Goal: Information Seeking & Learning: Learn about a topic

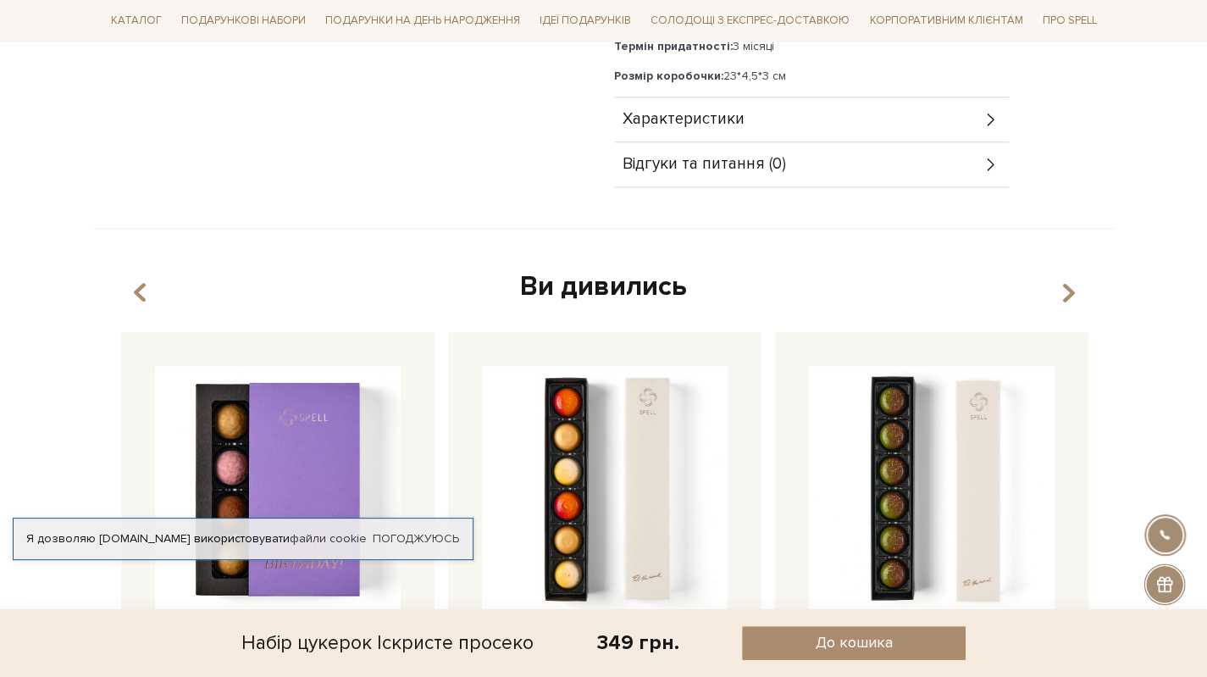
scroll to position [1355, 0]
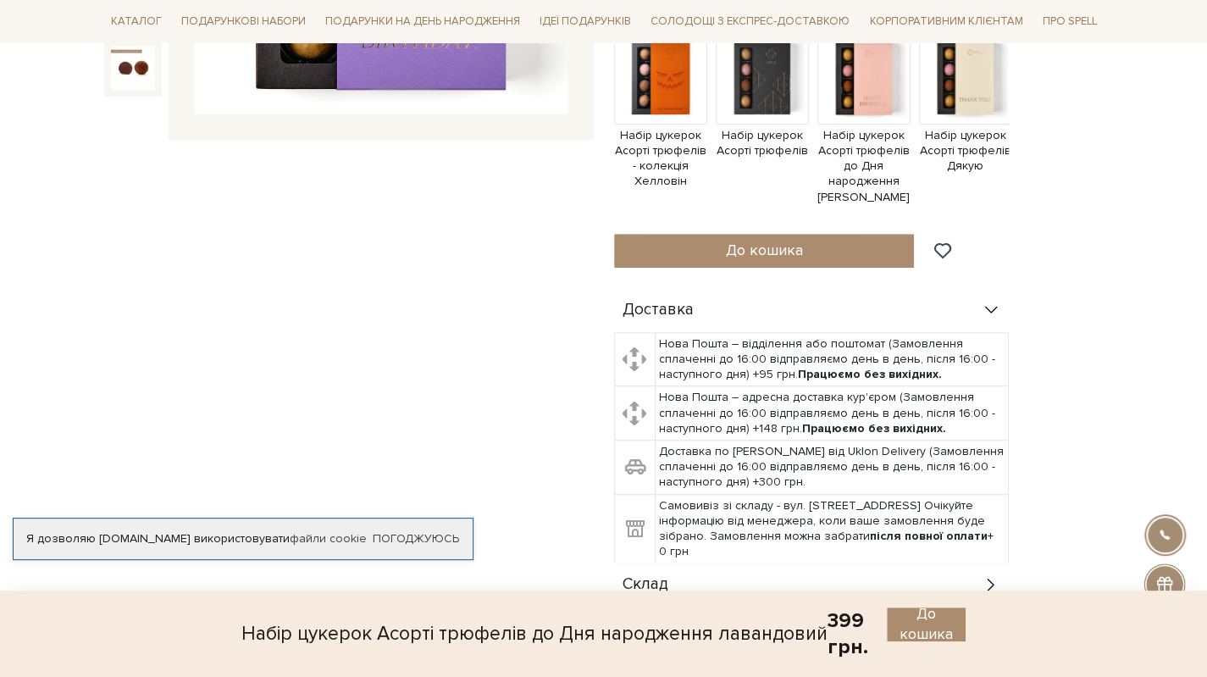
scroll to position [847, 0]
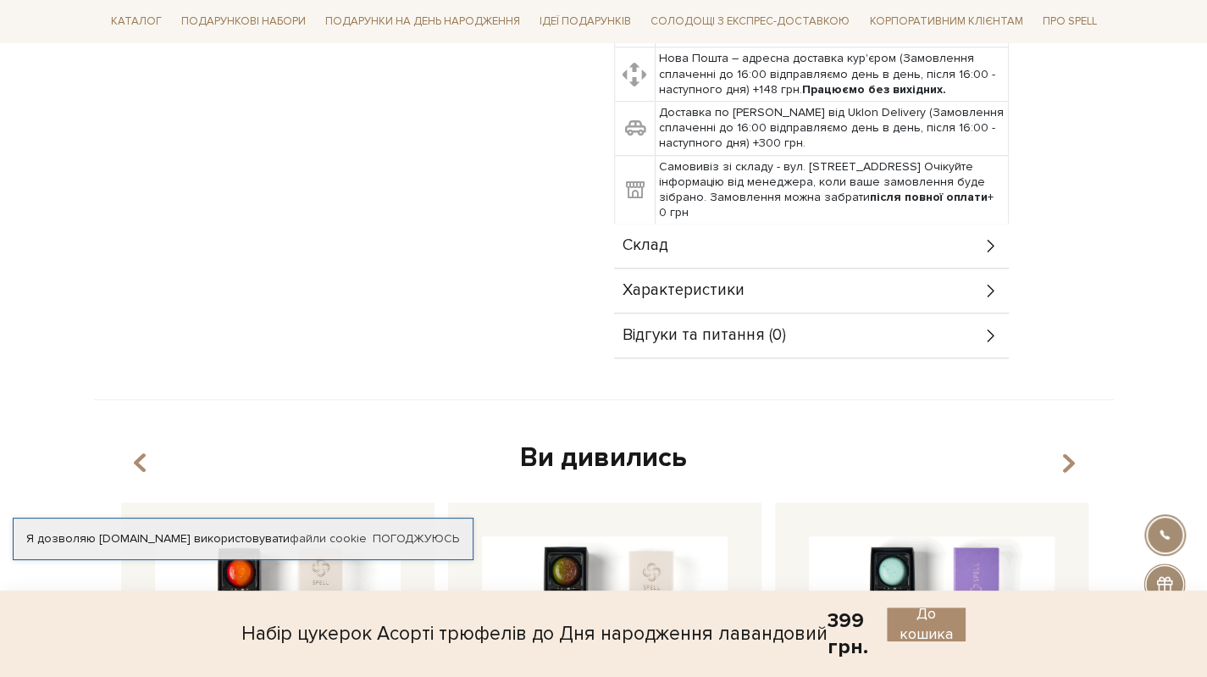
click at [677, 246] on div "Склад" at bounding box center [811, 246] width 395 height 44
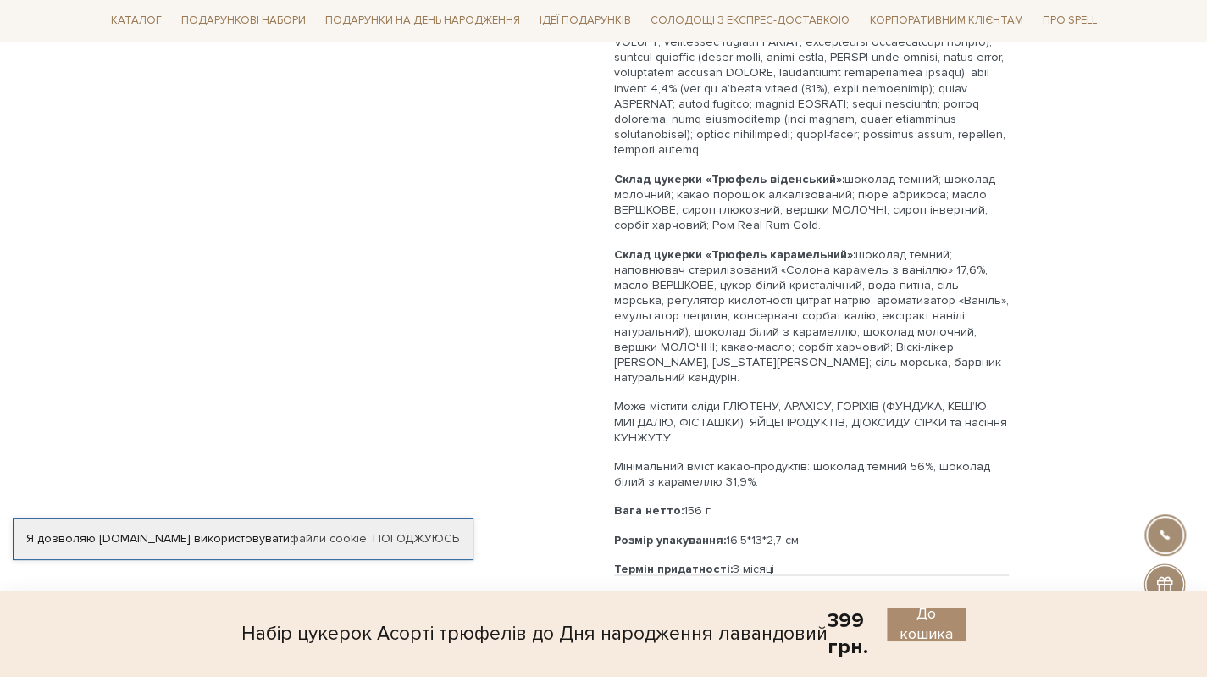
scroll to position [1355, 0]
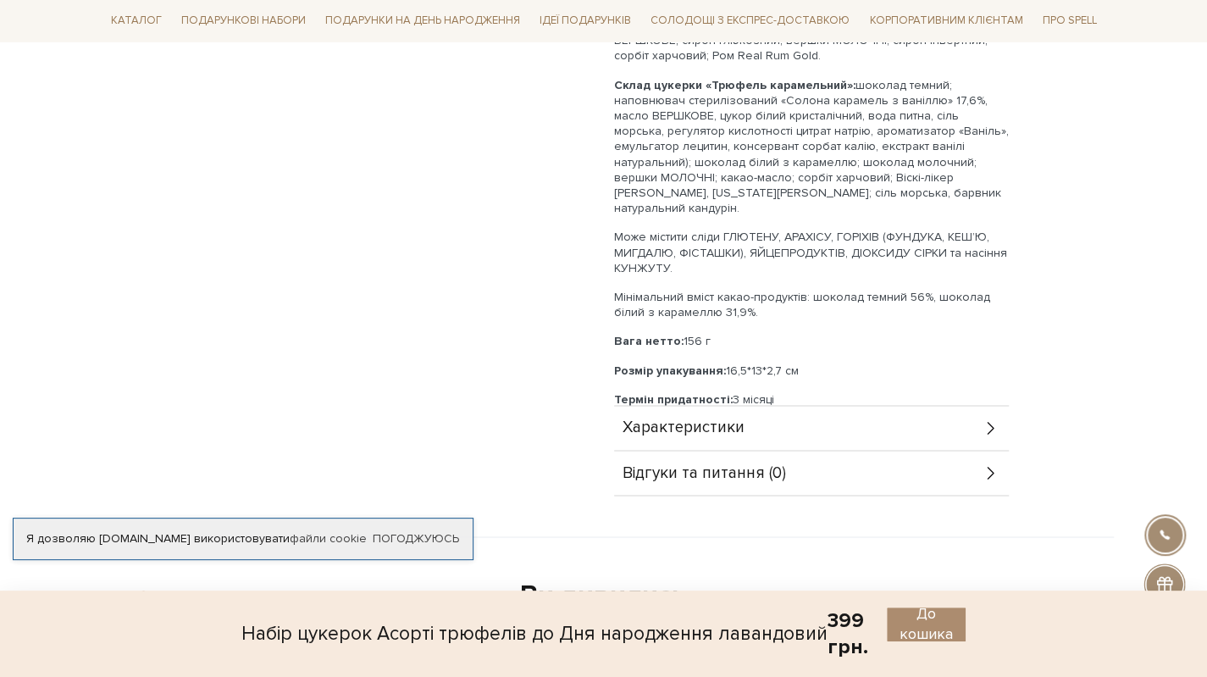
click at [666, 431] on span "Характеристики" at bounding box center [683, 427] width 122 height 15
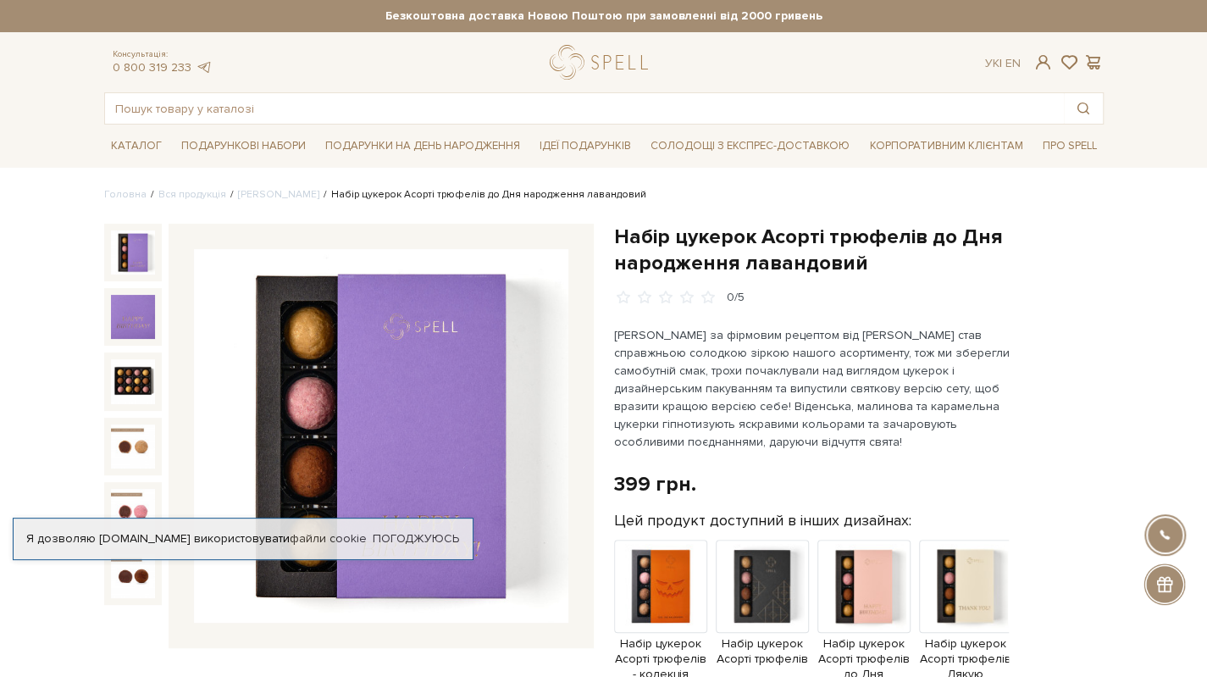
scroll to position [169, 0]
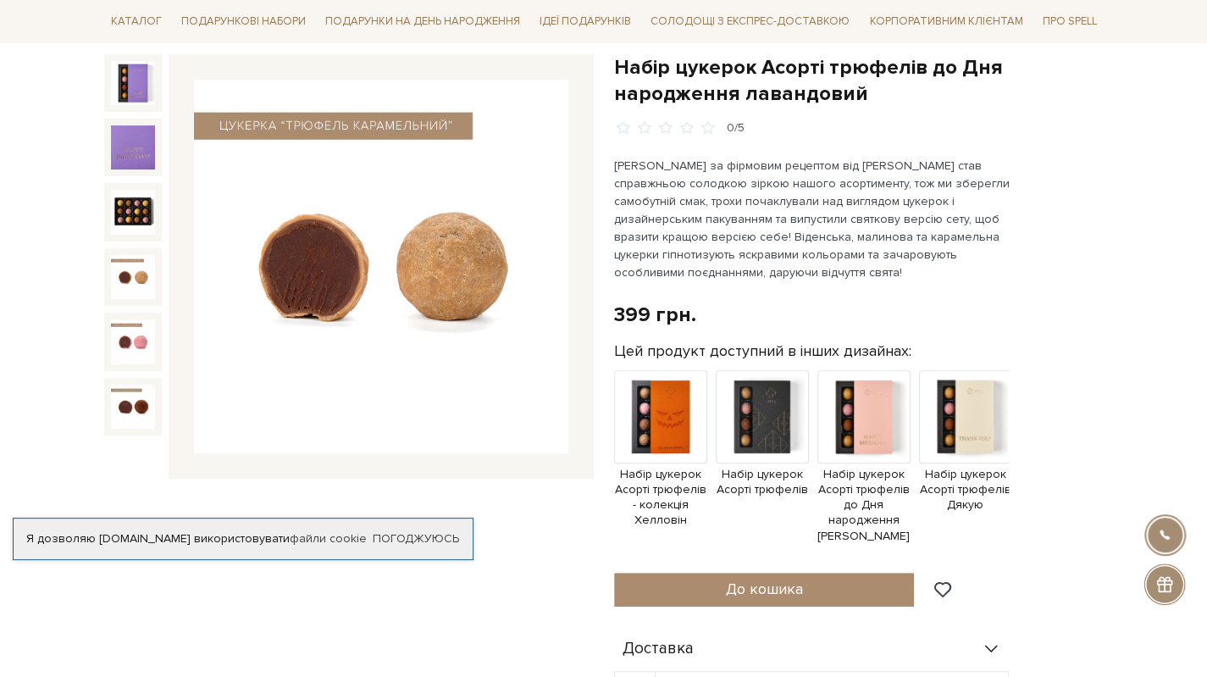
click at [129, 278] on img at bounding box center [133, 277] width 44 height 44
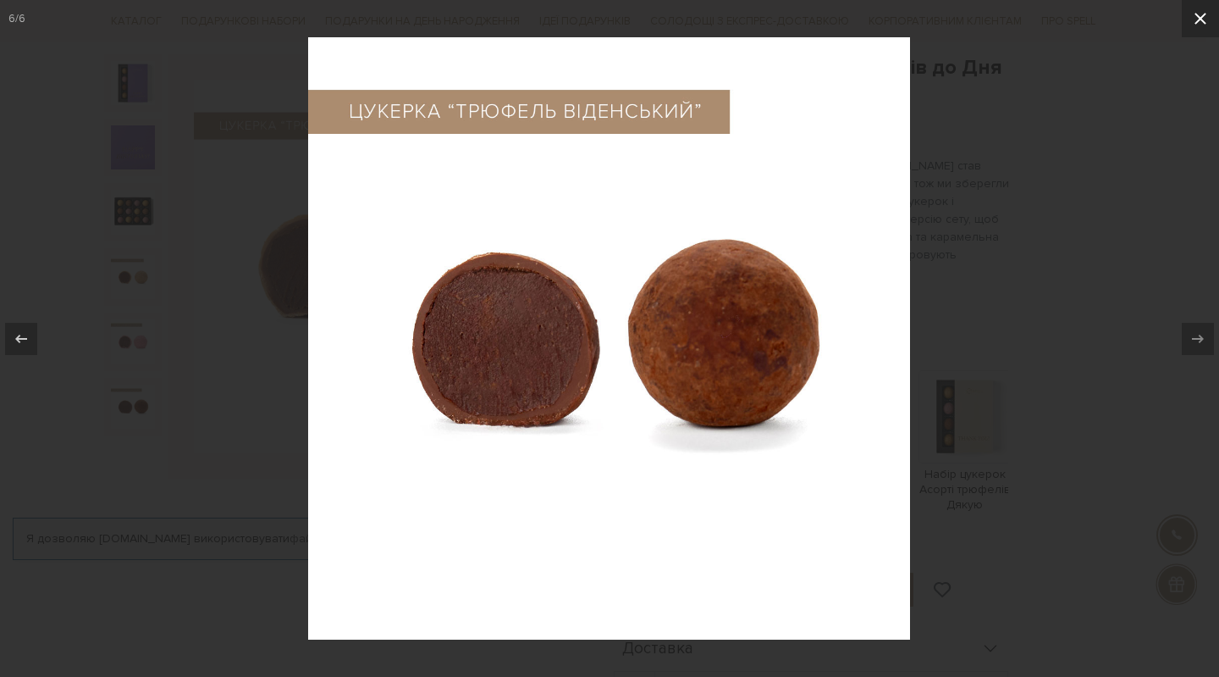
click at [1201, 20] on icon at bounding box center [1201, 18] width 20 height 20
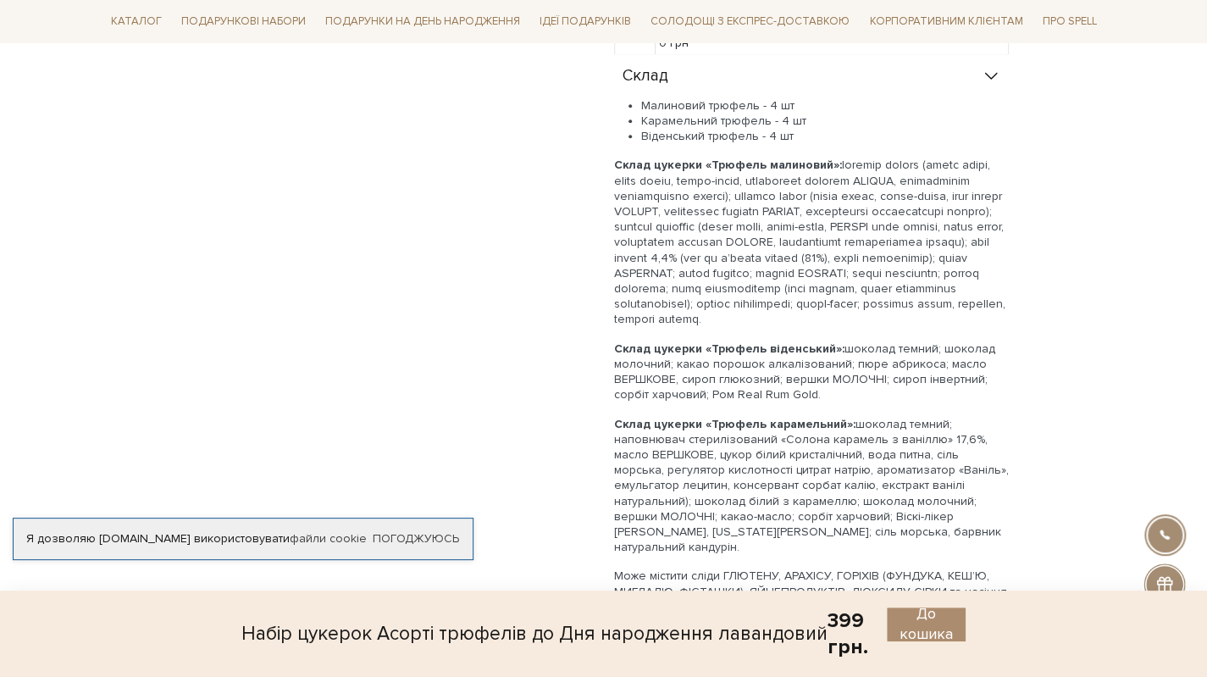
scroll to position [847, 0]
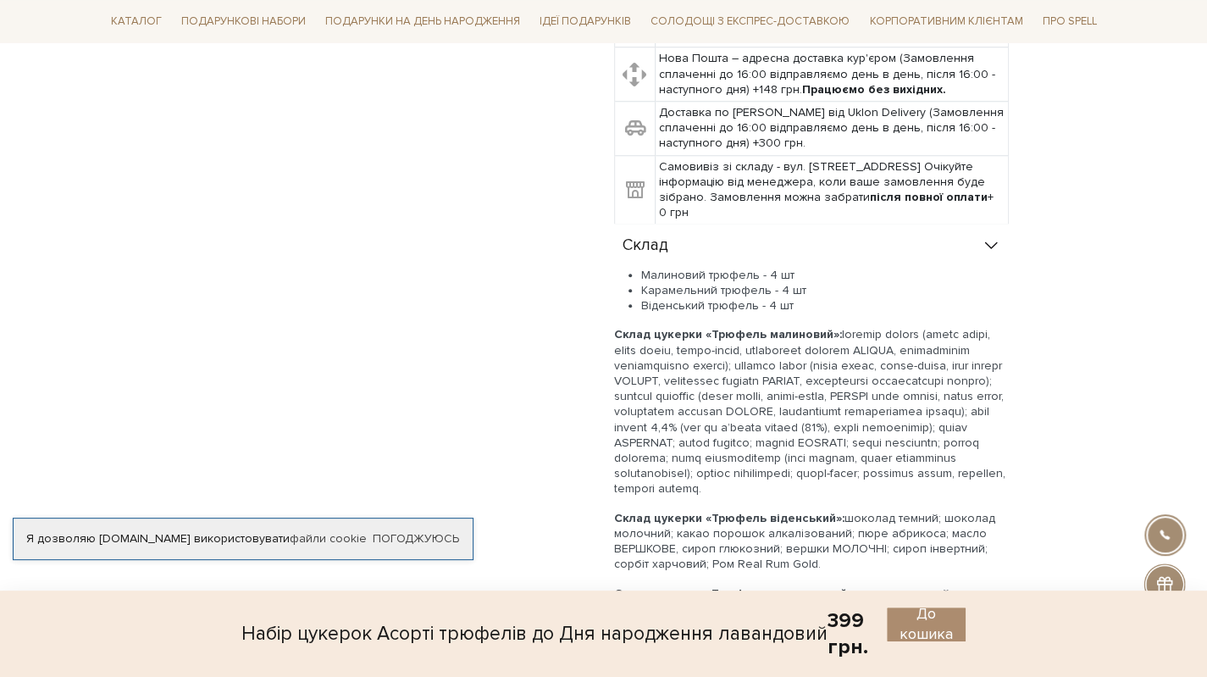
drag, startPoint x: 689, startPoint y: 424, endPoint x: 618, endPoint y: 268, distance: 172.0
click at [618, 268] on div "Малиновий трюфель - 4 шт Карамельний трюфель - 4 шт Віденський трюфель - 4 шт С…" at bounding box center [811, 592] width 395 height 648
click at [779, 432] on p "Склад цукерки «Трюфель малиновий»:" at bounding box center [811, 411] width 395 height 169
drag, startPoint x: 804, startPoint y: 303, endPoint x: 620, endPoint y: 280, distance: 186.0
click at [620, 280] on ul "Малиновий трюфель - 4 шт Карамельний трюфель - 4 шт Віденський трюфель - 4 шт" at bounding box center [811, 291] width 395 height 47
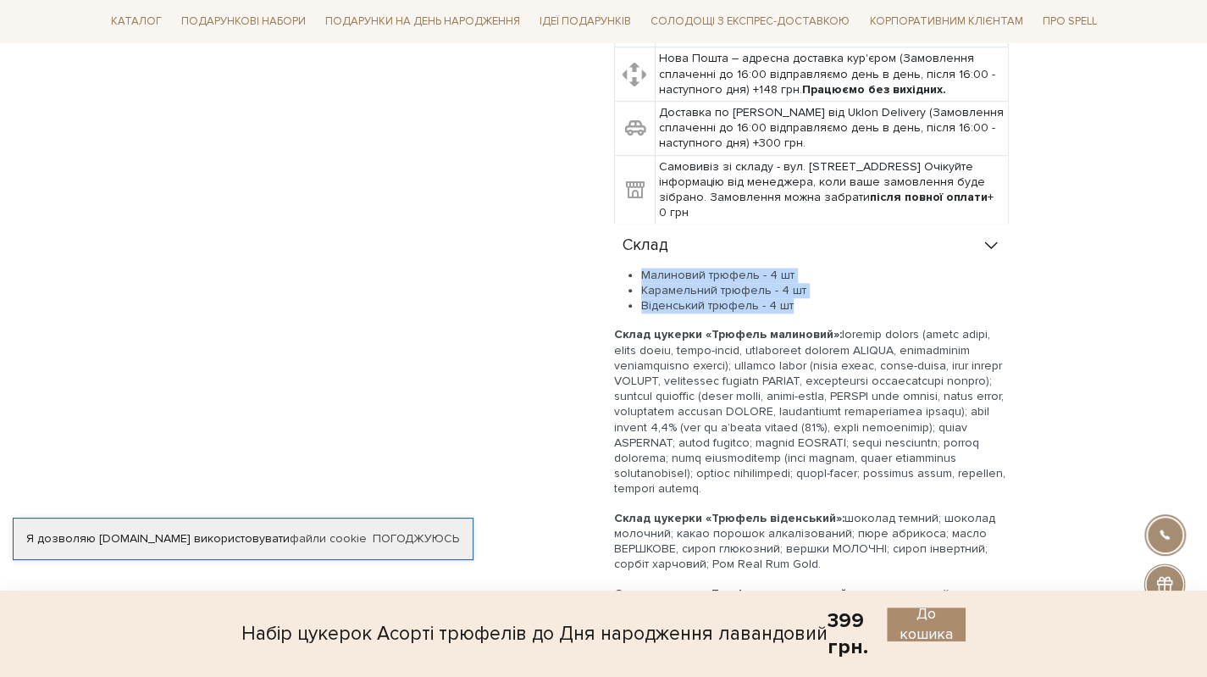
copy ul "Малиновий трюфель - 4 шт Карамельний трюфель - 4 шт Віденський трюфель - 4 шт"
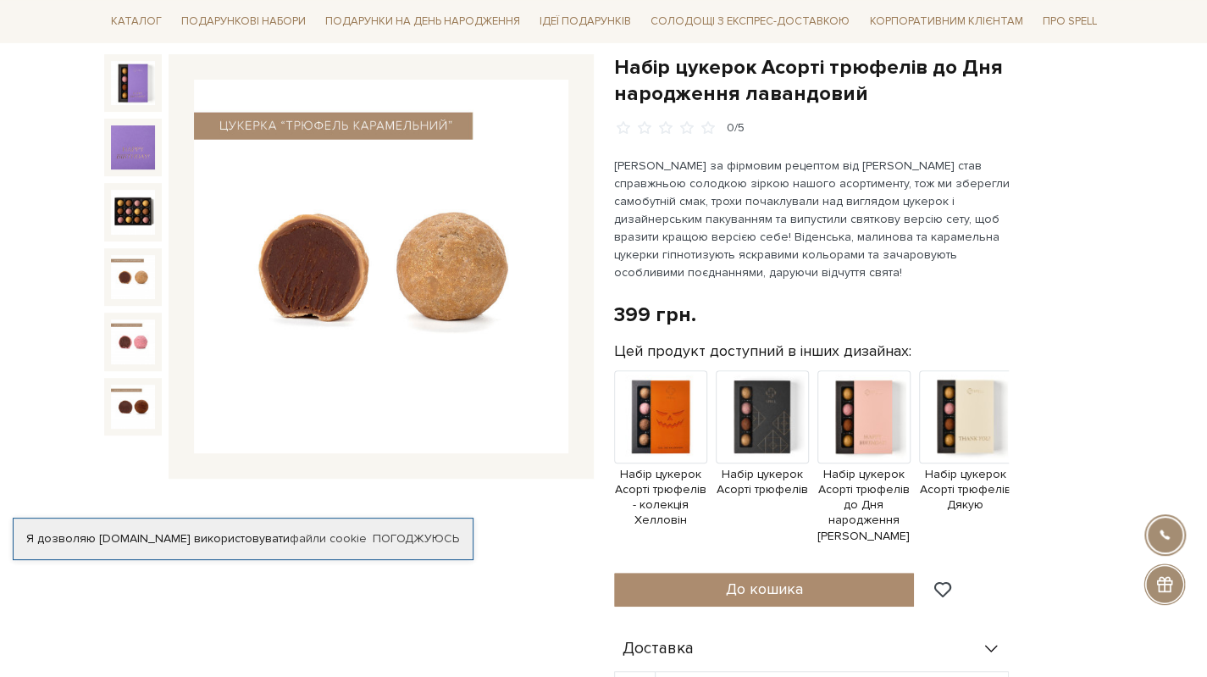
scroll to position [0, 0]
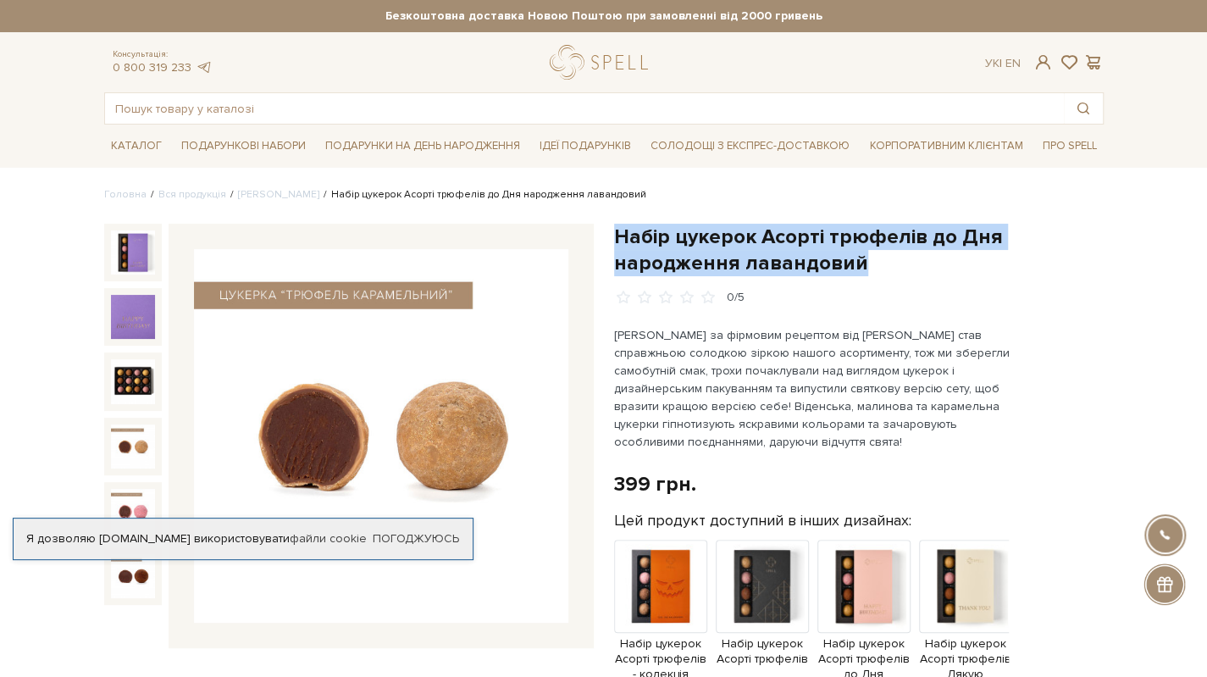
drag, startPoint x: 616, startPoint y: 232, endPoint x: 878, endPoint y: 272, distance: 265.5
click at [878, 272] on h1 "Набір цукерок Асорті трюфелів до Дня народження лавандовий" at bounding box center [858, 250] width 489 height 52
copy h1 "Набір цукерок Асорті трюфелів до Дня народження лавандовий"
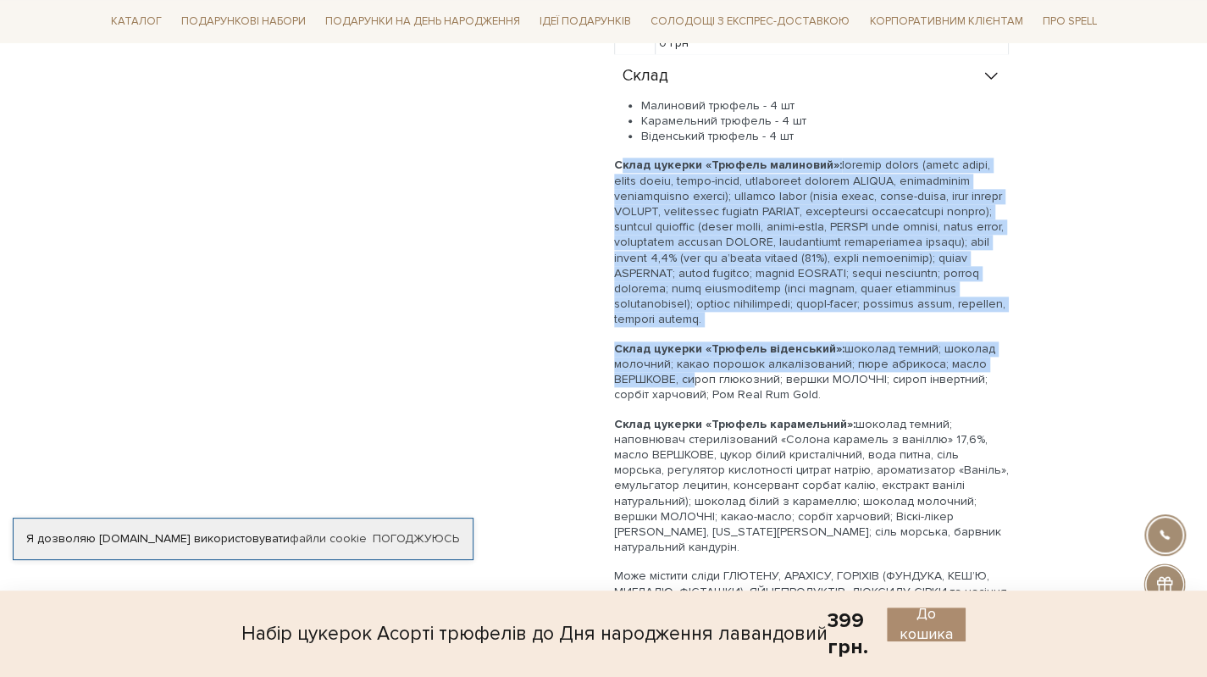
scroll to position [1185, 0]
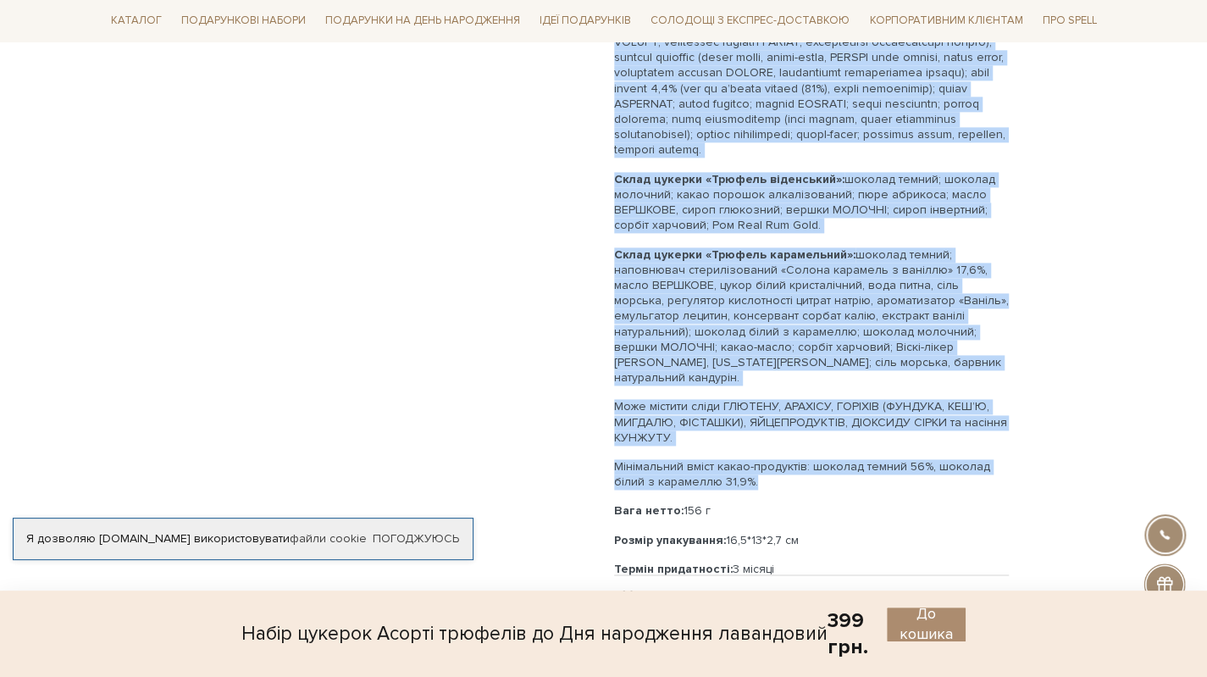
drag, startPoint x: 615, startPoint y: 340, endPoint x: 827, endPoint y: 462, distance: 245.5
click at [827, 462] on div "Малиновий трюфель - 4 шт Карамельний трюфель - 4 шт Віденський трюфель - 4 шт С…" at bounding box center [811, 253] width 395 height 648
click at [827, 462] on p "Мінімальний вміст какао-продуктів: шоколад темний 56%, шоколад білий з карамелл…" at bounding box center [811, 474] width 395 height 30
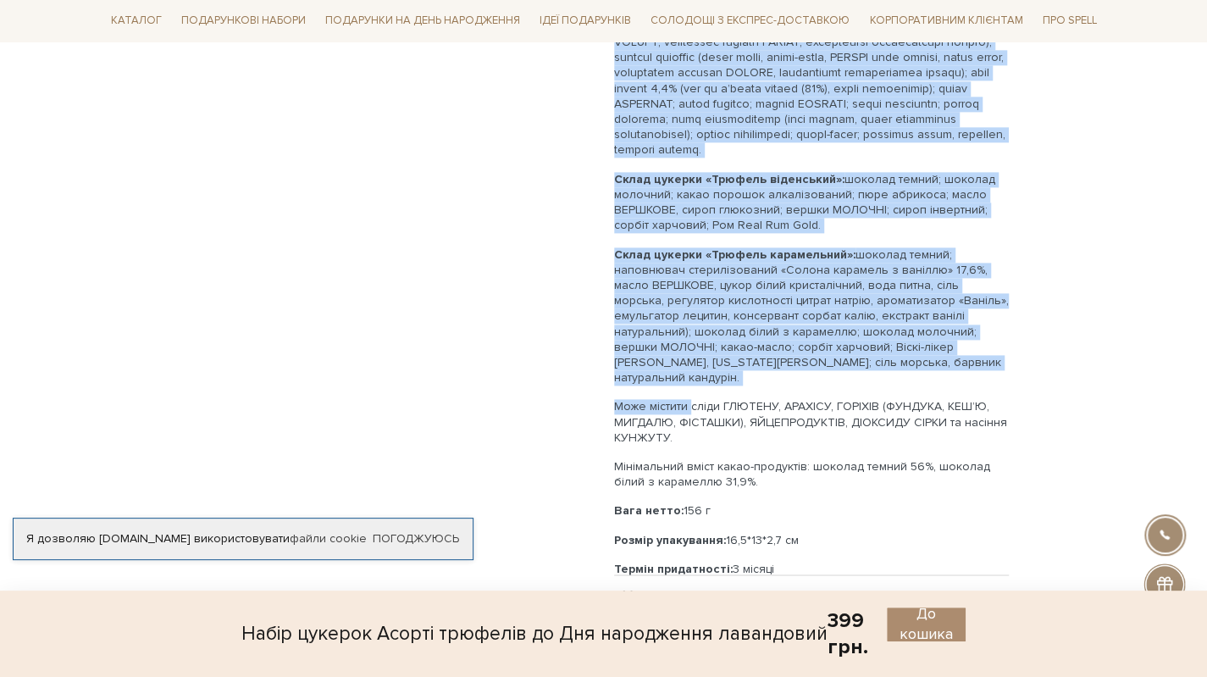
scroll to position [1355, 0]
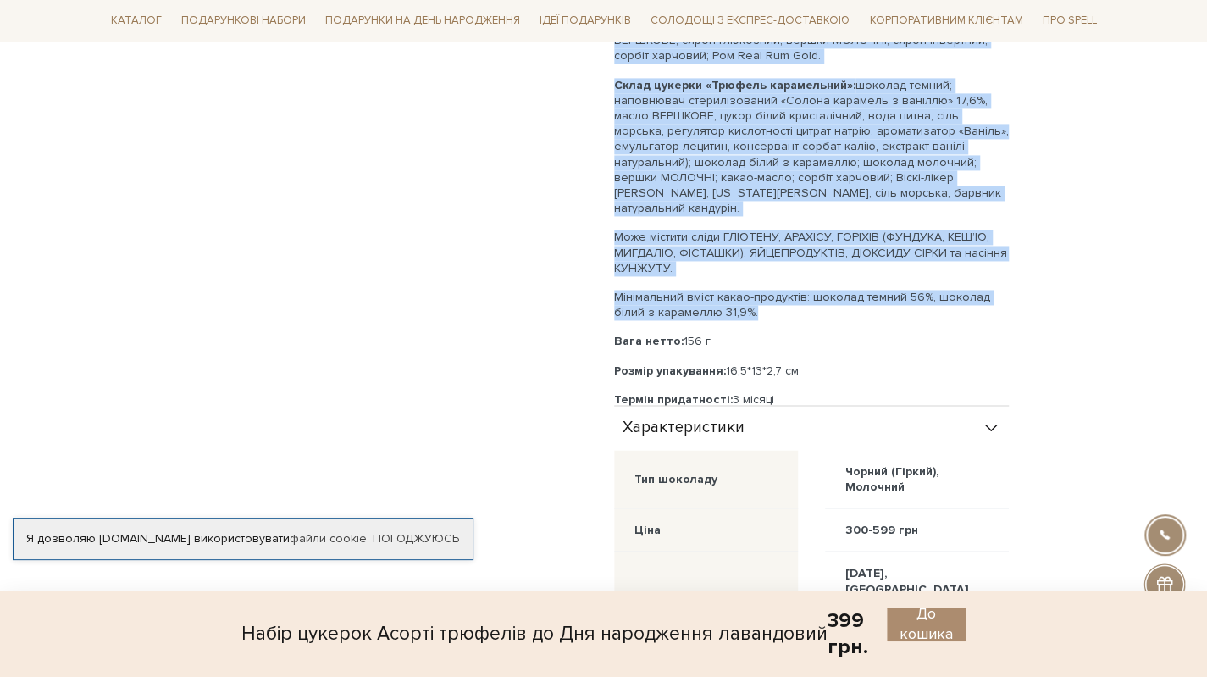
drag, startPoint x: 616, startPoint y: 330, endPoint x: 837, endPoint y: 296, distance: 222.7
click at [837, 296] on div "Малиновий трюфель - 4 шт Карамельний трюфель - 4 шт Віденський трюфель - 4 шт С…" at bounding box center [811, 84] width 395 height 648
click at [837, 296] on p "Мінімальний вміст какао-продуктів: шоколад темний 56%, шоколад білий з карамелл…" at bounding box center [811, 305] width 395 height 30
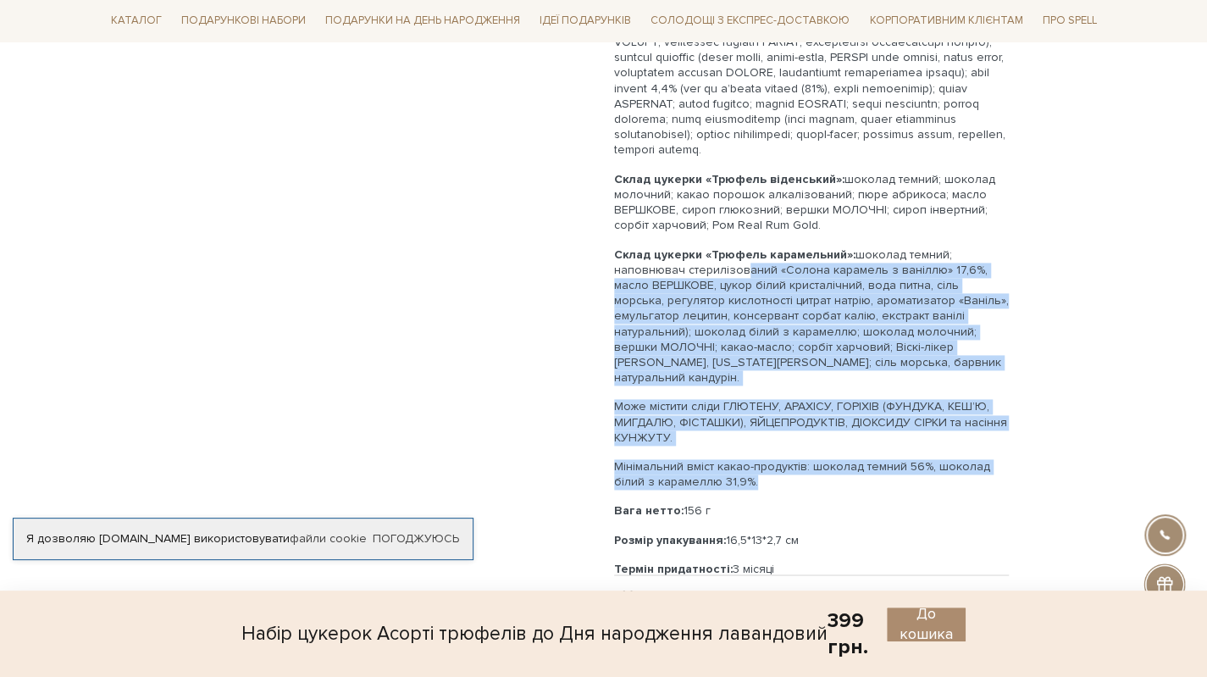
scroll to position [1016, 0]
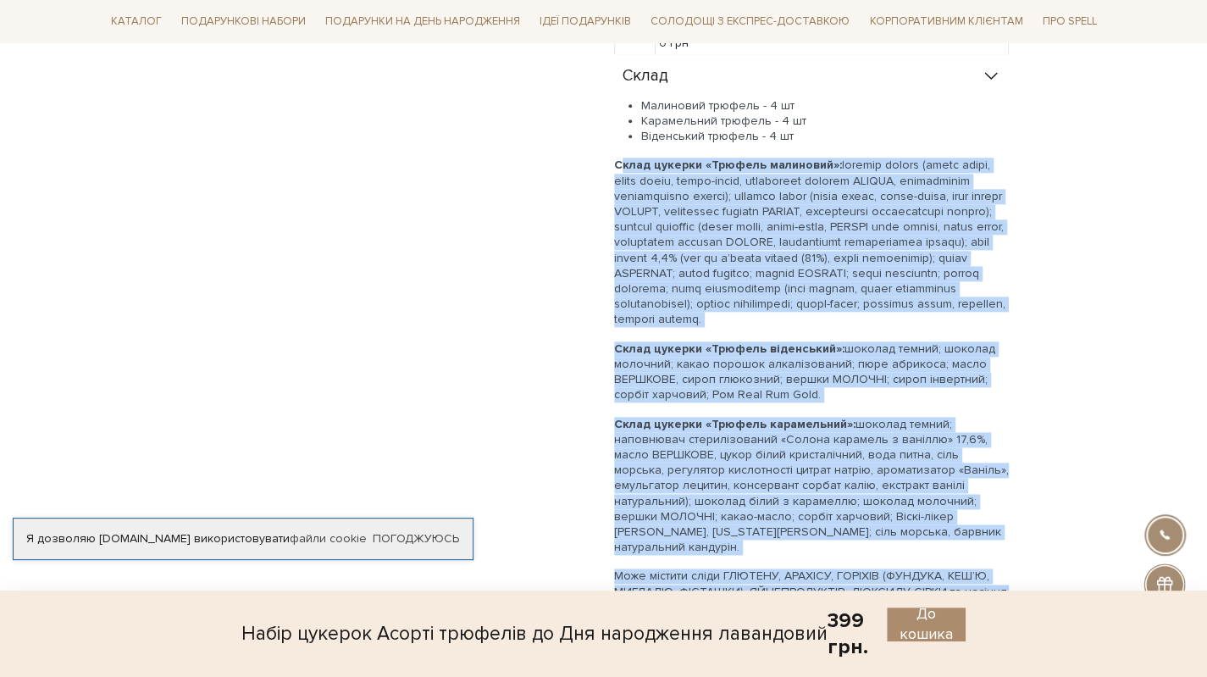
drag, startPoint x: 765, startPoint y: 298, endPoint x: 605, endPoint y: 160, distance: 211.3
click at [605, 160] on div "Набір цукерок Асорті трюфелів до Дня народження лавандовий 0/5 399 грн. Оплата …" at bounding box center [859, 285] width 510 height 2156
copy div "Склад цукерки «Трюфель малиновий»: шоколад темний (какао терте, цукор білий, ка…"
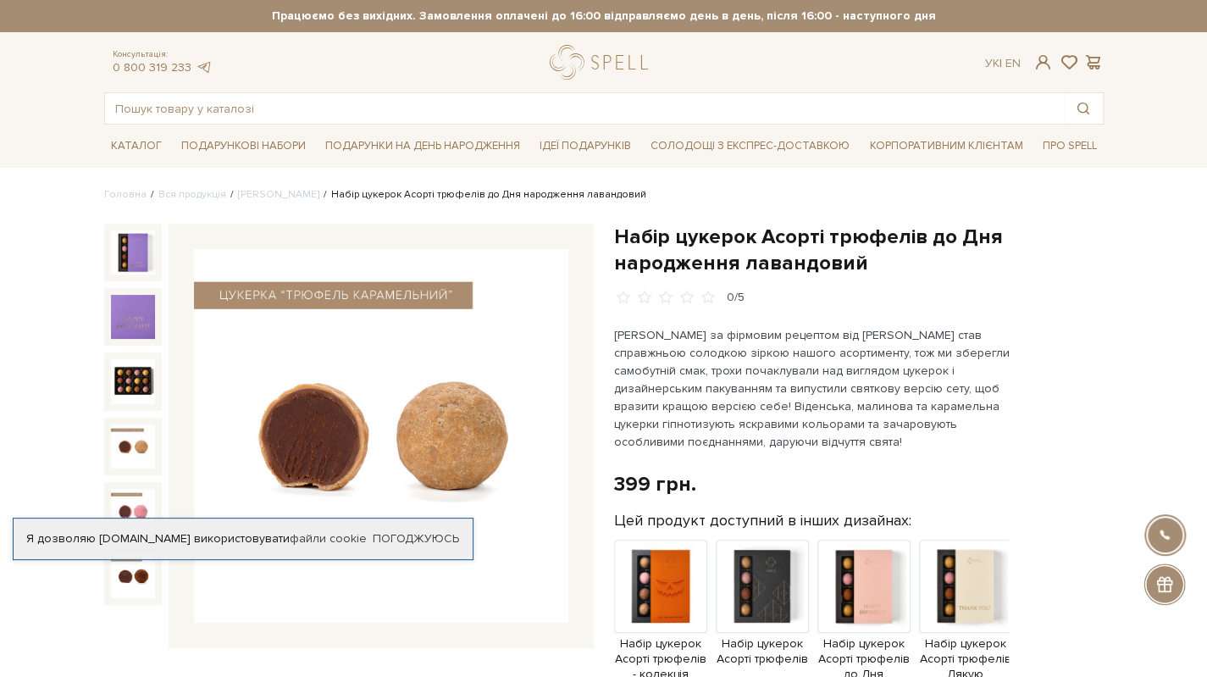
scroll to position [169, 0]
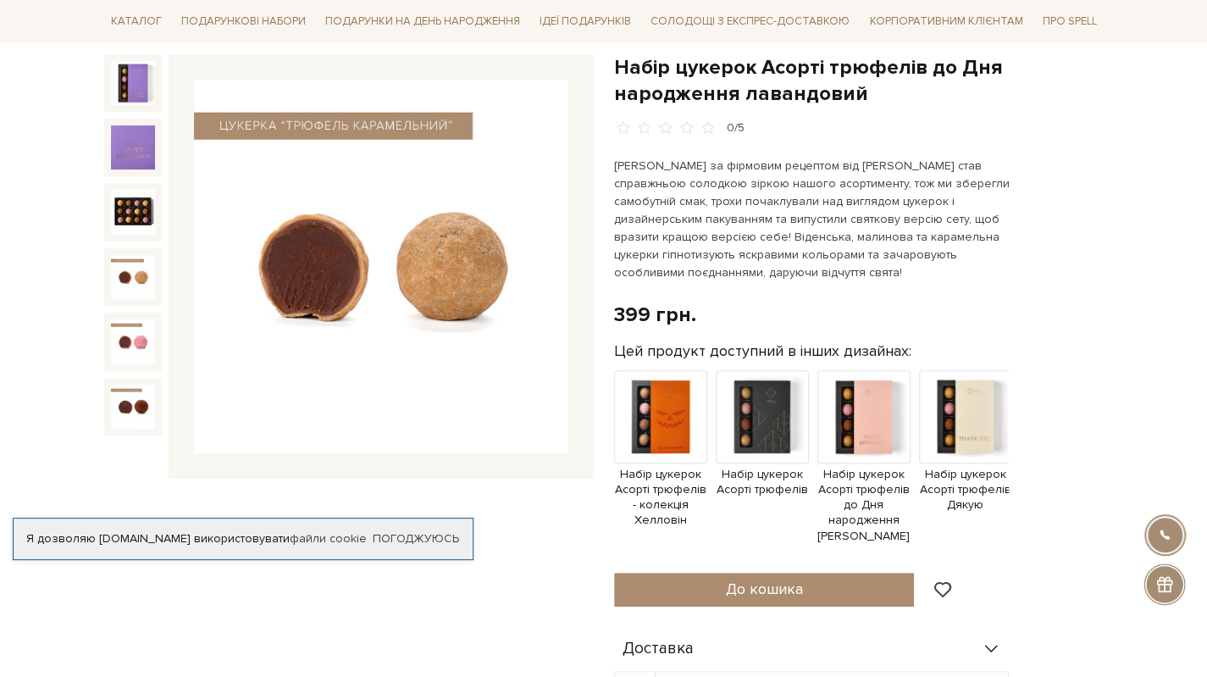
click at [291, 213] on img at bounding box center [381, 267] width 374 height 374
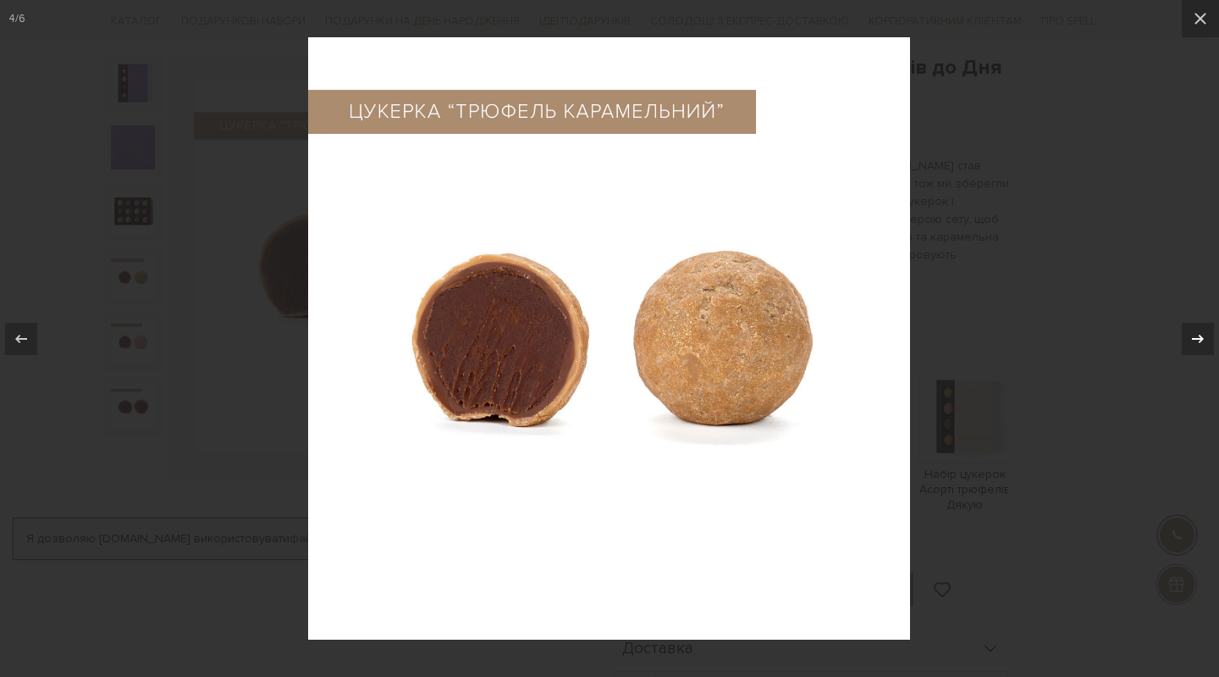
click at [1200, 342] on icon at bounding box center [1198, 338] width 12 height 8
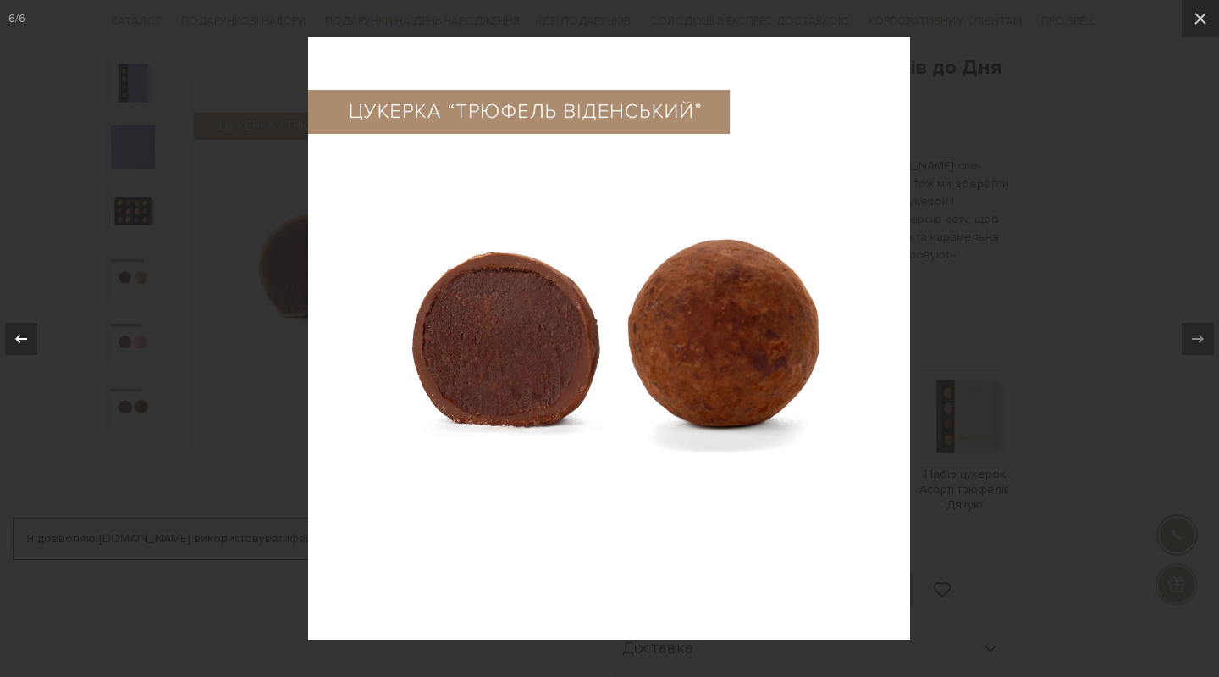
click at [14, 341] on icon at bounding box center [21, 339] width 20 height 20
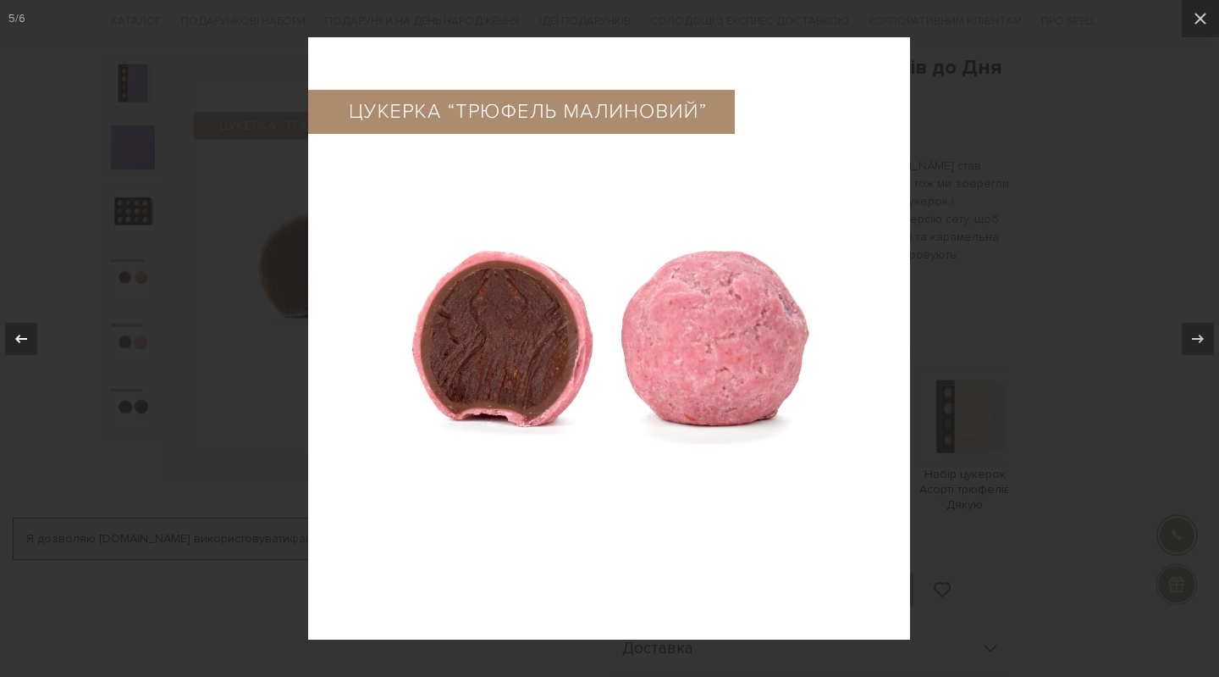
click at [14, 341] on icon at bounding box center [21, 339] width 20 height 20
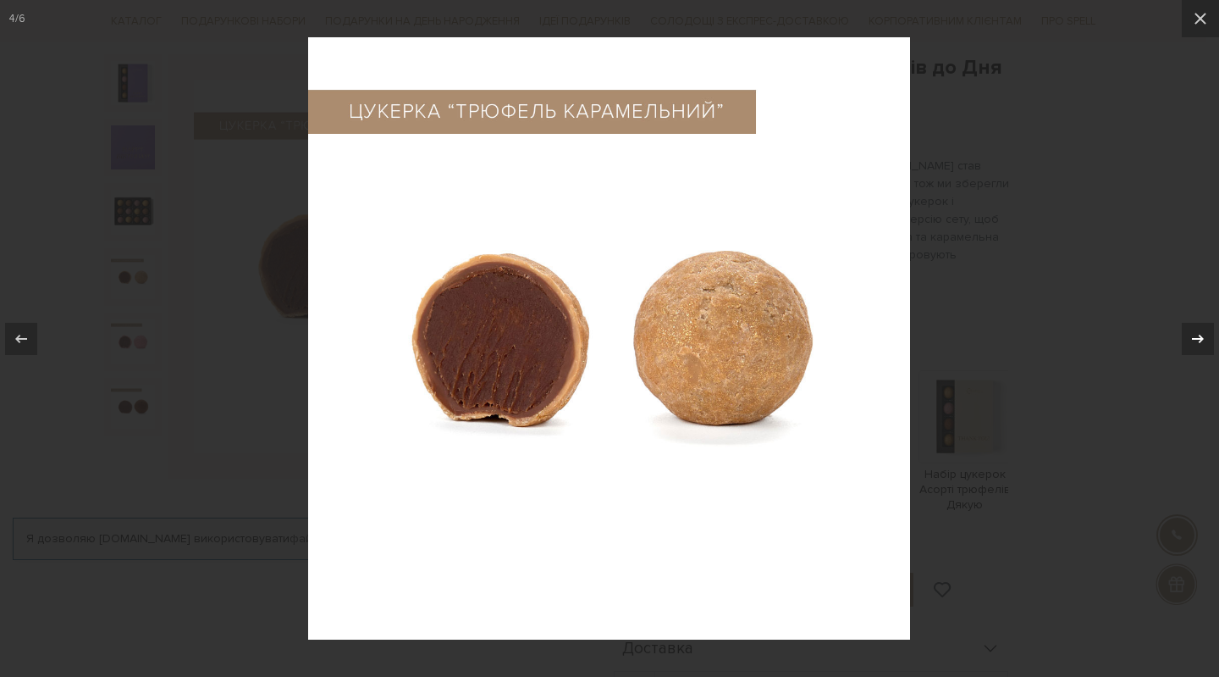
click at [1200, 335] on icon at bounding box center [1198, 338] width 12 height 8
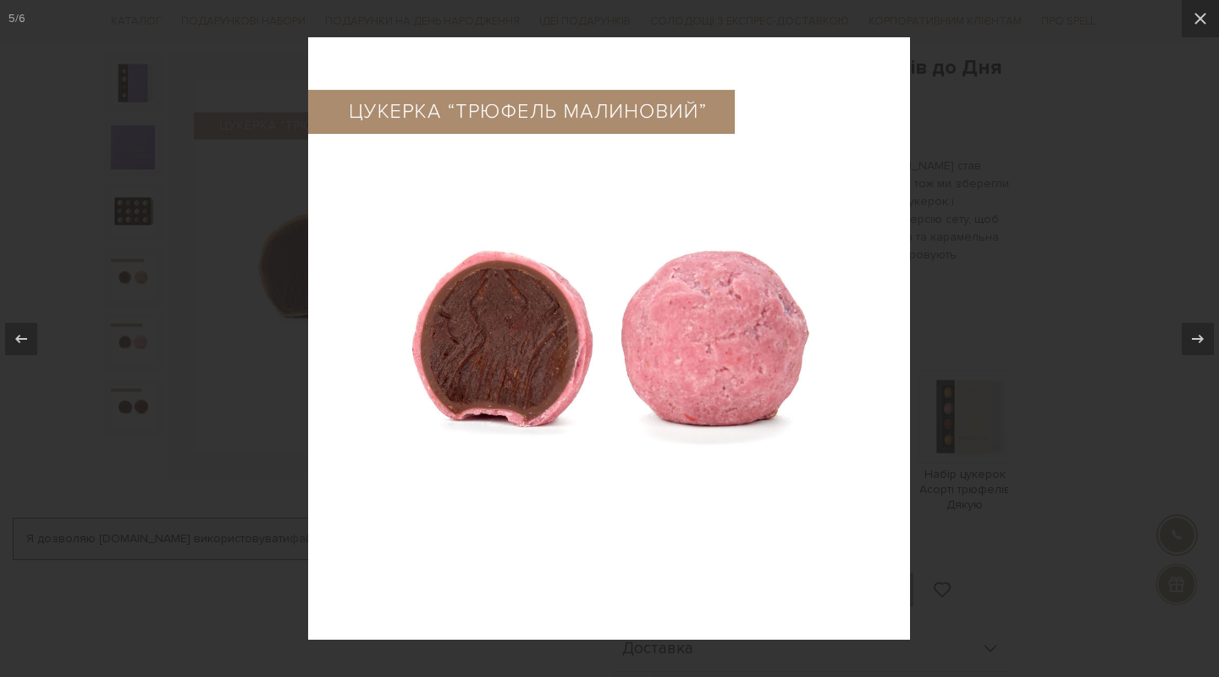
click at [215, 460] on div at bounding box center [609, 338] width 1219 height 677
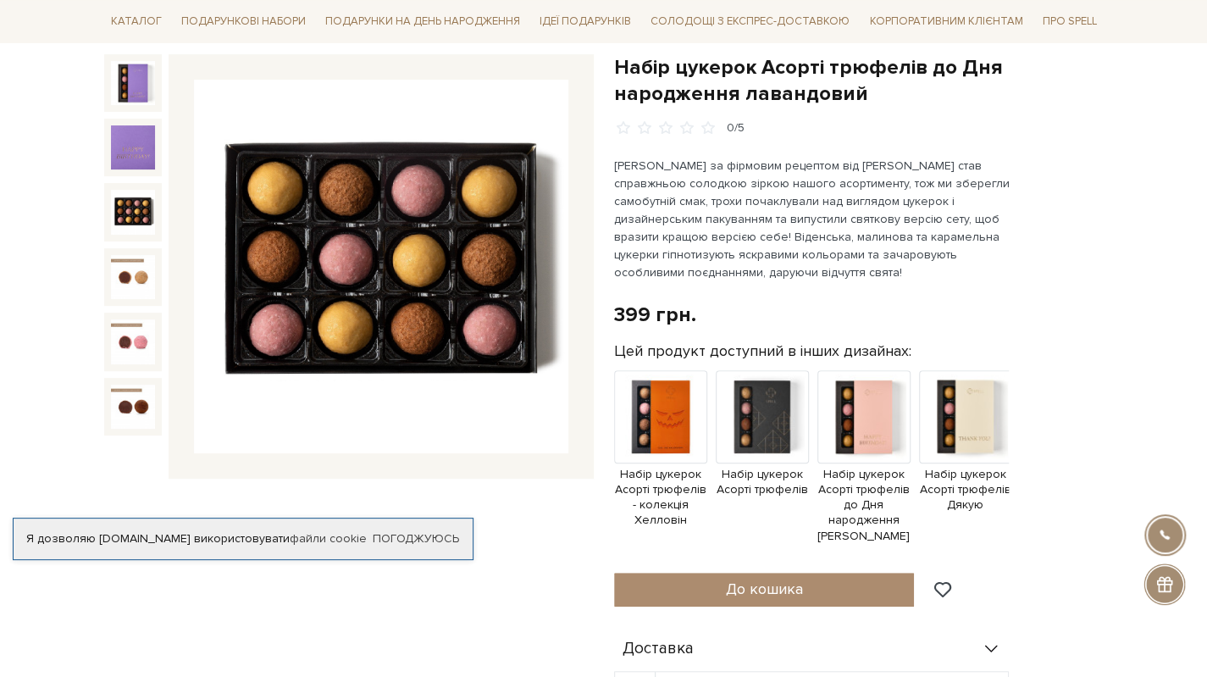
click at [142, 207] on img at bounding box center [133, 212] width 44 height 44
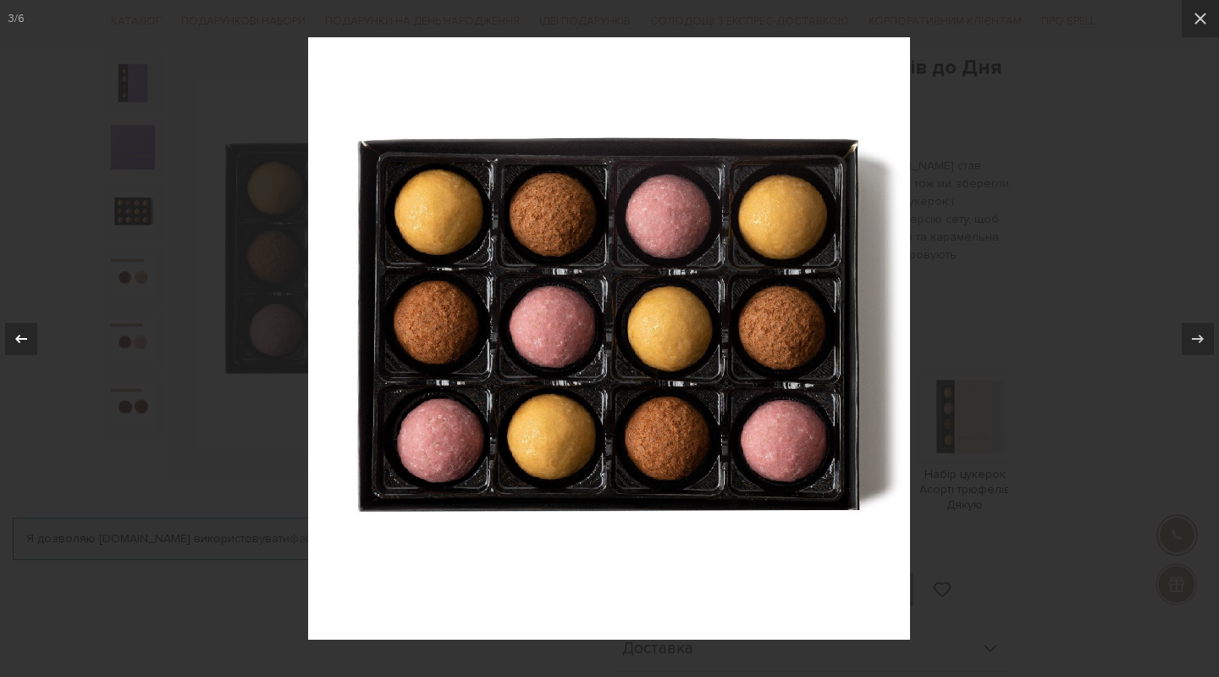
click at [14, 334] on icon at bounding box center [21, 339] width 20 height 20
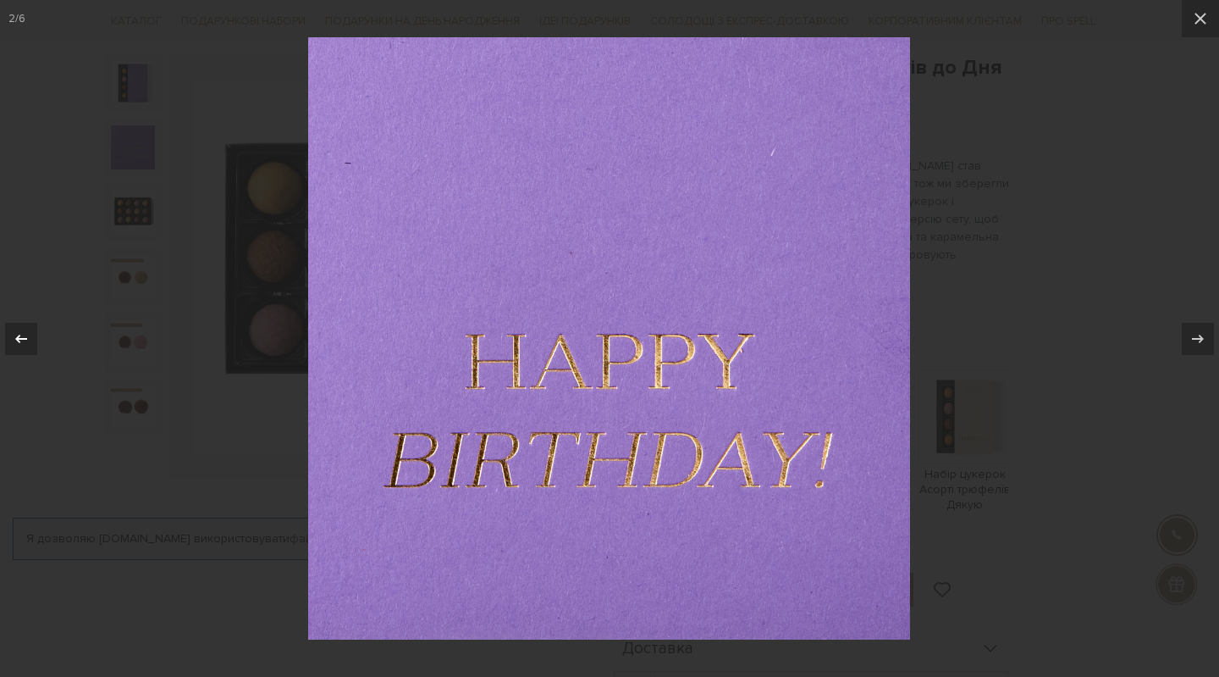
click at [14, 334] on icon at bounding box center [21, 339] width 20 height 20
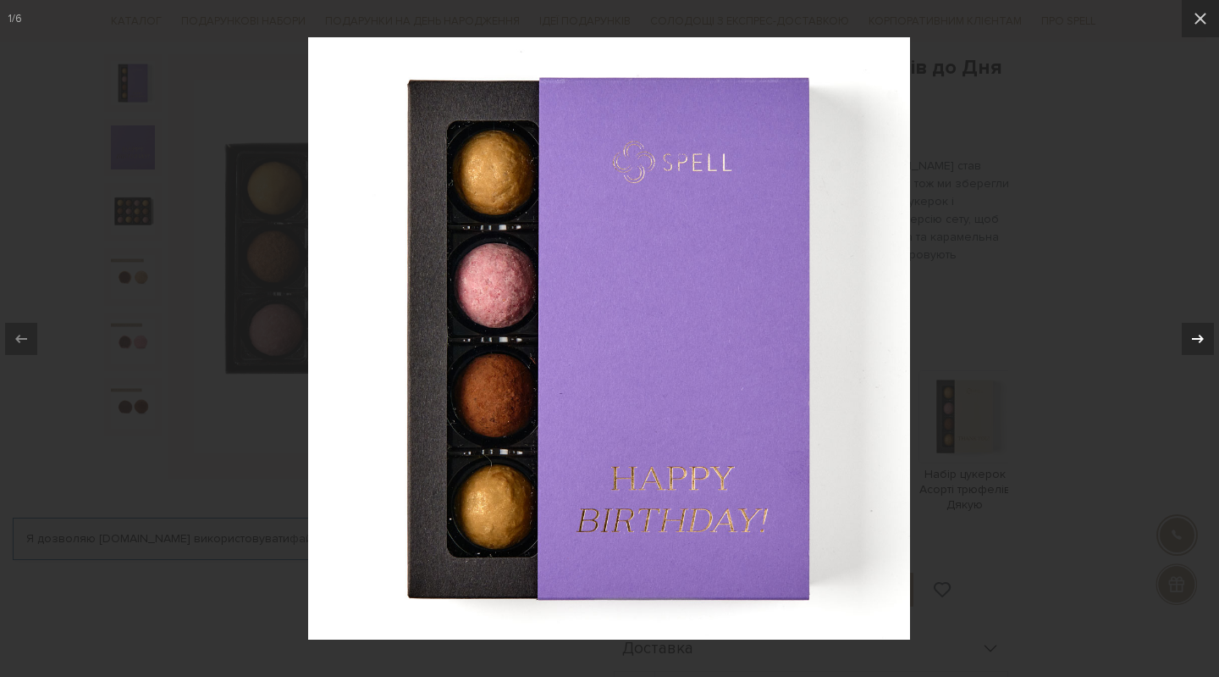
click at [1206, 336] on button at bounding box center [1189, 338] width 59 height 85
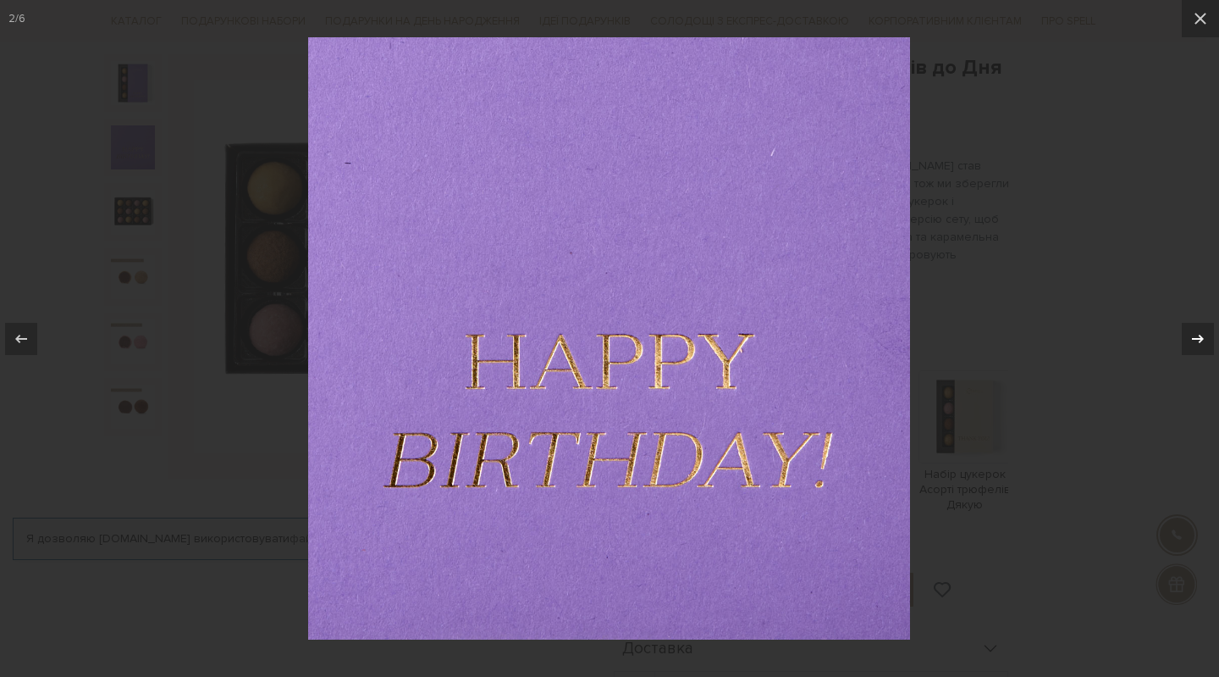
click at [1206, 336] on button at bounding box center [1189, 338] width 59 height 85
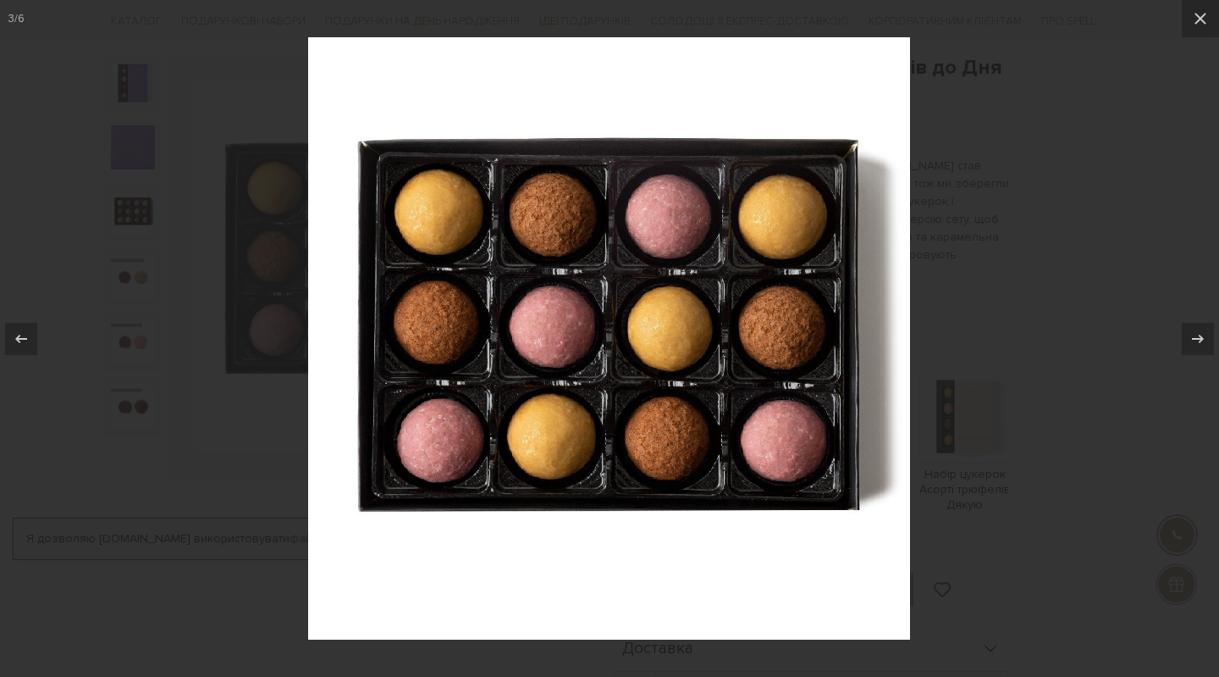
click at [1124, 321] on div at bounding box center [609, 338] width 1219 height 677
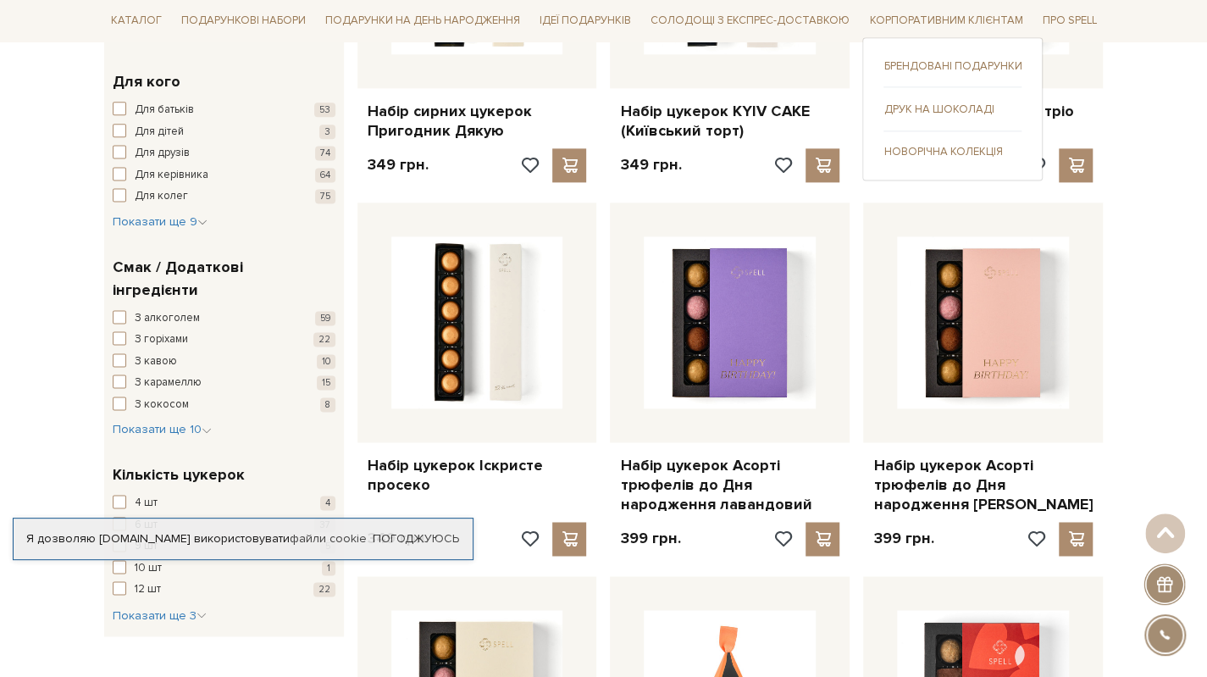
scroll to position [1216, 0]
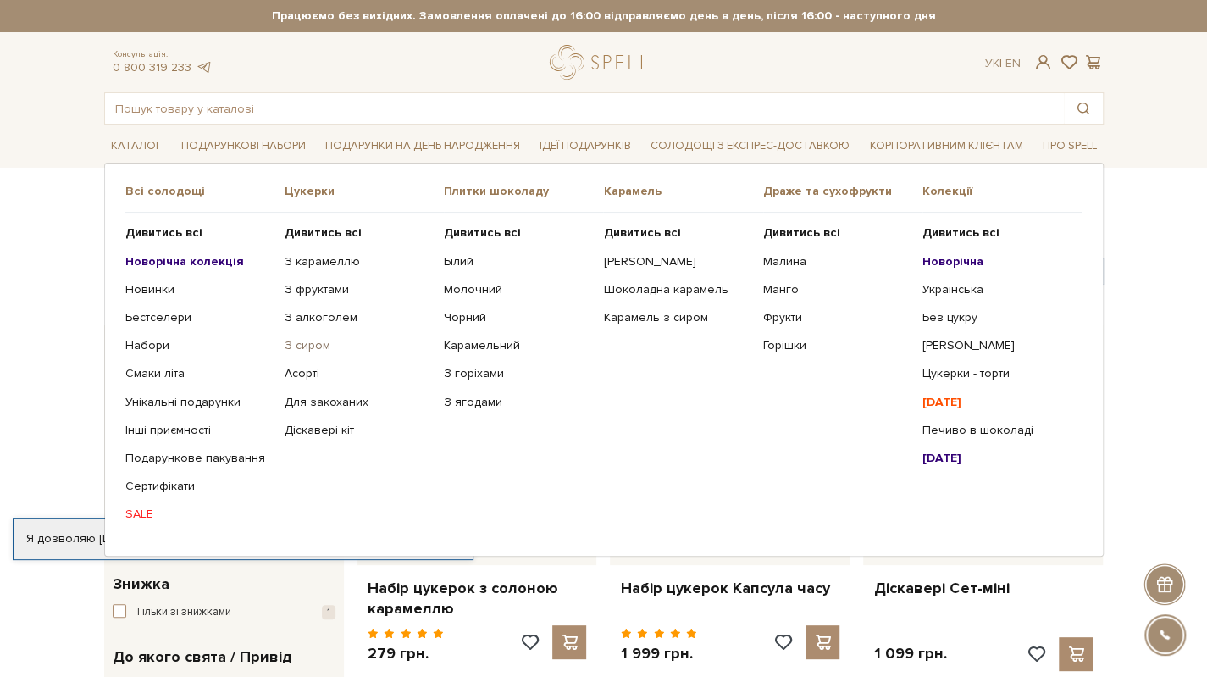
click at [301, 344] on link "З сиром" at bounding box center [358, 345] width 146 height 15
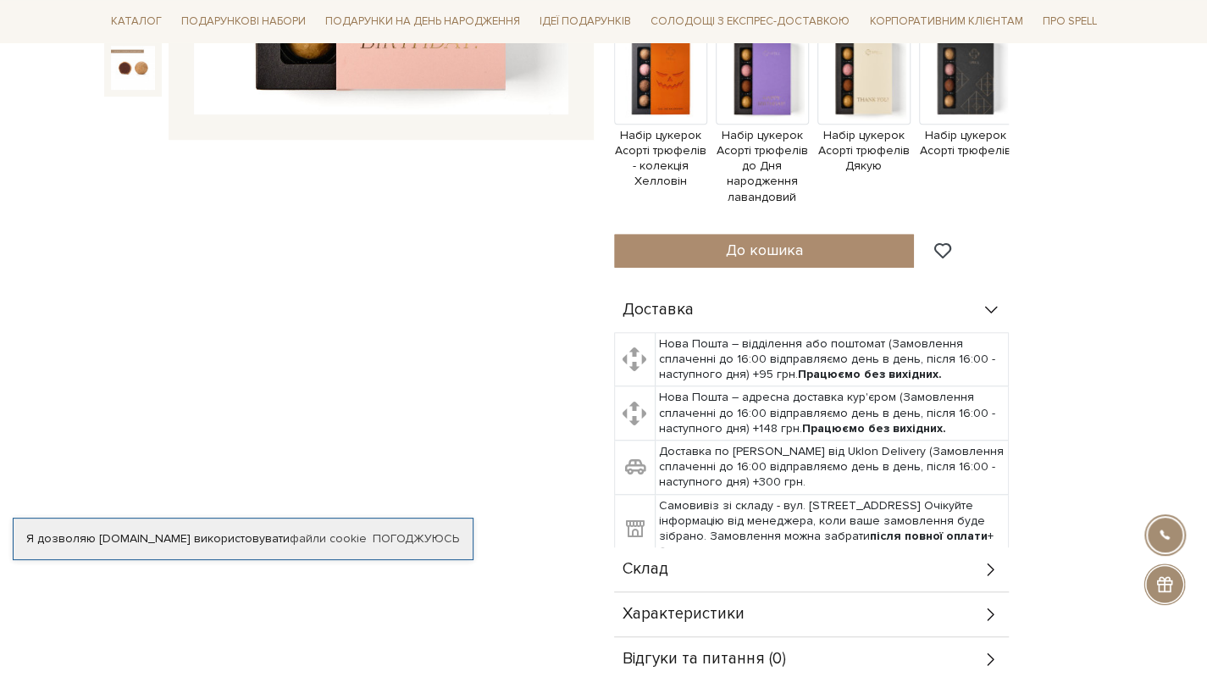
scroll to position [847, 0]
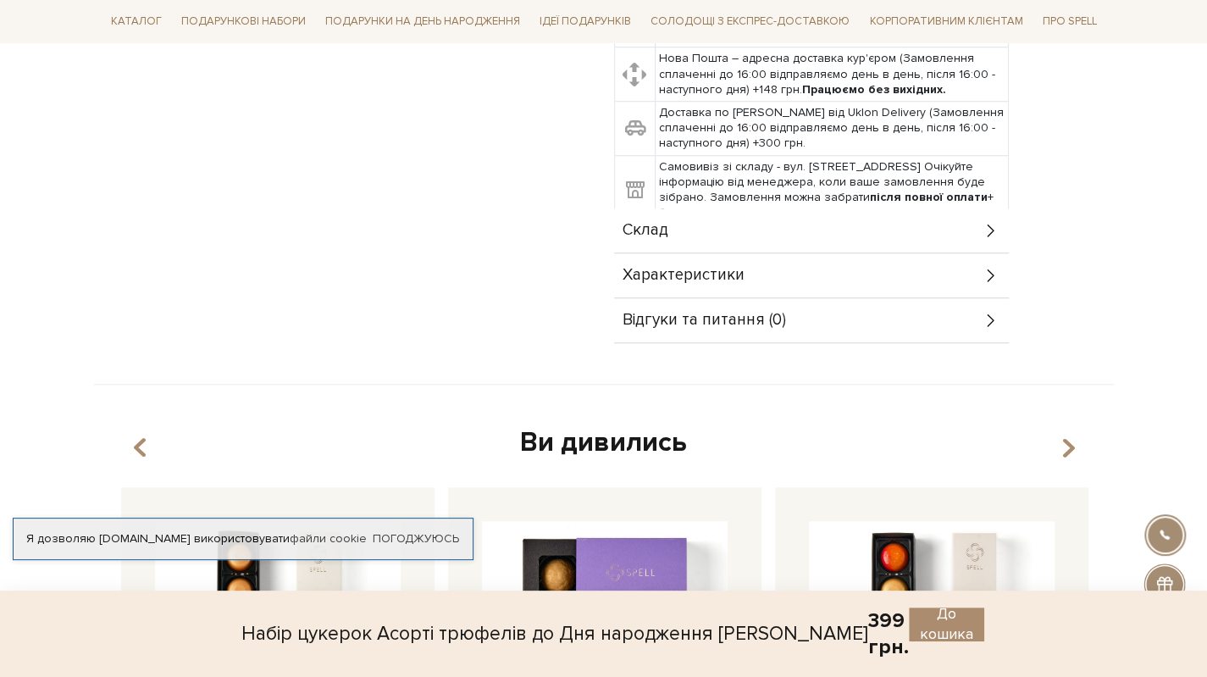
click at [675, 229] on div "Склад" at bounding box center [811, 230] width 395 height 44
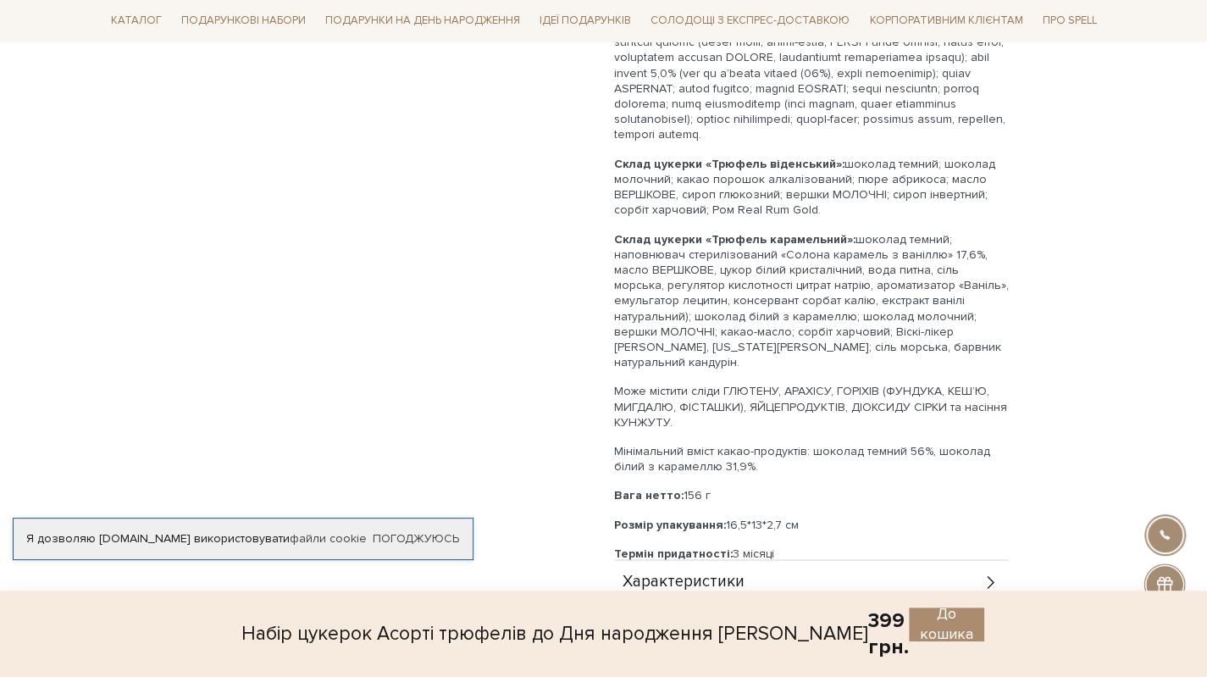
scroll to position [1355, 0]
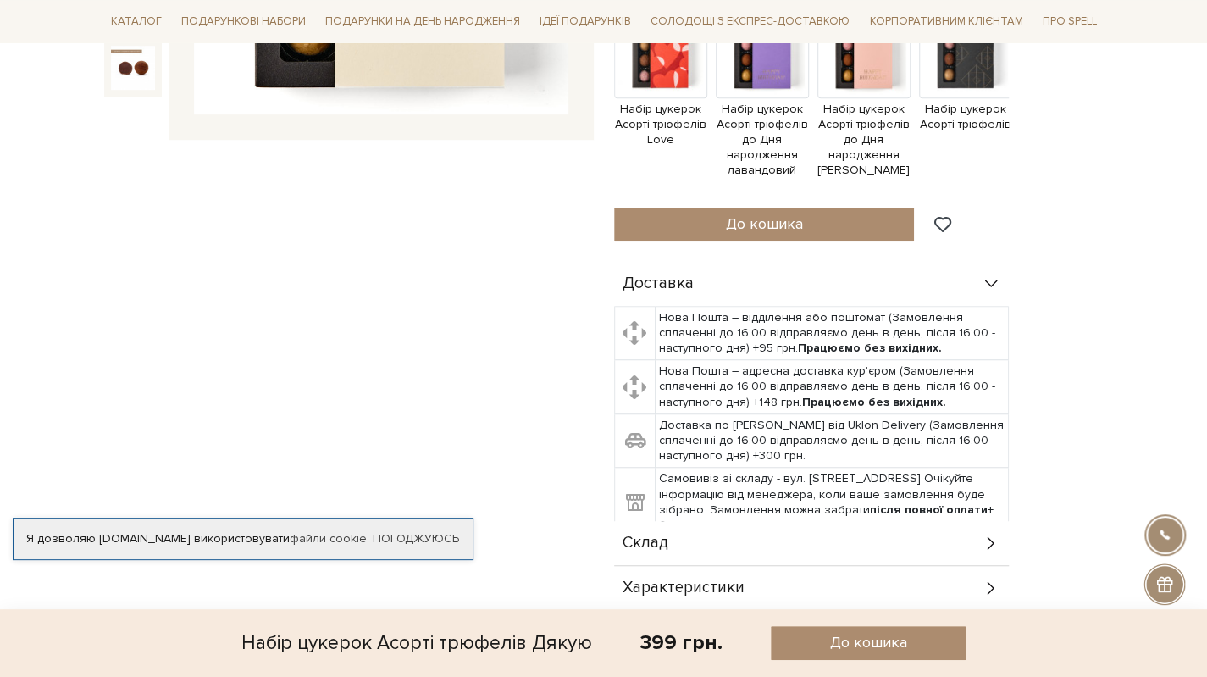
scroll to position [847, 0]
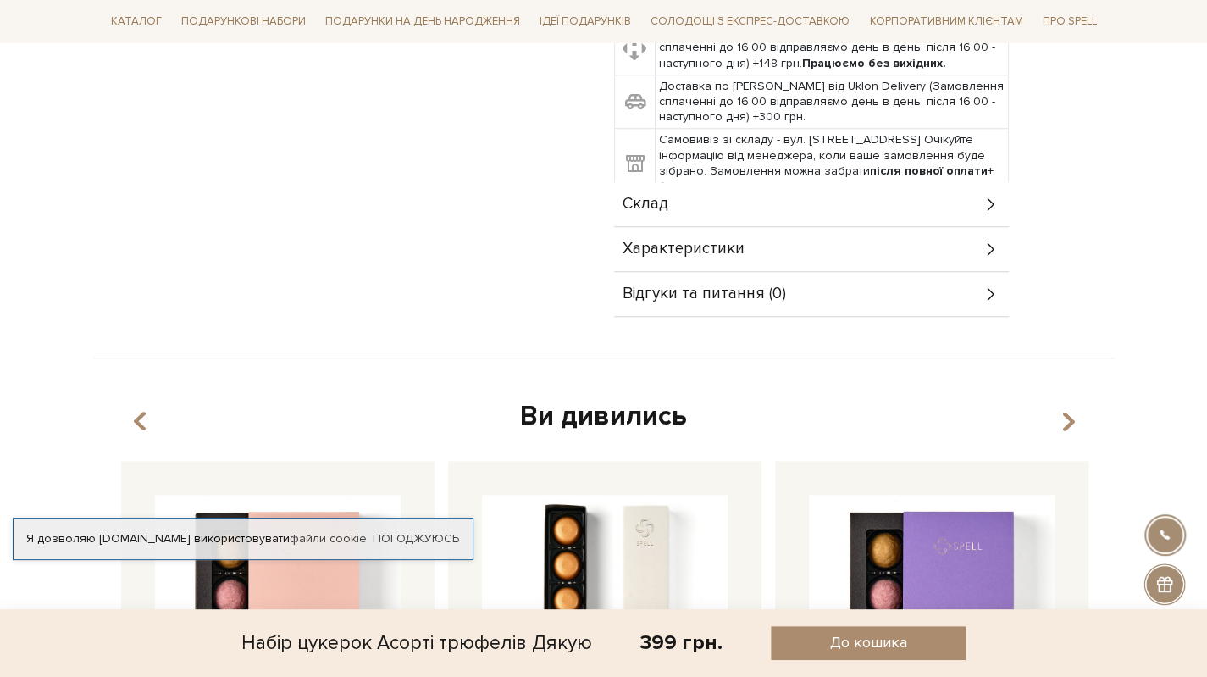
click at [679, 203] on div "Склад" at bounding box center [811, 204] width 395 height 44
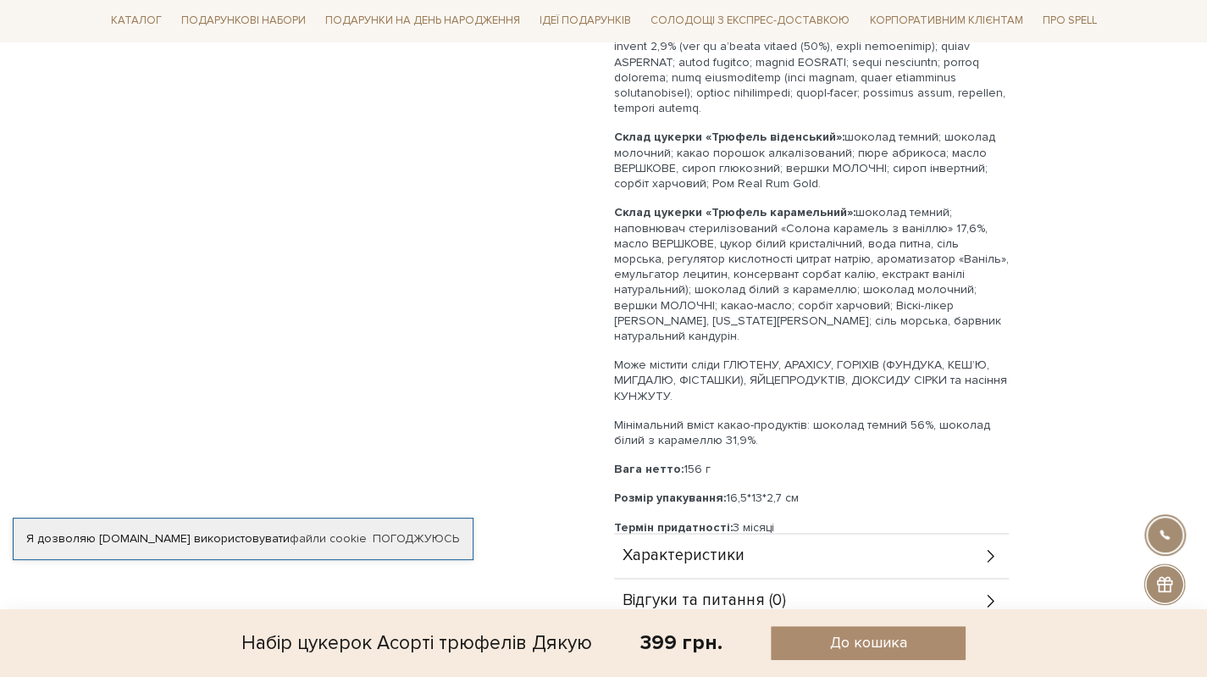
scroll to position [1524, 0]
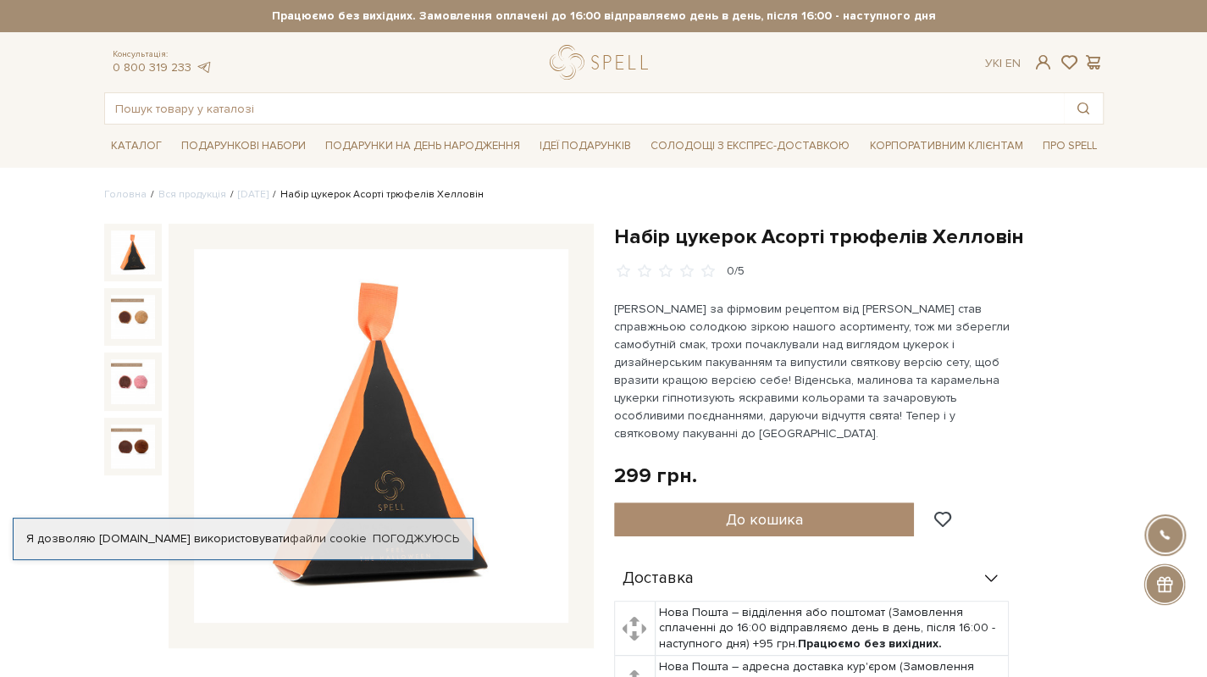
scroll to position [339, 0]
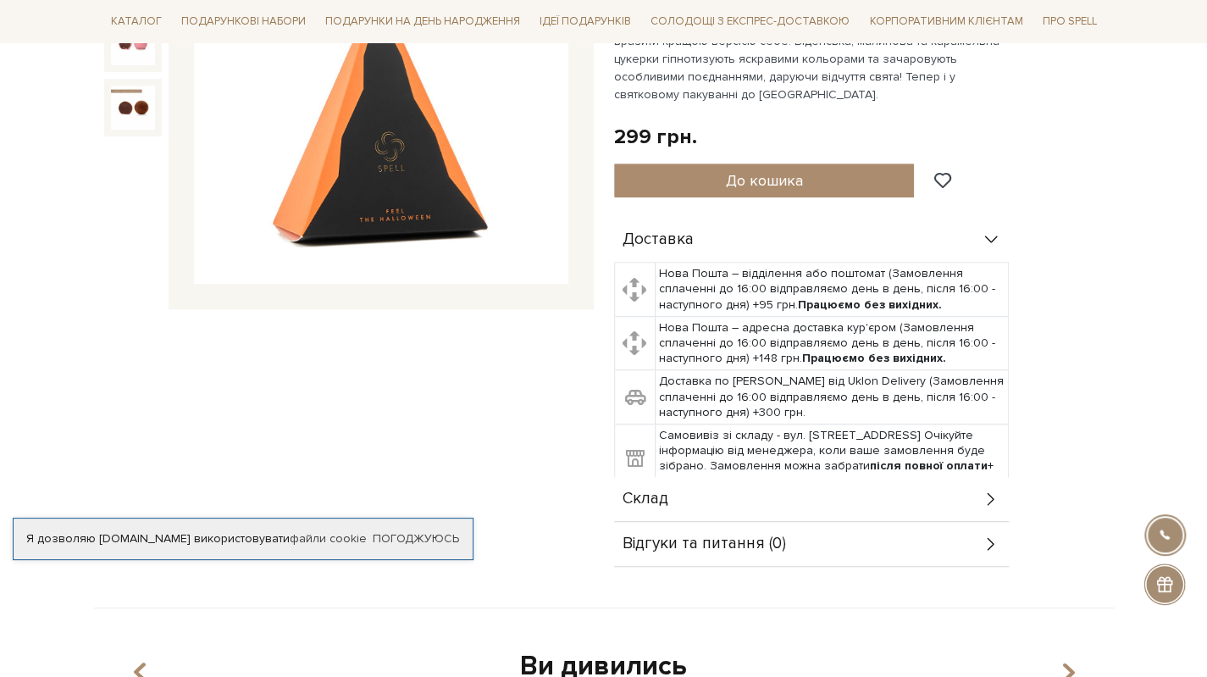
click at [651, 491] on span "Склад" at bounding box center [645, 498] width 46 height 15
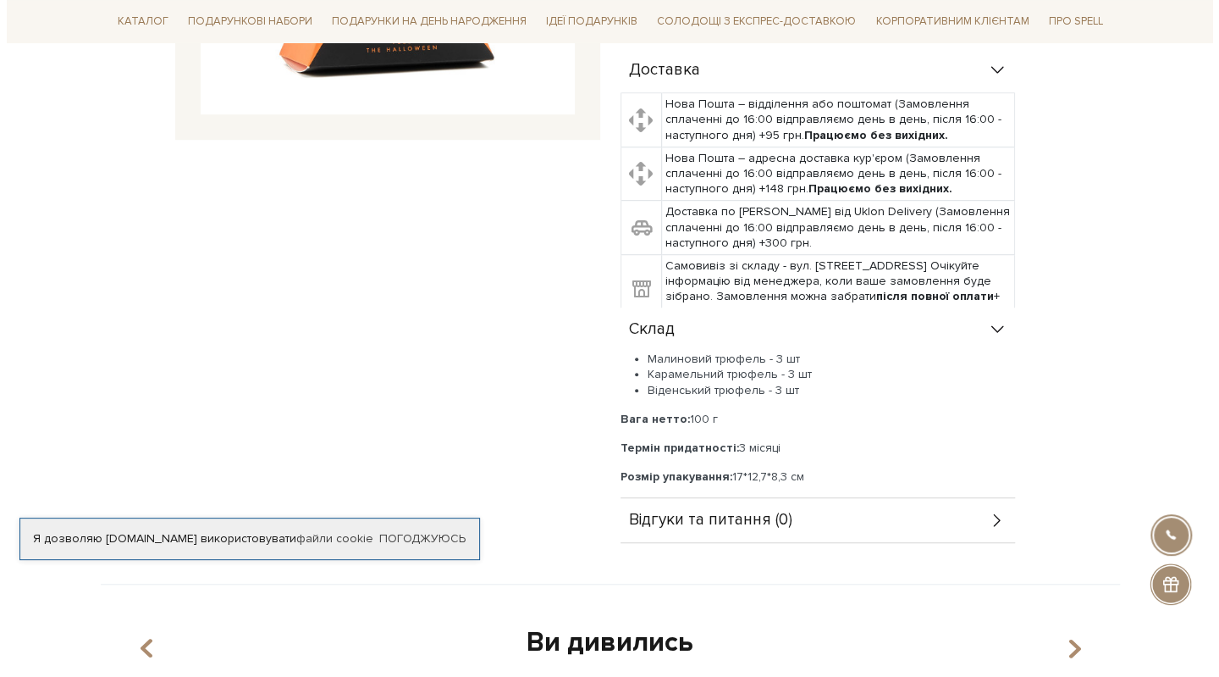
scroll to position [169, 0]
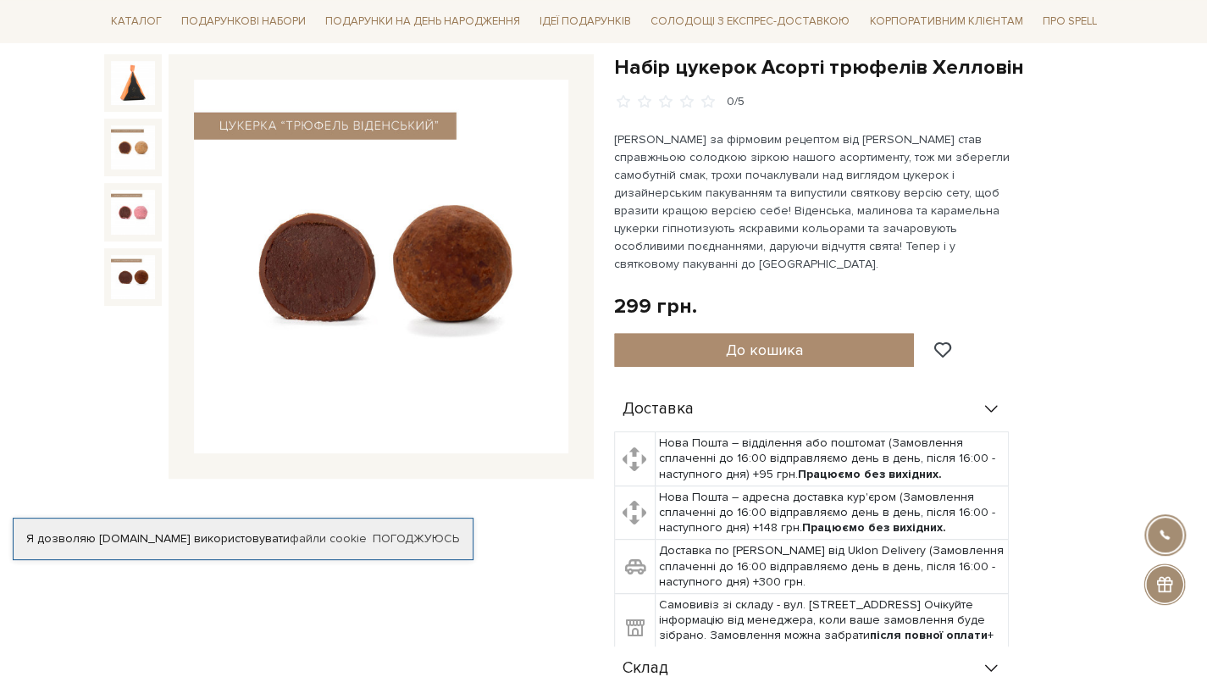
click at [117, 274] on img at bounding box center [133, 277] width 44 height 44
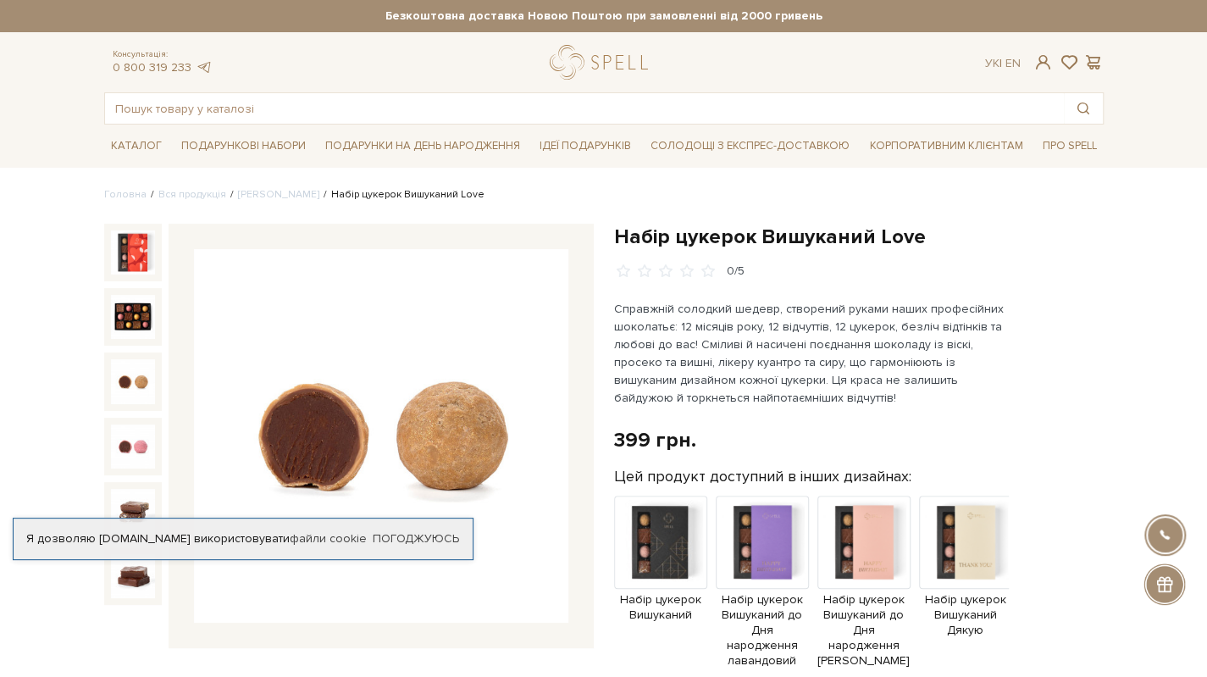
click at [130, 382] on img at bounding box center [133, 381] width 44 height 44
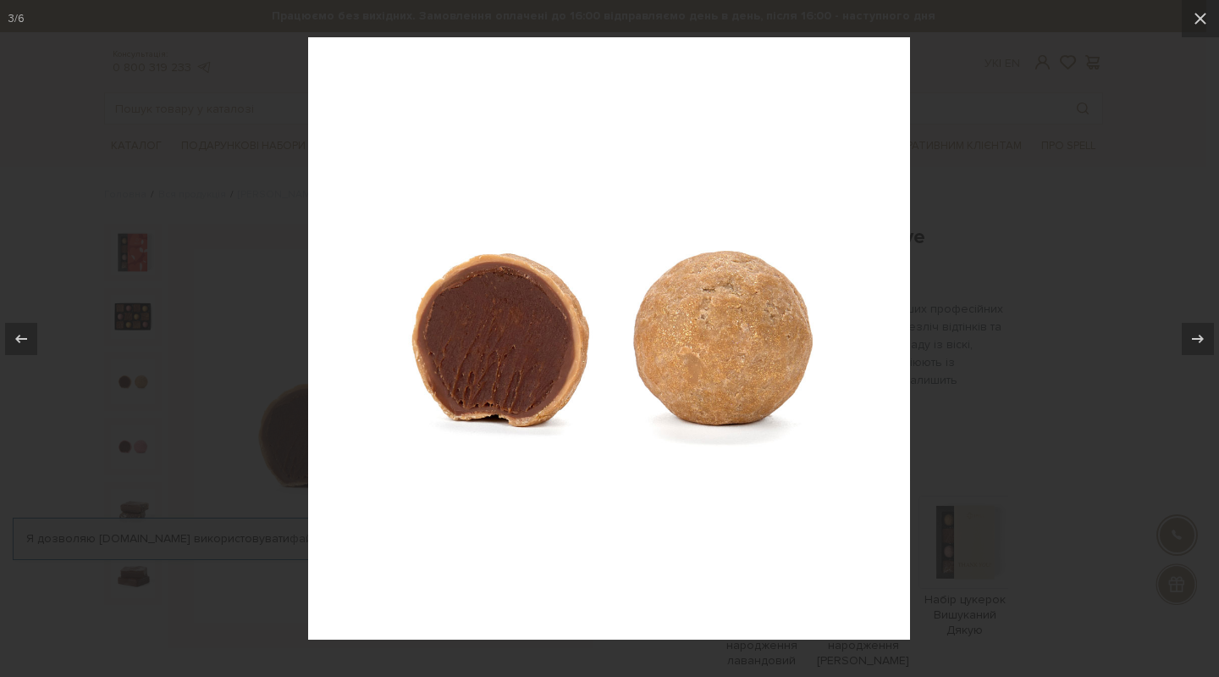
click at [988, 340] on div at bounding box center [609, 338] width 1219 height 677
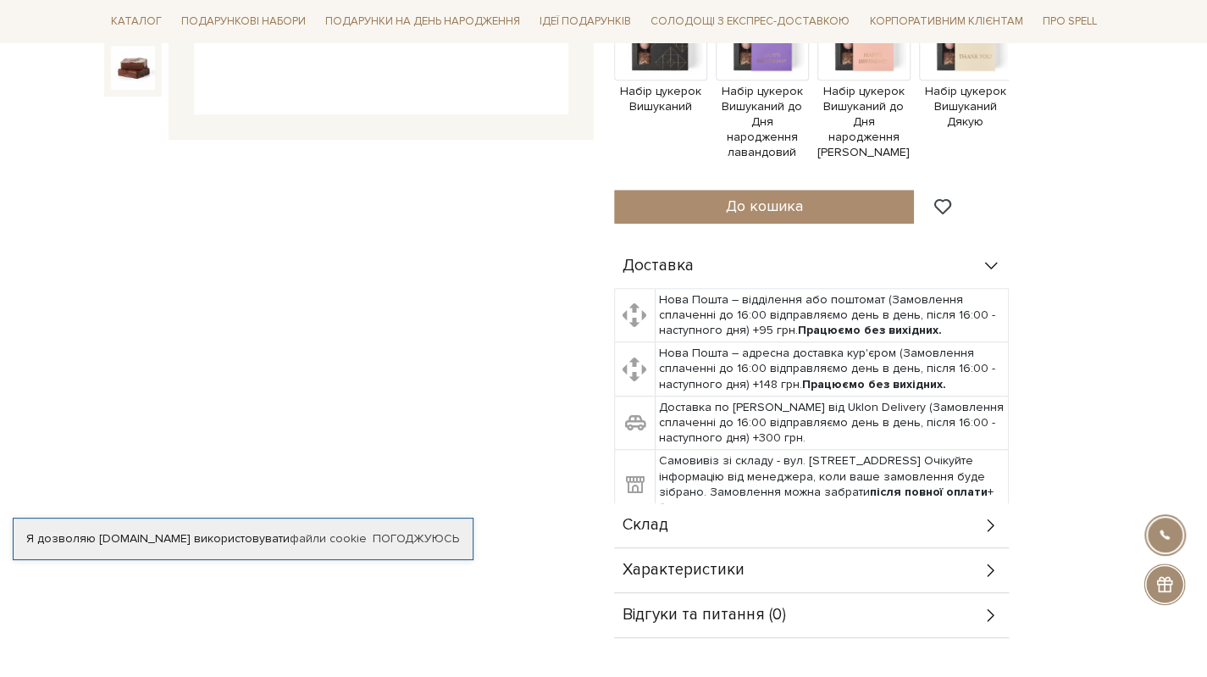
scroll to position [677, 0]
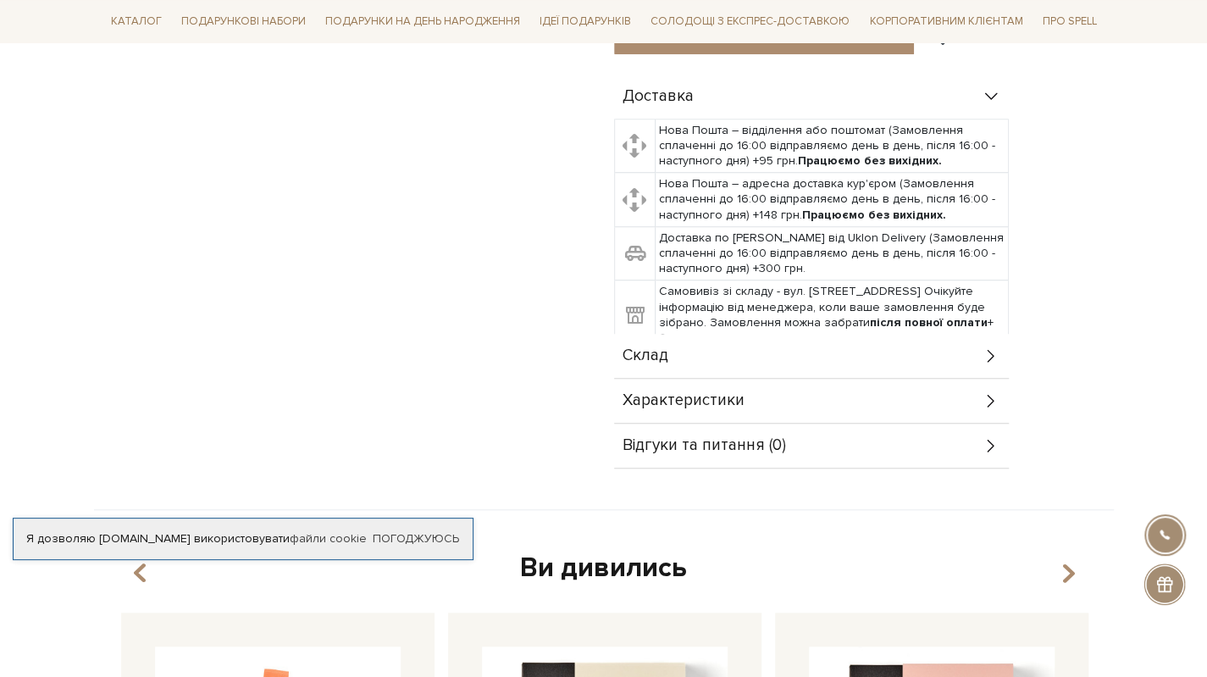
click at [689, 344] on div "Склад" at bounding box center [811, 356] width 395 height 44
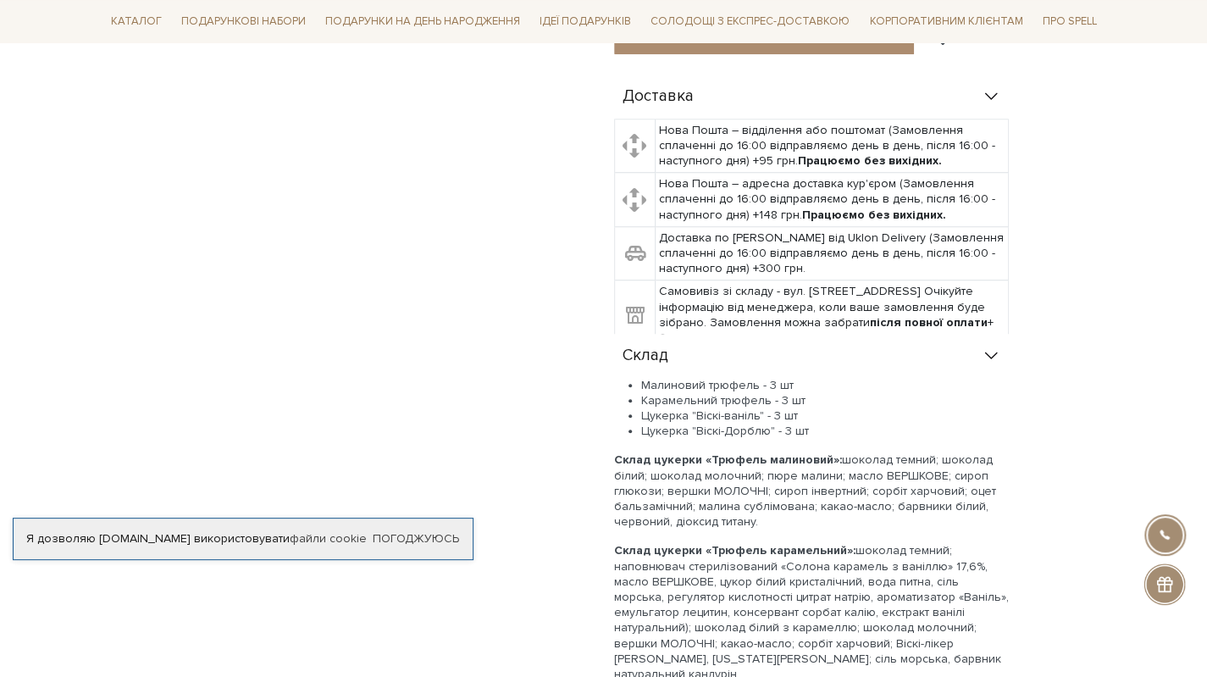
scroll to position [169, 0]
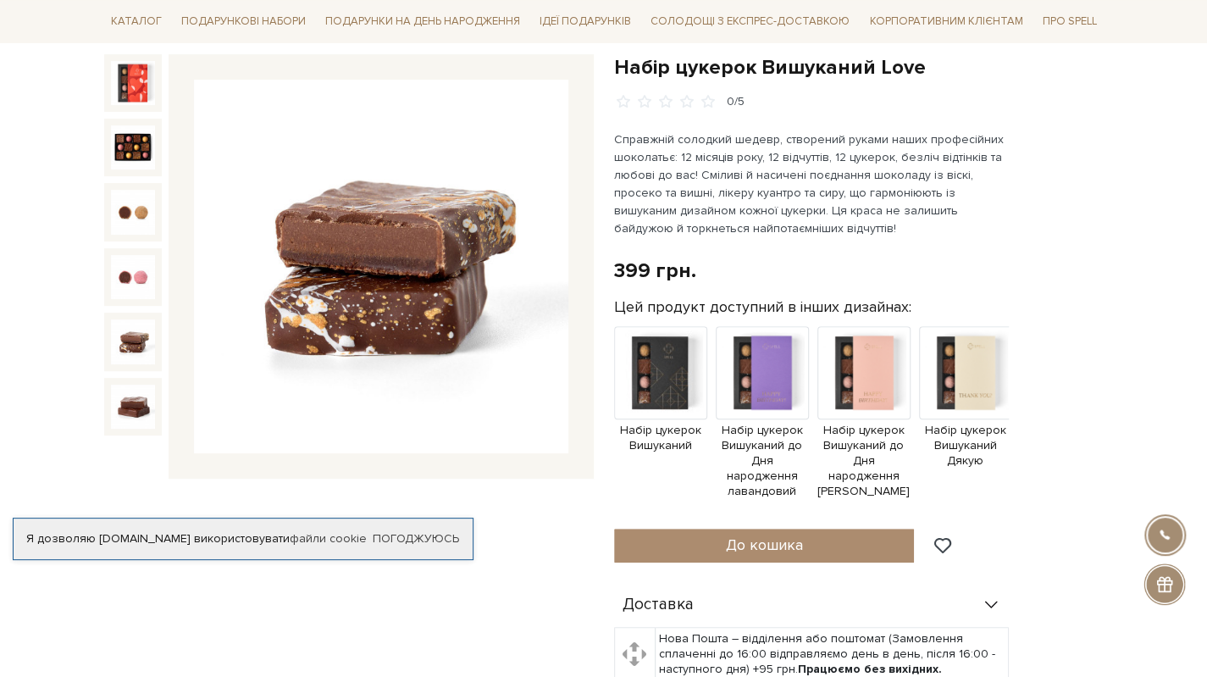
click at [130, 348] on img at bounding box center [133, 341] width 44 height 44
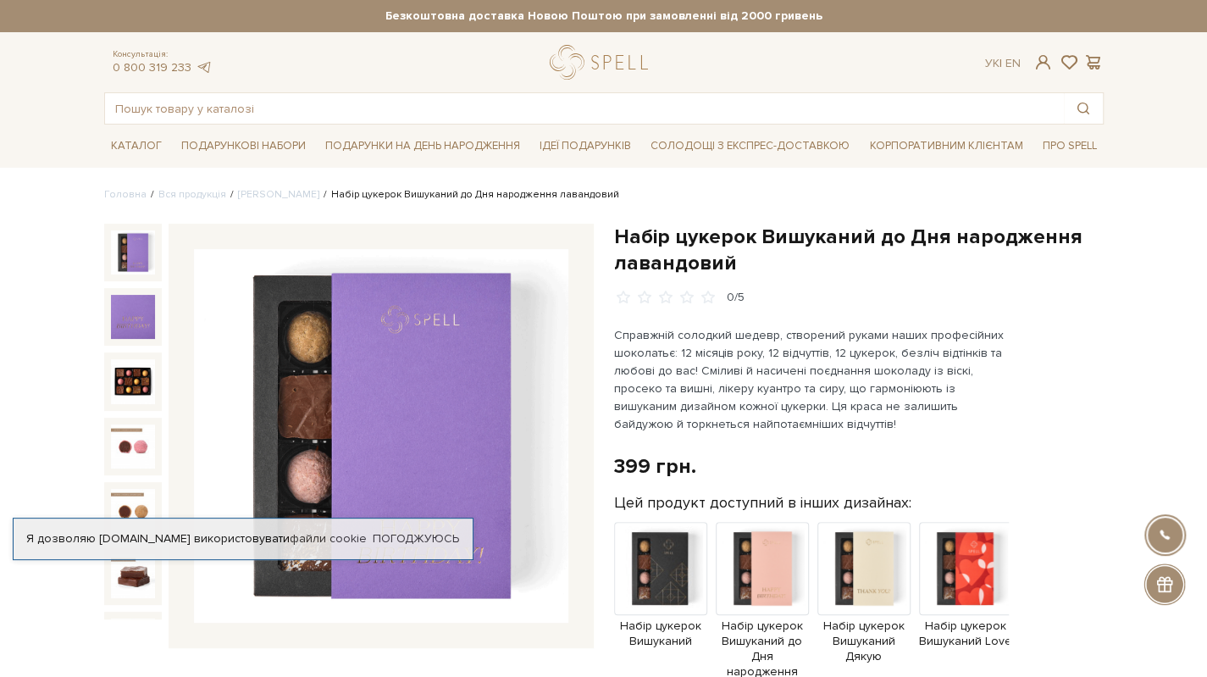
scroll to position [169, 0]
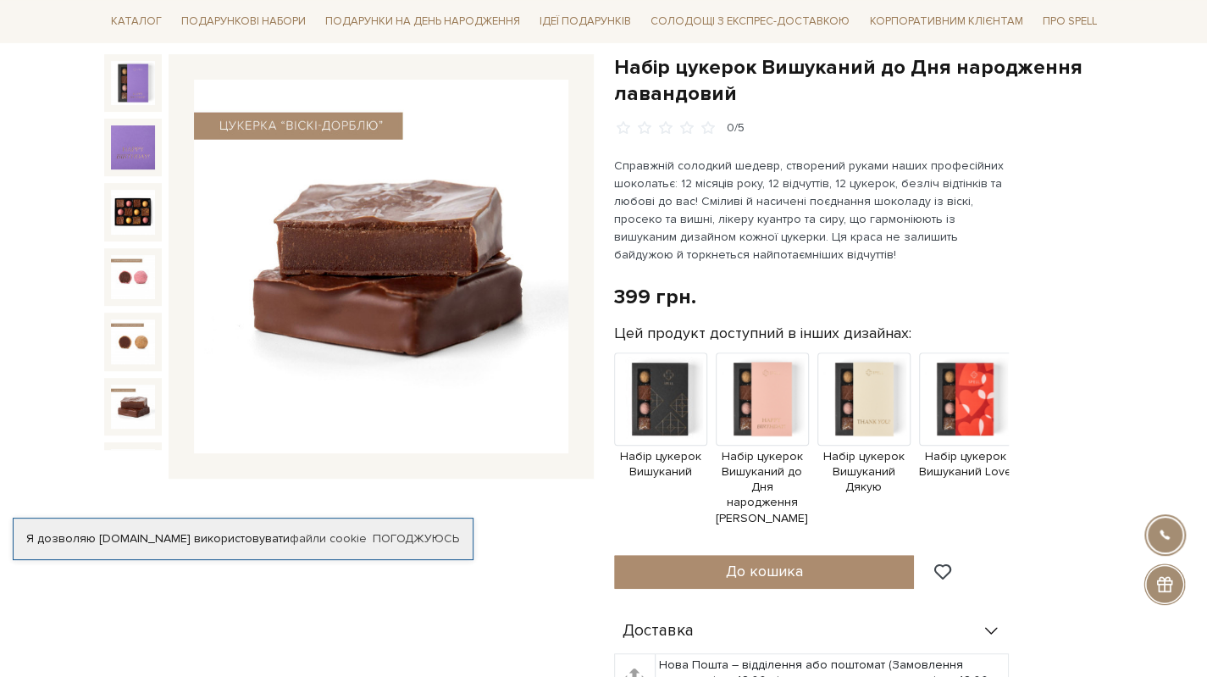
click at [129, 384] on img at bounding box center [133, 406] width 44 height 44
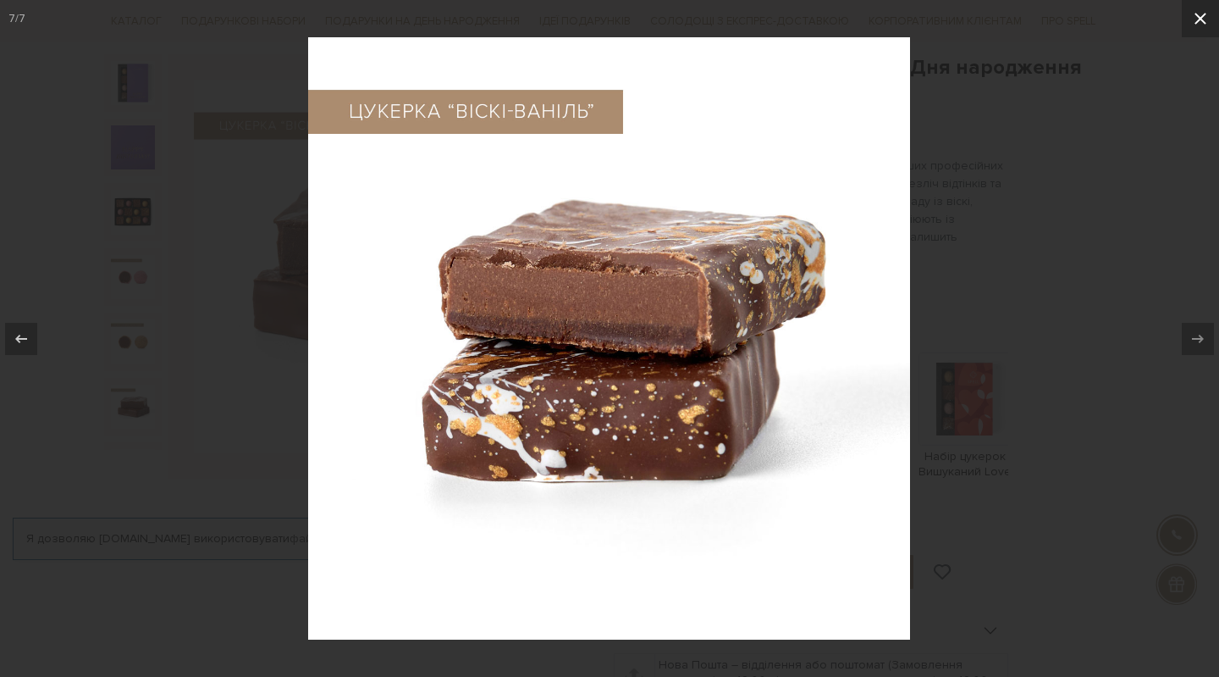
click at [1202, 28] on icon at bounding box center [1201, 18] width 20 height 20
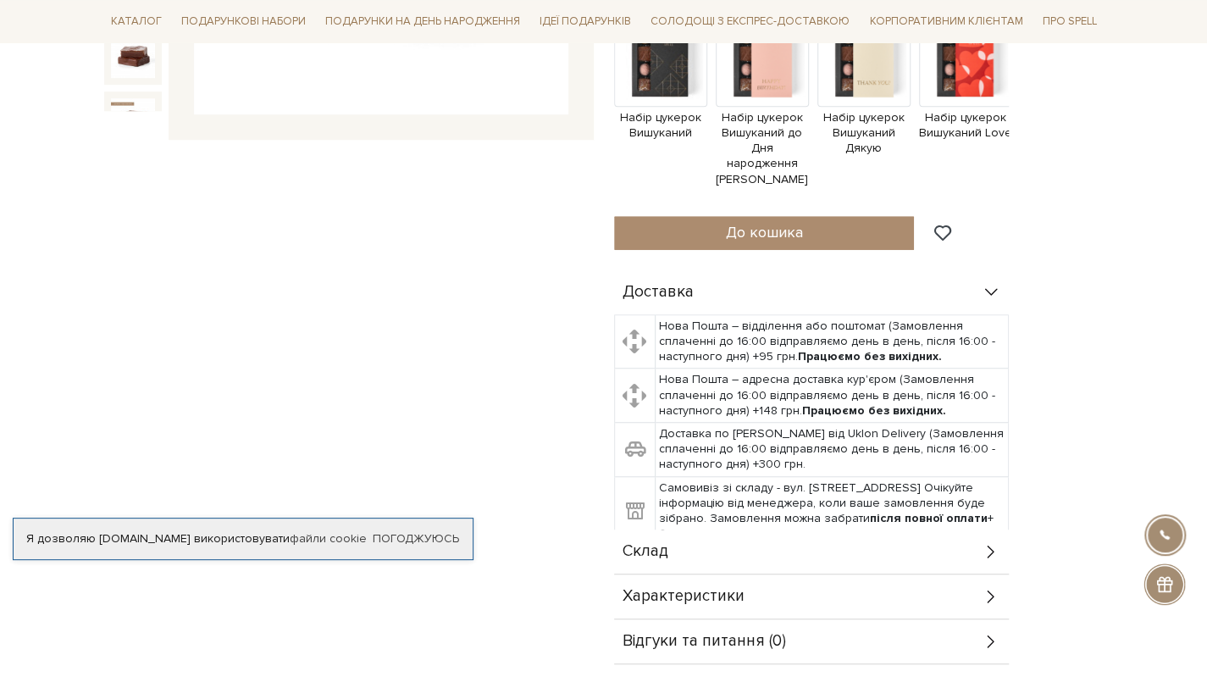
scroll to position [677, 0]
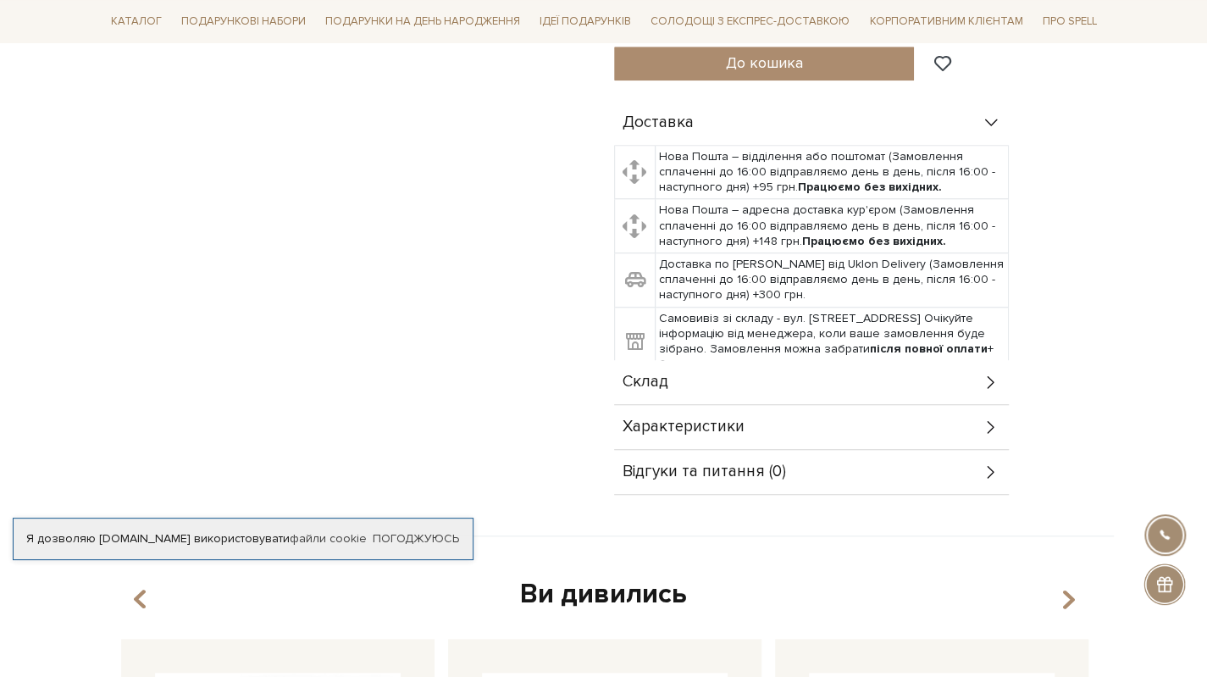
click at [694, 373] on div "Склад" at bounding box center [811, 382] width 395 height 44
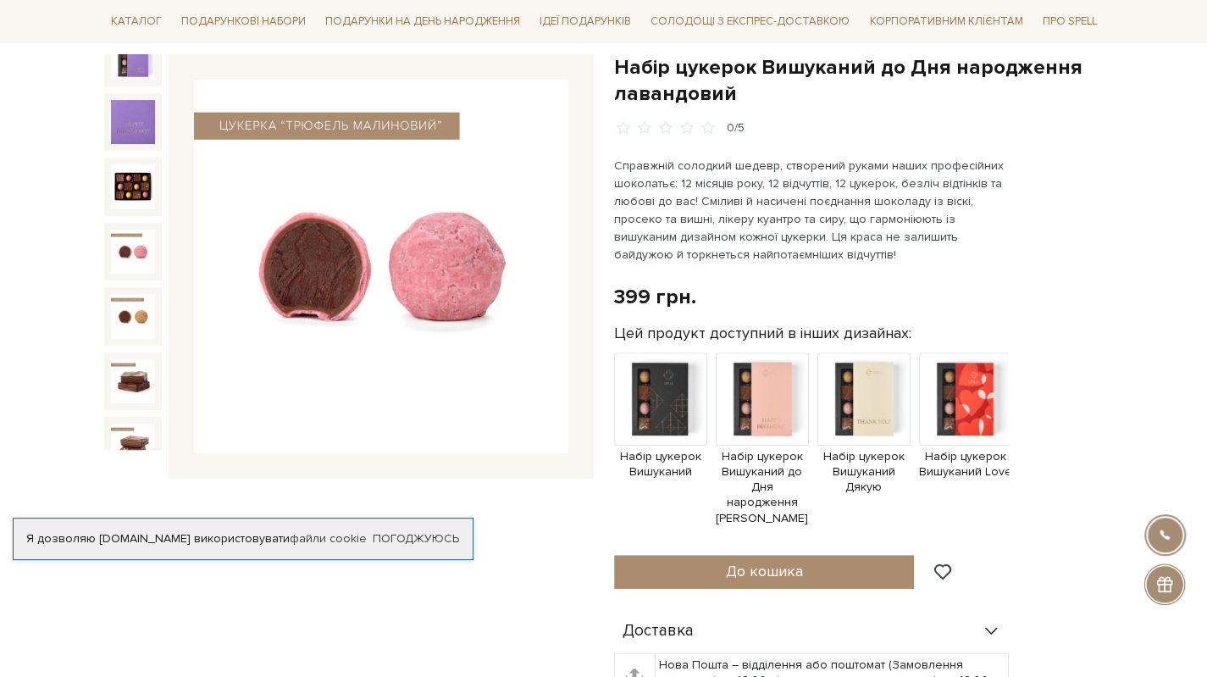
scroll to position [0, 0]
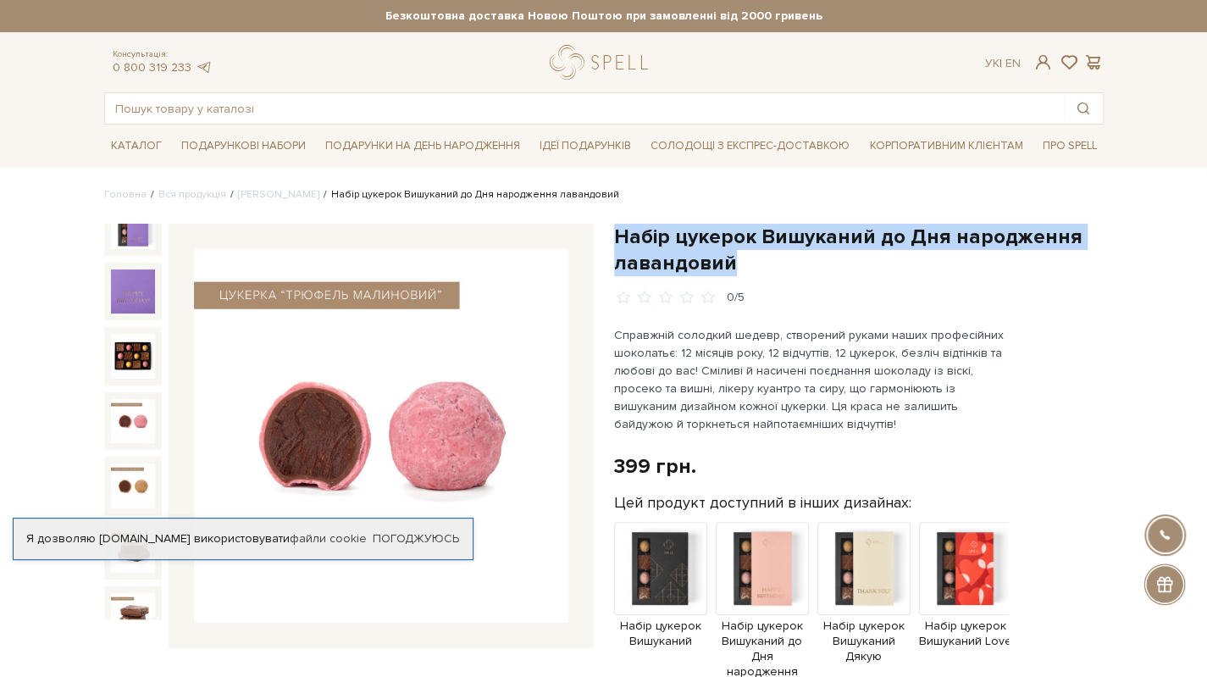
drag, startPoint x: 615, startPoint y: 231, endPoint x: 774, endPoint y: 253, distance: 160.7
click at [774, 253] on h1 "Набір цукерок Вишуканий до Дня народження лавандовий" at bounding box center [858, 250] width 489 height 52
copy h1 "Набір цукерок Вишуканий до Дня народження лавандовий"
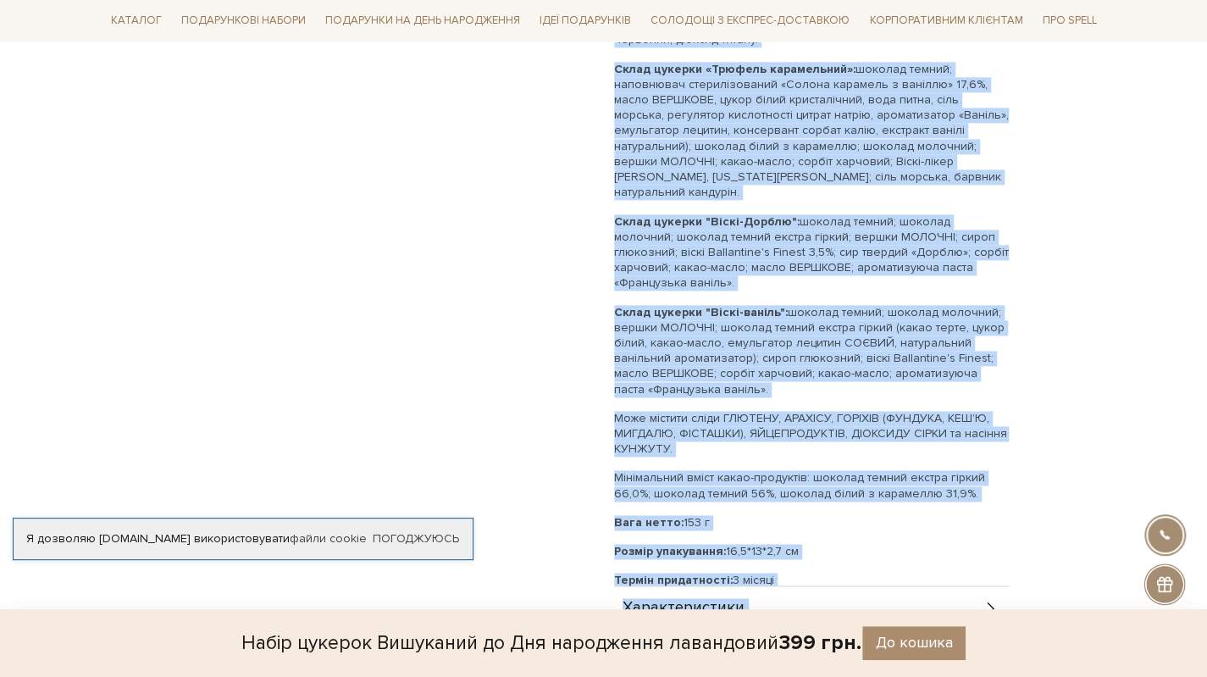
scroll to position [1355, 0]
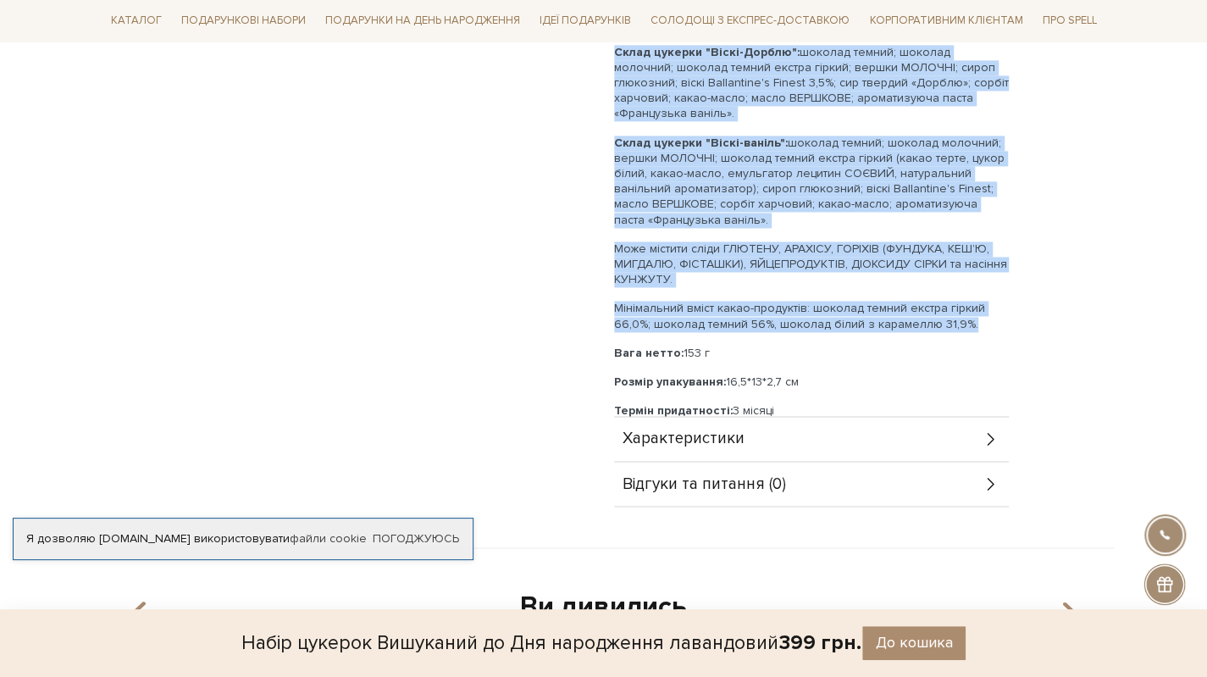
drag, startPoint x: 615, startPoint y: 468, endPoint x: 997, endPoint y: 300, distance: 417.4
click at [997, 300] on div "Малиновий трюфель - 3 шт Карамельний трюфель - 3 шт Цукерка "Віскі-ваніль" - 3 …" at bounding box center [811, 72] width 395 height 693
copy div "Склад цукерки «Трюфель малиновий»: шоколад темний; шоколад білий; шоколад молоч…"
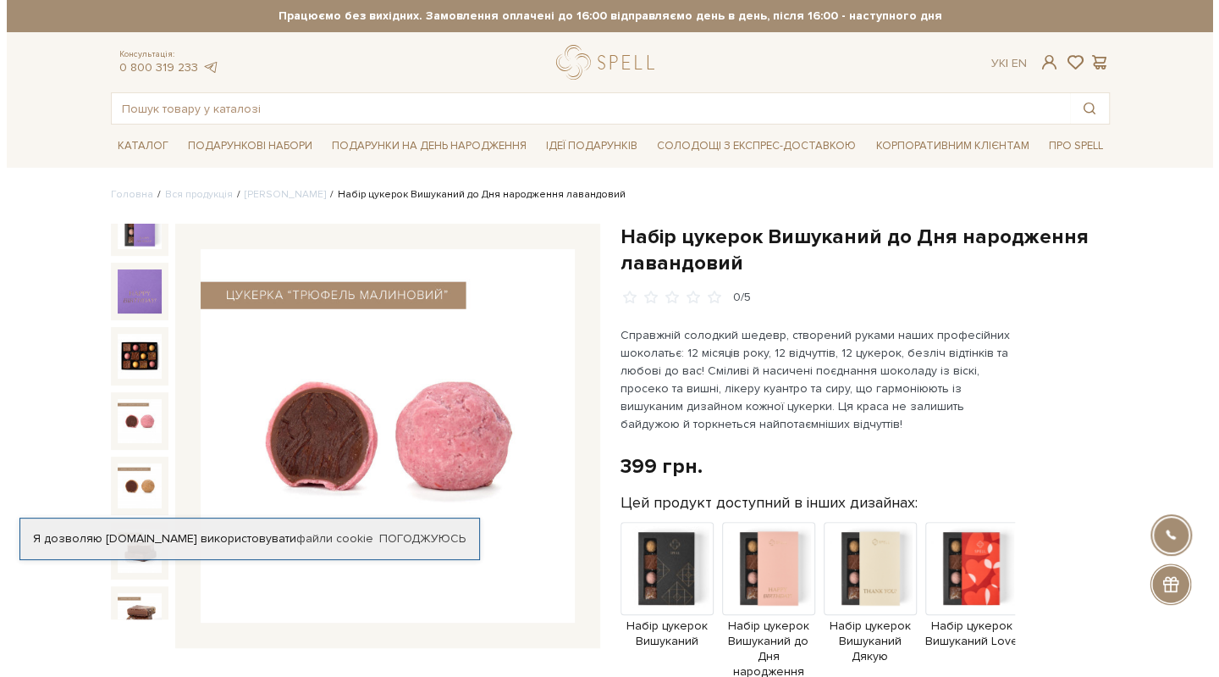
scroll to position [169, 0]
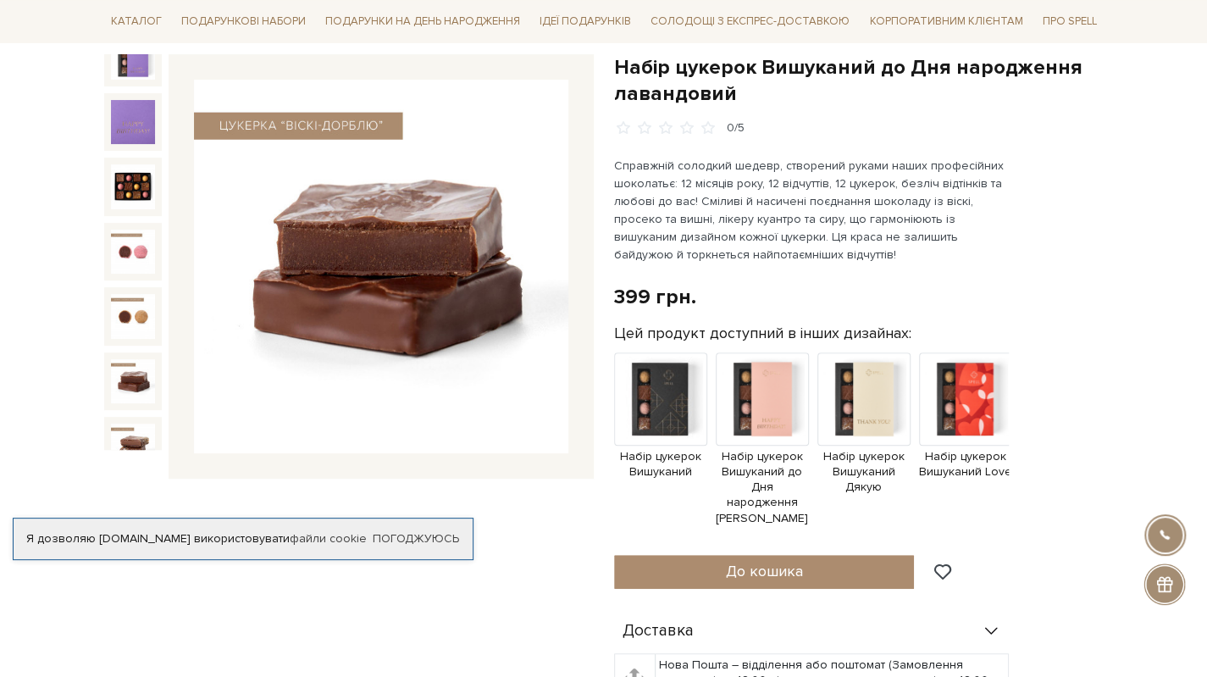
click at [124, 359] on img at bounding box center [133, 381] width 44 height 44
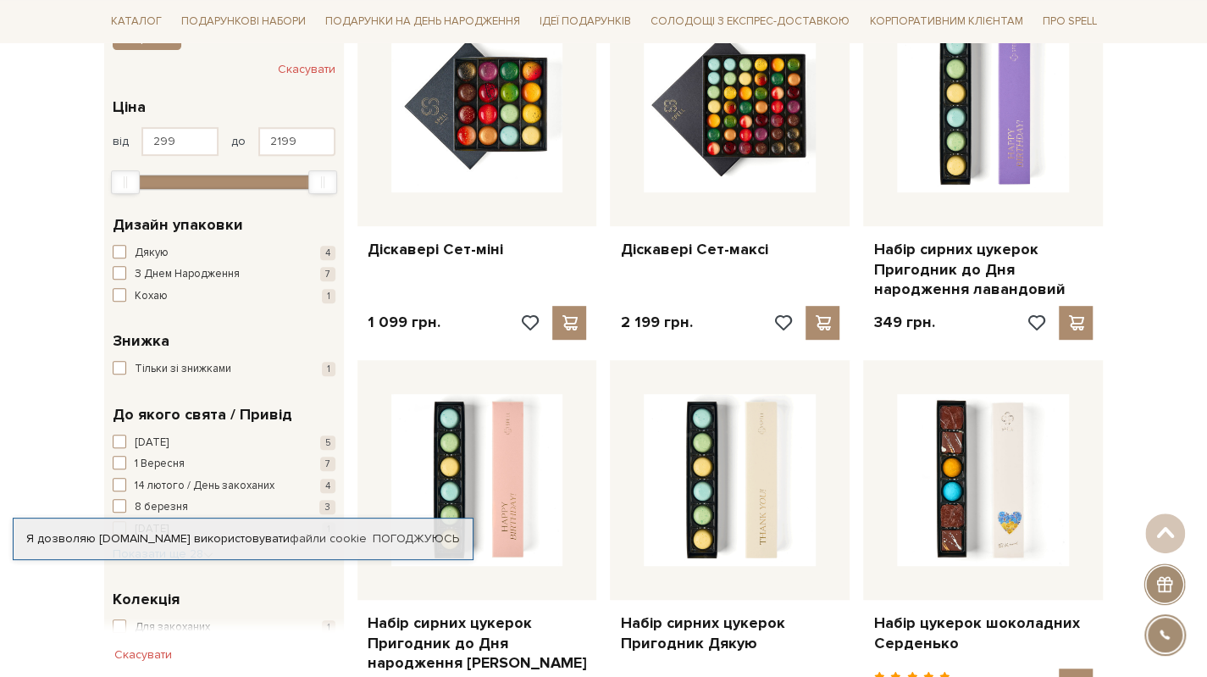
scroll to position [169, 0]
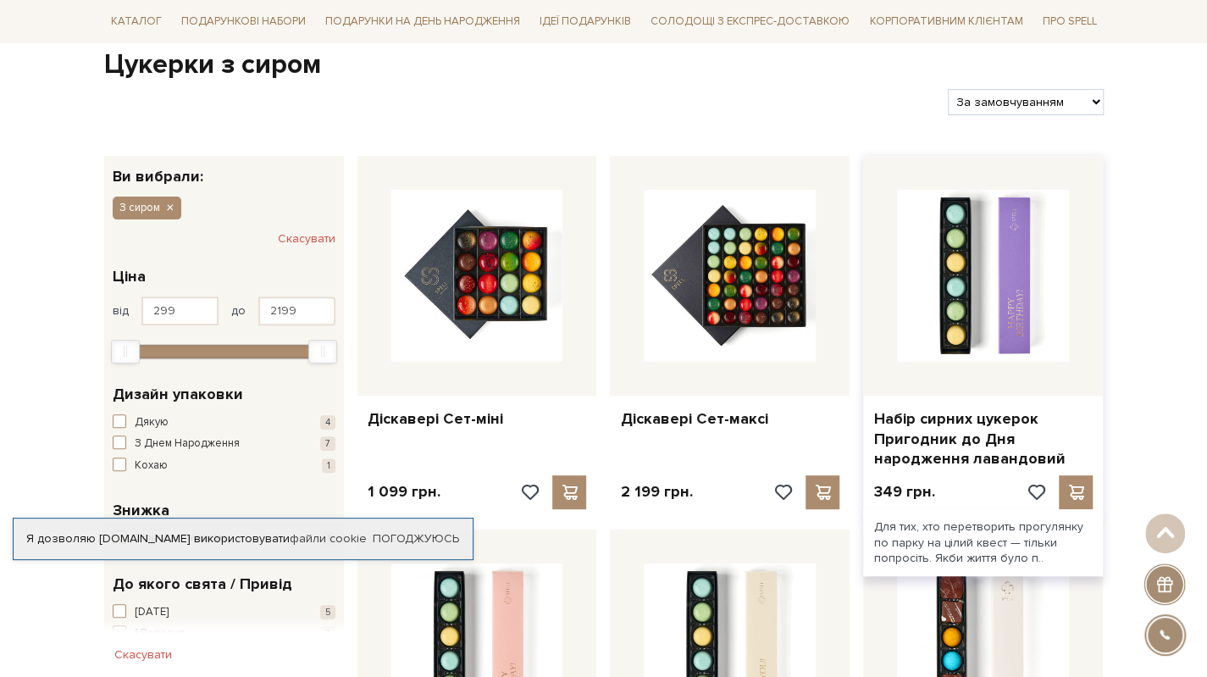
click at [959, 399] on div "Набір сирних цукерок Пригодник до Дня народження лавандовий" at bounding box center [983, 435] width 240 height 80
click at [918, 423] on link "Набір сирних цукерок Пригодник до Дня народження лавандовий" at bounding box center [982, 438] width 219 height 59
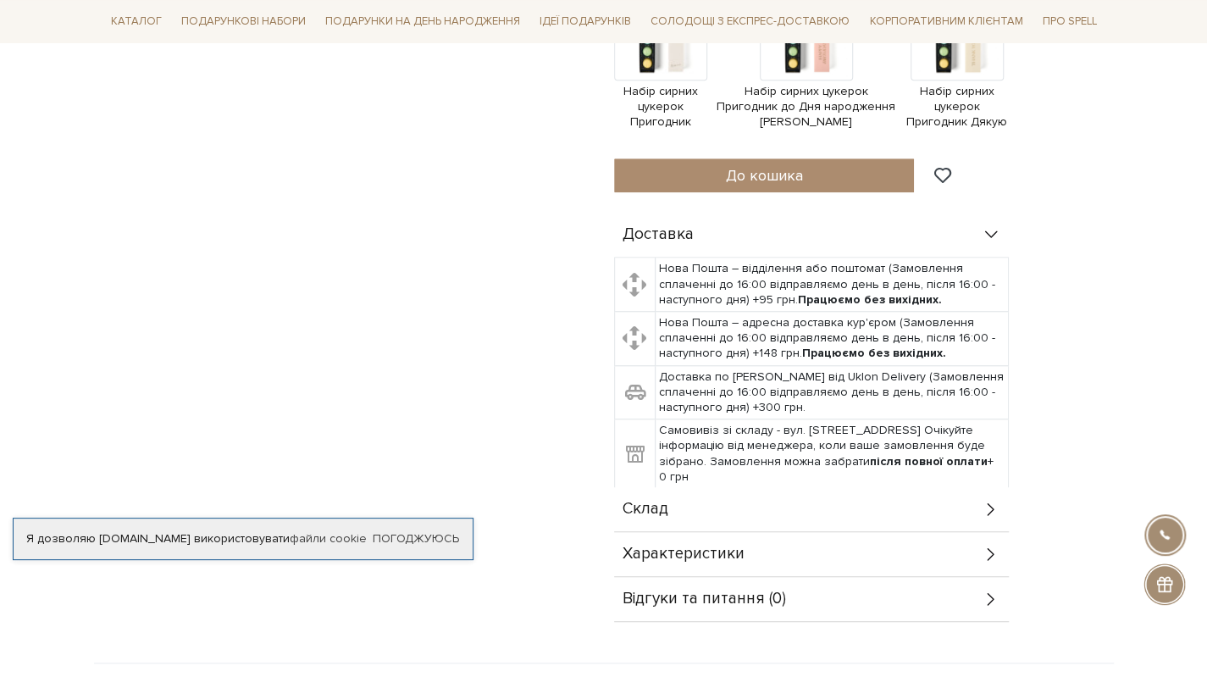
click at [705, 510] on div "Склад" at bounding box center [811, 509] width 395 height 44
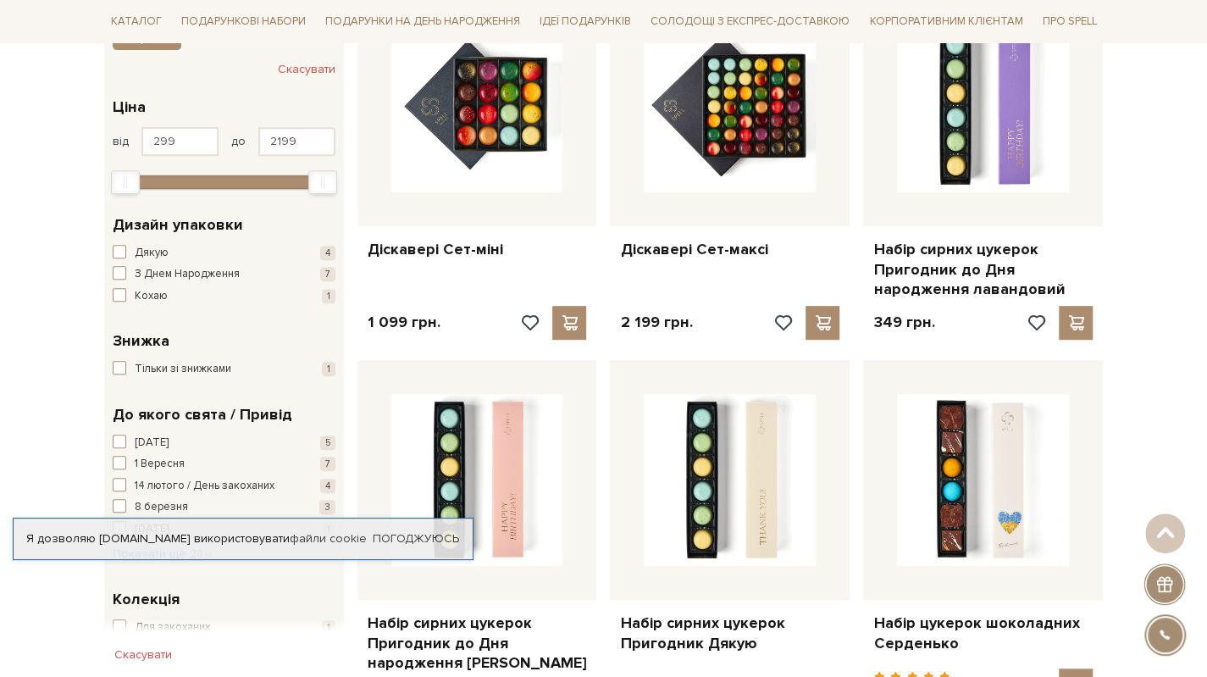
scroll to position [508, 0]
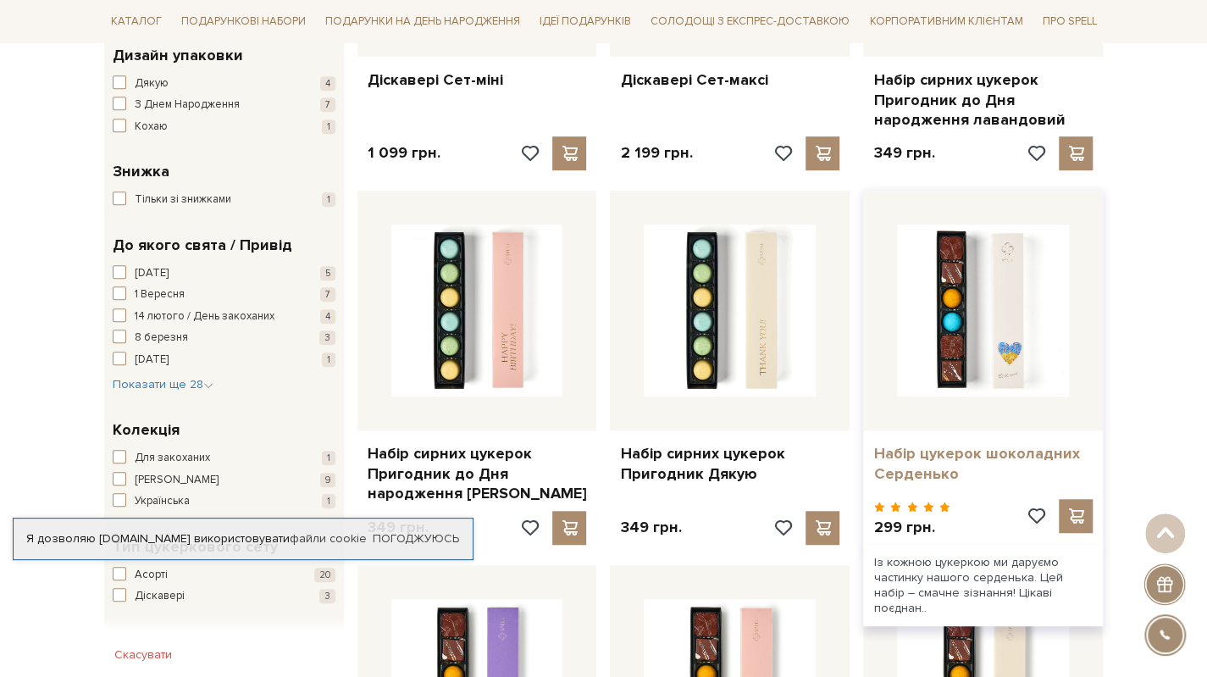
click at [960, 465] on link "Набір цукерок шоколадних Серденько" at bounding box center [982, 464] width 219 height 40
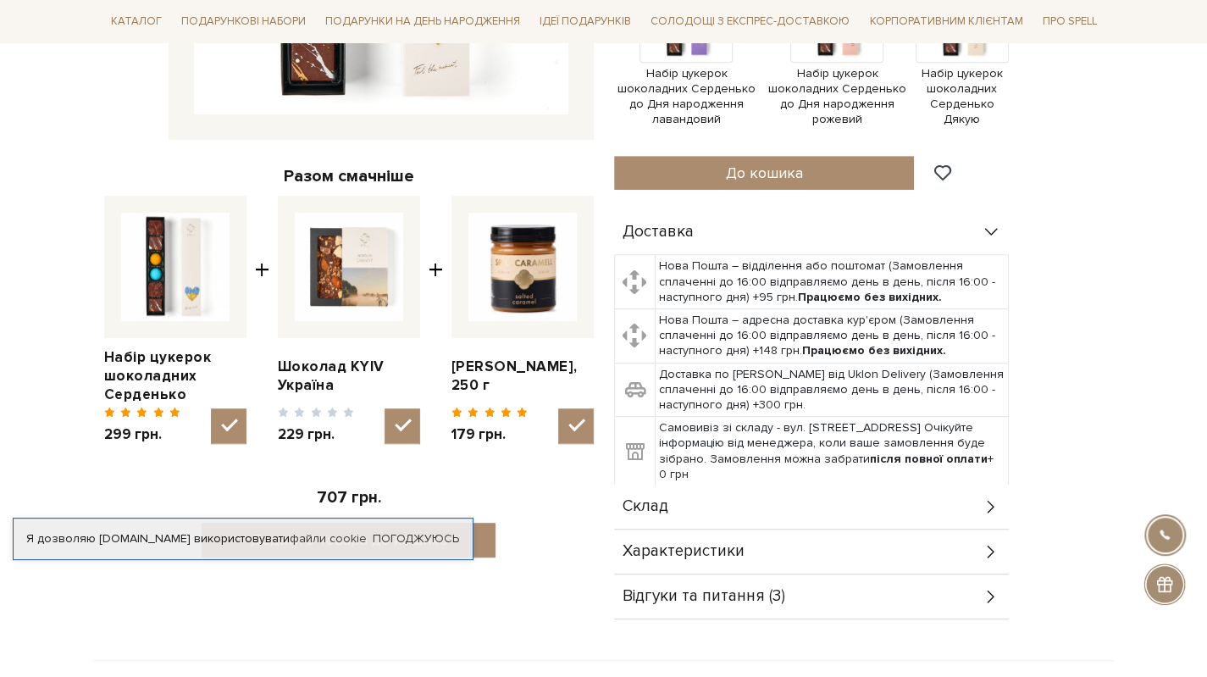
click at [713, 500] on div "Склад" at bounding box center [811, 506] width 395 height 44
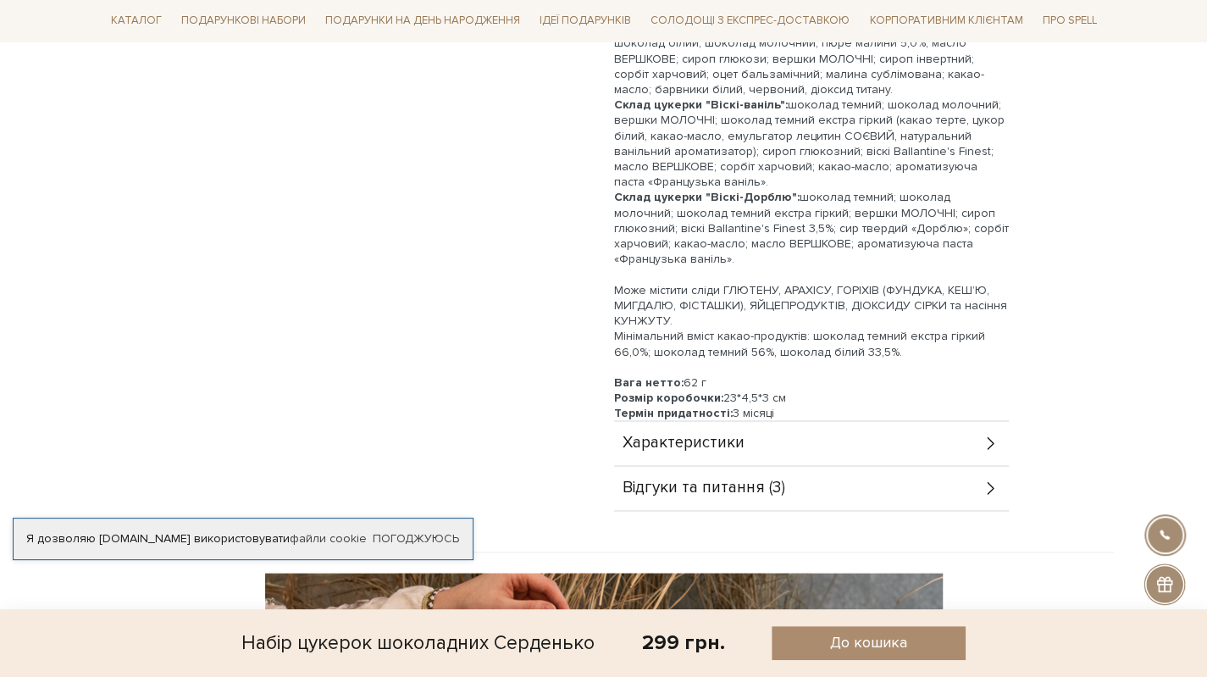
scroll to position [922, 0]
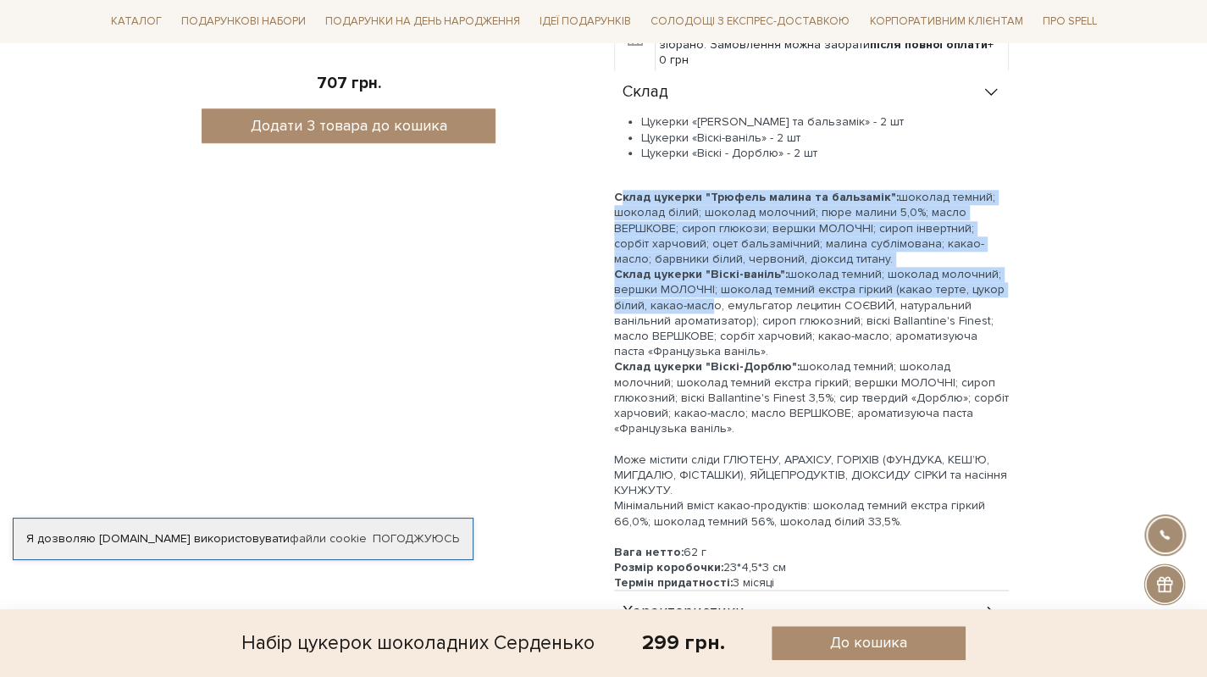
drag, startPoint x: 617, startPoint y: 192, endPoint x: 682, endPoint y: 229, distance: 74.4
click at [695, 290] on div "Цукерки «Трюфель Малина та бальзамік» - 2 шт Цукерки «Віскі-ваніль» - 2 шт Цуке…" at bounding box center [811, 352] width 395 height 476
click at [634, 180] on div at bounding box center [811, 181] width 395 height 15
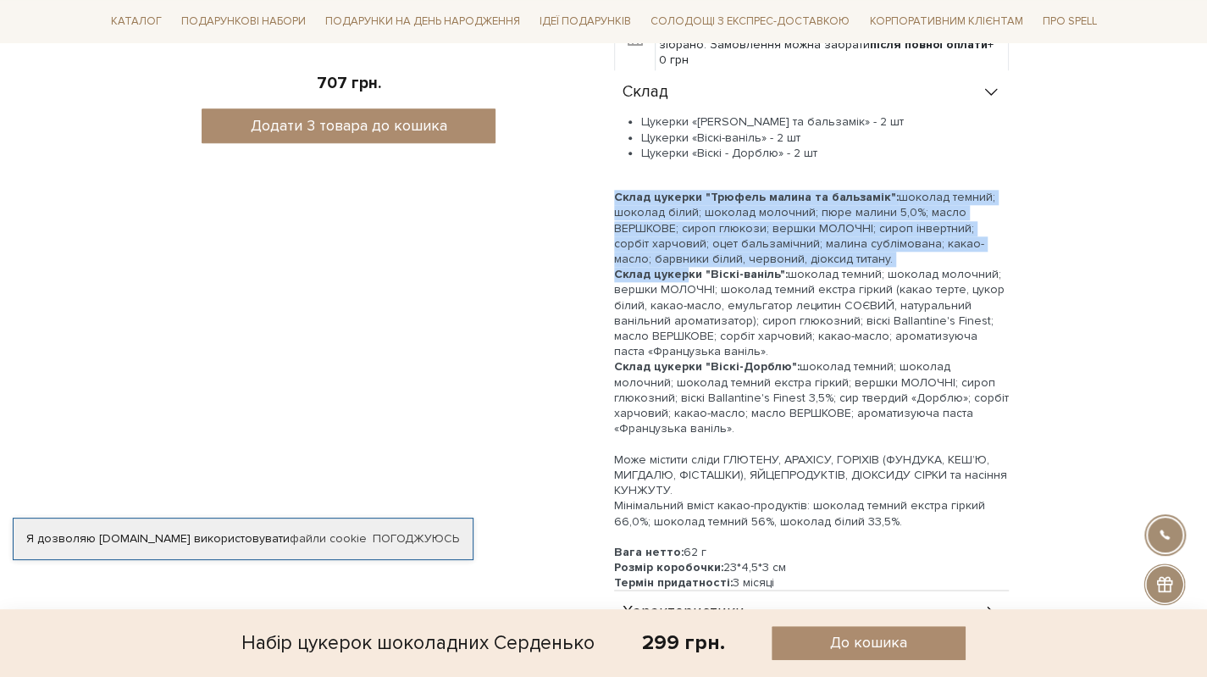
scroll to position [1091, 0]
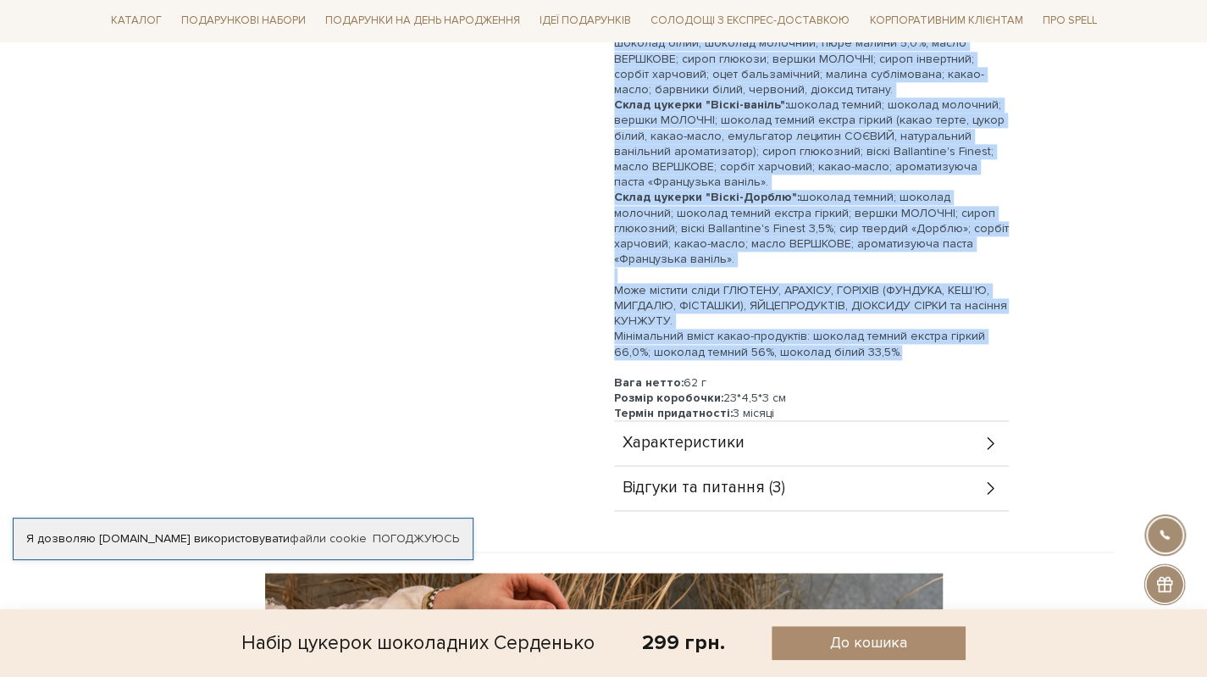
drag, startPoint x: 615, startPoint y: 194, endPoint x: 934, endPoint y: 345, distance: 353.4
click at [934, 345] on div "Цукерки «Трюфель Малина та бальзамік» - 2 шт Цукерки «Віскі-ваніль» - 2 шт Цуке…" at bounding box center [811, 183] width 395 height 476
click at [934, 345] on div "Мінімальний вміст какао-продуктів: шоколад темний екстра гіркий 66,0%; шоколад …" at bounding box center [811, 344] width 395 height 30
drag, startPoint x: 611, startPoint y: 195, endPoint x: 948, endPoint y: 352, distance: 372.0
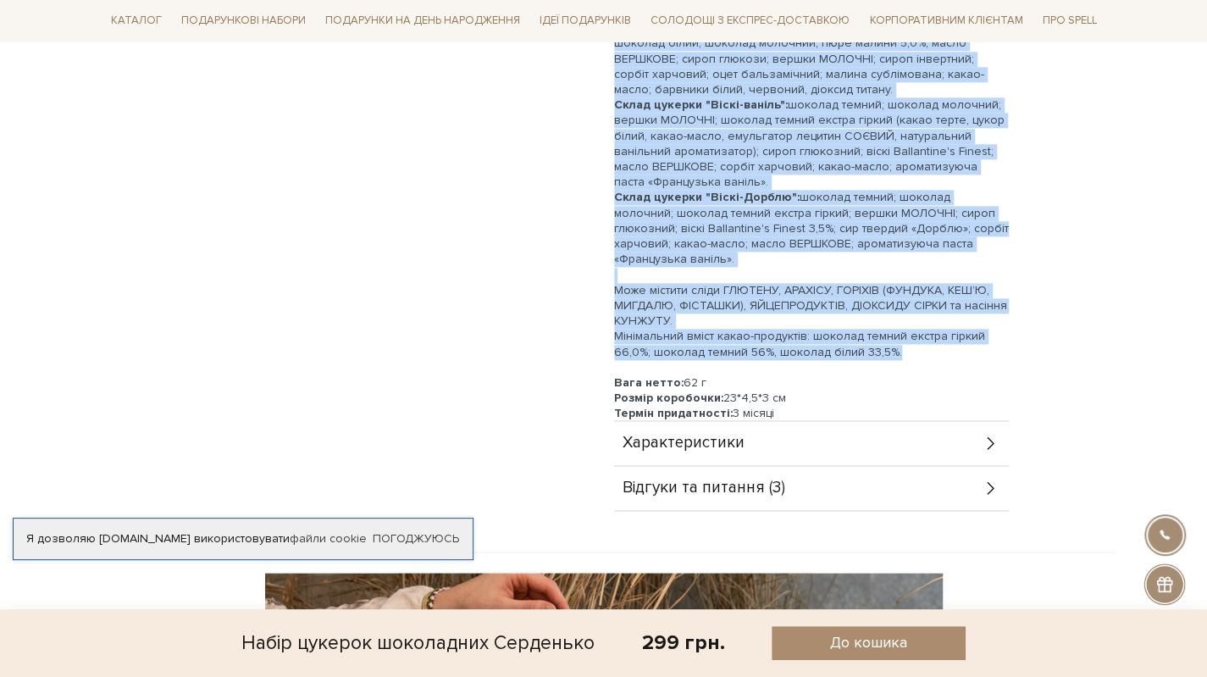
copy div "Склад цукерки "Трюфель малина та бальзамік": шоколад темний; шоколад білий; шок…"
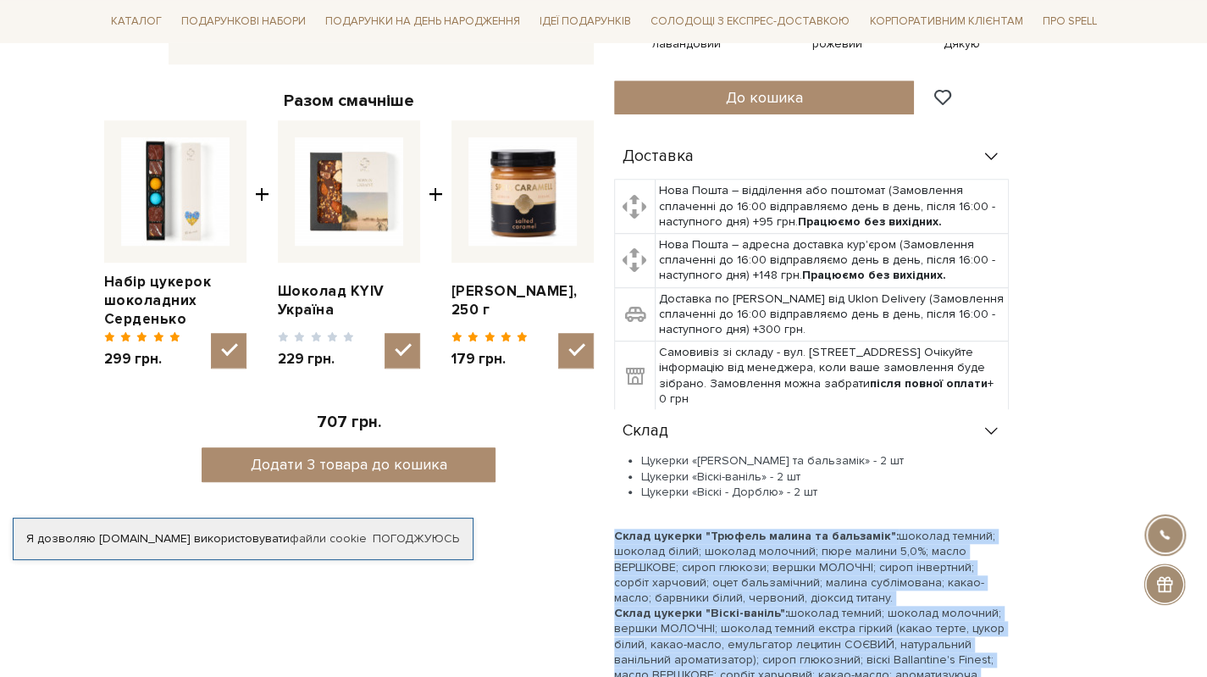
scroll to position [75, 0]
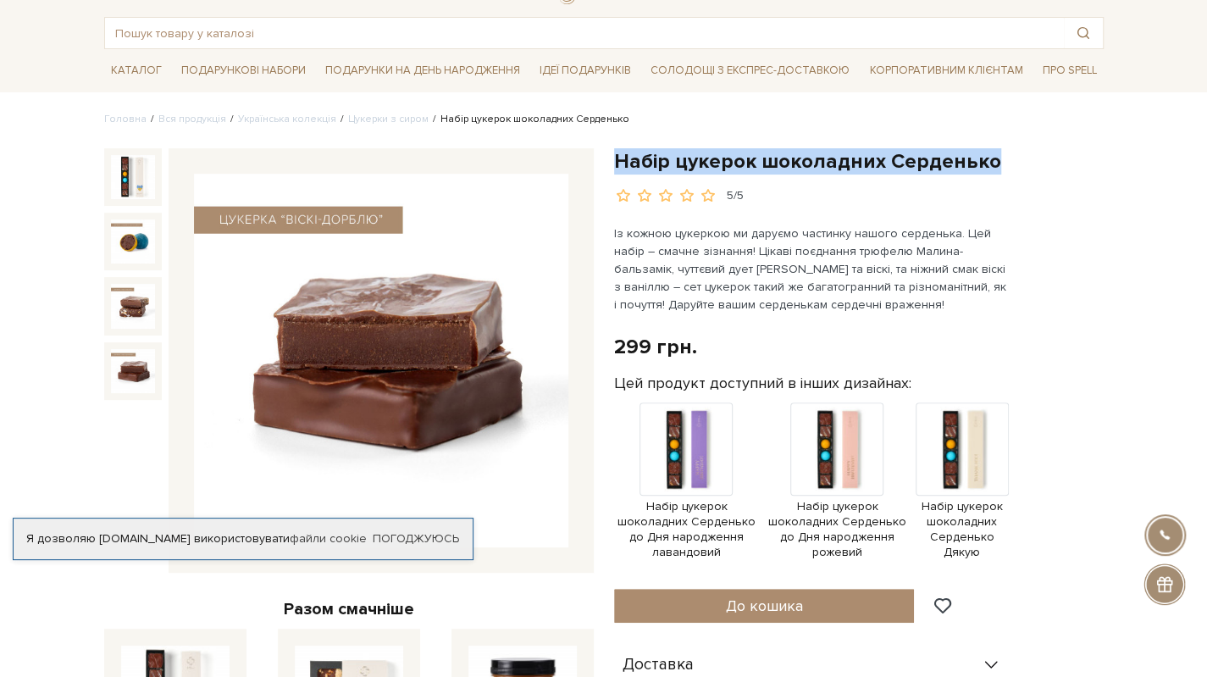
drag, startPoint x: 613, startPoint y: 158, endPoint x: 998, endPoint y: 158, distance: 385.3
click at [998, 158] on h1 "Набір цукерок шоколадних Серденько" at bounding box center [858, 161] width 489 height 26
copy h1 "Набір цукерок шоколадних Серденько"
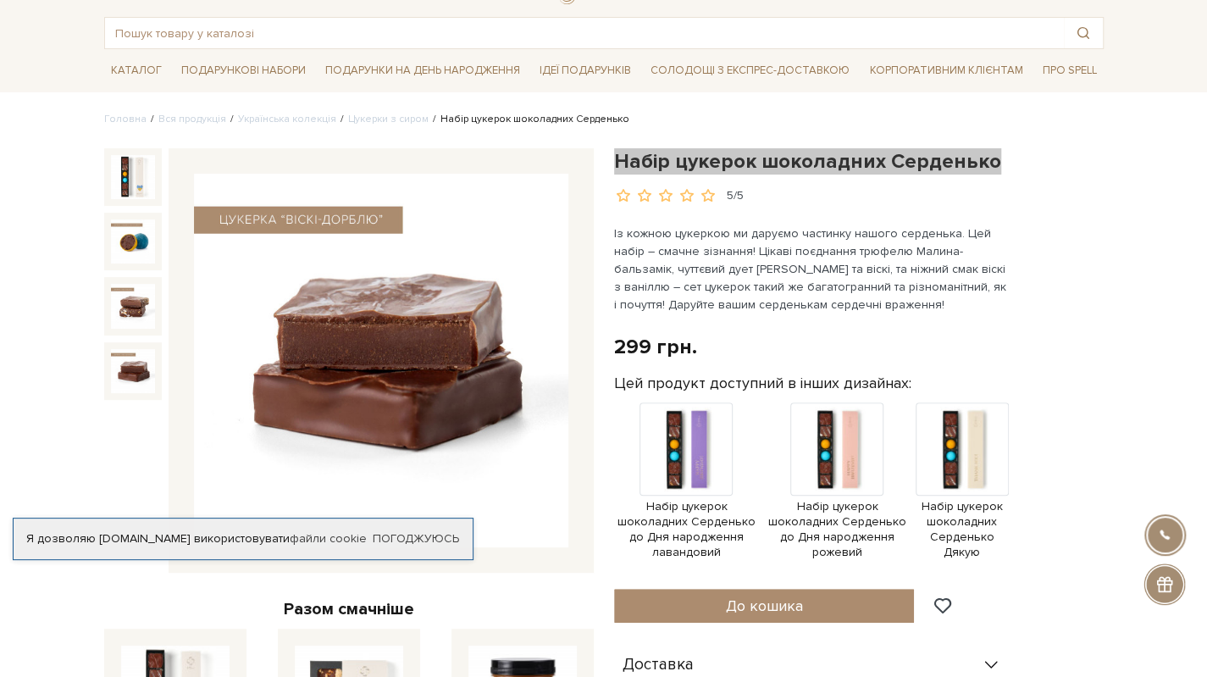
scroll to position [245, 0]
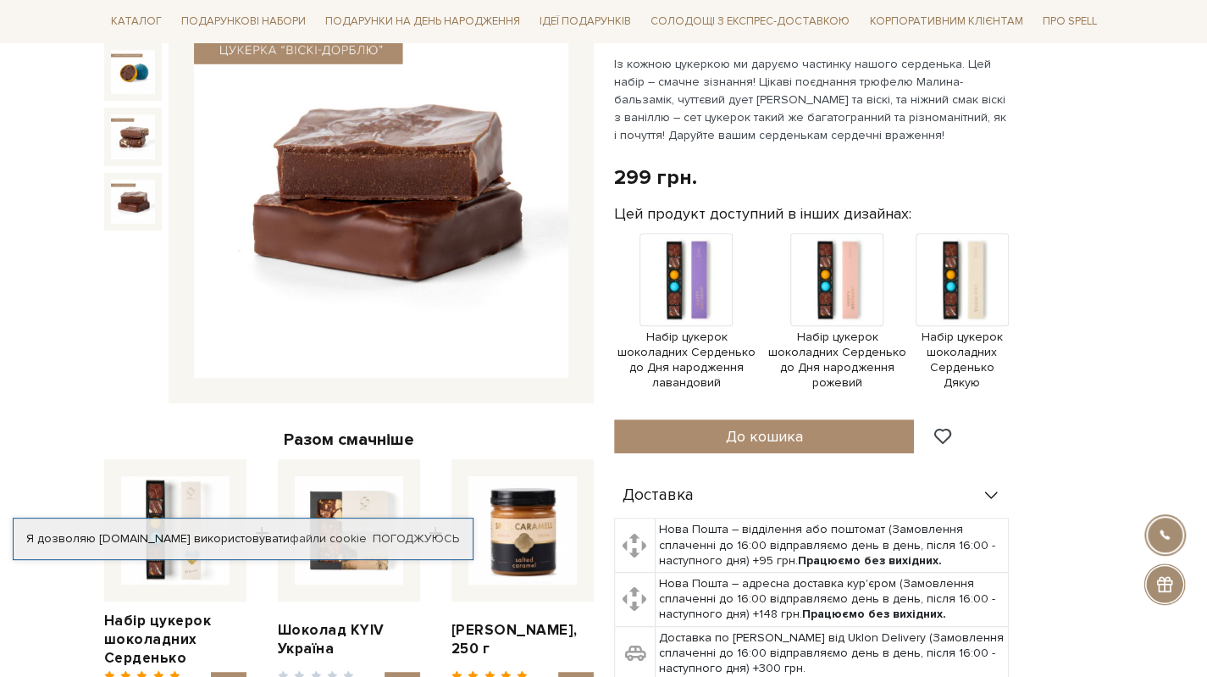
click at [134, 208] on img at bounding box center [133, 202] width 44 height 44
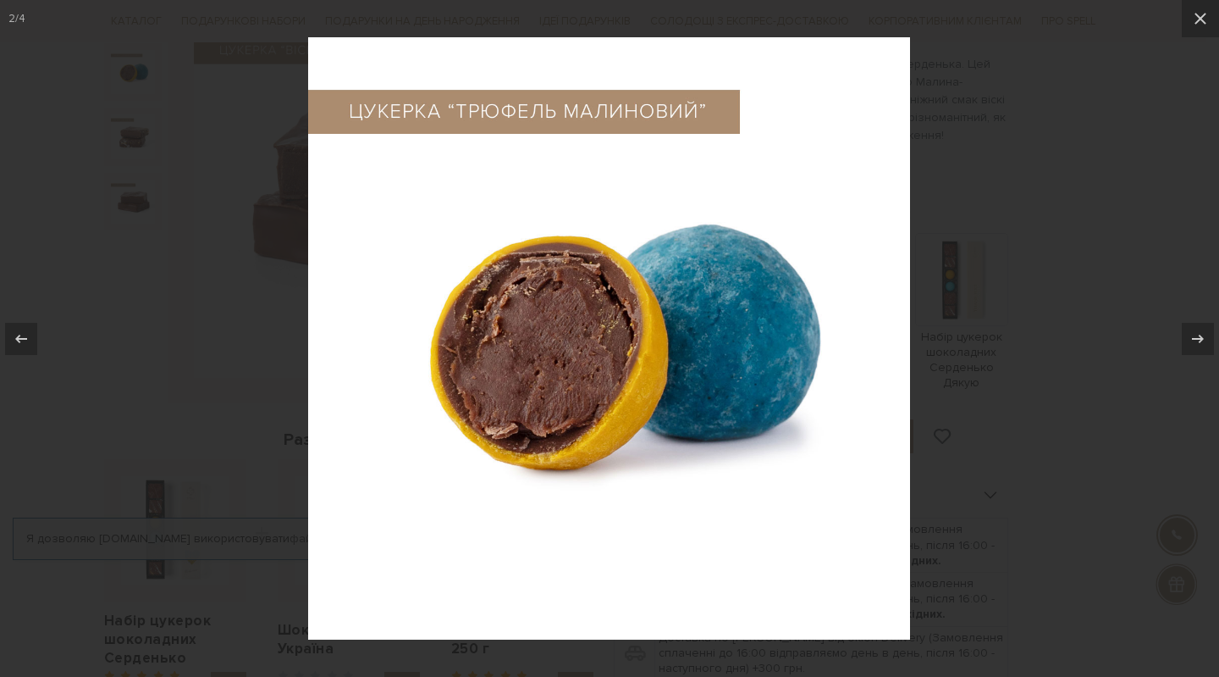
click at [1042, 418] on div at bounding box center [609, 338] width 1219 height 677
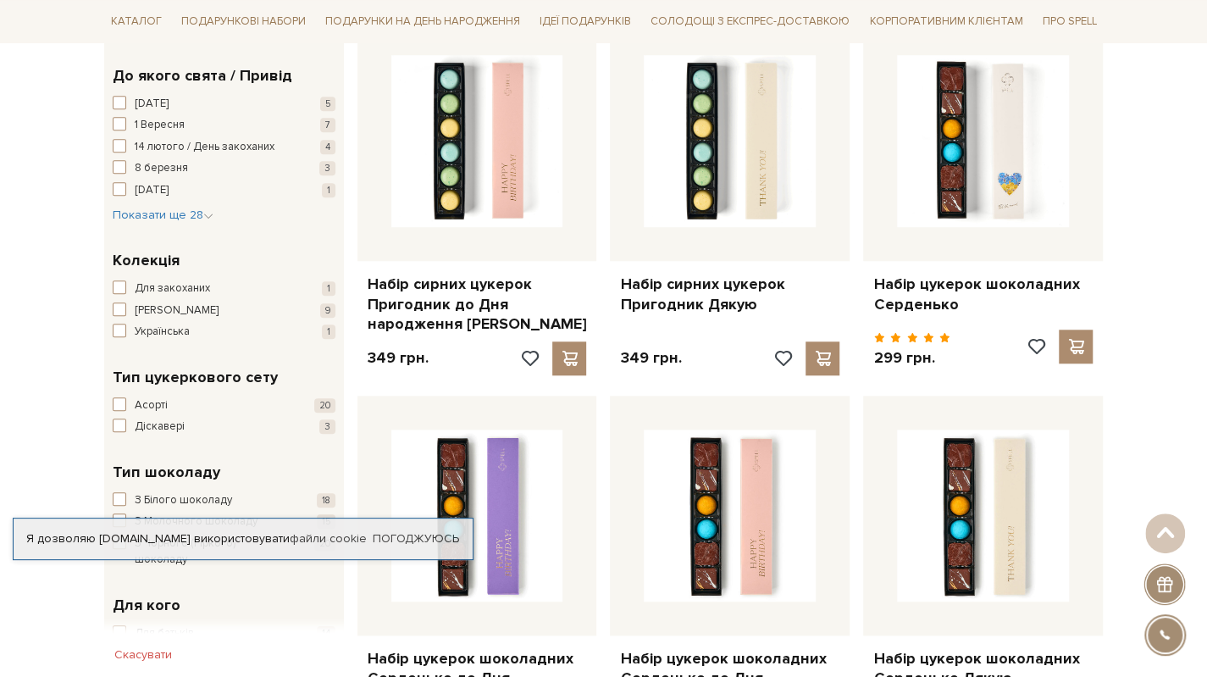
scroll to position [847, 0]
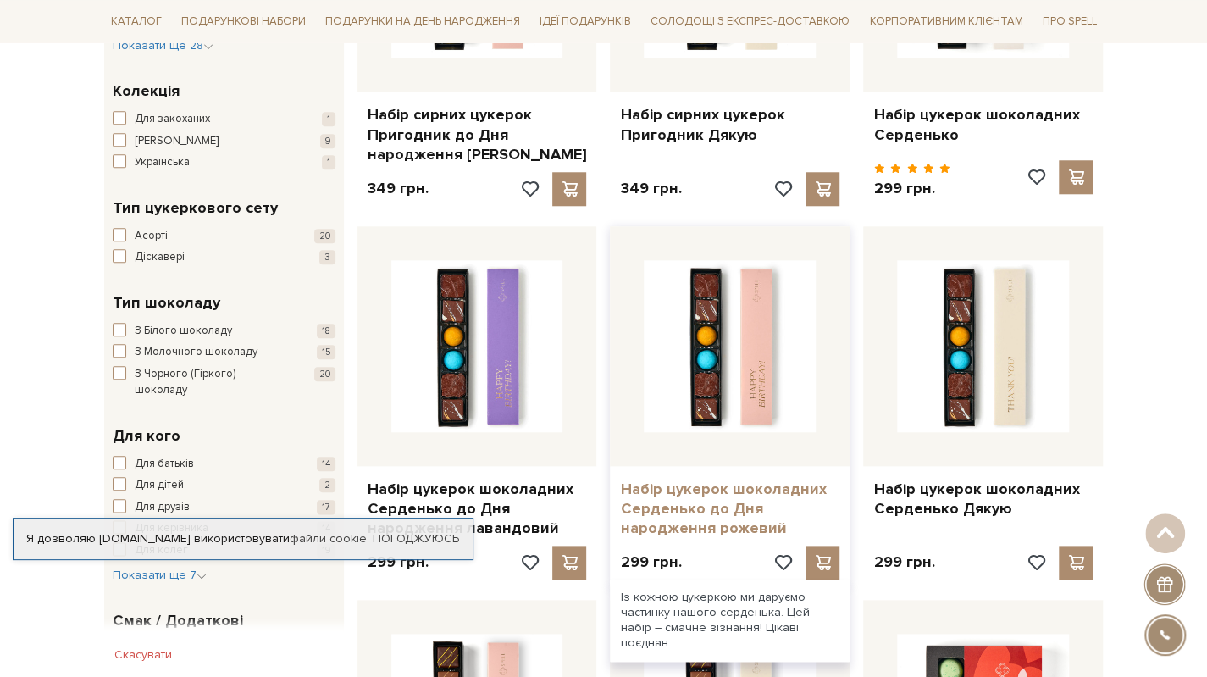
drag, startPoint x: 726, startPoint y: 448, endPoint x: 727, endPoint y: 511, distance: 62.7
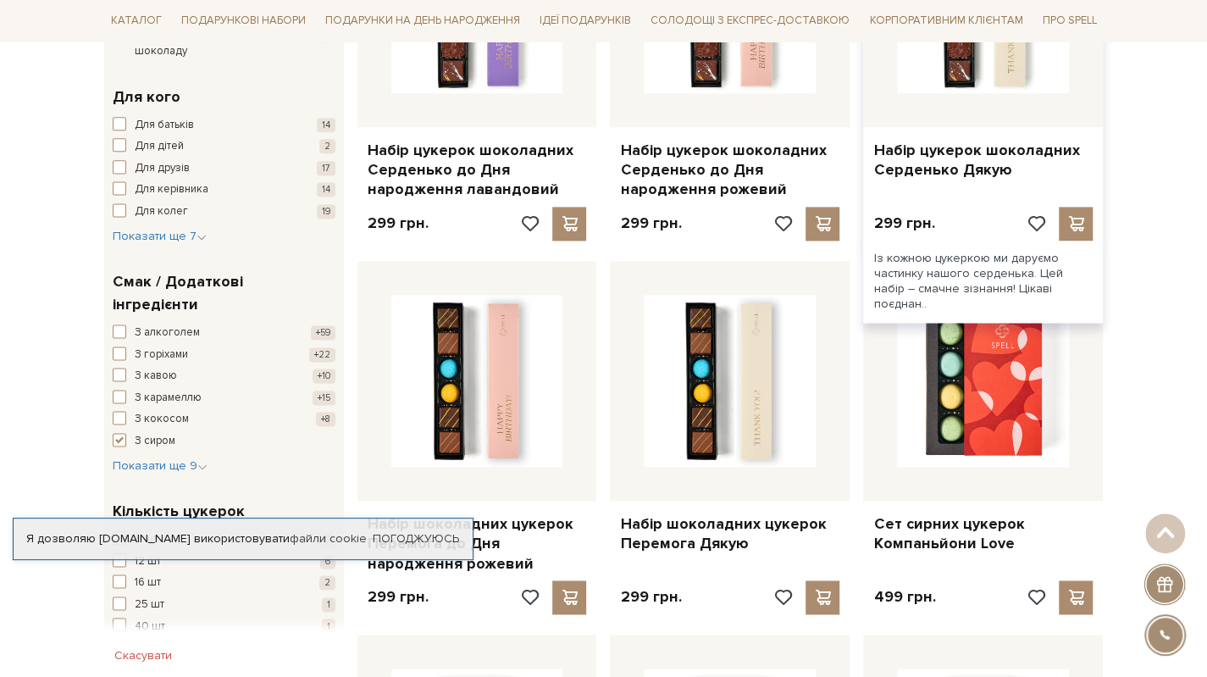
scroll to position [1355, 0]
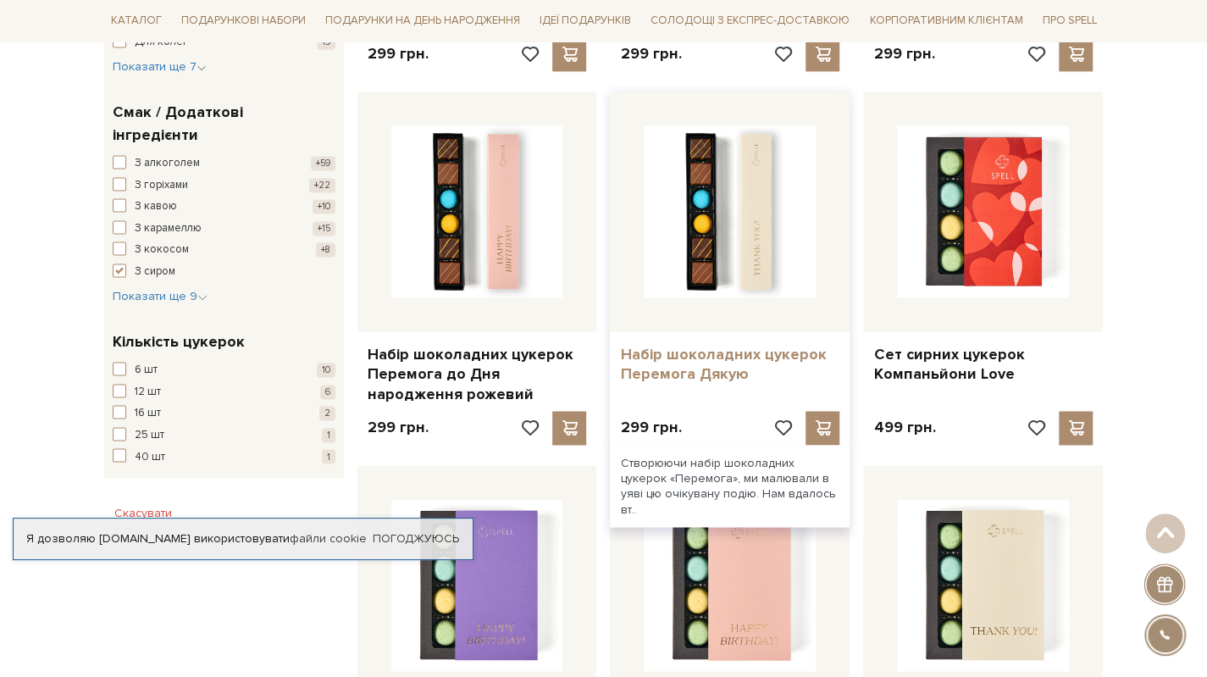
drag, startPoint x: 674, startPoint y: 395, endPoint x: 643, endPoint y: 368, distance: 40.9
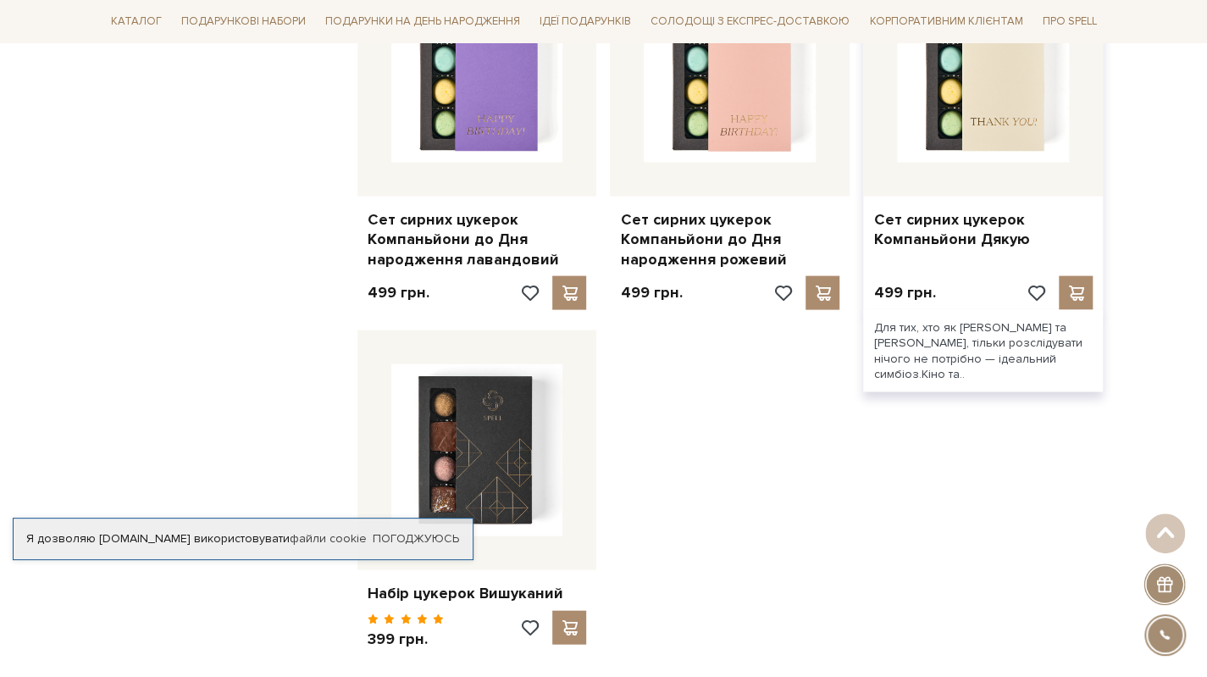
scroll to position [1694, 0]
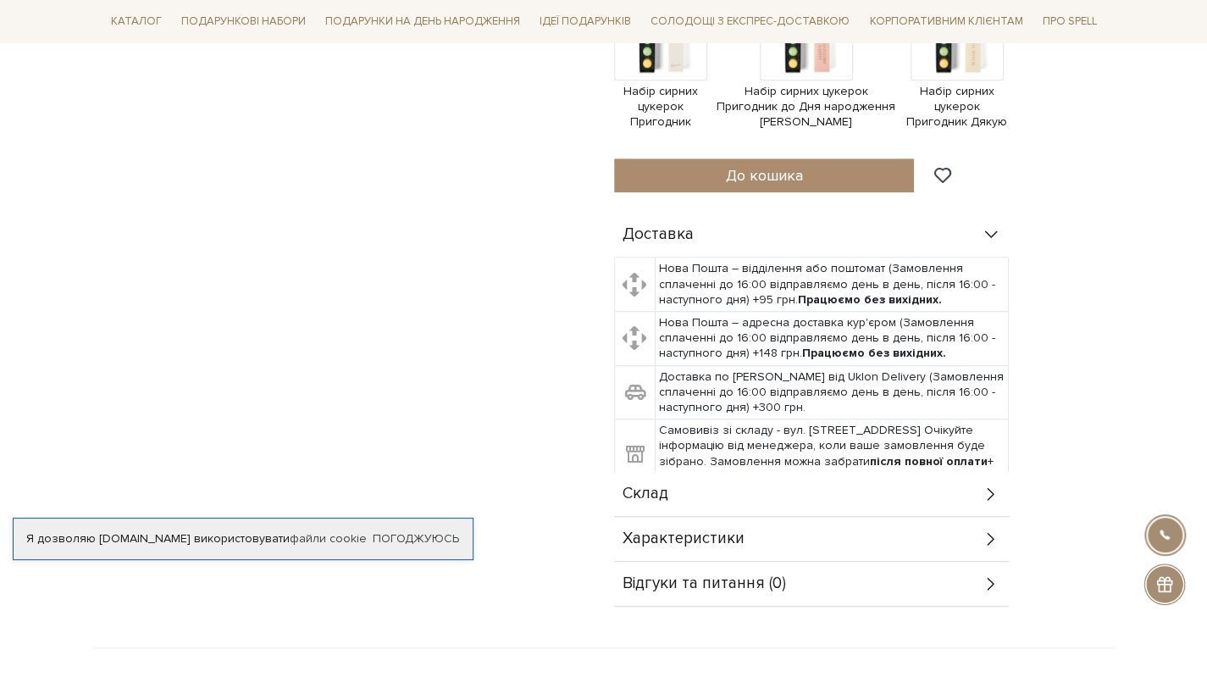
click at [672, 496] on div "Склад" at bounding box center [811, 494] width 395 height 44
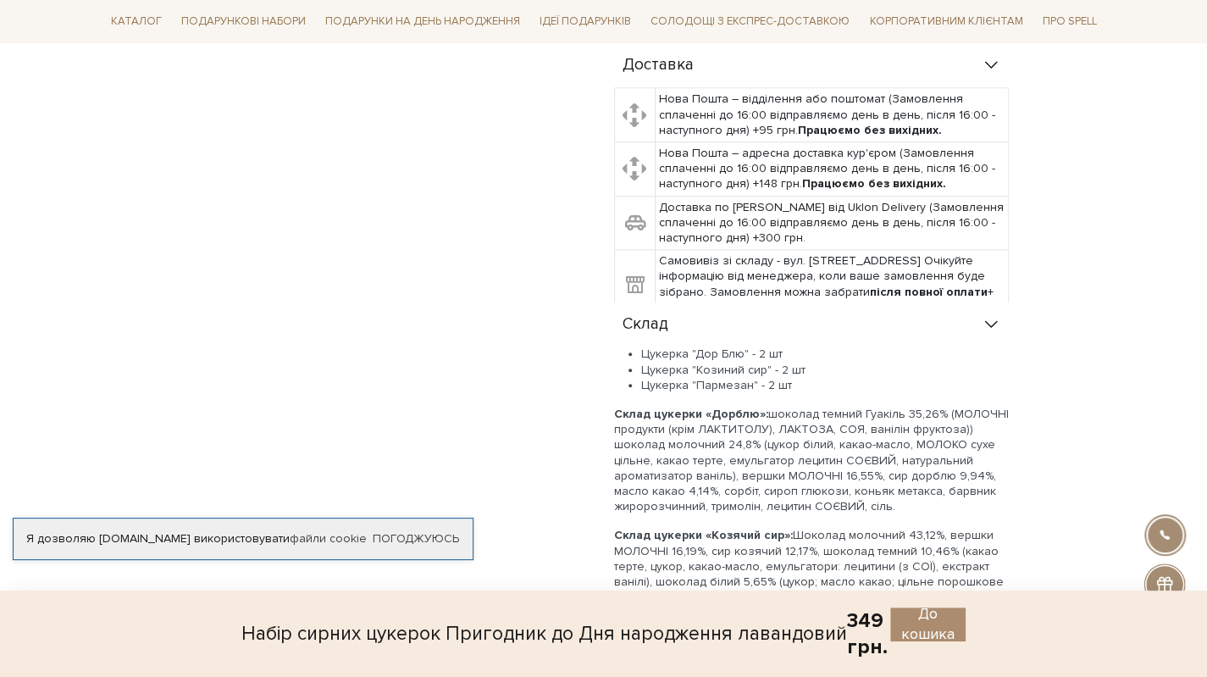
scroll to position [1016, 0]
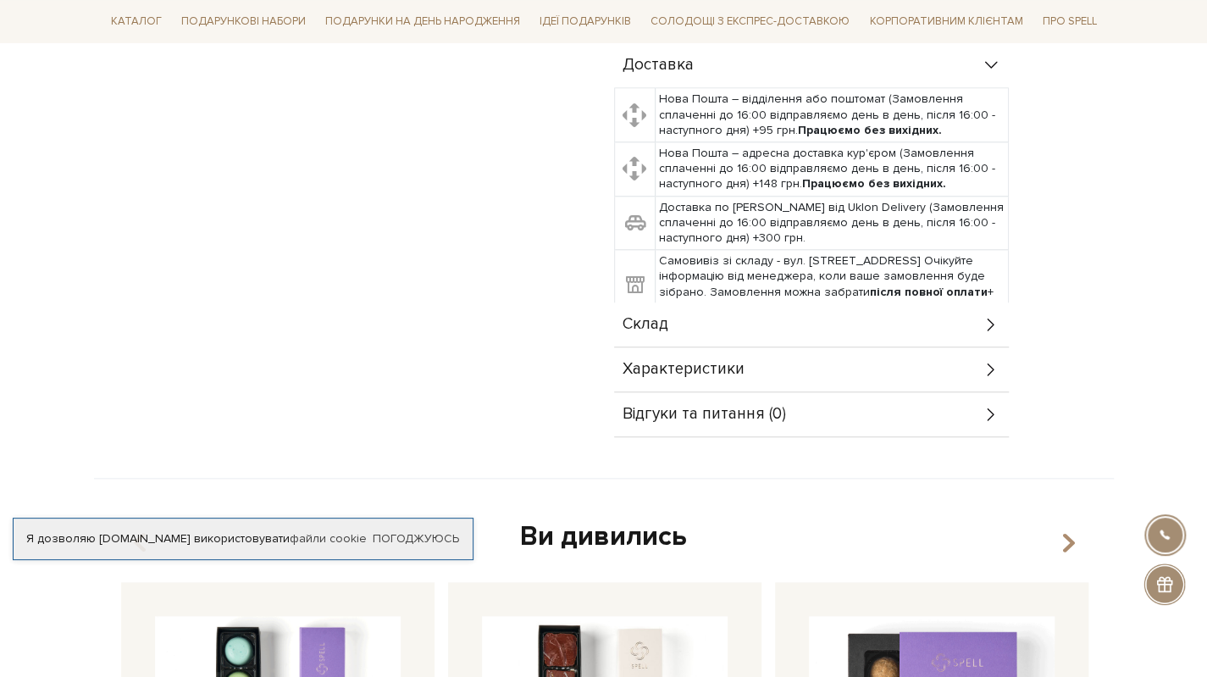
click at [708, 326] on div "Склад" at bounding box center [811, 324] width 395 height 44
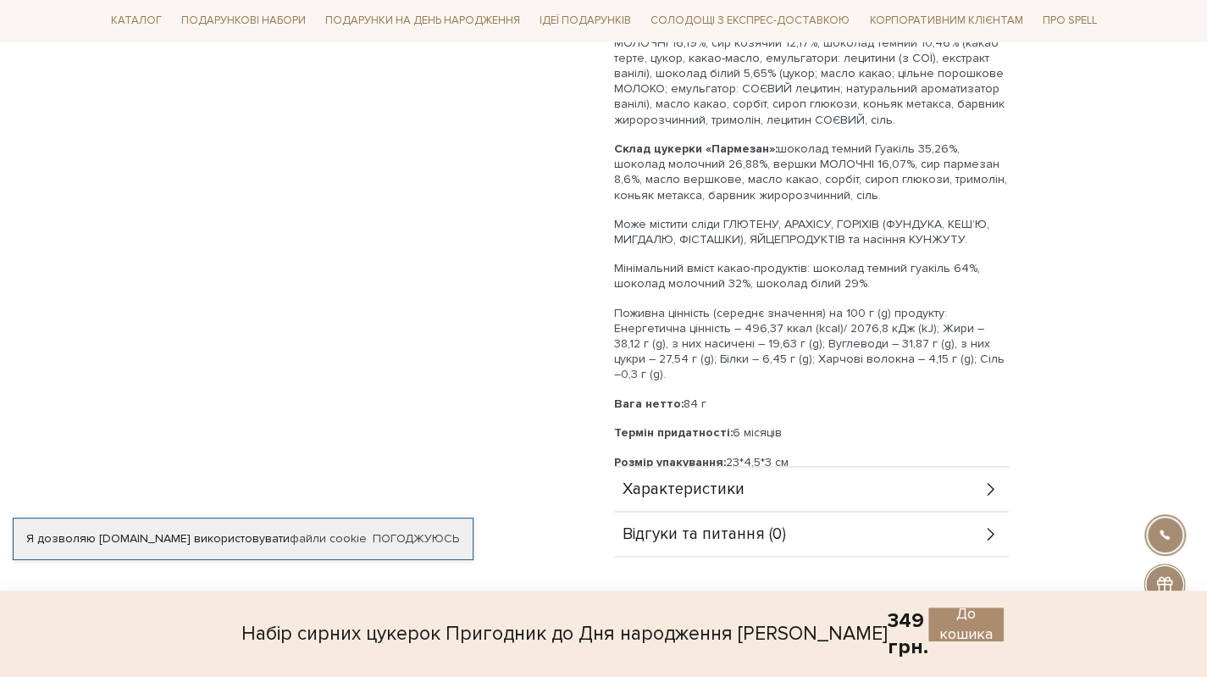
scroll to position [1524, 0]
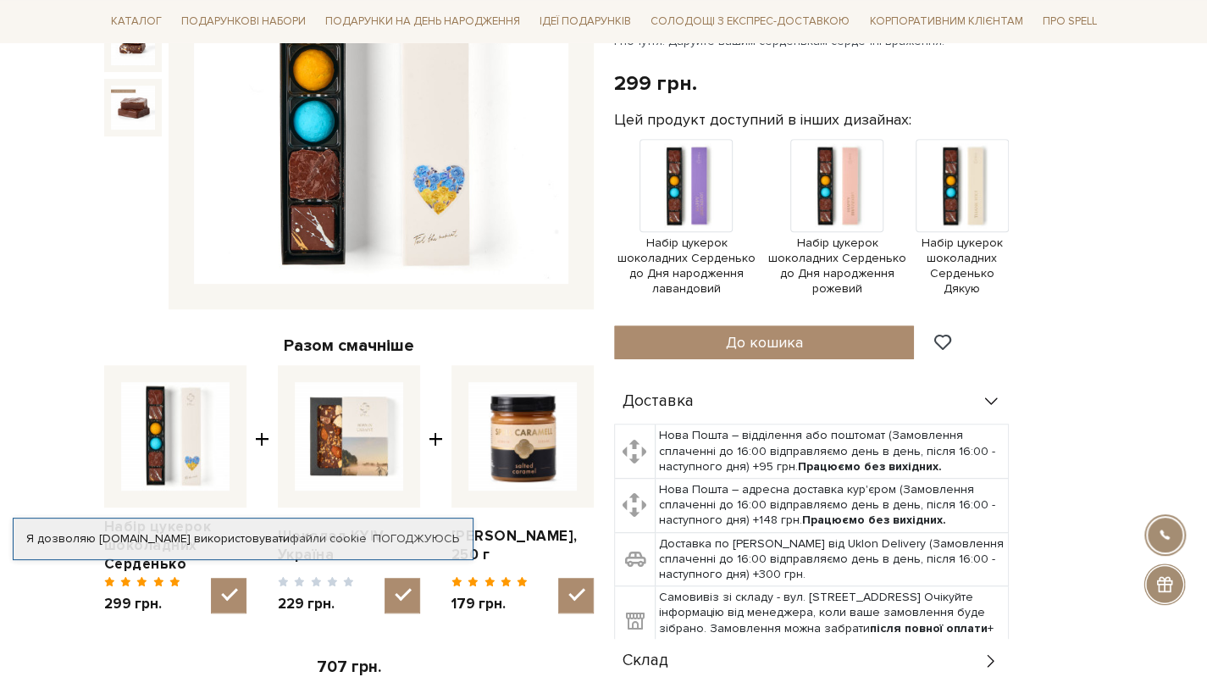
scroll to position [677, 0]
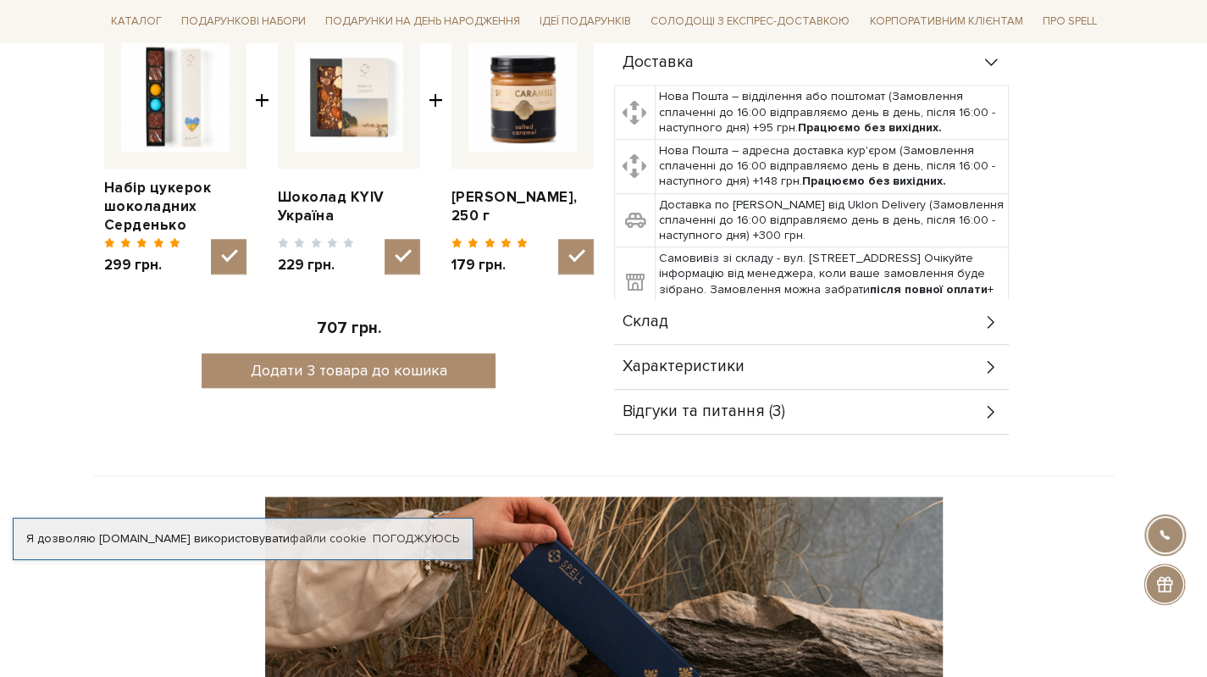
click at [720, 317] on div "Склад" at bounding box center [811, 322] width 395 height 44
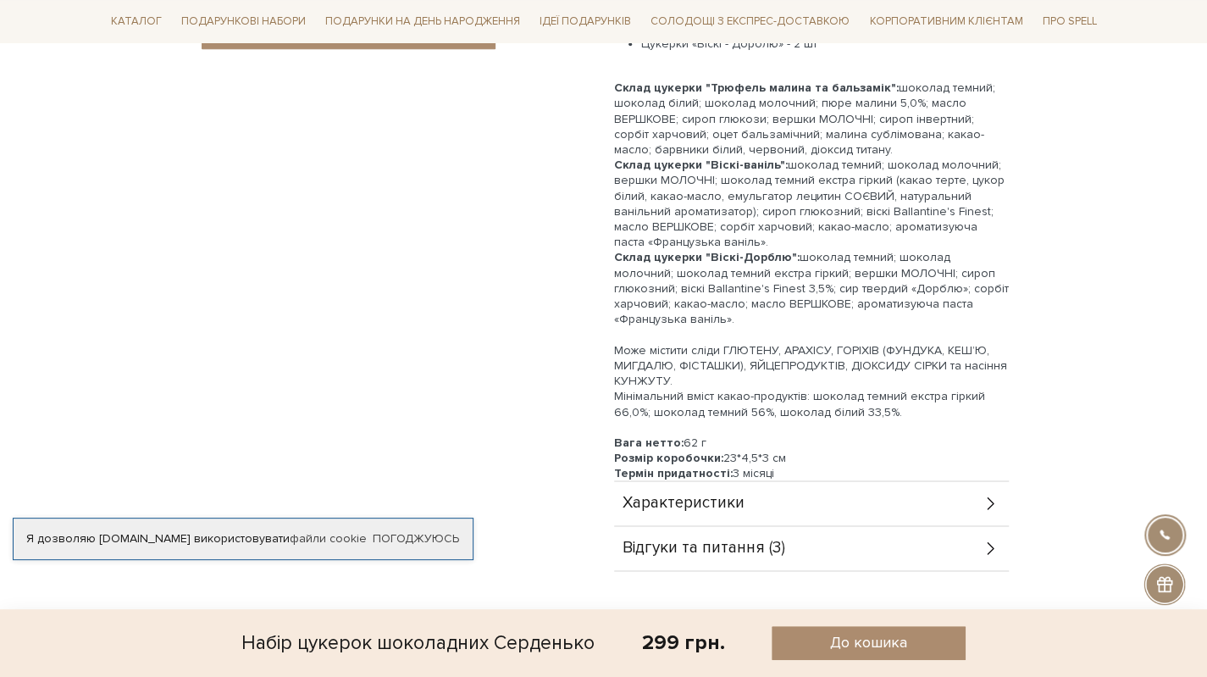
scroll to position [1355, 0]
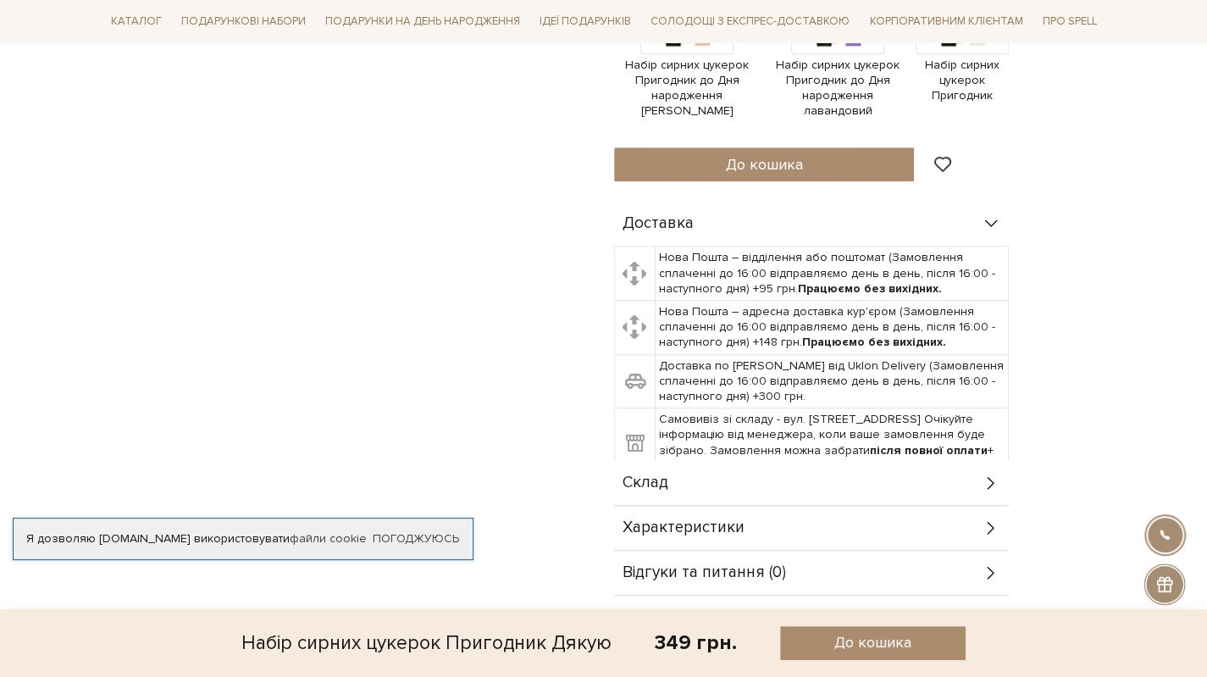
scroll to position [847, 0]
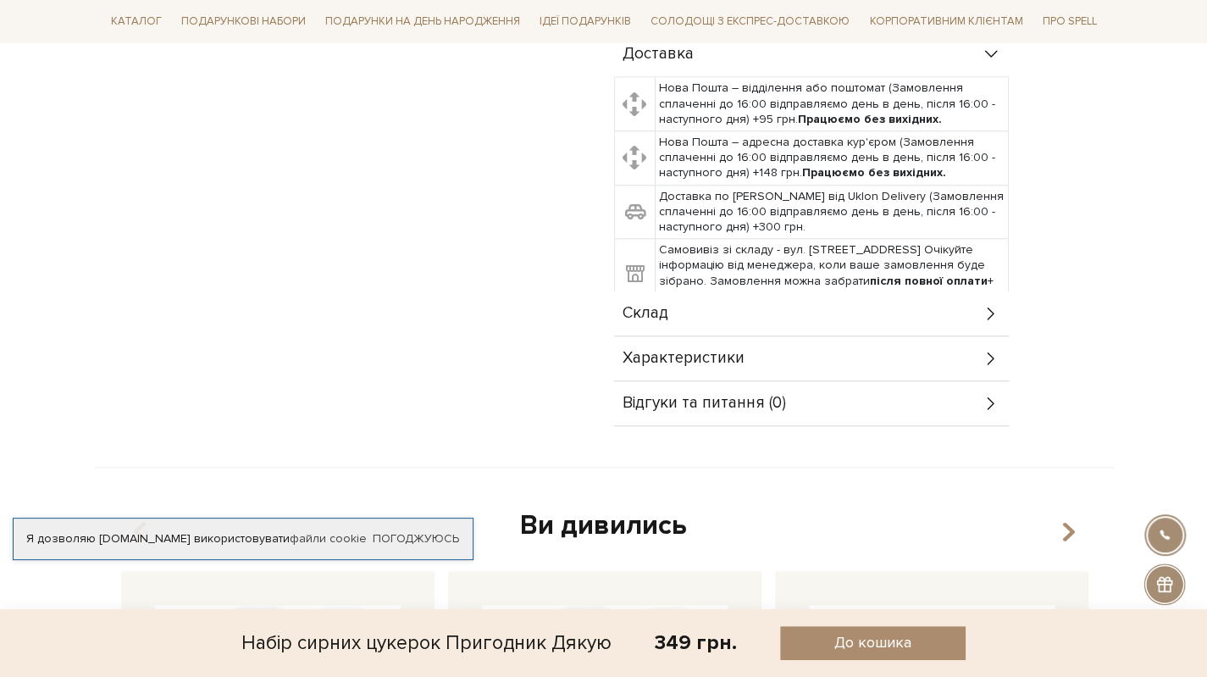
click at [662, 306] on span "Склад" at bounding box center [645, 313] width 46 height 15
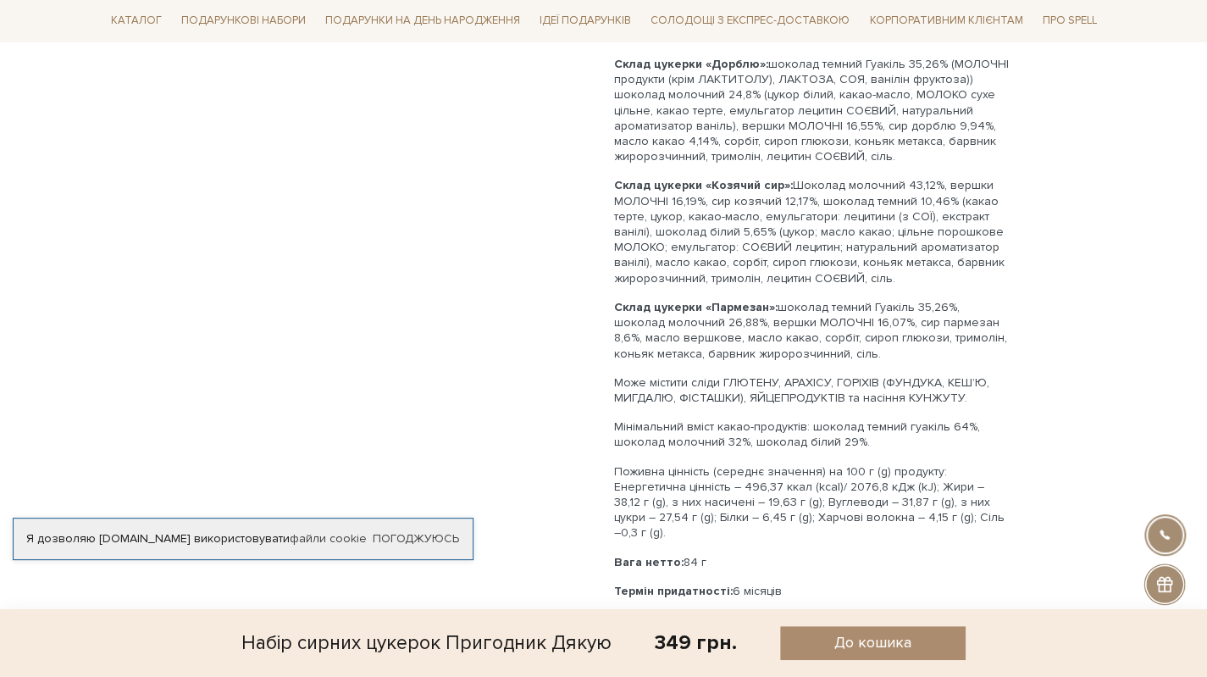
scroll to position [1355, 0]
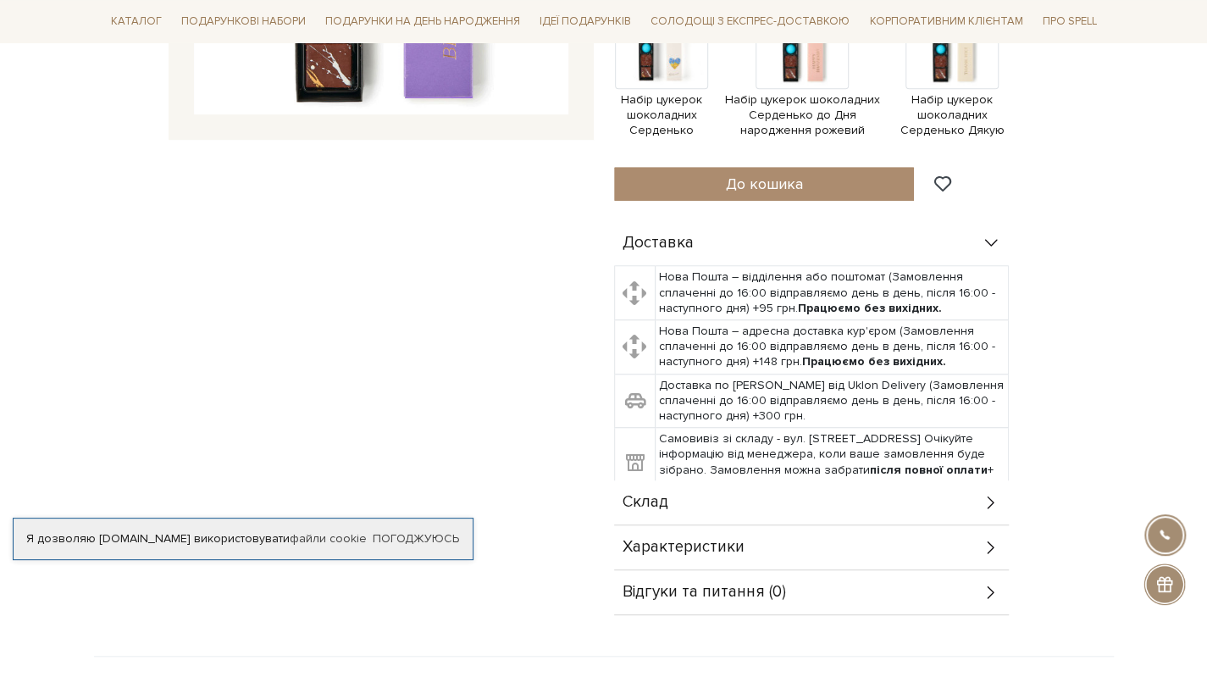
scroll to position [677, 0]
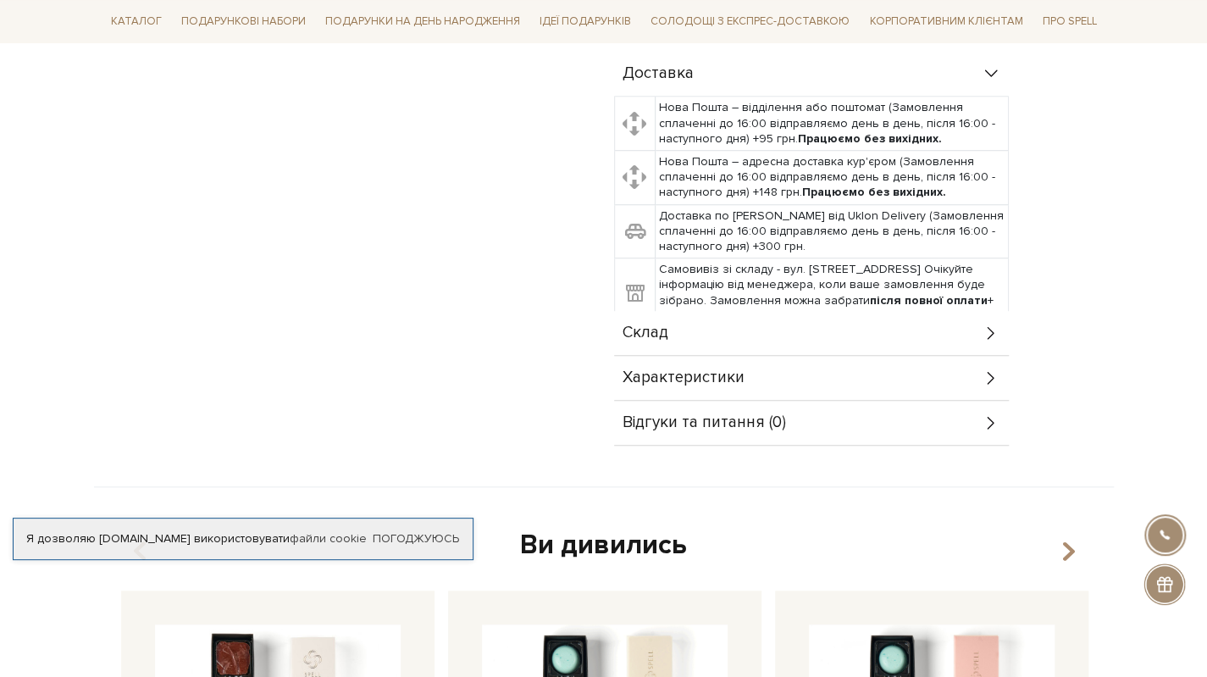
click at [671, 328] on div "Склад" at bounding box center [811, 333] width 395 height 44
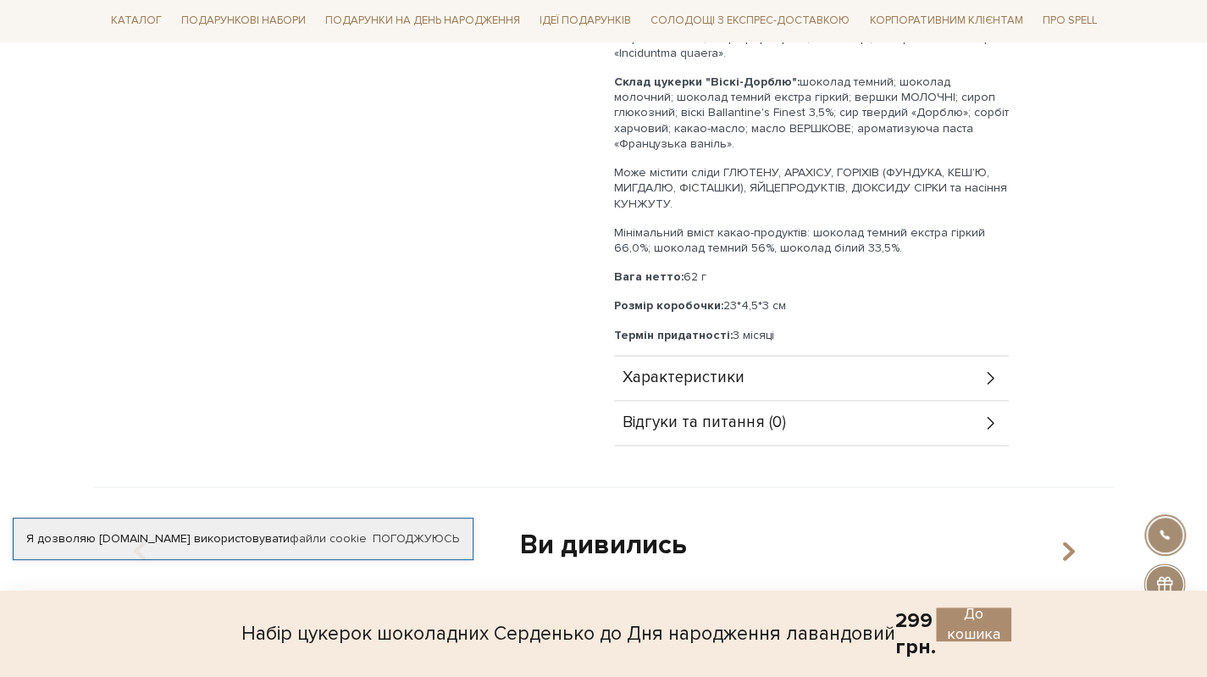
scroll to position [1355, 0]
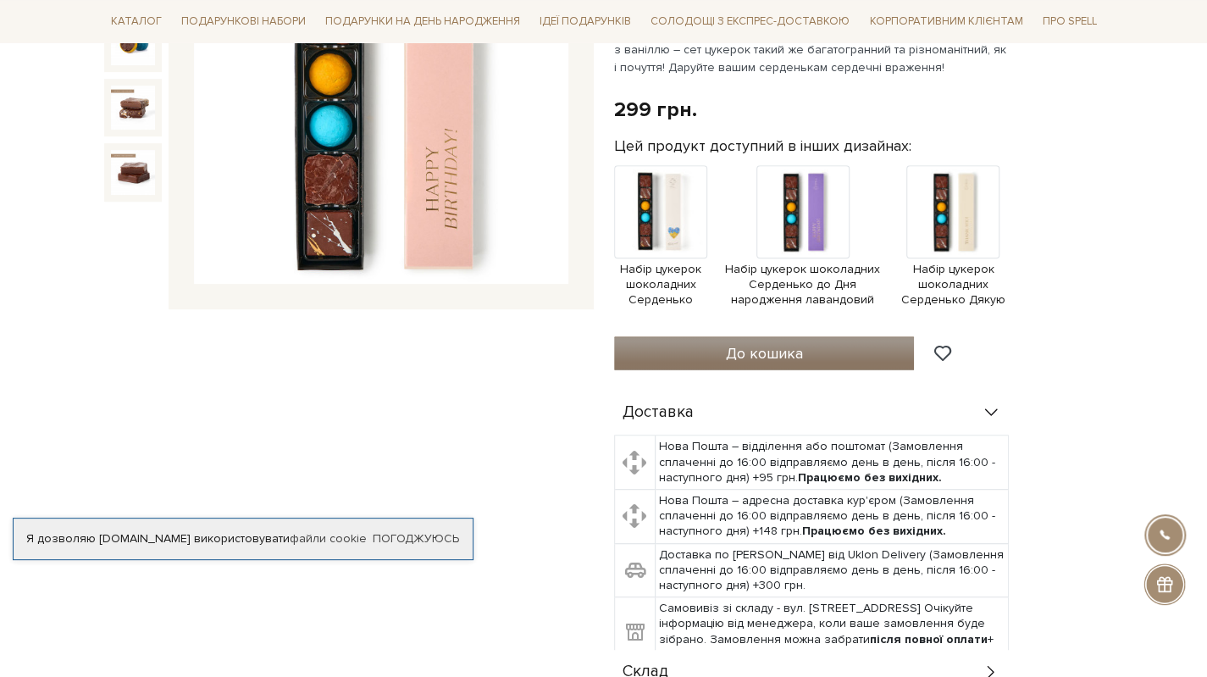
scroll to position [677, 0]
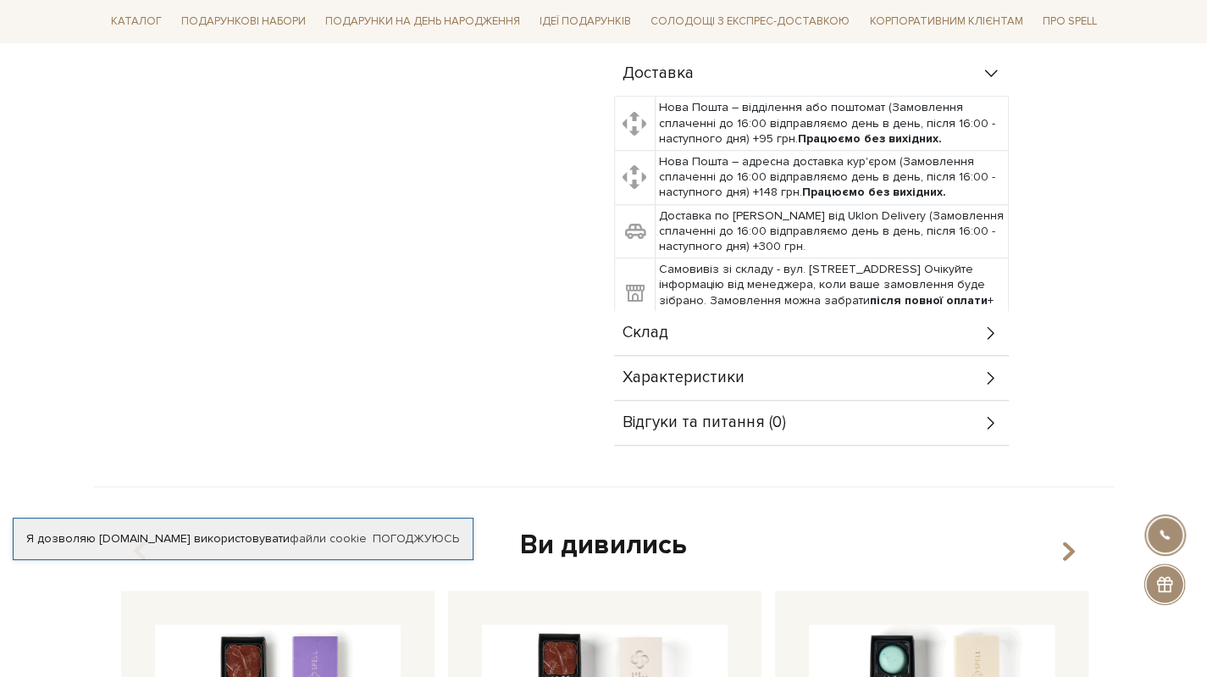
click at [674, 335] on div "Склад" at bounding box center [811, 333] width 395 height 44
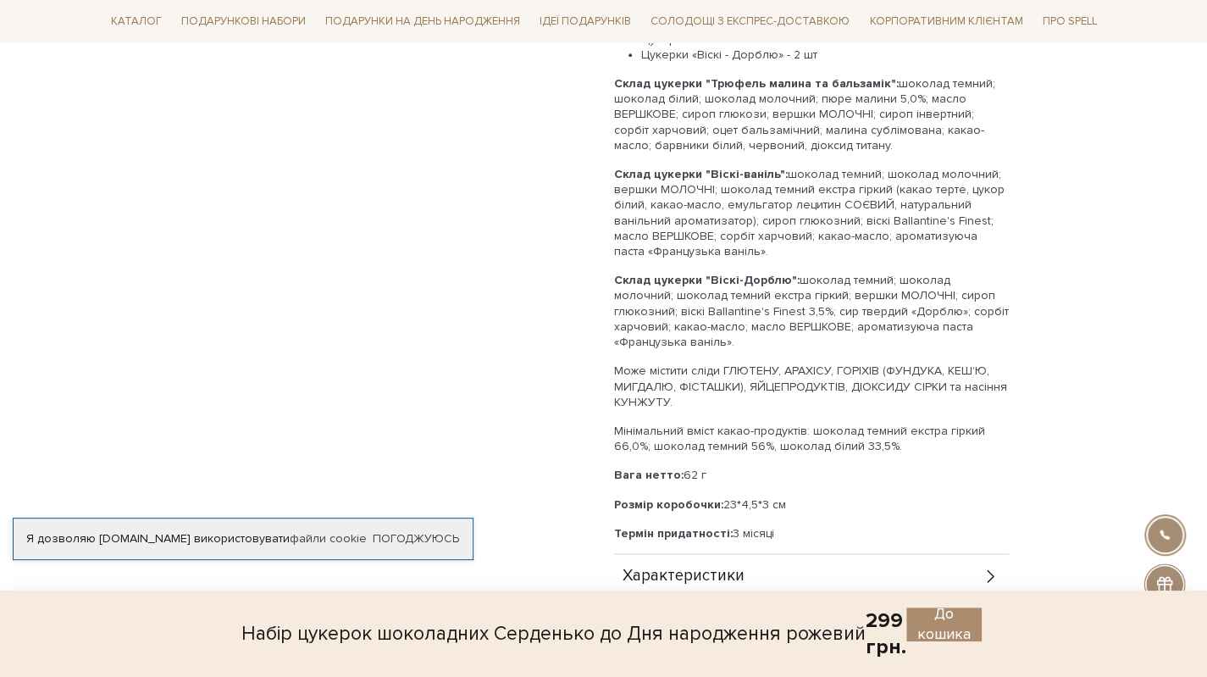
scroll to position [1185, 0]
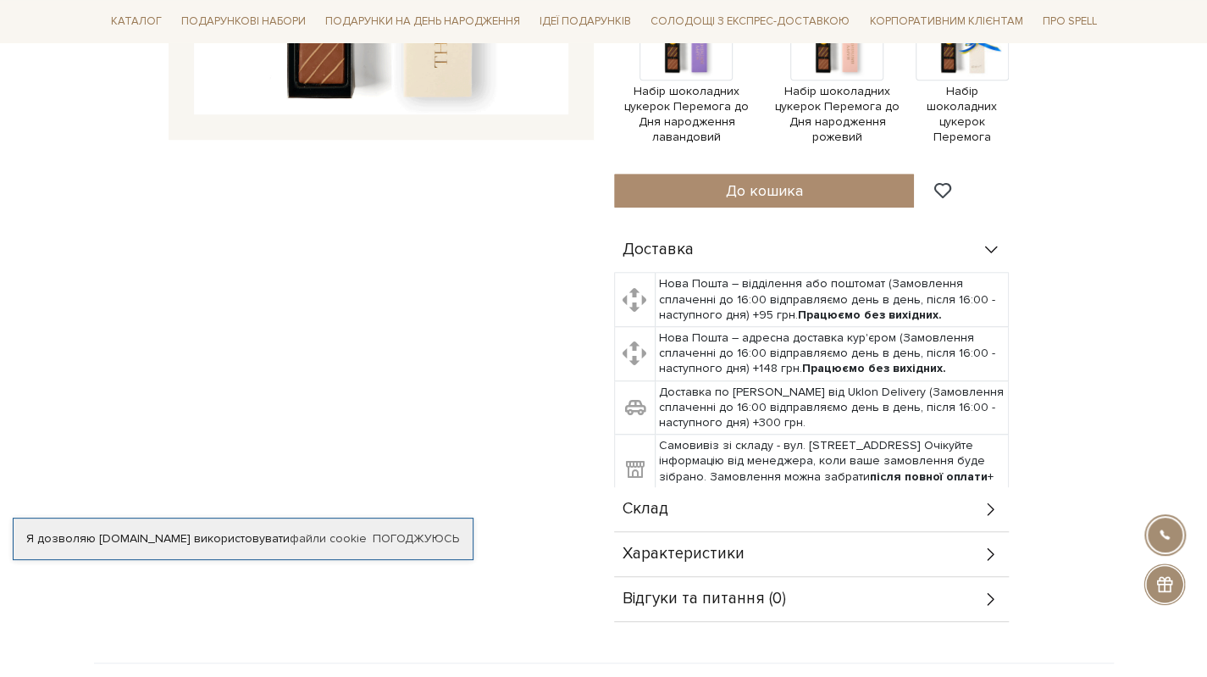
scroll to position [677, 0]
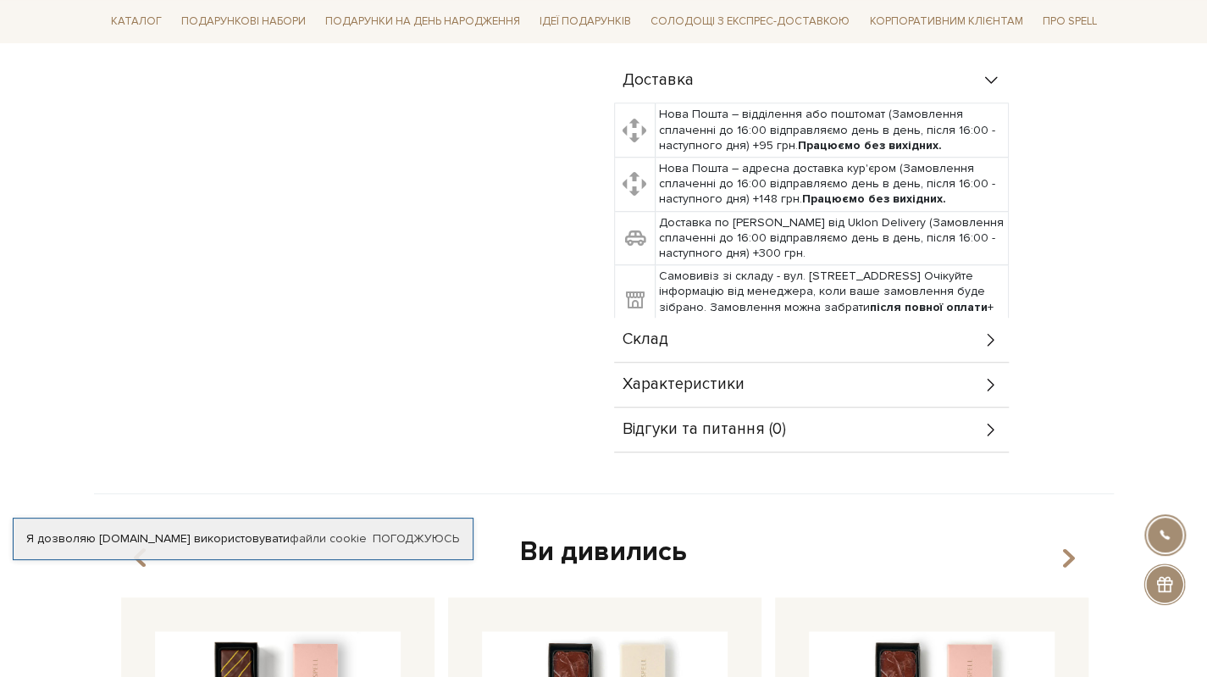
click at [727, 341] on div "Склад" at bounding box center [811, 340] width 395 height 44
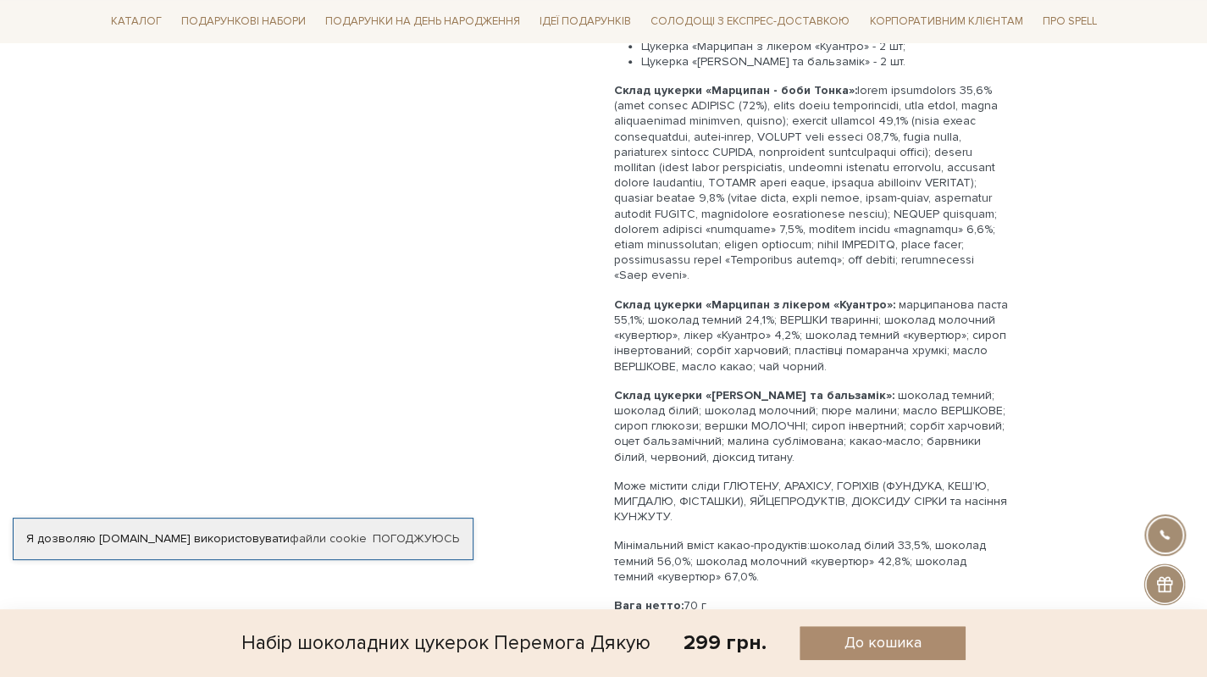
scroll to position [847, 0]
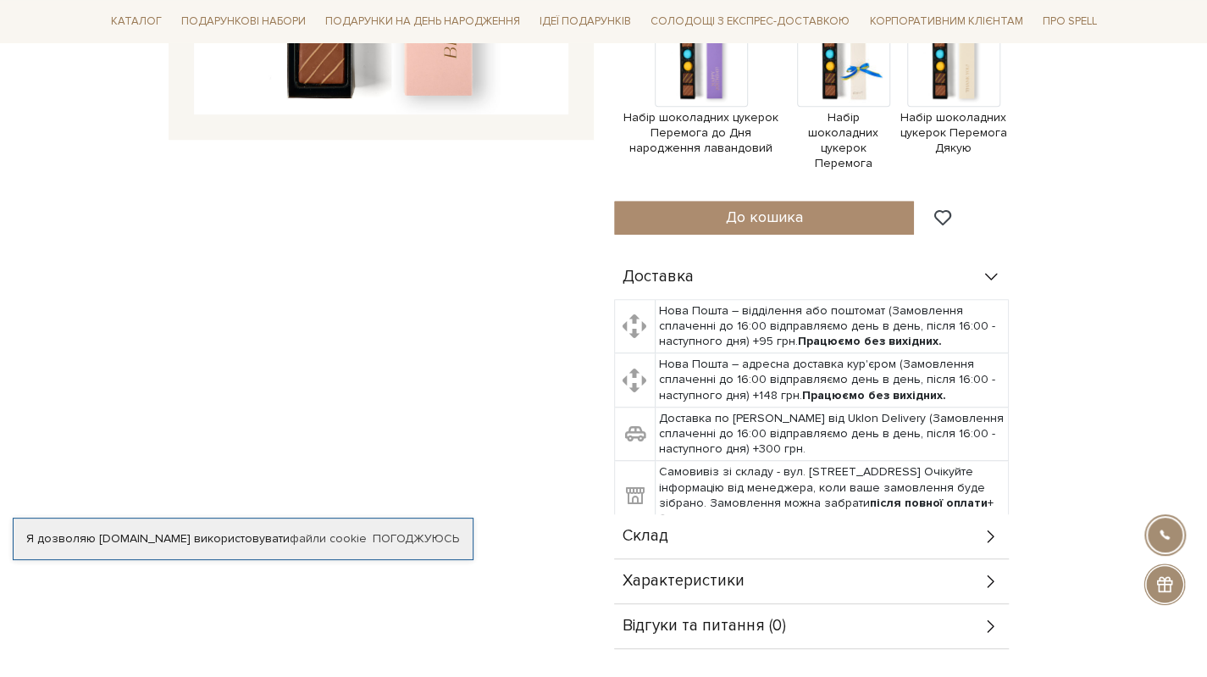
scroll to position [677, 0]
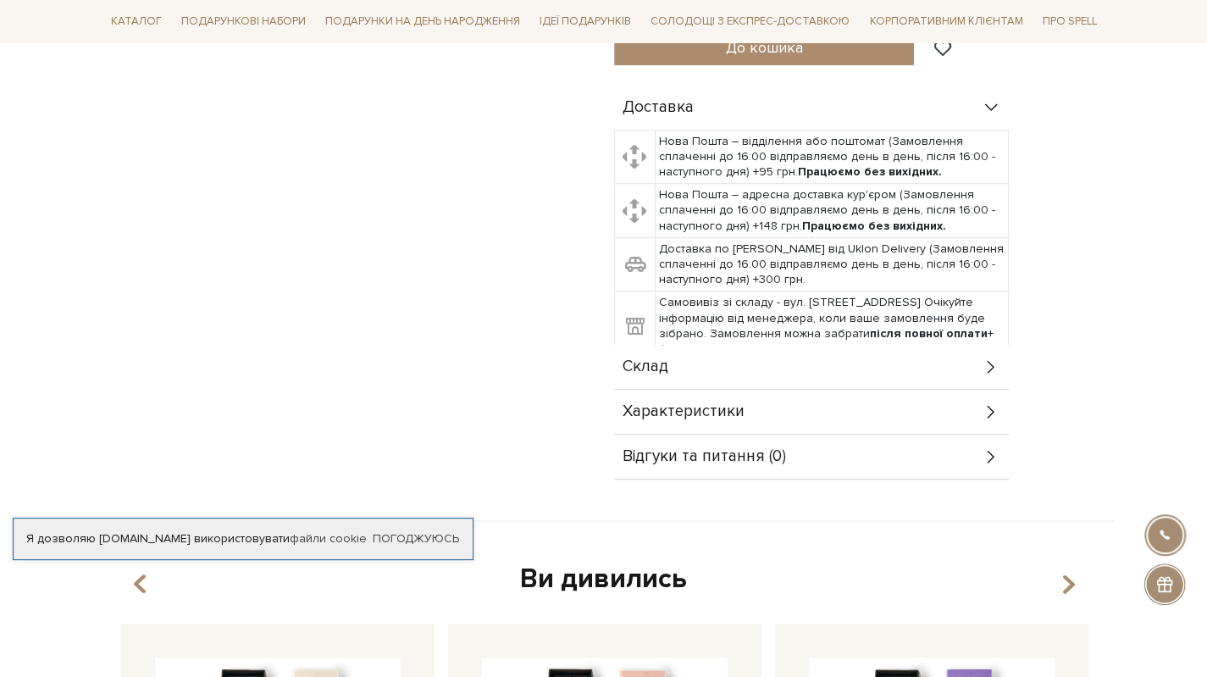
click at [725, 364] on div "Склад" at bounding box center [811, 367] width 395 height 44
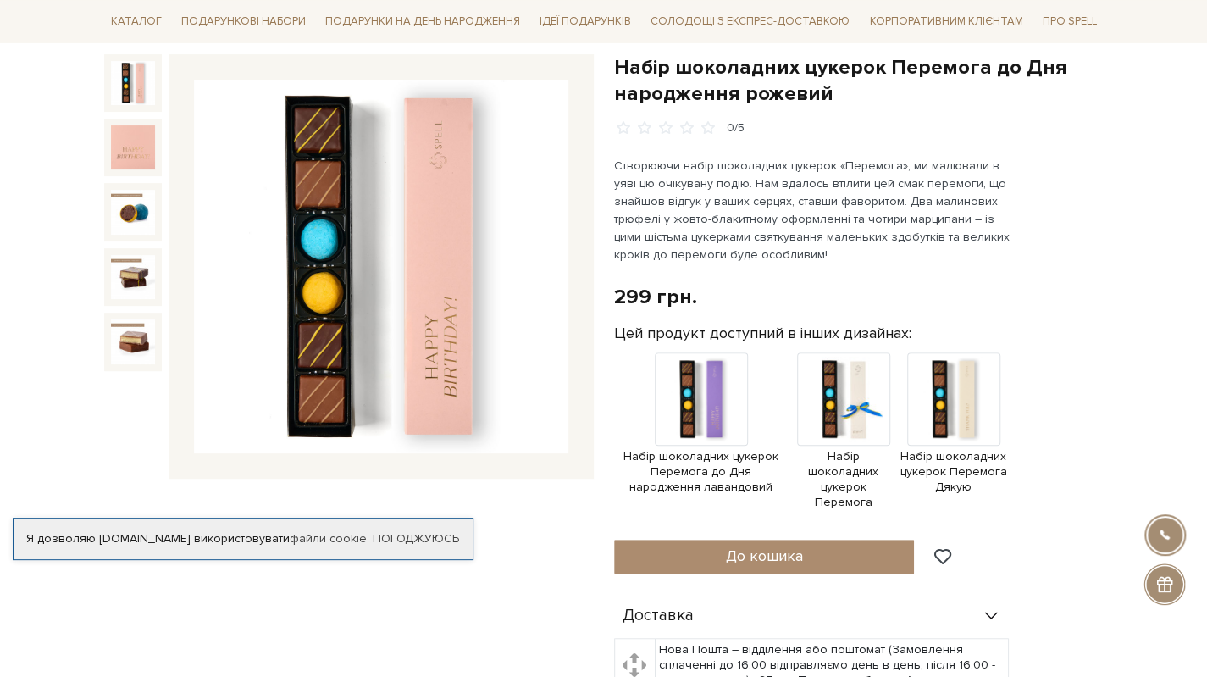
scroll to position [0, 0]
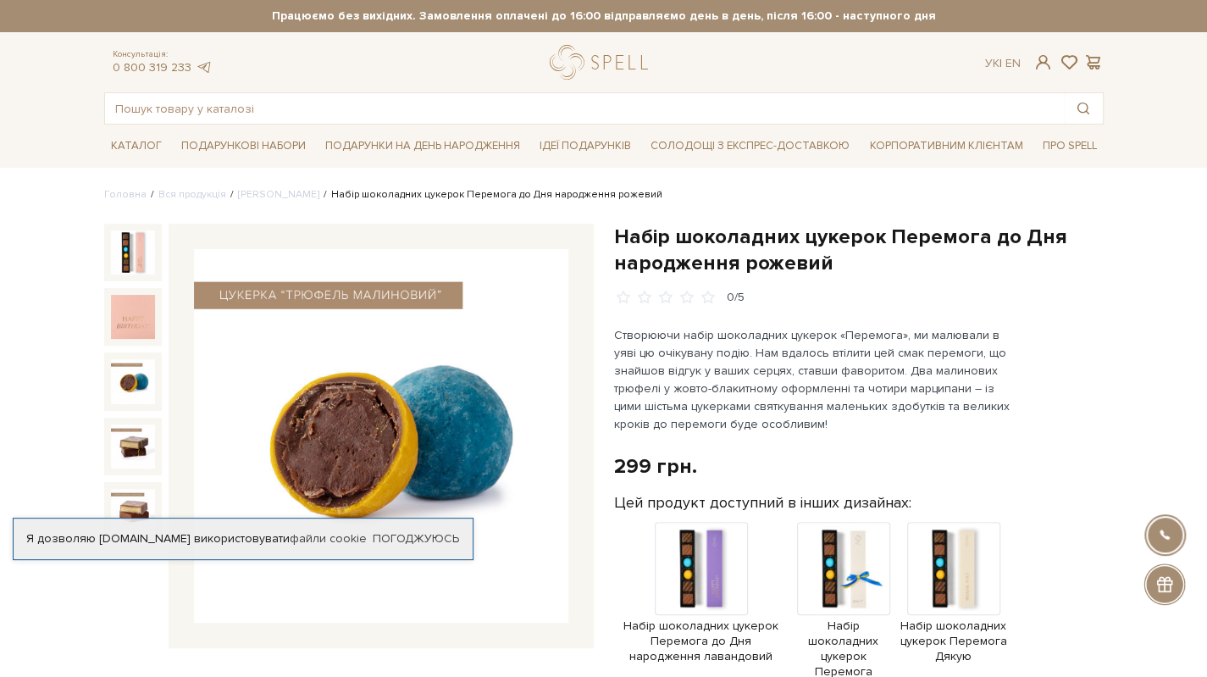
click at [131, 390] on img at bounding box center [133, 381] width 44 height 44
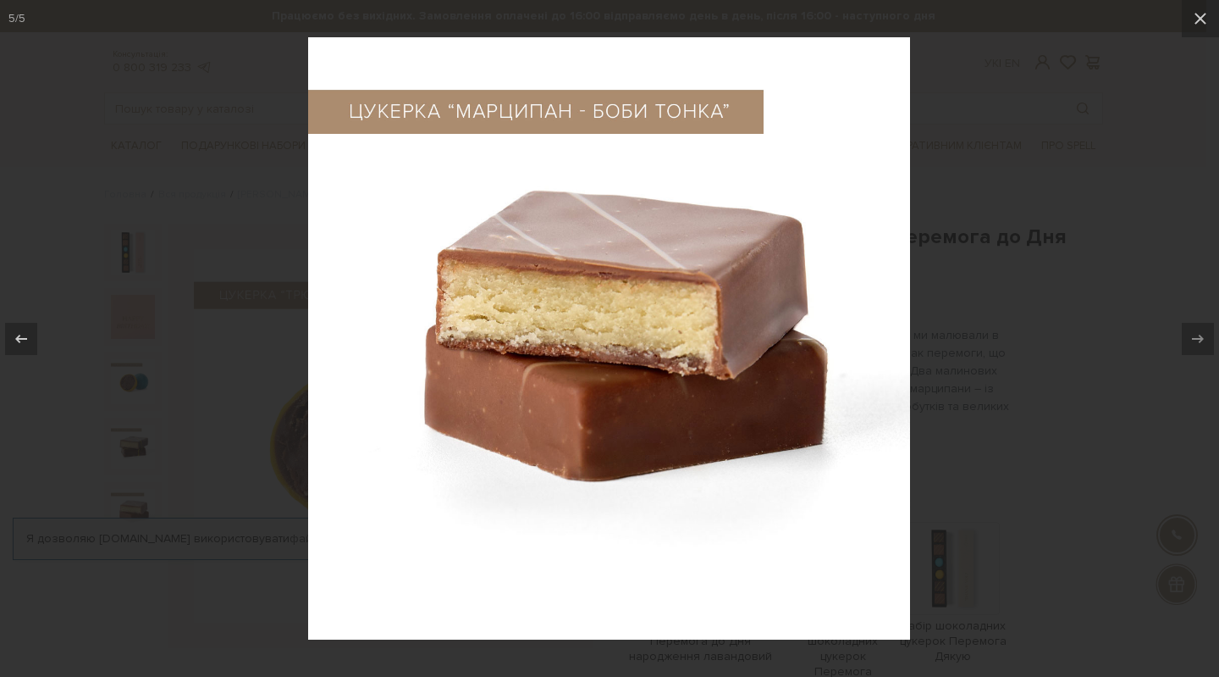
click at [1175, 81] on div at bounding box center [609, 338] width 1219 height 677
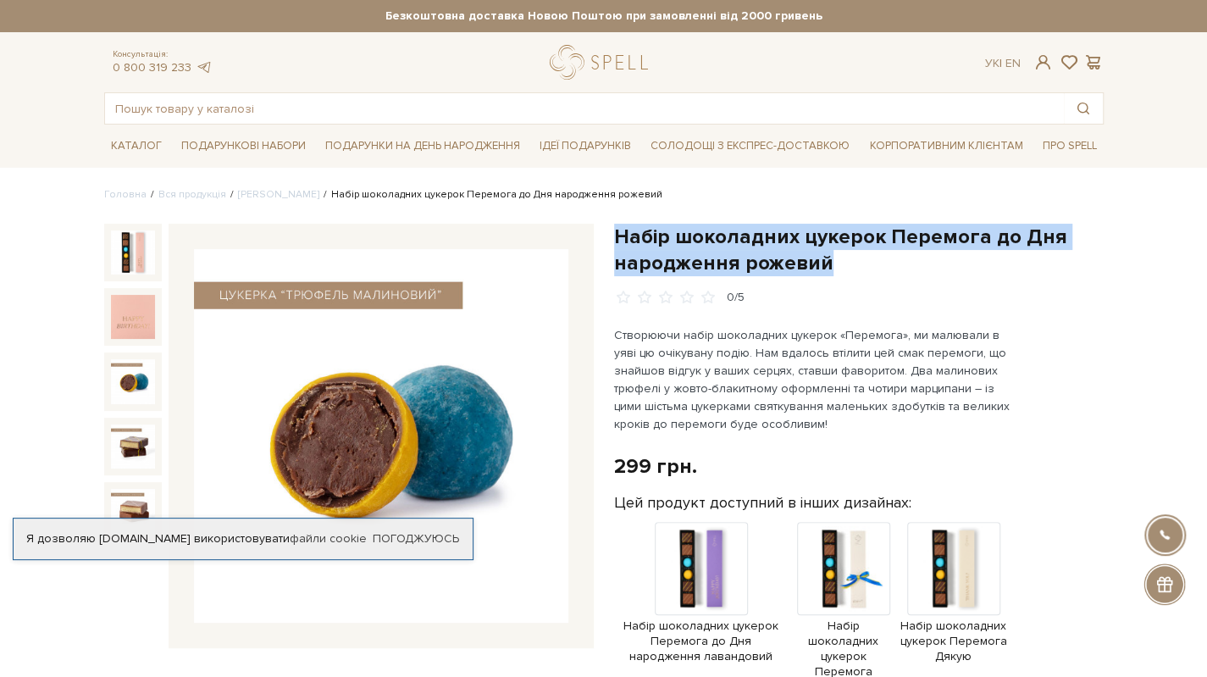
drag, startPoint x: 615, startPoint y: 229, endPoint x: 857, endPoint y: 256, distance: 243.6
click at [857, 256] on h1 "Набір шоколадних цукерок Перемога до Дня народження рожевий" at bounding box center [858, 250] width 489 height 52
copy h1 "Набір шоколадних цукерок Перемога до Дня народження рожевий"
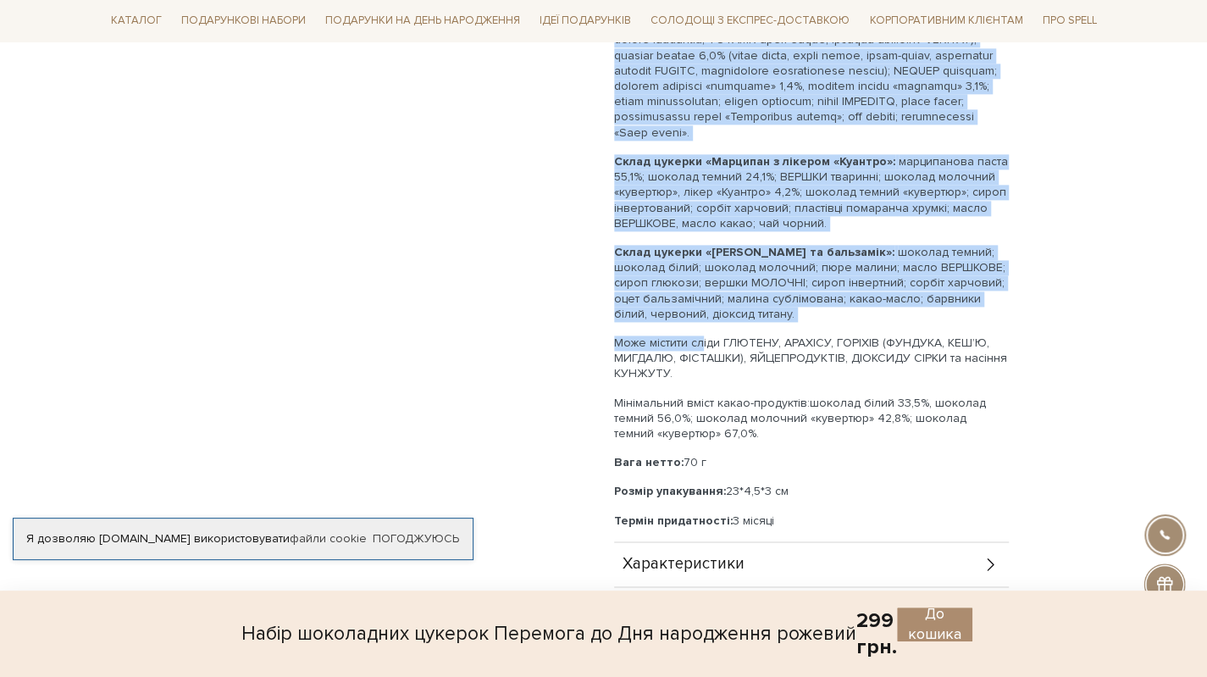
scroll to position [1355, 0]
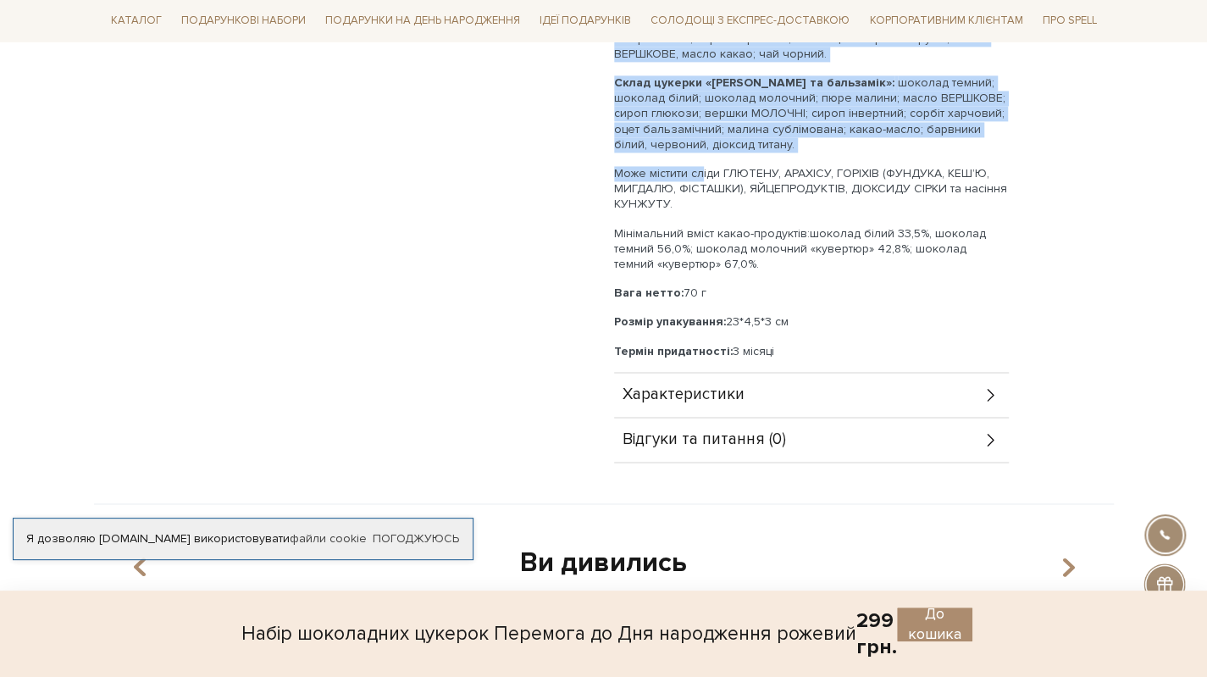
drag, startPoint x: 615, startPoint y: 285, endPoint x: 752, endPoint y: 265, distance: 138.6
click at [747, 261] on div "Цукерка «Марципан - боби Тонка» - 2 шт; Цукерка «Марципан з лікером «Куантро» -…" at bounding box center [811, 35] width 395 height 648
copy div "Склад цукерки «Марципан - боби Тонка»: паста марципанова 54,5% (ядро горіху МИГ…"
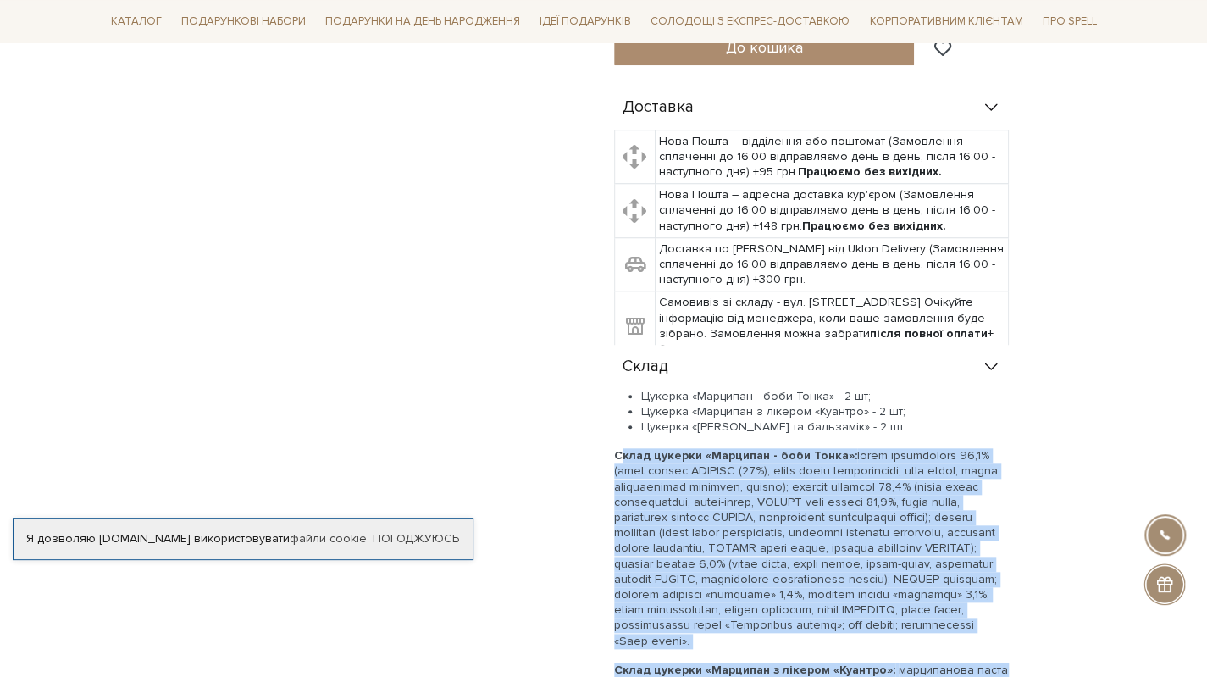
scroll to position [0, 0]
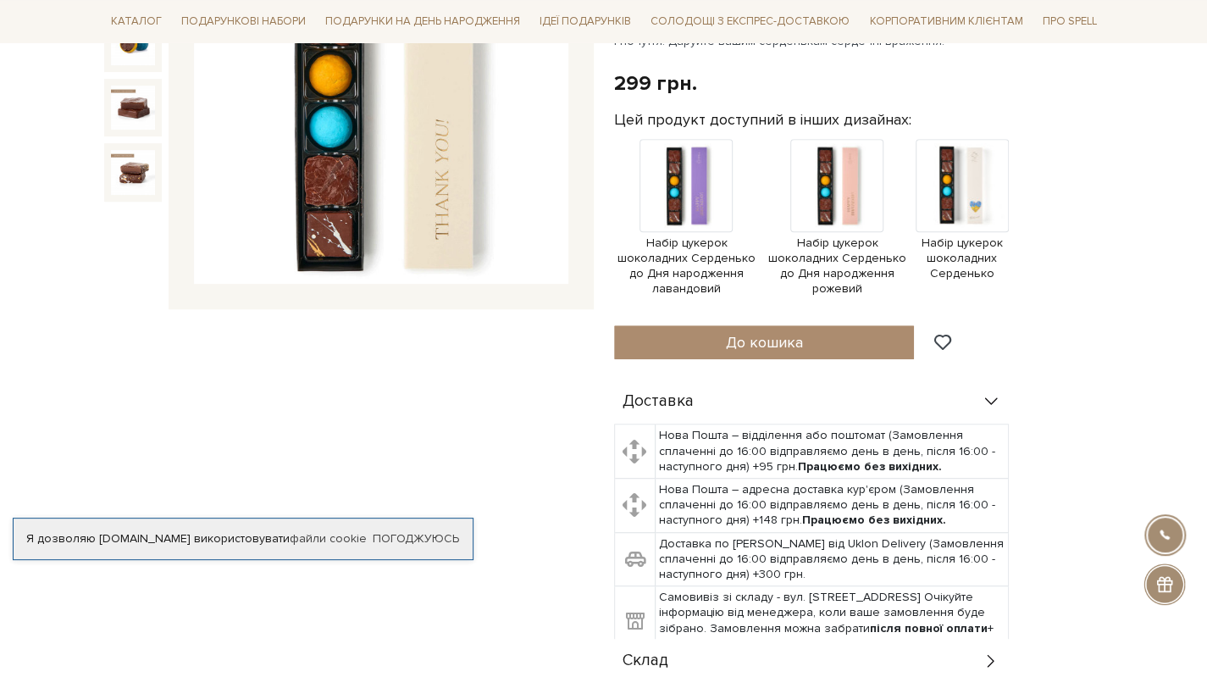
scroll to position [677, 0]
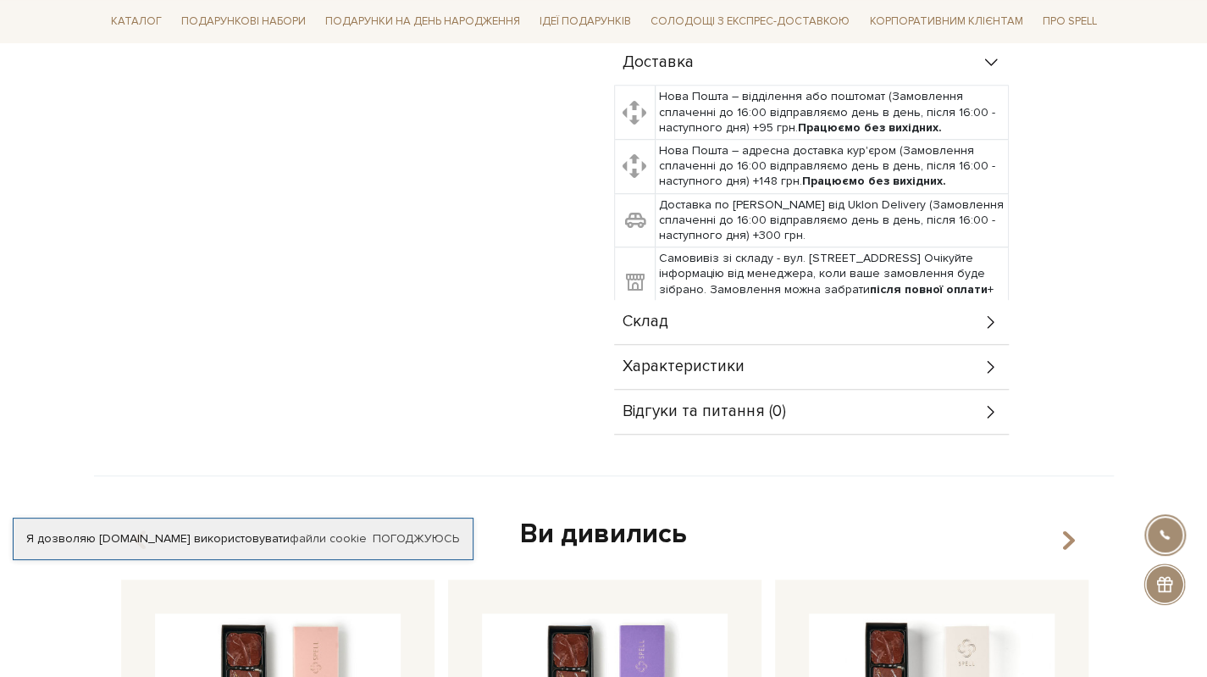
click at [703, 314] on div "Склад" at bounding box center [811, 322] width 395 height 44
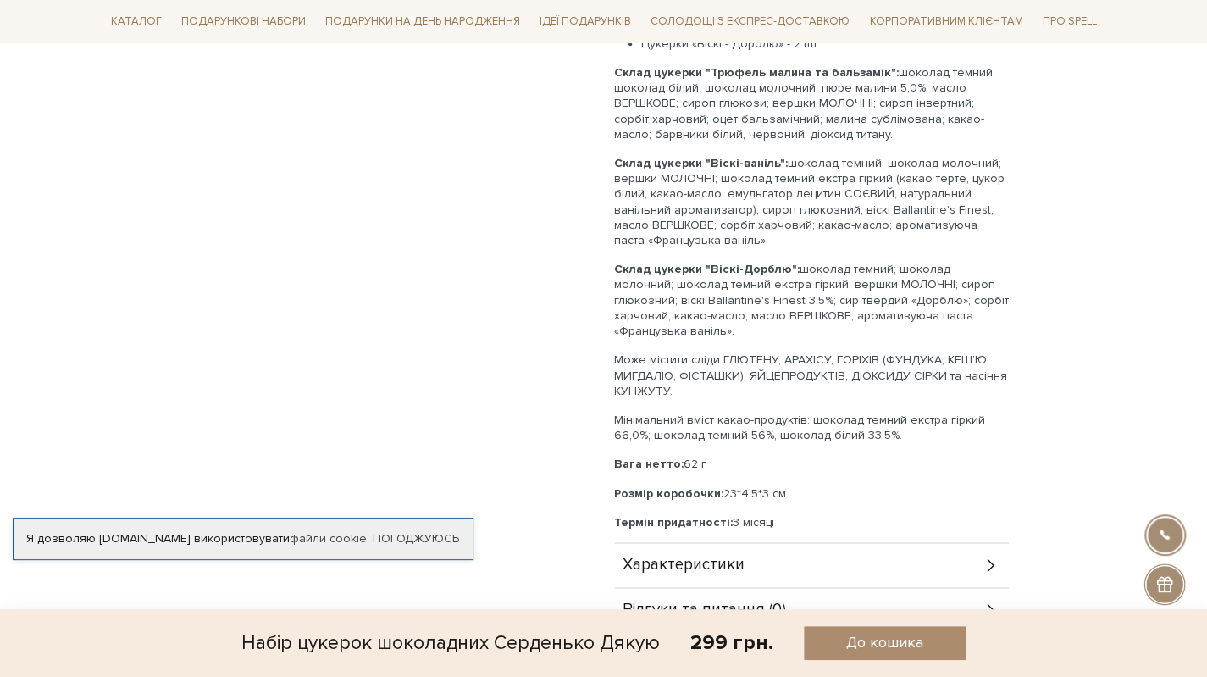
scroll to position [1185, 0]
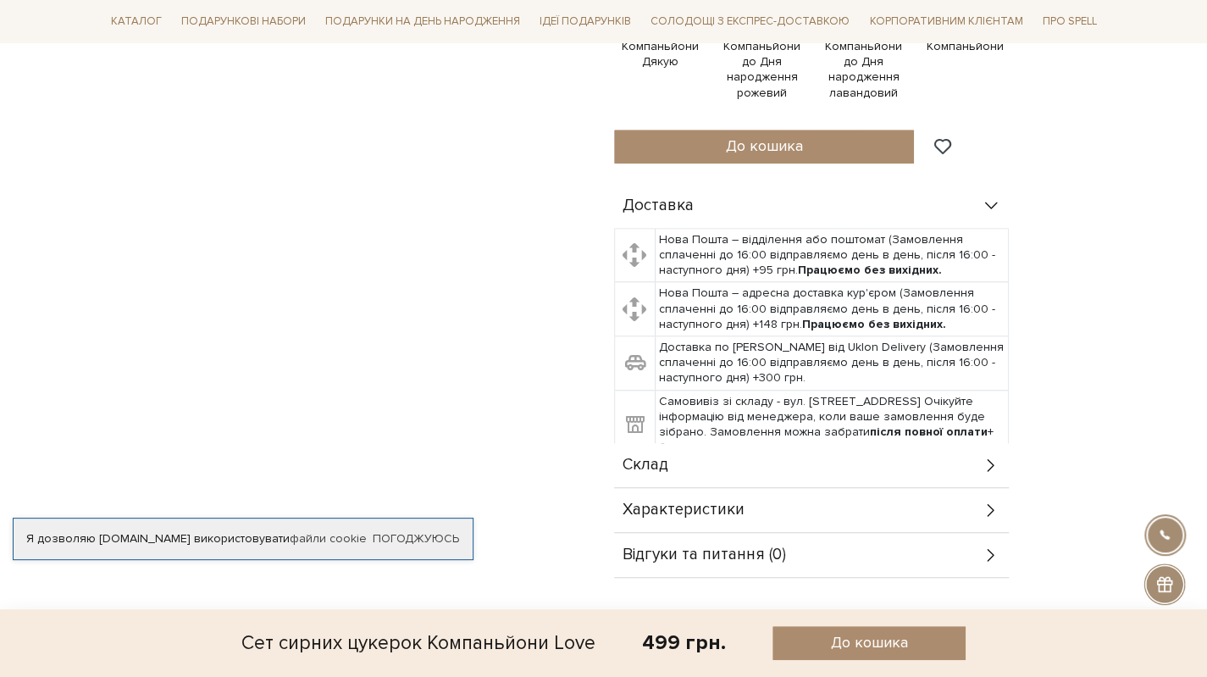
scroll to position [847, 0]
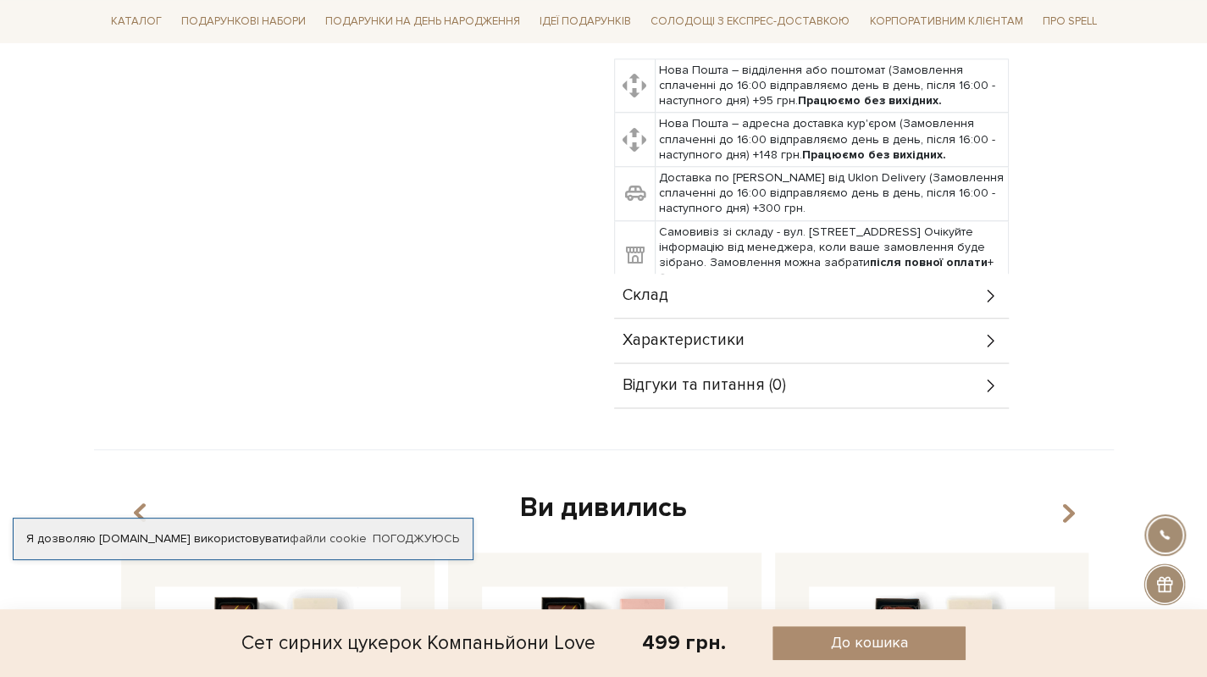
click at [682, 278] on div "Склад" at bounding box center [811, 296] width 395 height 44
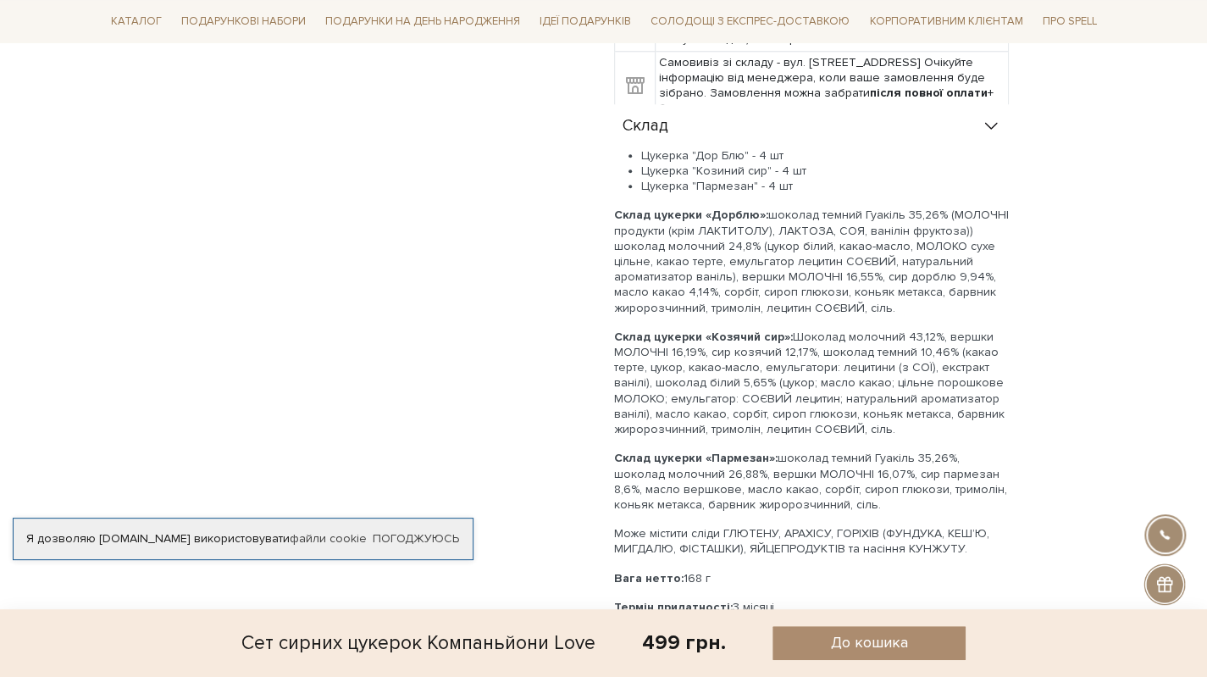
scroll to position [1185, 0]
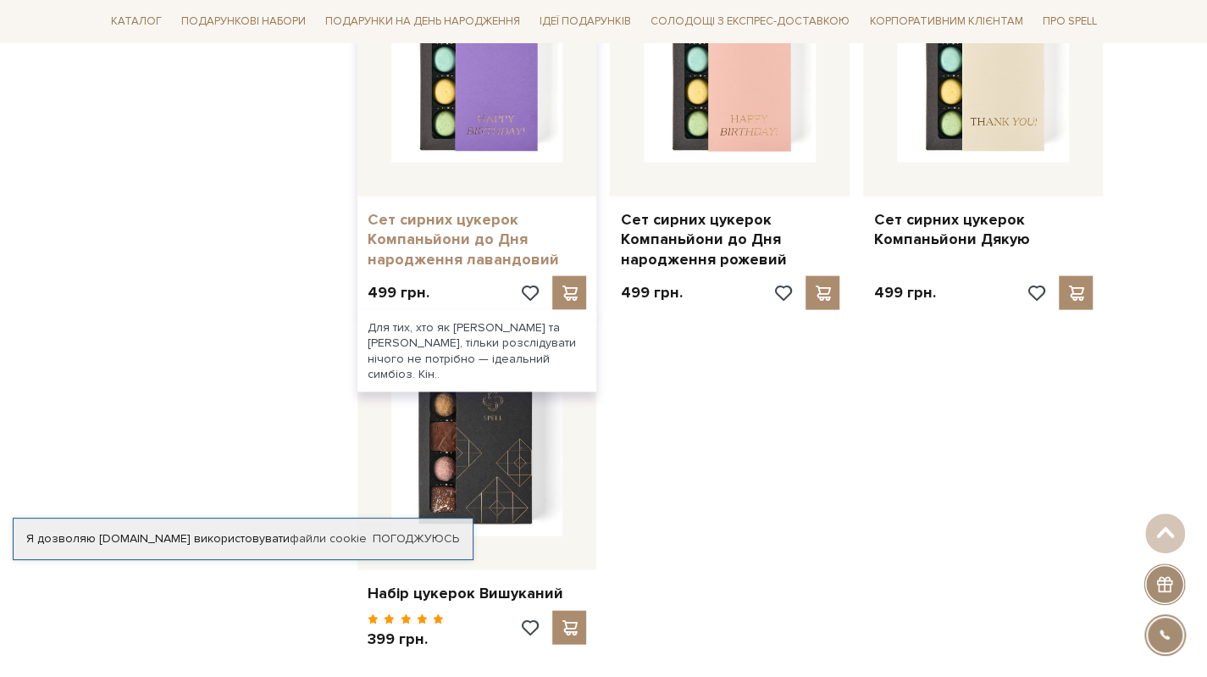
scroll to position [1694, 0]
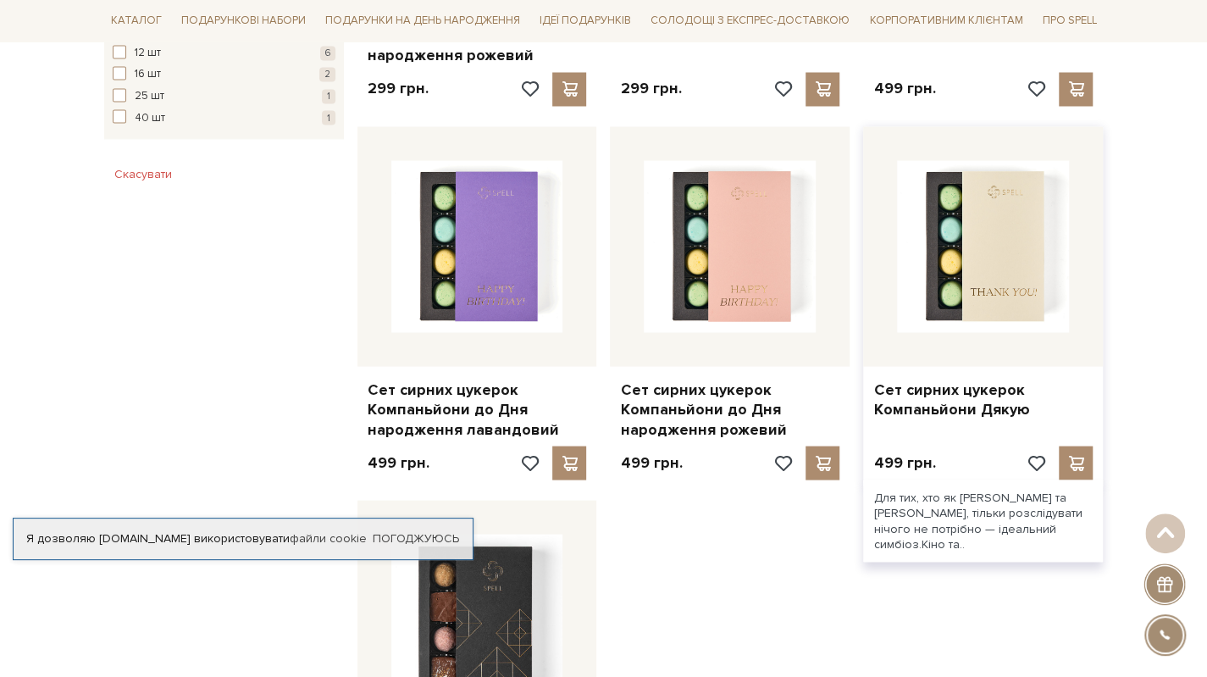
drag, startPoint x: 884, startPoint y: 423, endPoint x: 895, endPoint y: 435, distance: 16.8
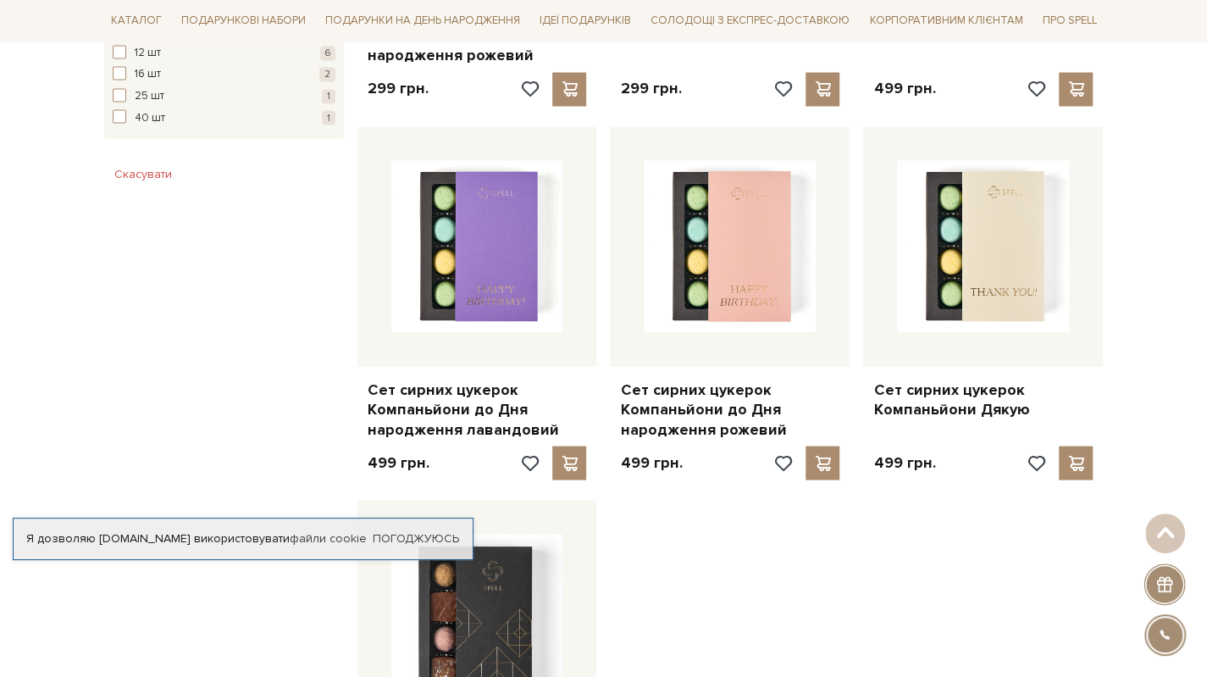
drag, startPoint x: 895, startPoint y: 435, endPoint x: 817, endPoint y: 589, distance: 172.7
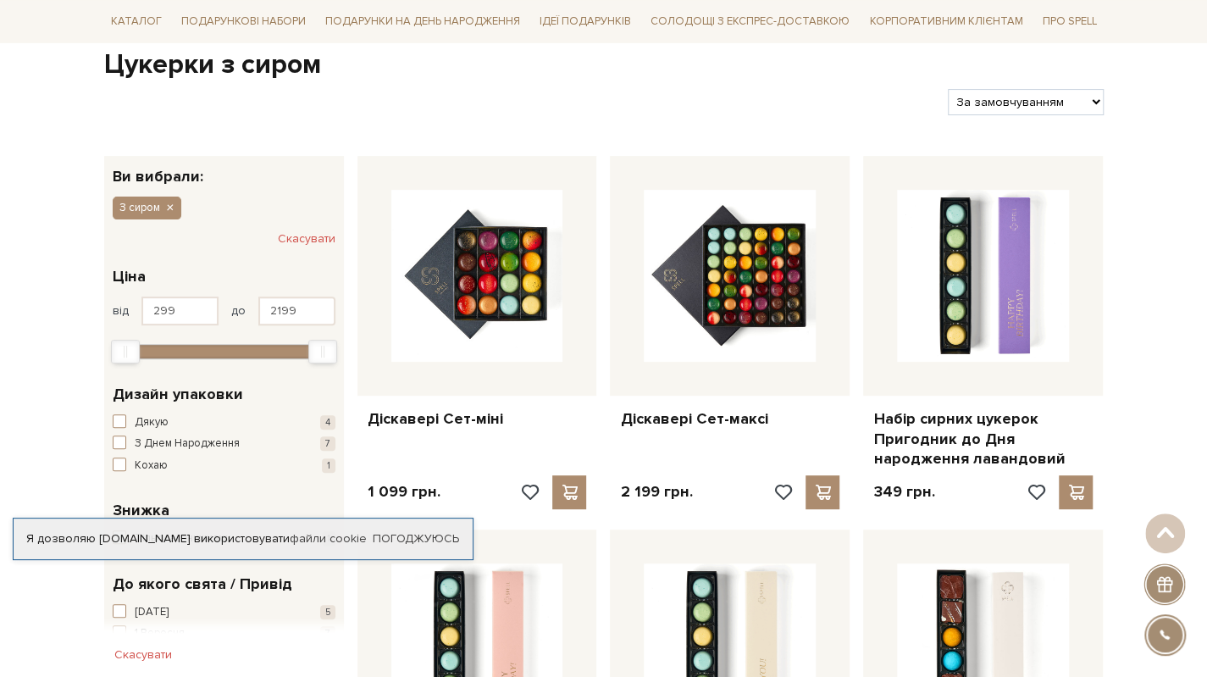
scroll to position [0, 0]
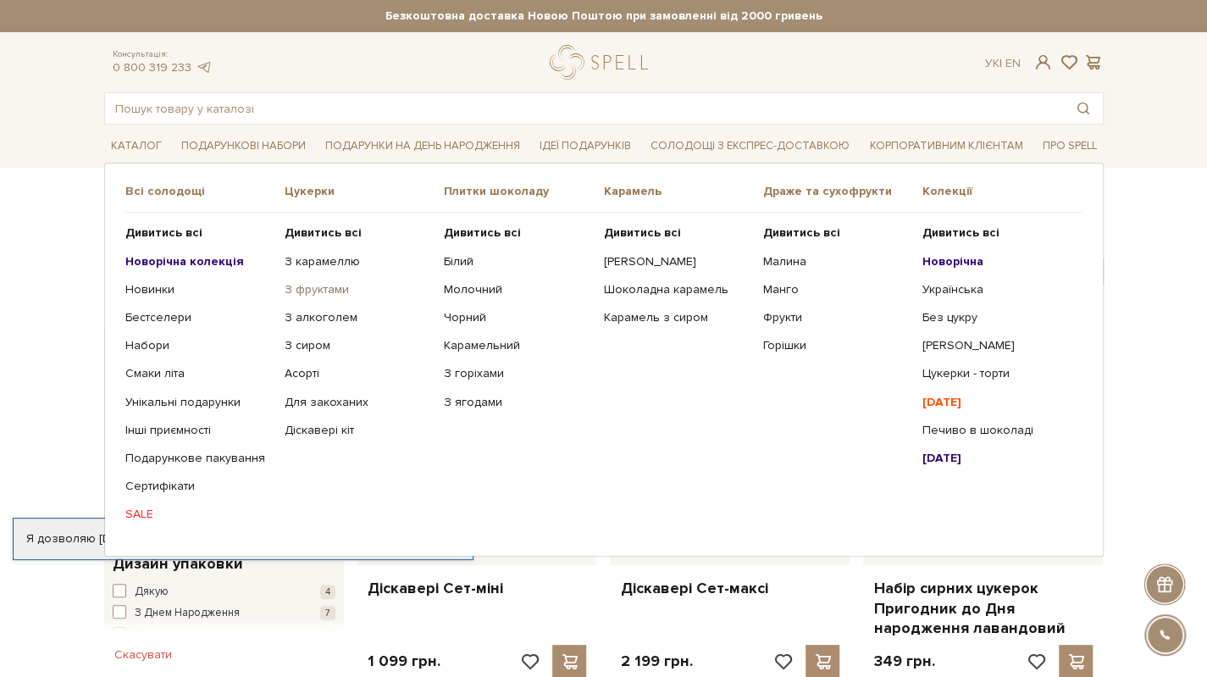
click at [321, 284] on link "З фруктами" at bounding box center [358, 289] width 146 height 15
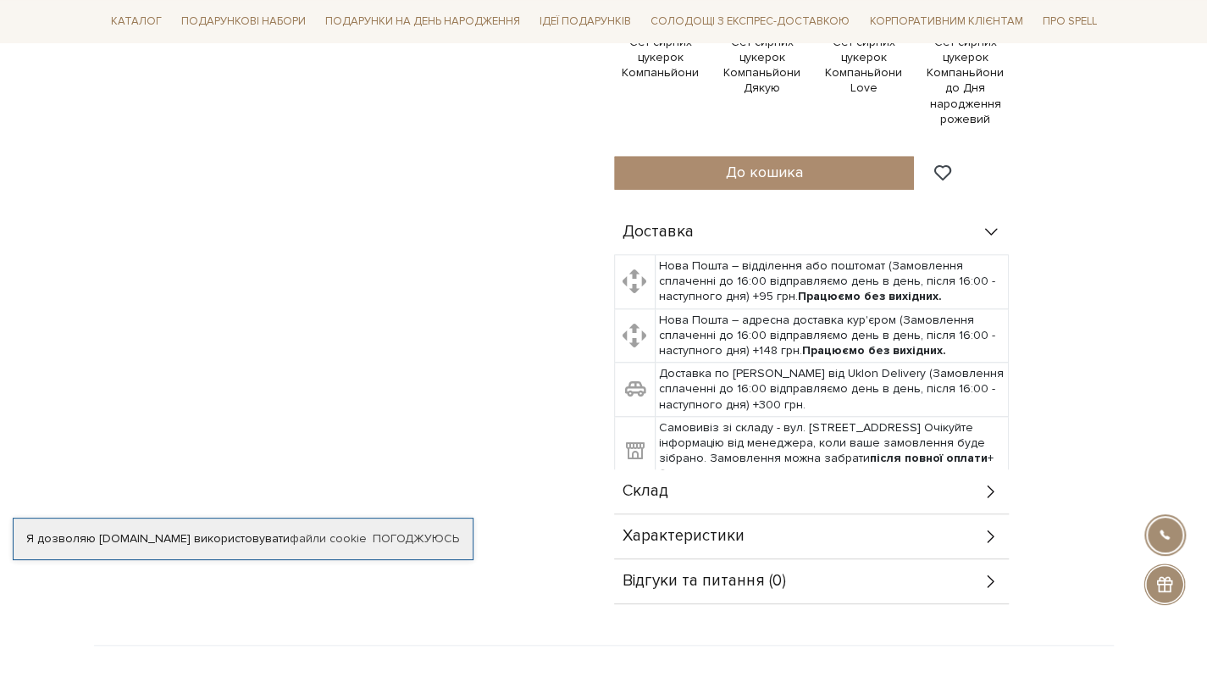
scroll to position [847, 0]
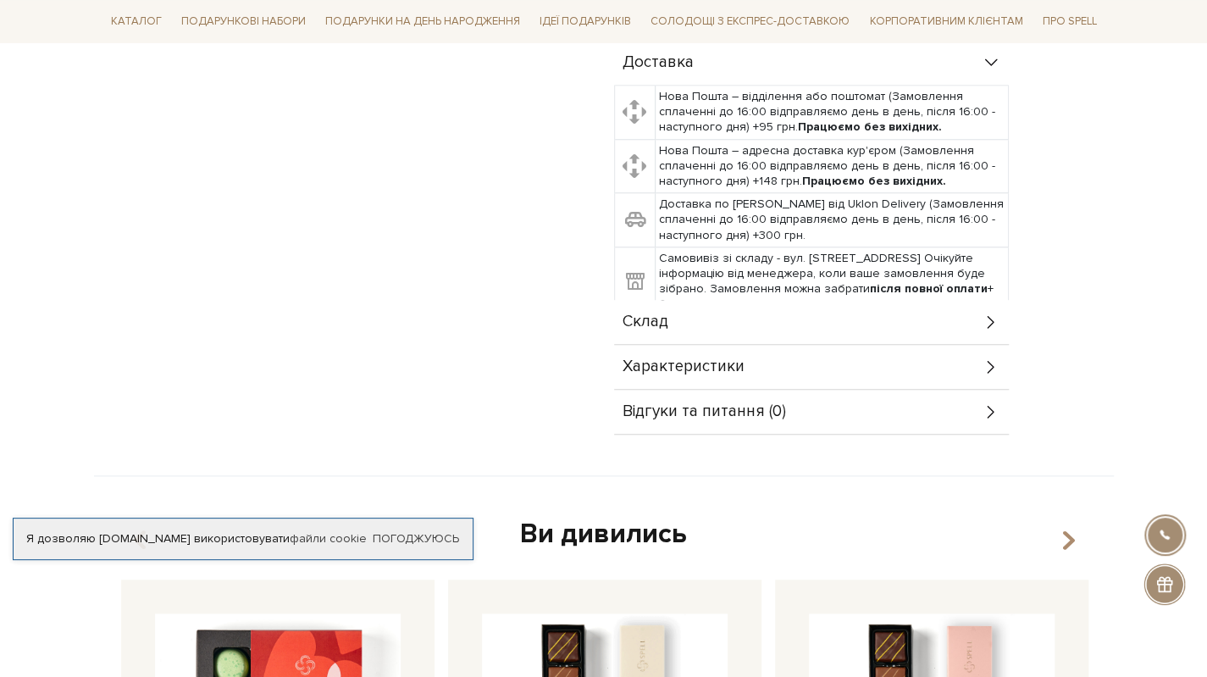
click at [699, 300] on div "Склад" at bounding box center [811, 322] width 395 height 44
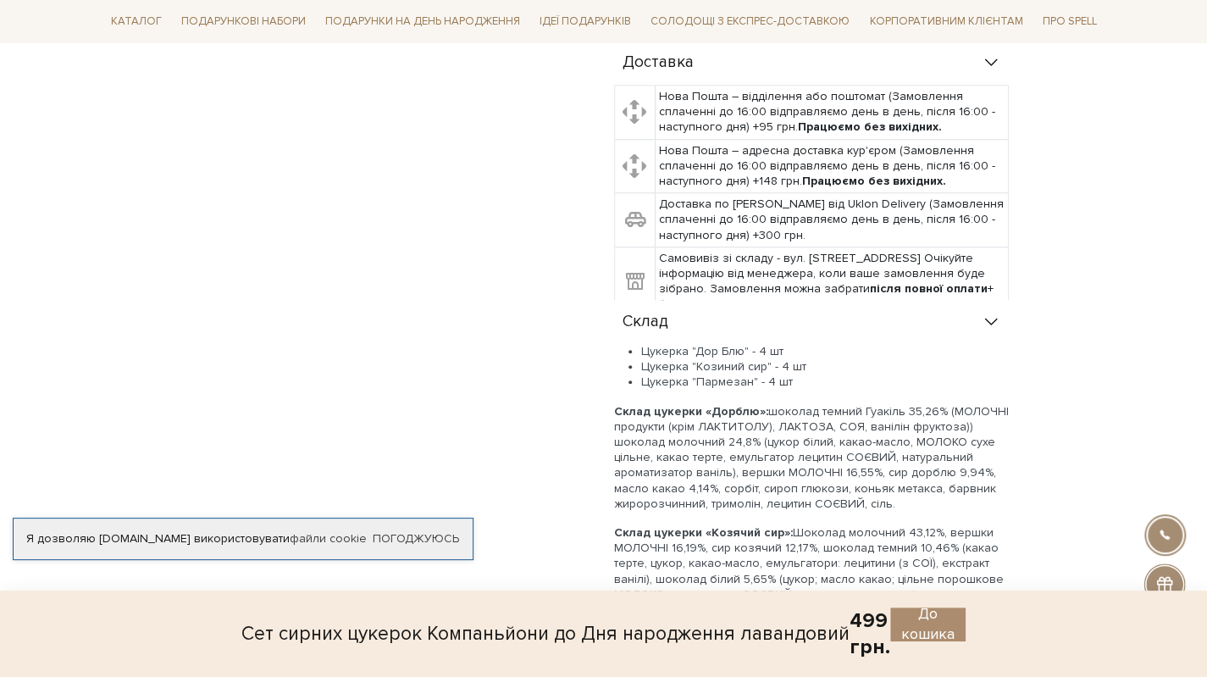
scroll to position [1185, 0]
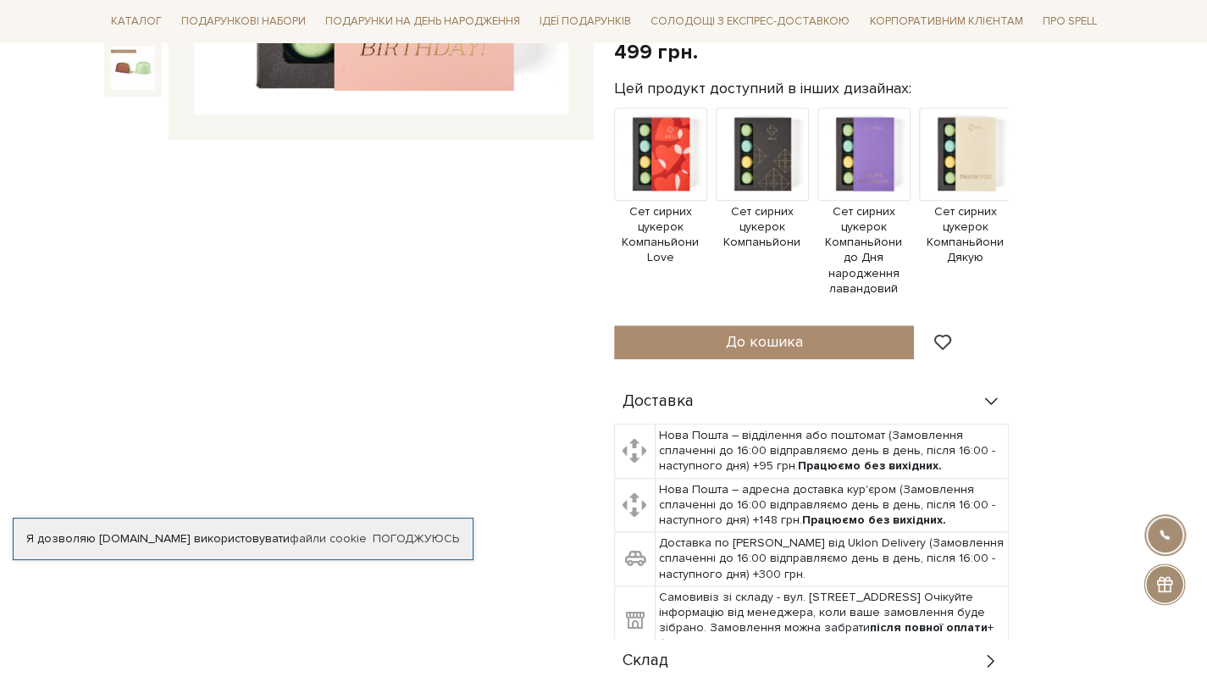
scroll to position [847, 0]
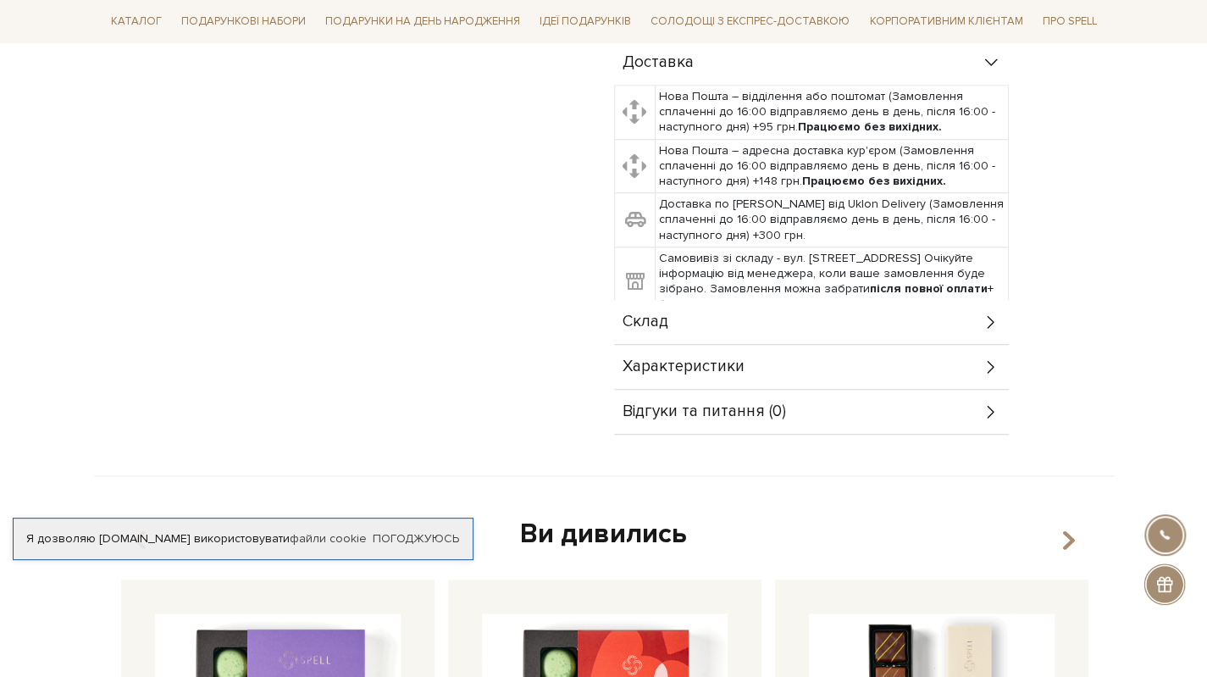
click at [711, 300] on div "Склад" at bounding box center [811, 322] width 395 height 44
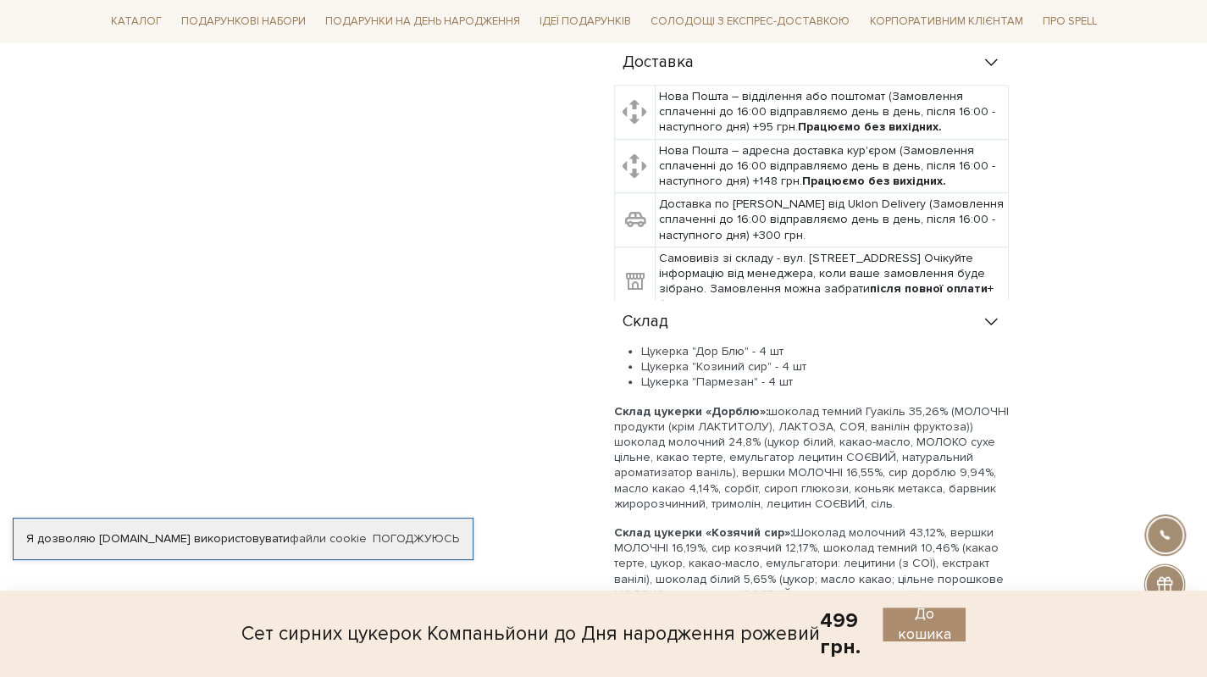
scroll to position [1016, 0]
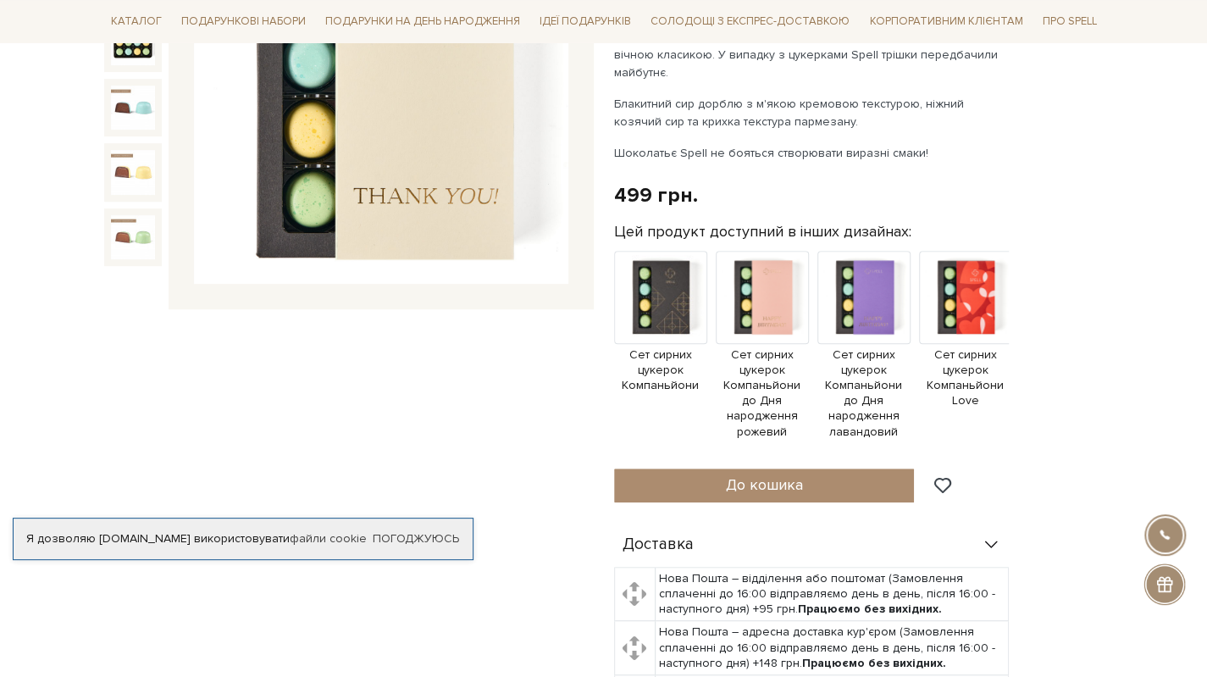
scroll to position [847, 0]
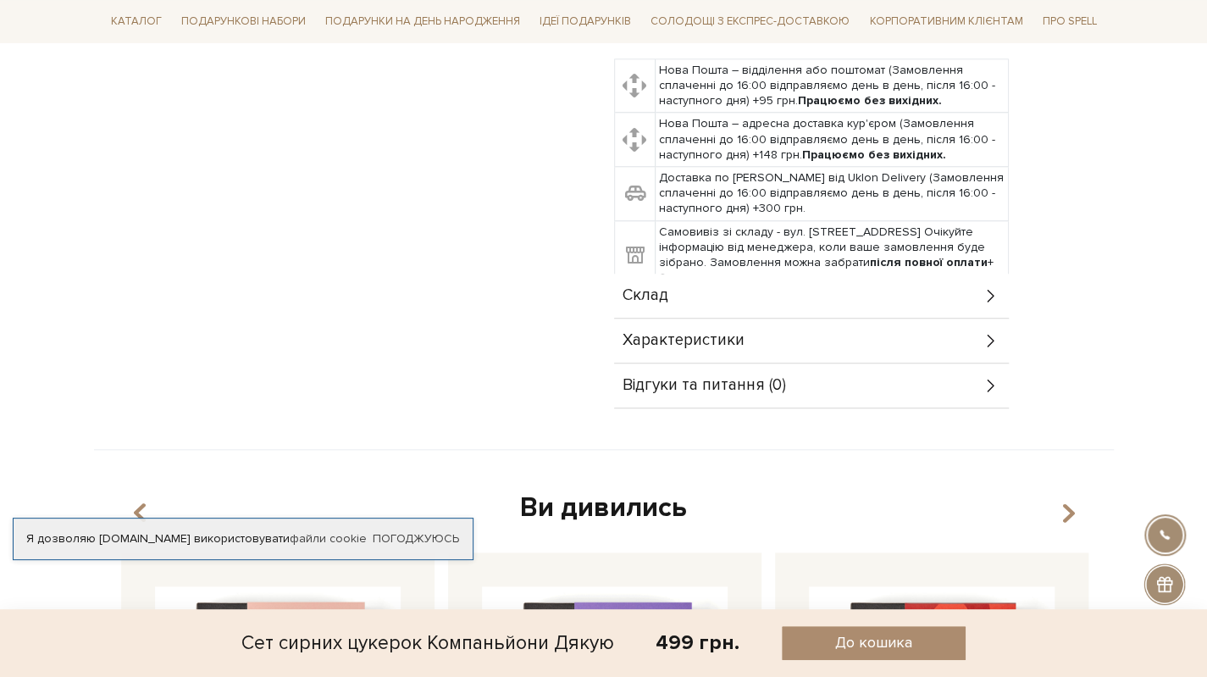
click at [741, 288] on div "Склад" at bounding box center [811, 296] width 395 height 44
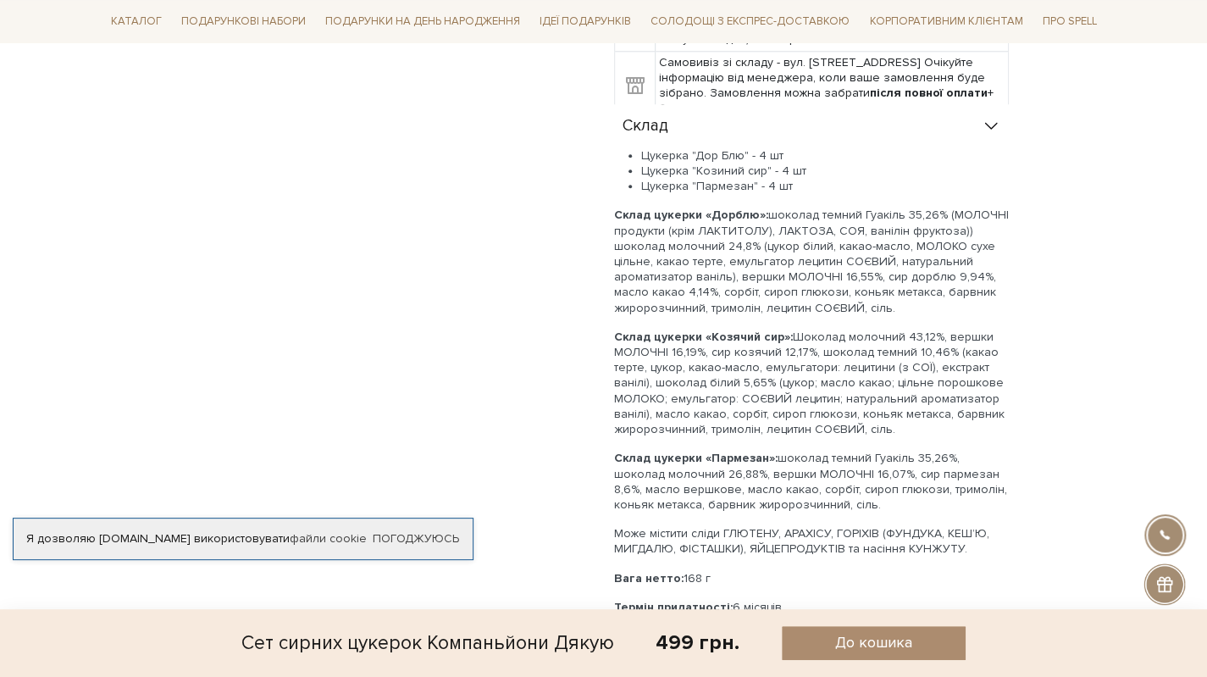
scroll to position [1185, 0]
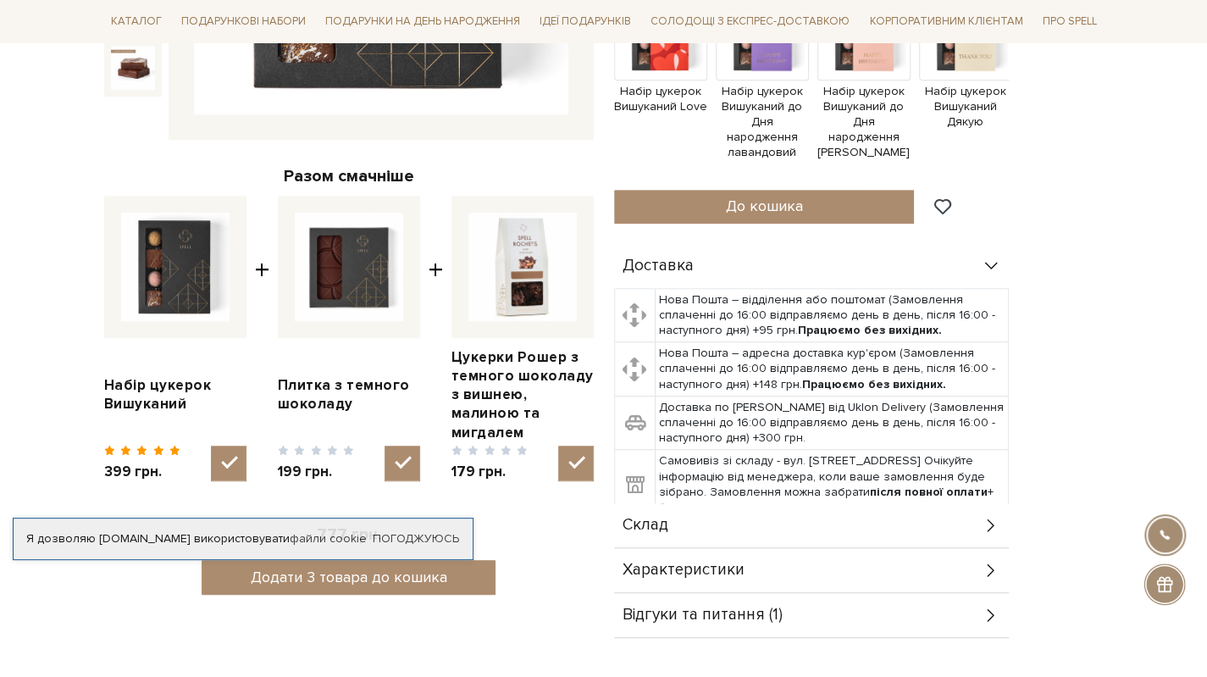
scroll to position [847, 0]
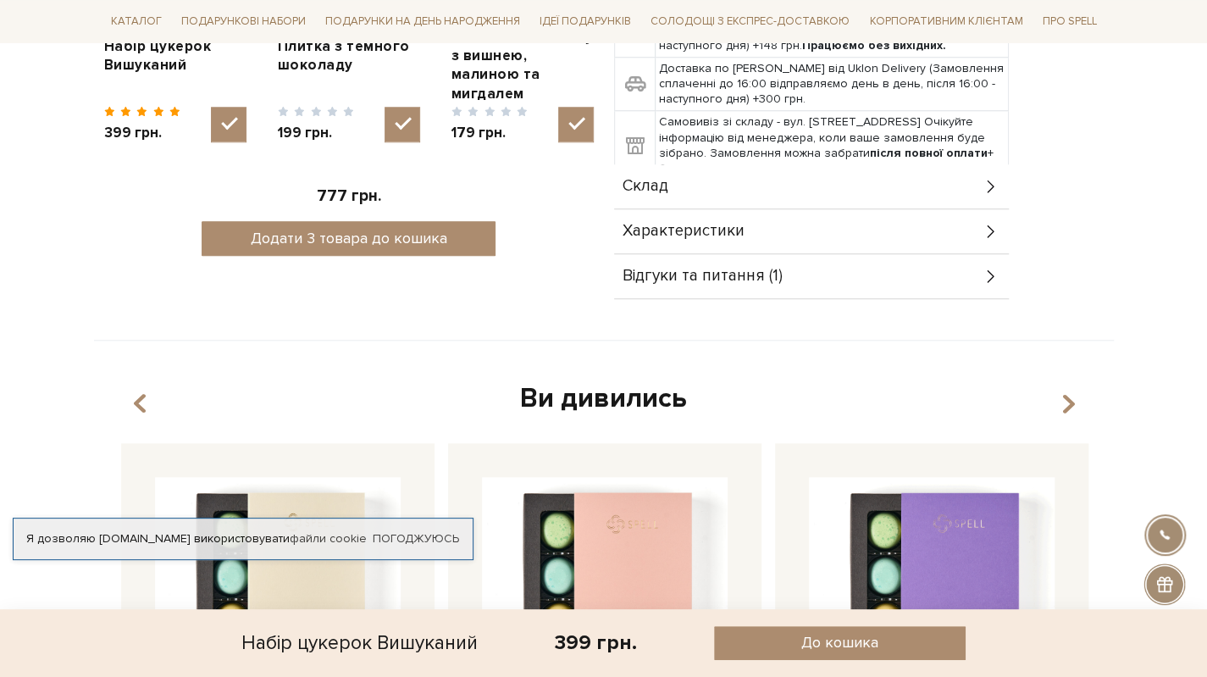
click at [677, 169] on div "Склад" at bounding box center [811, 186] width 395 height 44
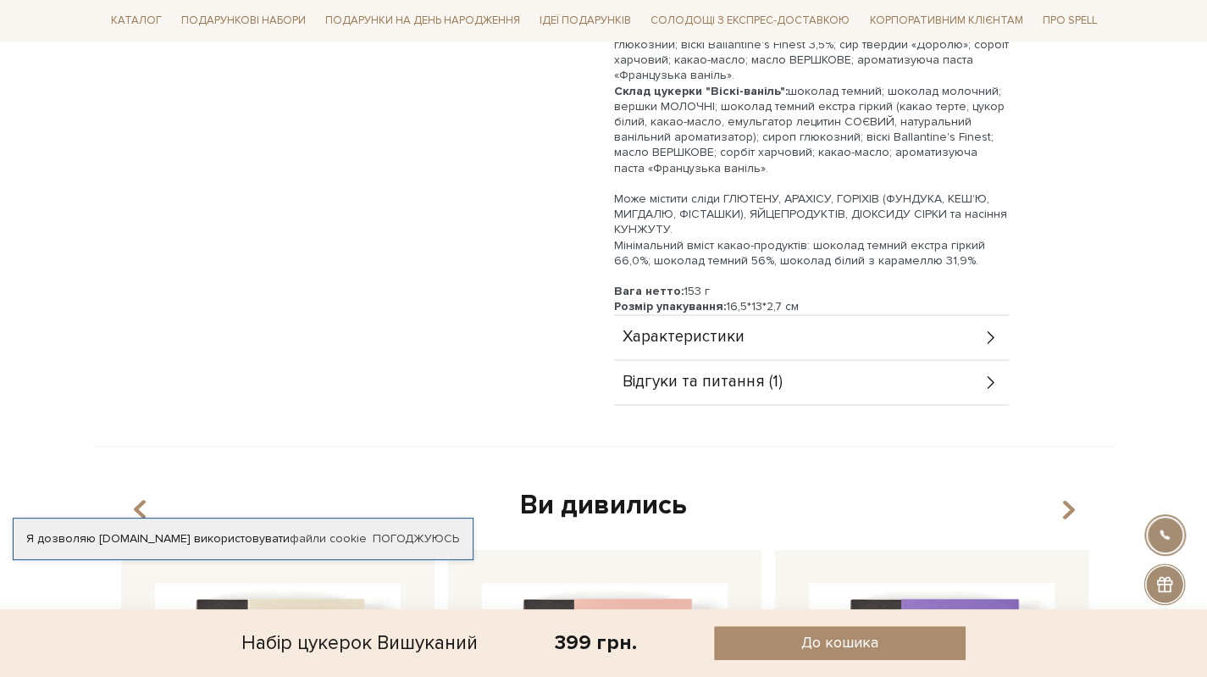
scroll to position [1524, 0]
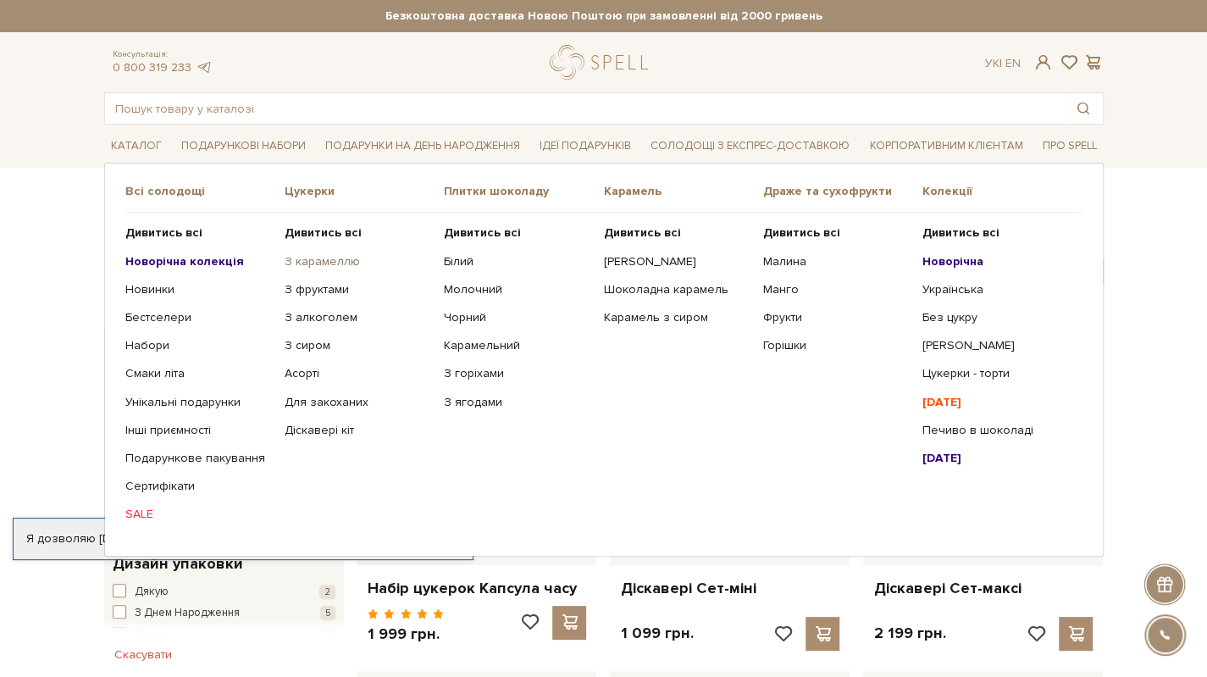
click at [326, 258] on link "З карамеллю" at bounding box center [358, 261] width 146 height 15
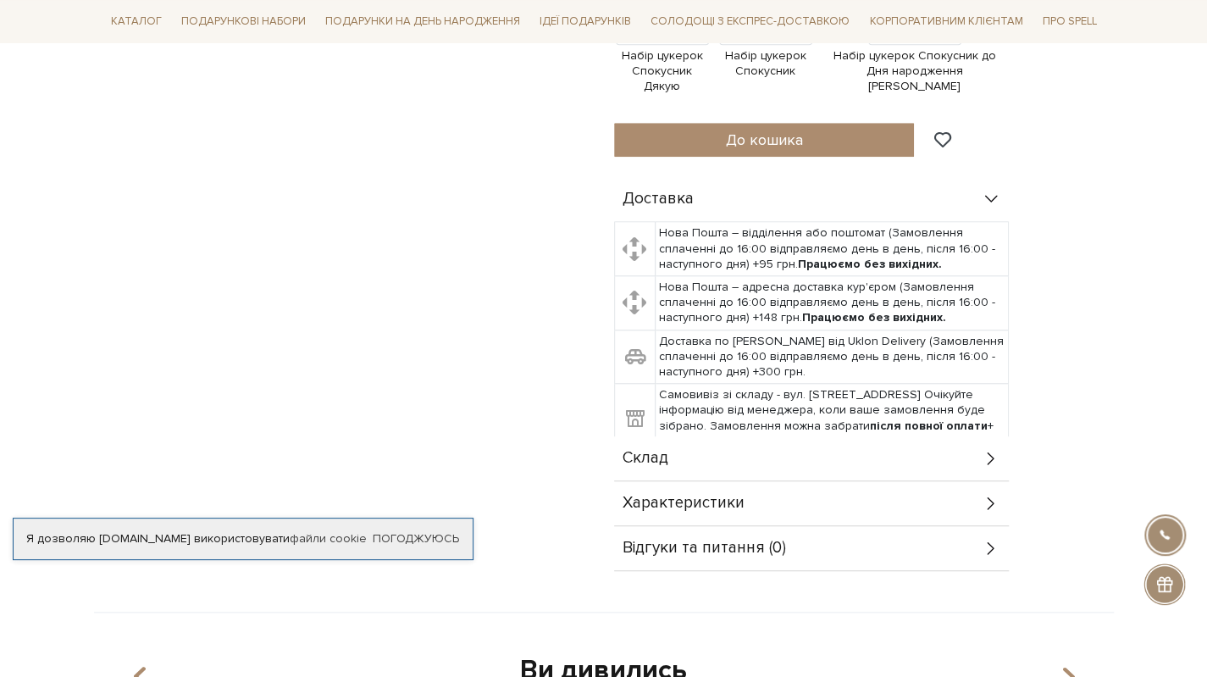
click at [688, 436] on div "Склад" at bounding box center [811, 458] width 395 height 44
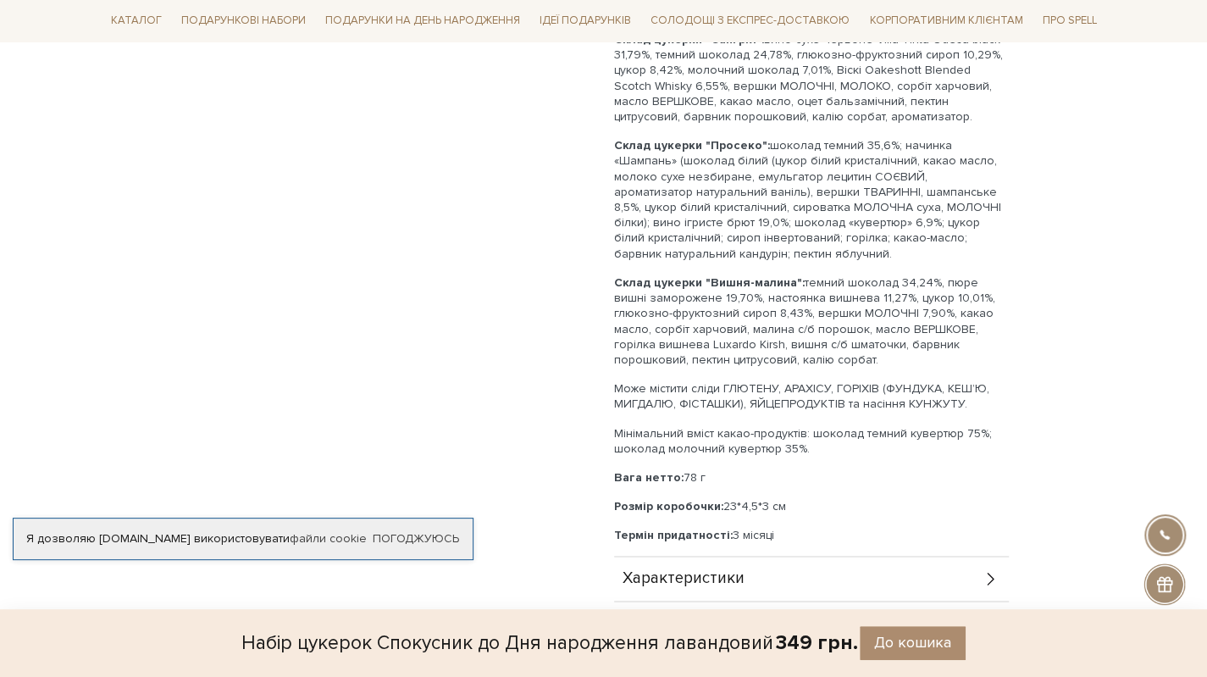
scroll to position [847, 0]
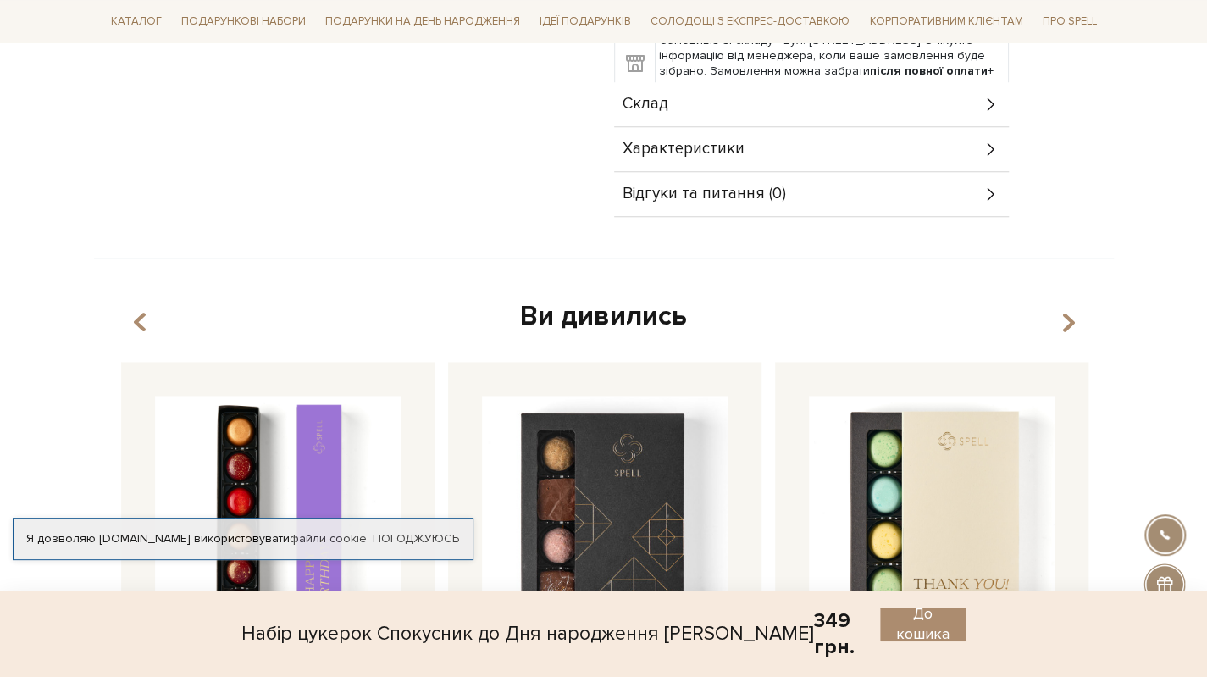
click at [677, 98] on div "Склад" at bounding box center [811, 104] width 395 height 44
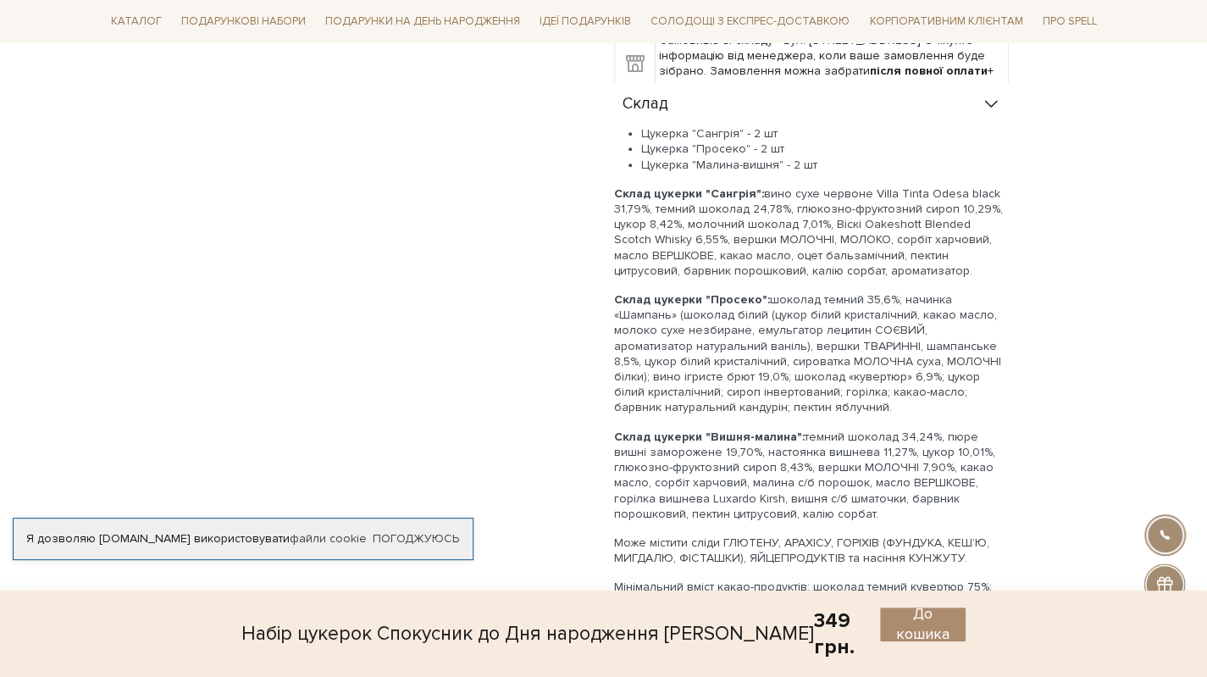
scroll to position [1185, 0]
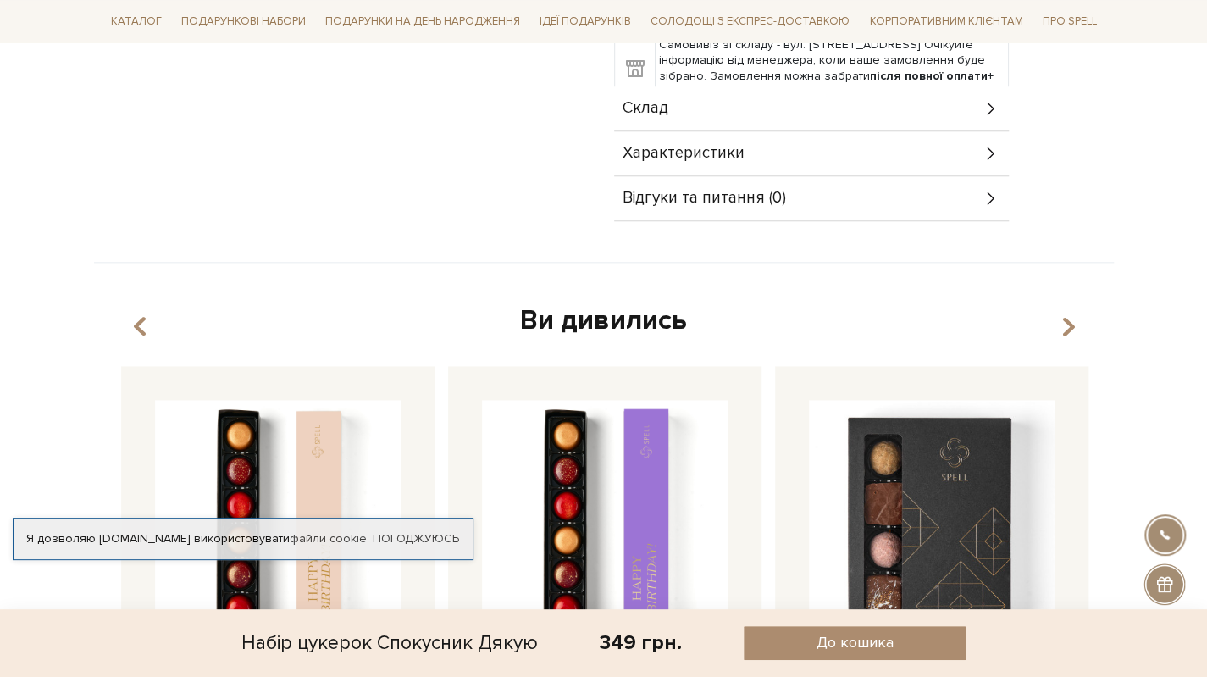
click at [683, 86] on div "Склад" at bounding box center [811, 108] width 395 height 44
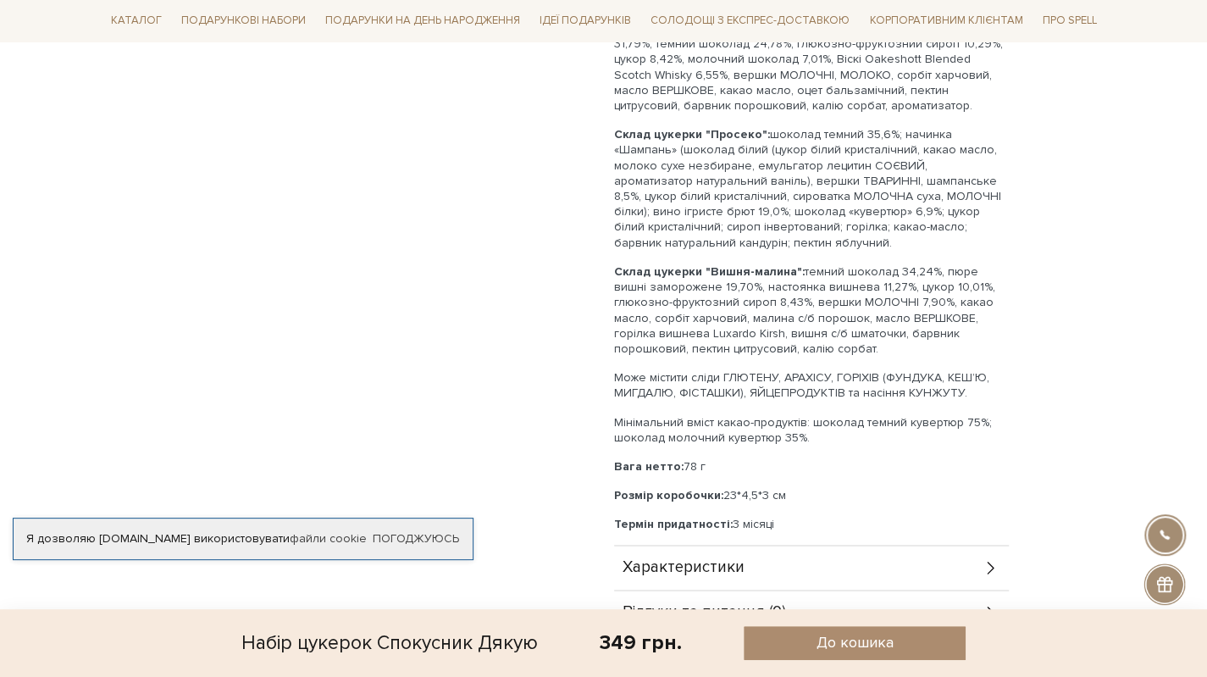
scroll to position [1355, 0]
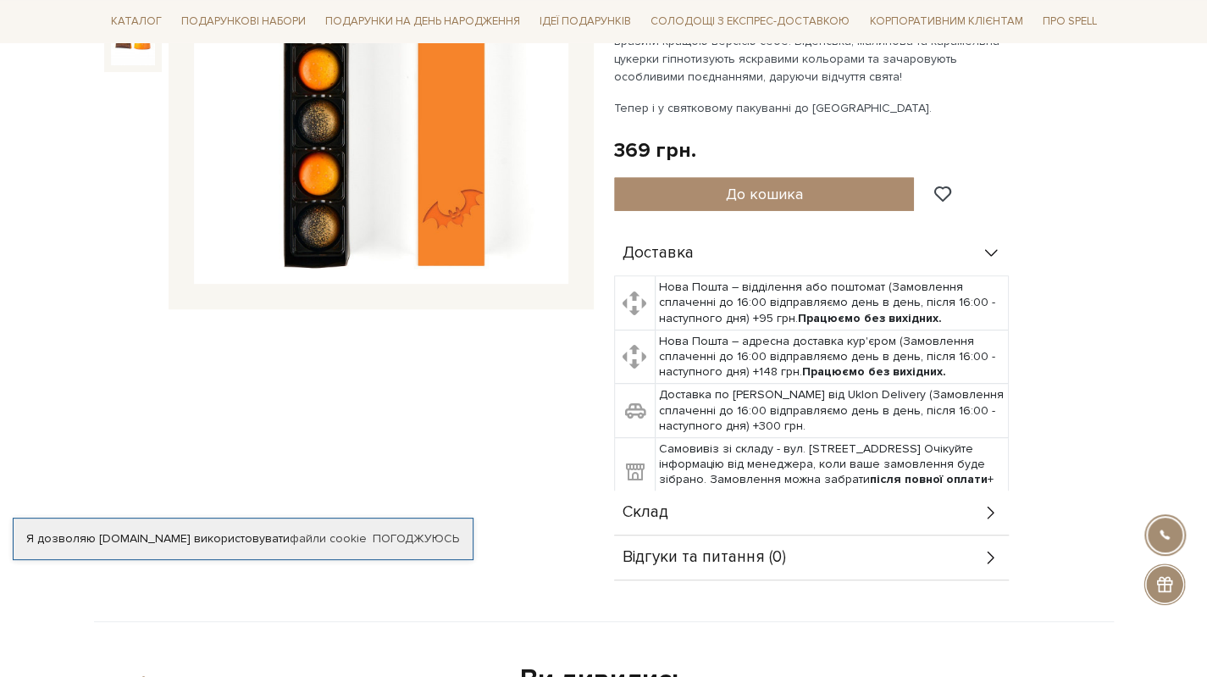
scroll to position [508, 0]
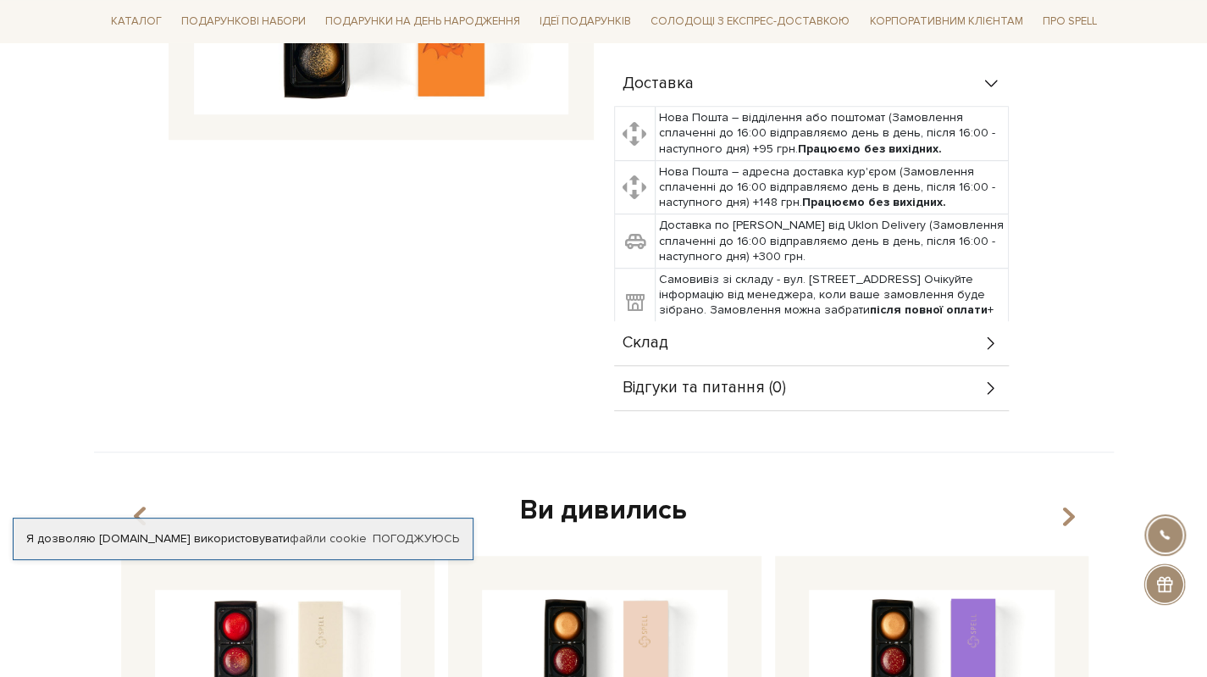
click at [718, 341] on div "Склад" at bounding box center [811, 343] width 395 height 44
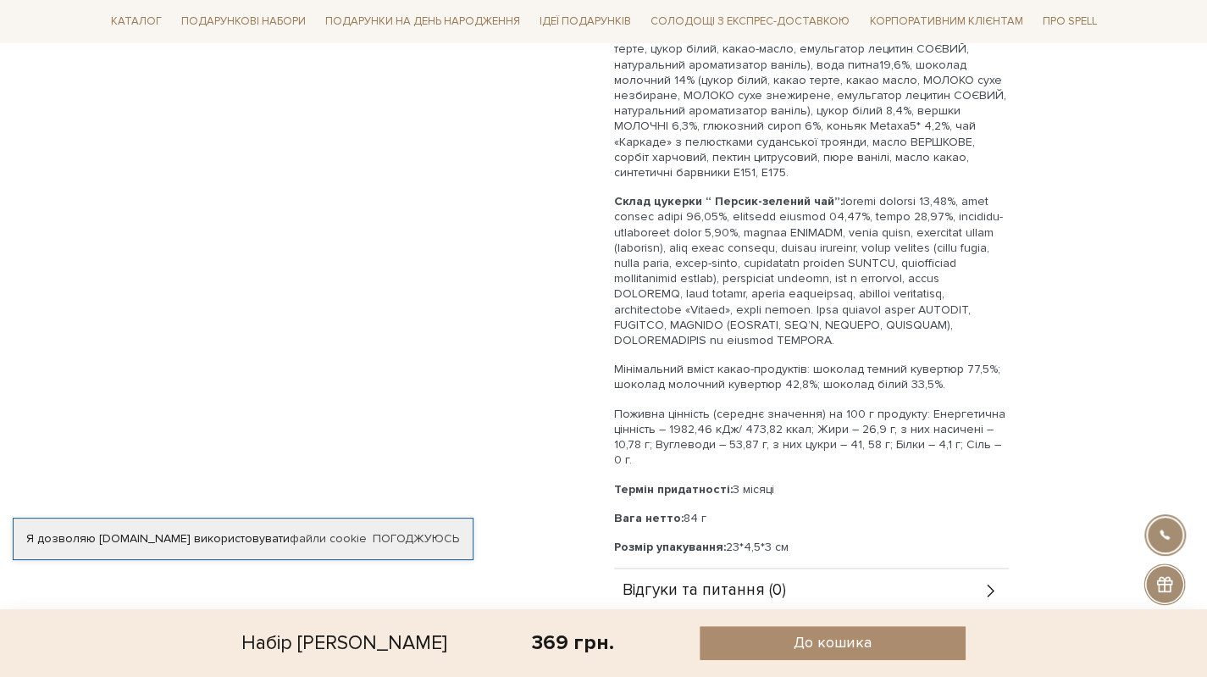
scroll to position [1016, 0]
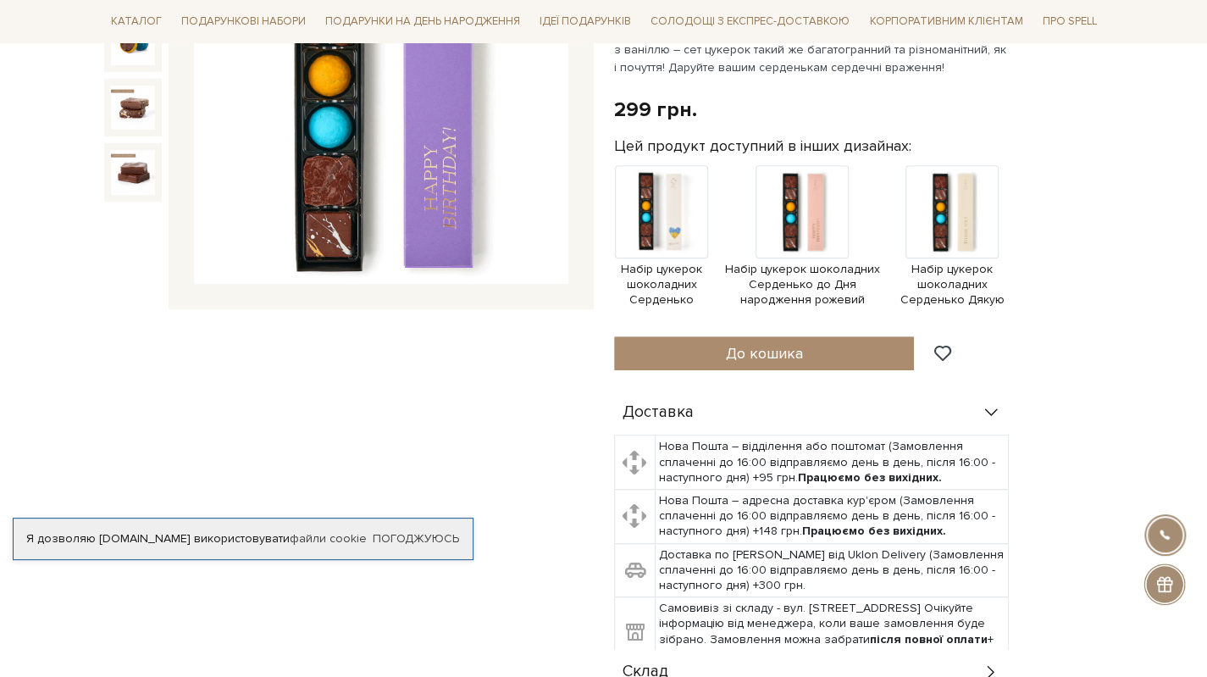
scroll to position [677, 0]
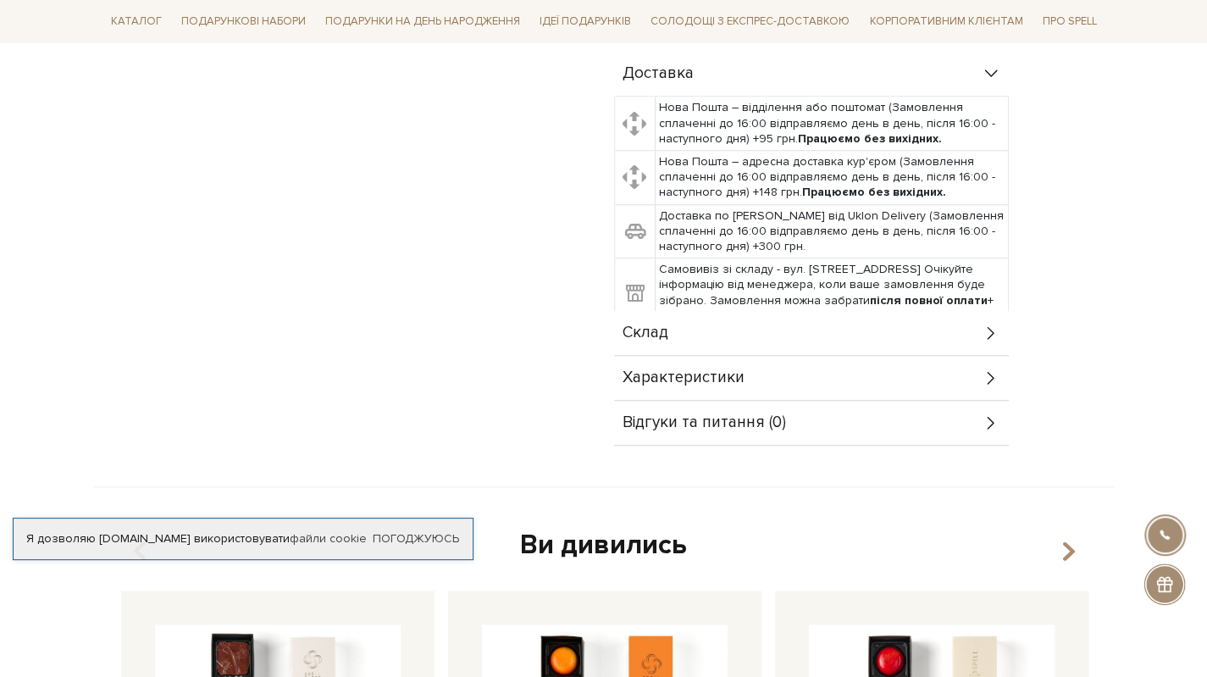
click at [745, 327] on div "Склад" at bounding box center [811, 333] width 395 height 44
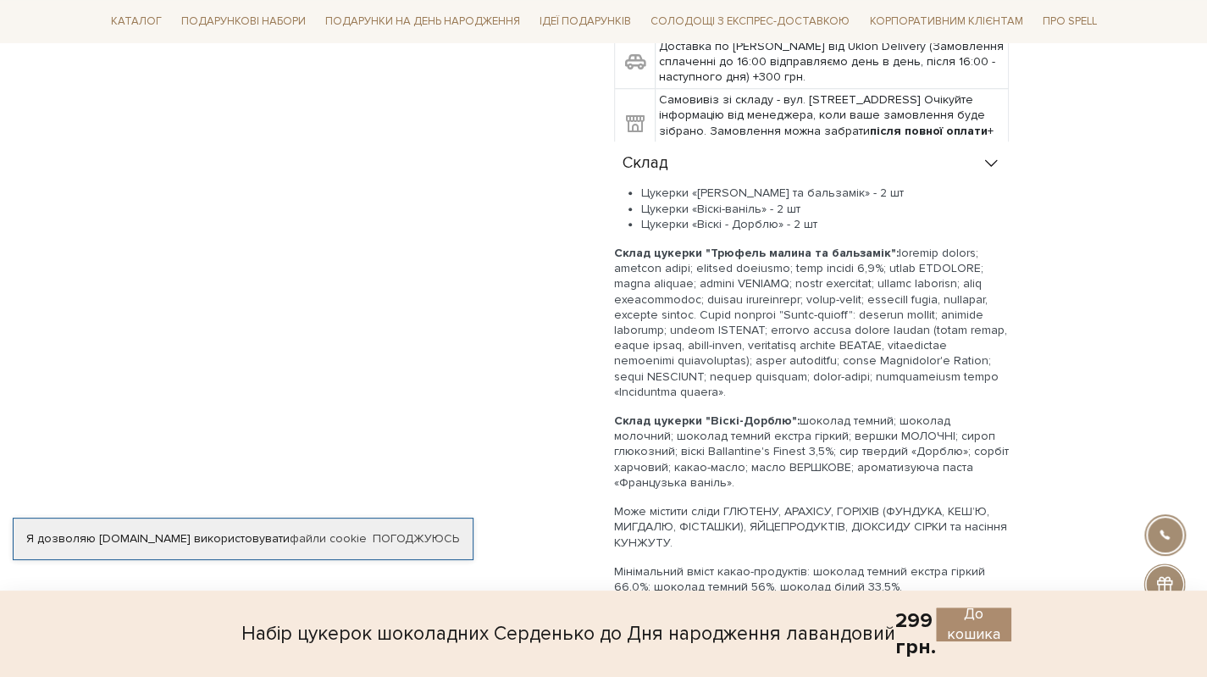
scroll to position [1016, 0]
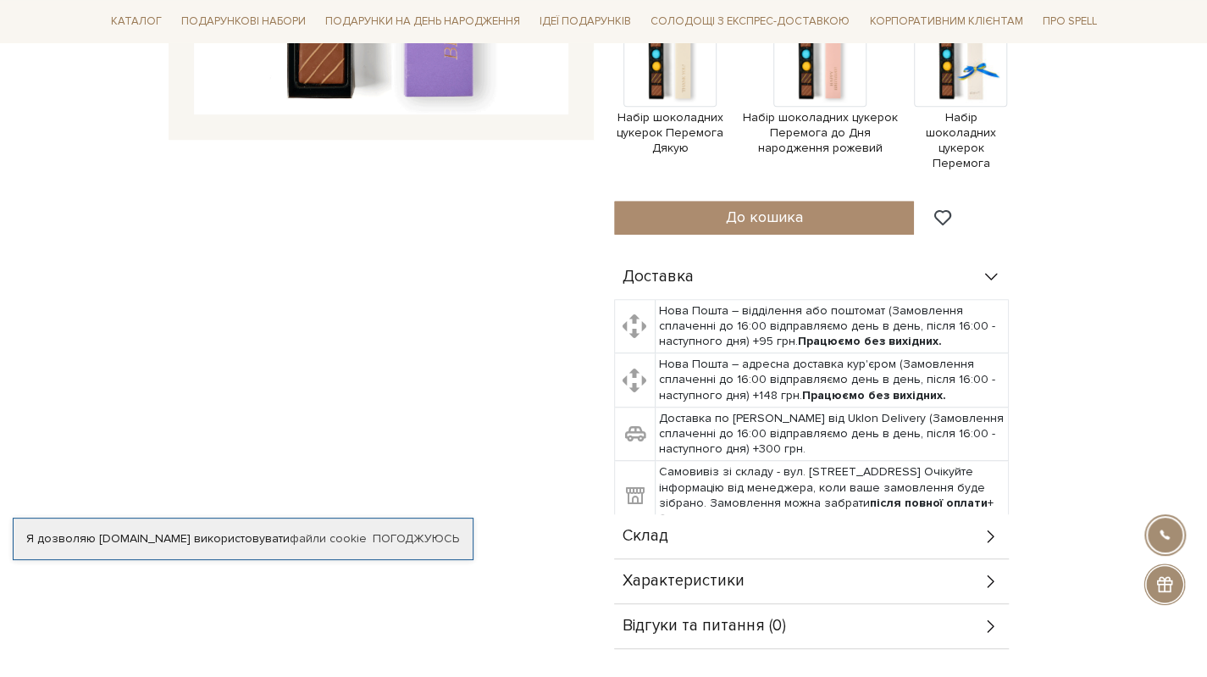
scroll to position [847, 0]
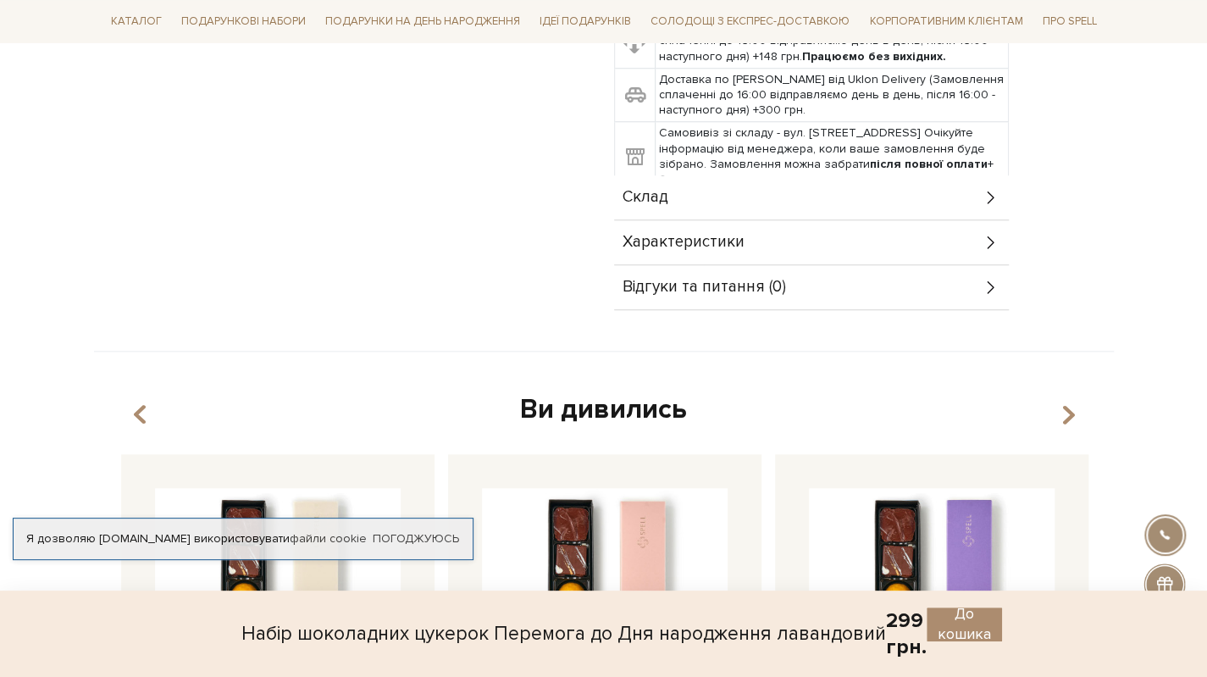
click at [712, 185] on div "Склад" at bounding box center [811, 197] width 395 height 44
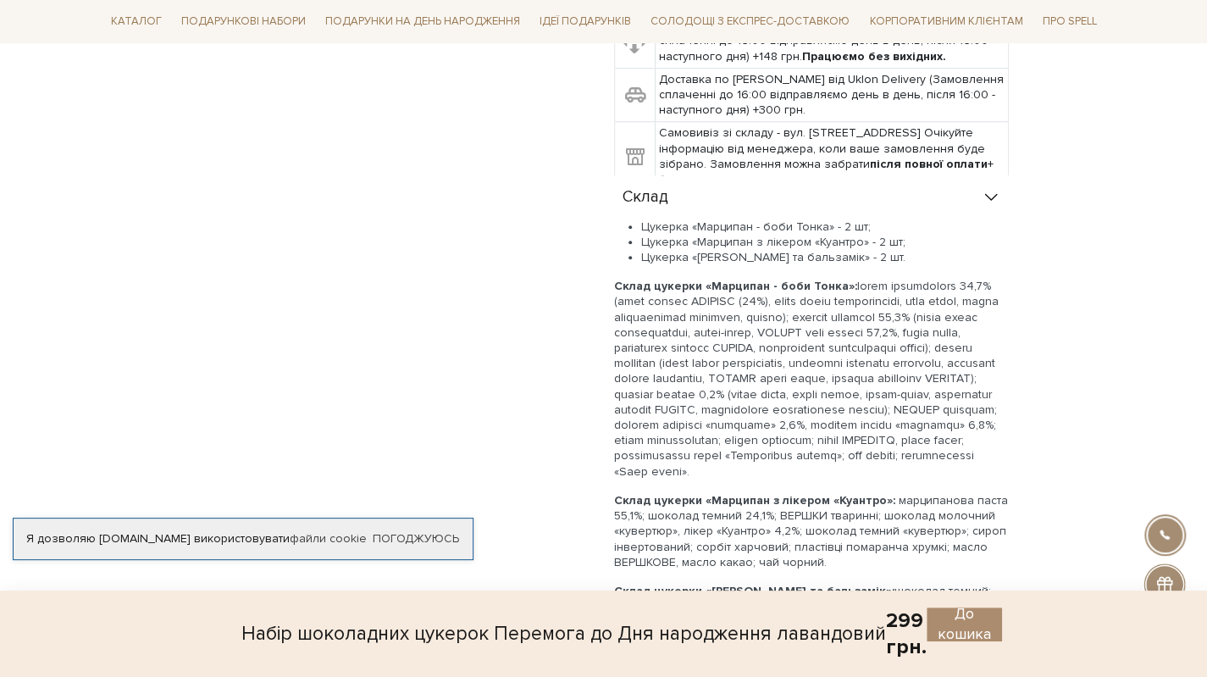
scroll to position [1016, 0]
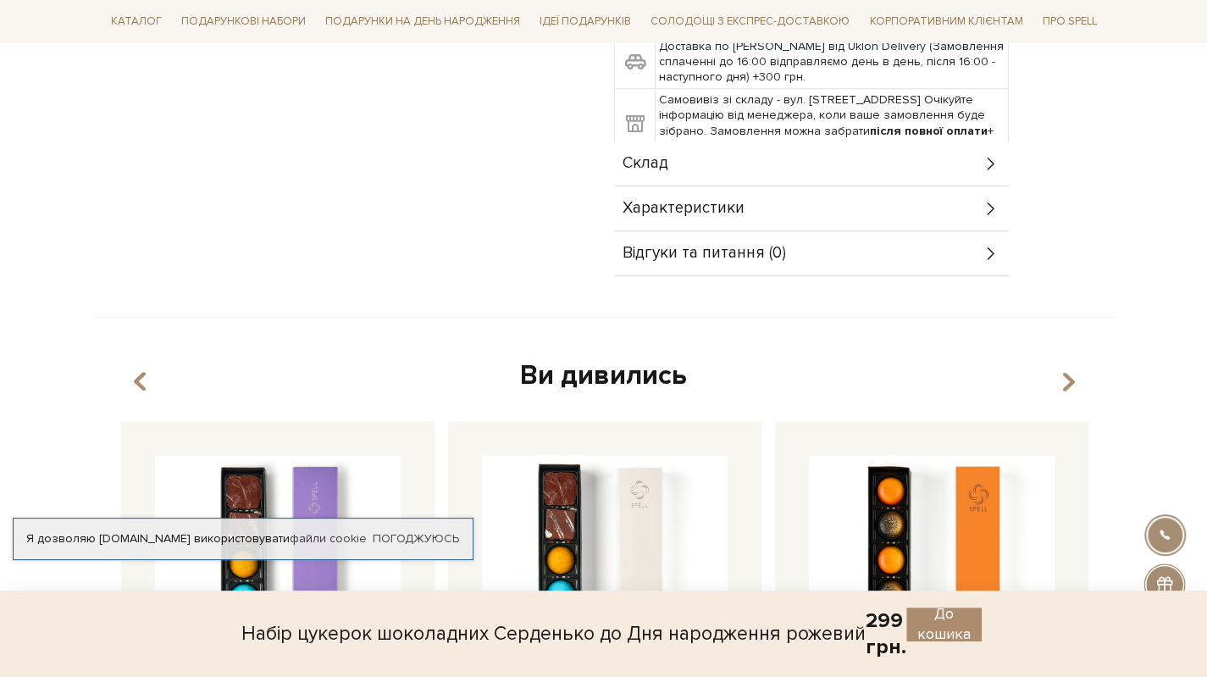
click at [679, 163] on div "Склад" at bounding box center [811, 163] width 395 height 44
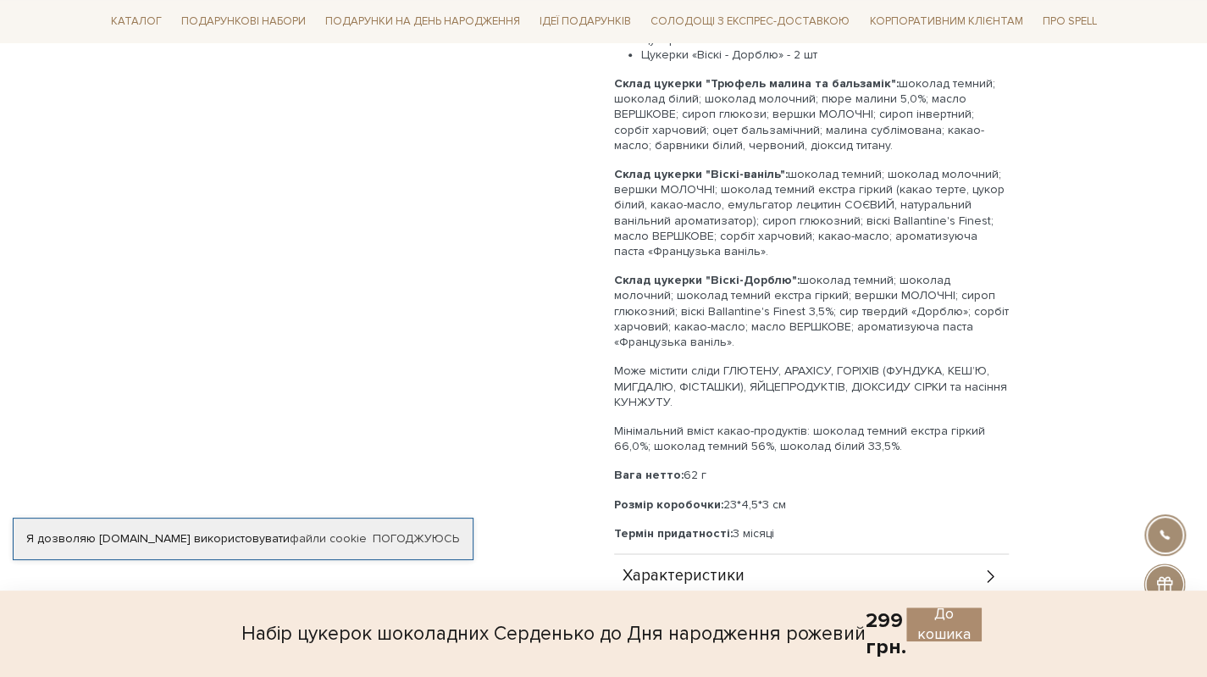
scroll to position [1185, 0]
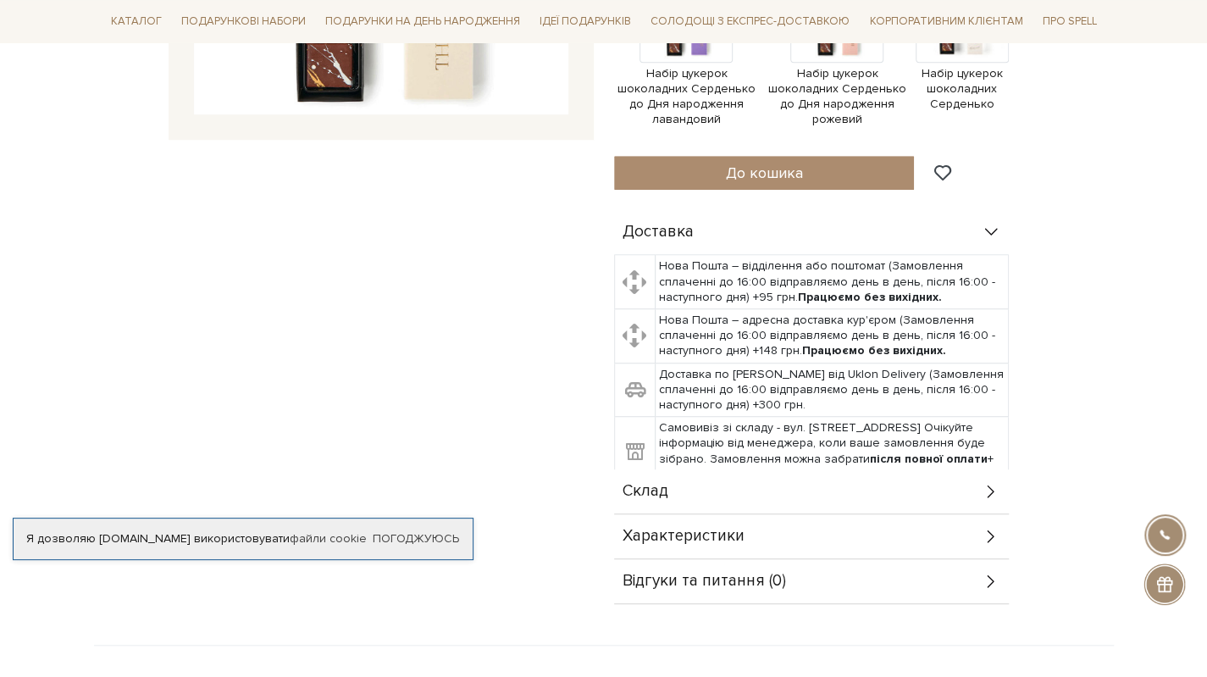
scroll to position [847, 0]
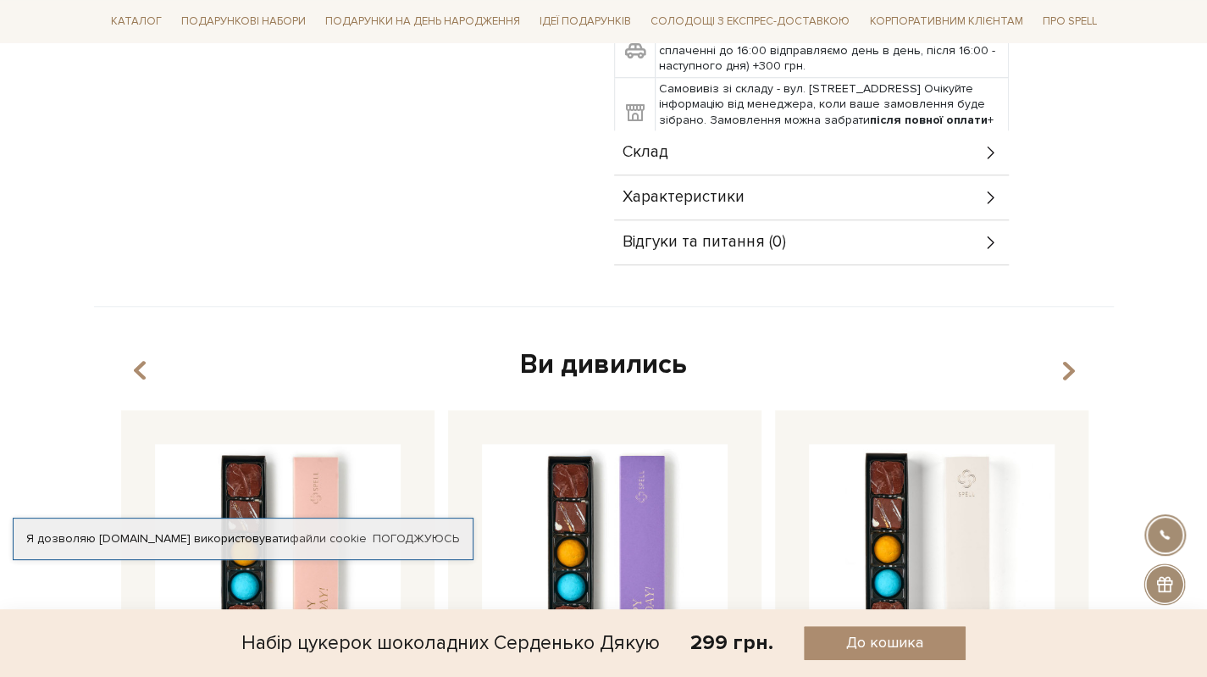
click at [711, 149] on div "Склад" at bounding box center [811, 152] width 395 height 44
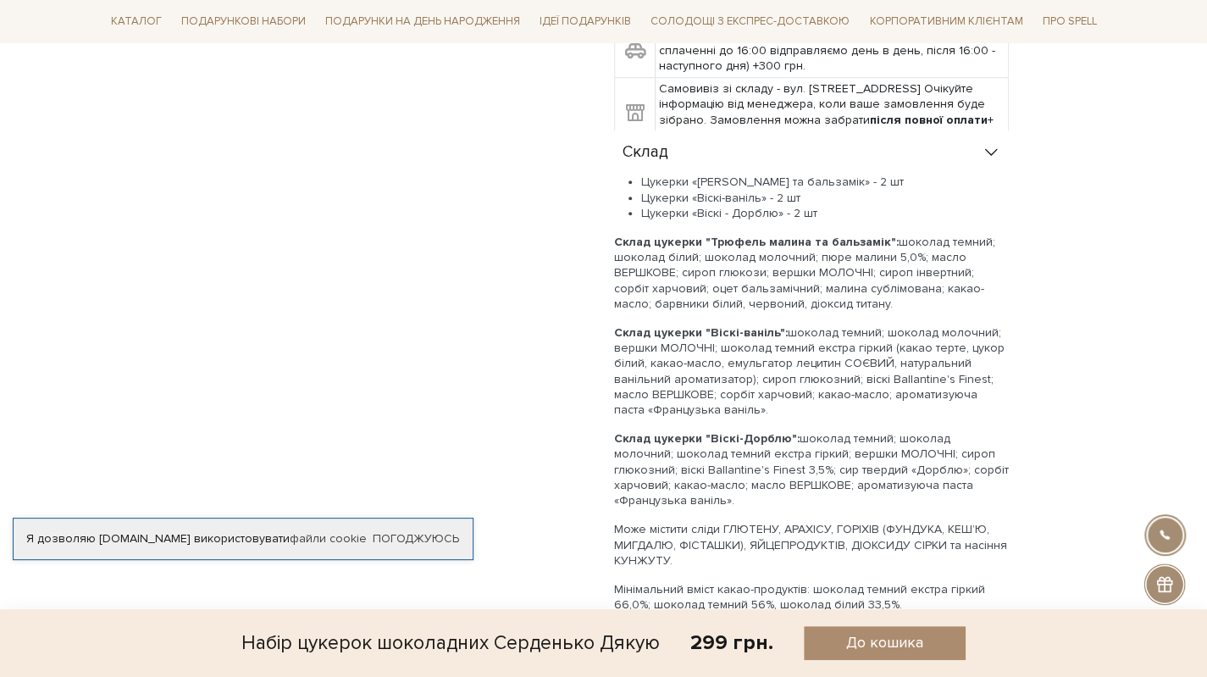
scroll to position [1016, 0]
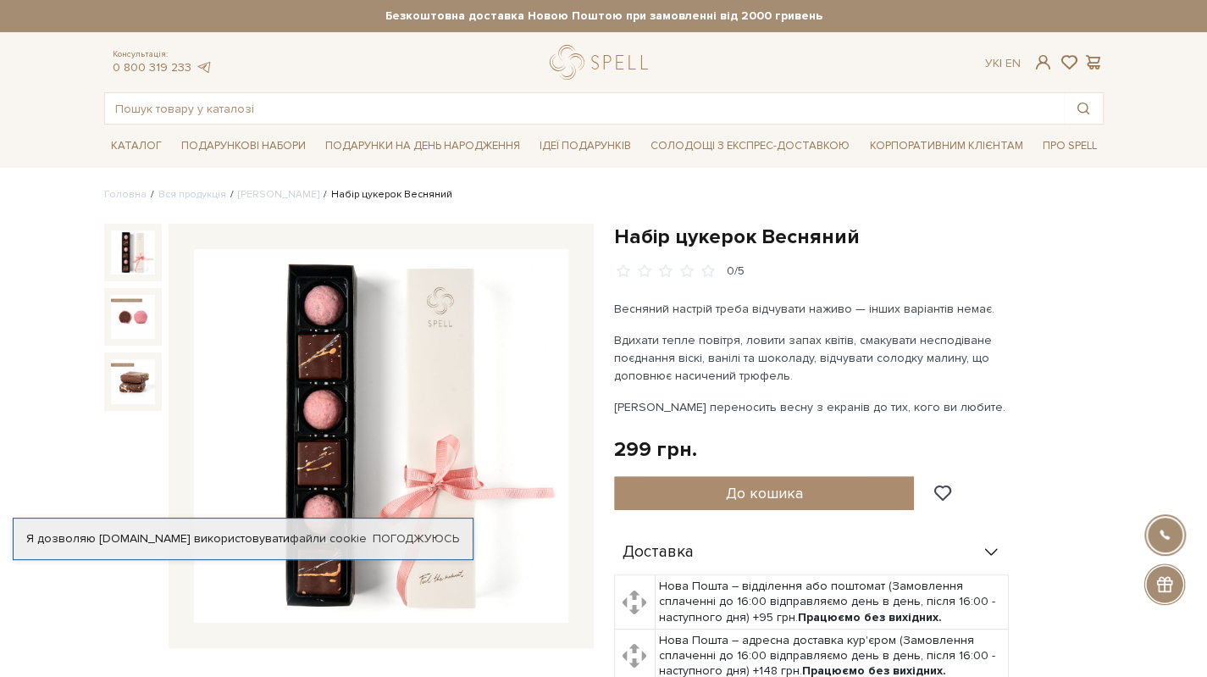
scroll to position [339, 0]
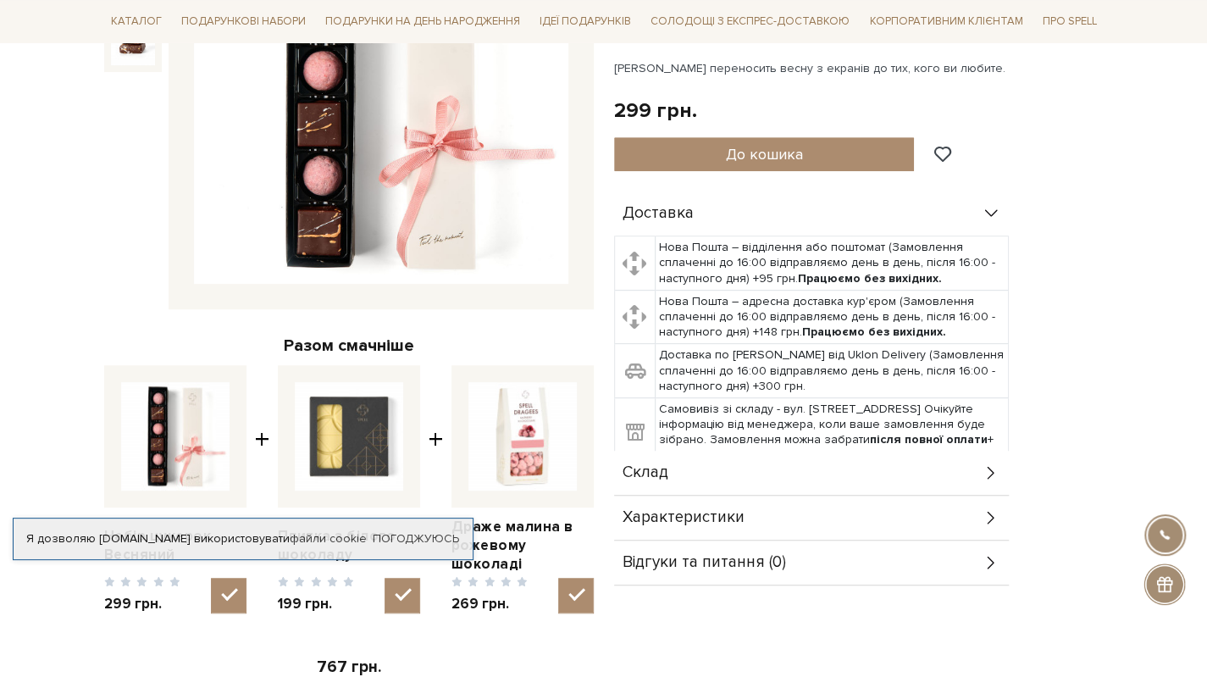
click at [672, 474] on div "Склад" at bounding box center [811, 472] width 395 height 44
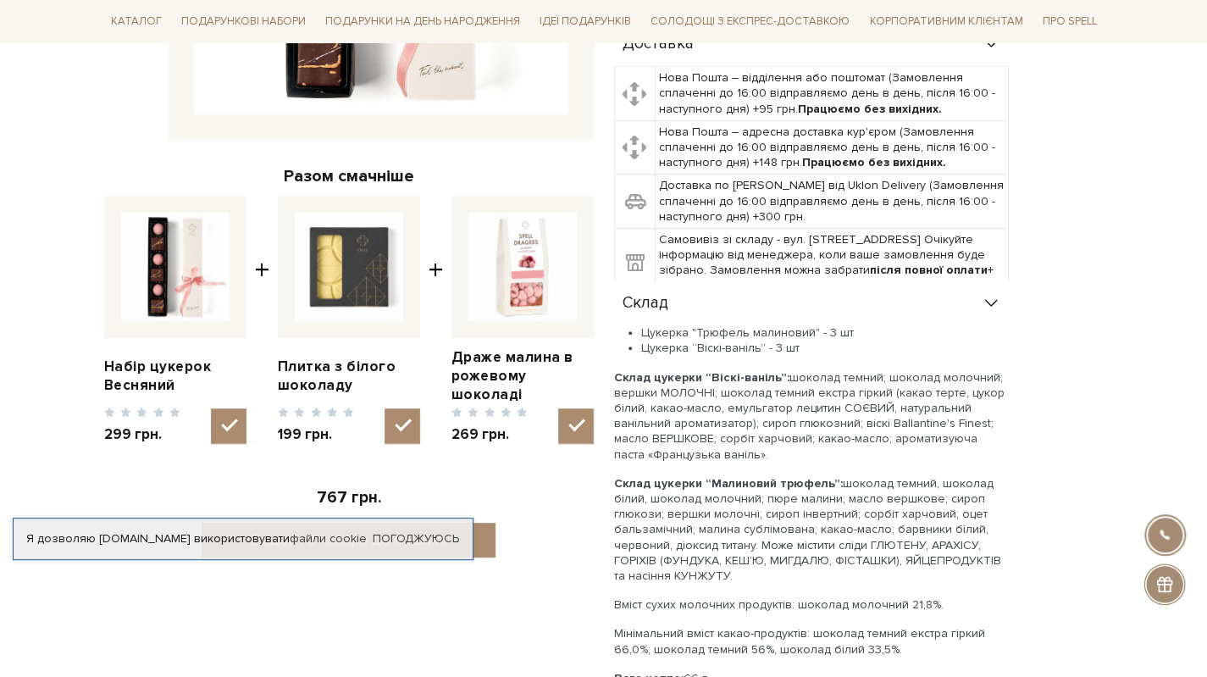
scroll to position [677, 0]
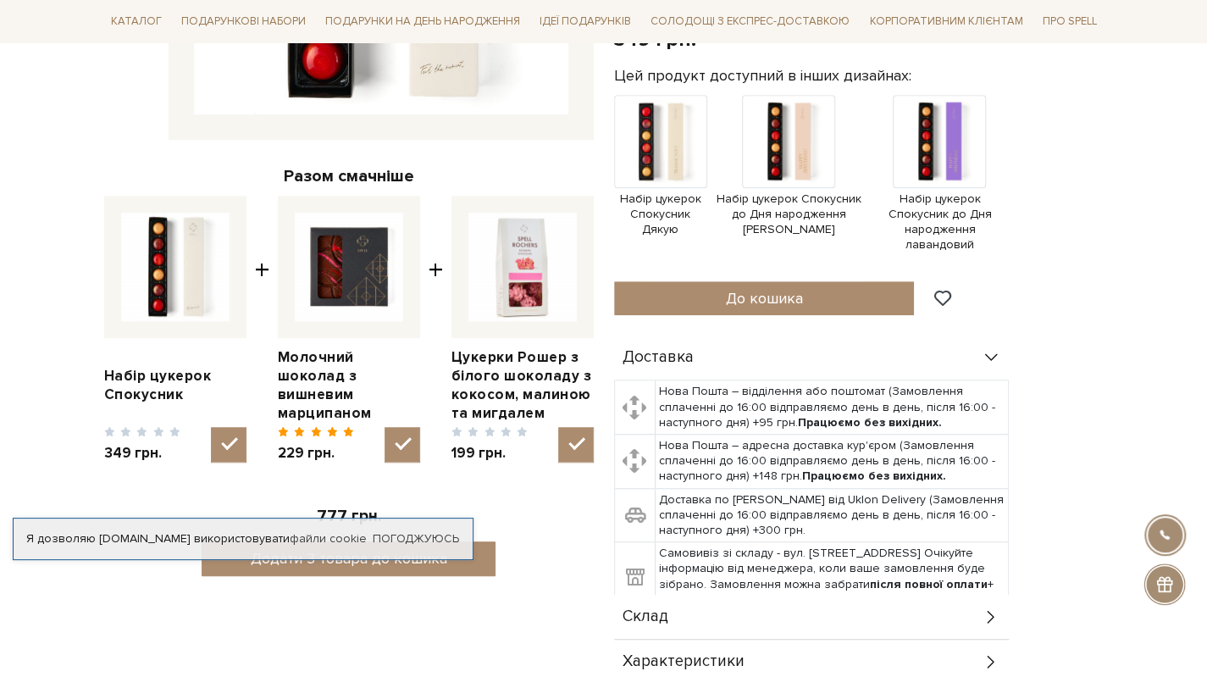
scroll to position [677, 0]
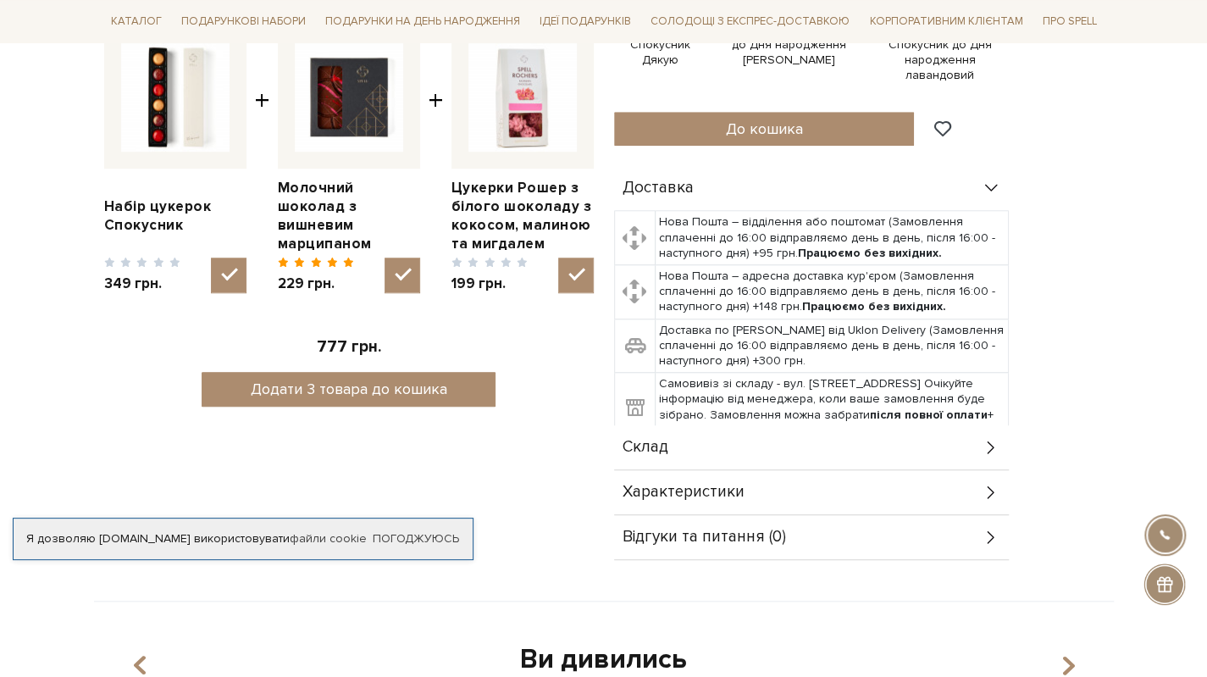
click at [723, 433] on div "Склад" at bounding box center [811, 447] width 395 height 44
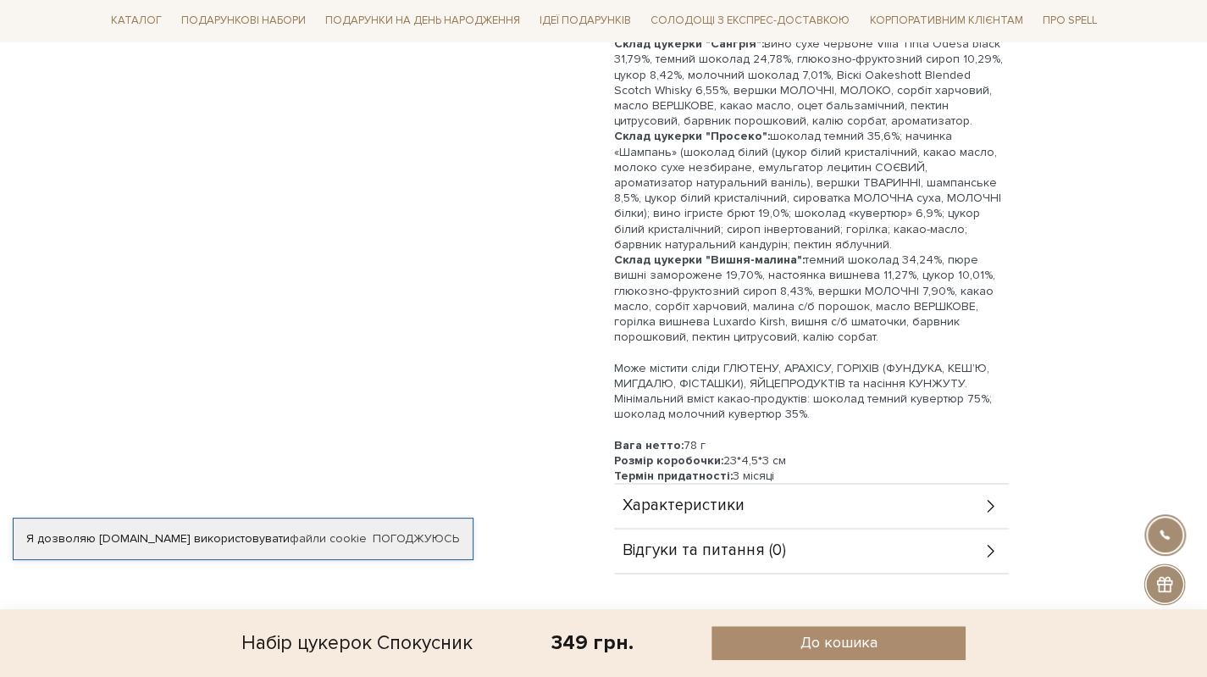
scroll to position [1355, 0]
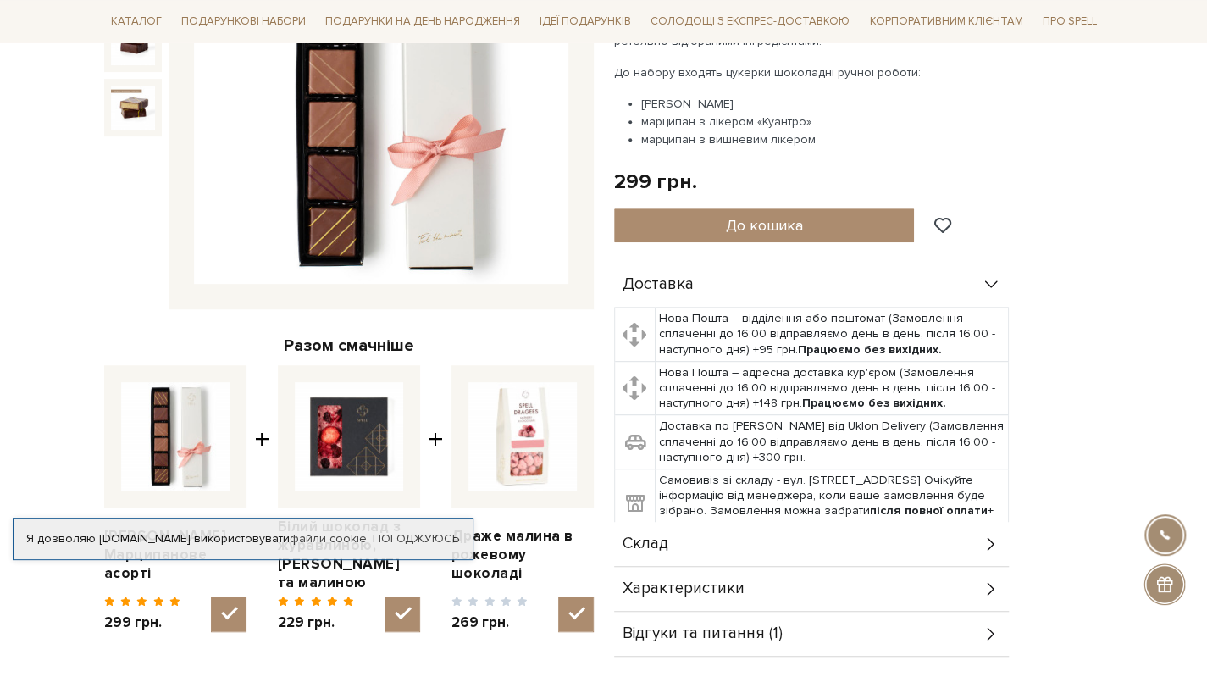
scroll to position [508, 0]
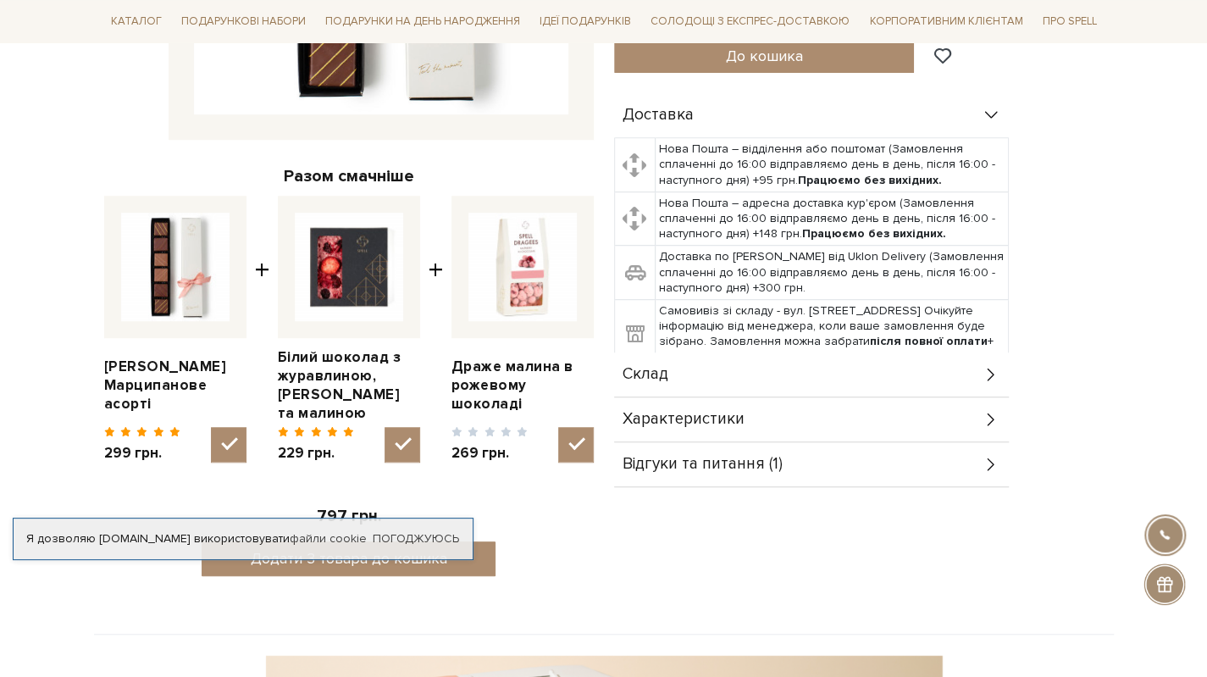
click at [710, 375] on div "Склад" at bounding box center [811, 374] width 395 height 44
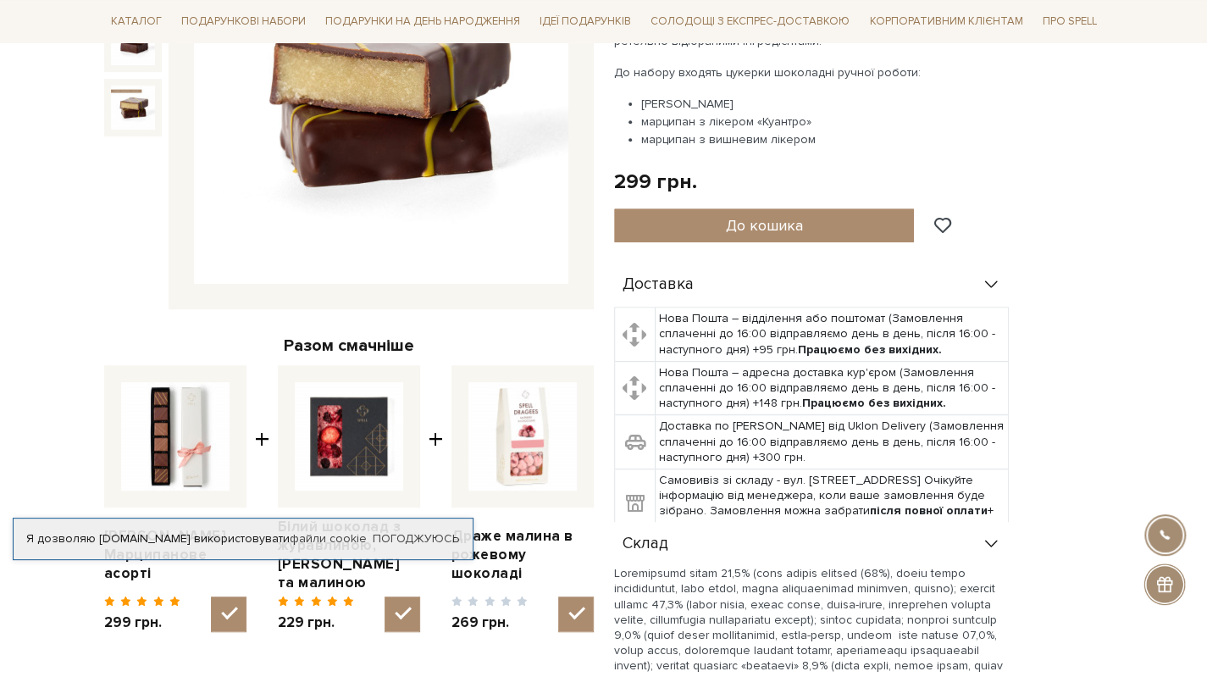
scroll to position [0, 0]
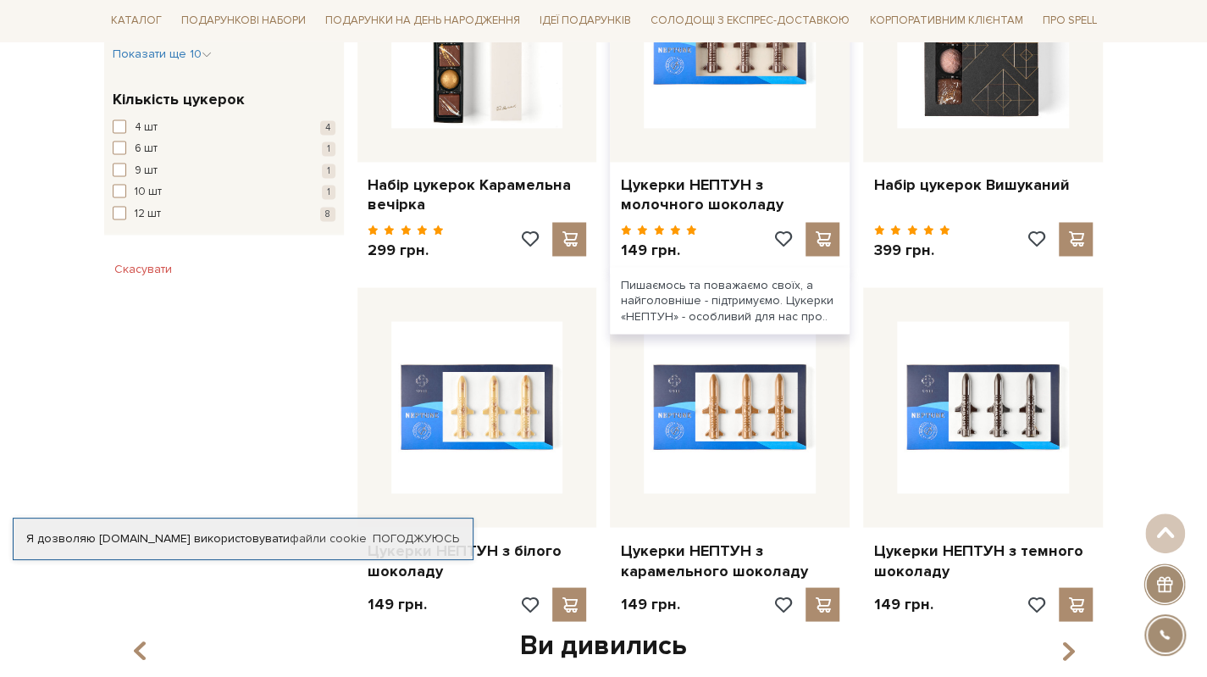
scroll to position [1694, 0]
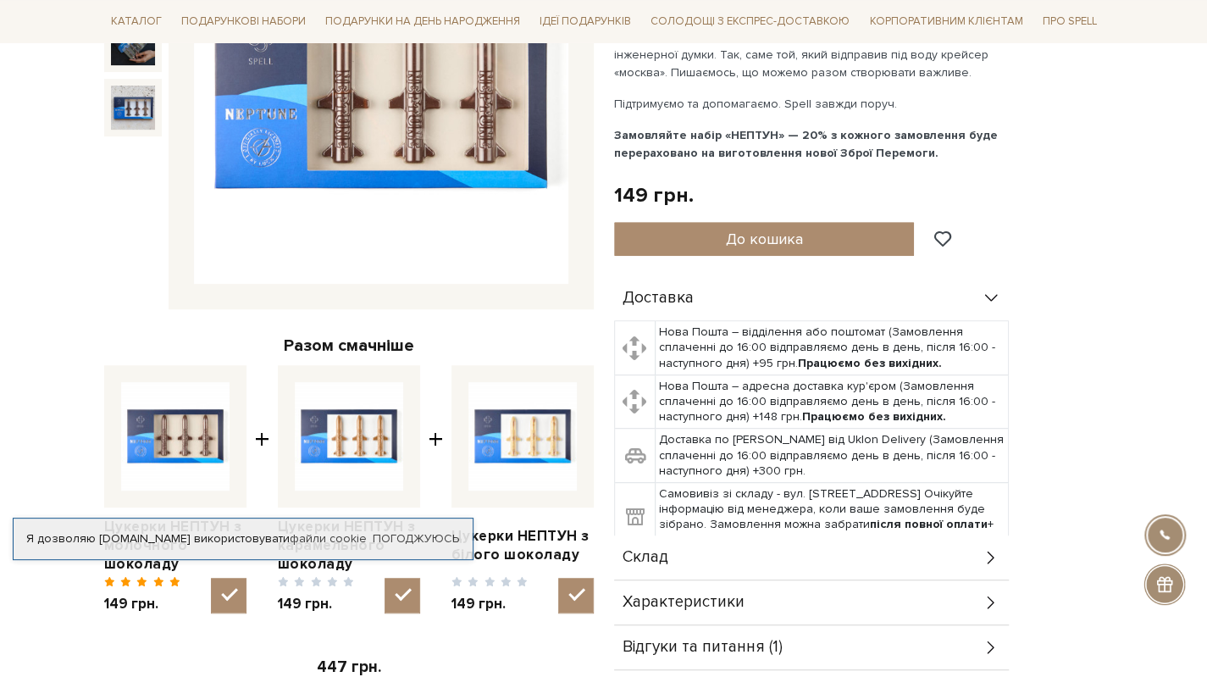
scroll to position [508, 0]
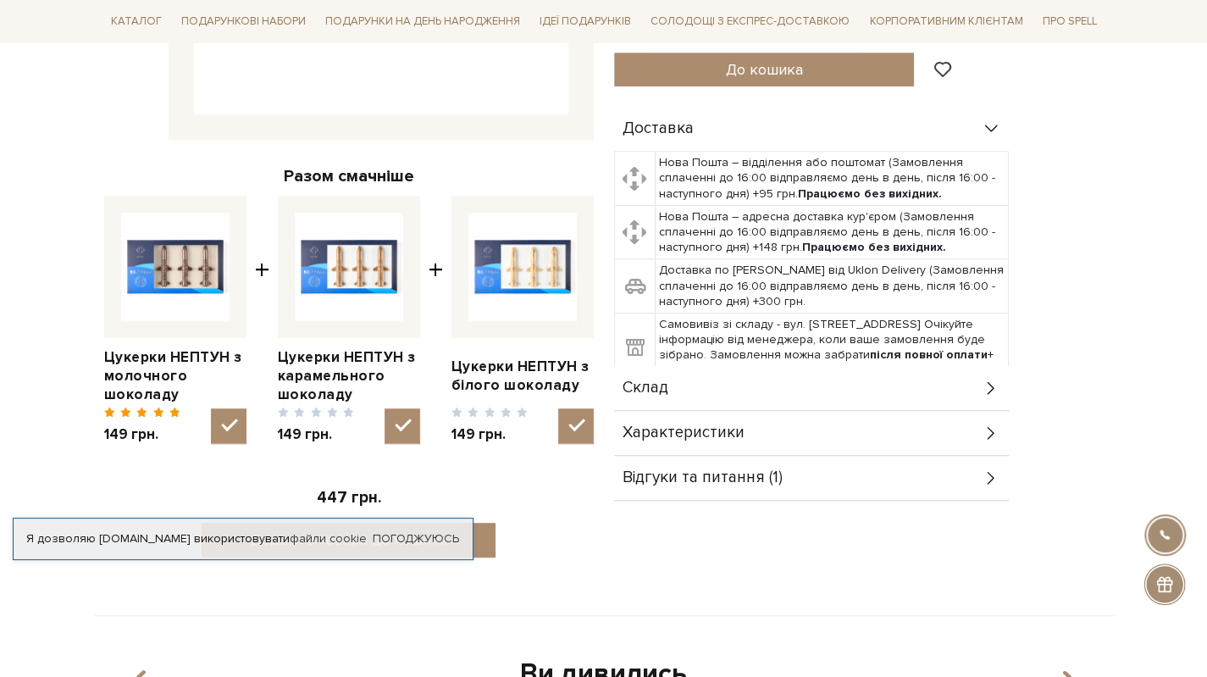
click at [669, 390] on div "Склад" at bounding box center [811, 388] width 395 height 44
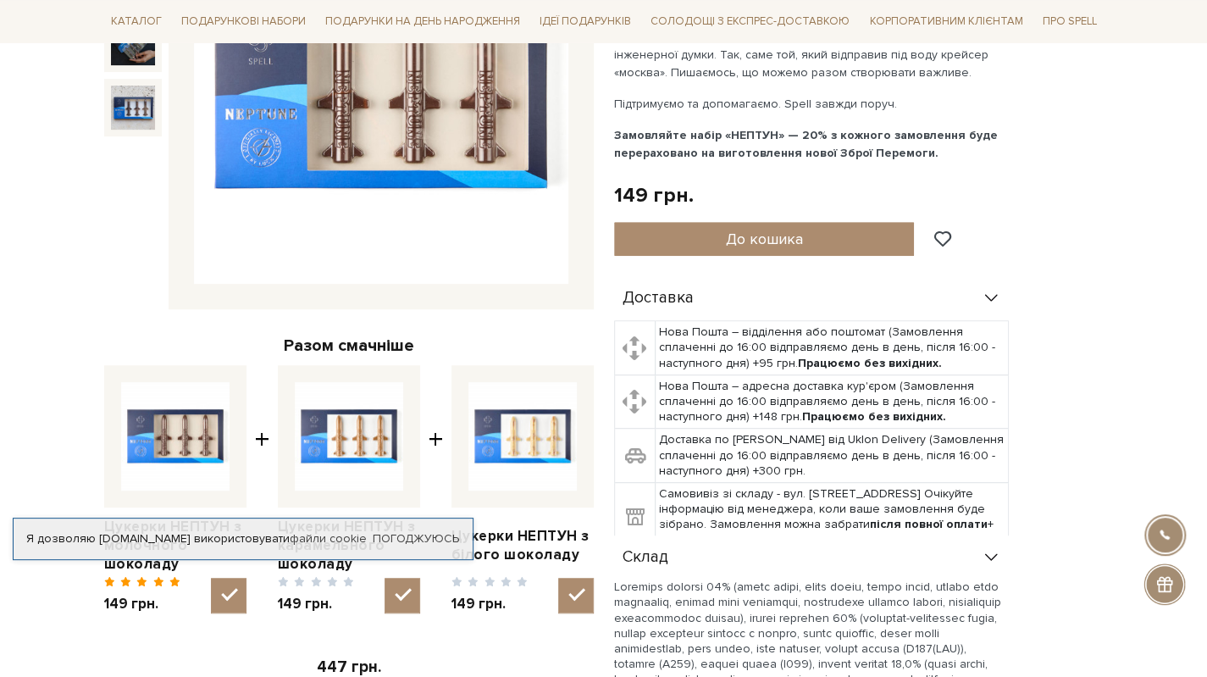
scroll to position [0, 0]
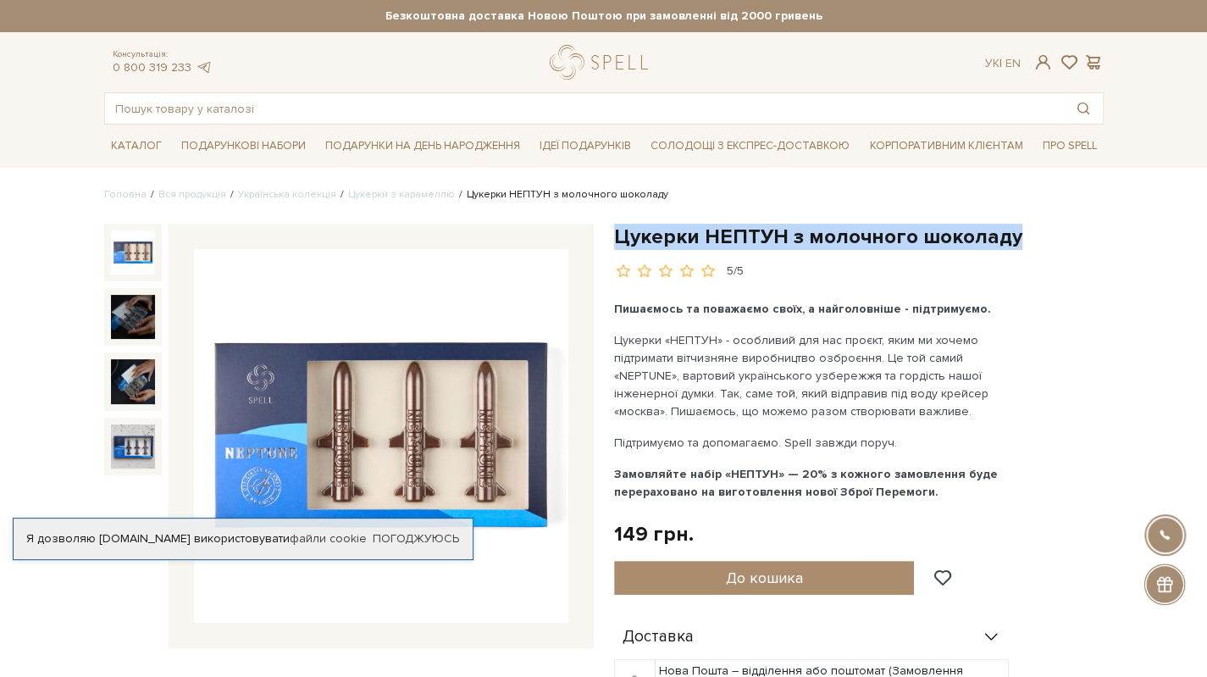
drag, startPoint x: 616, startPoint y: 233, endPoint x: 1031, endPoint y: 222, distance: 414.2
click at [1031, 224] on h1 "Цукерки НЕПТУН з молочного шоколаду" at bounding box center [858, 237] width 489 height 26
copy h1 "Цукерки НЕПТУН з молочного шоколаду"
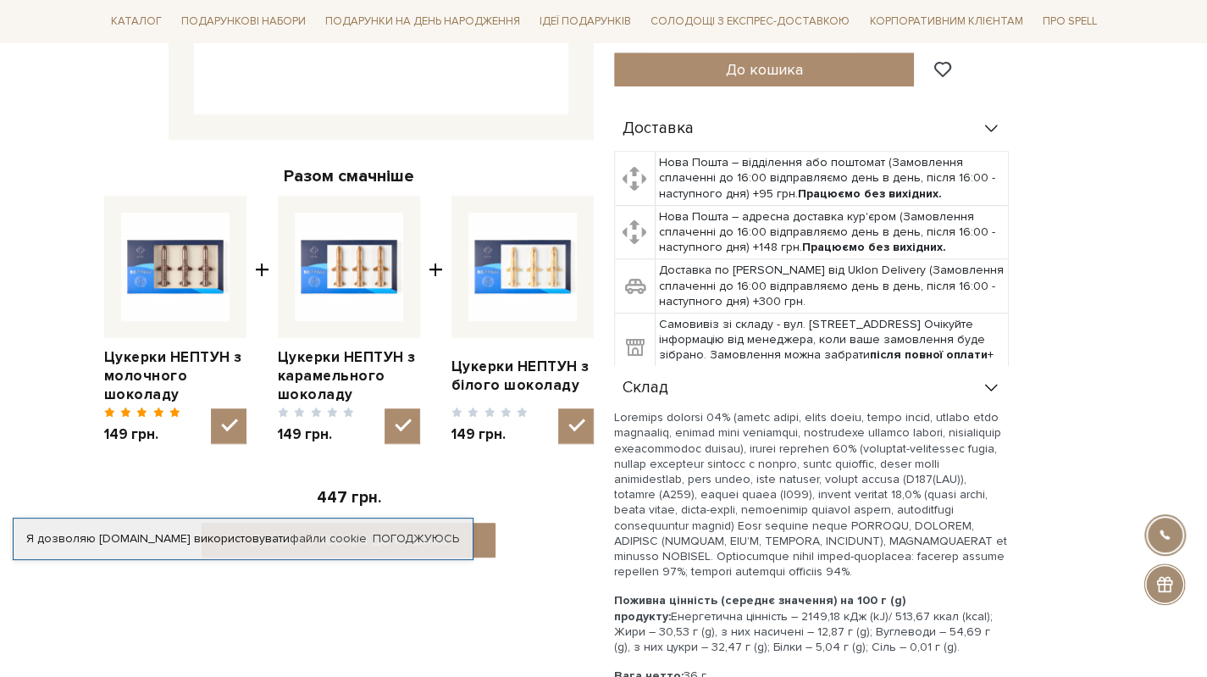
scroll to position [677, 0]
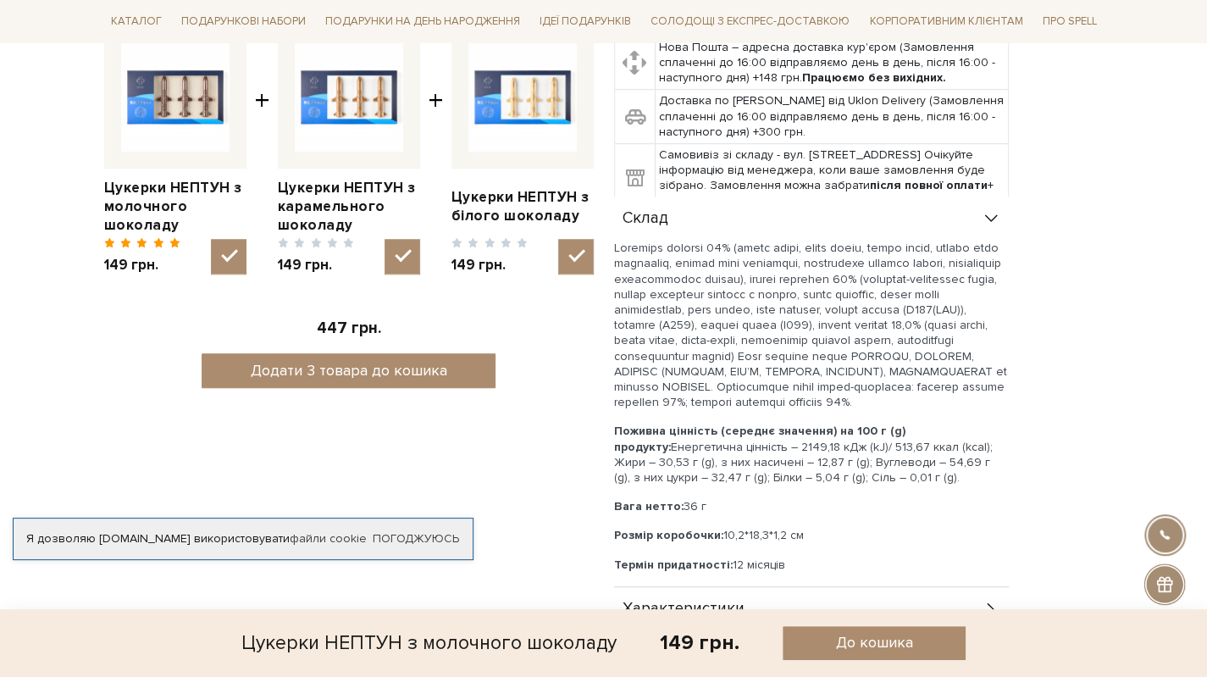
drag, startPoint x: 616, startPoint y: 250, endPoint x: 859, endPoint y: 495, distance: 344.9
click at [859, 495] on div "Поживна цінність (середнє значення) на 100 г (g) продукту: Енергетична цінність…" at bounding box center [811, 406] width 395 height 332
copy div "Молочний шоколад 49% (цукор білий, какао терте, какао масло, молоко сухе незбир…"
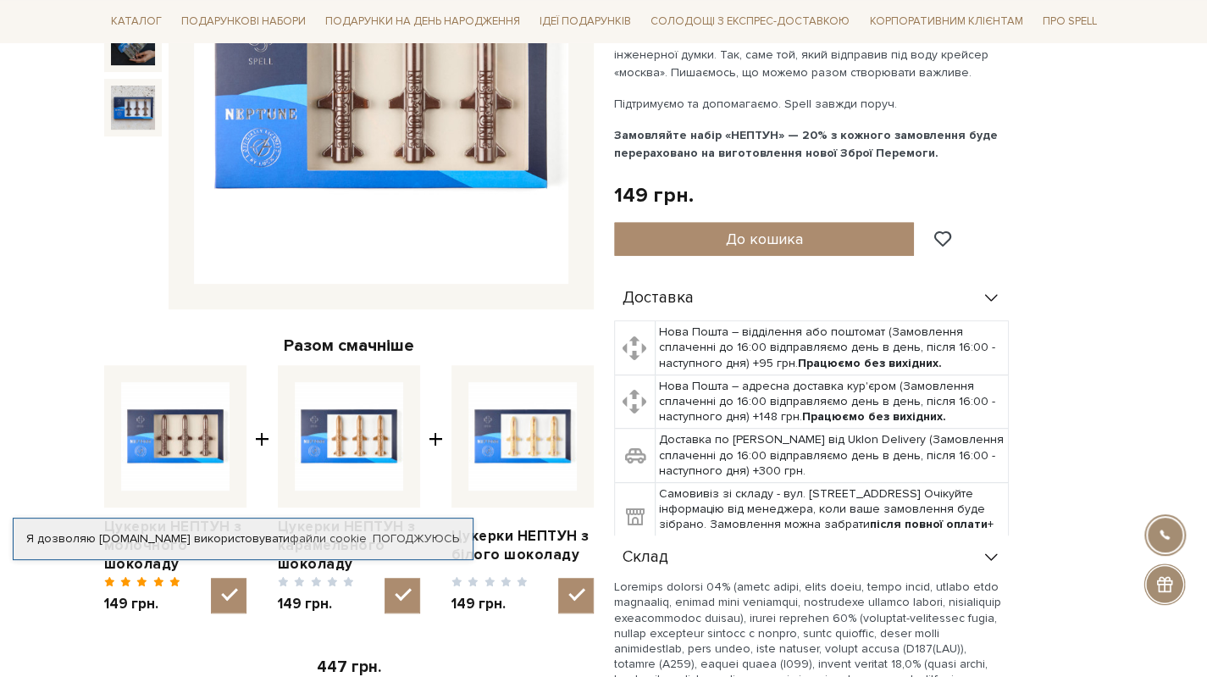
scroll to position [169, 0]
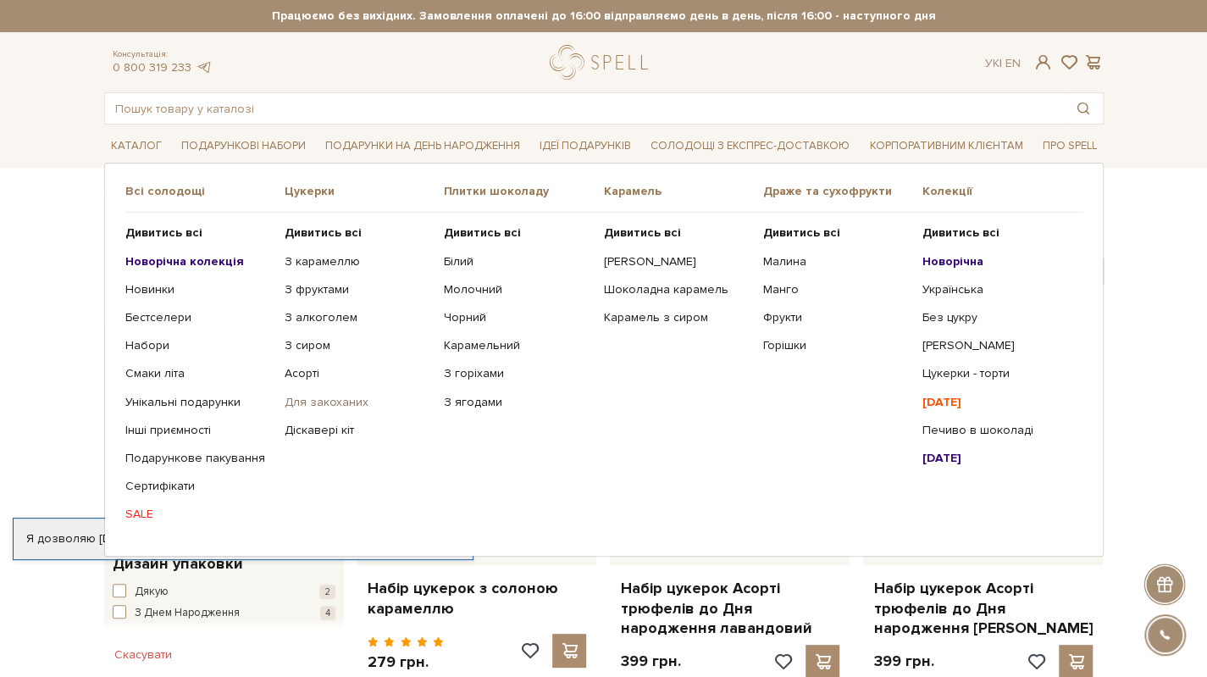
click at [329, 397] on link "Для закоханих" at bounding box center [358, 402] width 146 height 15
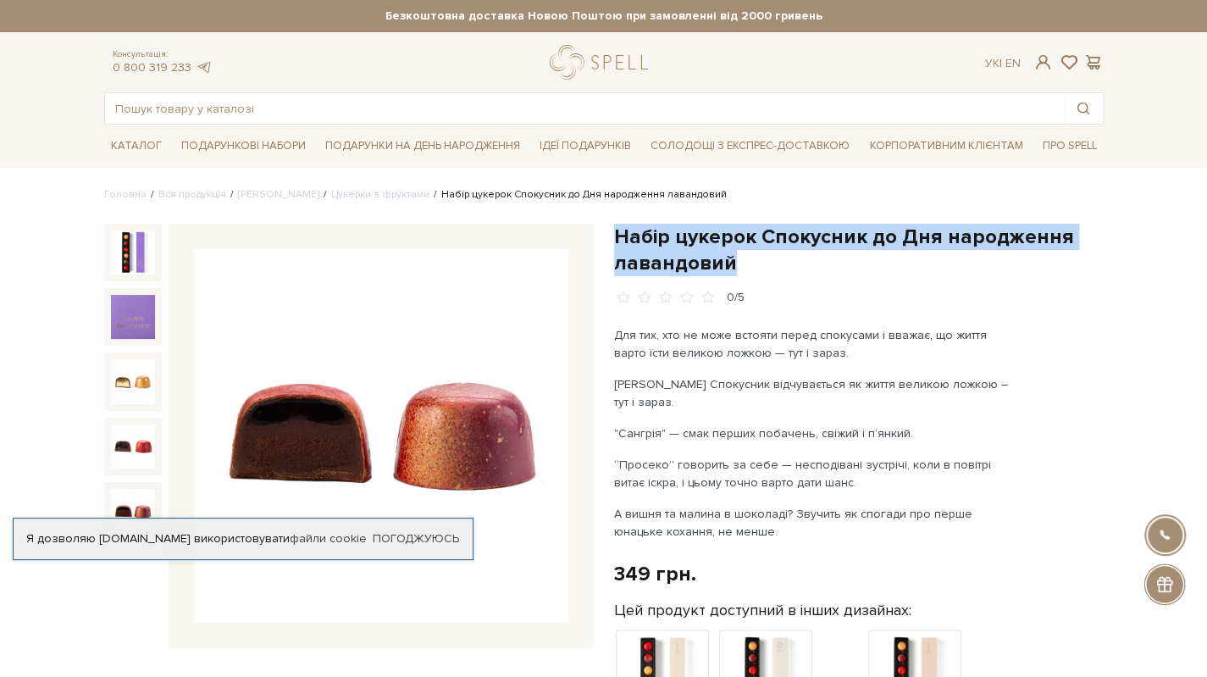
drag, startPoint x: 613, startPoint y: 233, endPoint x: 761, endPoint y: 253, distance: 149.6
click at [761, 253] on h1 "Набір цукерок Спокусник до Дня народження лавандовий" at bounding box center [858, 250] width 489 height 52
copy h1 "Набір цукерок Спокусник до Дня народження лавандовий"
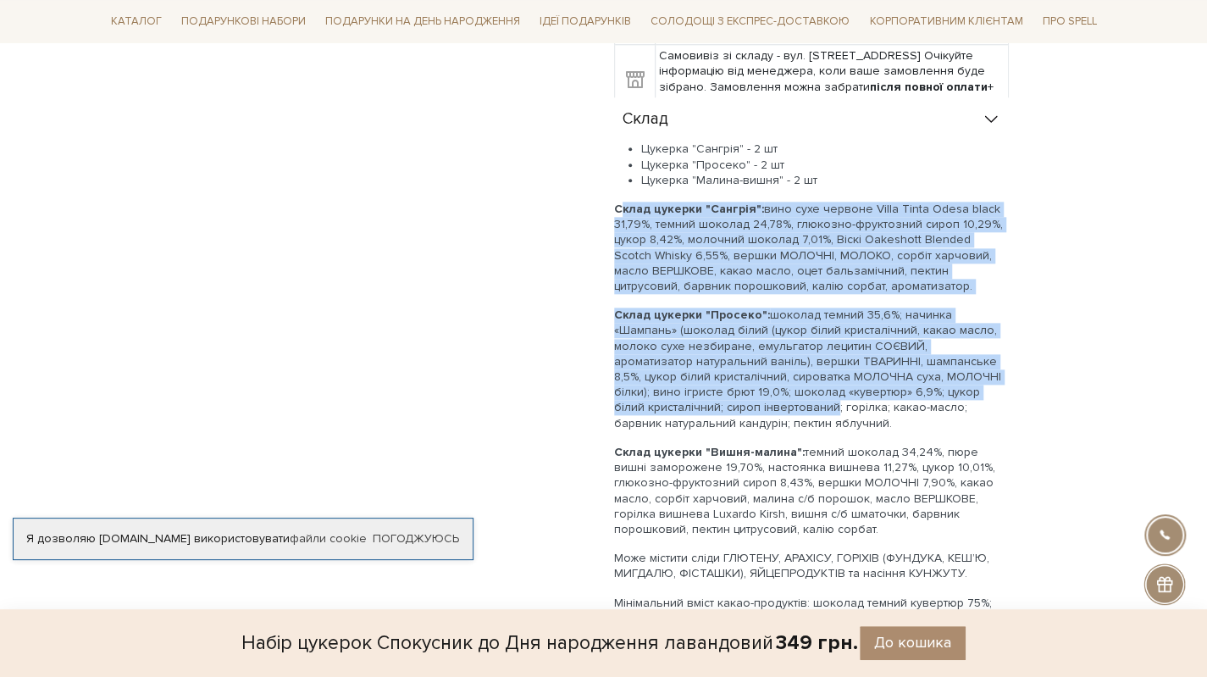
scroll to position [1185, 0]
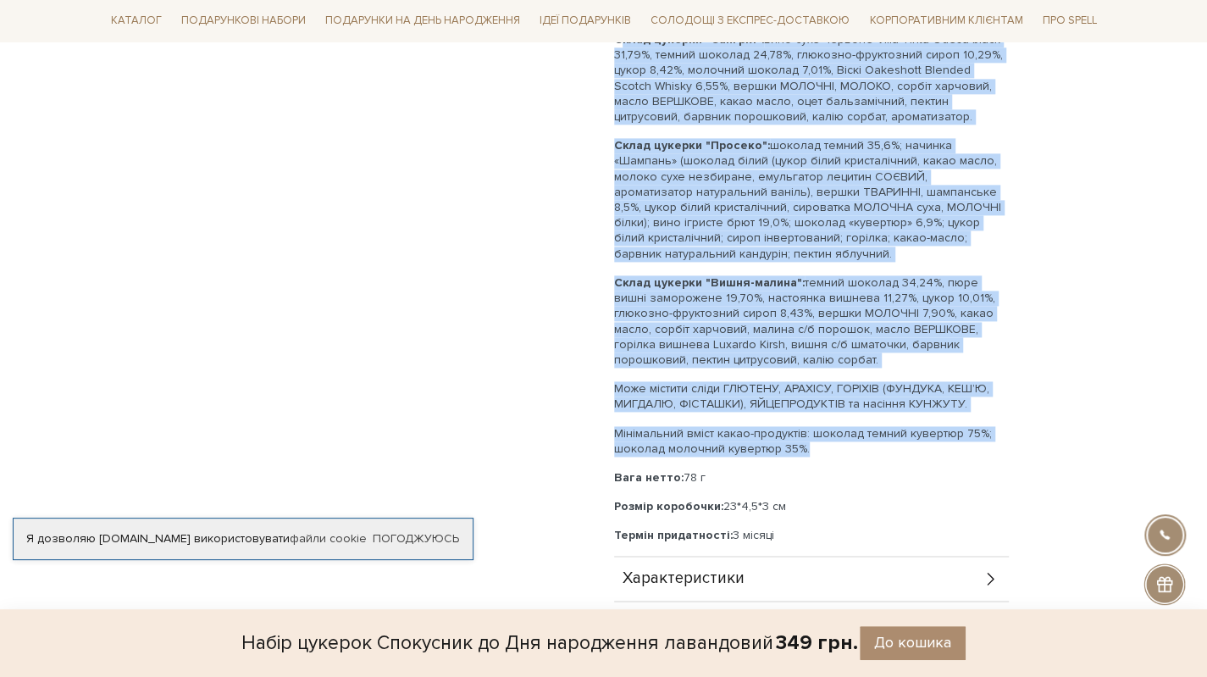
drag, startPoint x: 613, startPoint y: 360, endPoint x: 862, endPoint y: 430, distance: 258.7
click at [862, 430] on div "Цукерка "Сангрія" - 2 шт Цукерка "Просеко" - 2 шт Цукерка "Малина-вишня" - 2 шт…" at bounding box center [811, 257] width 395 height 571
copy div "Склад цукерки "Сангрія": вино сухе червоне Villa Tinta Odesa black 31,79%, темн…"
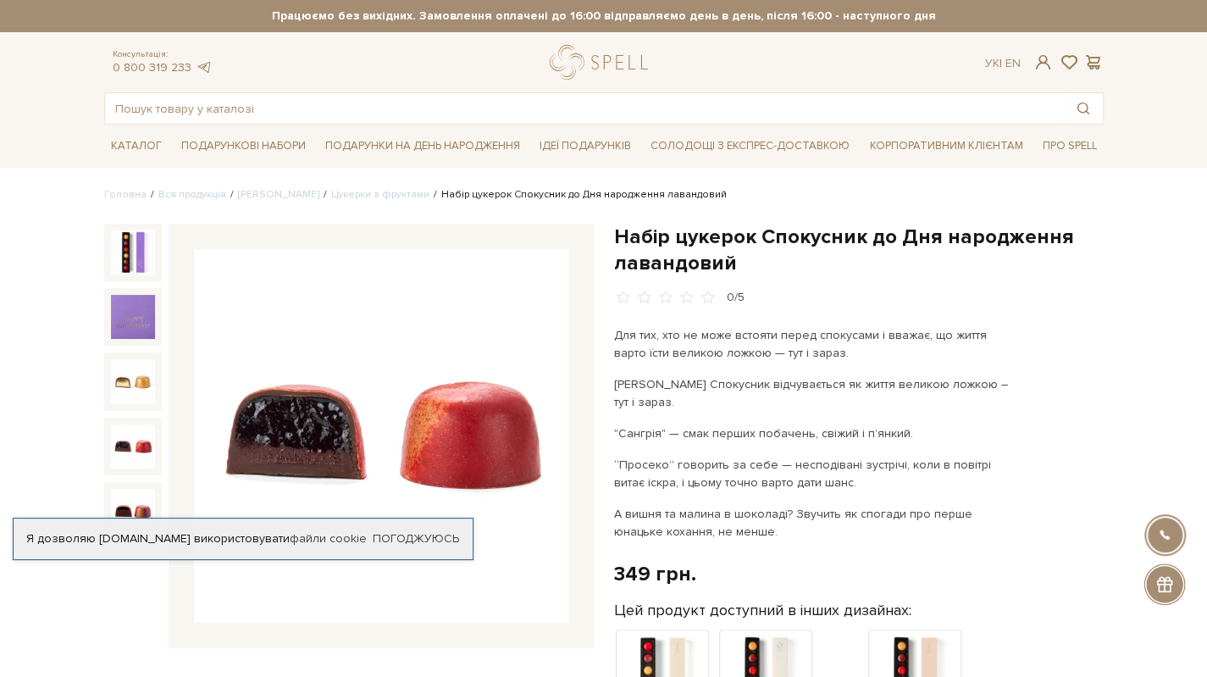
scroll to position [169, 0]
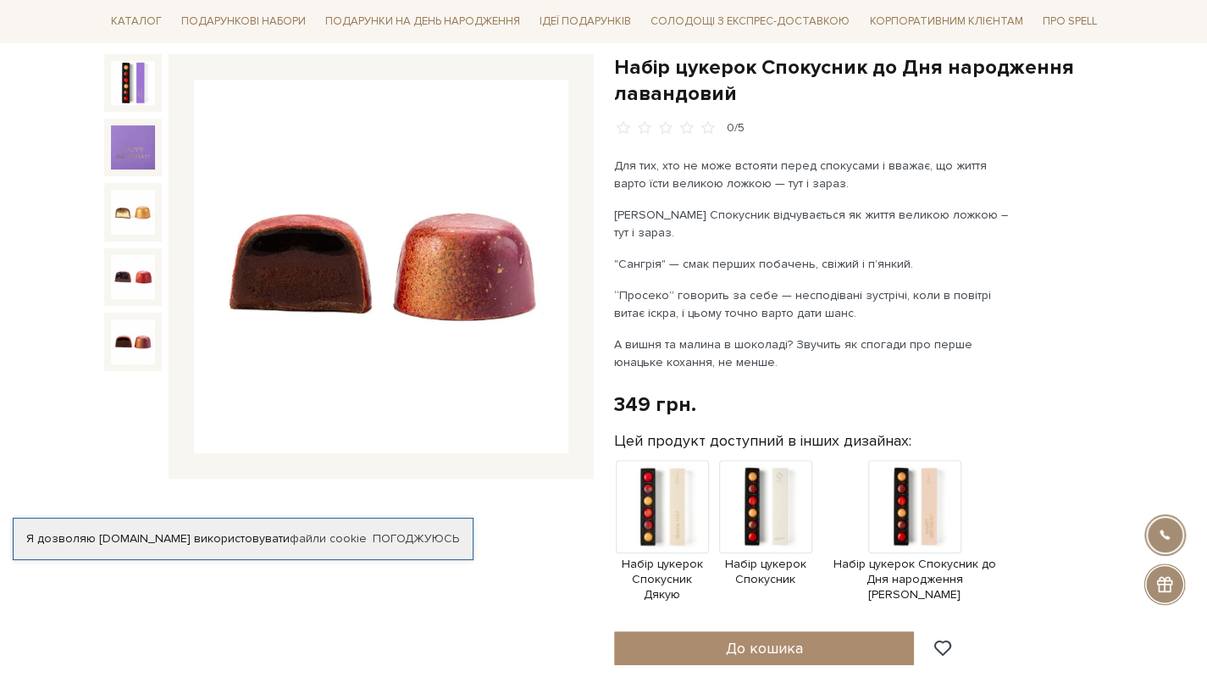
click at [137, 328] on img at bounding box center [133, 341] width 44 height 44
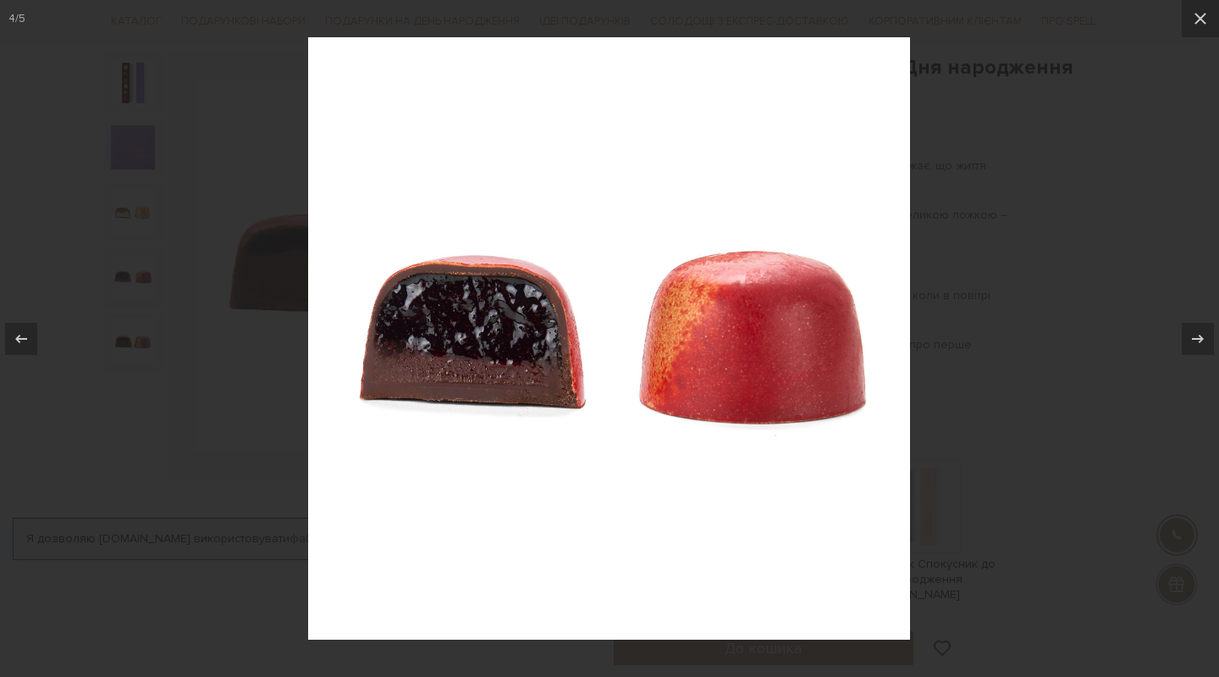
click at [200, 451] on div at bounding box center [609, 338] width 1219 height 677
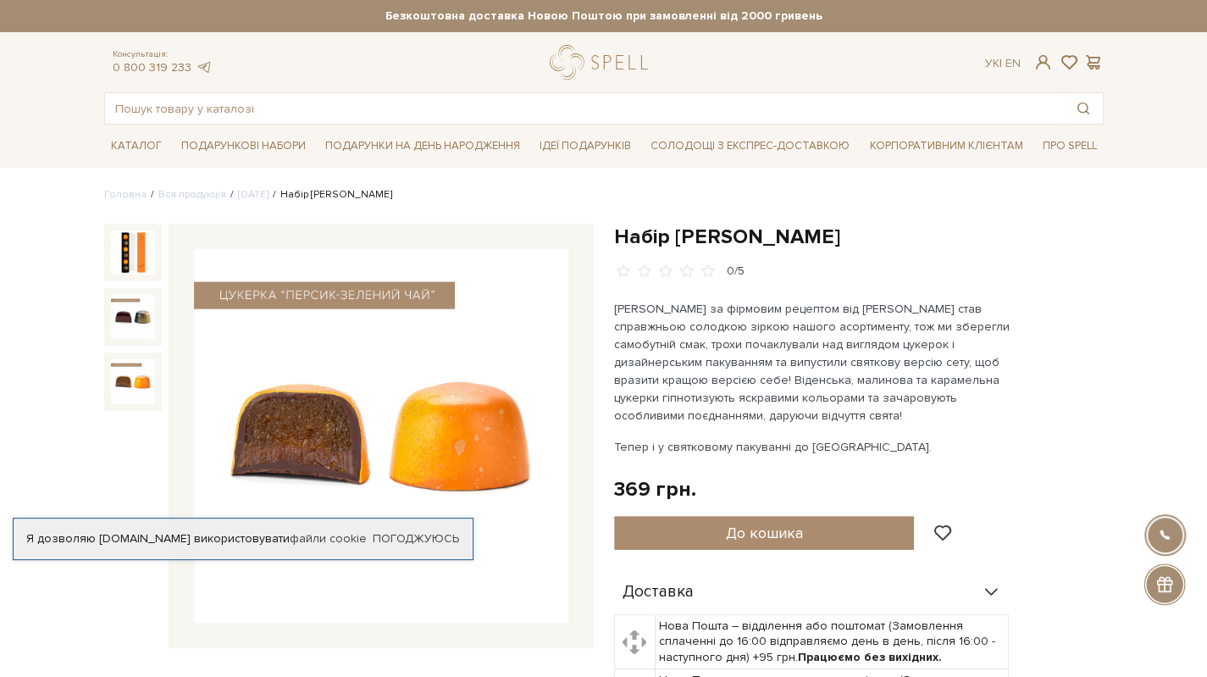
drag, startPoint x: 618, startPoint y: 236, endPoint x: 894, endPoint y: 235, distance: 276.1
click at [894, 235] on h1 "Набір [PERSON_NAME]" at bounding box center [858, 237] width 489 height 26
copy h1 "Набір [PERSON_NAME]"
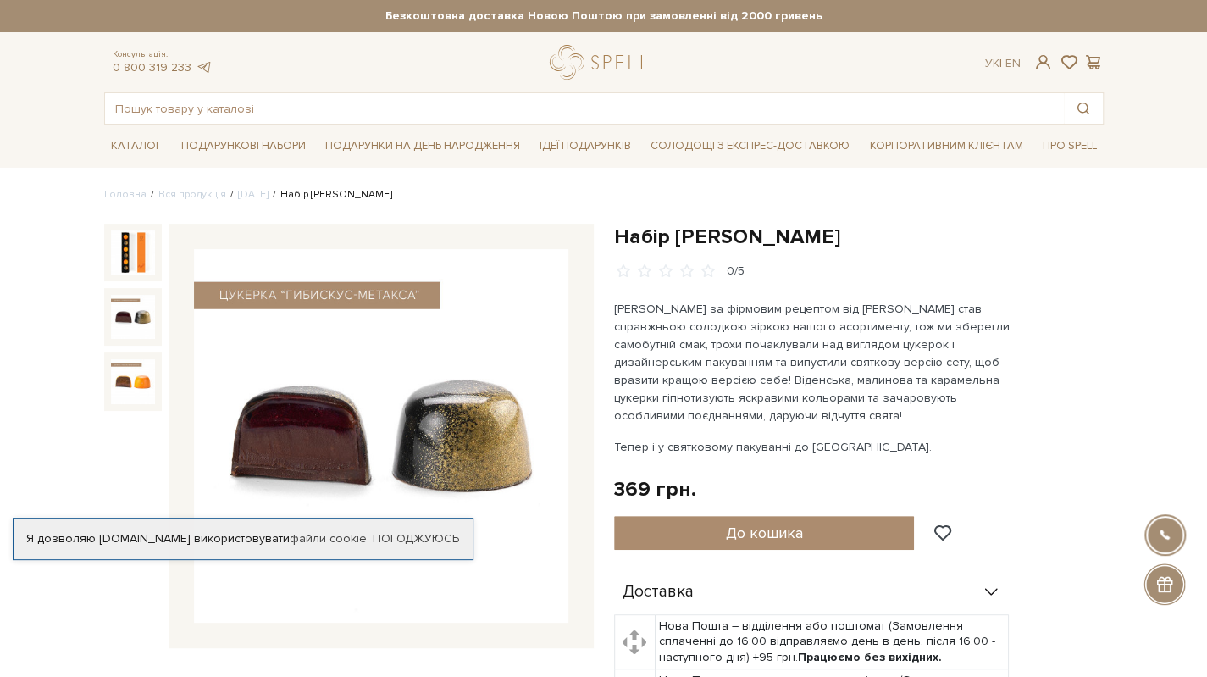
copy h1 "Набір [PERSON_NAME]"
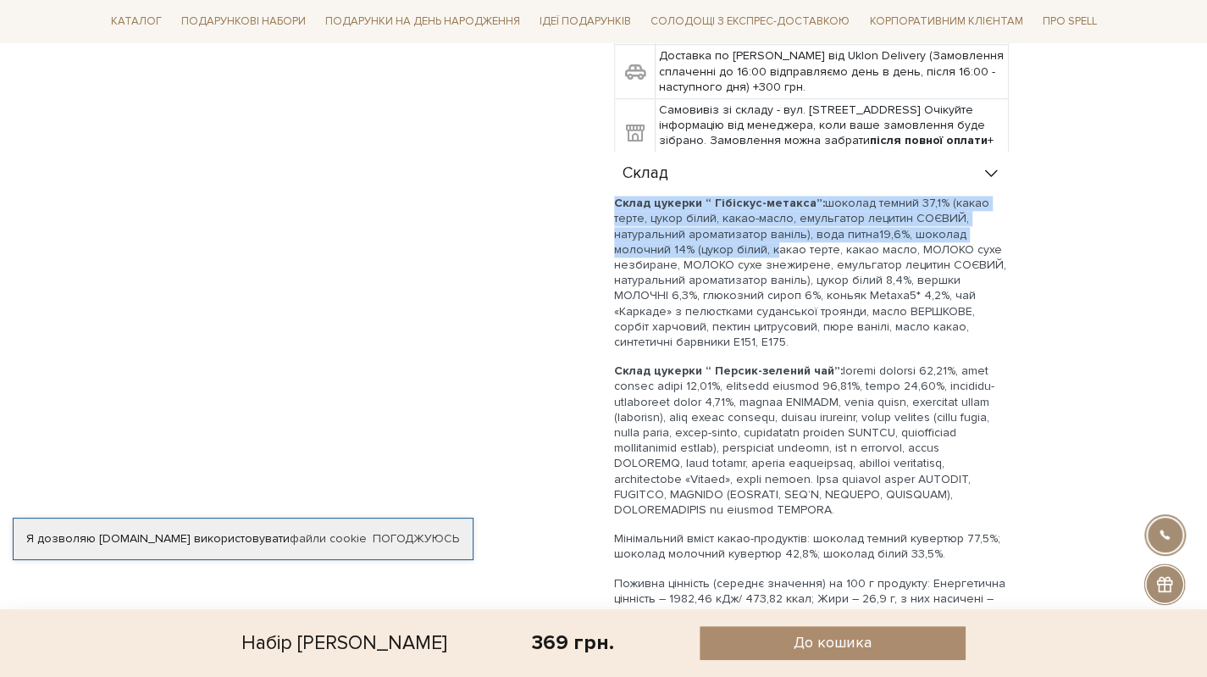
scroll to position [847, 0]
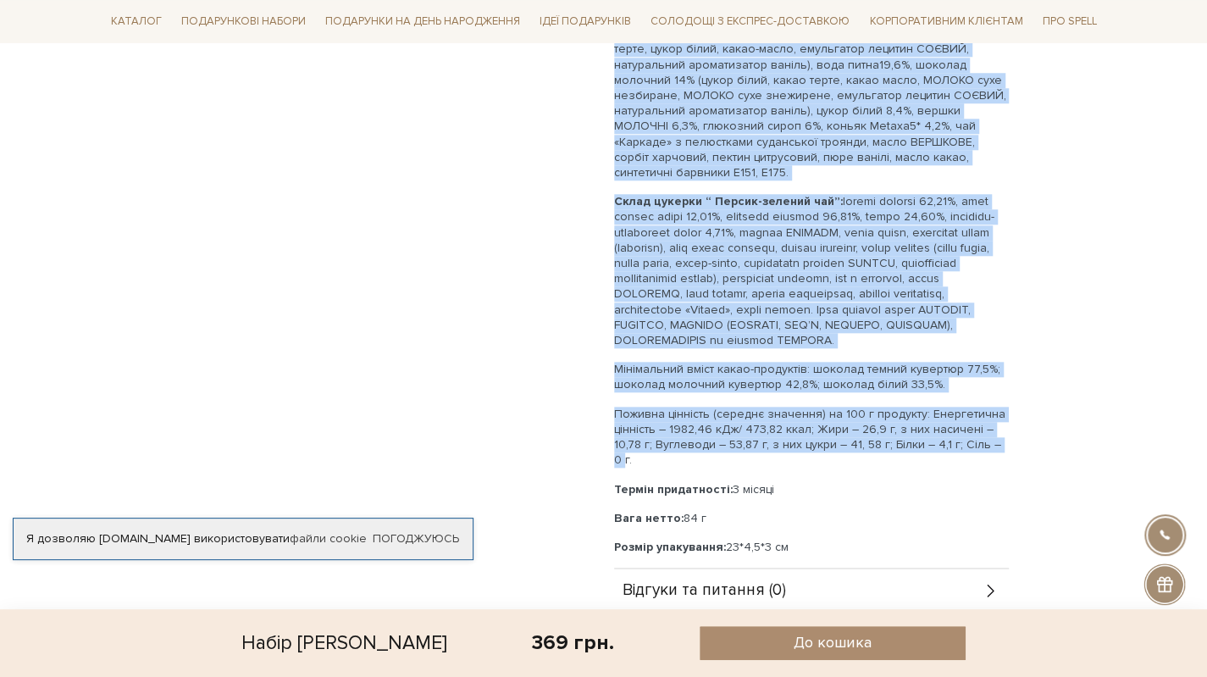
drag, startPoint x: 615, startPoint y: 201, endPoint x: 1023, endPoint y: 451, distance: 479.0
click at [1018, 446] on div "Доставка Нова Пошта – відділення або поштомат (Замовлення сплаченні до 16:00 ві…" at bounding box center [858, 168] width 489 height 890
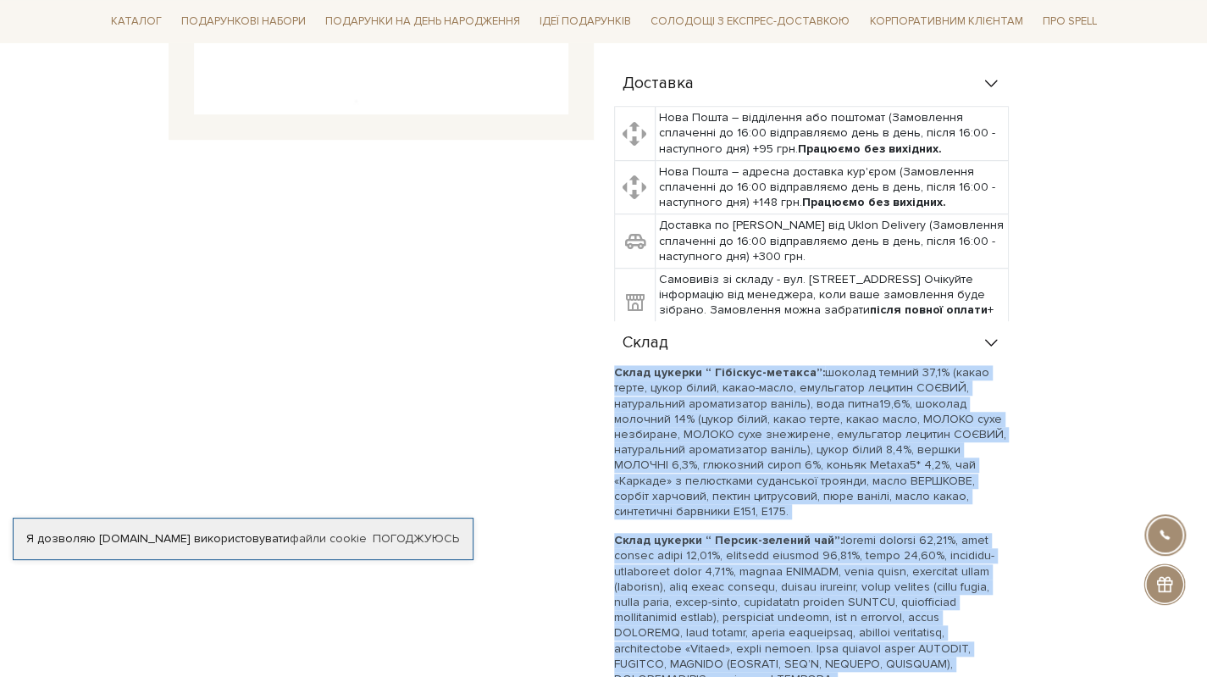
copy div "Склад цукерки “ Гібіскус-метакса”: шоколад темний 37,1% (какао терте, цукор біл…"
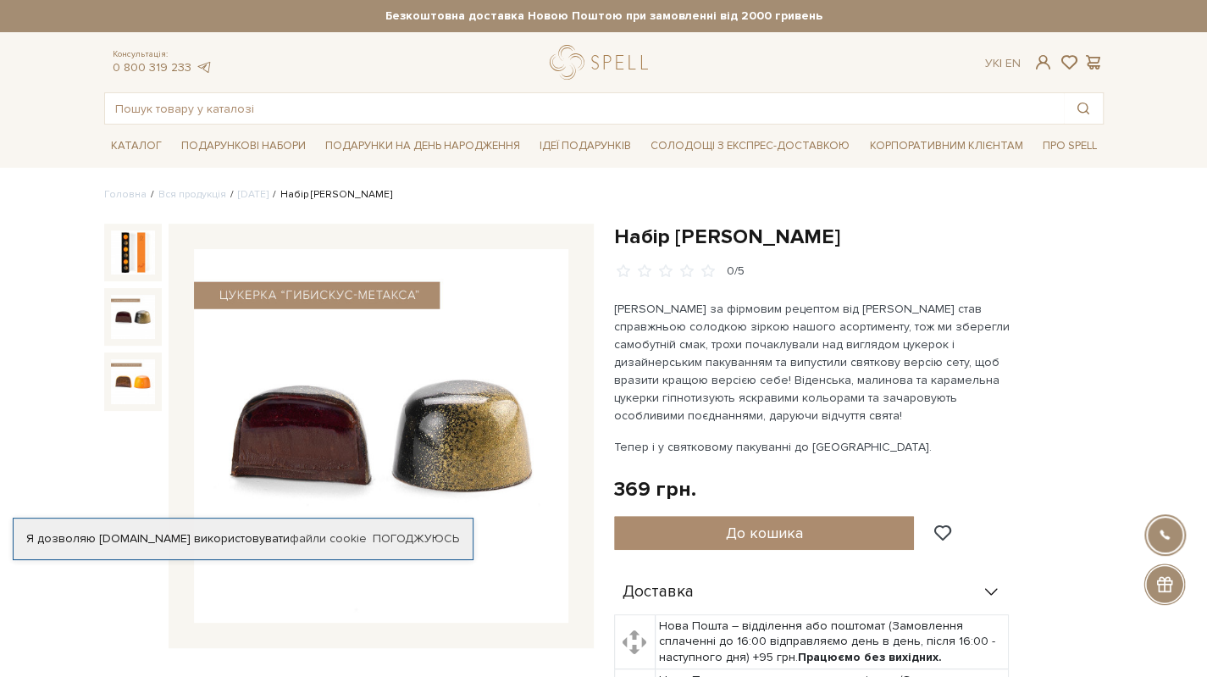
click at [130, 307] on img at bounding box center [133, 317] width 44 height 44
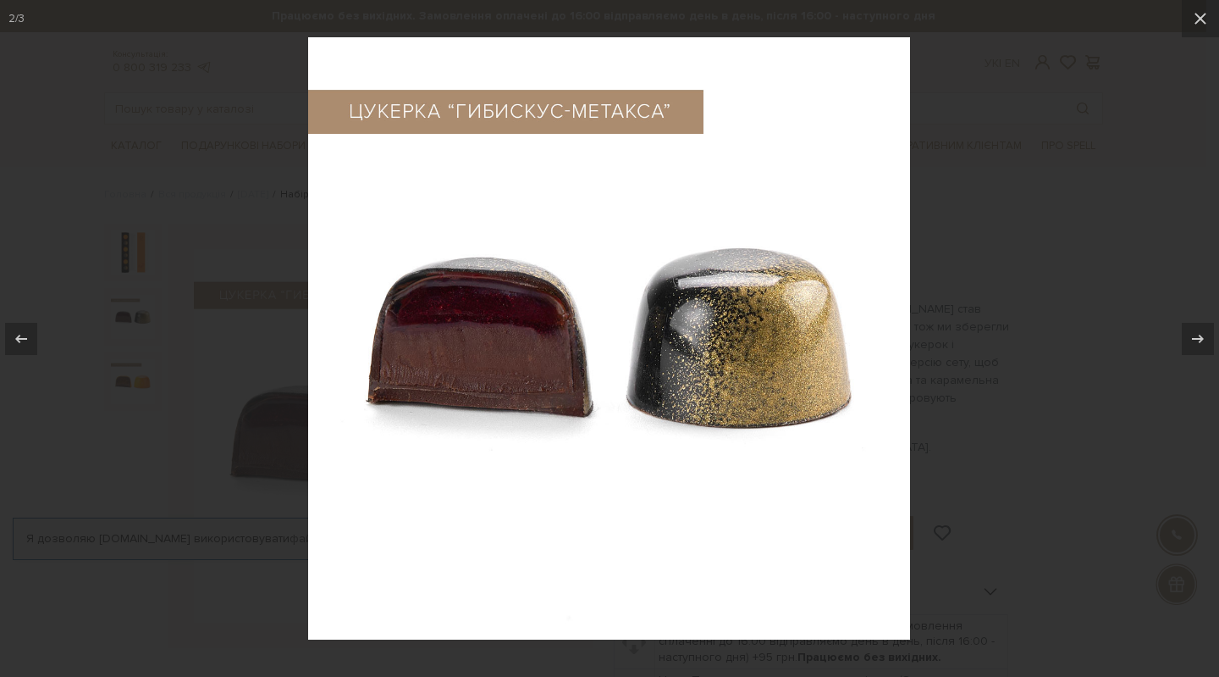
click at [1122, 465] on div at bounding box center [609, 338] width 1219 height 677
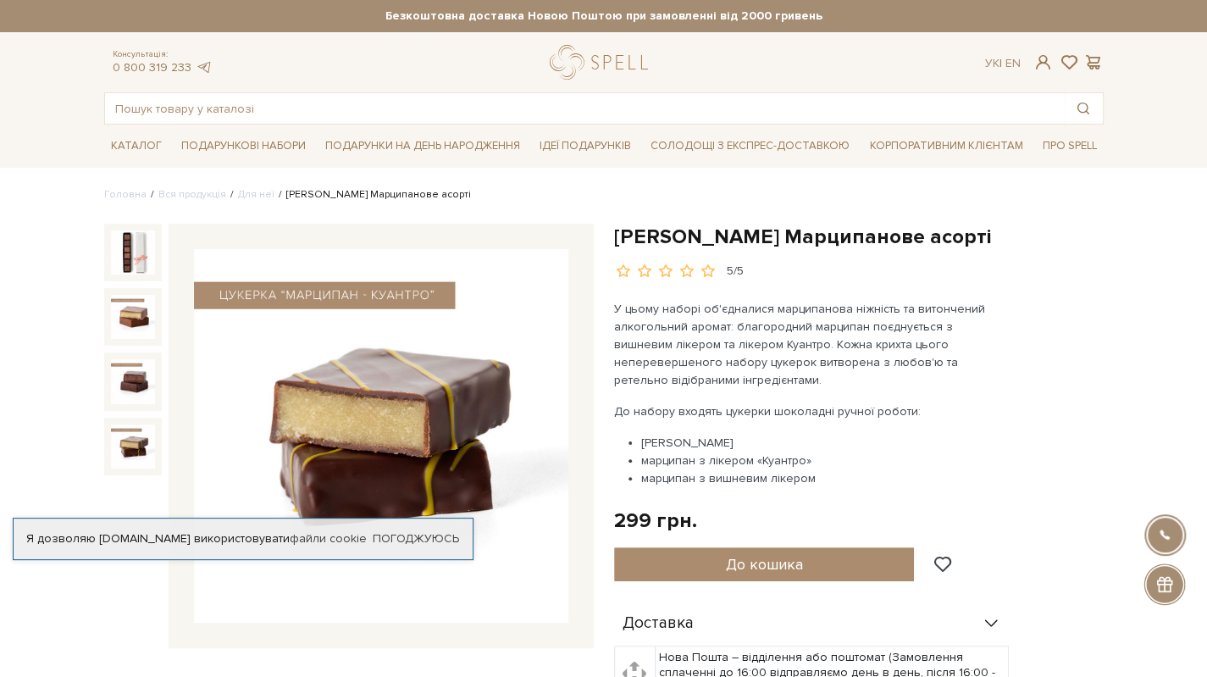
click at [132, 436] on img at bounding box center [133, 446] width 44 height 44
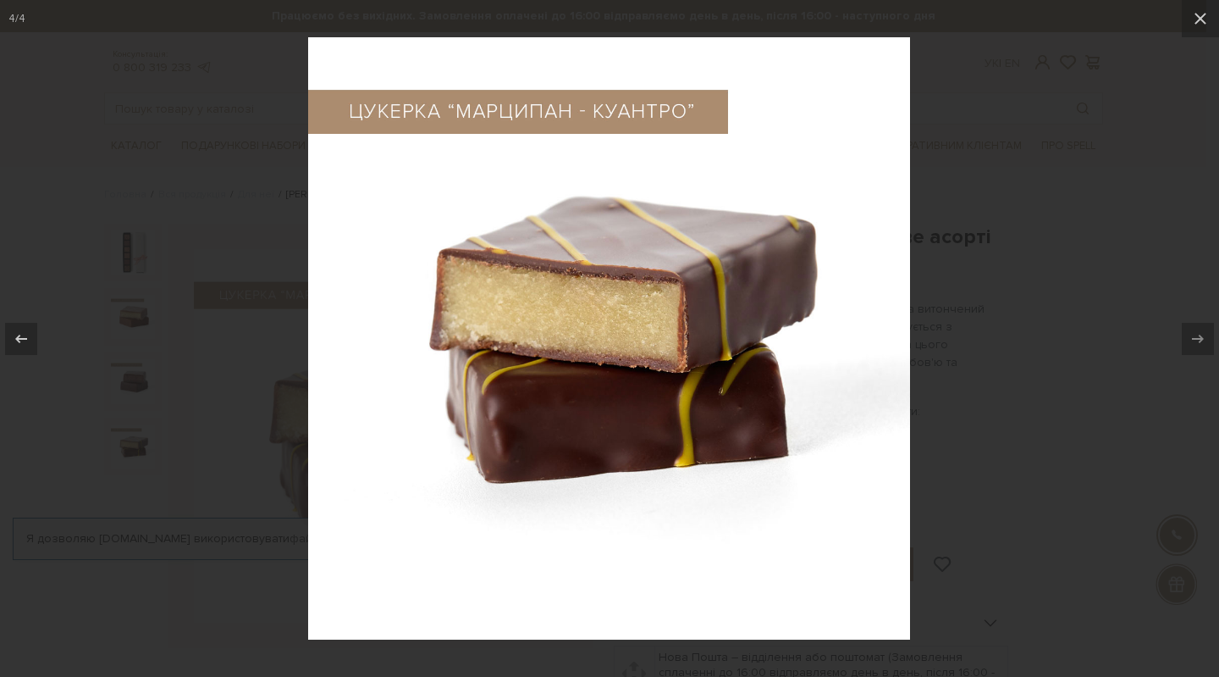
click at [1092, 445] on div at bounding box center [609, 338] width 1219 height 677
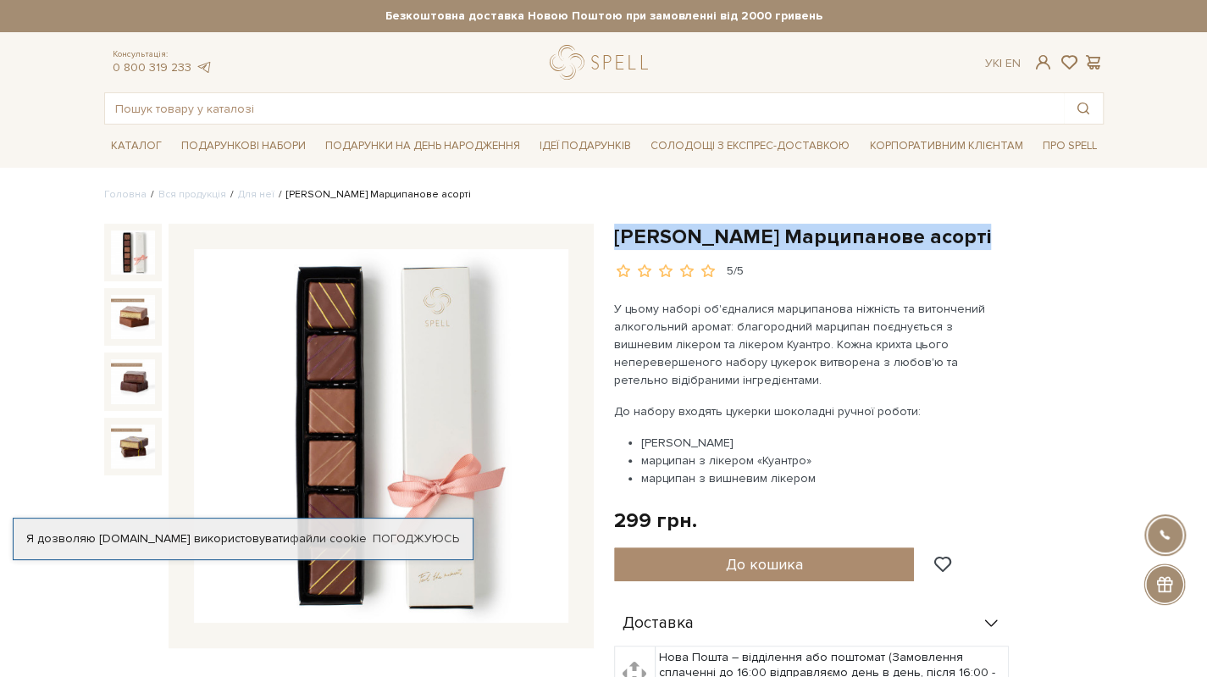
drag, startPoint x: 612, startPoint y: 234, endPoint x: 996, endPoint y: 231, distance: 383.6
copy h1 "[PERSON_NAME] Марципанове асорті"
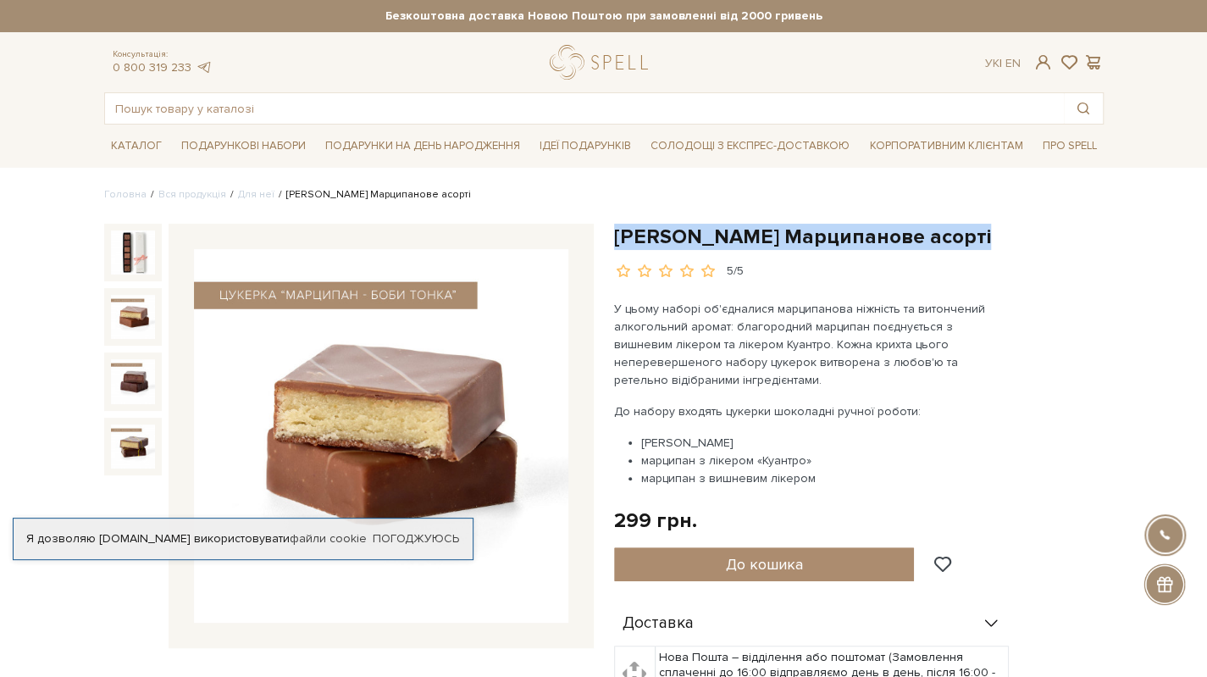
click at [127, 314] on img at bounding box center [133, 317] width 44 height 44
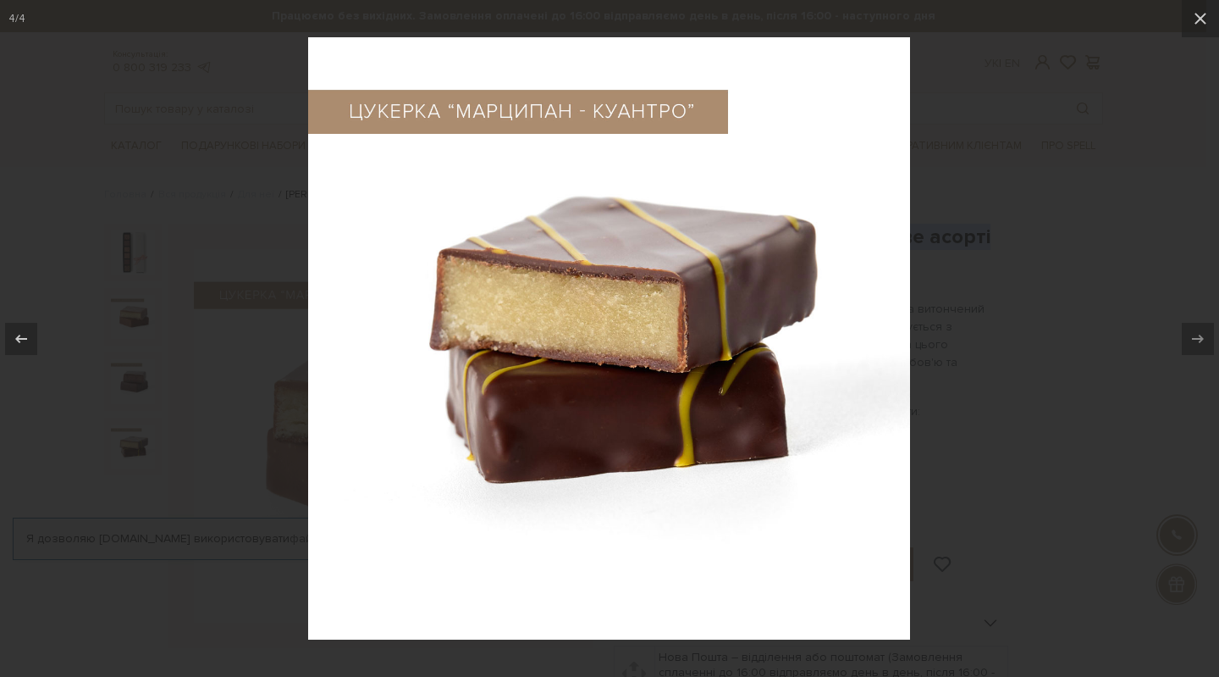
click at [212, 462] on div at bounding box center [609, 338] width 1219 height 677
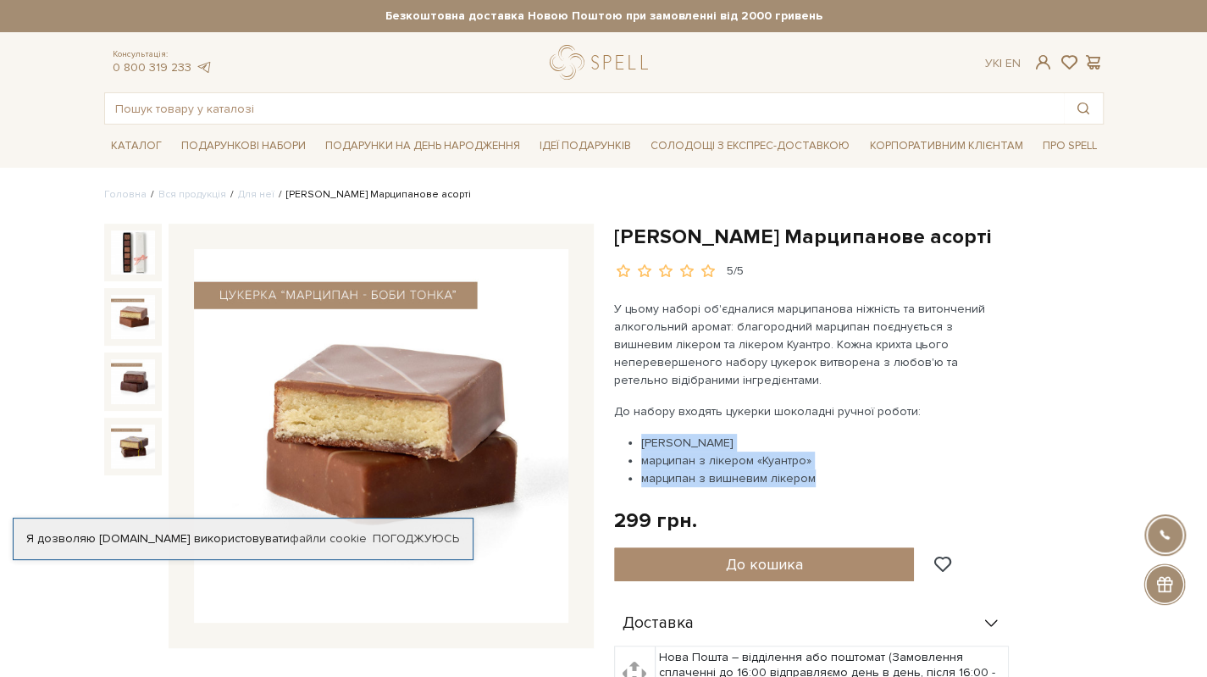
drag, startPoint x: 831, startPoint y: 481, endPoint x: 608, endPoint y: 446, distance: 225.4
copy ul "марципан шоколадний марципан з лікером «Куантро» марципан з вишневим лікером"
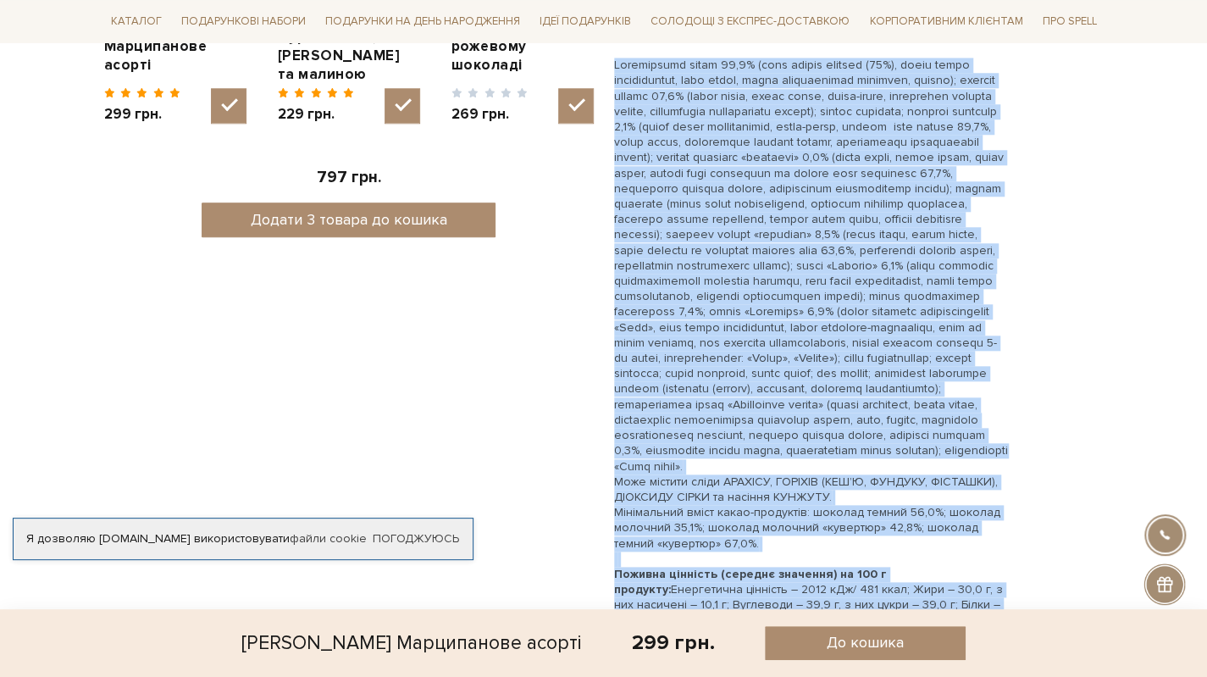
scroll to position [1016, 0]
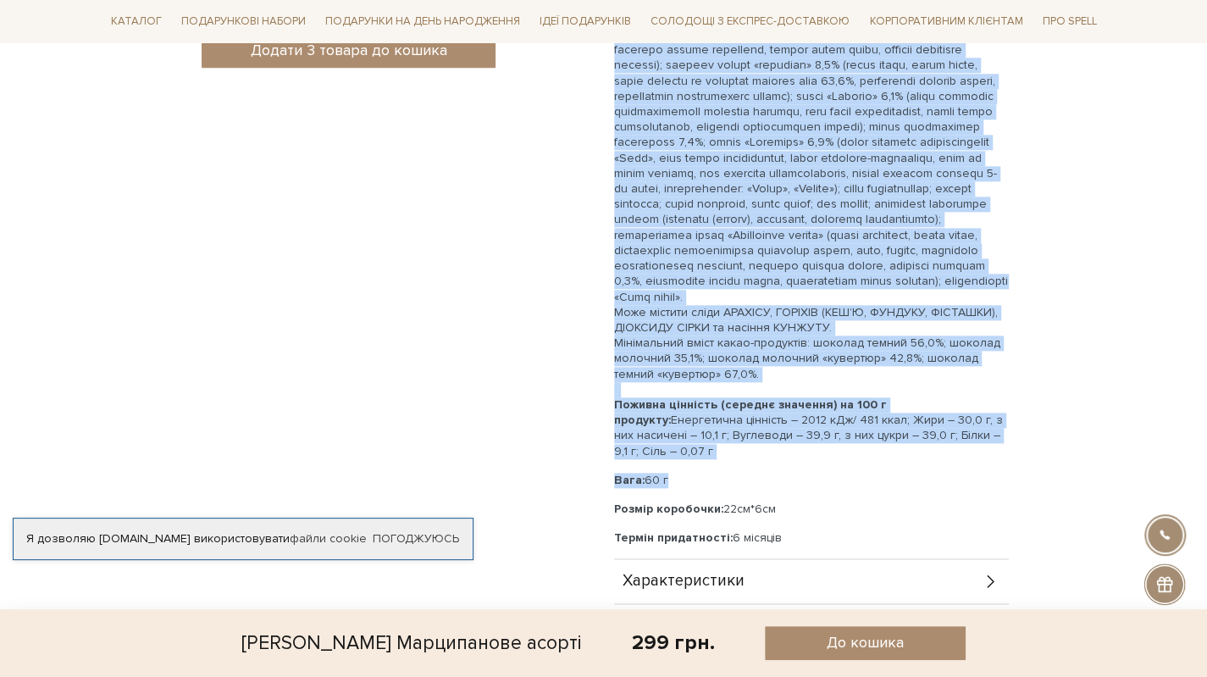
drag, startPoint x: 615, startPoint y: 402, endPoint x: 991, endPoint y: 448, distance: 378.7
click at [991, 448] on p "Може містити сліди АРАХІСУ, ГОРІХІВ (КЕШ’Ю, ФУНДУКУ, ФІСТАШКИ), ДІОКСИДУ СІРКИ …" at bounding box center [811, 173] width 395 height 571
copy p "Марципанова паста 53,9% (ядро горіху мигдаль (52%), цукор білий кристалічний, в…"
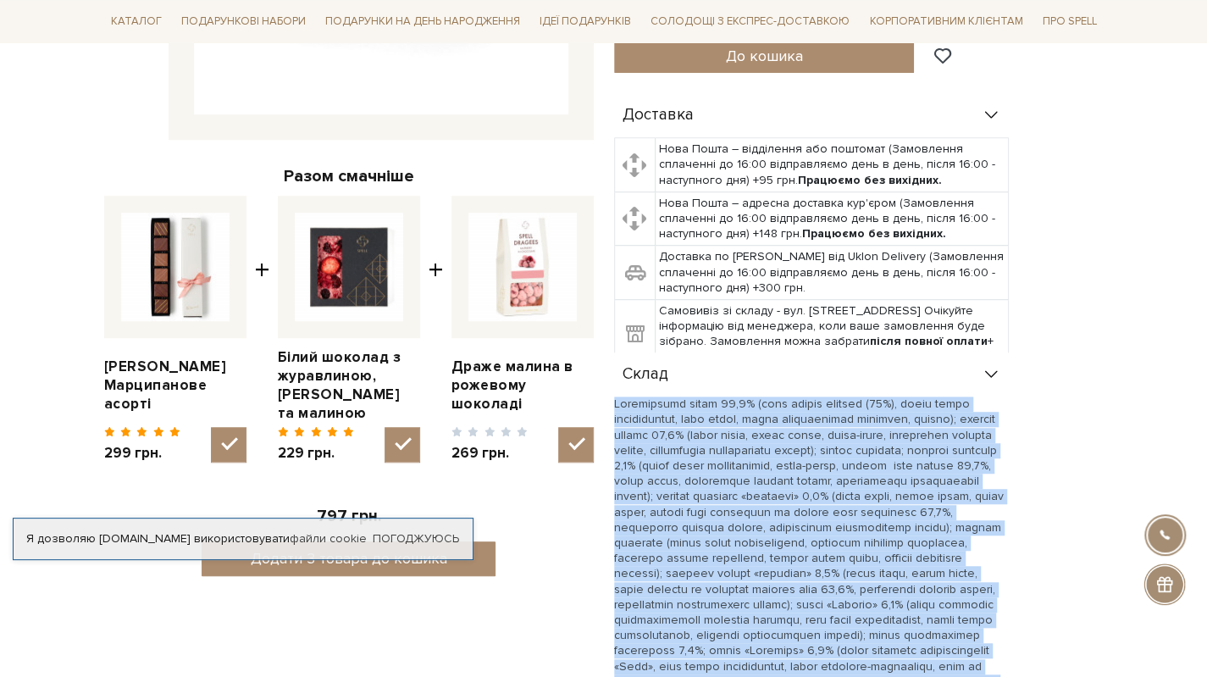
scroll to position [0, 0]
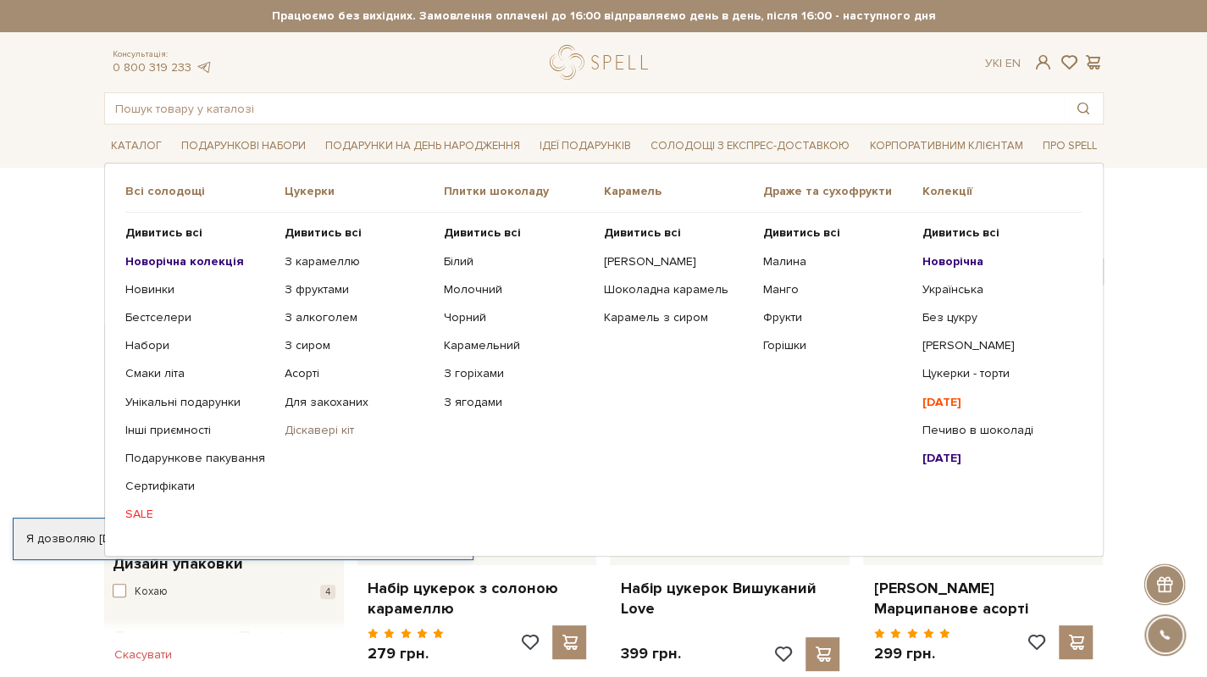
click at [320, 428] on link "Діскавері кіт" at bounding box center [358, 430] width 146 height 15
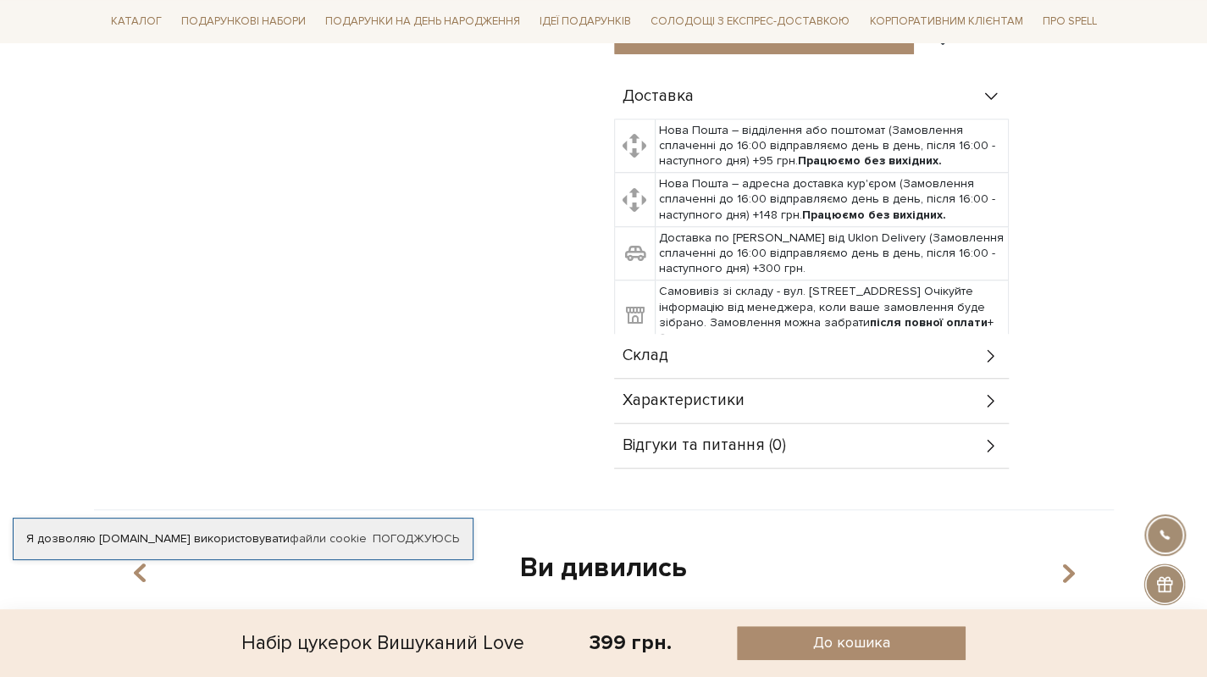
scroll to position [847, 0]
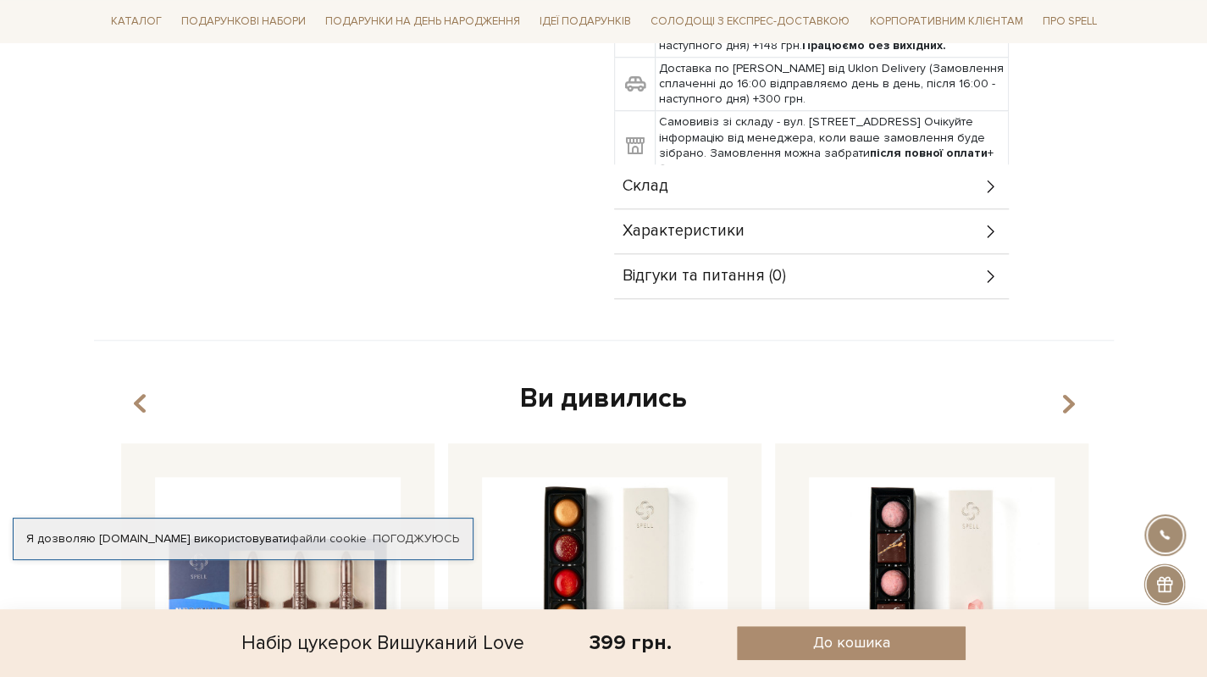
click at [698, 170] on div "Склад" at bounding box center [811, 186] width 395 height 44
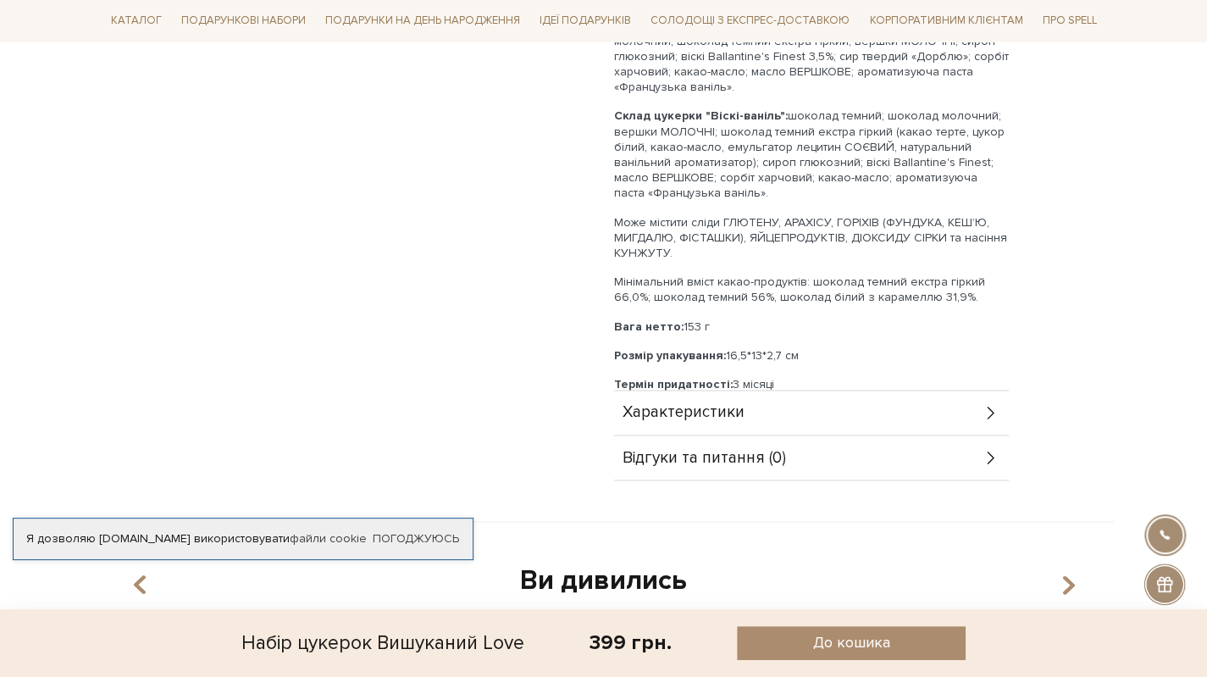
scroll to position [1016, 0]
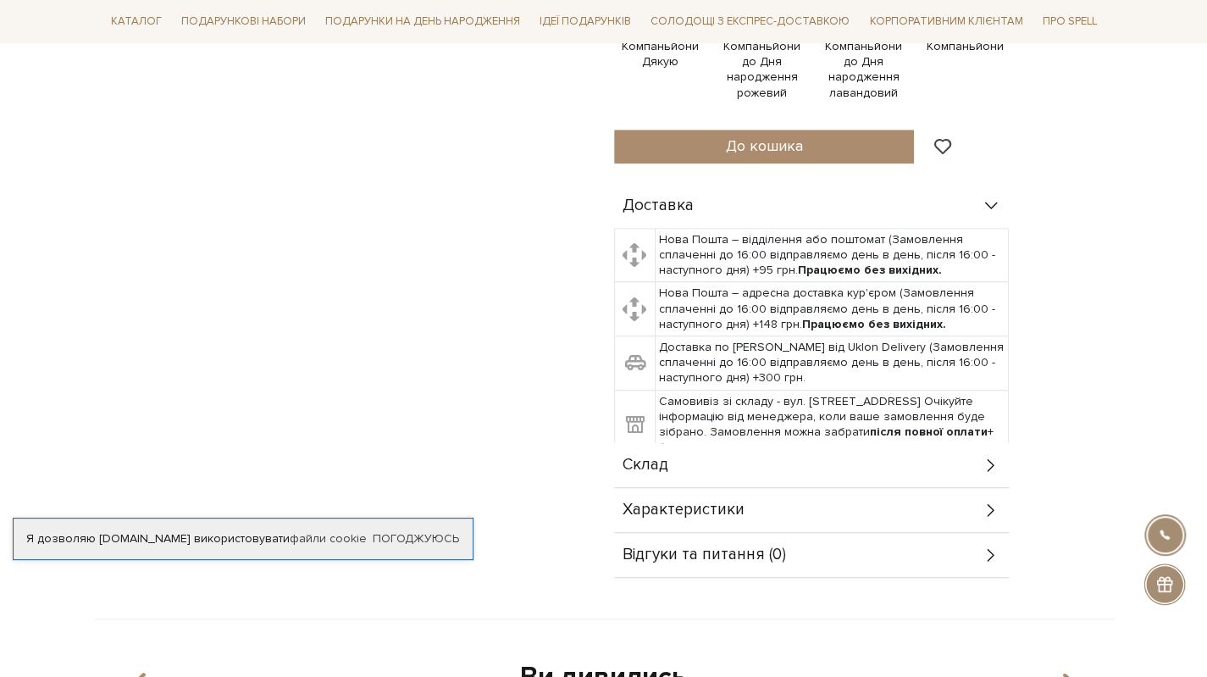
scroll to position [847, 0]
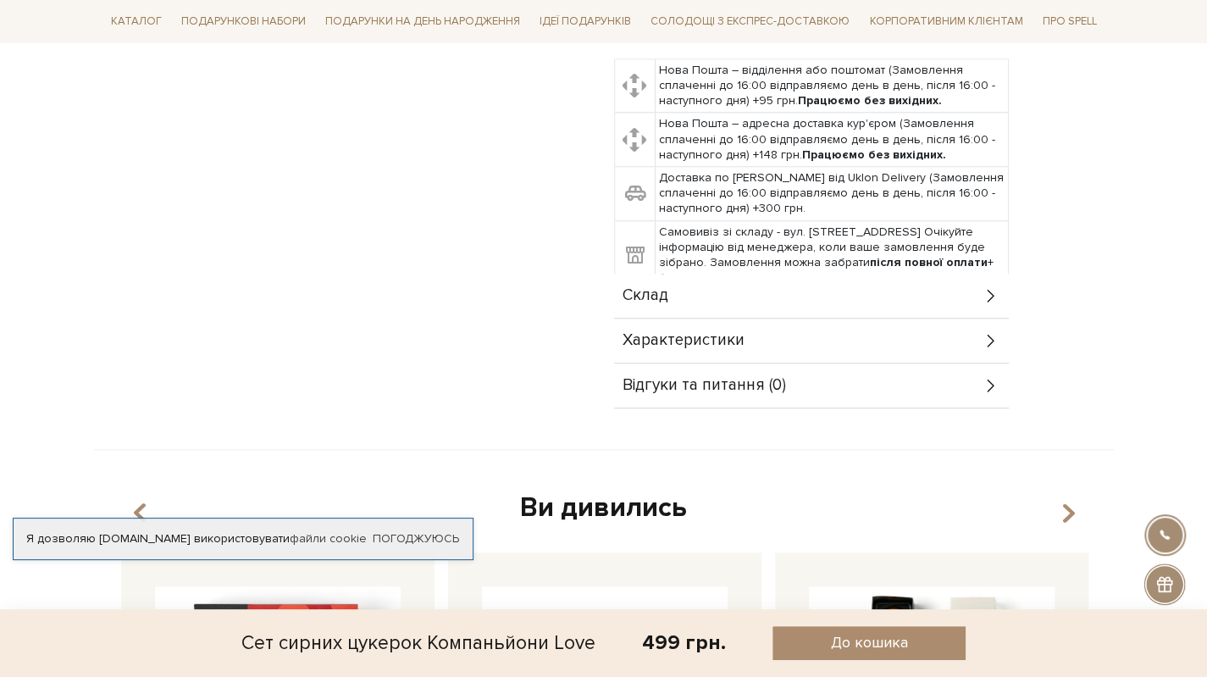
click at [710, 290] on div "Склад" at bounding box center [811, 296] width 395 height 44
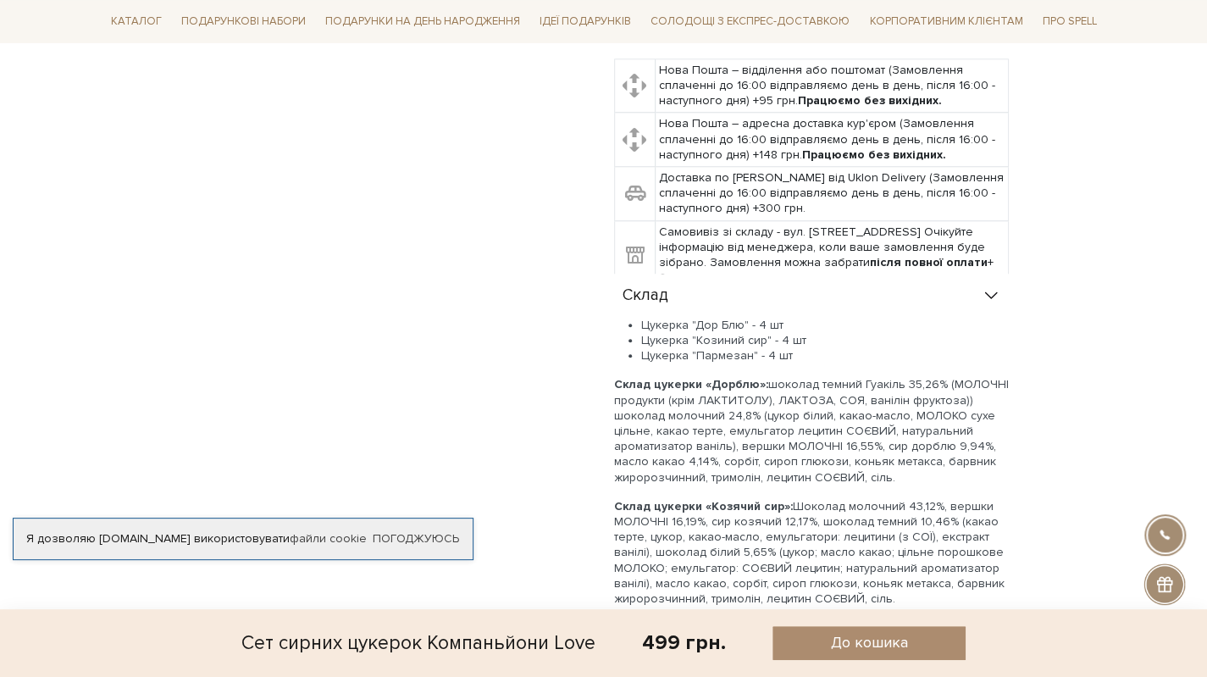
scroll to position [1185, 0]
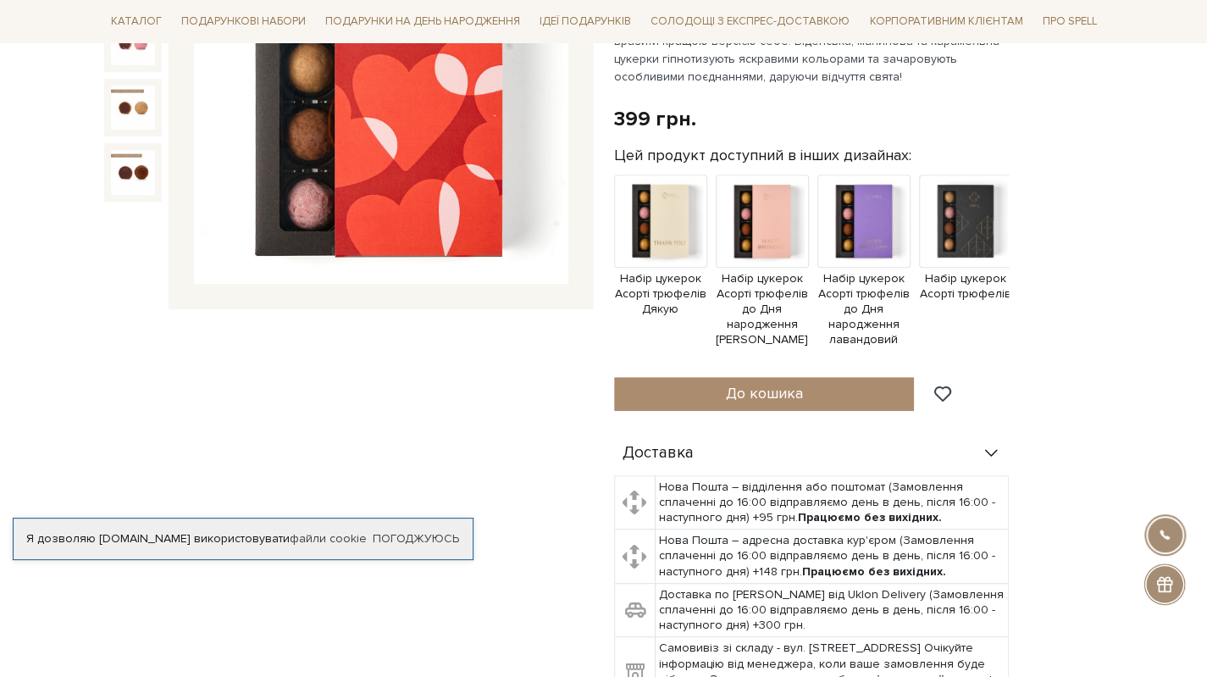
scroll to position [677, 0]
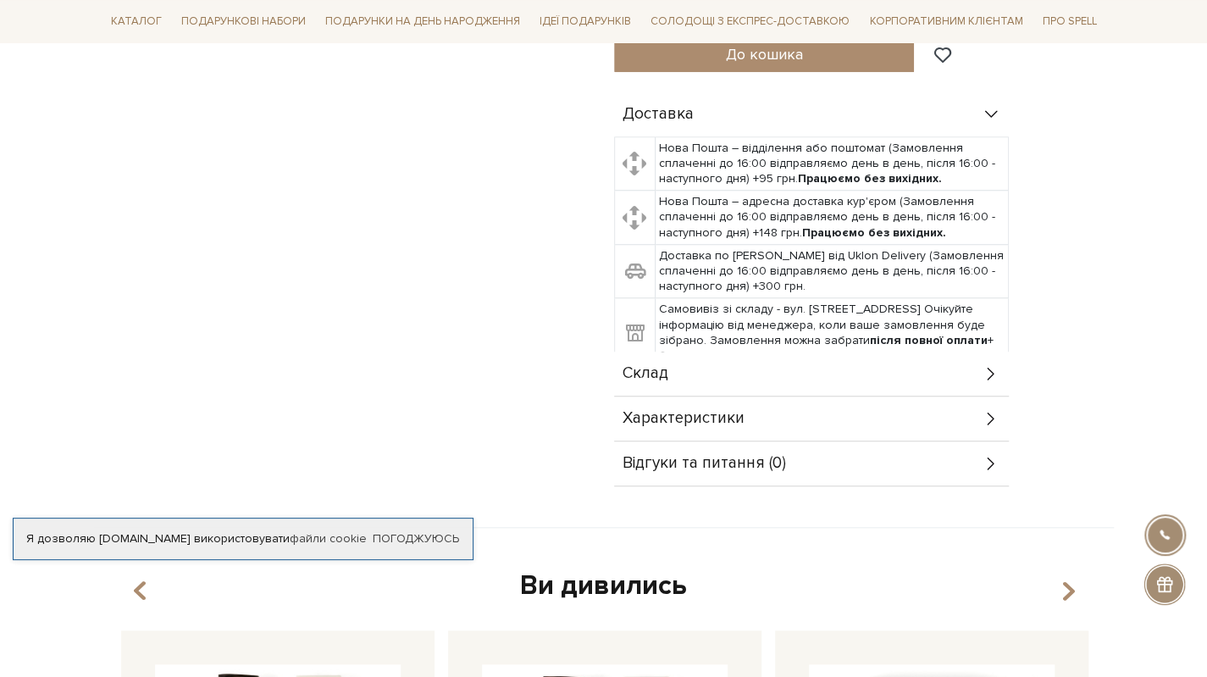
click at [825, 375] on div "Склад" at bounding box center [811, 373] width 395 height 44
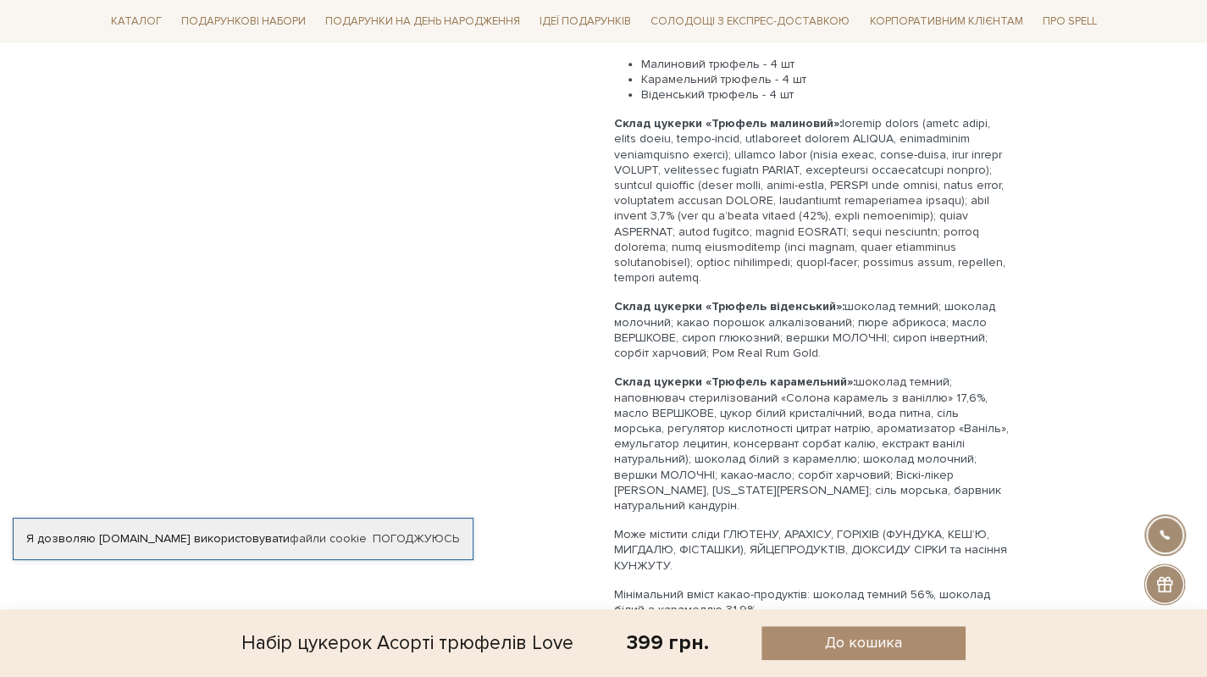
scroll to position [1185, 0]
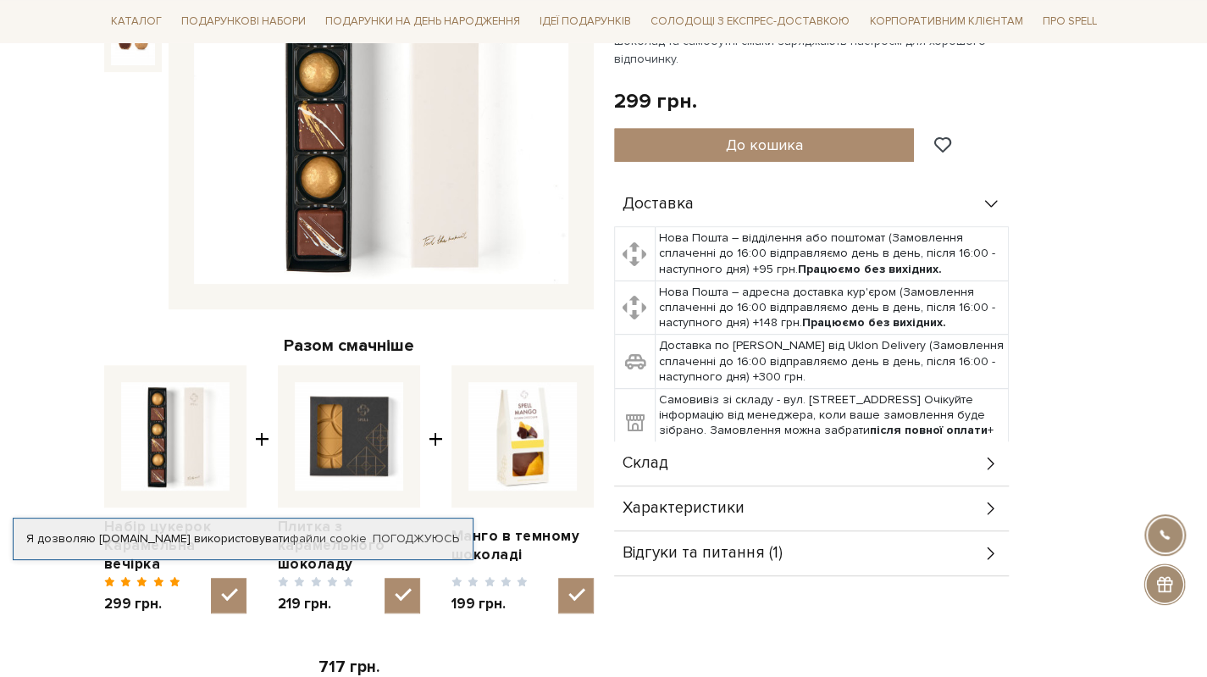
scroll to position [508, 0]
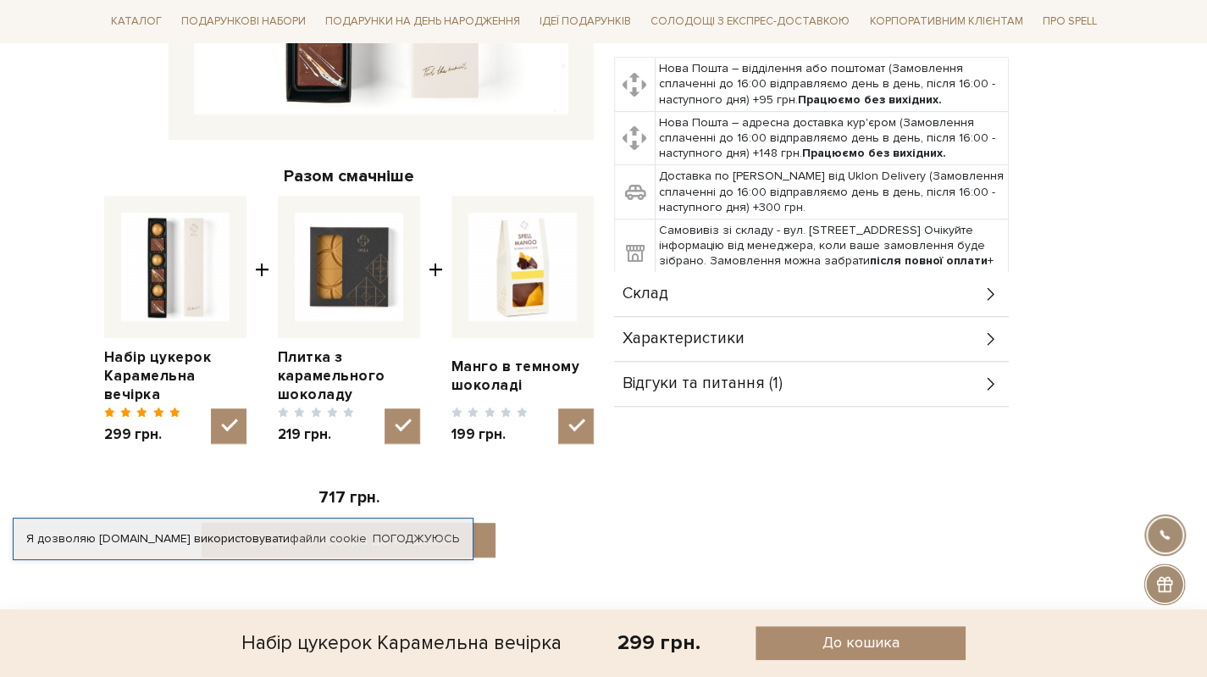
click at [785, 282] on div "Склад" at bounding box center [811, 294] width 395 height 44
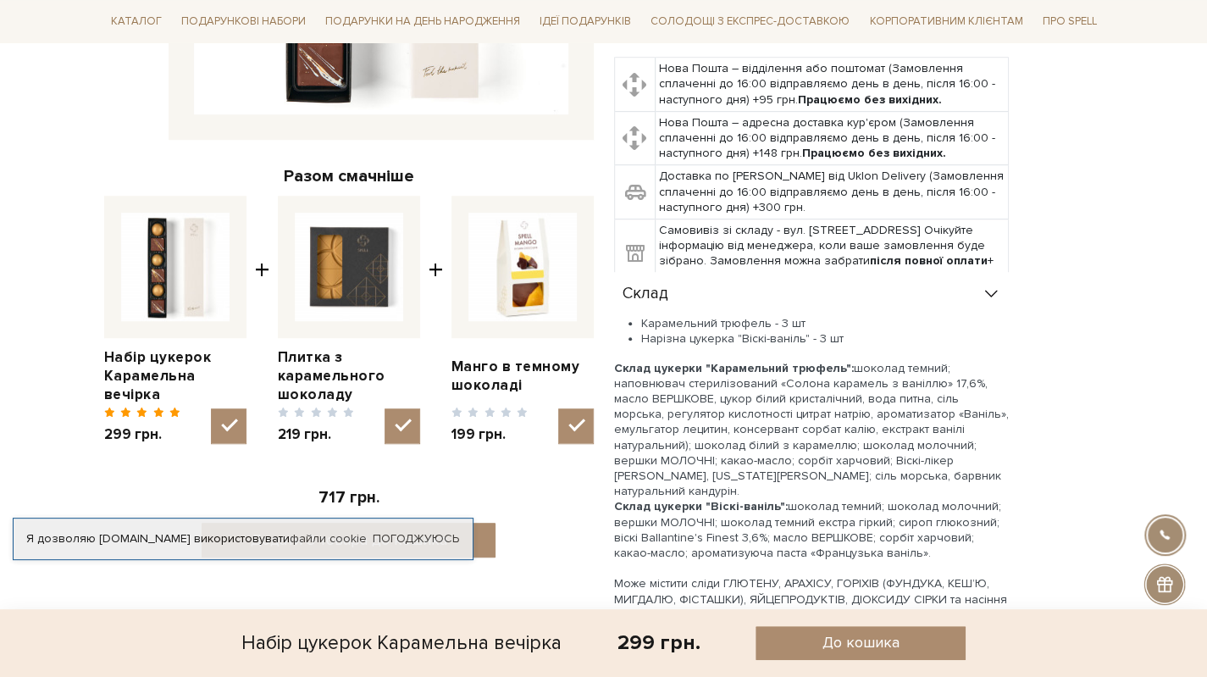
scroll to position [677, 0]
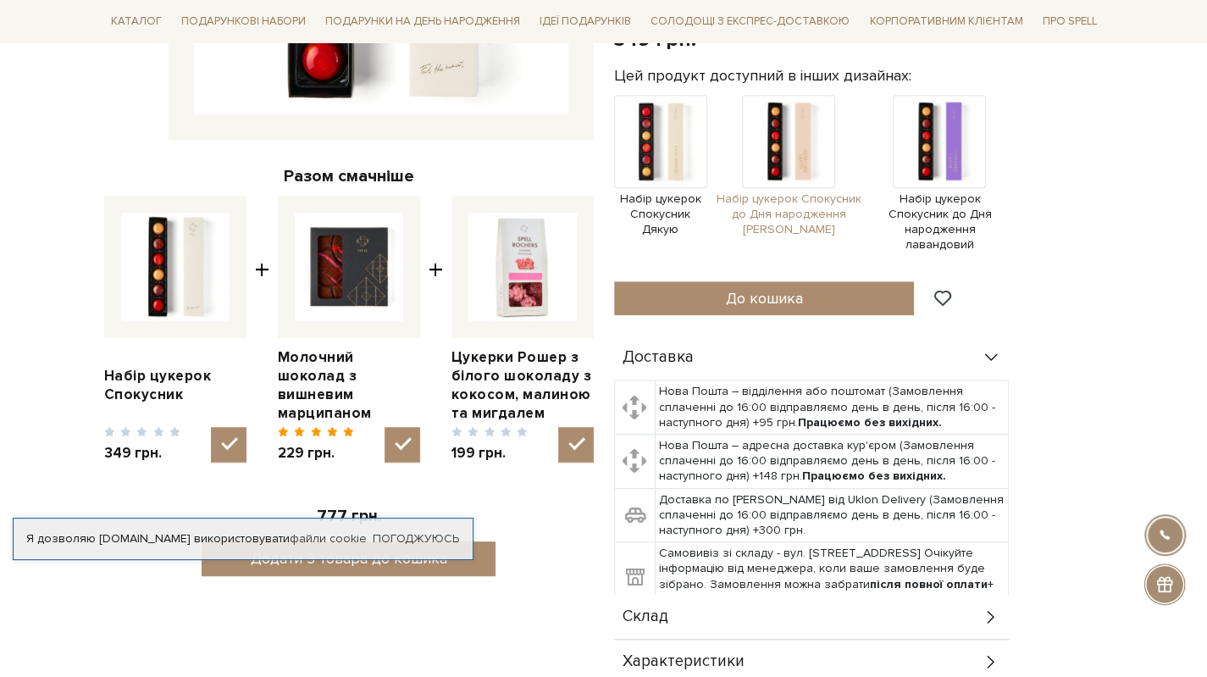
scroll to position [677, 0]
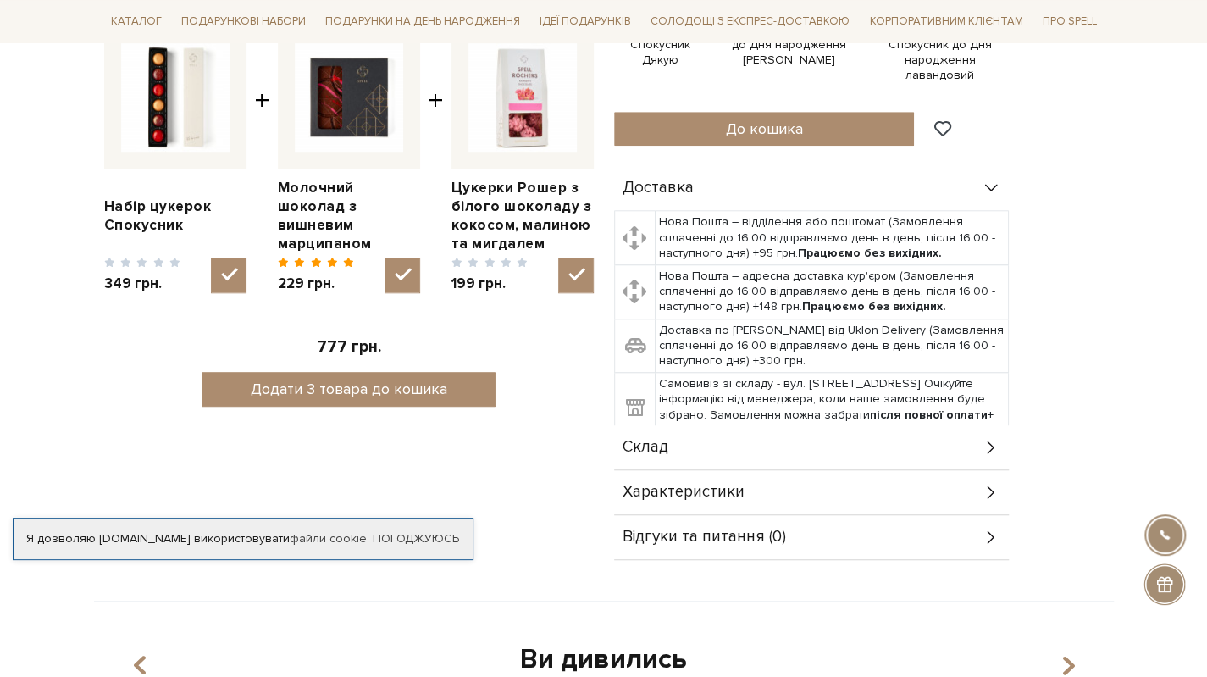
click at [727, 441] on div "Склад" at bounding box center [811, 447] width 395 height 44
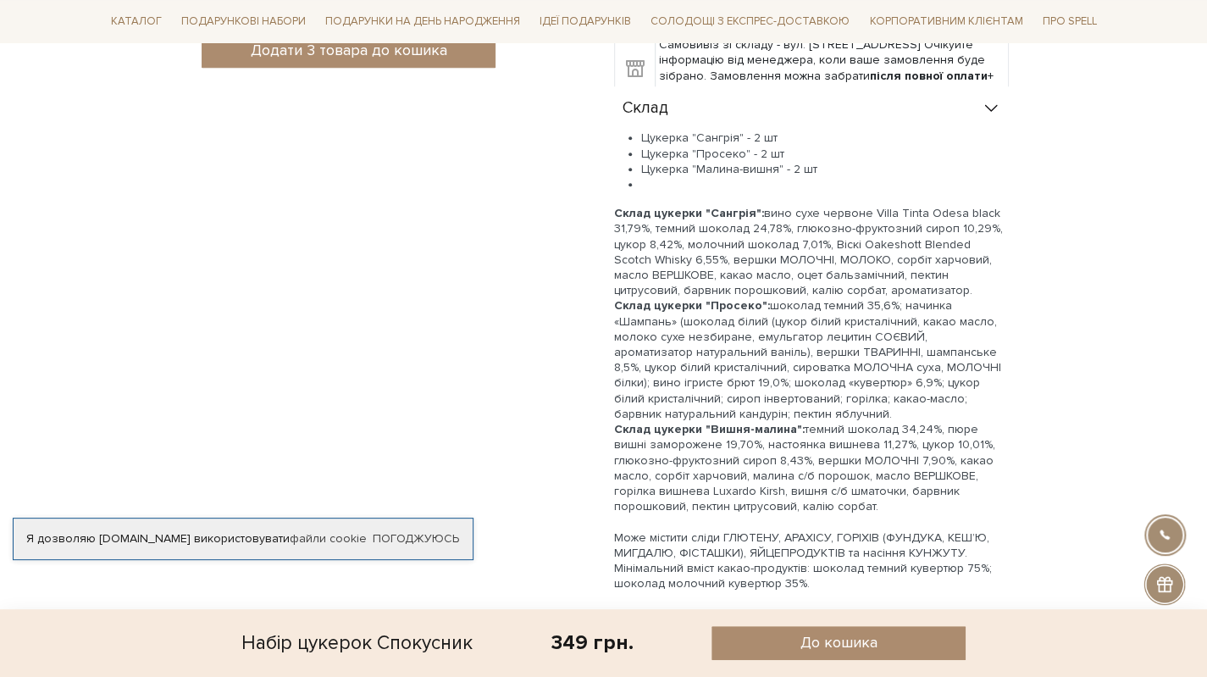
scroll to position [1185, 0]
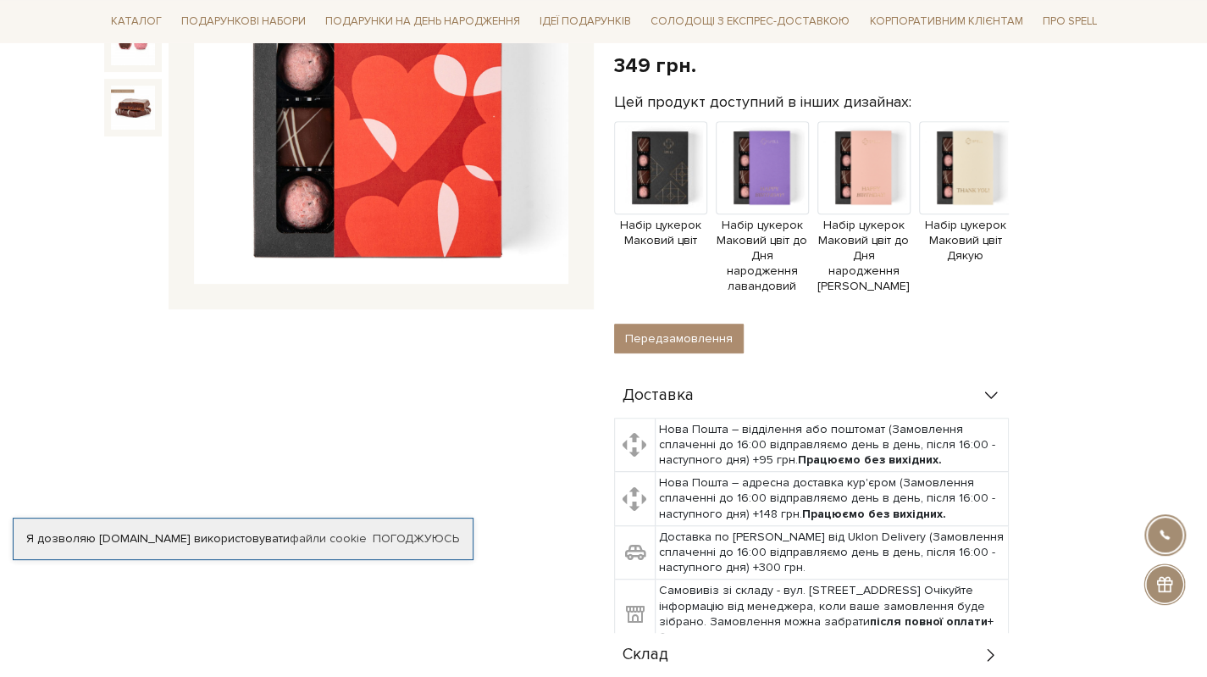
scroll to position [508, 0]
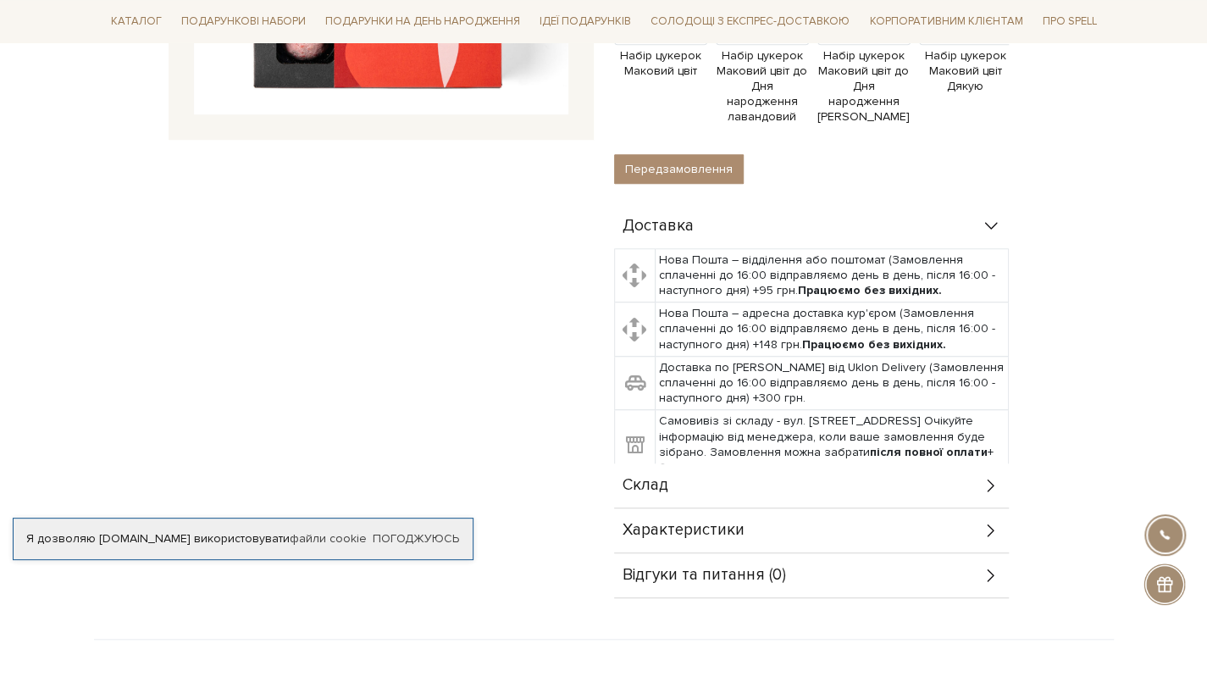
click at [684, 463] on div "Склад" at bounding box center [811, 485] width 395 height 44
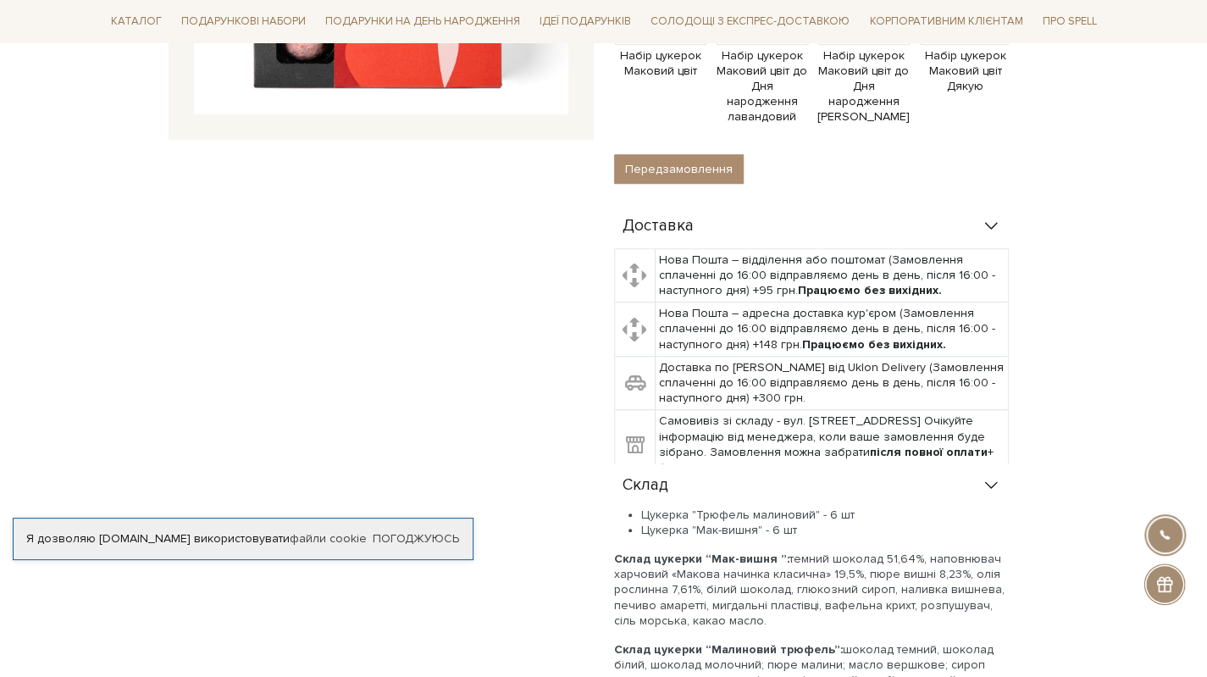
scroll to position [169, 0]
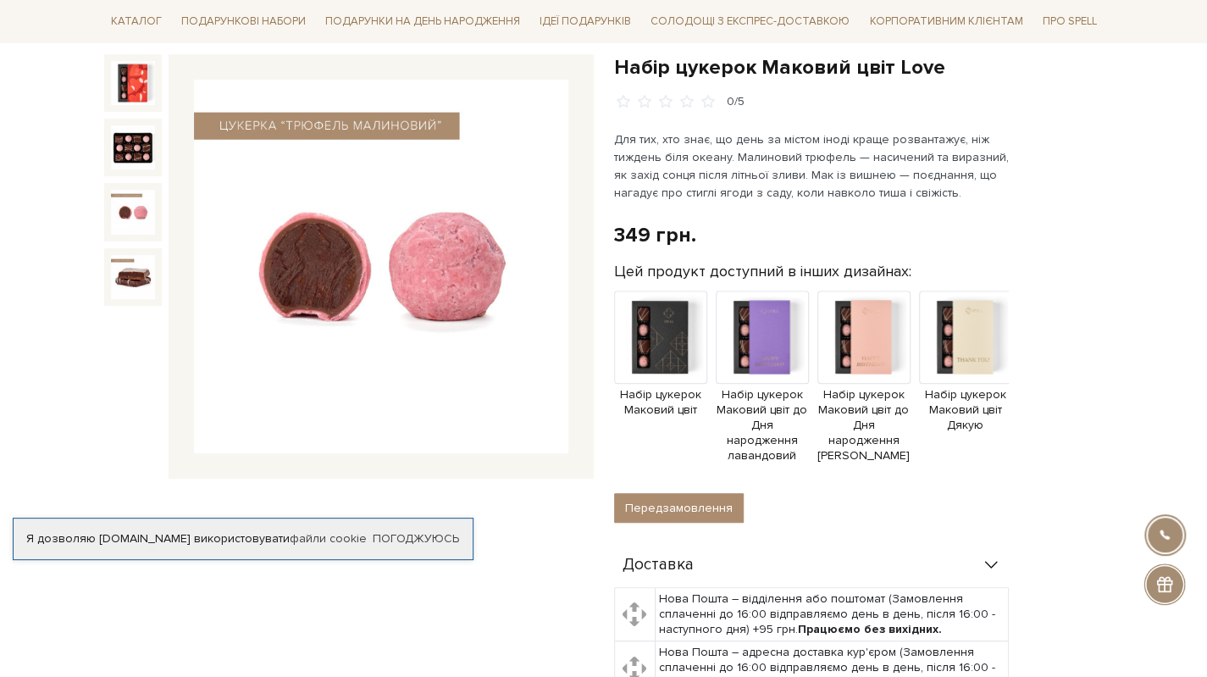
click at [123, 215] on img at bounding box center [133, 212] width 44 height 44
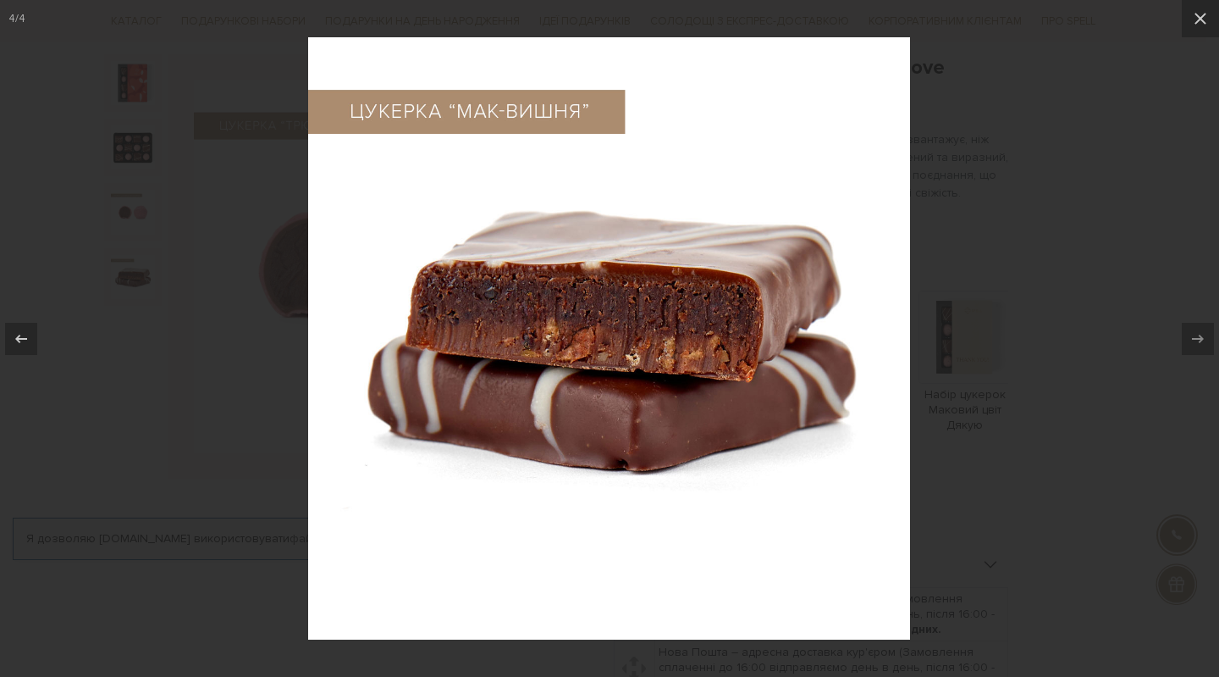
drag, startPoint x: 427, startPoint y: 284, endPoint x: 457, endPoint y: 307, distance: 38.6
click at [1025, 127] on div at bounding box center [609, 338] width 1219 height 677
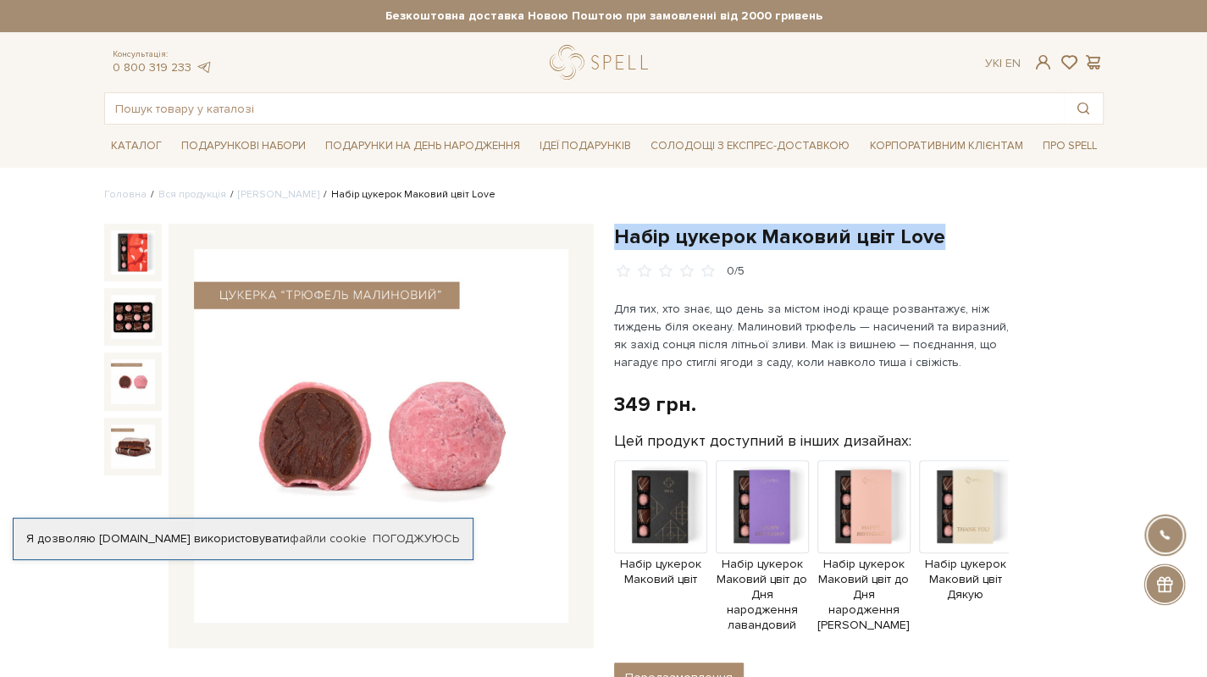
drag, startPoint x: 616, startPoint y: 233, endPoint x: 968, endPoint y: 243, distance: 352.4
click at [968, 243] on h1 "Набір цукерок Маковий цвіт Love" at bounding box center [858, 237] width 489 height 26
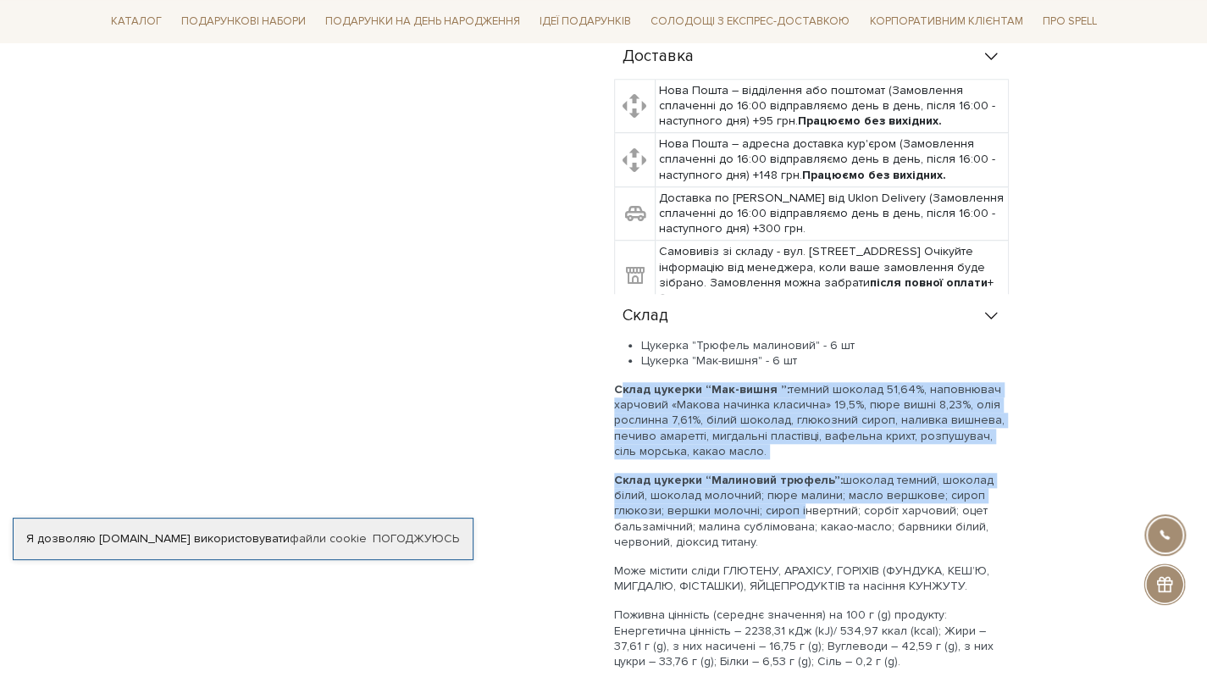
scroll to position [847, 0]
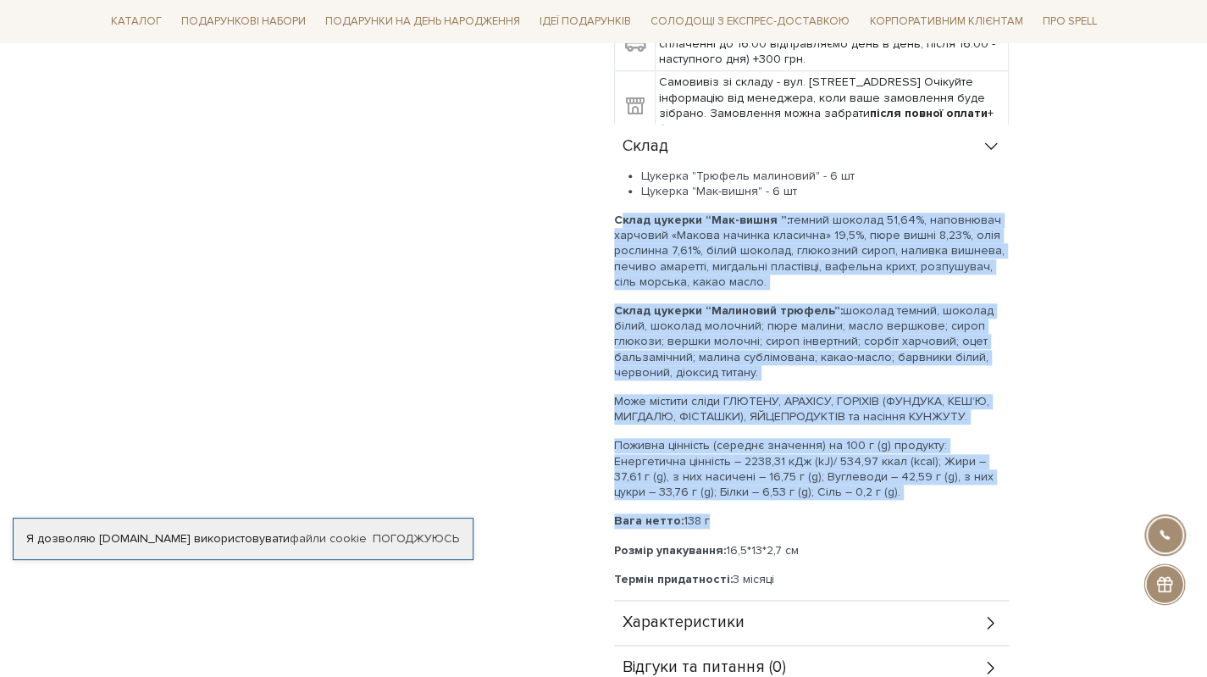
drag, startPoint x: 616, startPoint y: 370, endPoint x: 799, endPoint y: 489, distance: 218.4
click at [799, 489] on div "Цукерка "Трюфель малиновий" - 6 шт Цукерка "Мак-вишня" - 6 шт Склад цукерки “Ма…" at bounding box center [811, 378] width 395 height 418
copy div "Склад цукерки “Мак-вишня ”: темний шоколад 51,64%, наповнювач харчовий «Макова …"
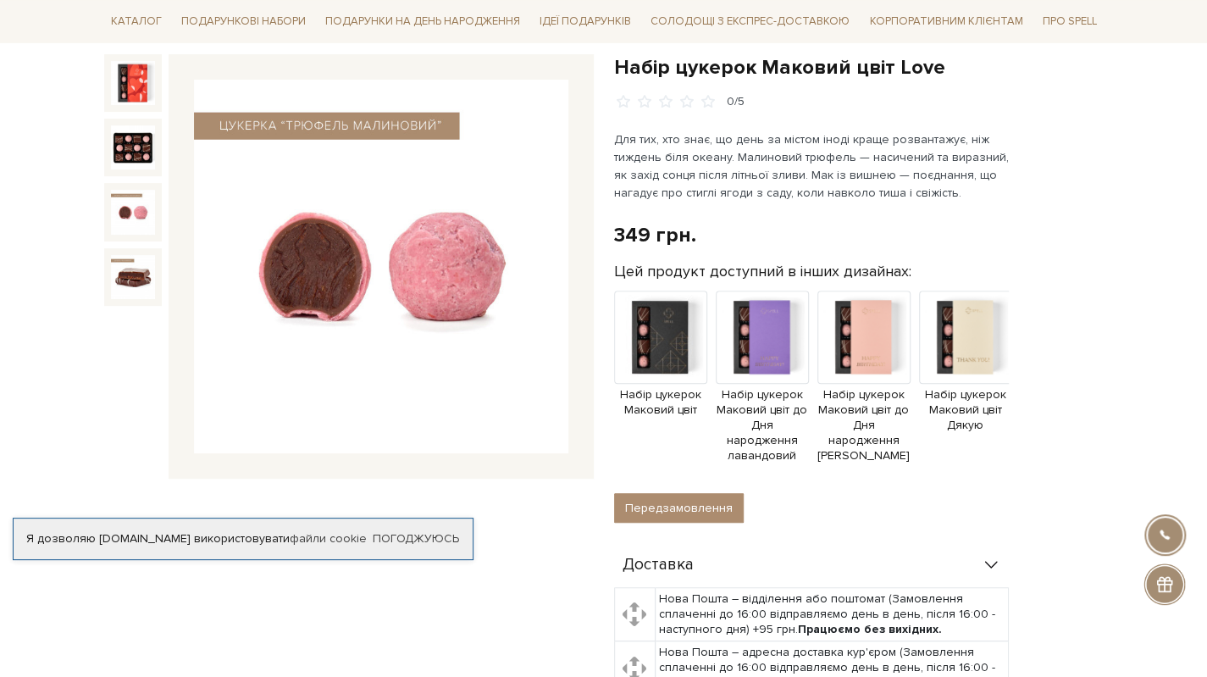
scroll to position [0, 0]
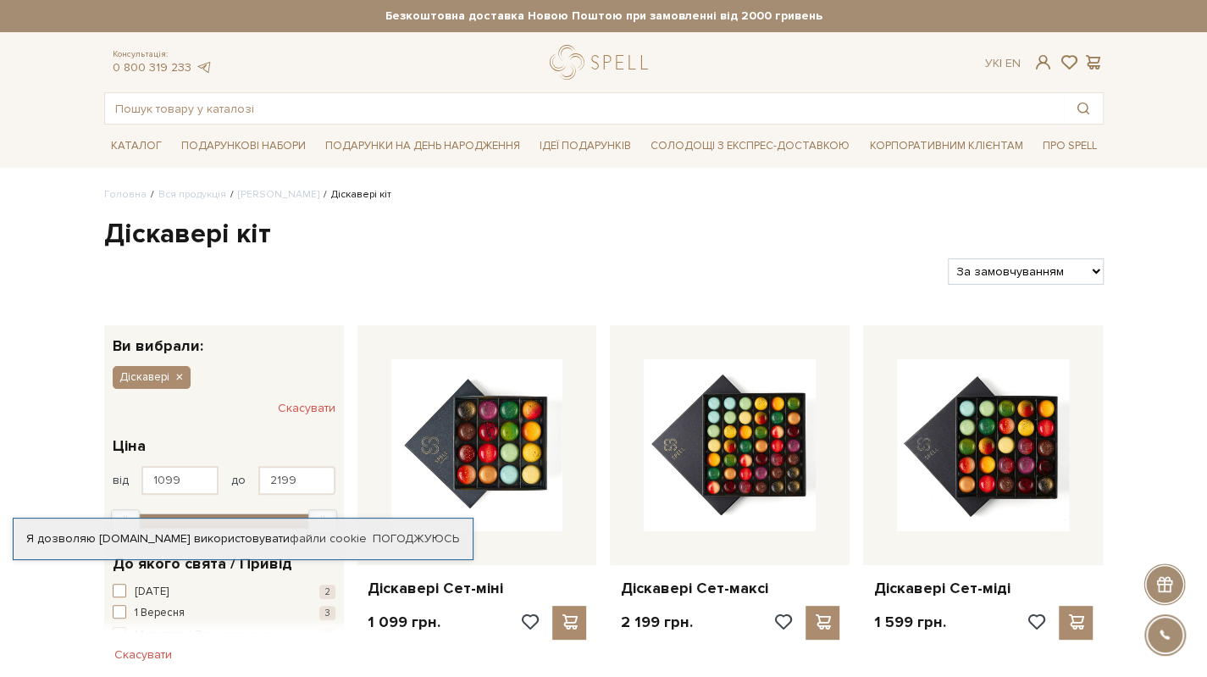
scroll to position [339, 0]
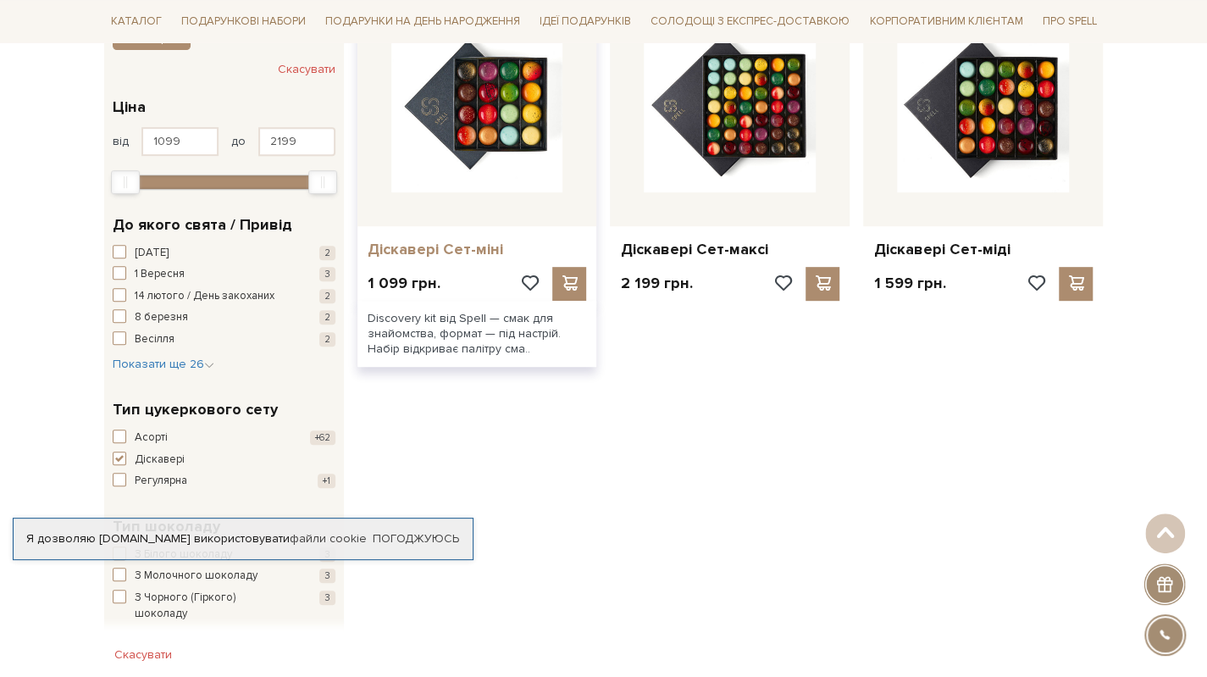
click at [453, 249] on link "Діскавері Сет-міні" at bounding box center [476, 249] width 219 height 19
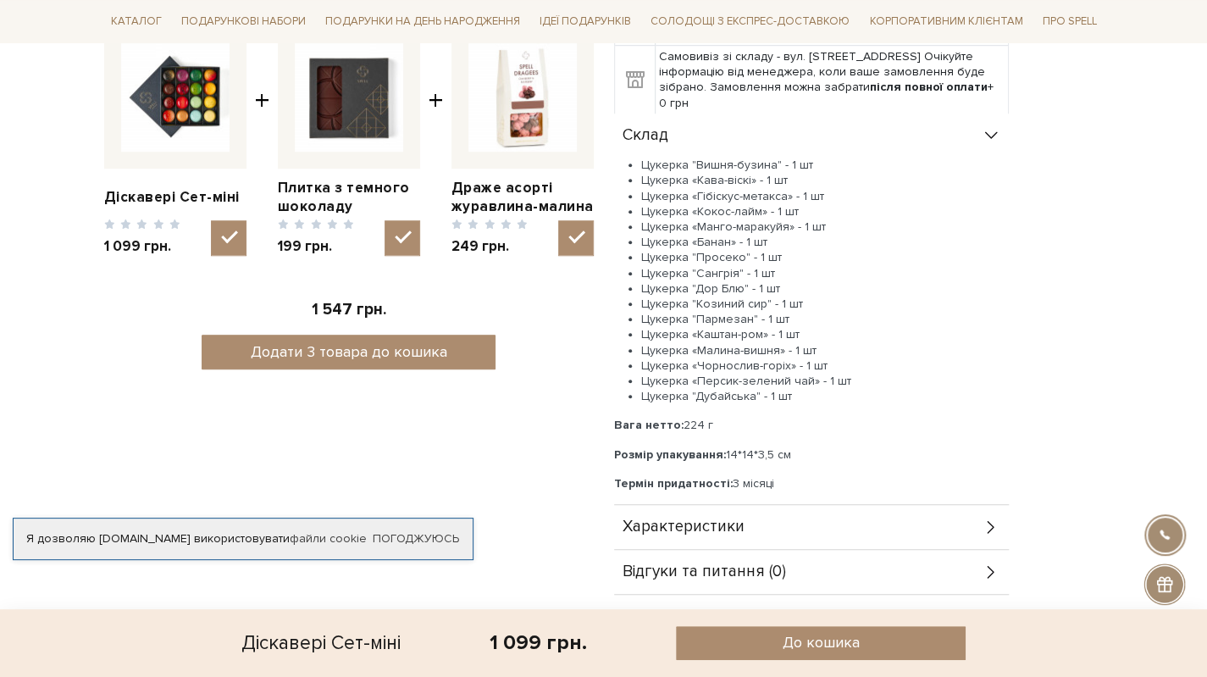
scroll to position [847, 0]
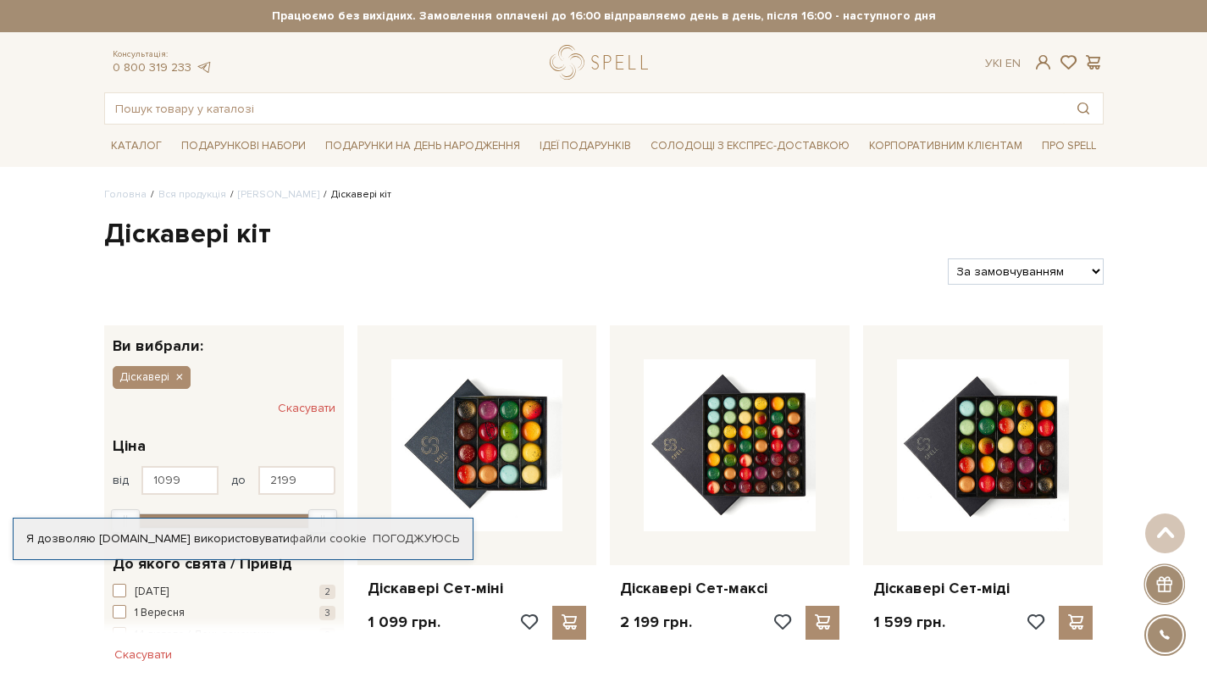
click at [682, 578] on link "Діскавері Сет-максі" at bounding box center [729, 587] width 219 height 19
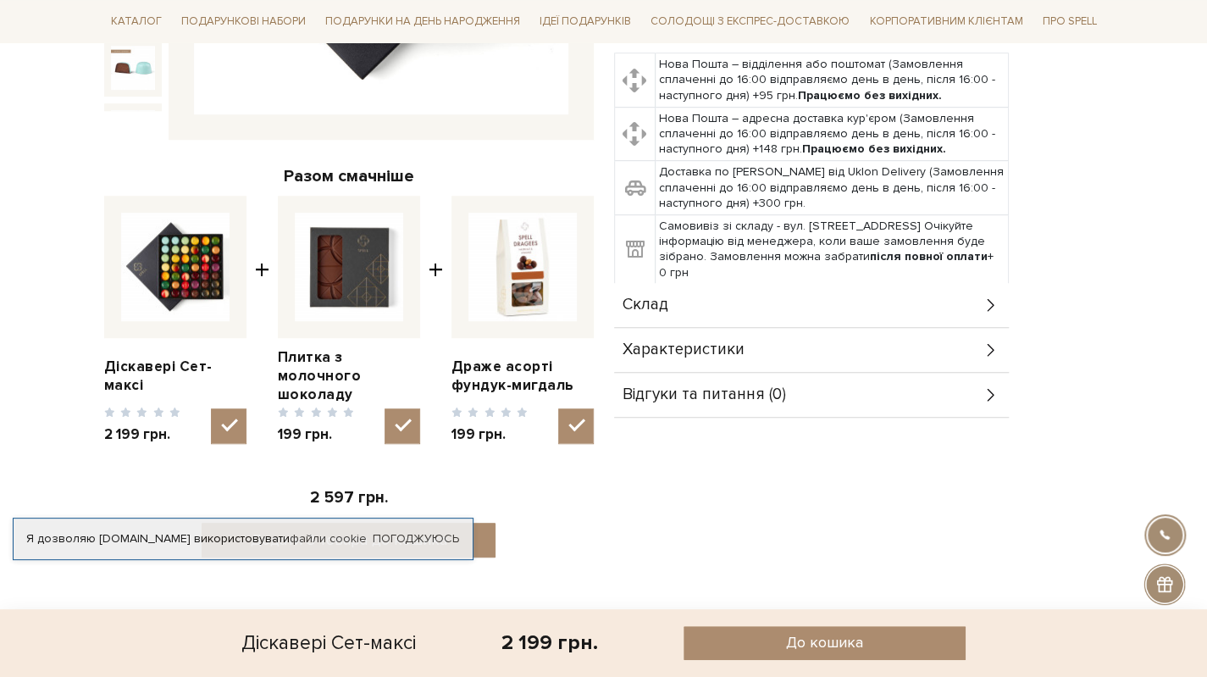
click at [706, 304] on div "Склад" at bounding box center [811, 305] width 395 height 44
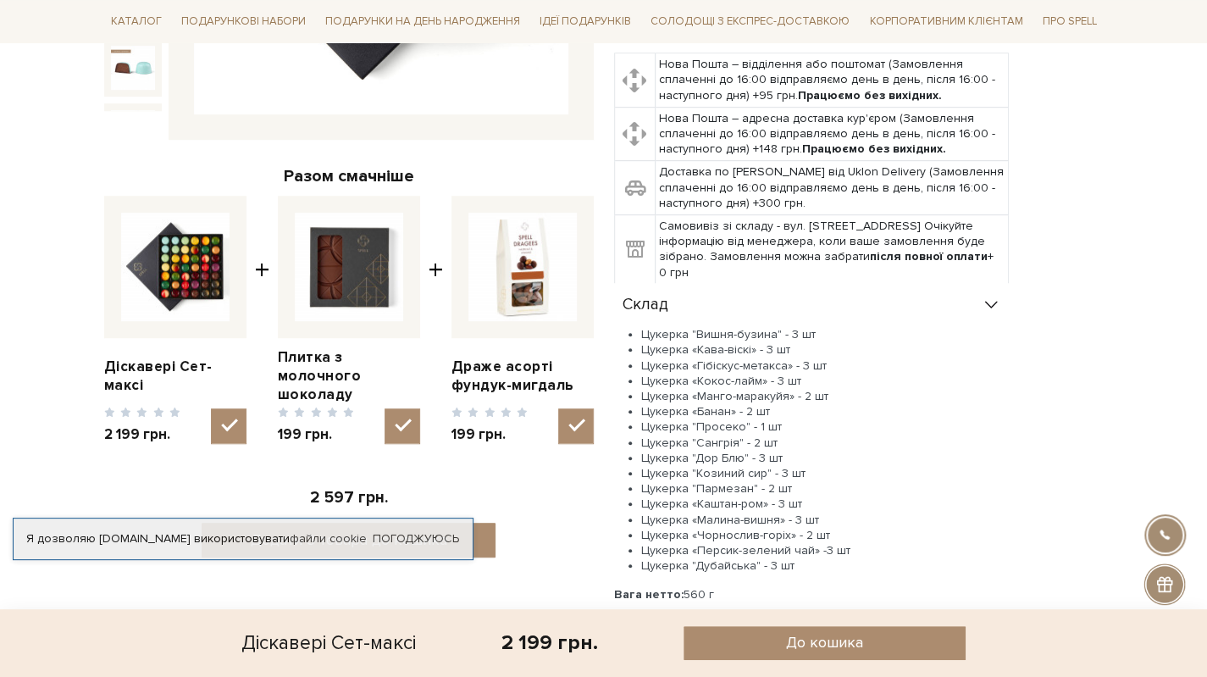
scroll to position [677, 0]
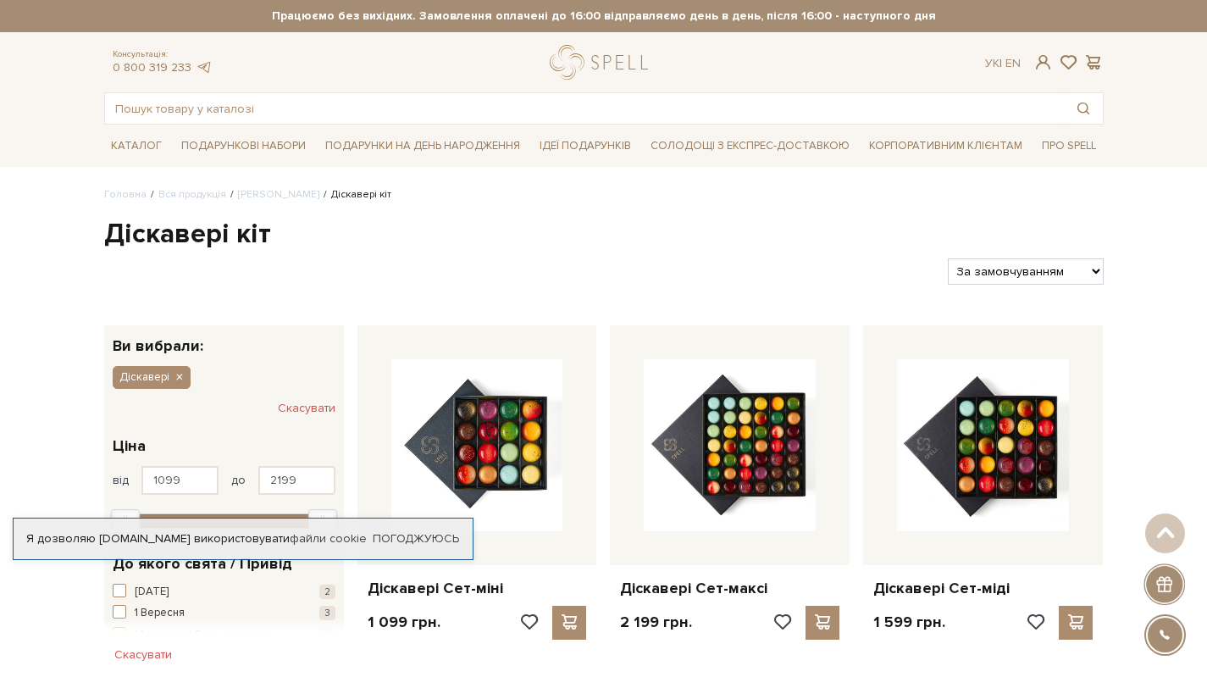
click at [944, 578] on link "Діскавері Сет-міді" at bounding box center [982, 587] width 219 height 19
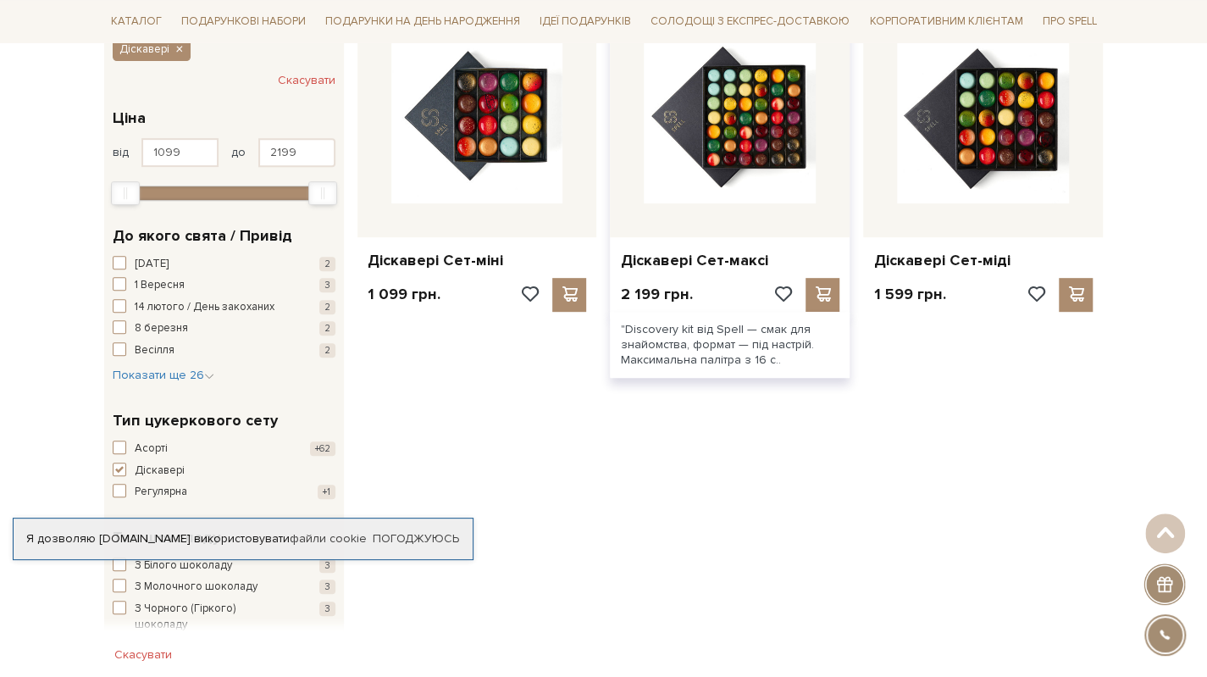
scroll to position [328, 0]
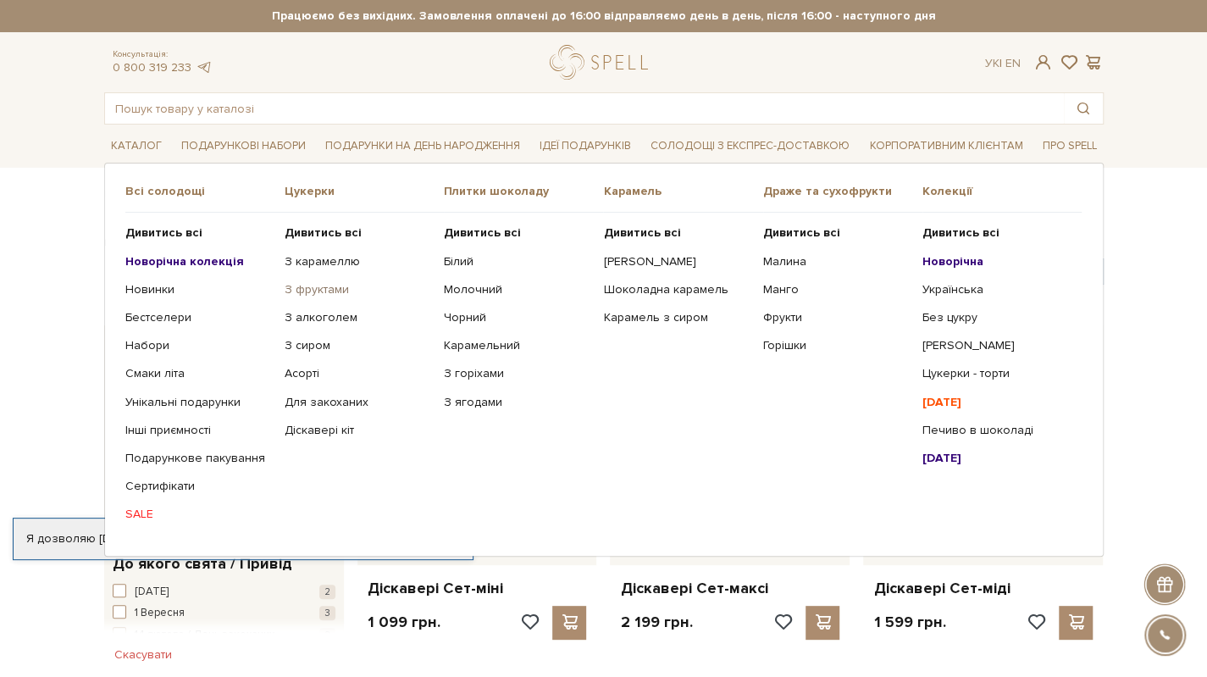
click at [323, 285] on link "З фруктами" at bounding box center [358, 289] width 146 height 15
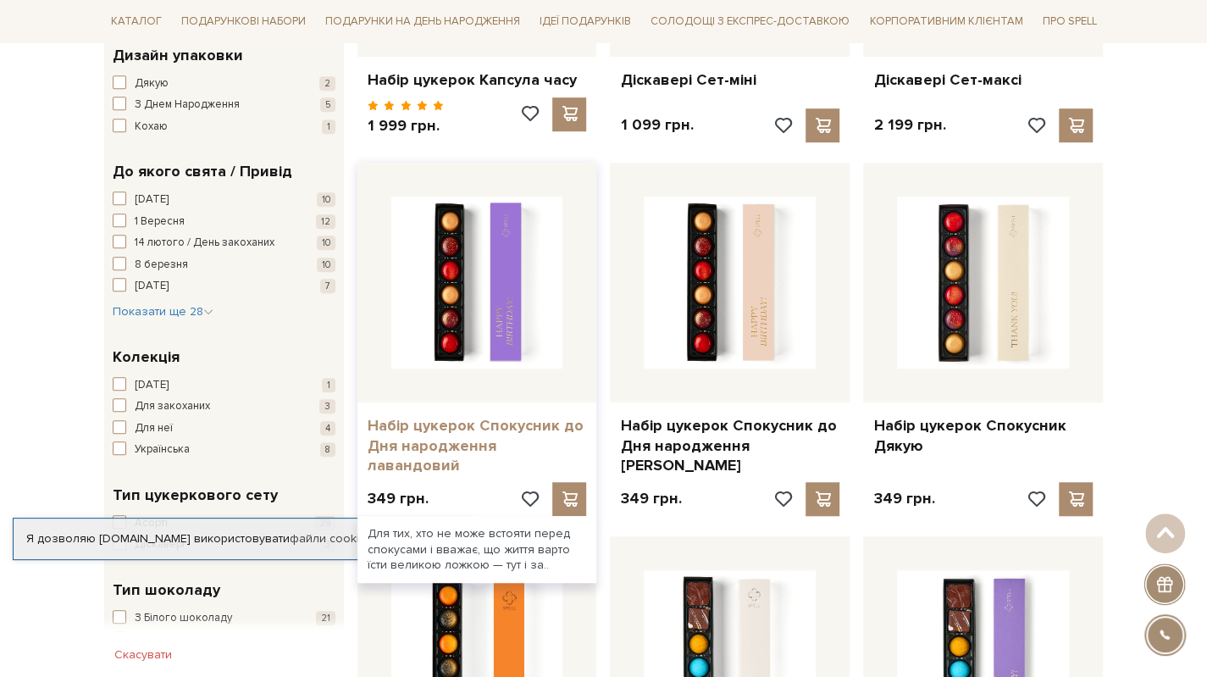
click at [414, 443] on link "Набір цукерок Спокусник до Дня народження лавандовий" at bounding box center [476, 445] width 219 height 59
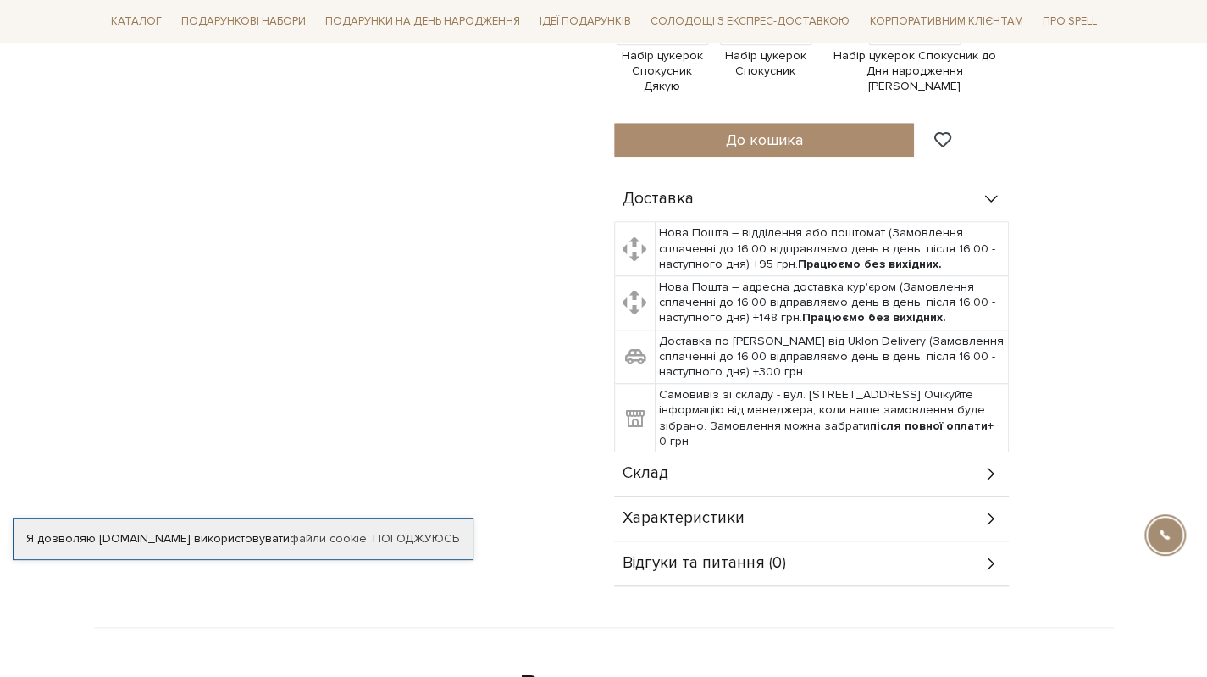
click at [716, 453] on div "Склад" at bounding box center [811, 473] width 395 height 44
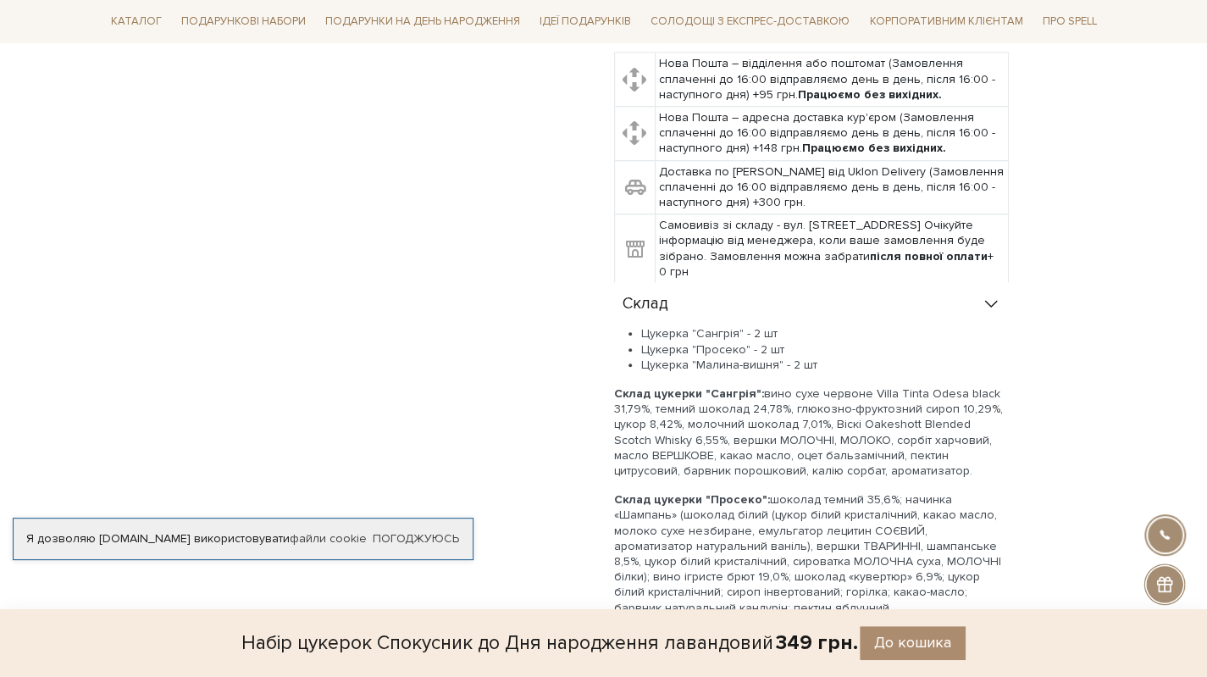
scroll to position [1185, 0]
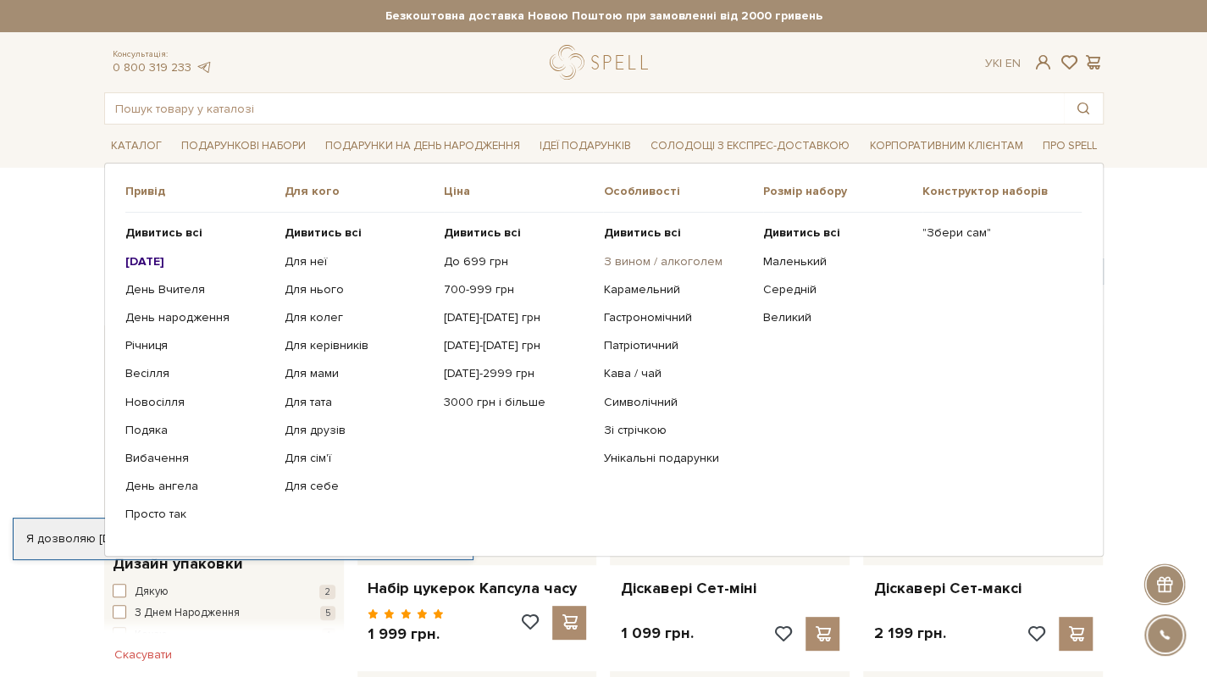
click at [654, 260] on link "З вином / алкоголем" at bounding box center [676, 261] width 146 height 15
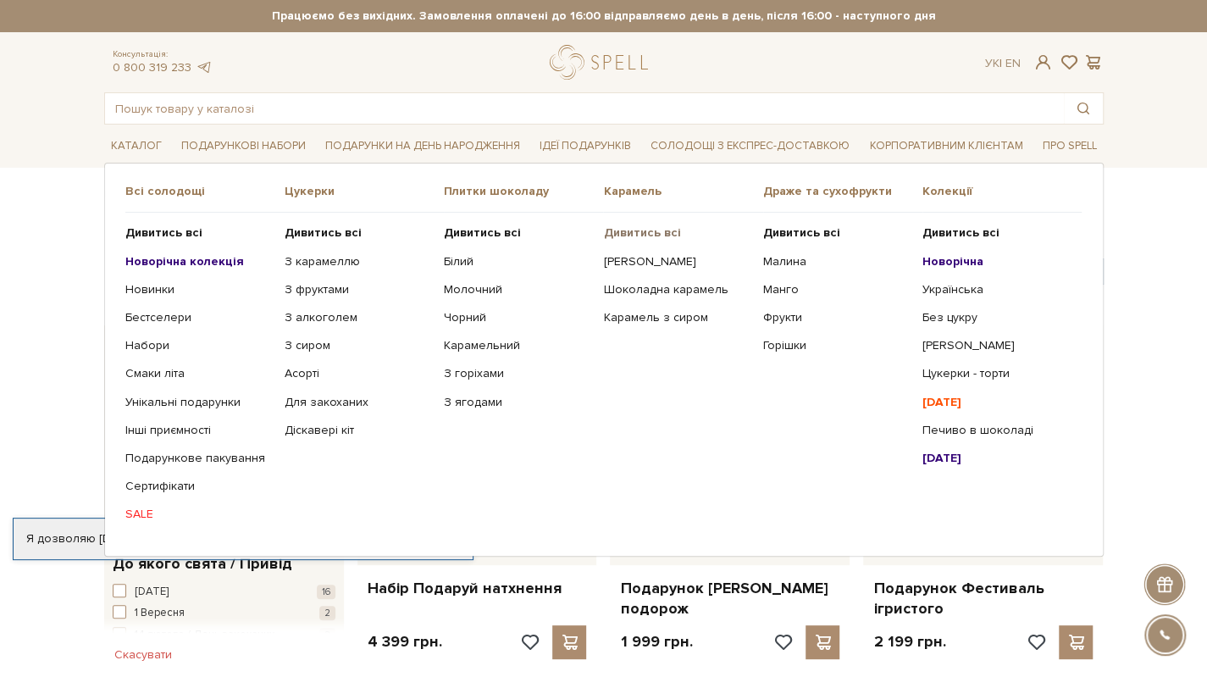
click at [638, 236] on b "Дивитись всі" at bounding box center [641, 232] width 77 height 14
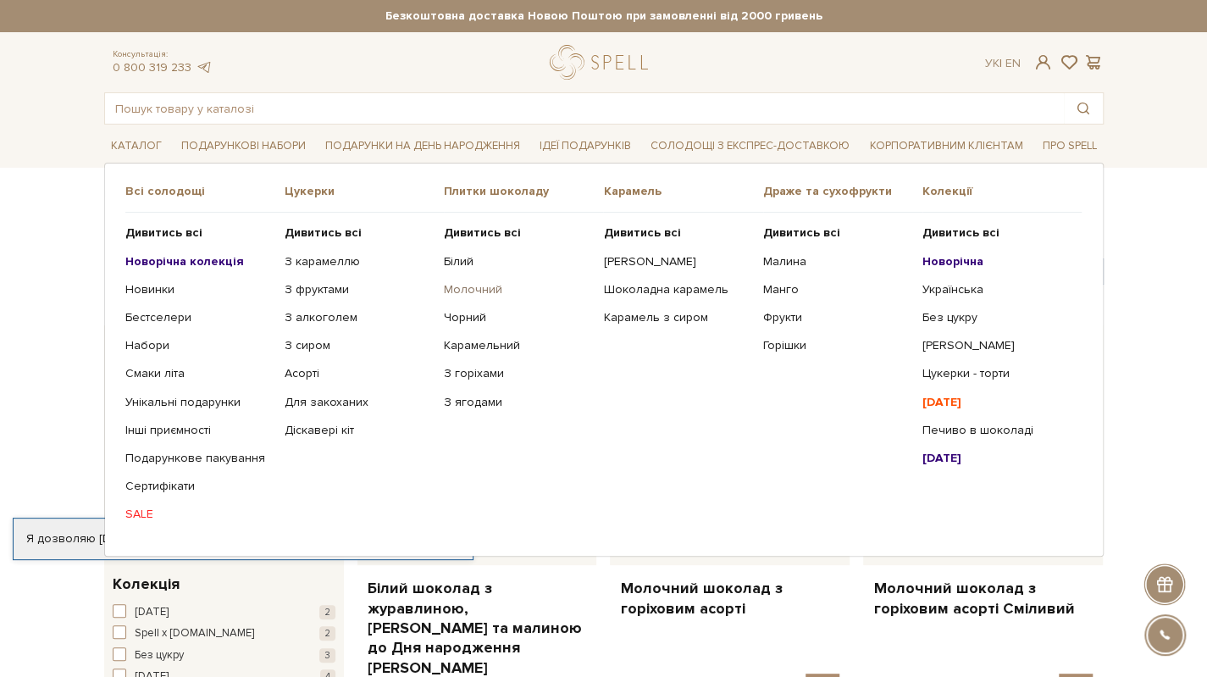
click at [468, 288] on link "Молочний" at bounding box center [517, 289] width 146 height 15
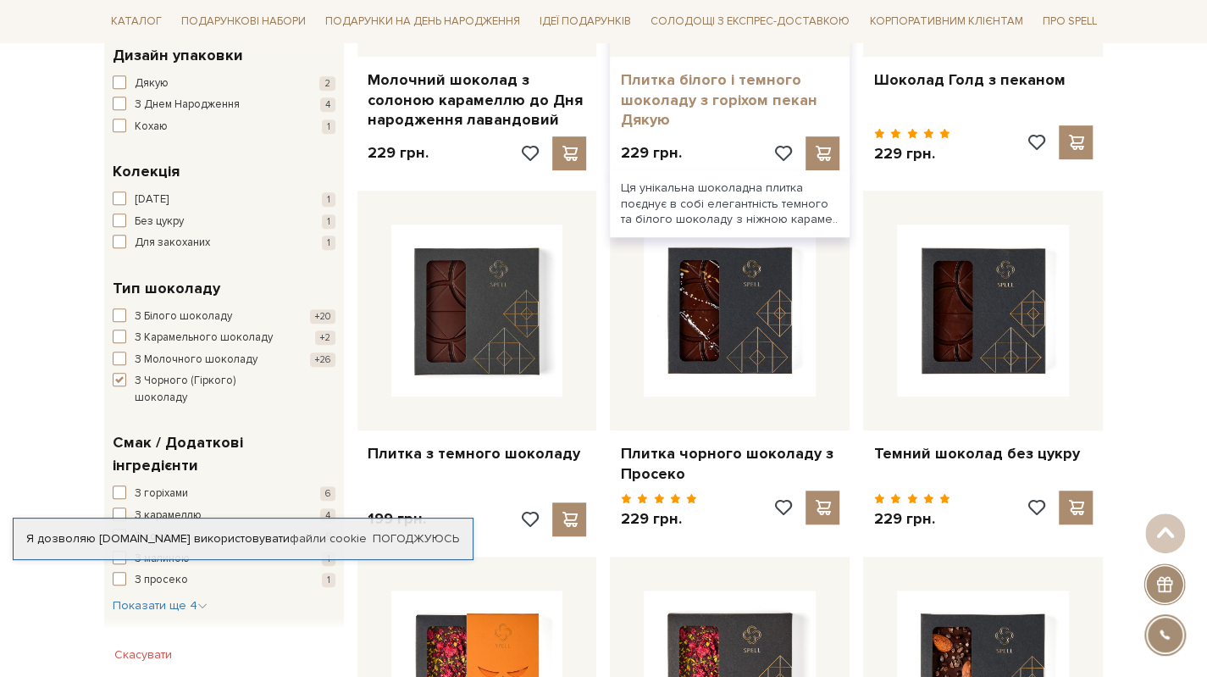
scroll to position [677, 0]
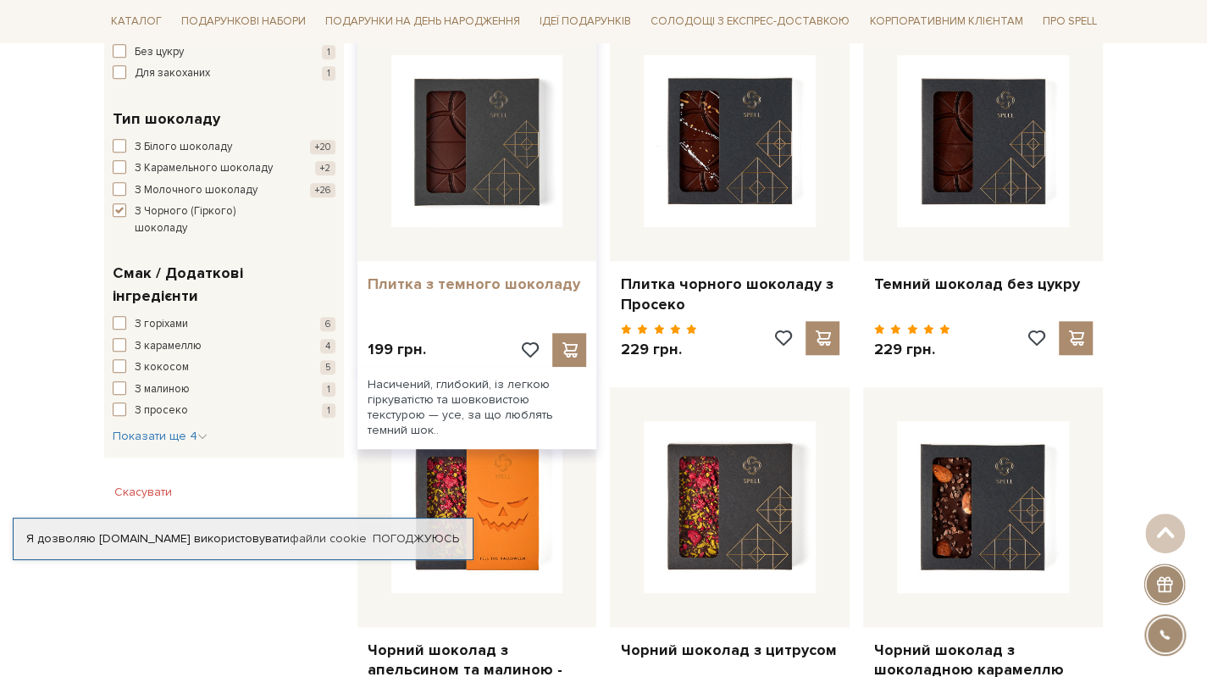
click at [456, 281] on link "Плитка з темного шоколаду" at bounding box center [476, 283] width 219 height 19
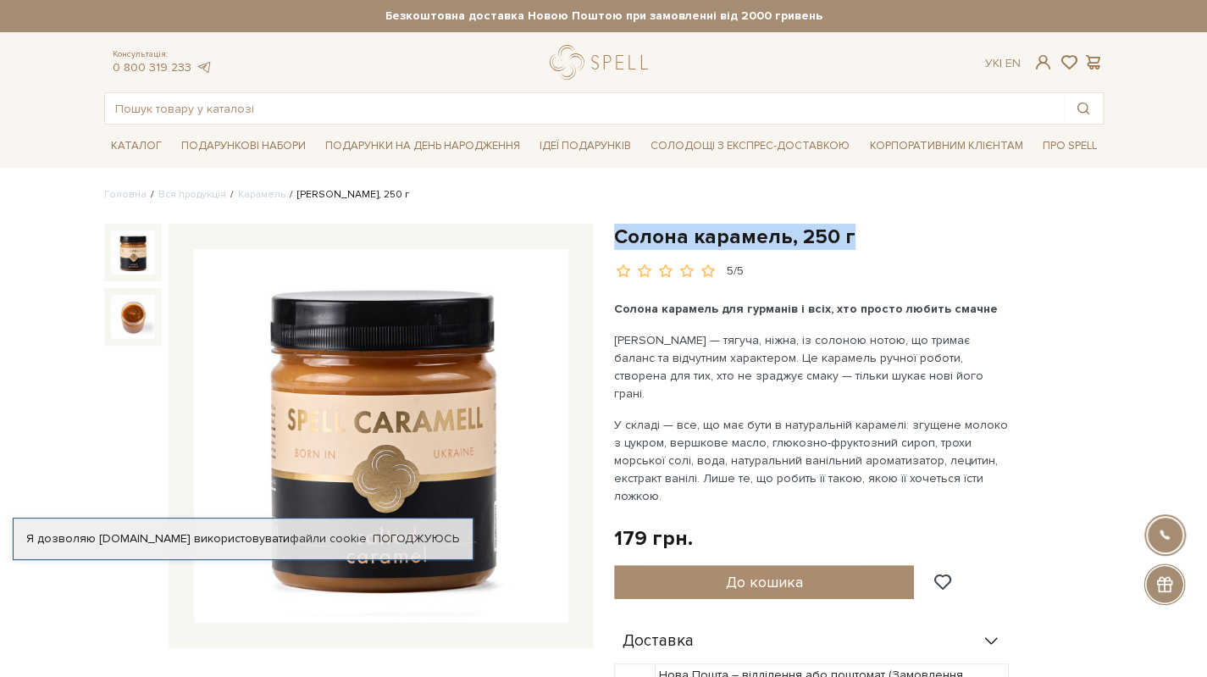
drag, startPoint x: 622, startPoint y: 231, endPoint x: 876, endPoint y: 223, distance: 255.0
click at [876, 224] on h1 "Солона карамель, 250 г" at bounding box center [858, 237] width 489 height 26
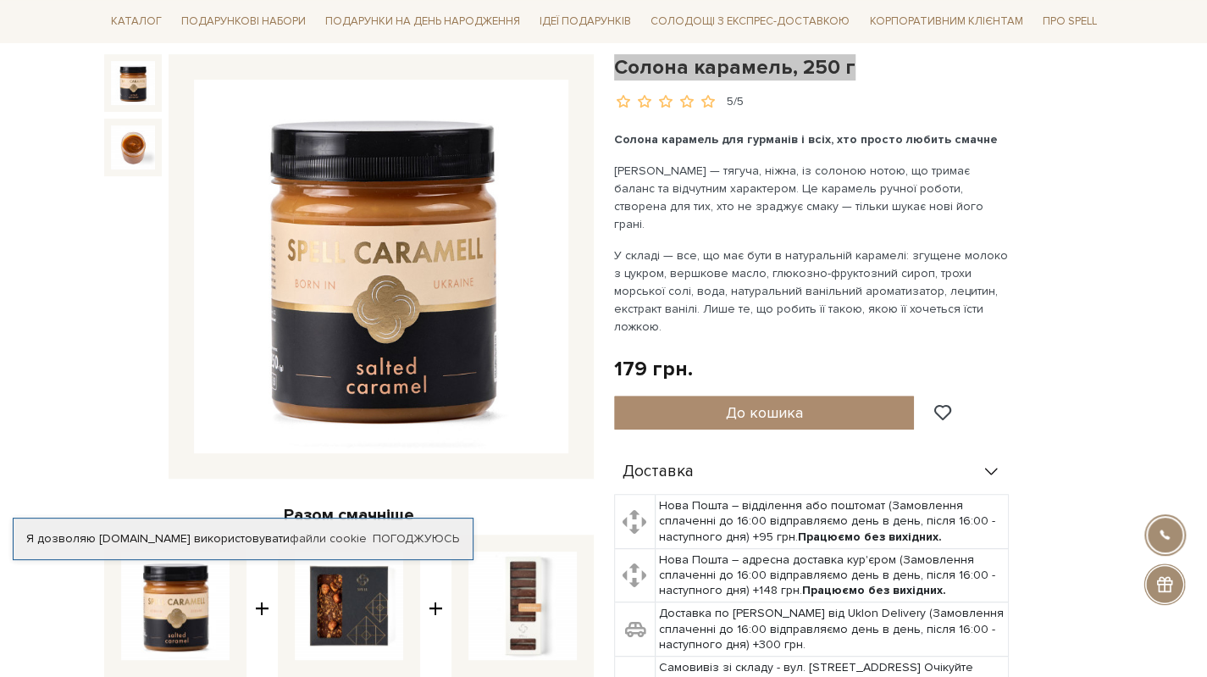
scroll to position [508, 0]
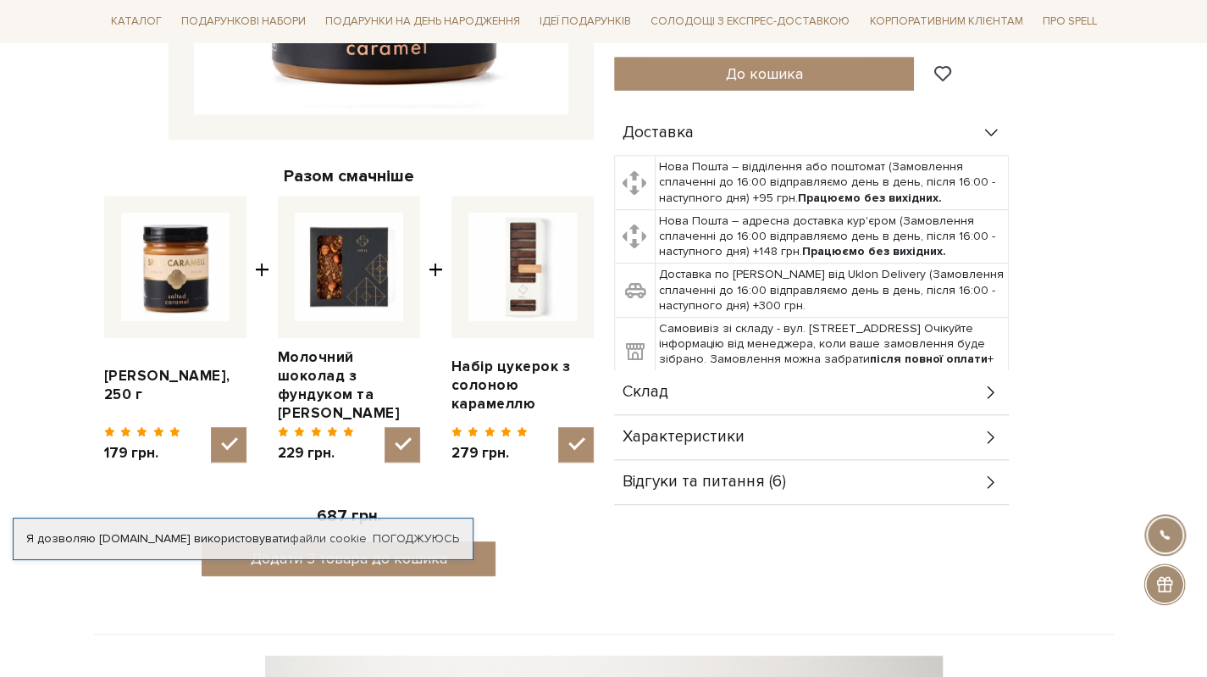
click at [679, 370] on div "Склад" at bounding box center [811, 392] width 395 height 44
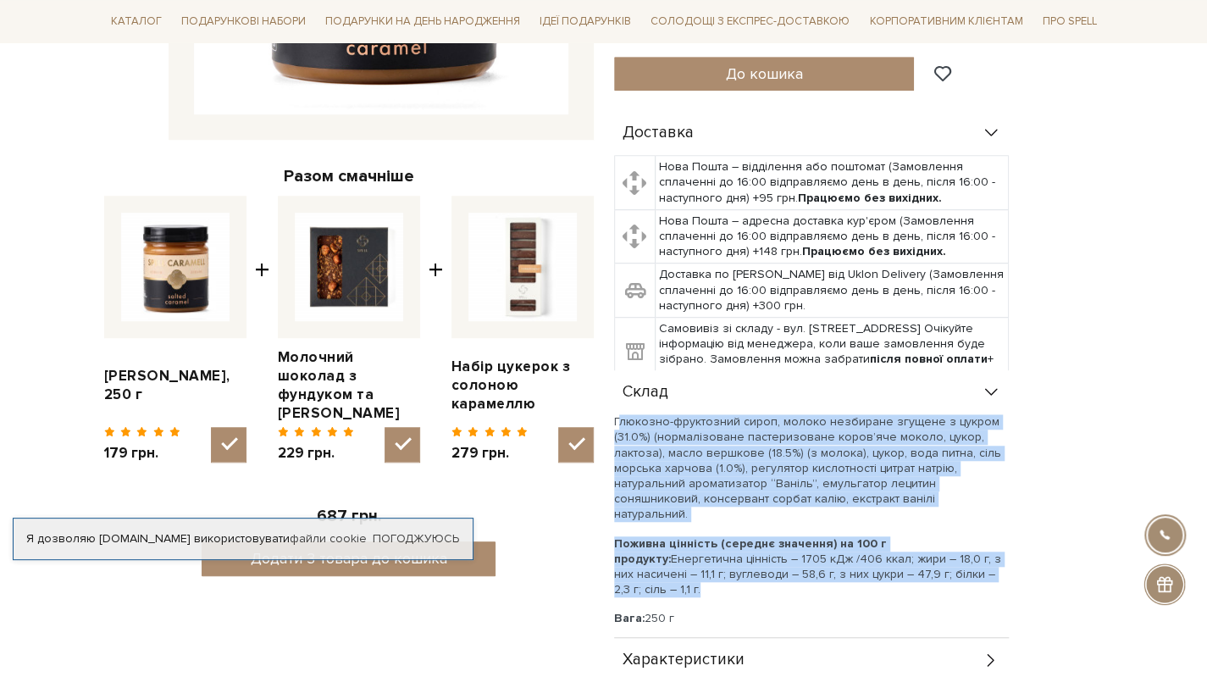
drag, startPoint x: 973, startPoint y: 527, endPoint x: 618, endPoint y: 389, distance: 380.7
click at [618, 414] on div "Глюкозно-фруктозний сироп, молоко незбиране згущене з цукром (31.0%) (нормалізо…" at bounding box center [811, 534] width 395 height 241
copy div "Глюкозно-фруктозний сироп, молоко незбиране згущене з цукром (31.0%) (нормалізо…"
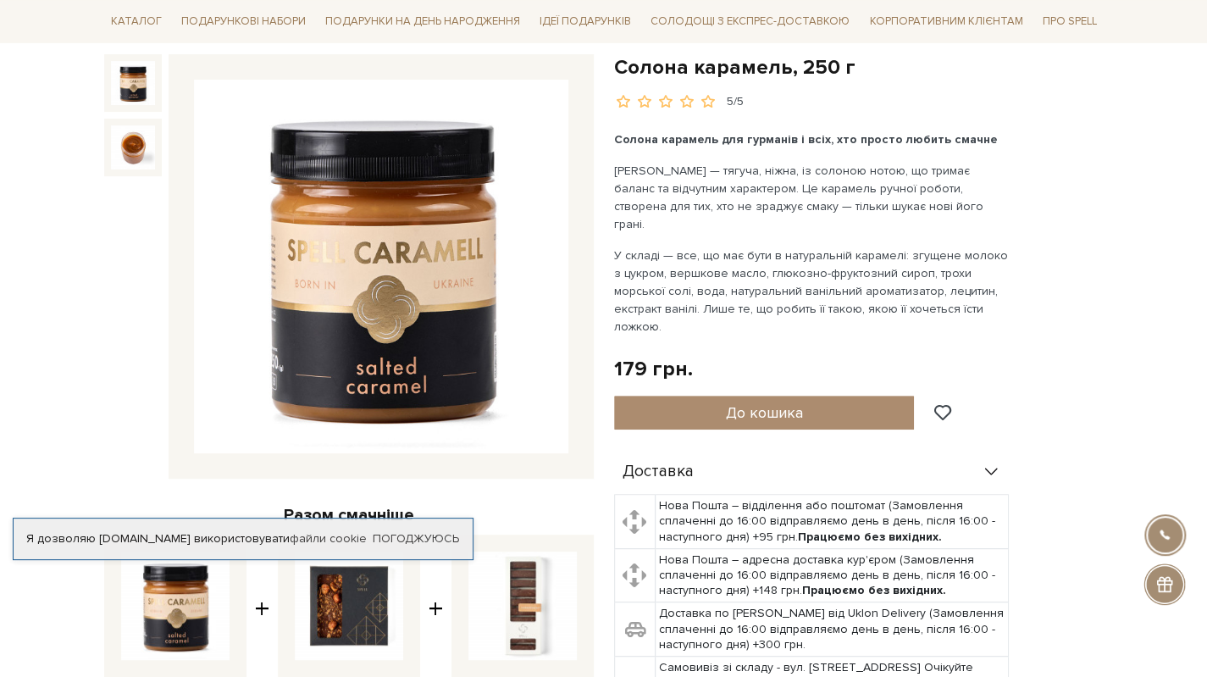
scroll to position [0, 0]
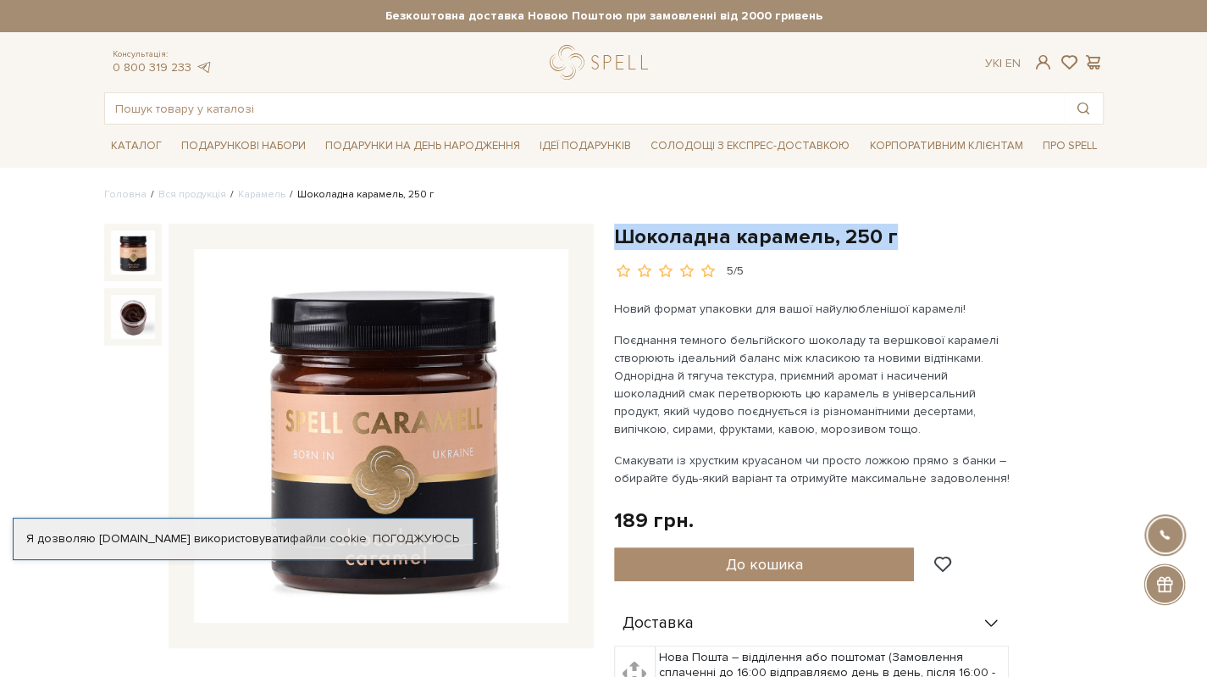
drag, startPoint x: 613, startPoint y: 229, endPoint x: 896, endPoint y: 229, distance: 282.8
click at [896, 229] on h1 "Шоколадна карамель, 250 г" at bounding box center [858, 237] width 489 height 26
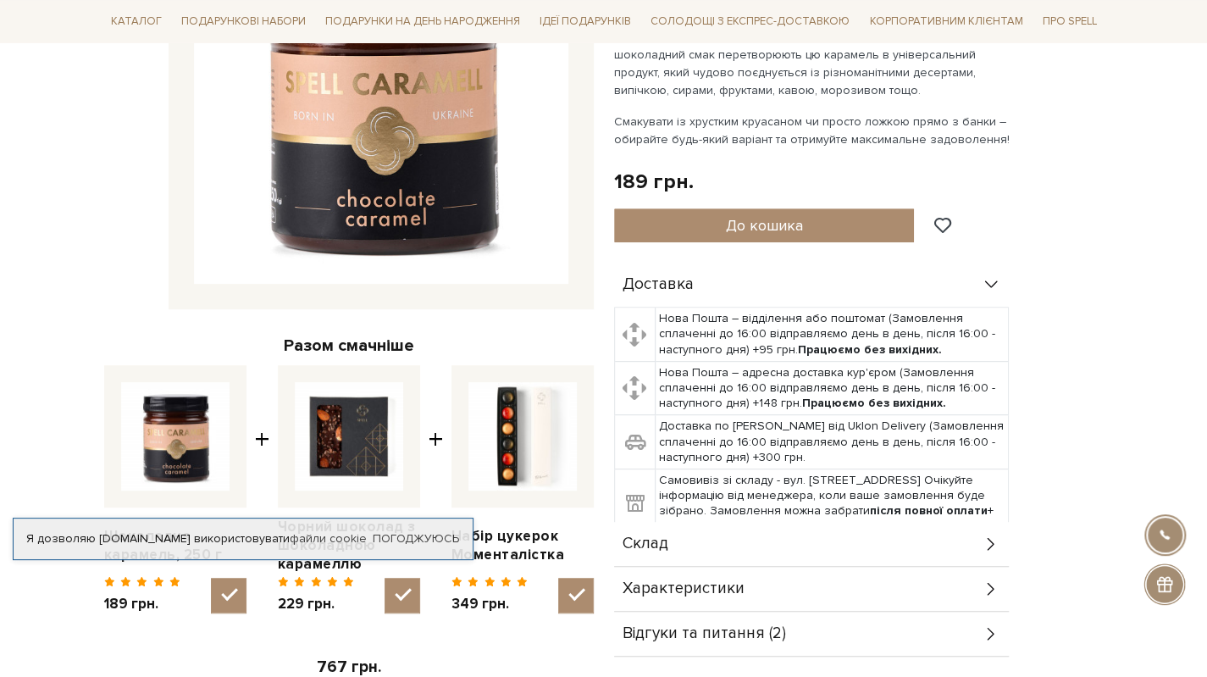
scroll to position [508, 0]
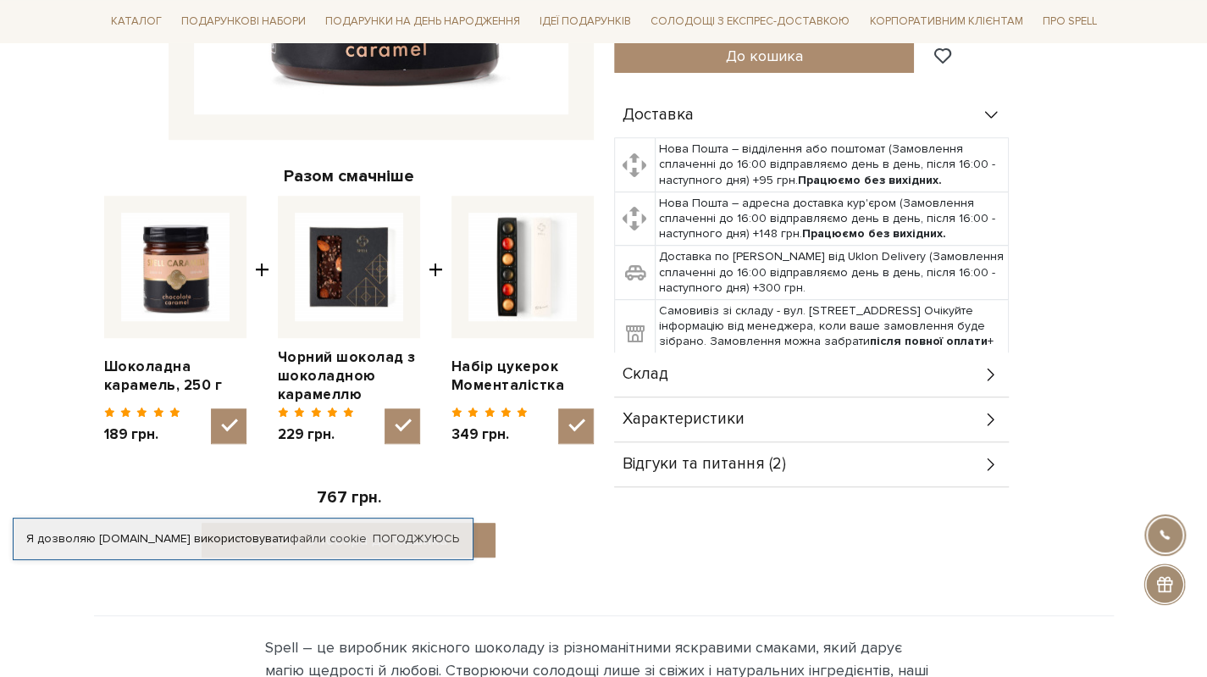
click at [666, 370] on span "Склад" at bounding box center [645, 374] width 46 height 15
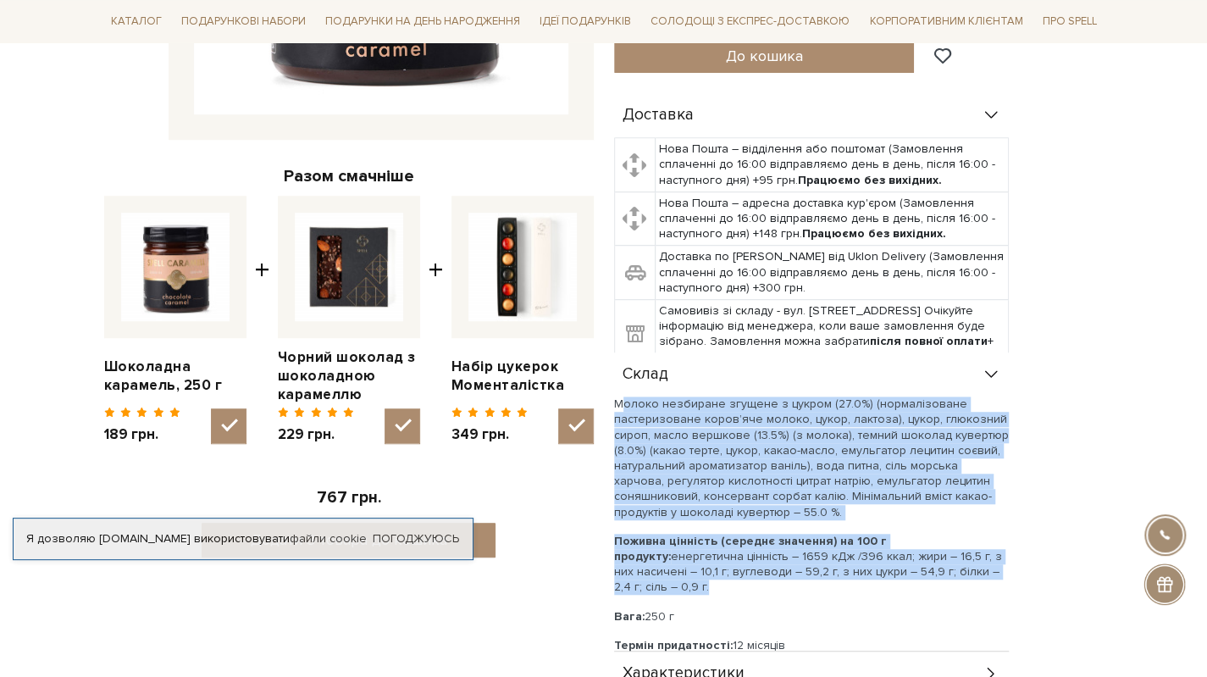
drag, startPoint x: 616, startPoint y: 403, endPoint x: 968, endPoint y: 572, distance: 389.7
click at [968, 572] on div "Молоко незбиране згущене з цукром (27.0%) (нормалізоване пастеризоване коров’яч…" at bounding box center [811, 524] width 395 height 257
copy div "Молоко незбиране згущене з цукром (27.0%) (нормалізоване пастеризоване коров’яч…"
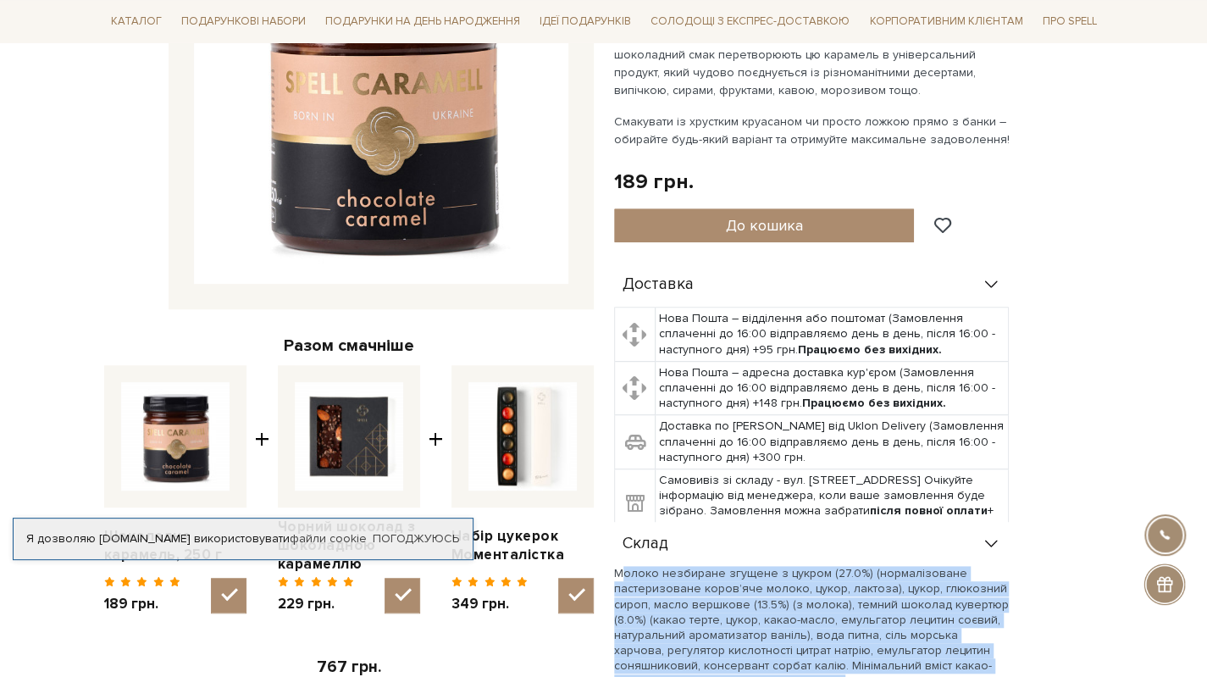
scroll to position [169, 0]
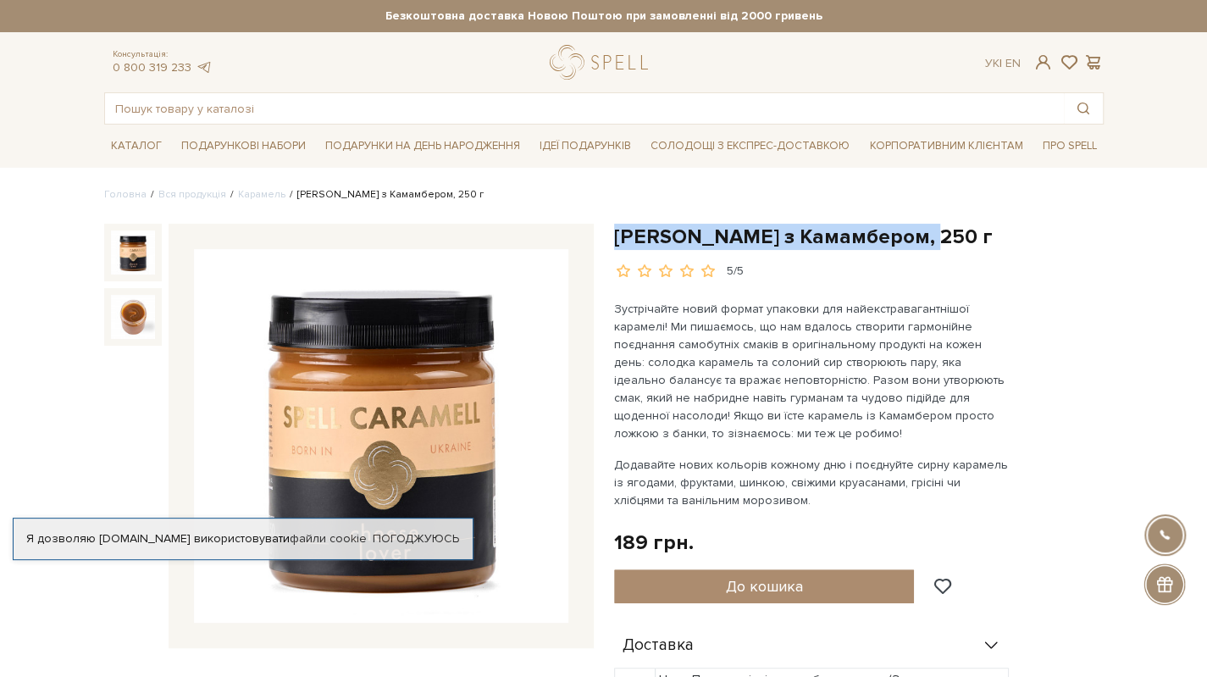
drag, startPoint x: 612, startPoint y: 233, endPoint x: 952, endPoint y: 232, distance: 339.6
click at [952, 232] on div "[PERSON_NAME] з Камамбером, 250 г 5/5 Додавайте нових кольорів кожному дню і по…" at bounding box center [859, 662] width 510 height 877
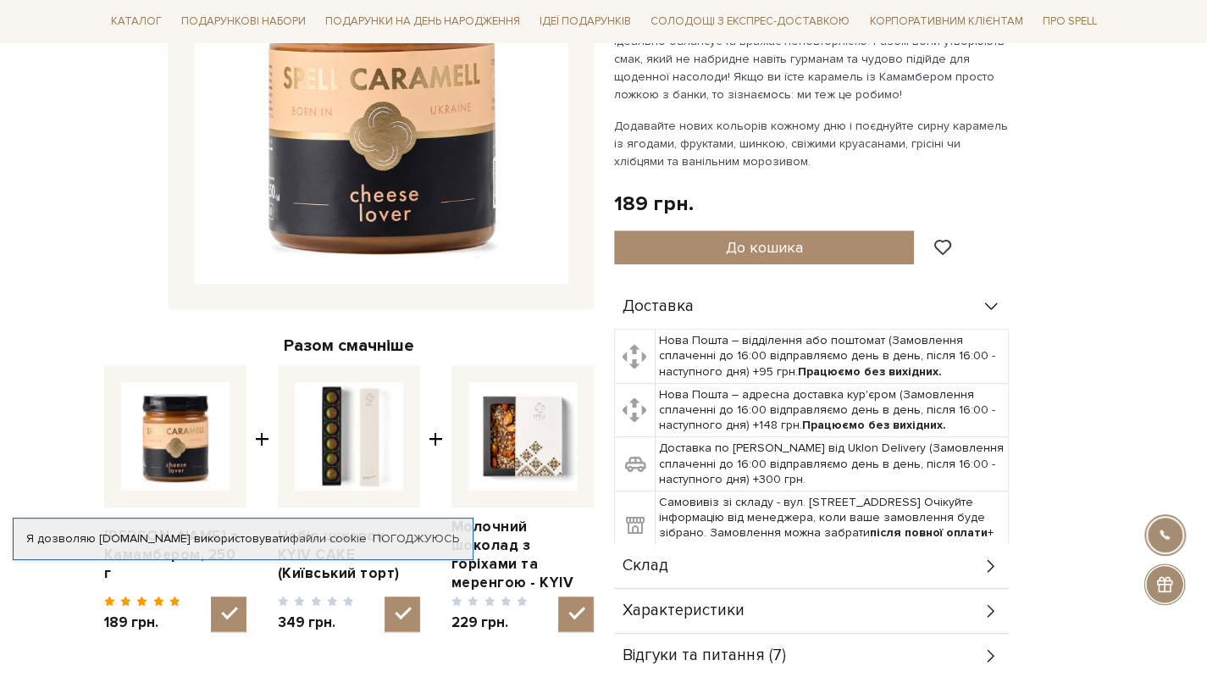
scroll to position [508, 0]
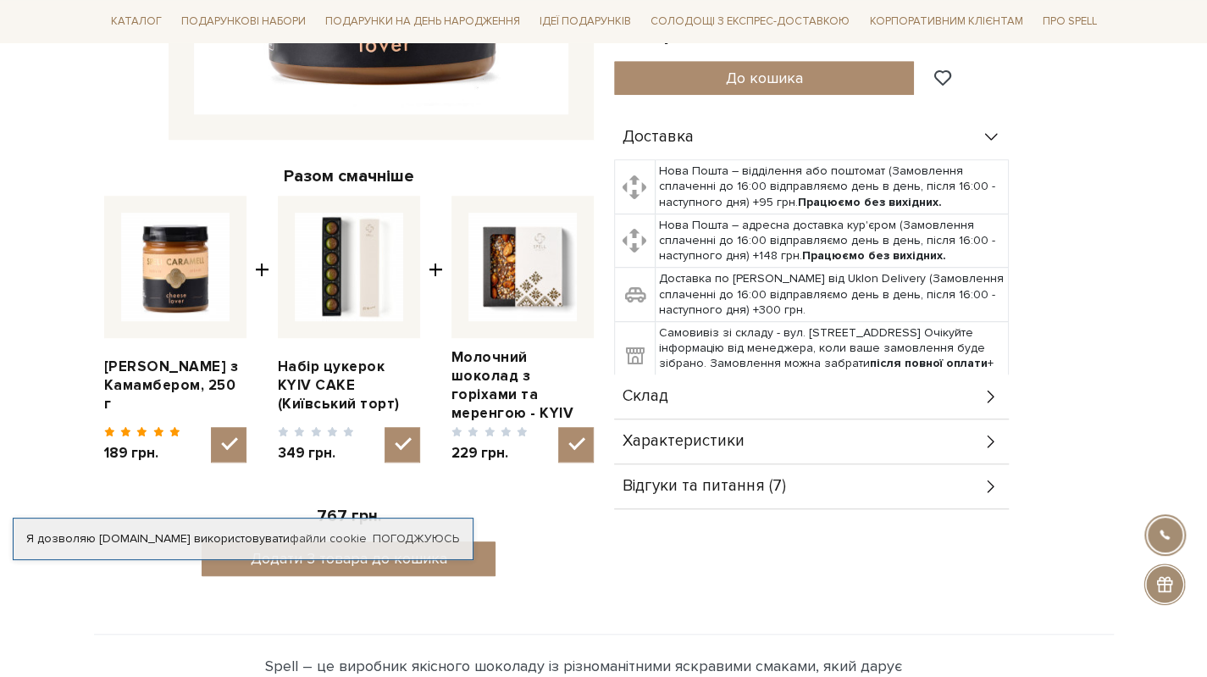
click at [694, 395] on div "Склад" at bounding box center [811, 396] width 395 height 44
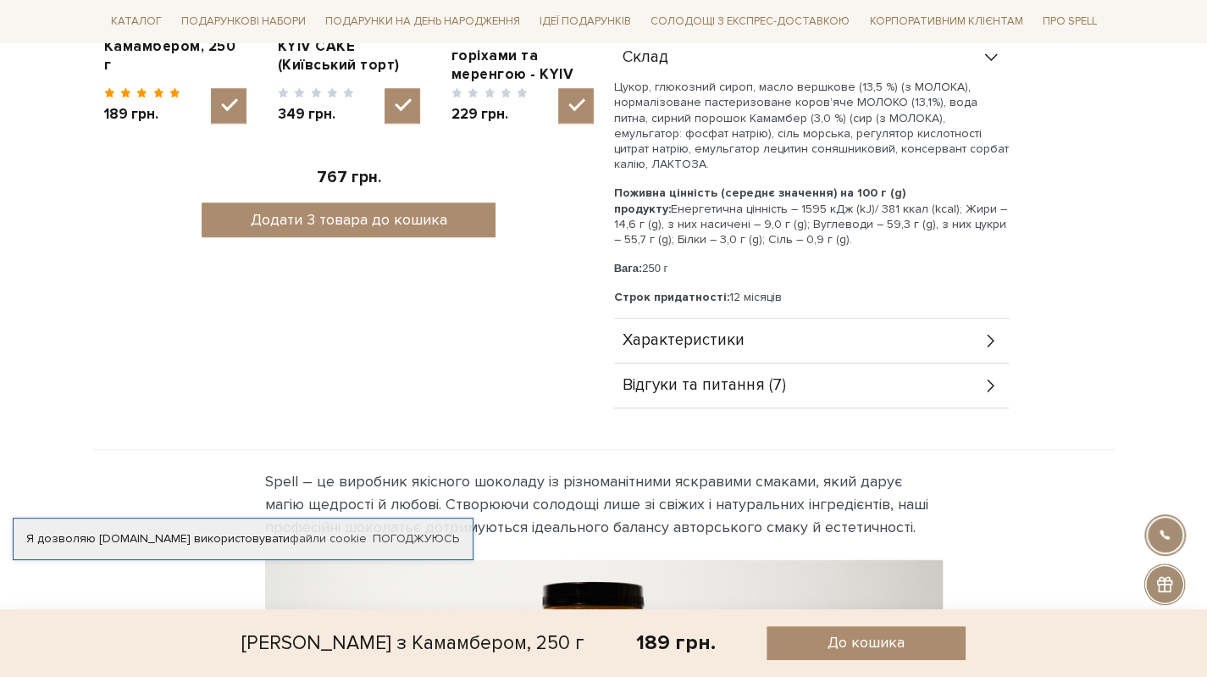
scroll to position [677, 0]
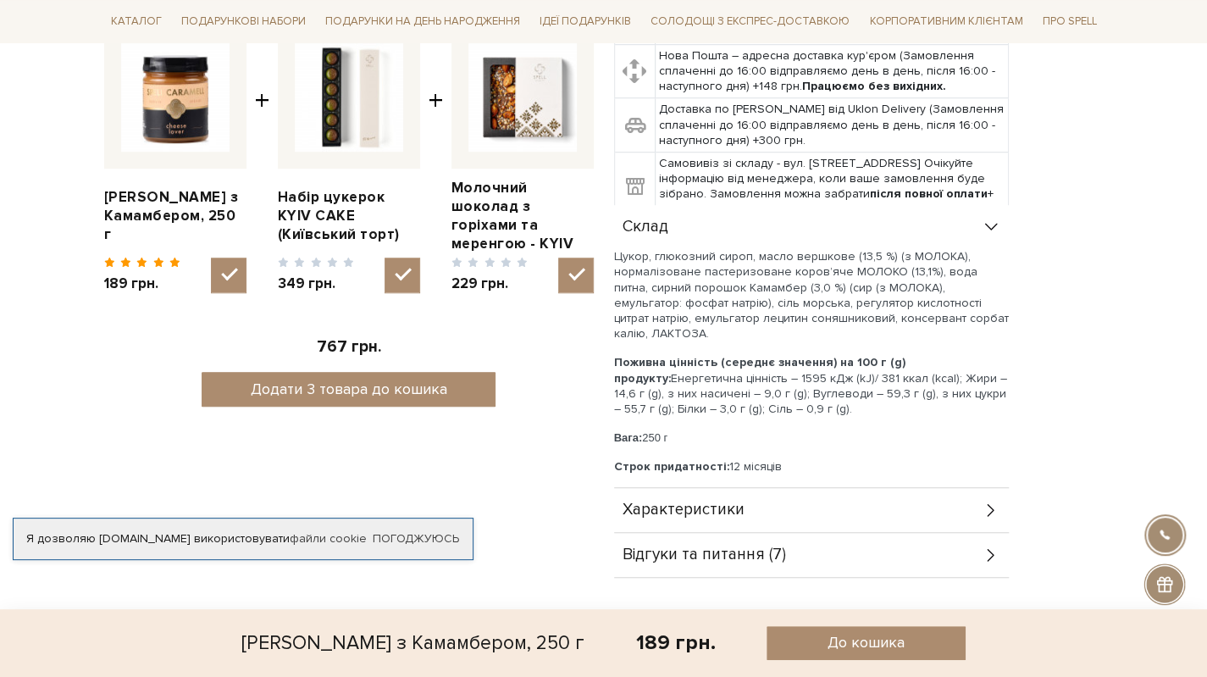
drag, startPoint x: 616, startPoint y: 255, endPoint x: 811, endPoint y: 414, distance: 252.2
click at [811, 414] on div "Цукор, глюкозний сироп, масло вершкове (13,5 %) (з МОЛОКА), нормалізоване пасте…" at bounding box center [811, 361] width 395 height 225
copy div "Цукор, глюкозний сироп, масло вершкове (13,5 %) (з МОЛОКА), нормалізоване пасте…"
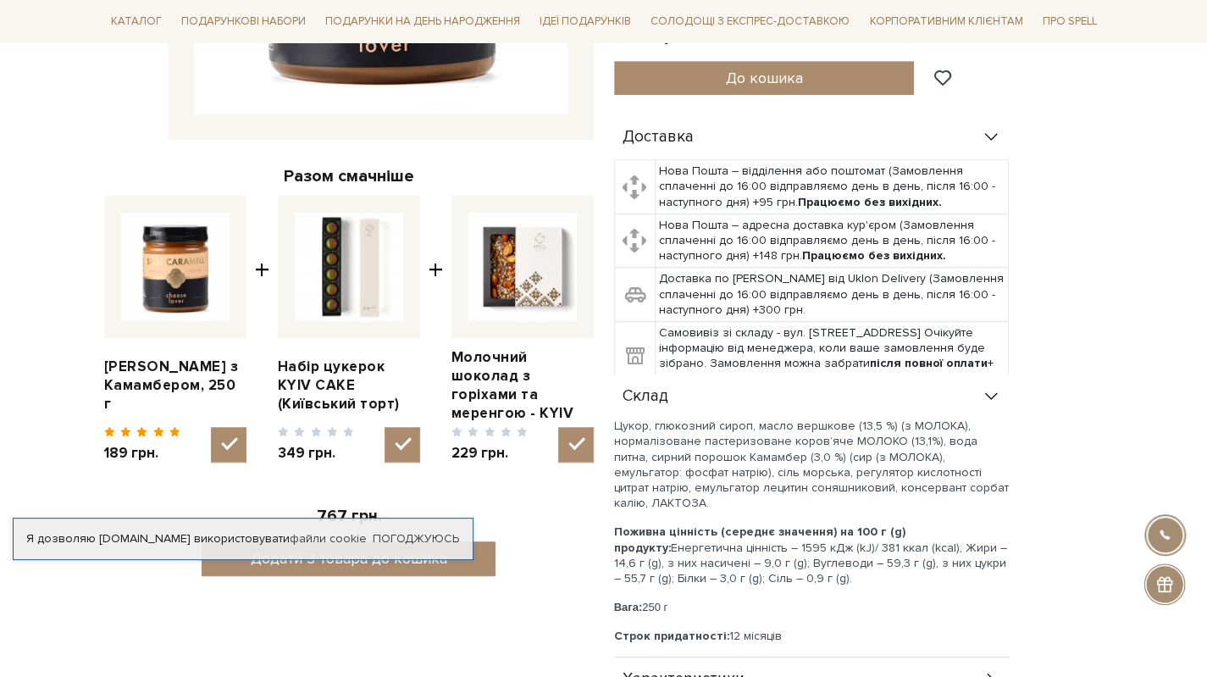
scroll to position [0, 0]
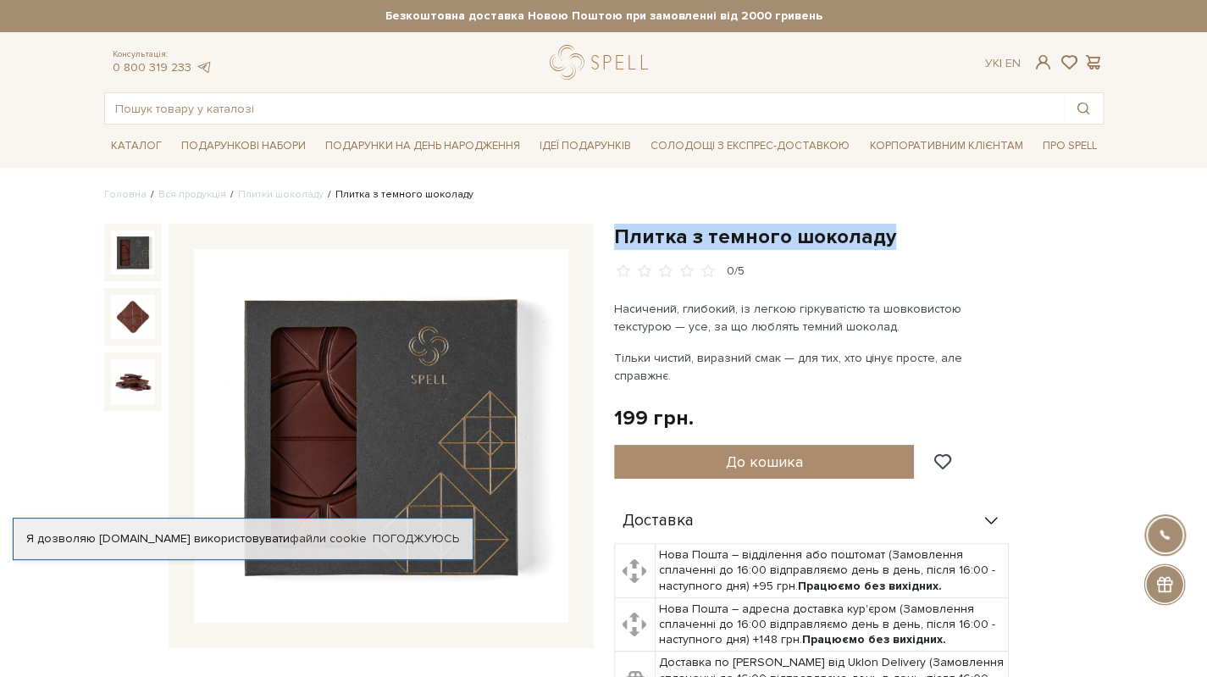
click at [894, 239] on h1 "Плитка з темного шоколаду" at bounding box center [858, 237] width 489 height 26
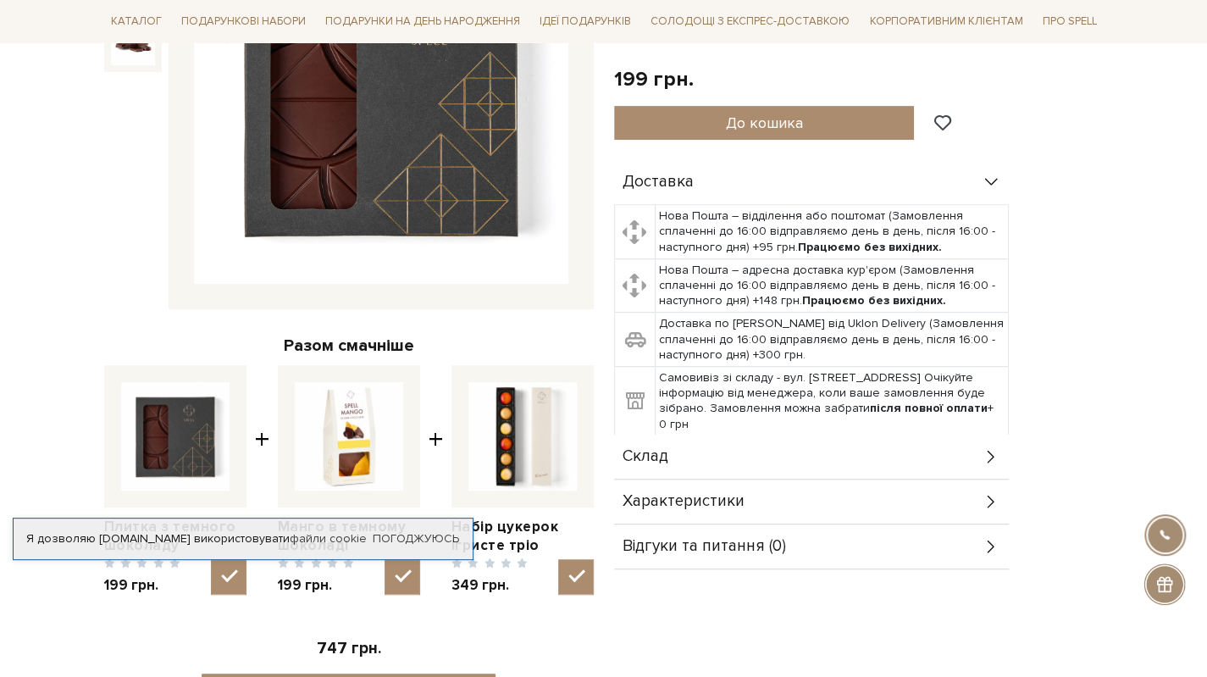
scroll to position [508, 0]
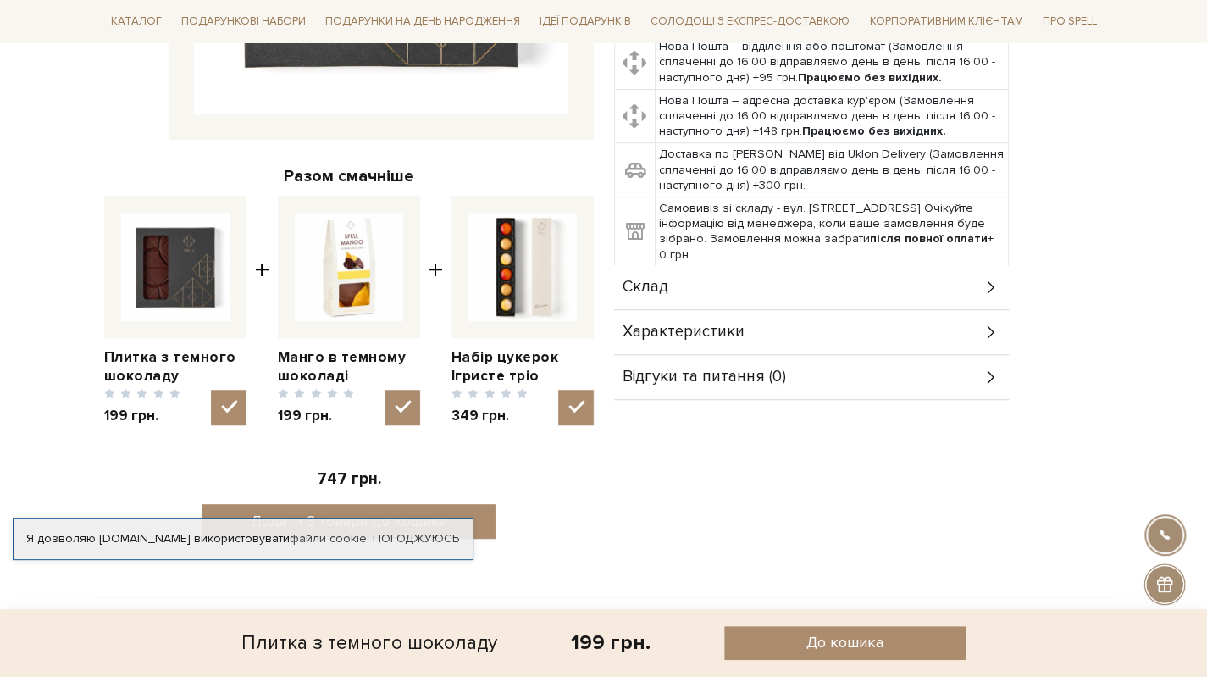
click at [677, 265] on div "Склад" at bounding box center [811, 287] width 395 height 44
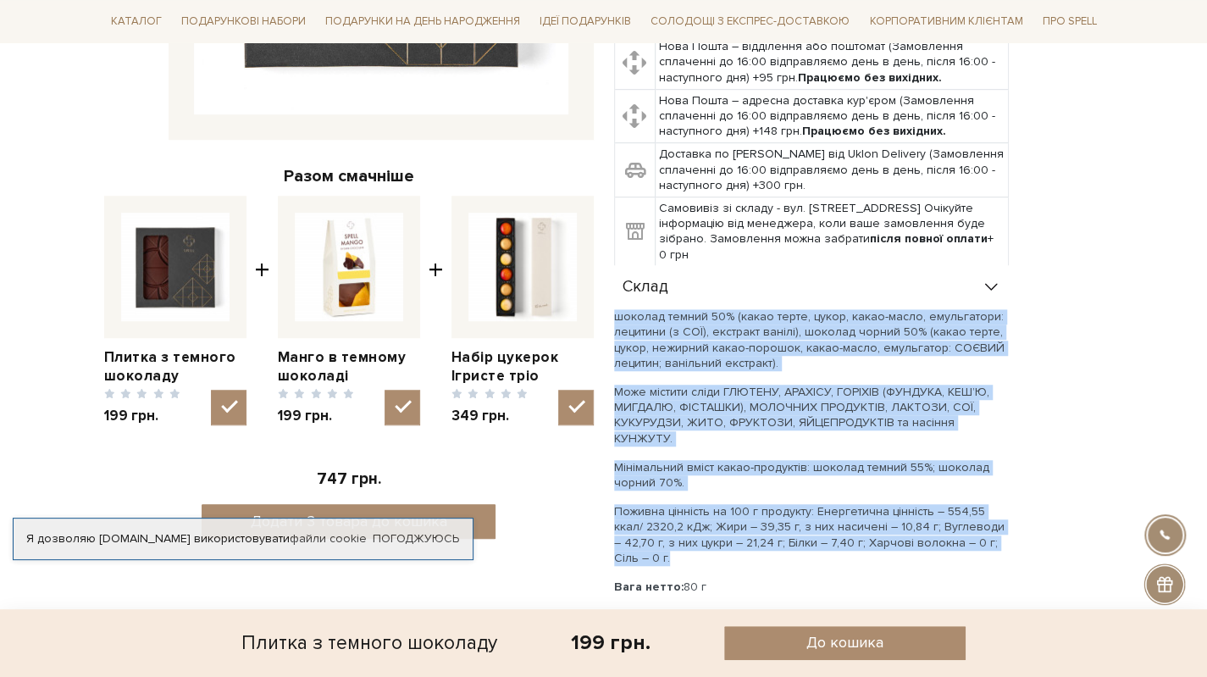
drag, startPoint x: 614, startPoint y: 296, endPoint x: 1004, endPoint y: 509, distance: 444.9
click at [1004, 509] on div "шоколад темний 50% (какао терте, цукор, какао-масло, емульгатори: лецитини (з С…" at bounding box center [811, 480] width 395 height 343
copy div "шоколад темний 50% (какао терте, цукор, какао-масло, емульгатори: лецитини (з С…"
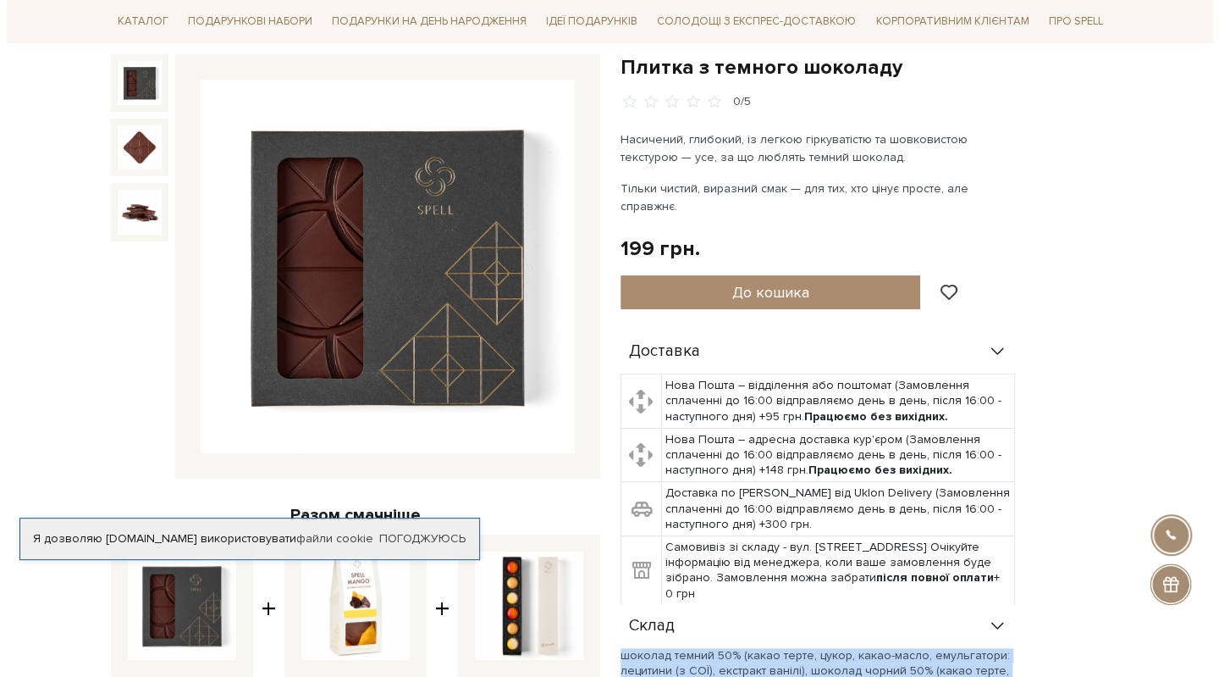
scroll to position [0, 0]
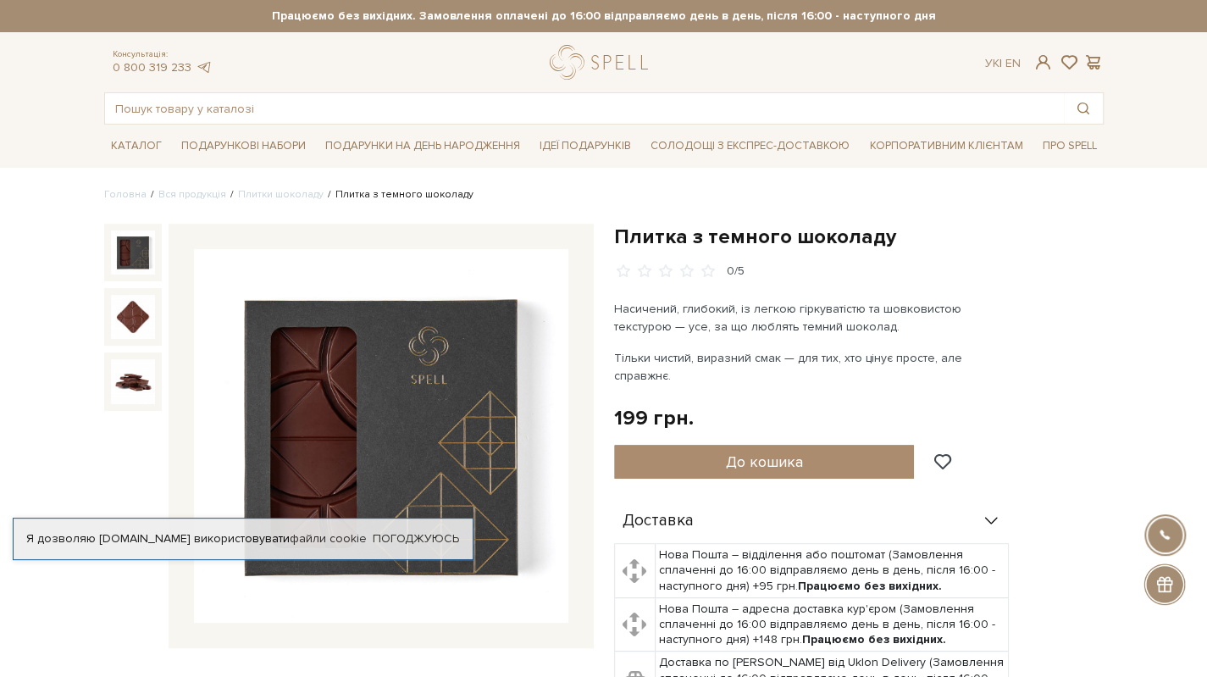
click at [132, 244] on img at bounding box center [133, 252] width 44 height 44
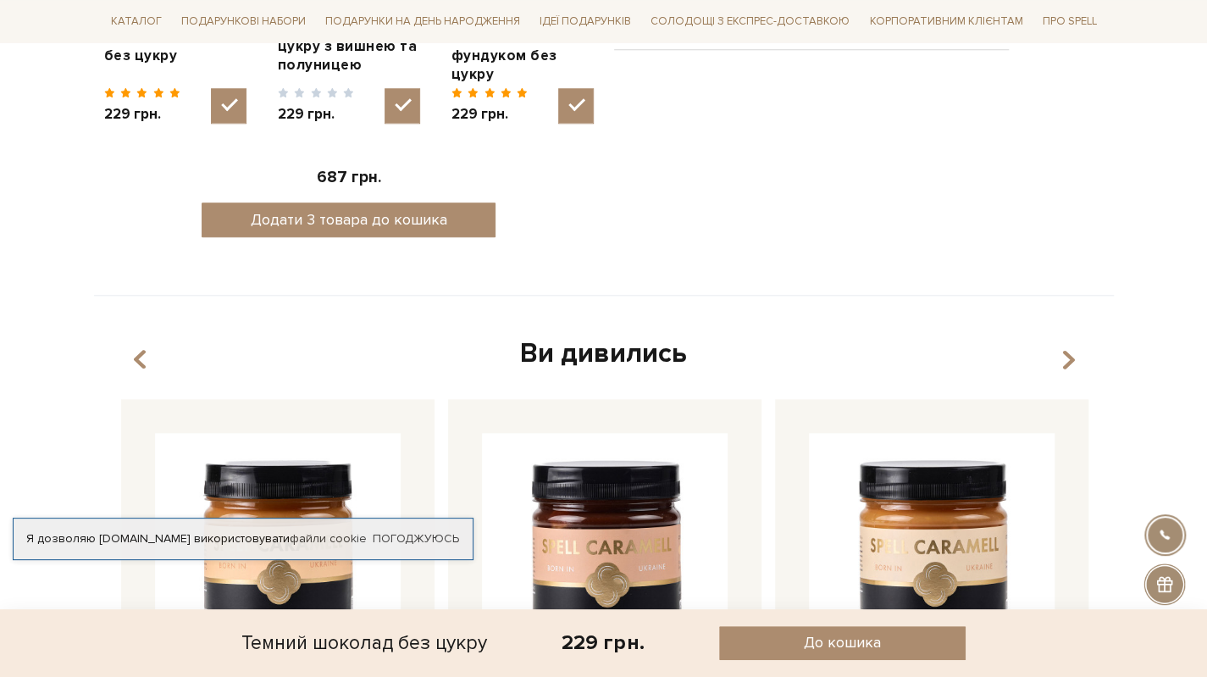
scroll to position [677, 0]
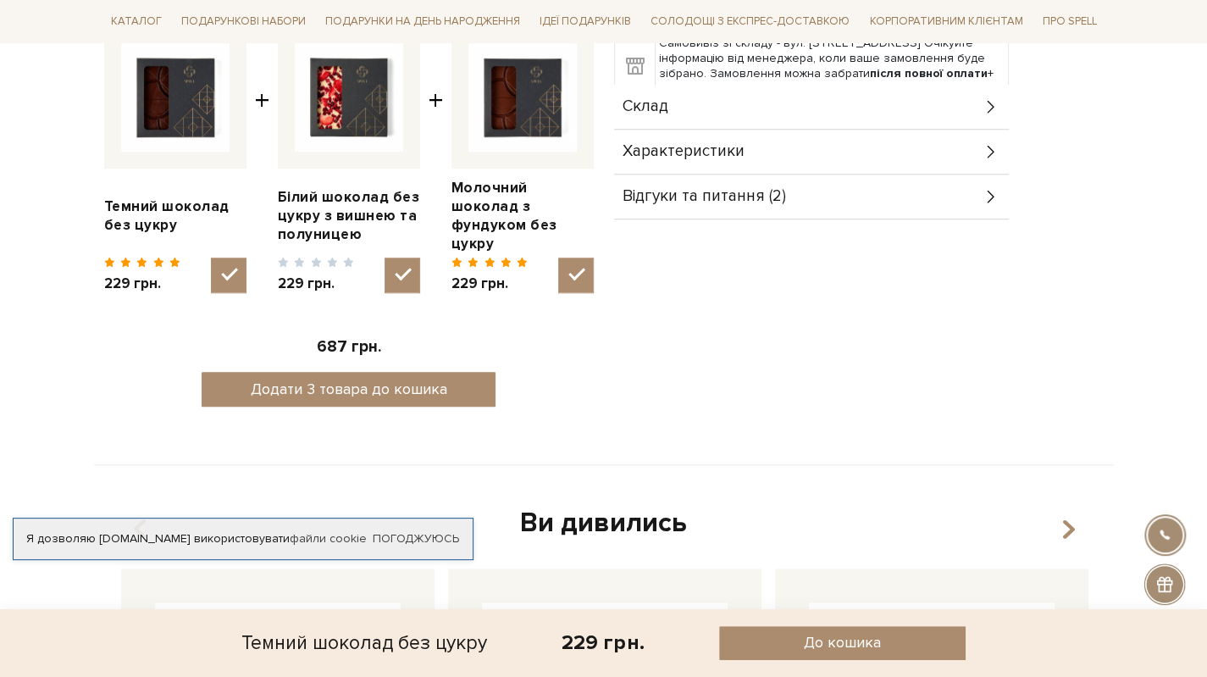
click at [702, 89] on div "Склад" at bounding box center [811, 107] width 395 height 44
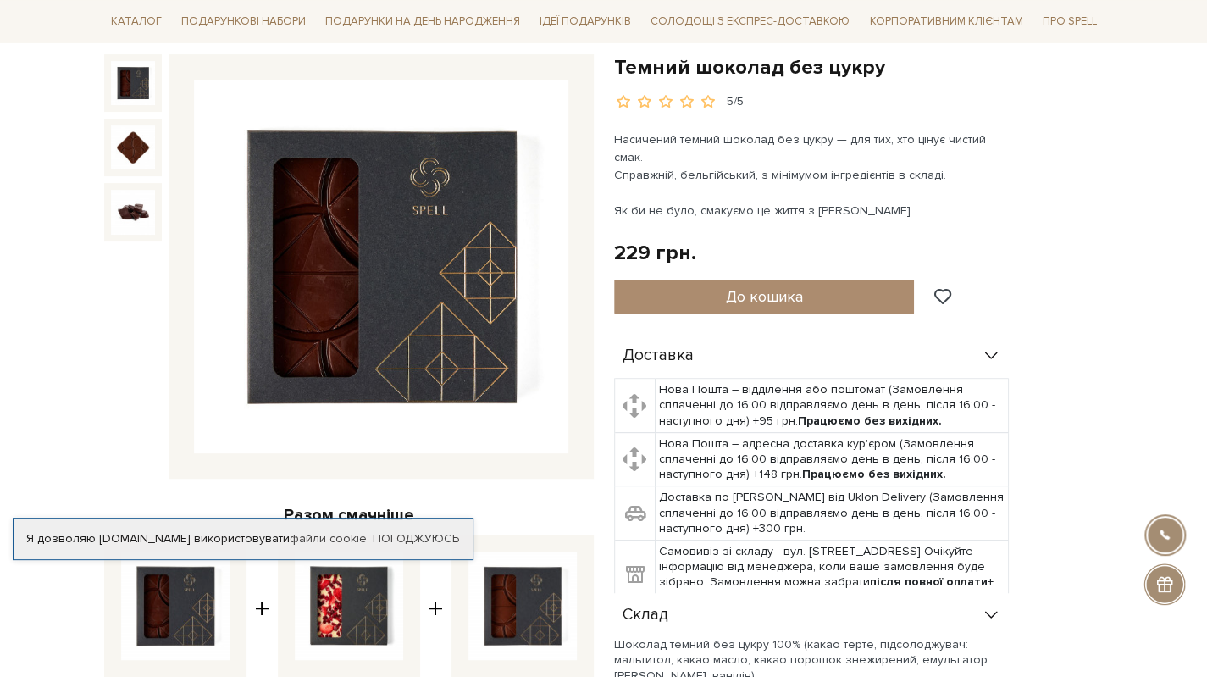
scroll to position [0, 0]
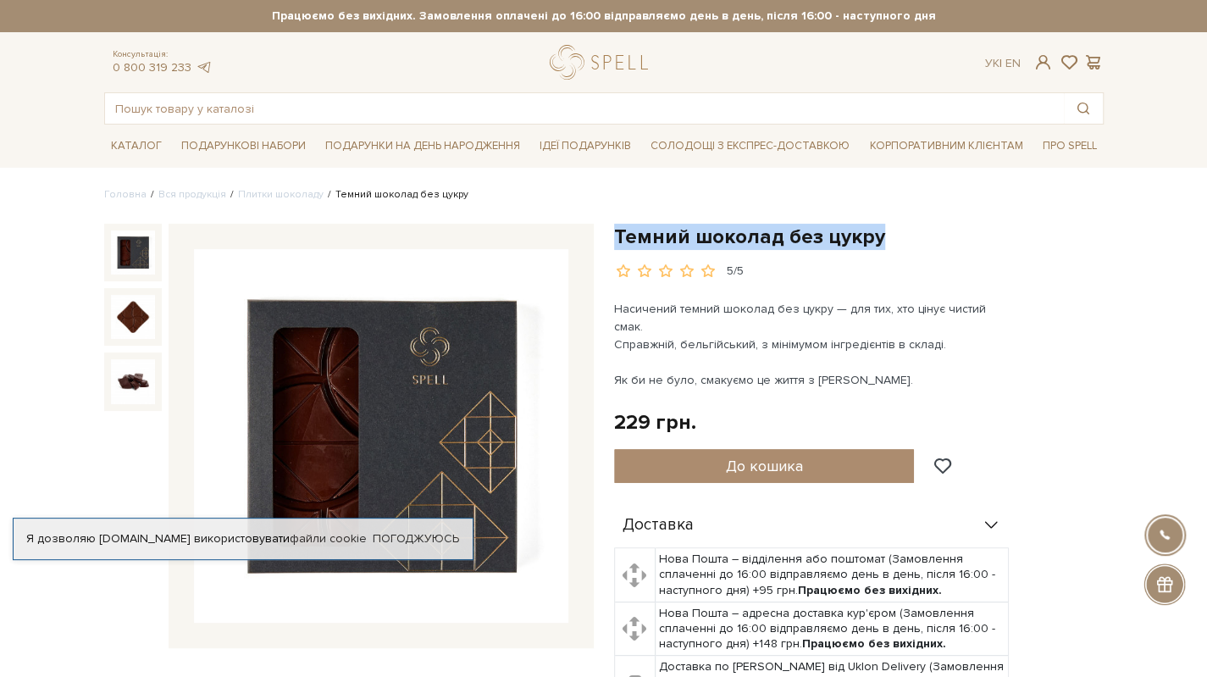
drag, startPoint x: 612, startPoint y: 232, endPoint x: 938, endPoint y: 233, distance: 326.0
copy h1 "Темний шоколад без цукру"
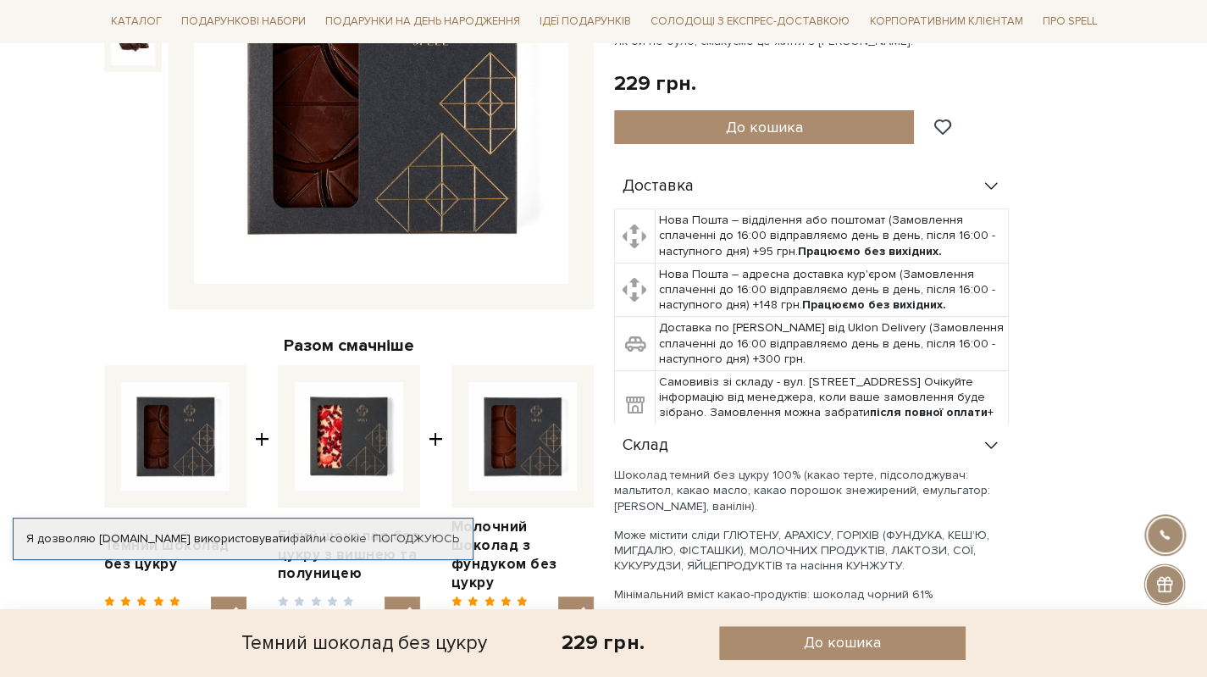
scroll to position [508, 0]
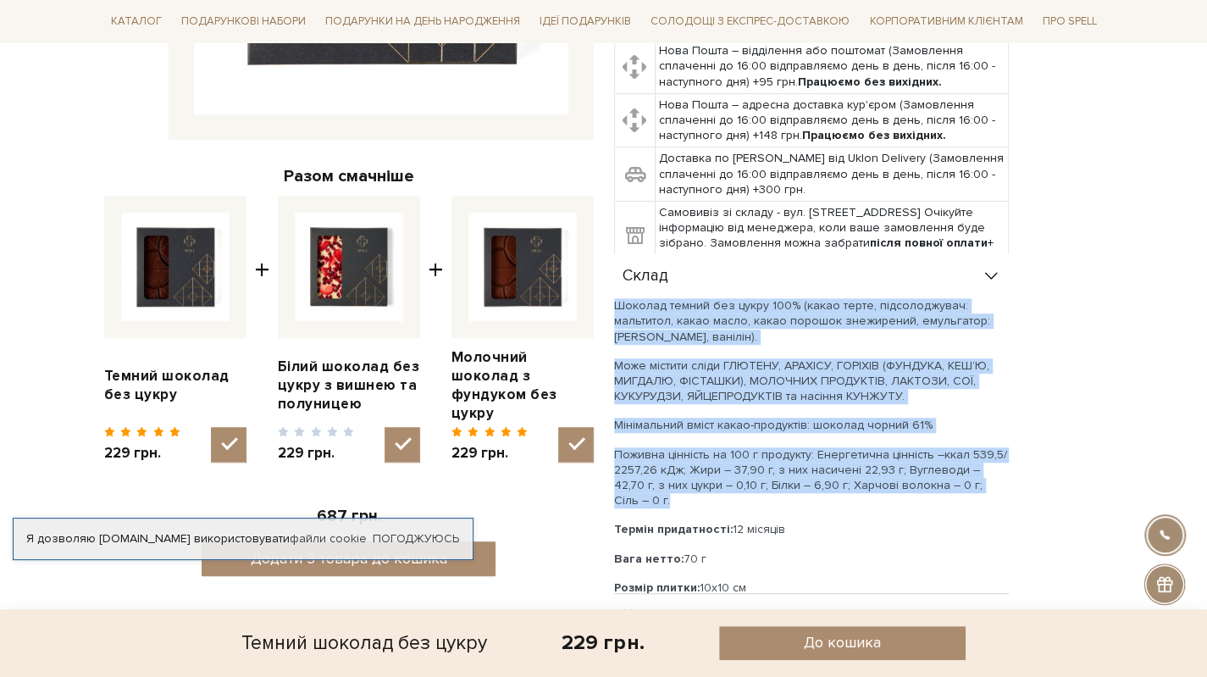
drag, startPoint x: 615, startPoint y: 284, endPoint x: 1020, endPoint y: 465, distance: 443.5
click at [1020, 465] on div "Доставка Нова Пошта – відділення або поштомат (Замовлення сплаченні до 16:00 ві…" at bounding box center [858, 339] width 489 height 688
copy div "Шоколад темний без цукру 100% (какао терте, підсолоджувач: мальтитол, какао мас…"
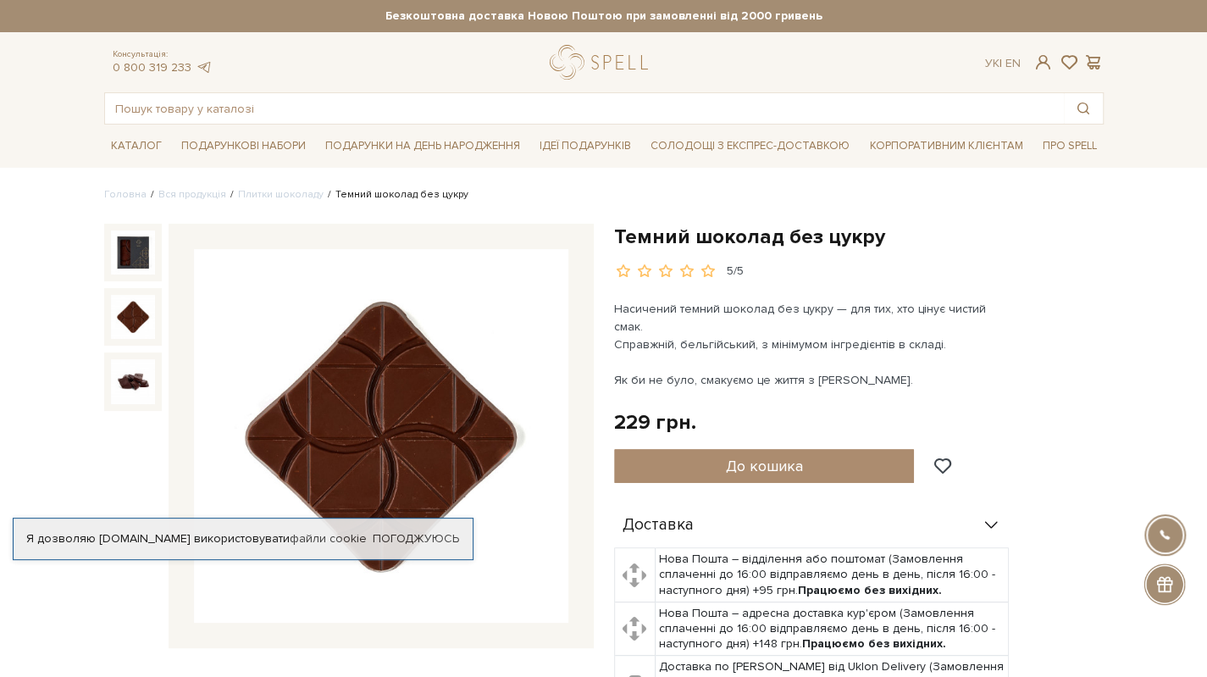
click at [137, 300] on img at bounding box center [133, 317] width 44 height 44
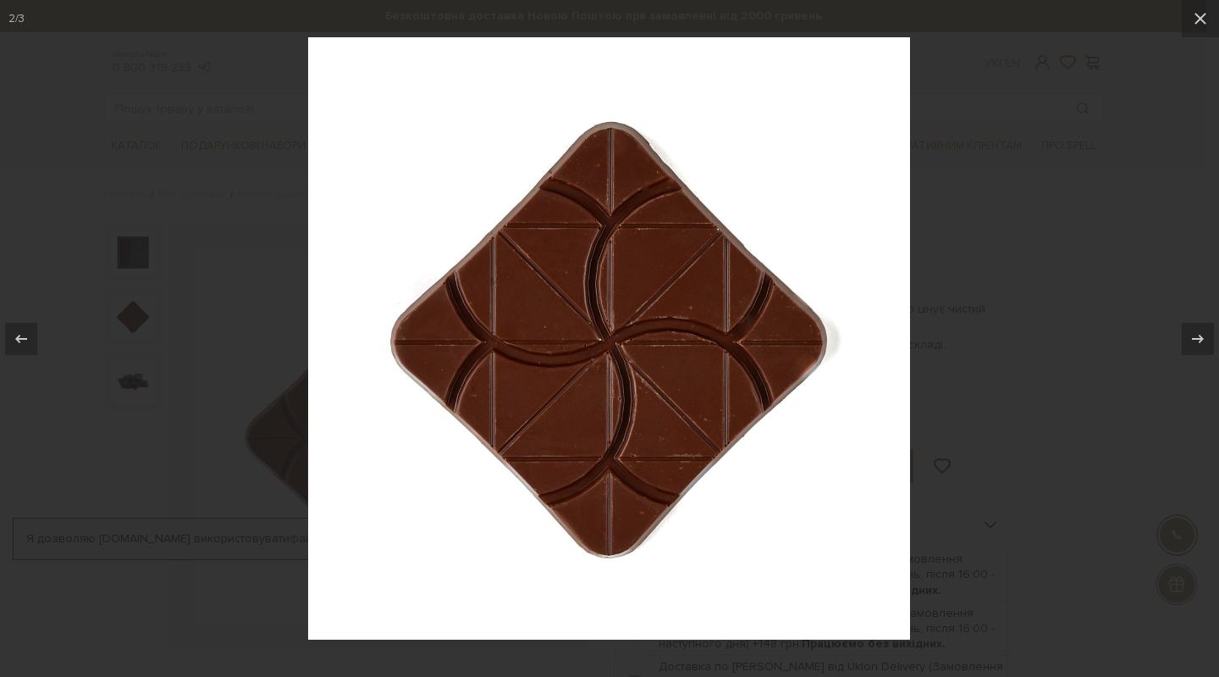
click at [163, 447] on div at bounding box center [609, 338] width 1219 height 677
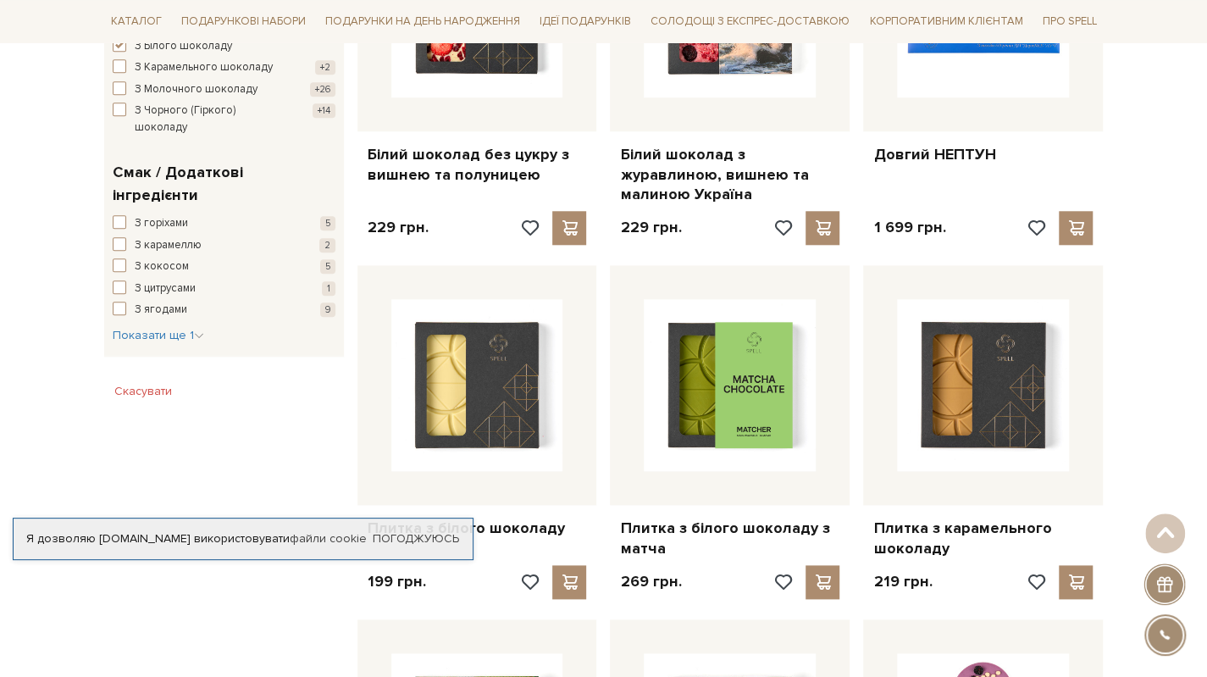
scroll to position [1016, 0]
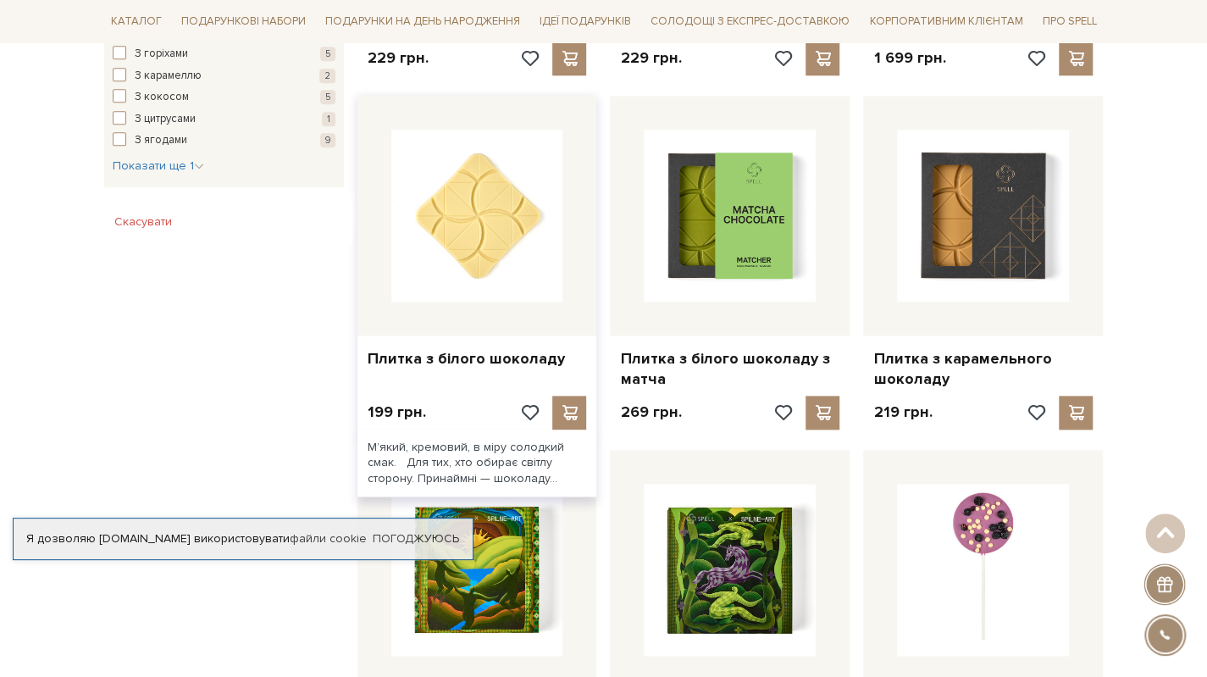
click at [466, 267] on img at bounding box center [477, 216] width 172 height 172
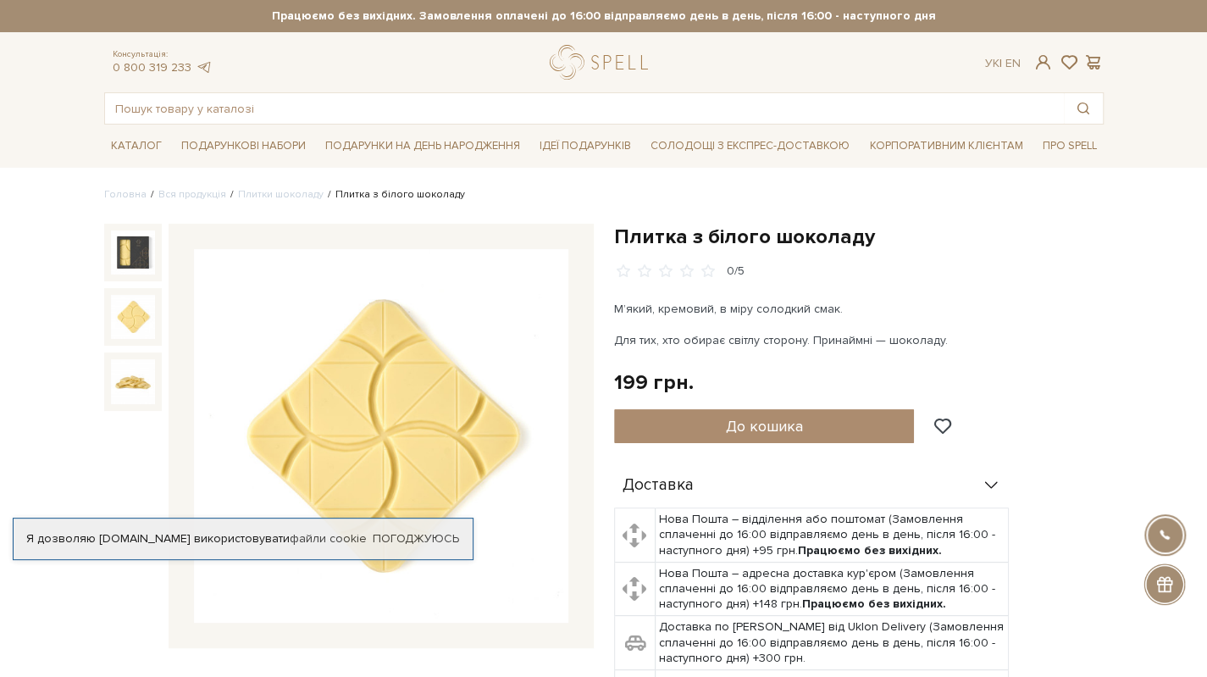
scroll to position [508, 0]
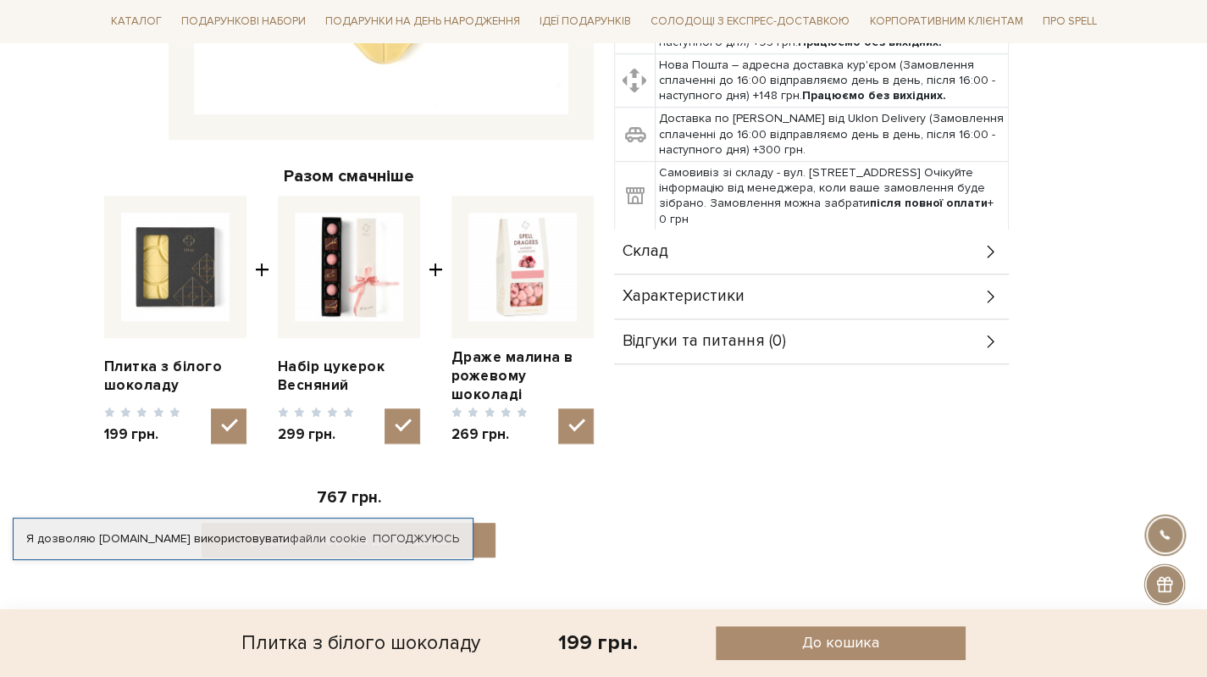
click at [699, 257] on div "Склад" at bounding box center [811, 251] width 395 height 44
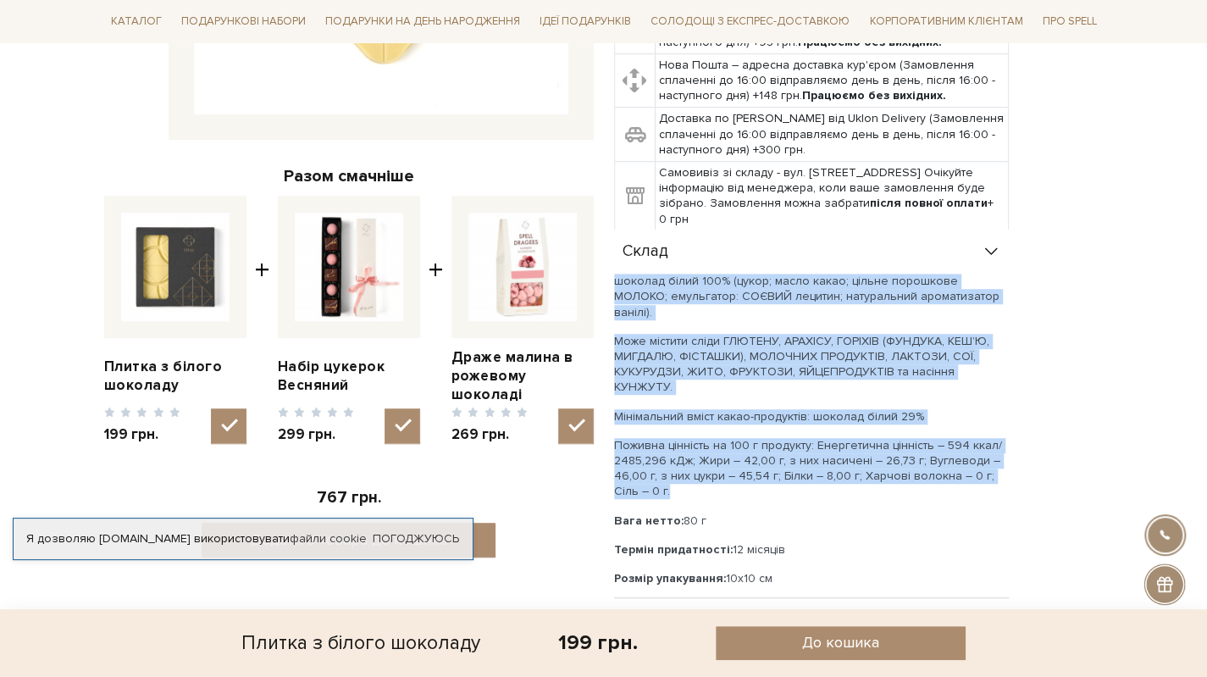
drag, startPoint x: 616, startPoint y: 281, endPoint x: 731, endPoint y: 463, distance: 215.4
click at [731, 463] on div "шоколад білий 100% (цукор; масло какао; цільне порошкове МОЛОКО; емульгатор: СО…" at bounding box center [811, 444] width 395 height 341
copy div "шоколад білий 100% (цукор; масло какао; цільне порошкове МОЛОКО; емульгатор: СО…"
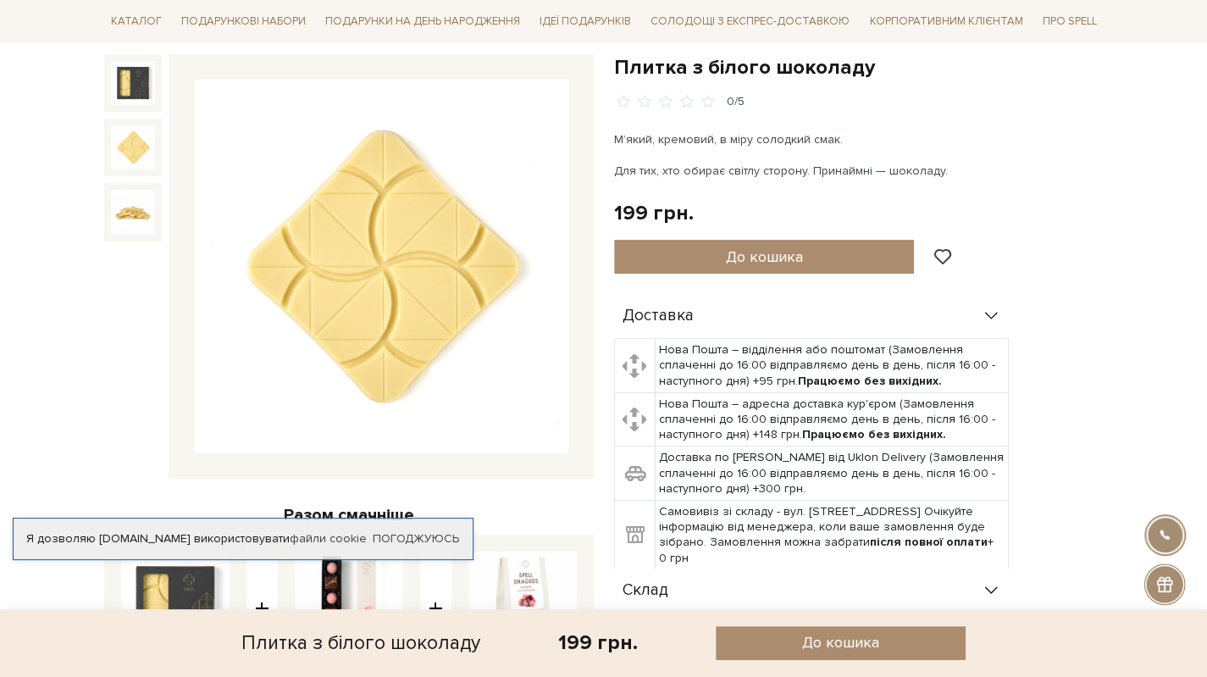
scroll to position [0, 0]
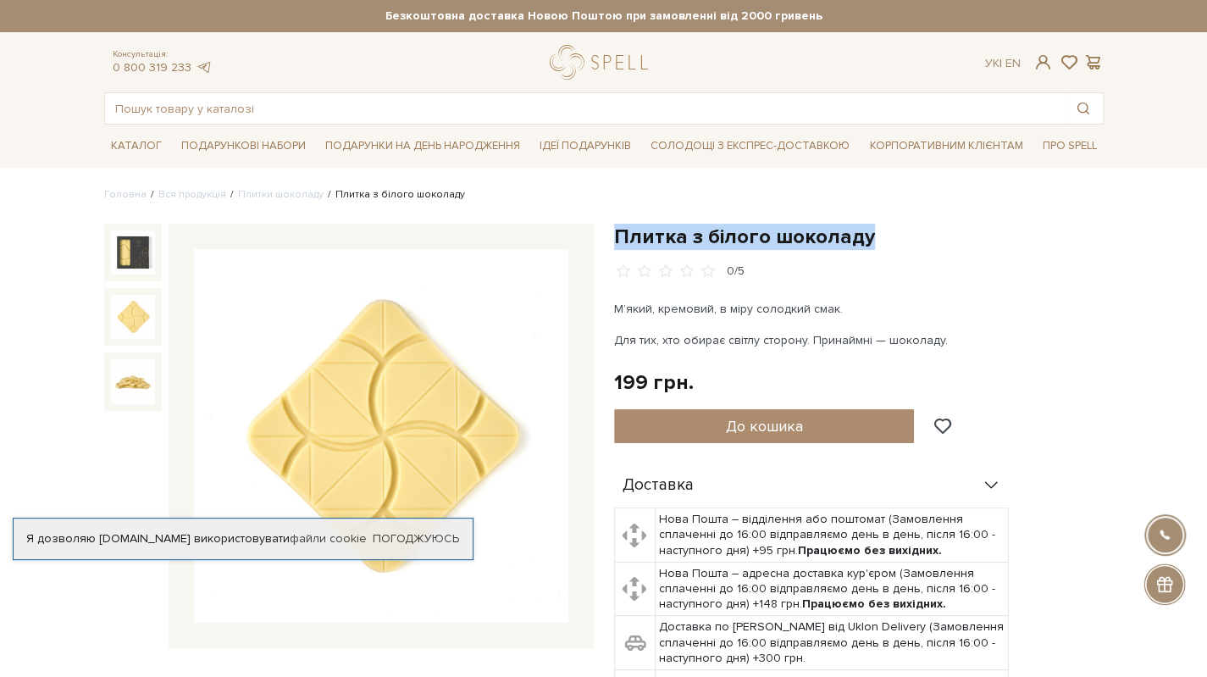
drag, startPoint x: 616, startPoint y: 233, endPoint x: 888, endPoint y: 233, distance: 272.7
click at [888, 233] on h1 "Плитка з білого шоколаду" at bounding box center [858, 237] width 489 height 26
copy h1 "Плитка з білого шоколаду"
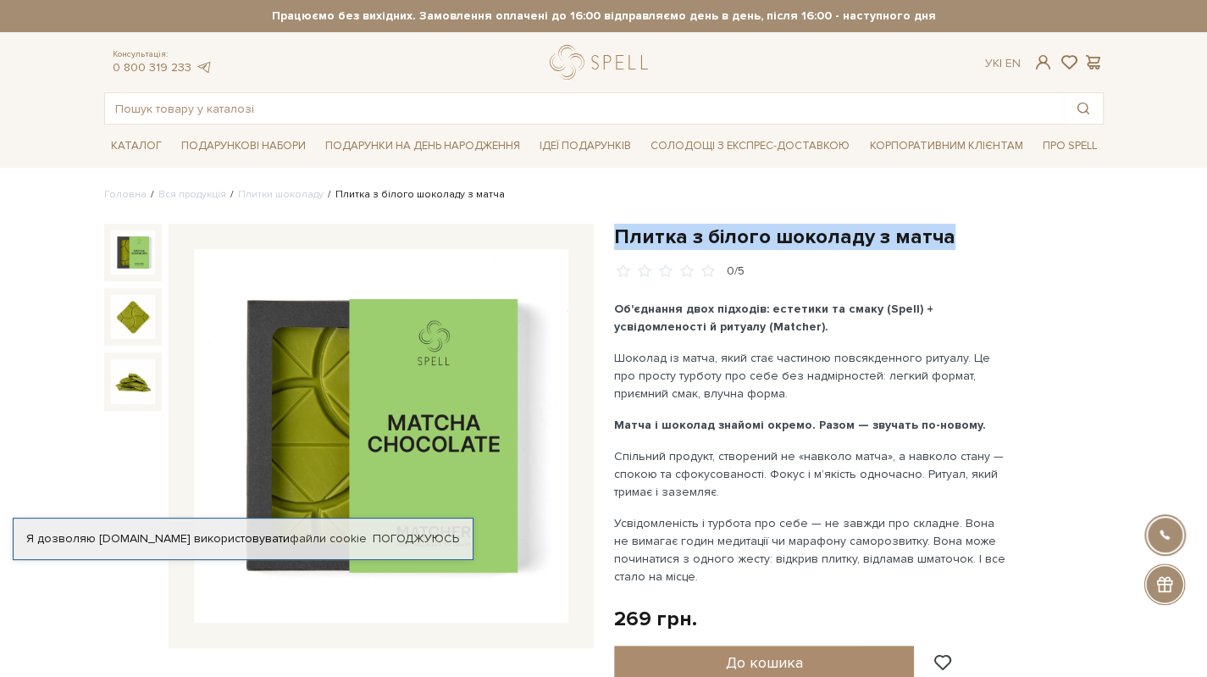
drag, startPoint x: 611, startPoint y: 232, endPoint x: 997, endPoint y: 234, distance: 386.1
click at [997, 234] on div "Плитка з білого шоколаду з матча 0/5 Об'єднання двох підходів: естетики та смак…" at bounding box center [859, 659] width 510 height 870
copy h1 "Плитка з білого шоколаду з матча"
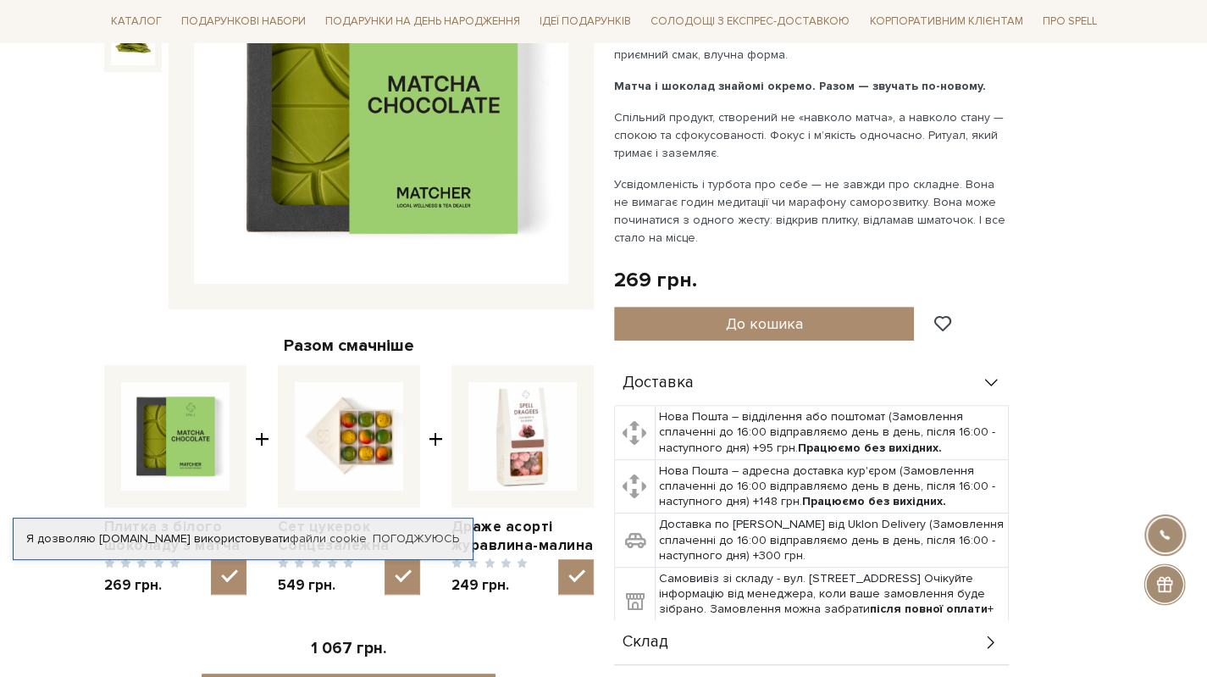
scroll to position [508, 0]
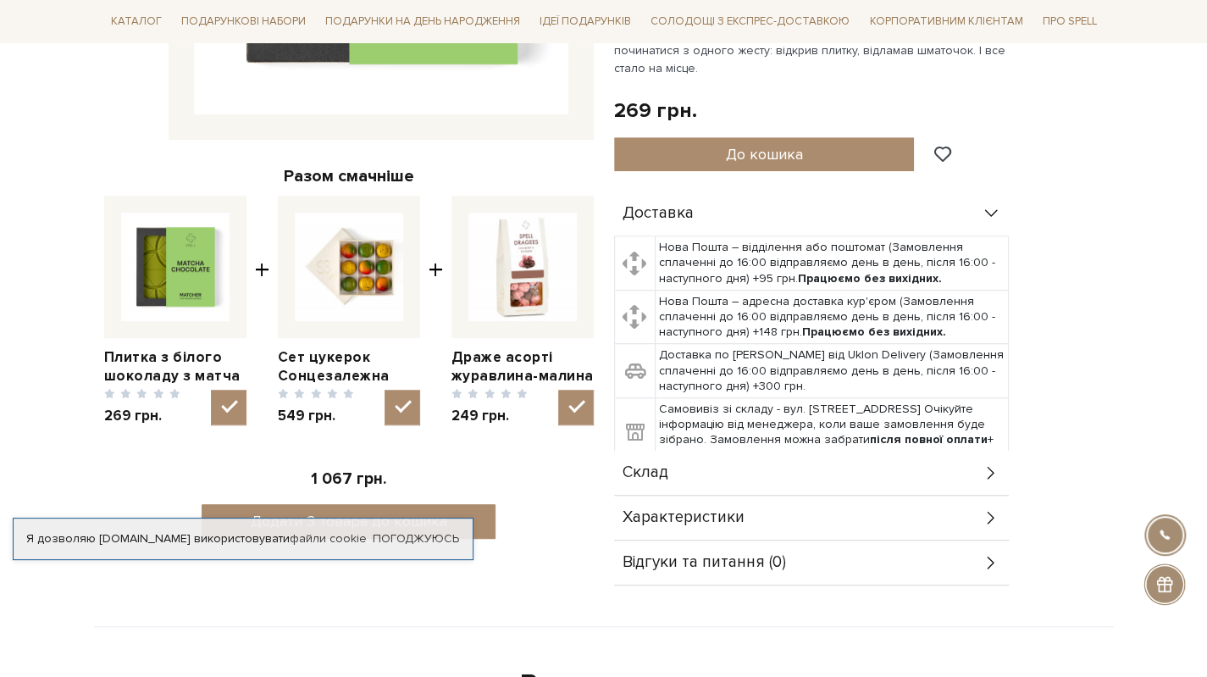
click at [656, 467] on span "Склад" at bounding box center [645, 472] width 46 height 15
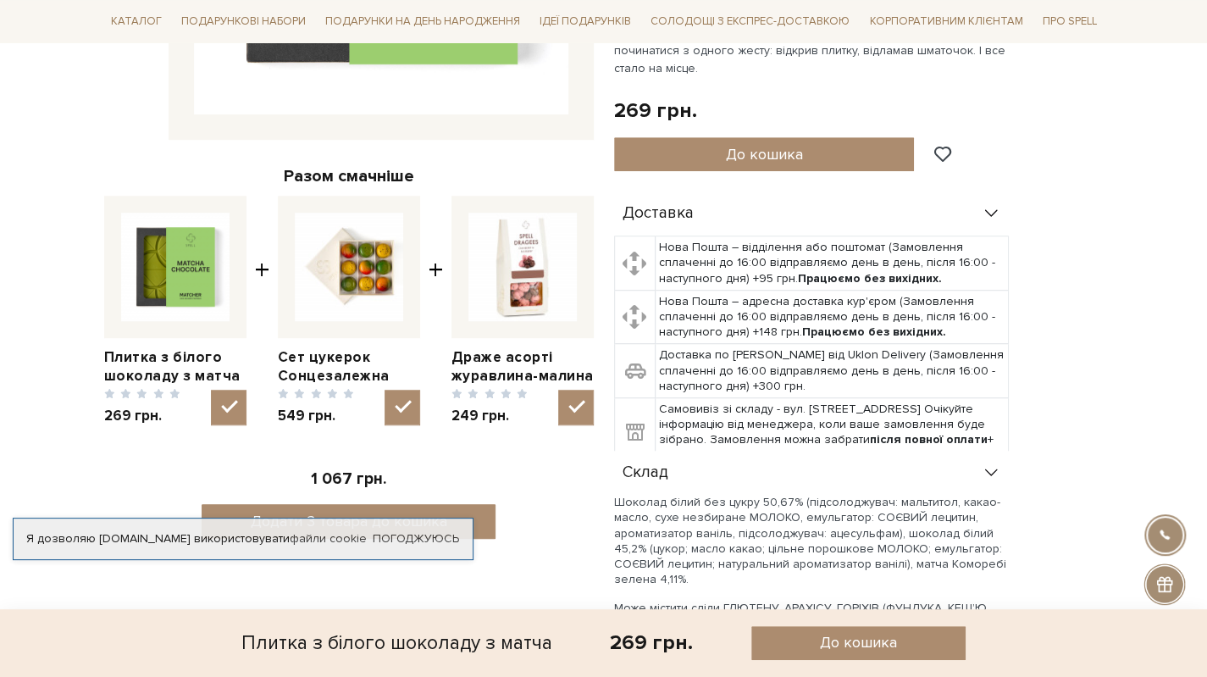
scroll to position [847, 0]
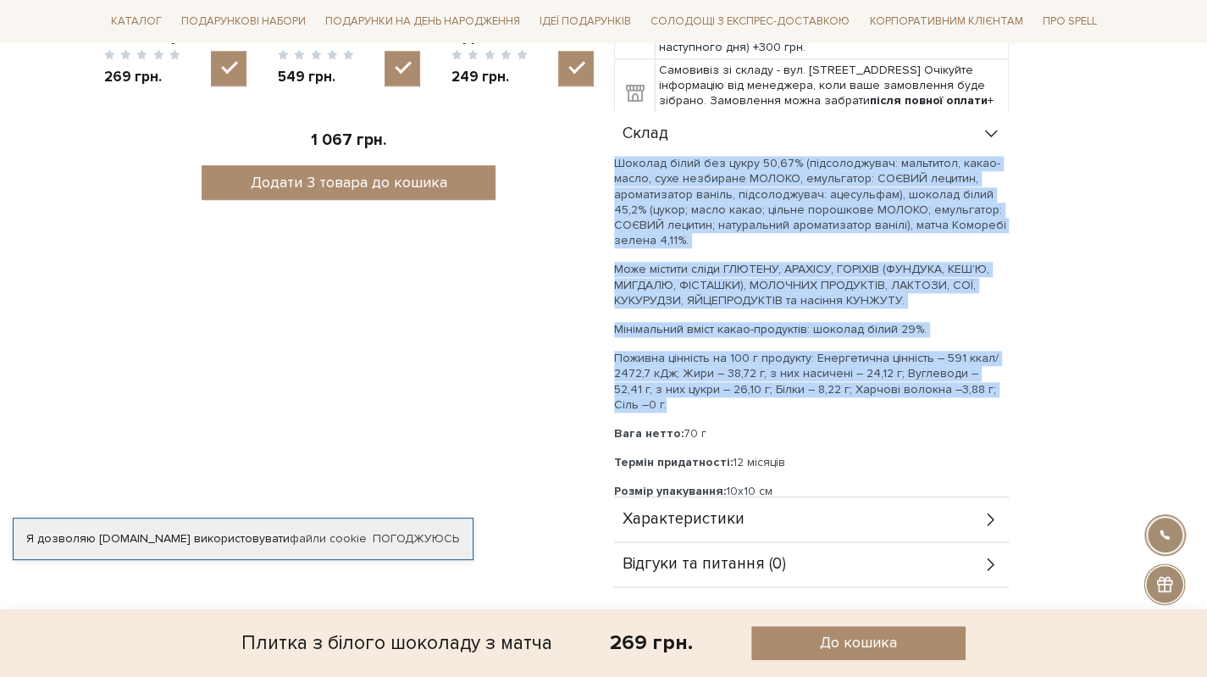
drag, startPoint x: 616, startPoint y: 161, endPoint x: 1008, endPoint y: 388, distance: 453.0
click at [1008, 388] on div "Доставка Нова Пошта – відділення або поштомат (Замовлення сплаченні до 16:00 ві…" at bounding box center [858, 220] width 489 height 734
copy div "Шоколад білий без цукру 50,67% (підсолоджувач: мальтитол, какао-масло, сухе нез…"
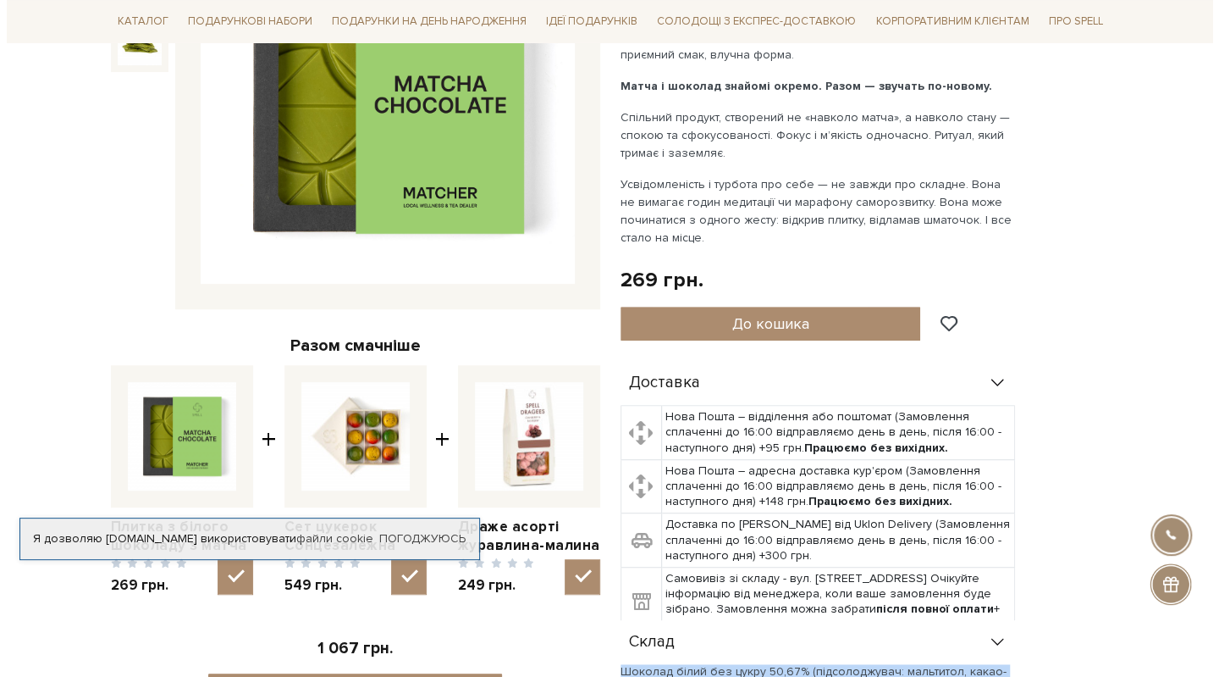
scroll to position [169, 0]
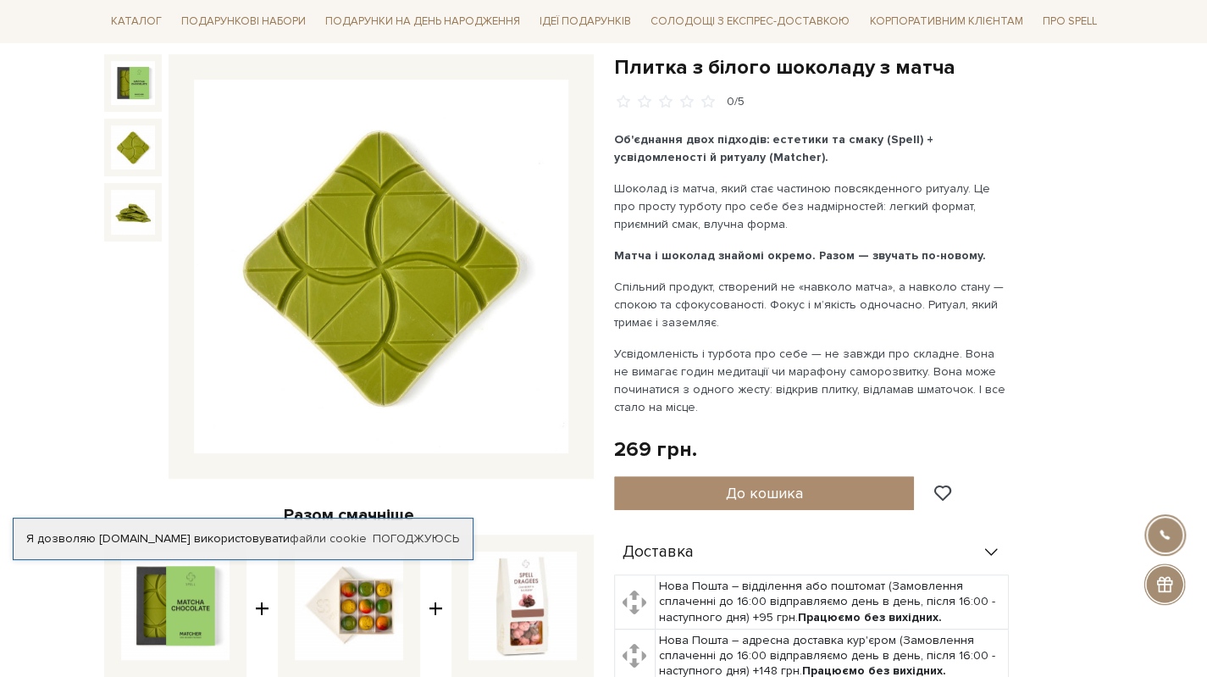
click at [142, 142] on img at bounding box center [133, 147] width 44 height 44
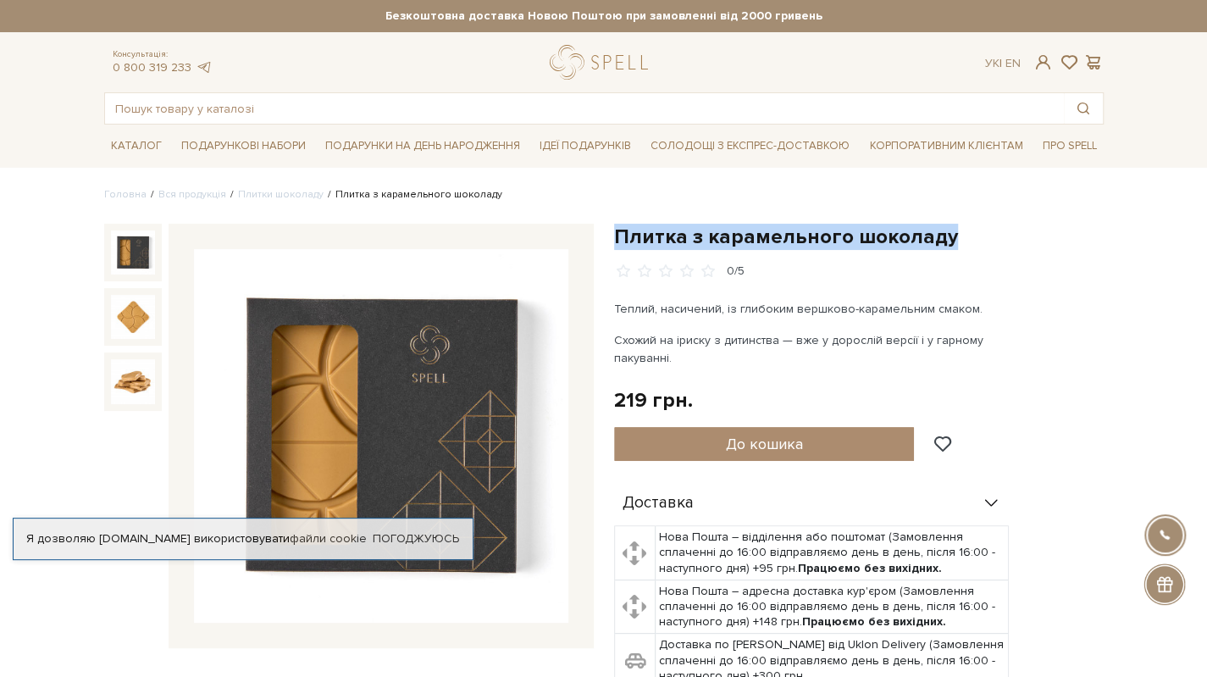
drag, startPoint x: 613, startPoint y: 232, endPoint x: 948, endPoint y: 226, distance: 335.4
click at [948, 226] on h1 "Плитка з карамельного шоколаду" at bounding box center [858, 237] width 489 height 26
copy h1 "Плитка з карамельного шоколаду"
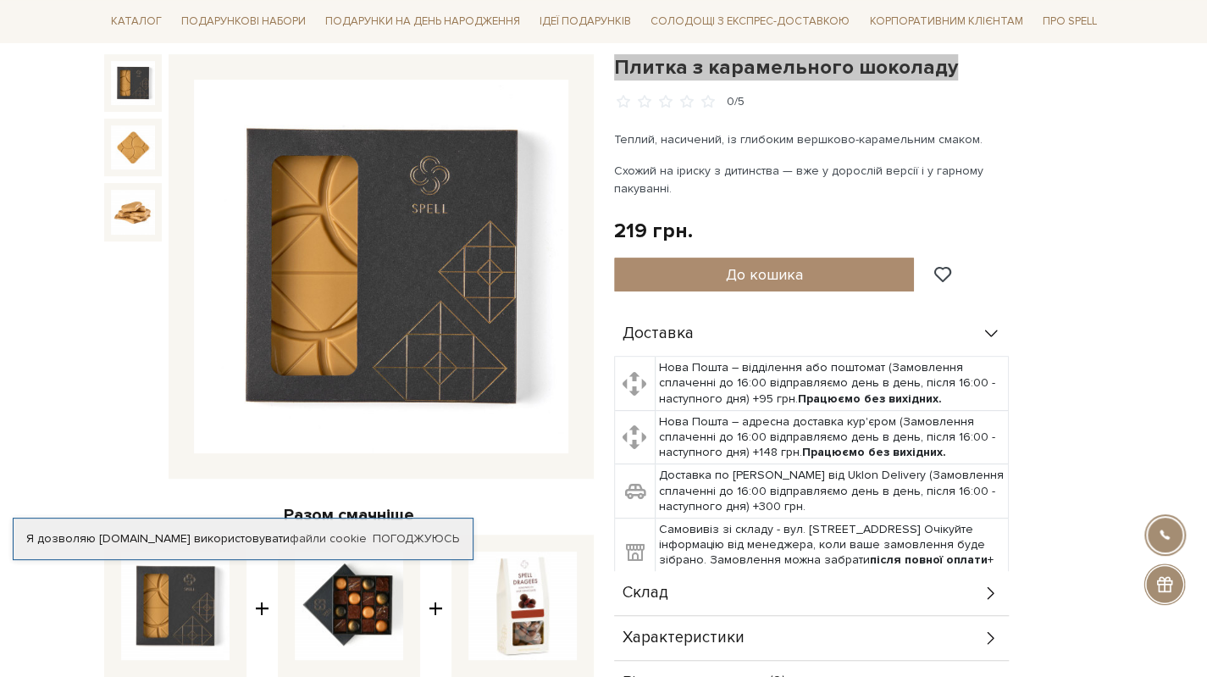
scroll to position [508, 0]
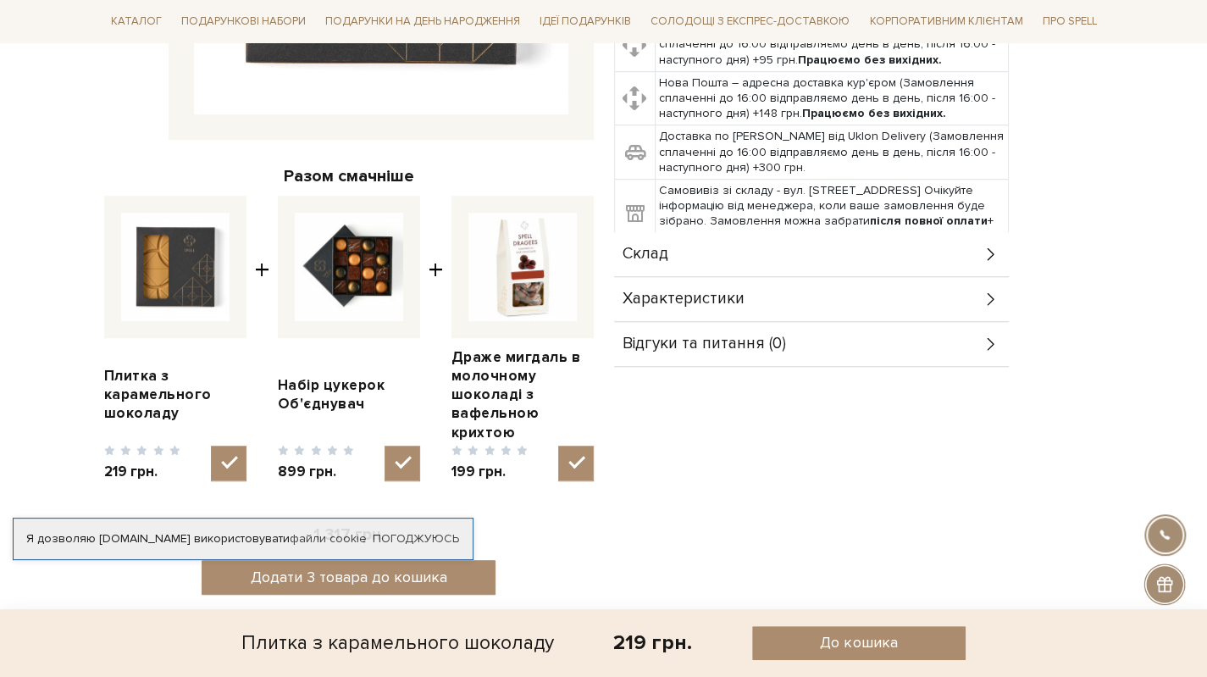
click at [685, 253] on div "Склад" at bounding box center [811, 254] width 395 height 44
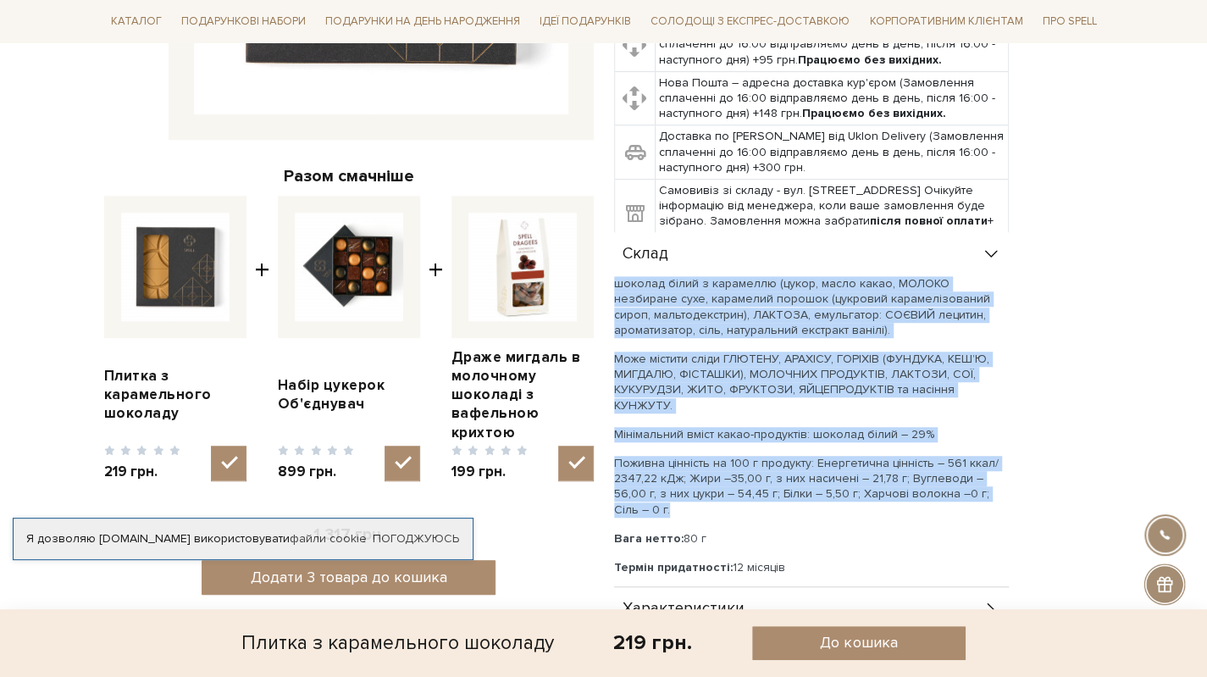
drag, startPoint x: 614, startPoint y: 285, endPoint x: 1012, endPoint y: 480, distance: 443.5
click at [1012, 480] on div "Доставка Нова Пошта – відділення або поштомат (Замовлення сплаченні до 16:00 ві…" at bounding box center [858, 325] width 489 height 704
copy div "шоколад білий з карамеллю (цукор, масло какао, МОЛОКО незбиране сухе, карамелий…"
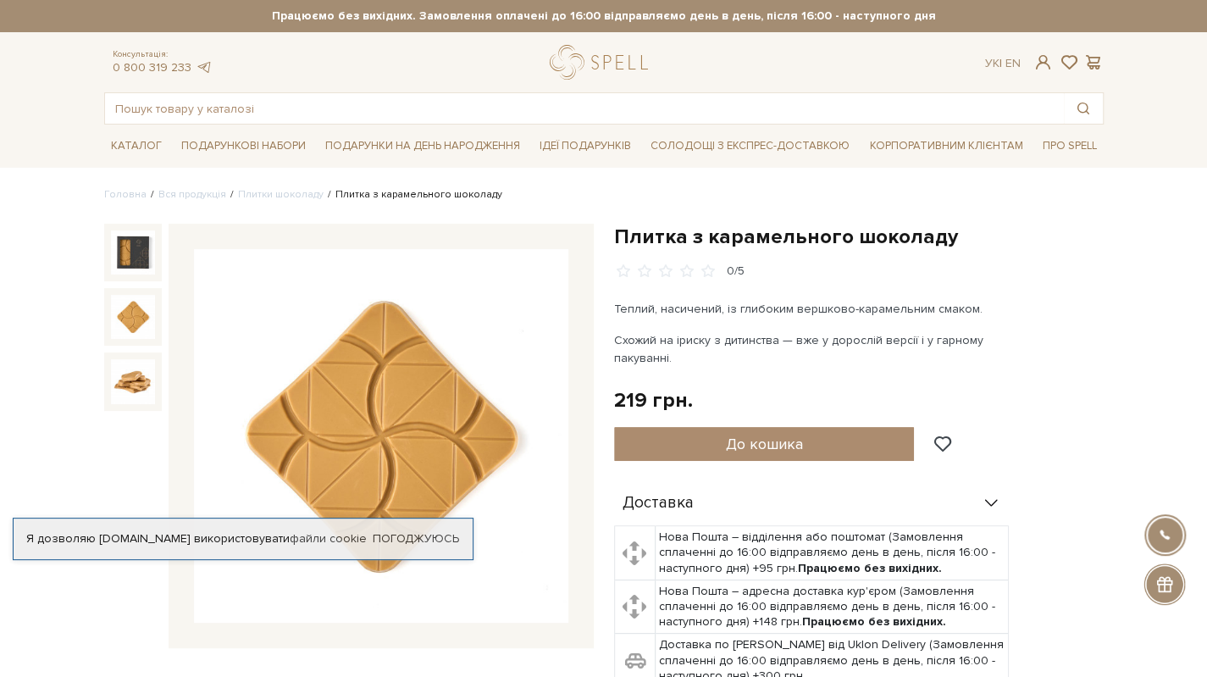
click at [131, 317] on img at bounding box center [133, 317] width 44 height 44
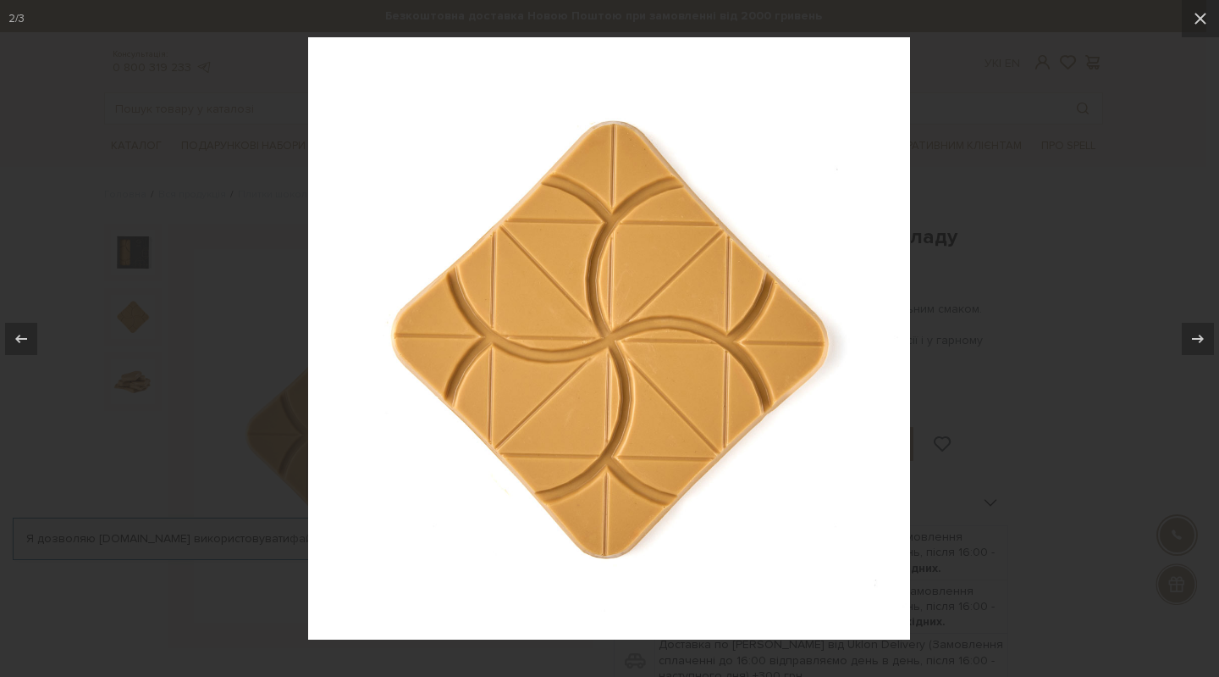
click at [251, 564] on div at bounding box center [609, 338] width 1219 height 677
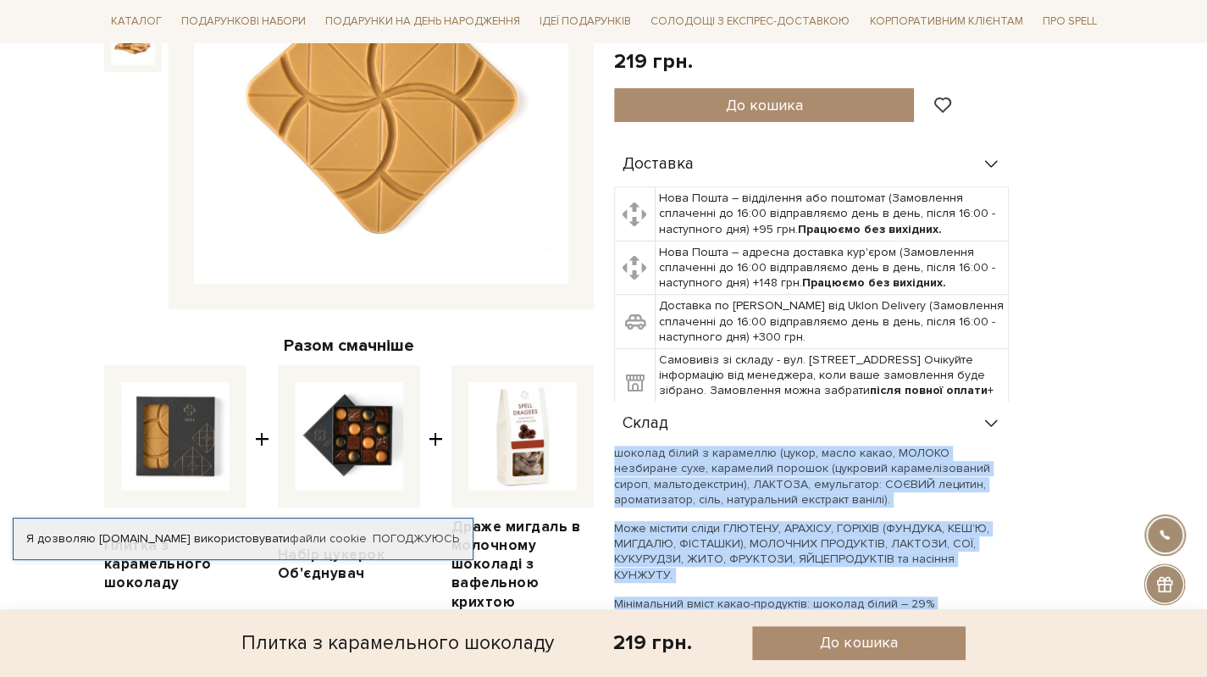
scroll to position [508, 0]
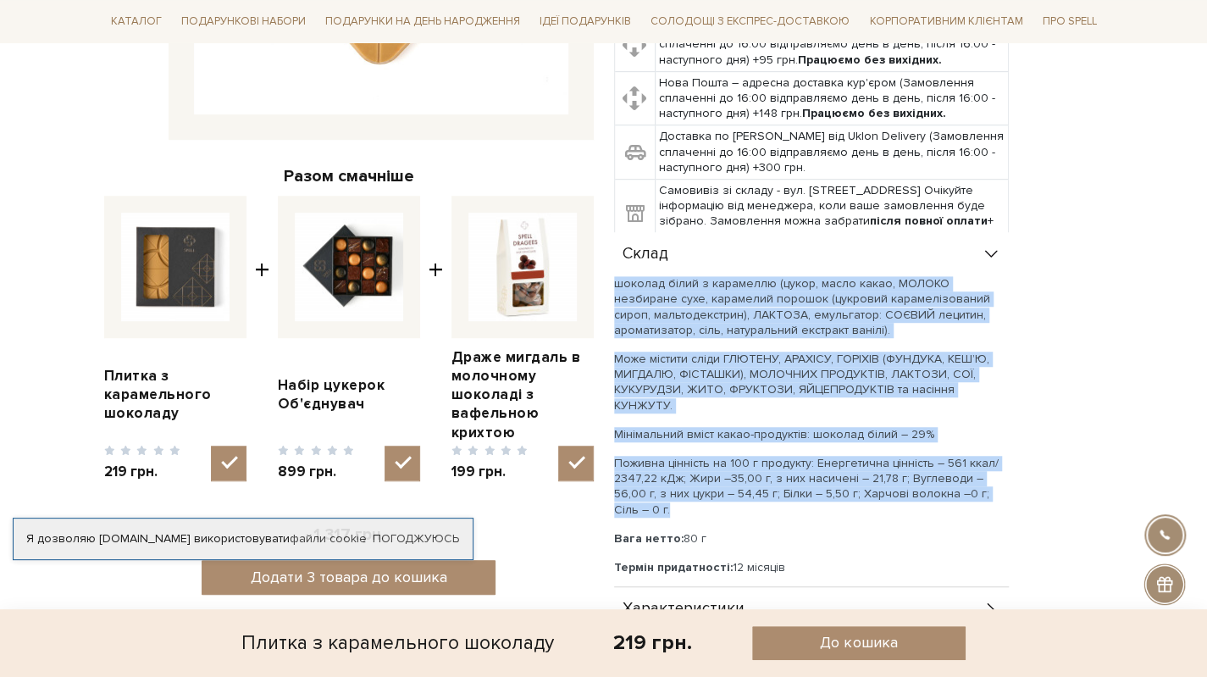
click at [810, 427] on p "Мінімальний вміст какао-продуктів: шоколад білий – 29%" at bounding box center [811, 434] width 395 height 15
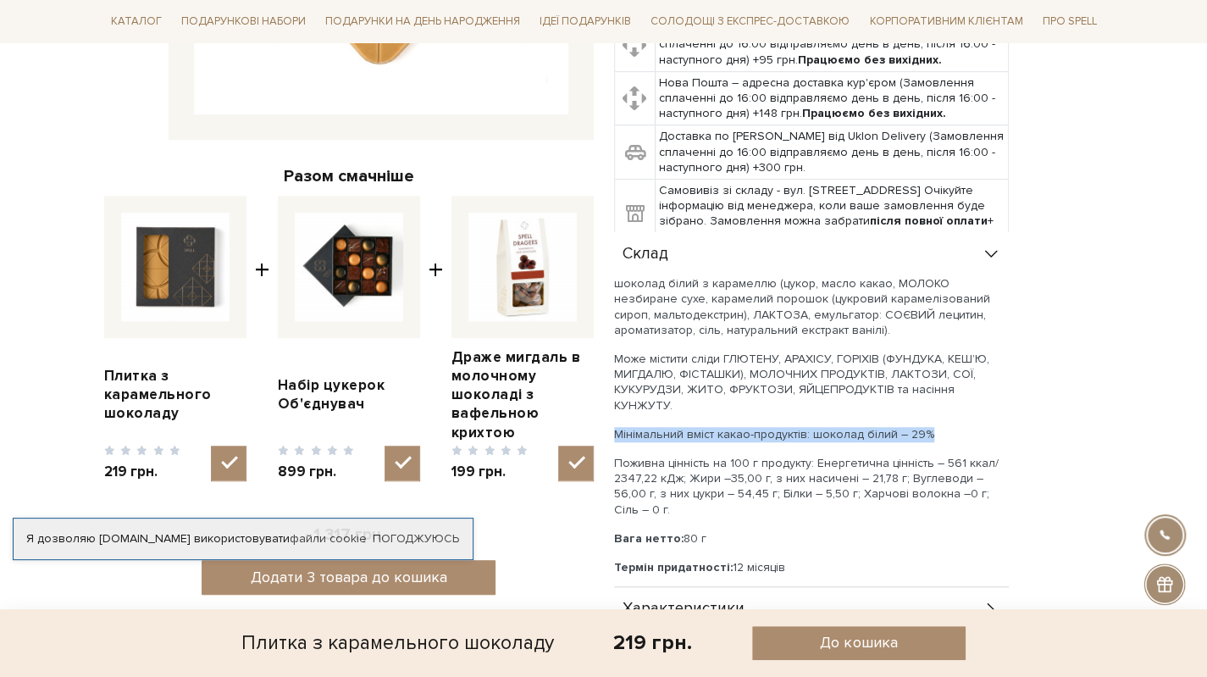
drag, startPoint x: 616, startPoint y: 418, endPoint x: 925, endPoint y: 418, distance: 308.2
click at [925, 427] on p "Мінімальний вміст какао-продуктів: шоколад білий – 29%" at bounding box center [811, 434] width 395 height 15
copy p "Мінімальний вміст какао-продуктів: шоколад білий – 29%"
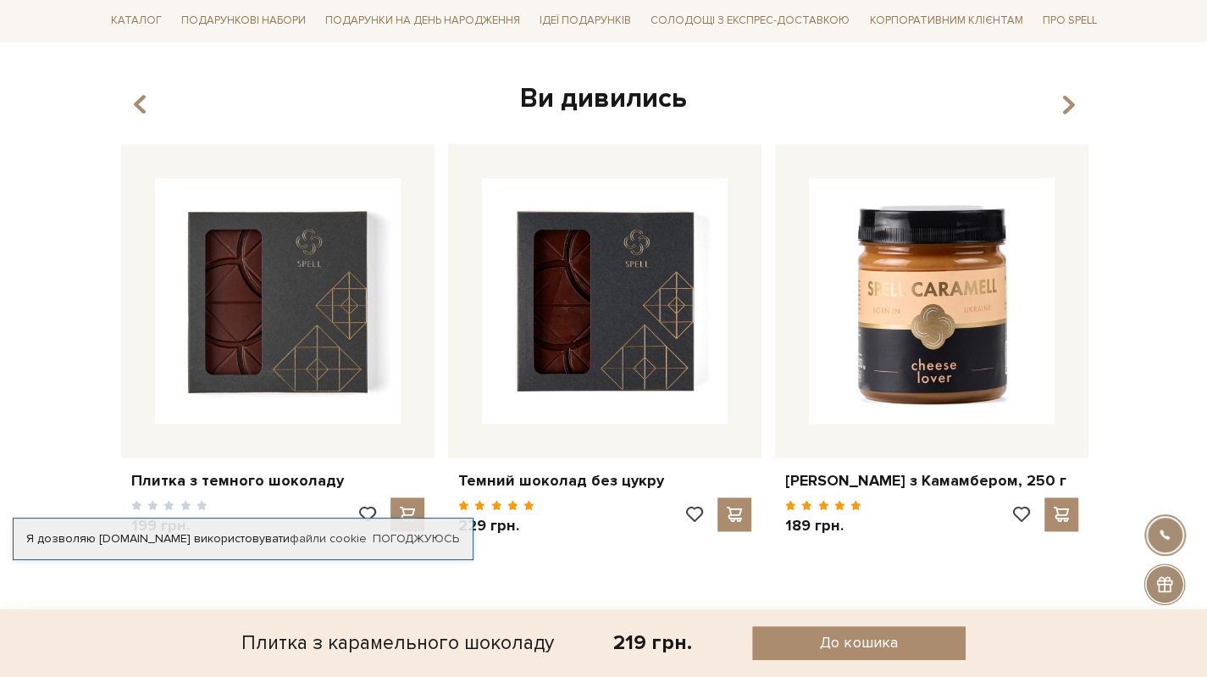
scroll to position [1355, 0]
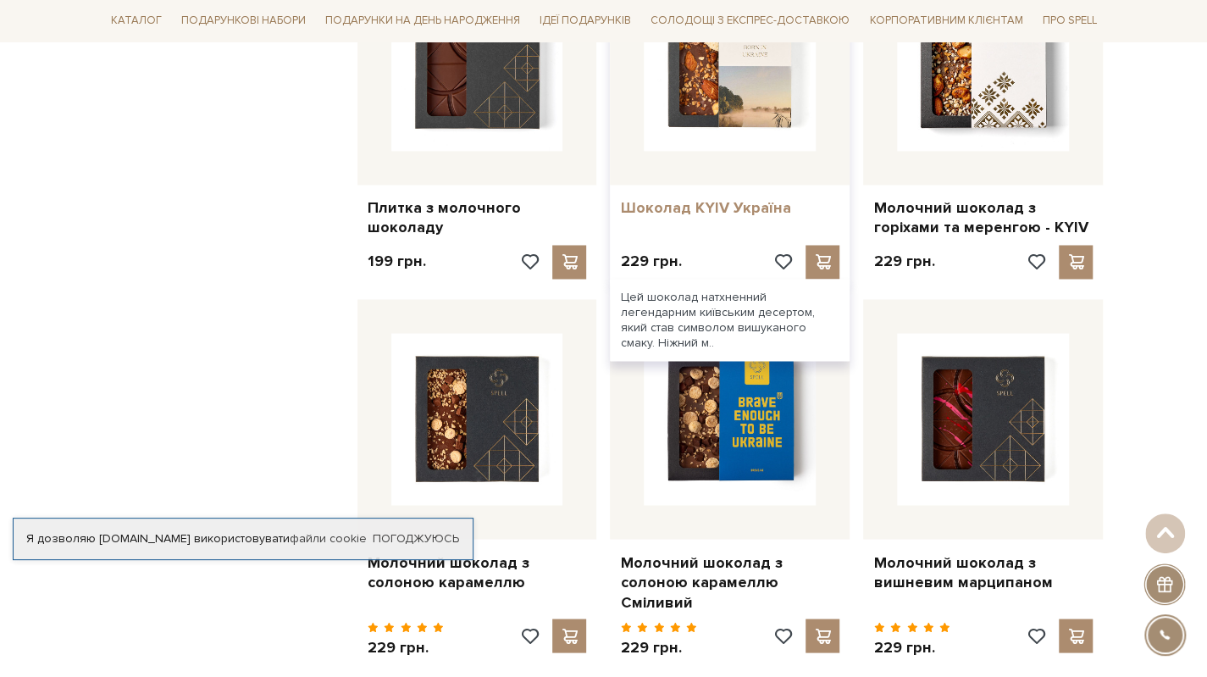
scroll to position [1355, 0]
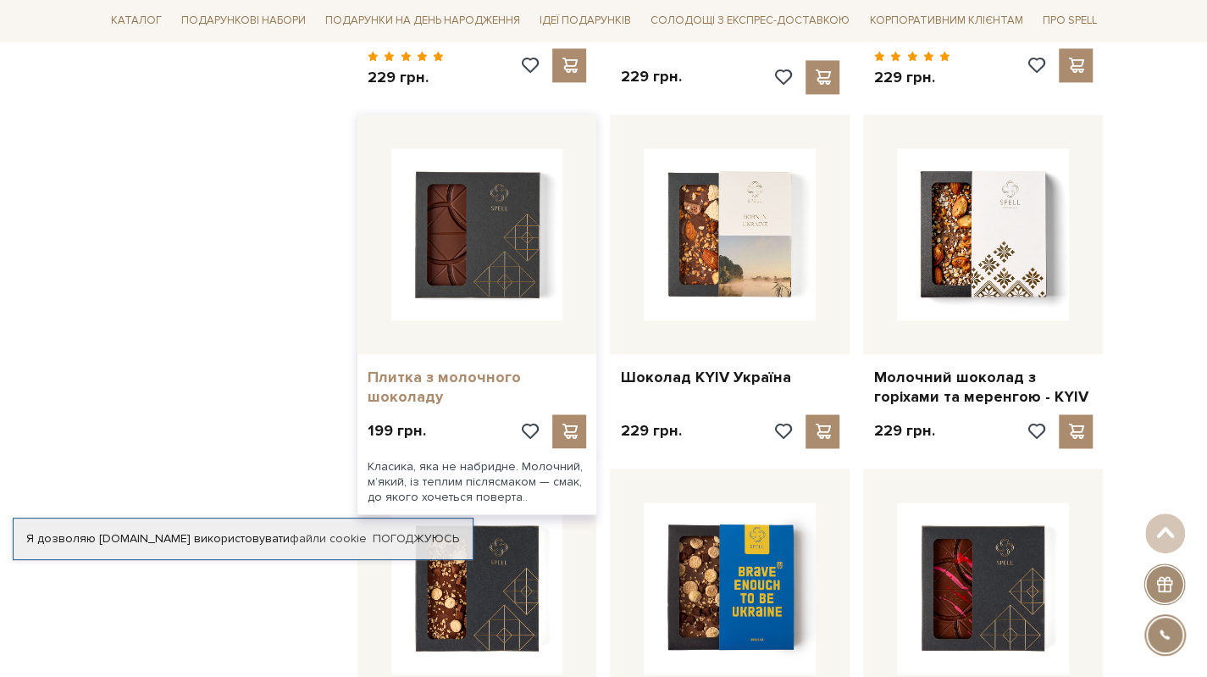
click at [403, 384] on link "Плитка з молочного шоколаду" at bounding box center [476, 387] width 219 height 40
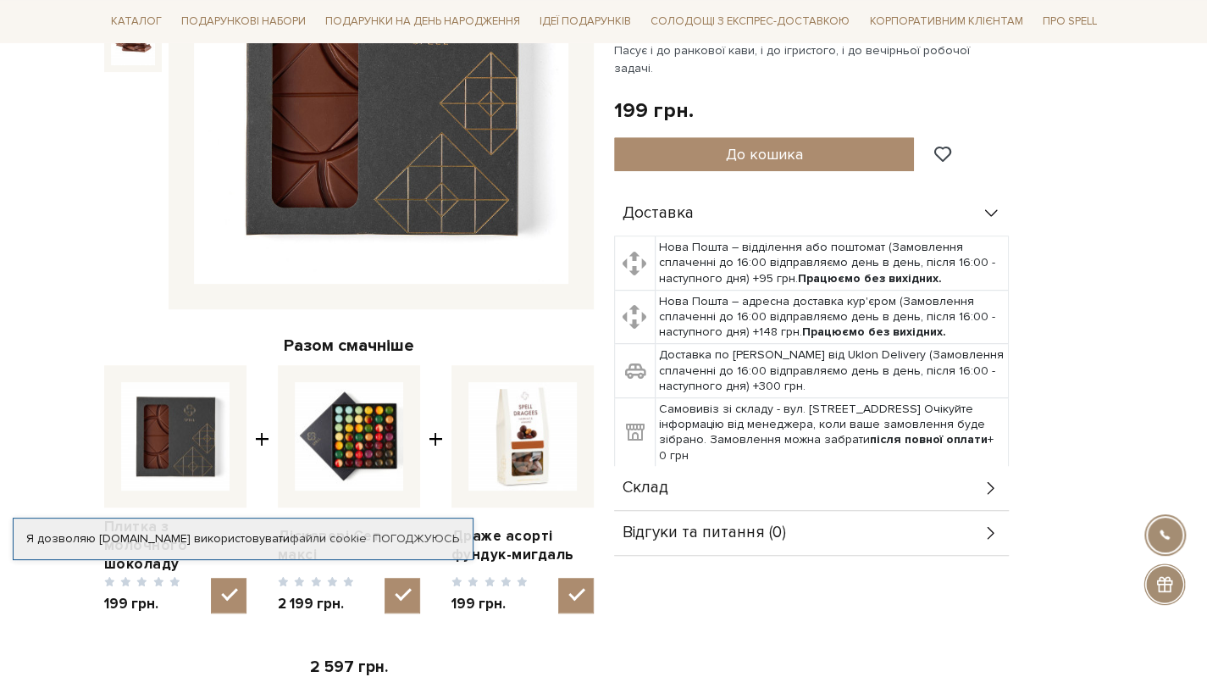
click at [711, 468] on div "Склад" at bounding box center [811, 488] width 395 height 44
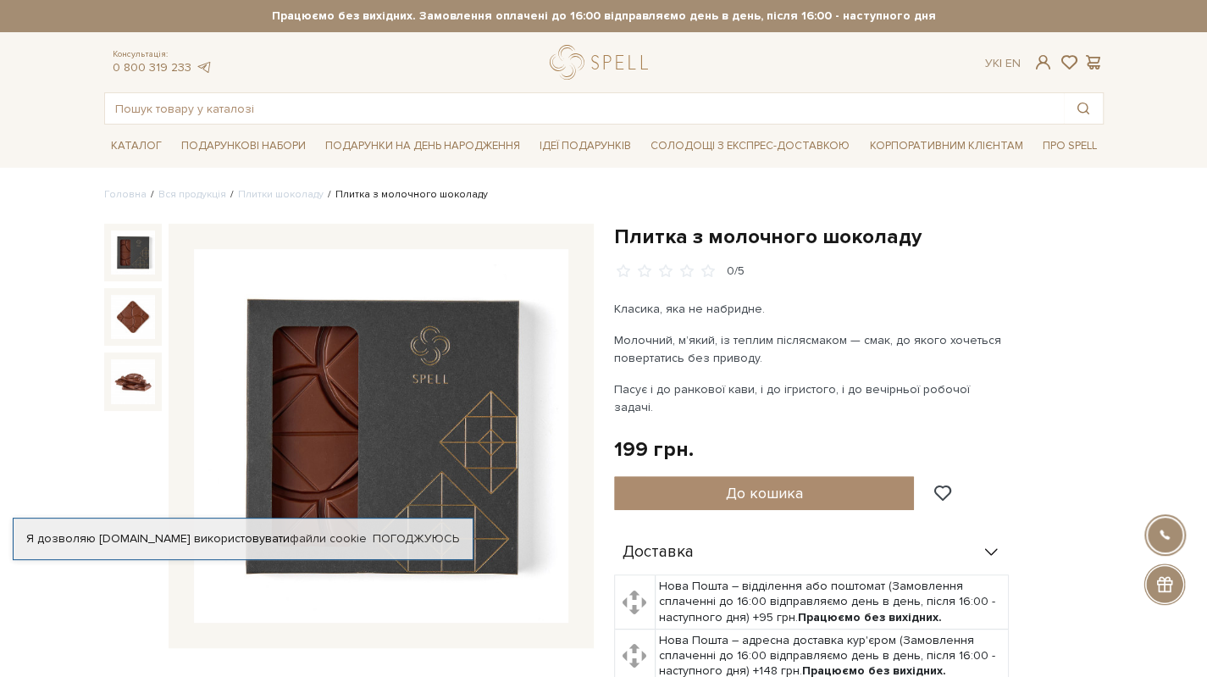
scroll to position [169, 0]
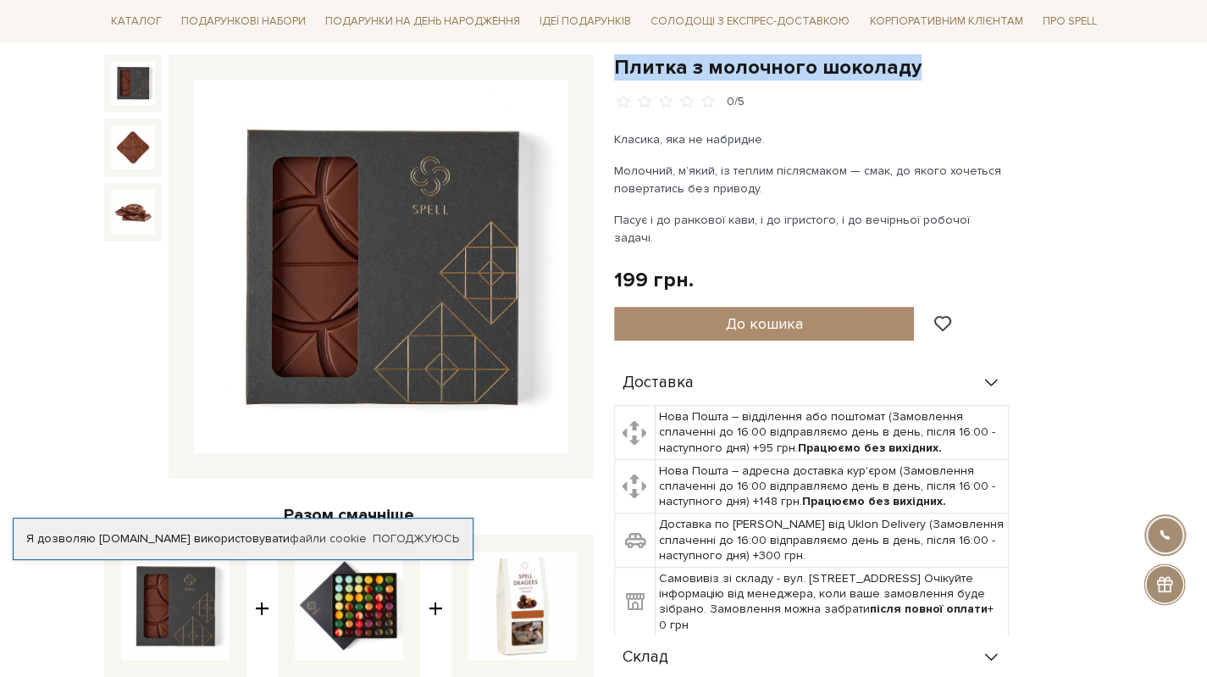
drag, startPoint x: 636, startPoint y: 62, endPoint x: 910, endPoint y: 60, distance: 274.4
click at [910, 60] on h1 "Плитка з молочного шоколаду" at bounding box center [858, 67] width 489 height 26
copy h1 "Плитка з молочного шоколаду"
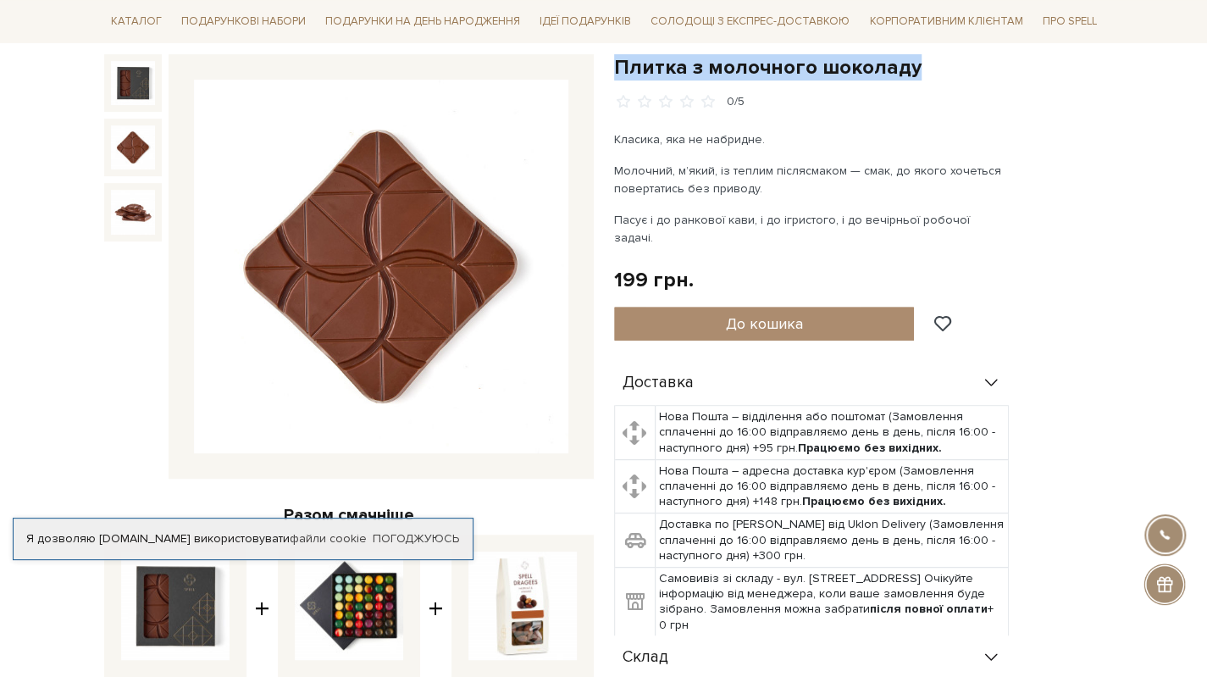
click at [135, 141] on img at bounding box center [133, 147] width 44 height 44
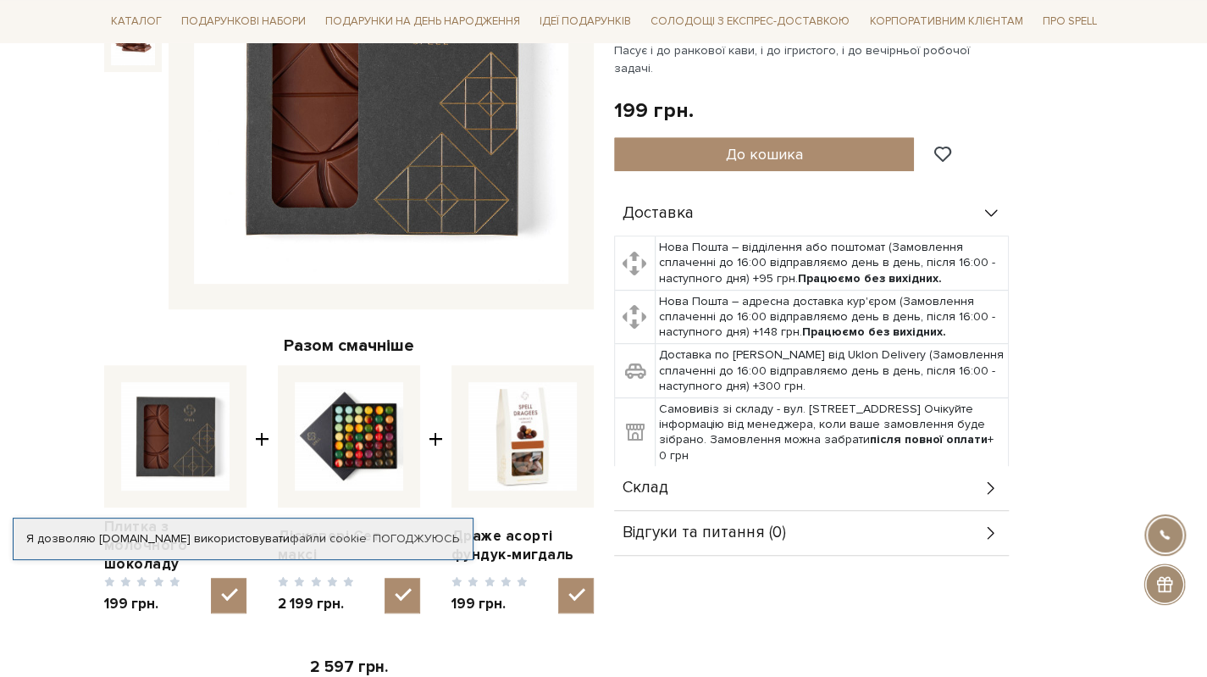
scroll to position [508, 0]
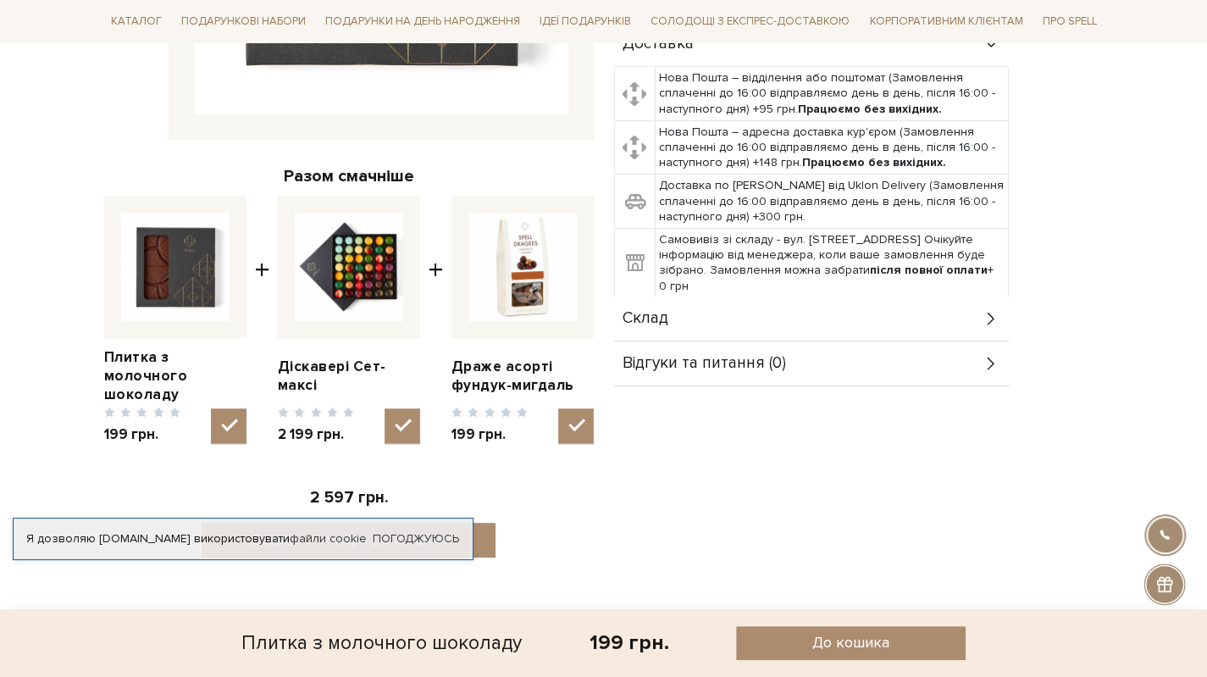
click at [670, 296] on div "Склад" at bounding box center [811, 318] width 395 height 44
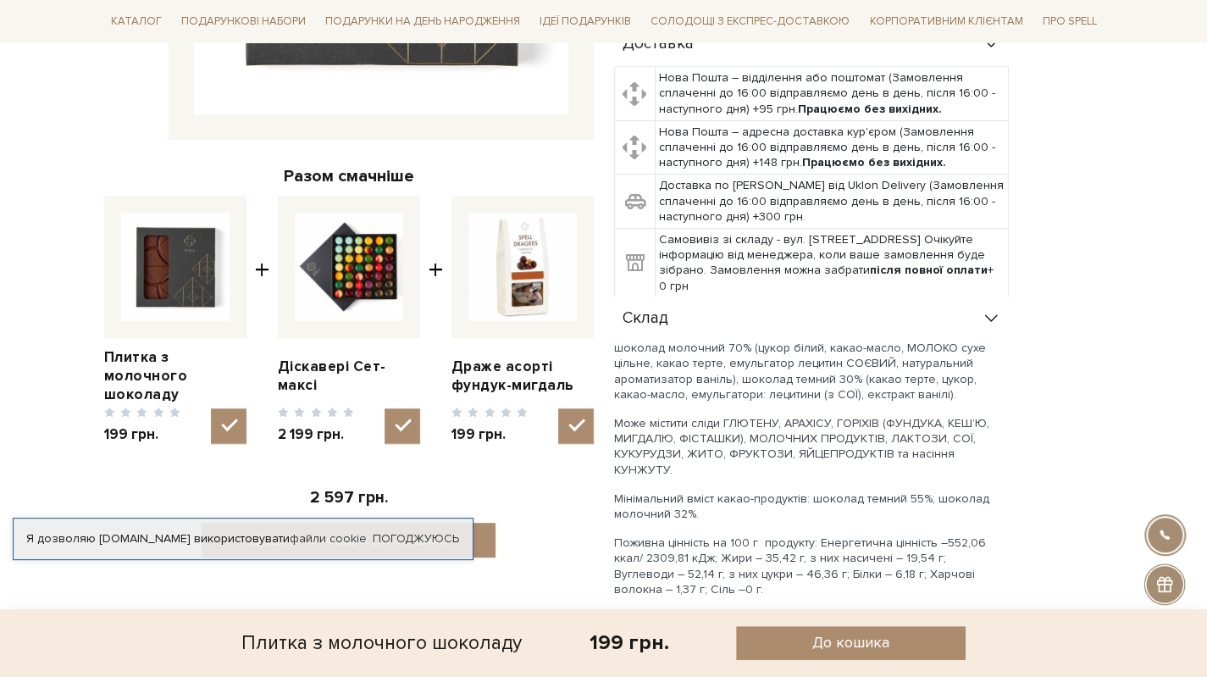
drag, startPoint x: 615, startPoint y: 329, endPoint x: 948, endPoint y: 563, distance: 407.1
click at [948, 563] on div "шоколад молочний 70% (цукор білий, какао-масло, МОЛОКО сухе цільне, какао терте…" at bounding box center [811, 511] width 395 height 343
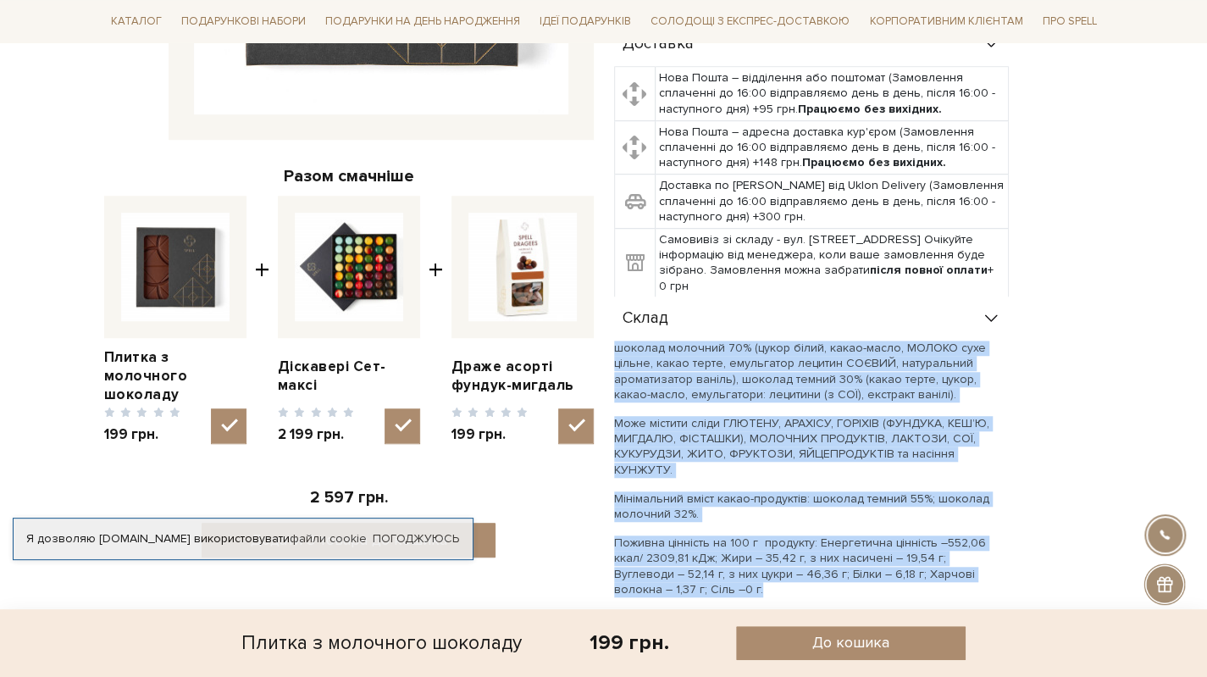
drag, startPoint x: 616, startPoint y: 328, endPoint x: 971, endPoint y: 554, distance: 421.4
click at [971, 554] on div "шоколад молочний 70% (цукор білий, какао-масло, МОЛОКО сухе цільне, какао терте…" at bounding box center [811, 511] width 395 height 343
copy div "шоколад молочний 70% (цукор білий, какао-масло, МОЛОКО сухе цільне, какао терте…"
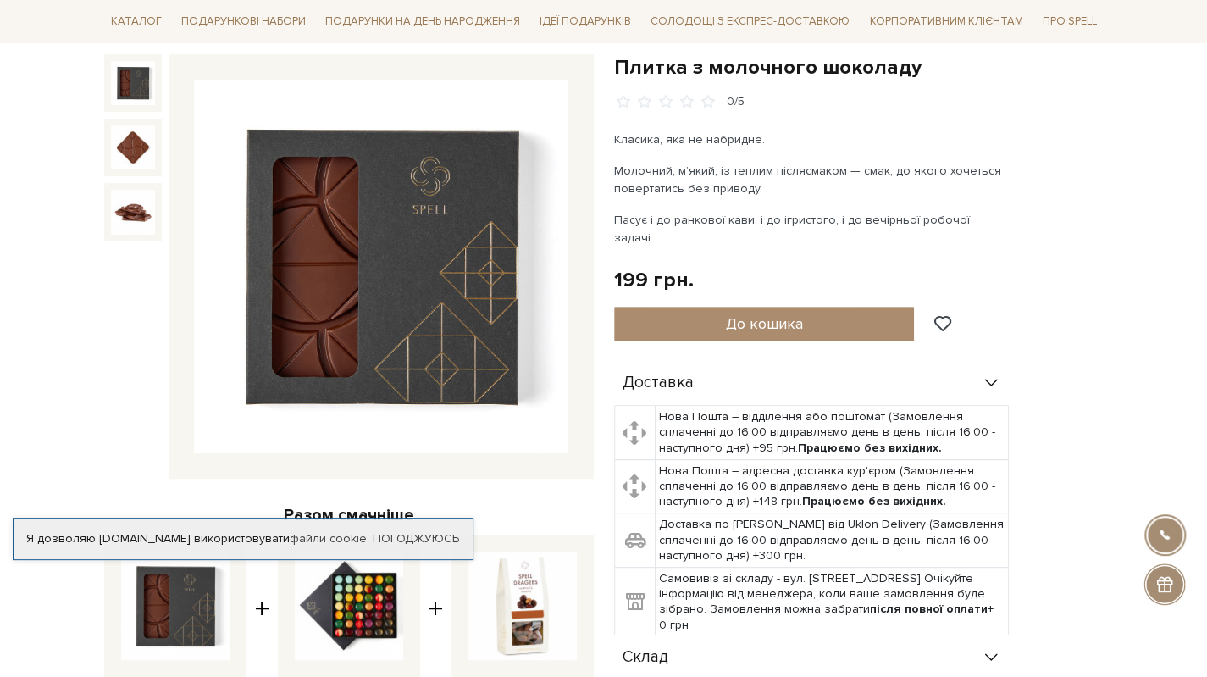
scroll to position [0, 0]
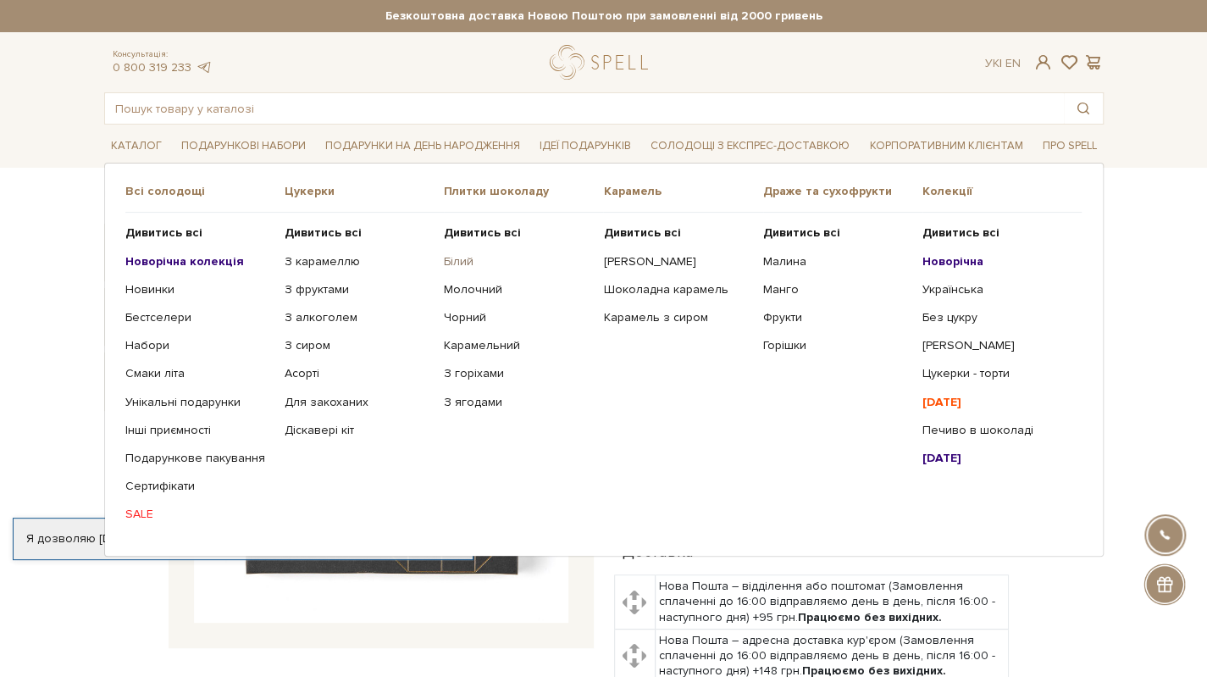
click at [463, 260] on link "Білий" at bounding box center [517, 261] width 146 height 15
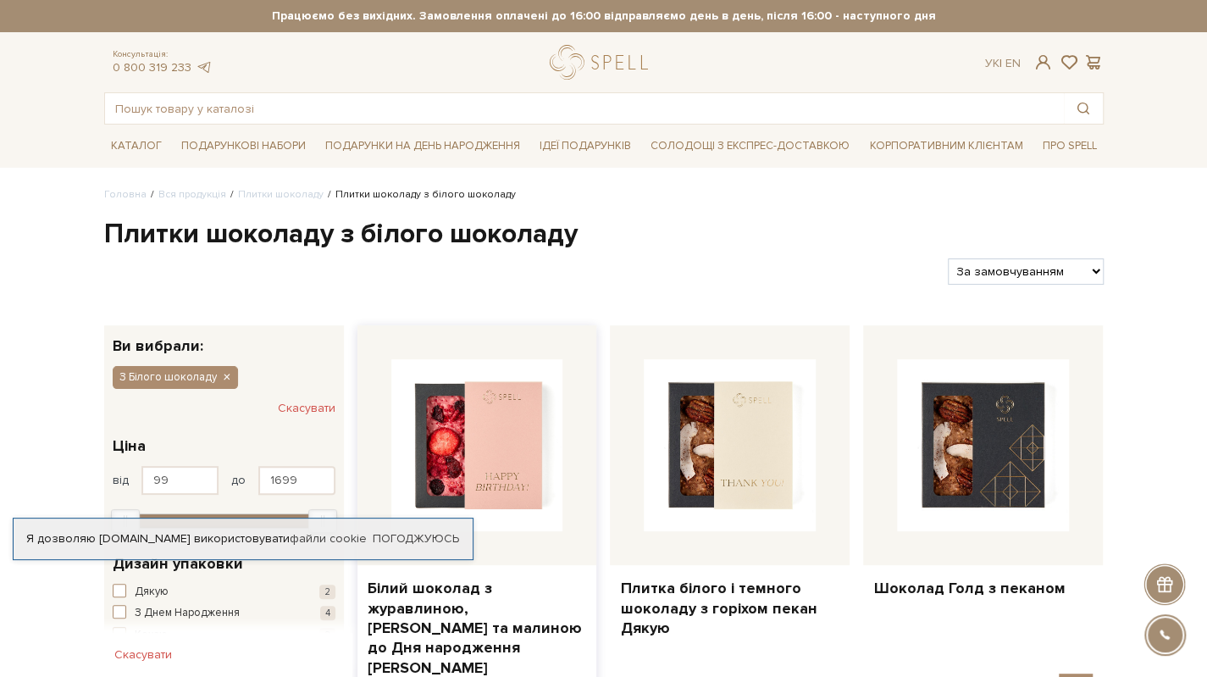
scroll to position [169, 0]
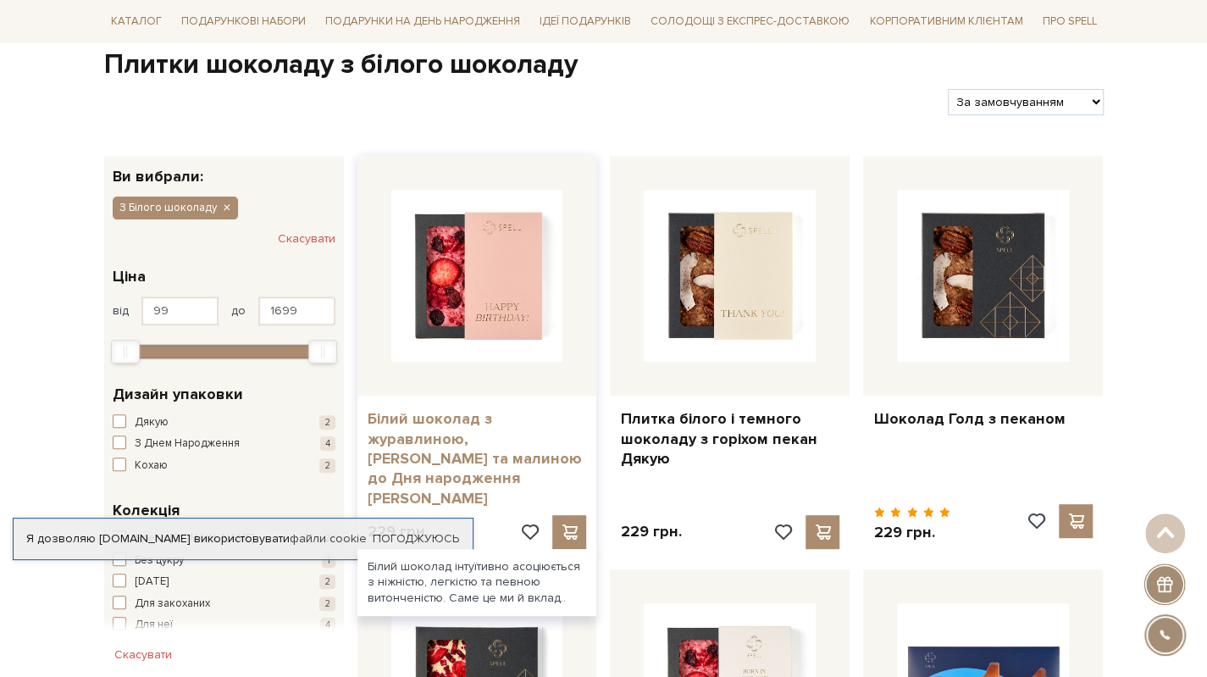
click at [410, 461] on link "Білий шоколад з журавлиною, [PERSON_NAME] та малиною до Дня народження [PERSON_…" at bounding box center [476, 458] width 219 height 99
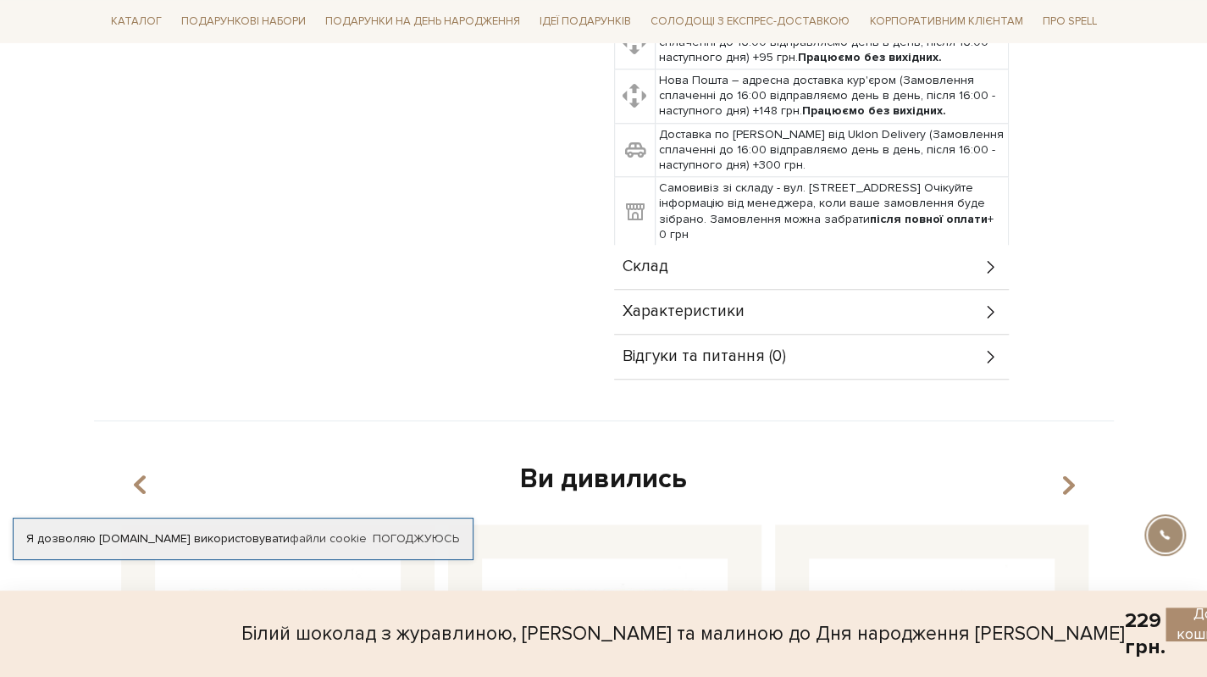
click at [665, 259] on span "Склад" at bounding box center [645, 266] width 46 height 15
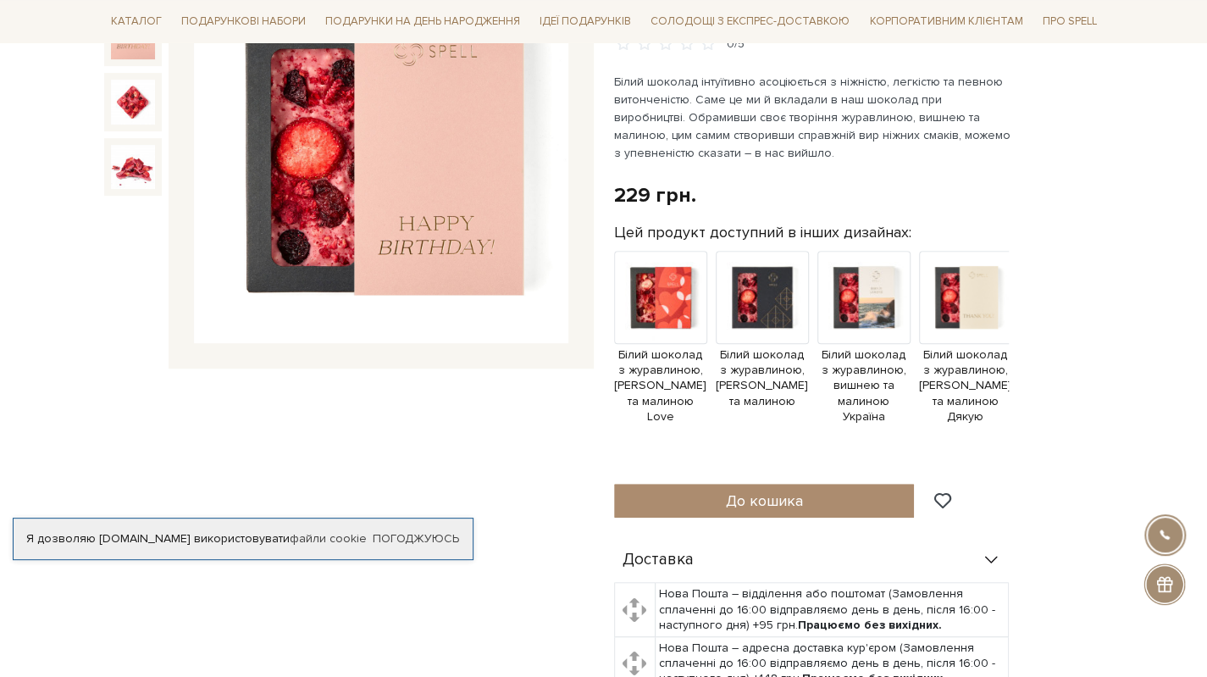
scroll to position [110, 0]
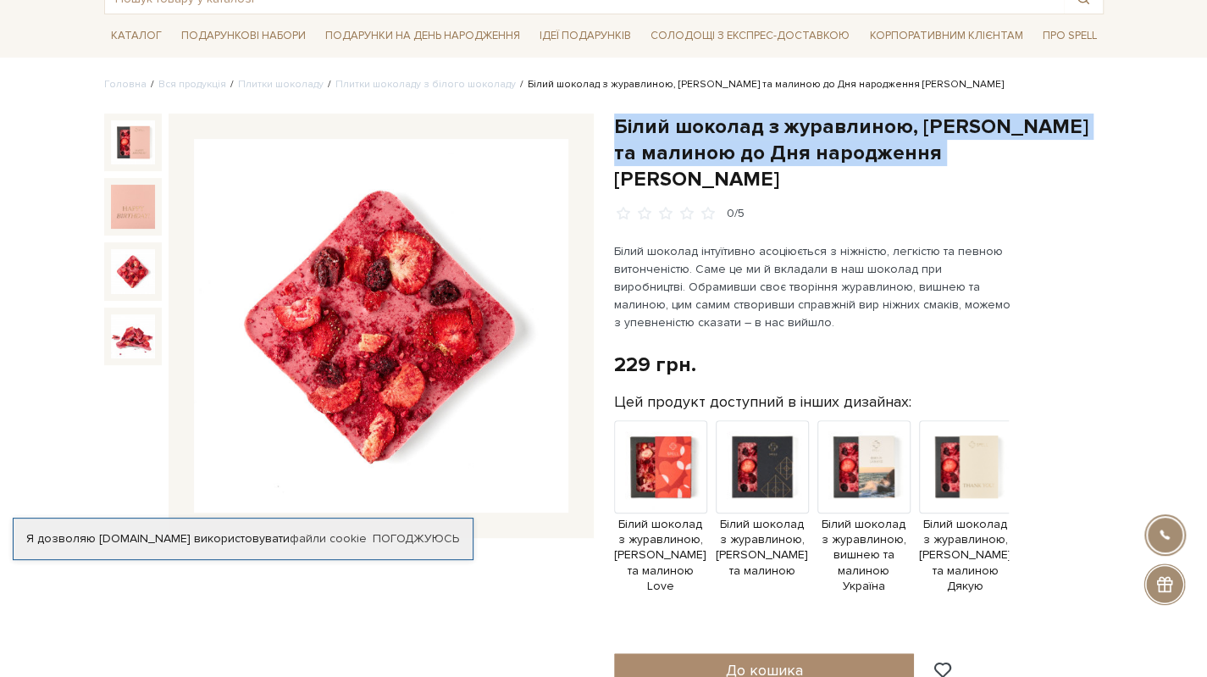
drag, startPoint x: 611, startPoint y: 124, endPoint x: 1003, endPoint y: 142, distance: 391.6
copy h1 "Білий шоколад з журавлиною, [PERSON_NAME] та малиною до Дня народження [PERSON_…"
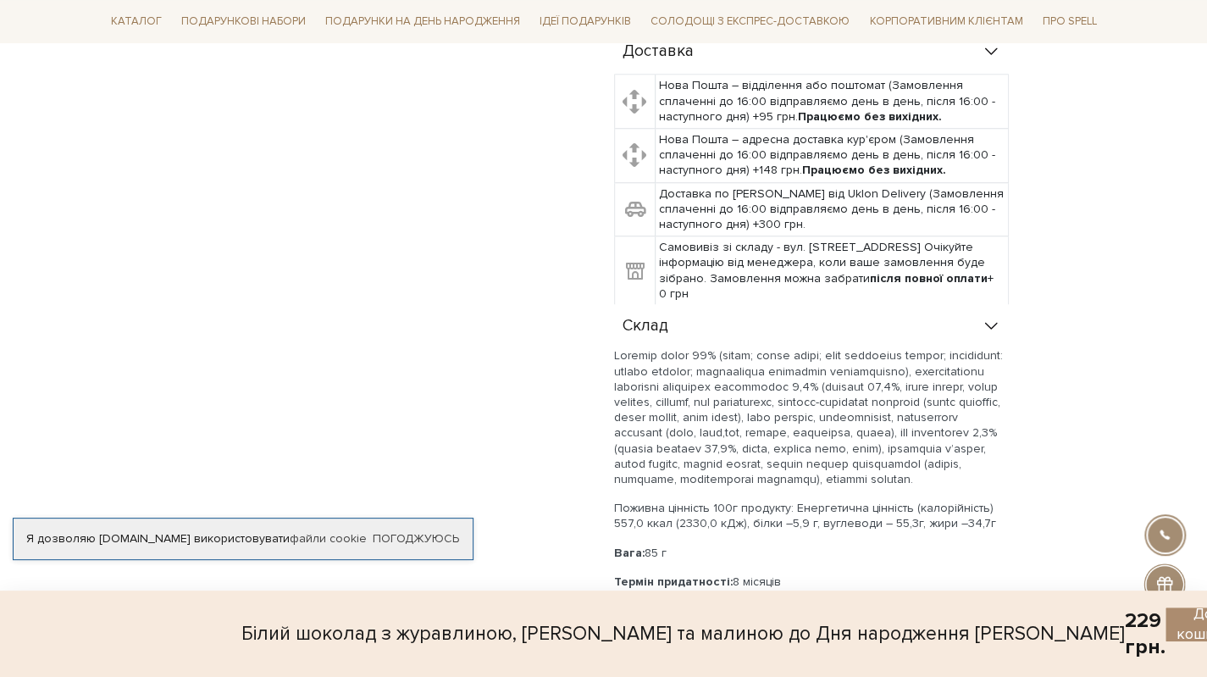
scroll to position [957, 0]
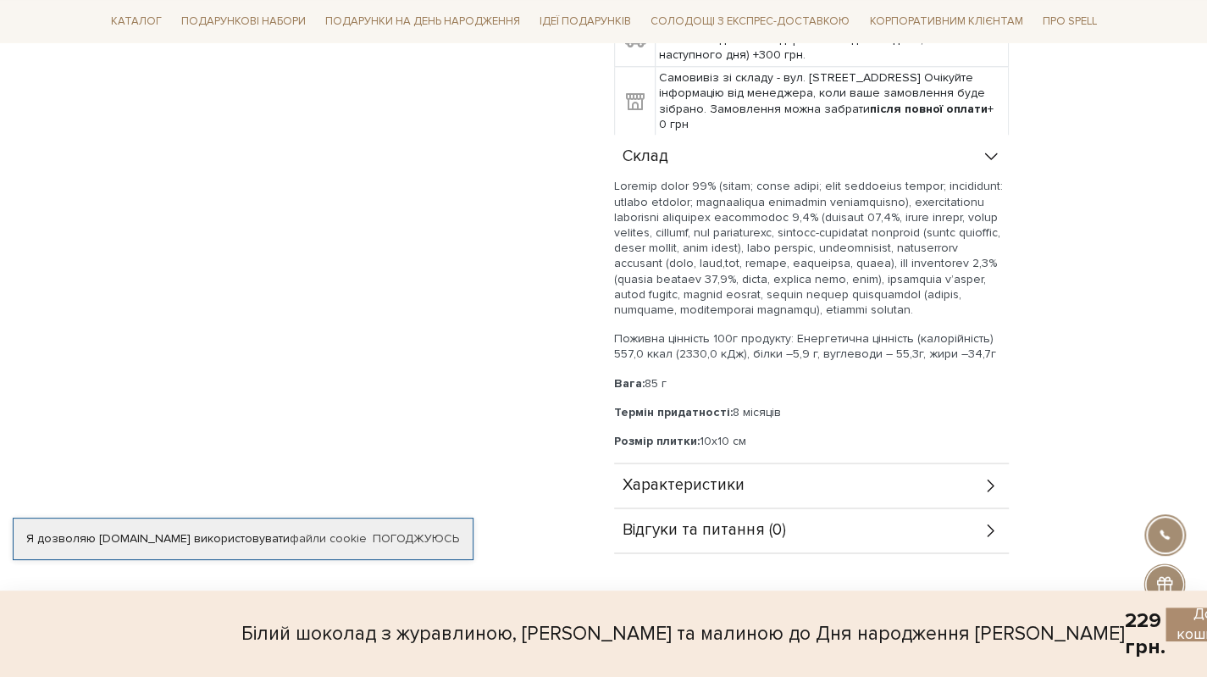
drag, startPoint x: 615, startPoint y: 146, endPoint x: 1020, endPoint y: 323, distance: 441.4
click at [1020, 323] on div "Доставка Нова Пошта – відділення або поштомат (Замовлення сплаченні до 16:00 ві…" at bounding box center [858, 206] width 489 height 693
copy div "Шоколад білий 77% (цукор; масло какао; сухе незбиране молоко; емульгатор: соєви…"
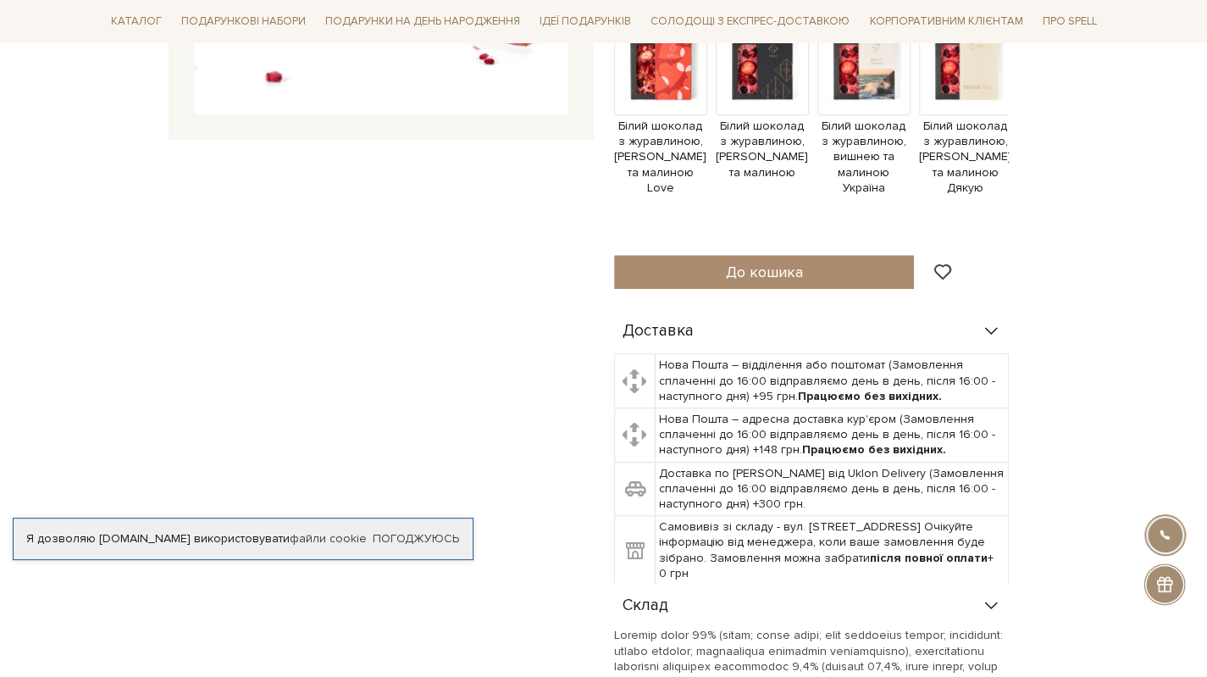
scroll to position [0, 0]
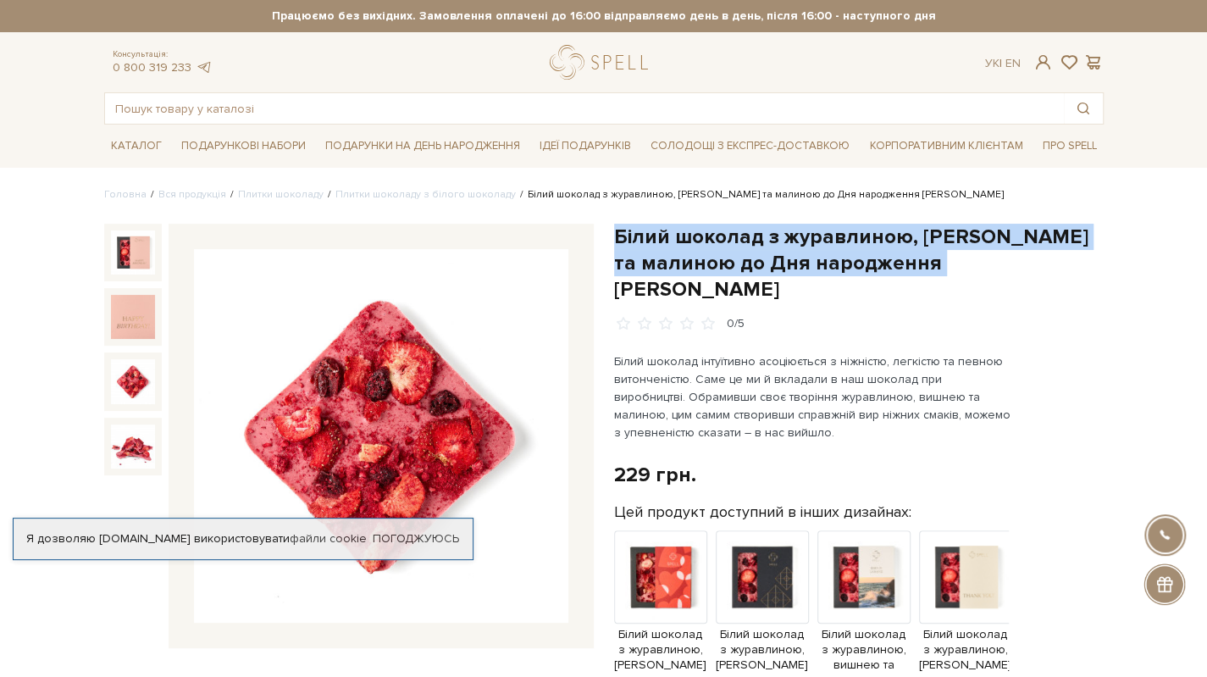
click at [129, 392] on img at bounding box center [133, 381] width 44 height 44
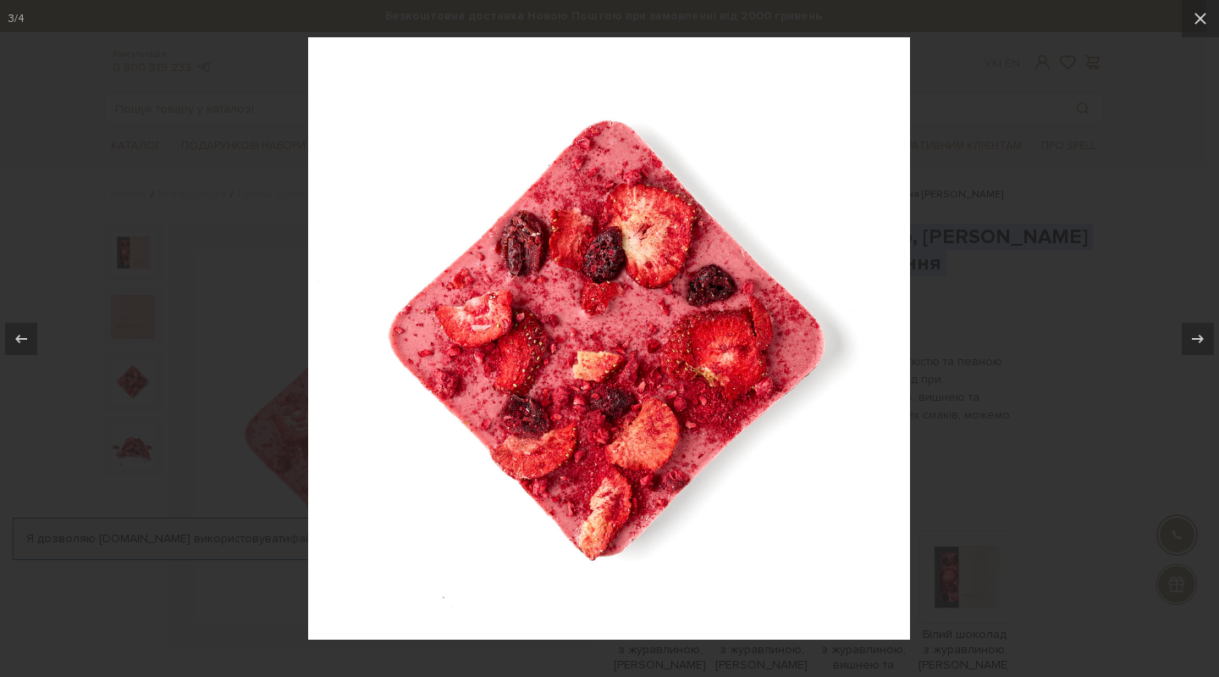
click at [1050, 118] on div at bounding box center [609, 338] width 1219 height 677
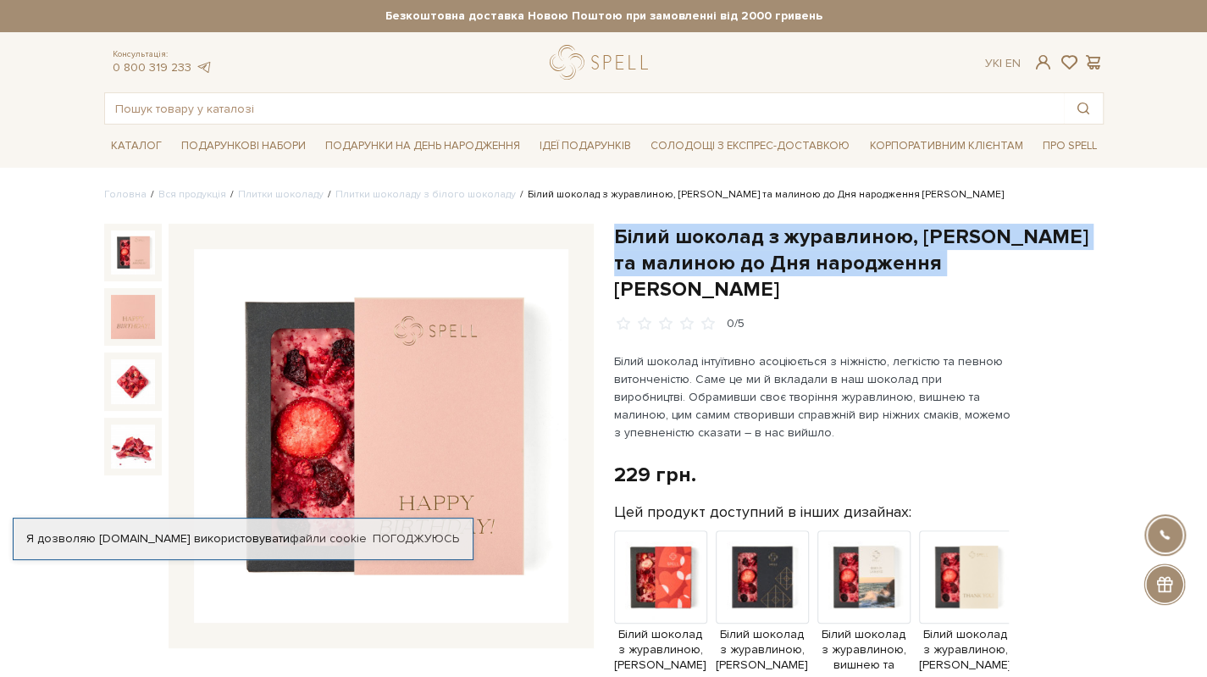
click at [119, 245] on img at bounding box center [133, 252] width 44 height 44
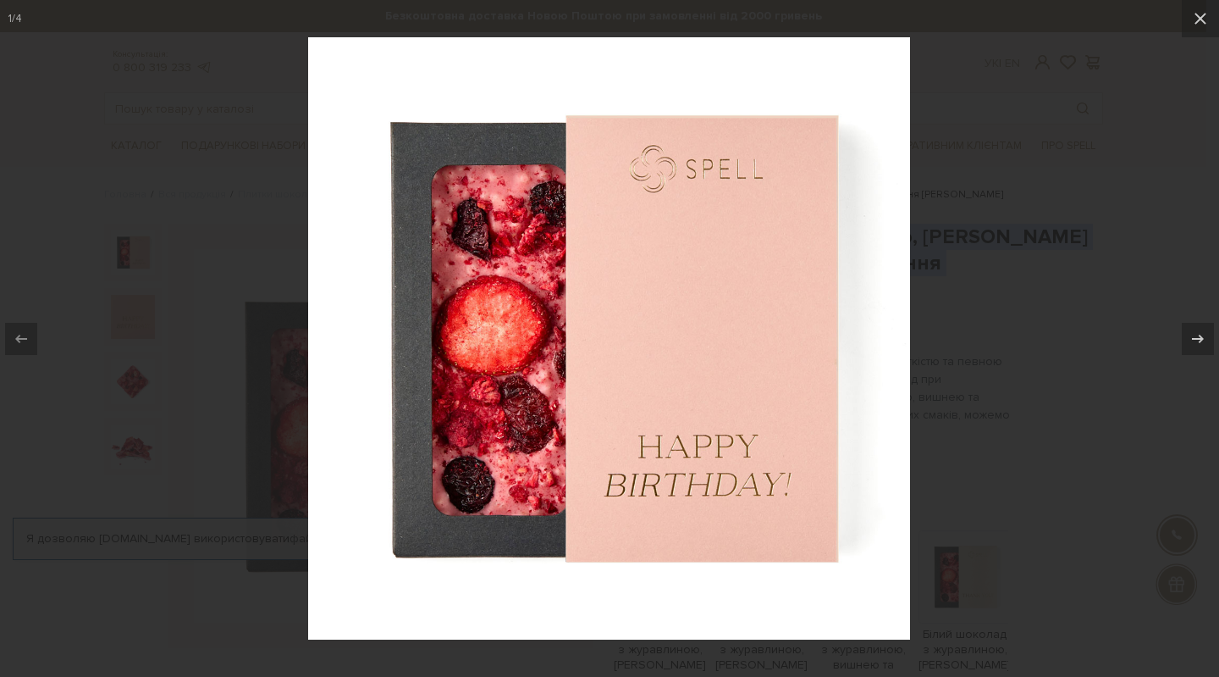
click at [1047, 401] on div at bounding box center [609, 338] width 1219 height 677
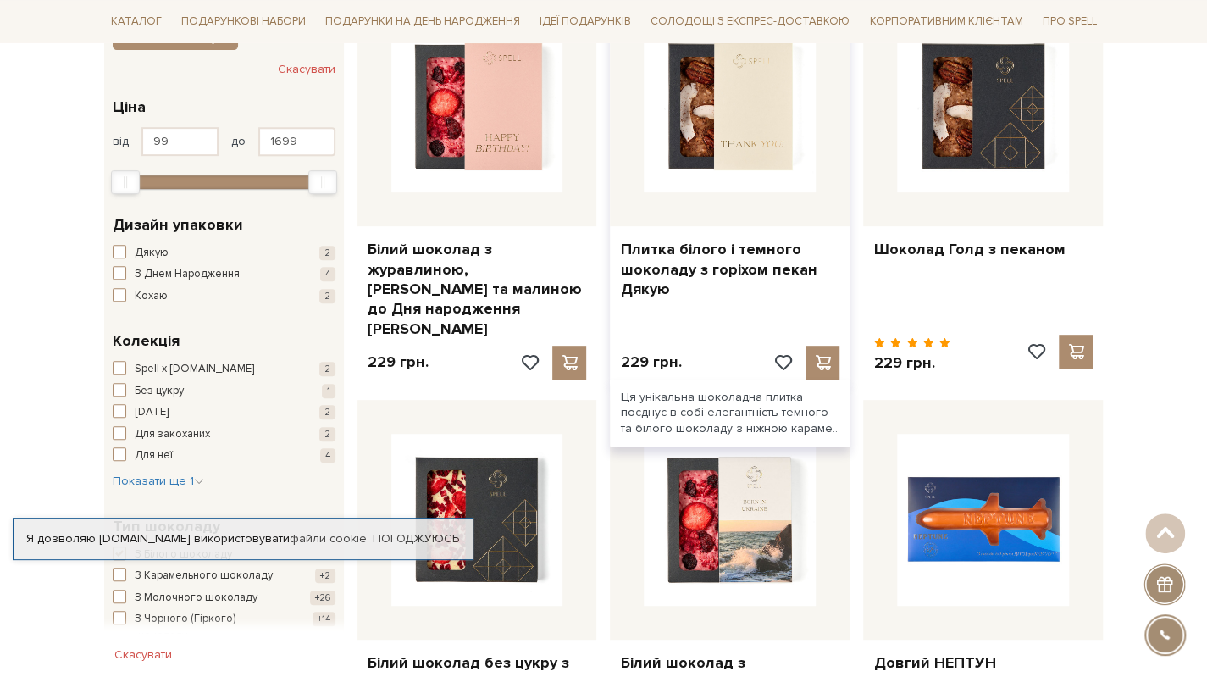
scroll to position [169, 0]
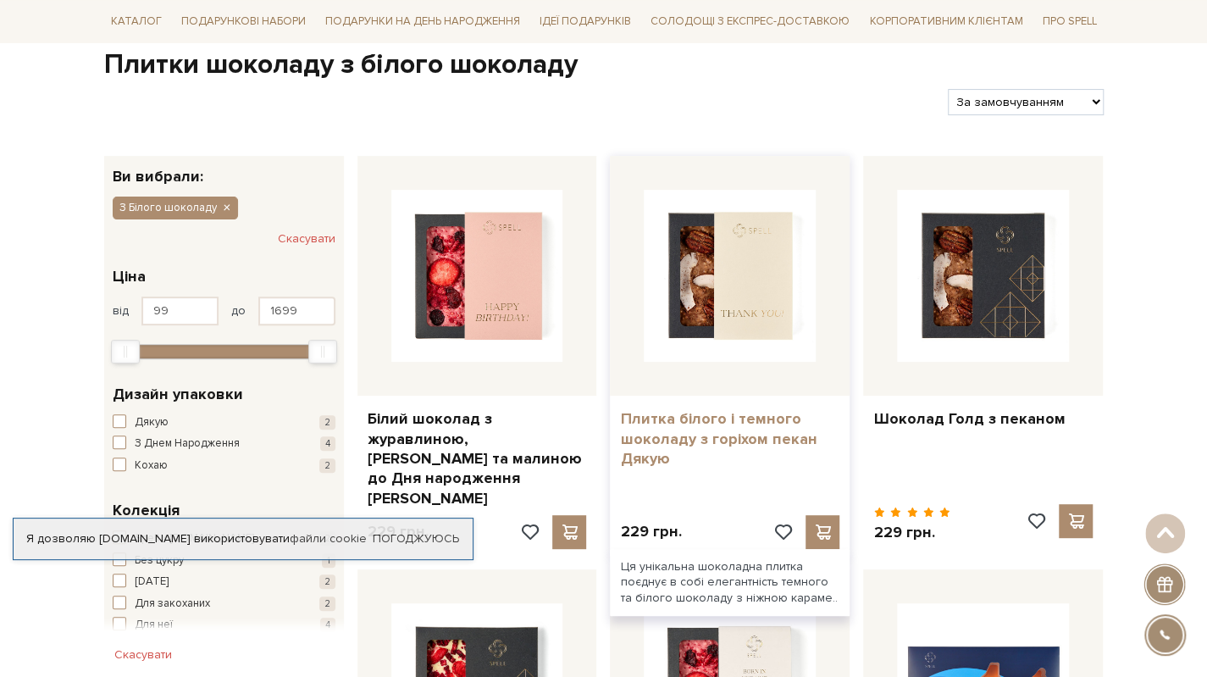
click at [694, 429] on link "Плитка білого і темного шоколаду з горіхом пекан Дякую" at bounding box center [729, 438] width 219 height 59
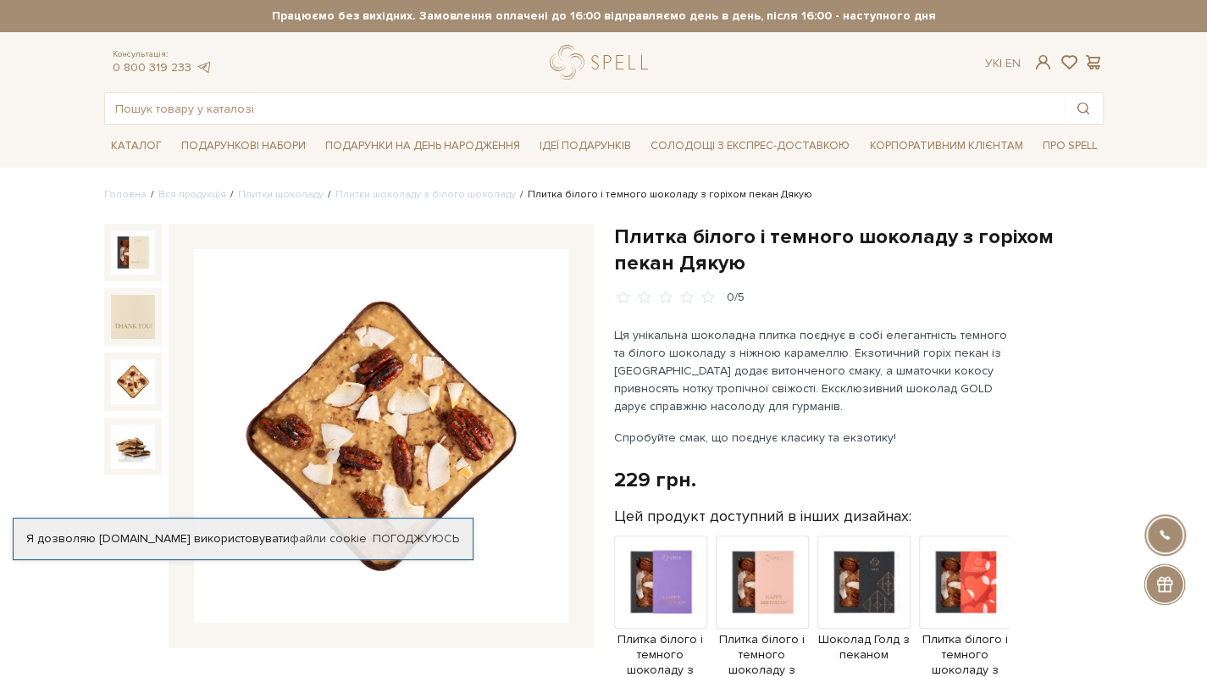
click at [129, 390] on img at bounding box center [133, 381] width 44 height 44
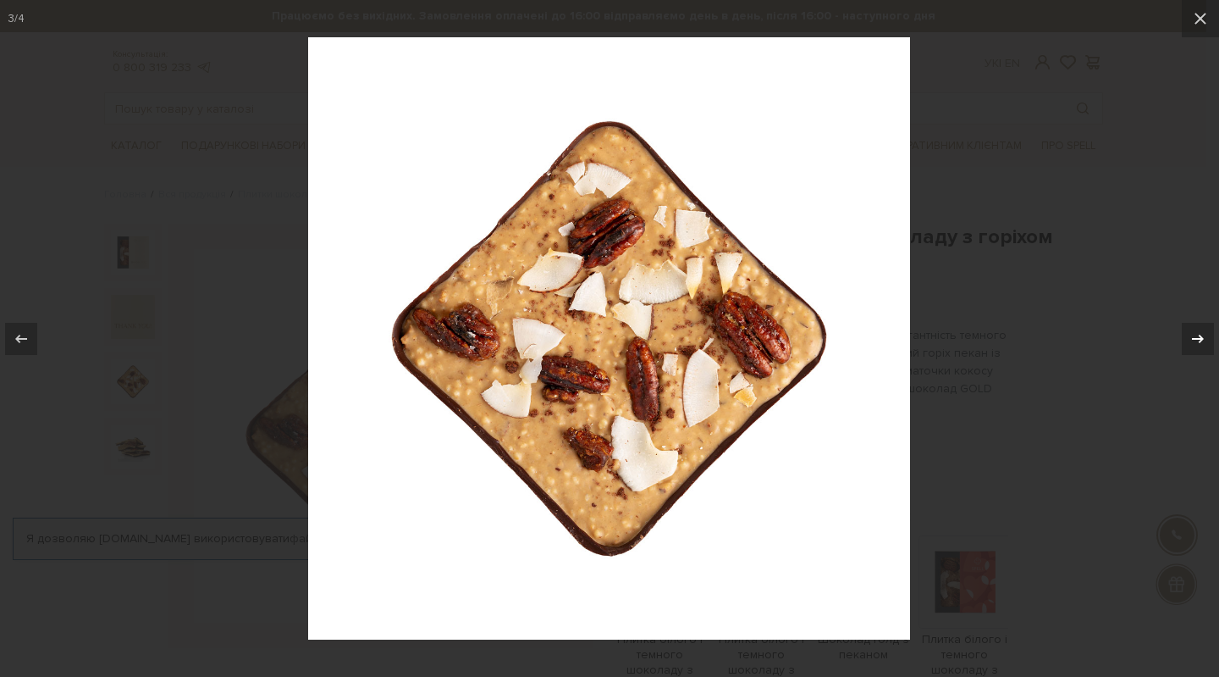
click at [1206, 333] on icon at bounding box center [1198, 339] width 20 height 20
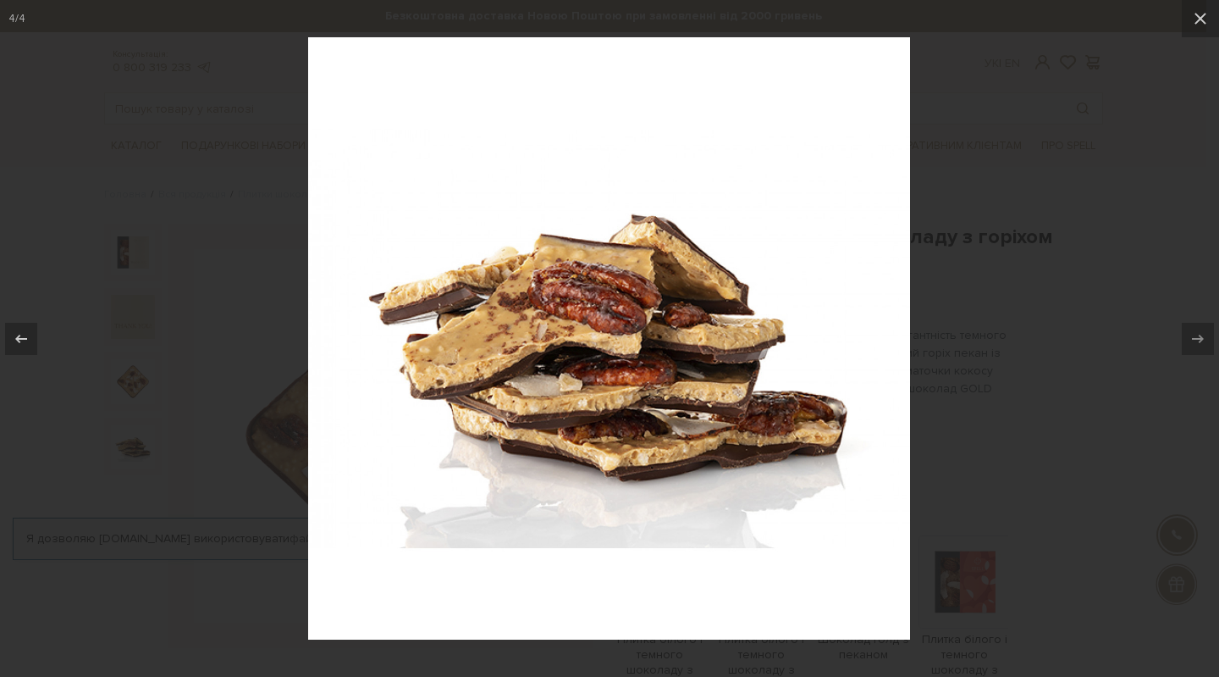
click at [1088, 235] on div at bounding box center [609, 338] width 1219 height 677
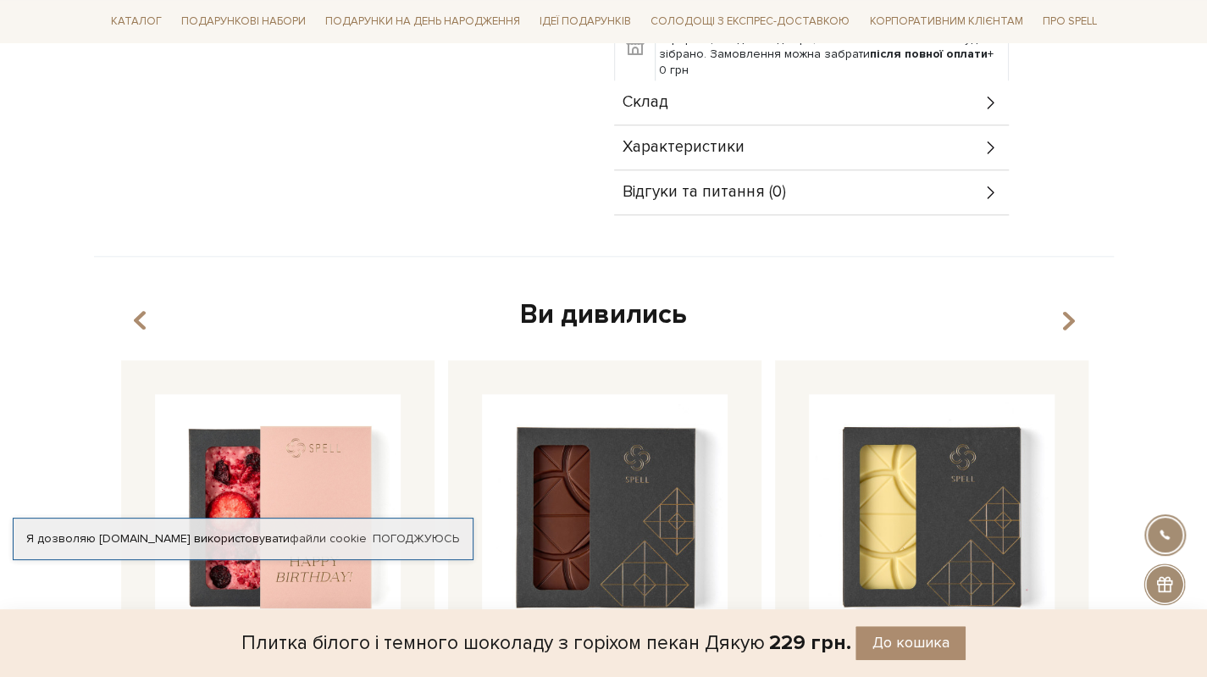
scroll to position [847, 0]
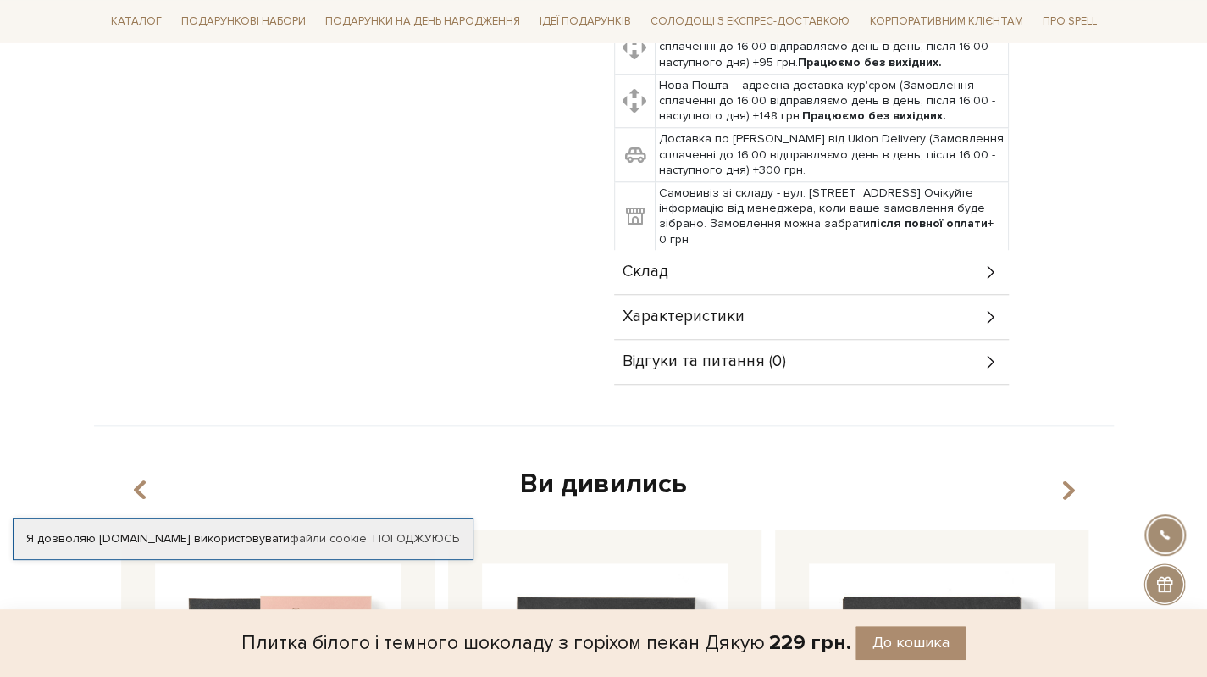
click at [703, 267] on div "Склад" at bounding box center [811, 272] width 395 height 44
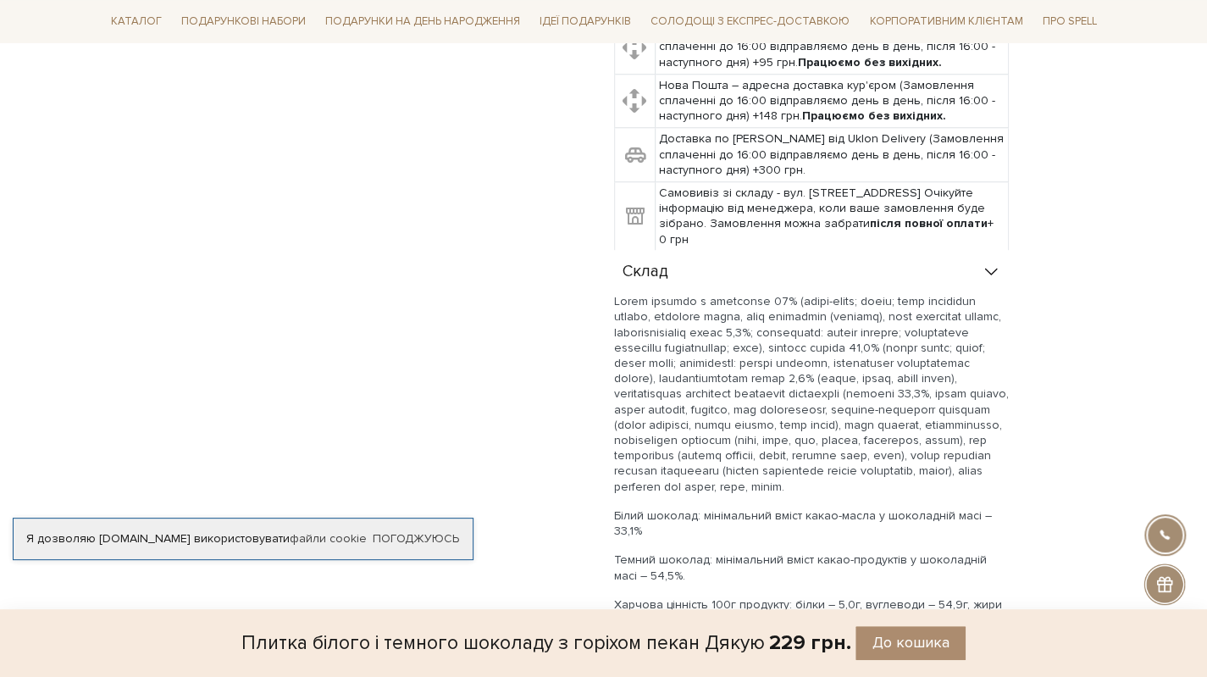
scroll to position [1016, 0]
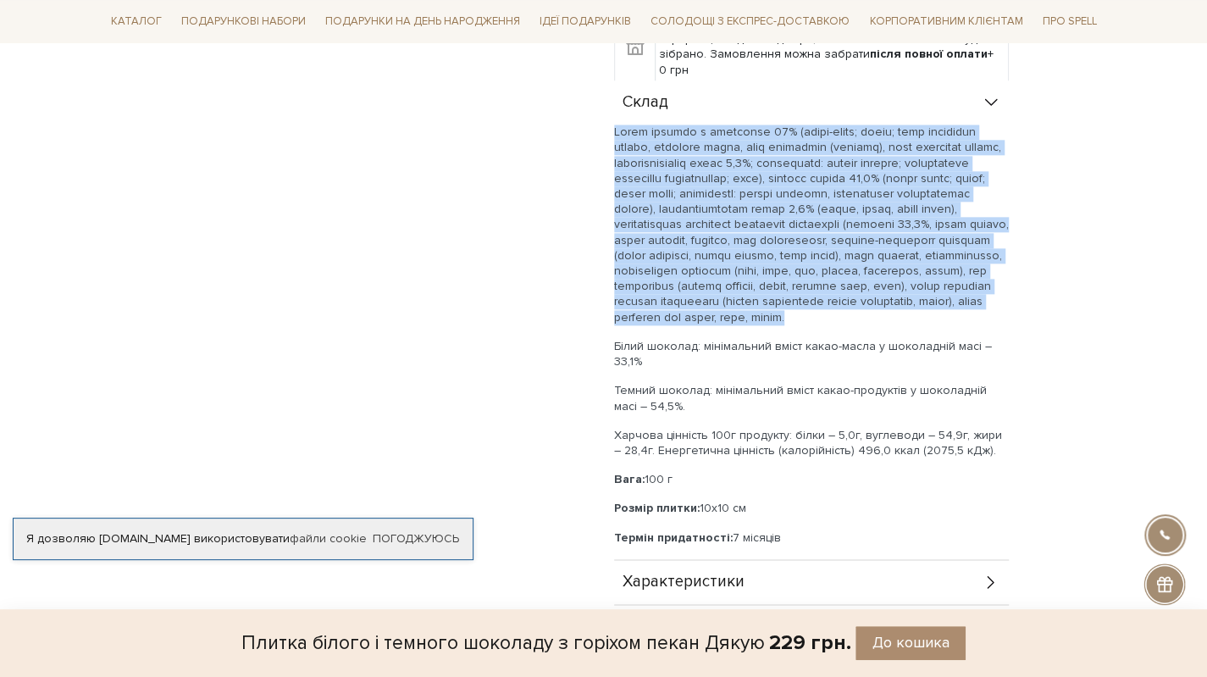
drag, startPoint x: 615, startPoint y: 133, endPoint x: 926, endPoint y: 331, distance: 369.3
click at [926, 325] on p at bounding box center [811, 224] width 395 height 201
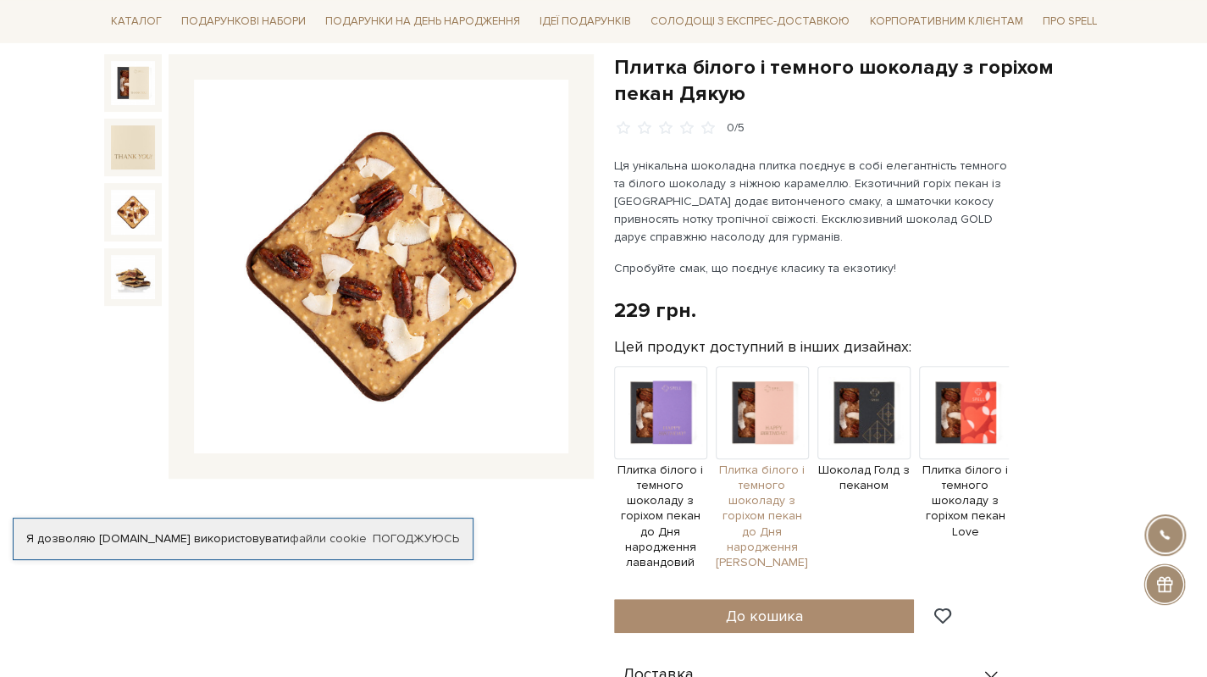
scroll to position [0, 0]
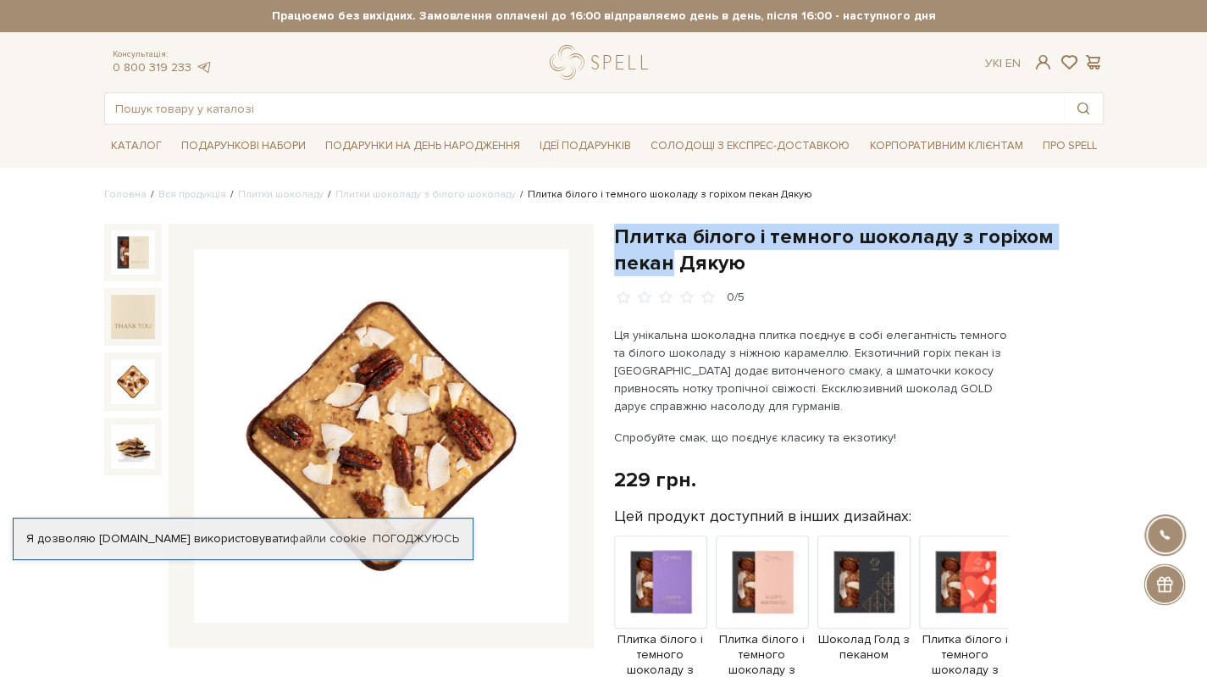
drag, startPoint x: 615, startPoint y: 230, endPoint x: 1113, endPoint y: 241, distance: 498.0
drag, startPoint x: 616, startPoint y: 231, endPoint x: 1102, endPoint y: 213, distance: 485.5
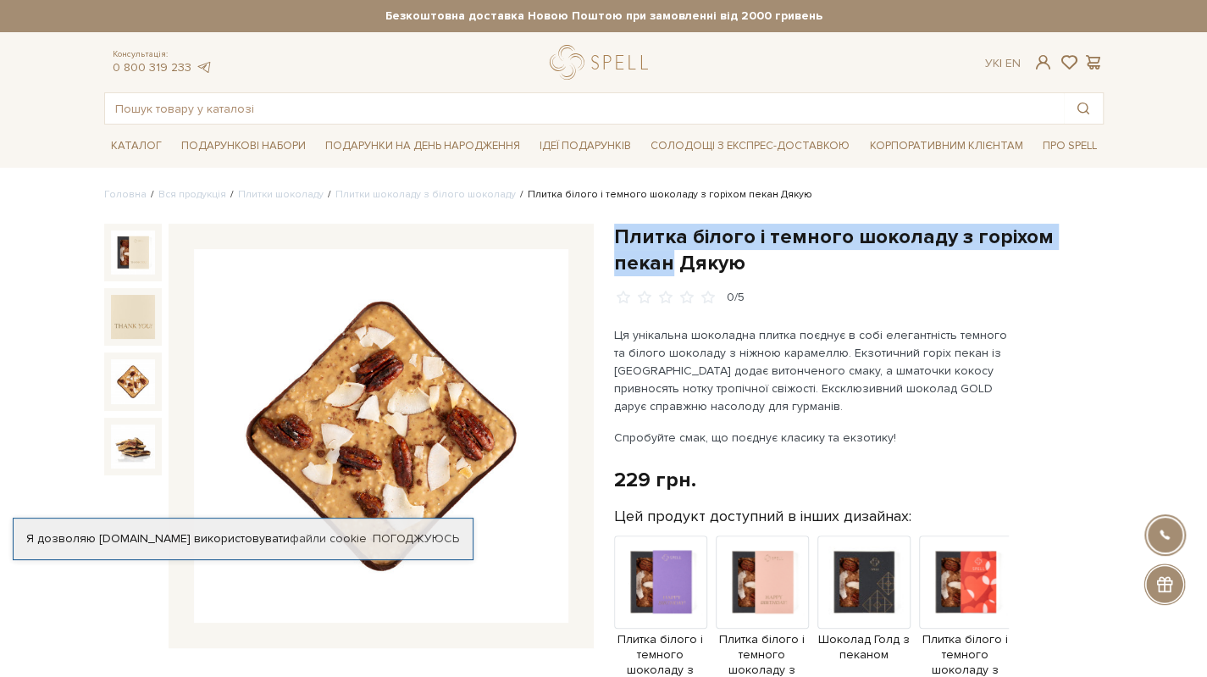
copy h1 "Плитка білого і темного шоколаду з горіхом пекан"
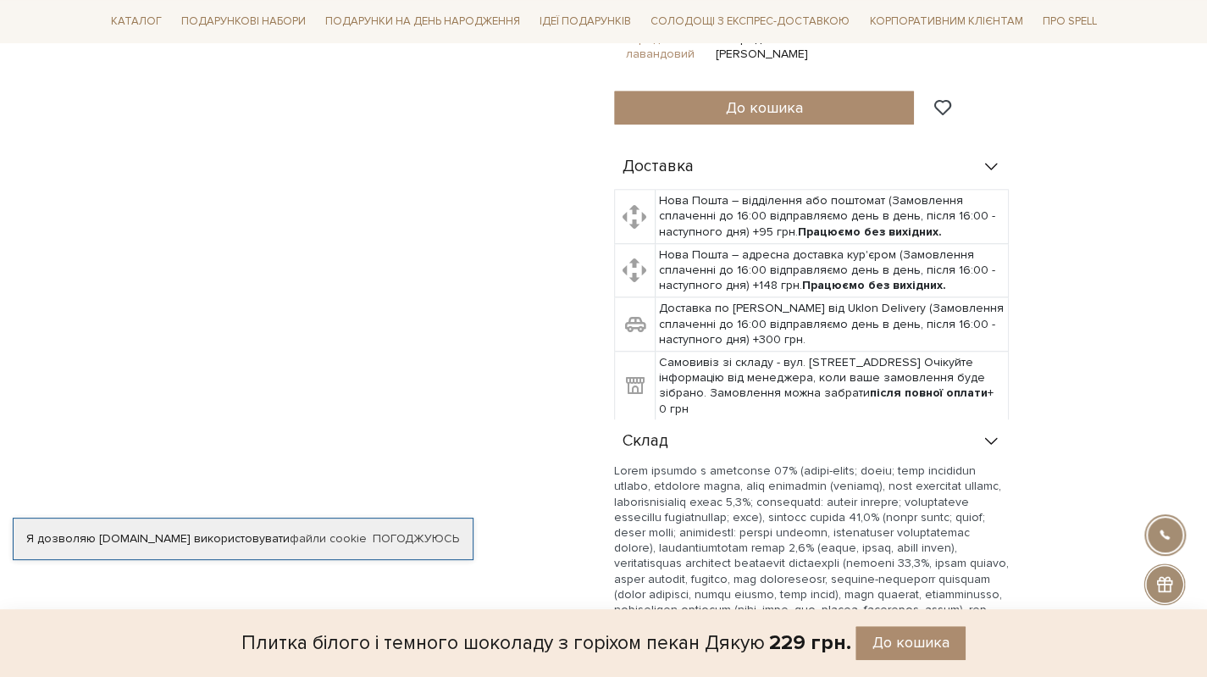
scroll to position [847, 0]
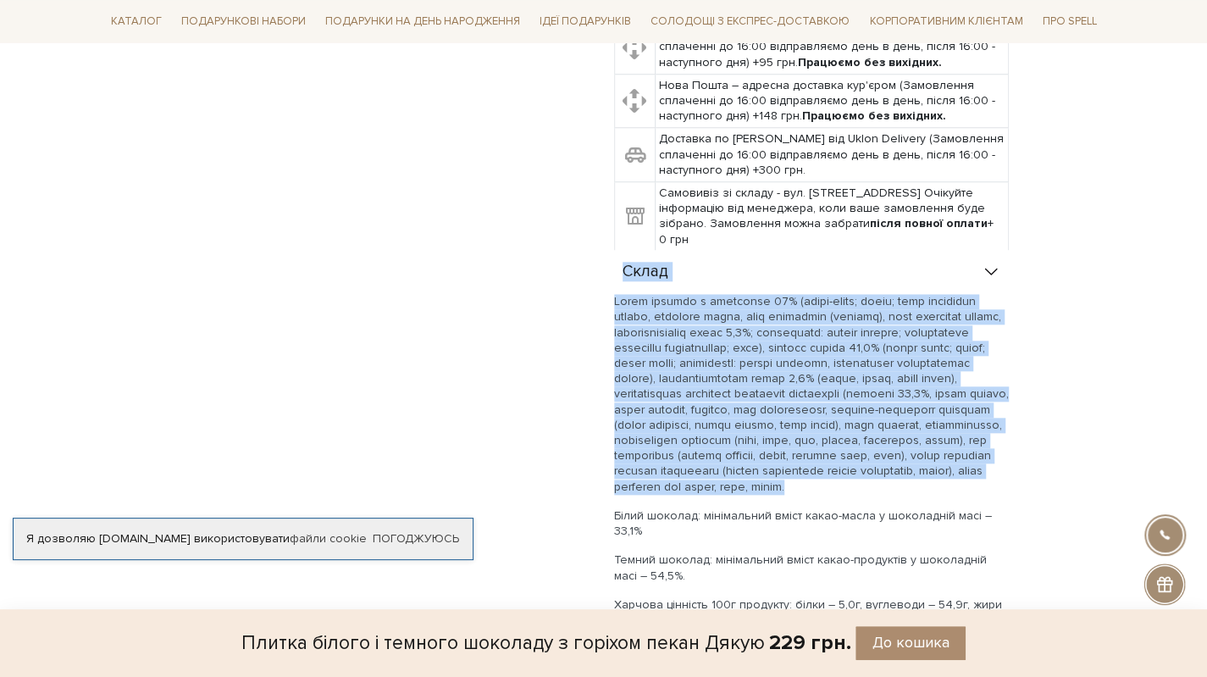
drag, startPoint x: 620, startPoint y: 267, endPoint x: 834, endPoint y: 501, distance: 317.7
click at [834, 501] on div "Склад Білий шоколад: мінімальний вміст какао-масла у шоколадній масі – 33,1% Те…" at bounding box center [811, 489] width 395 height 478
copy div "Склад Білий шоколад з карамеллю 48% (какао-масло; цукор; сухе незбиране молоко,…"
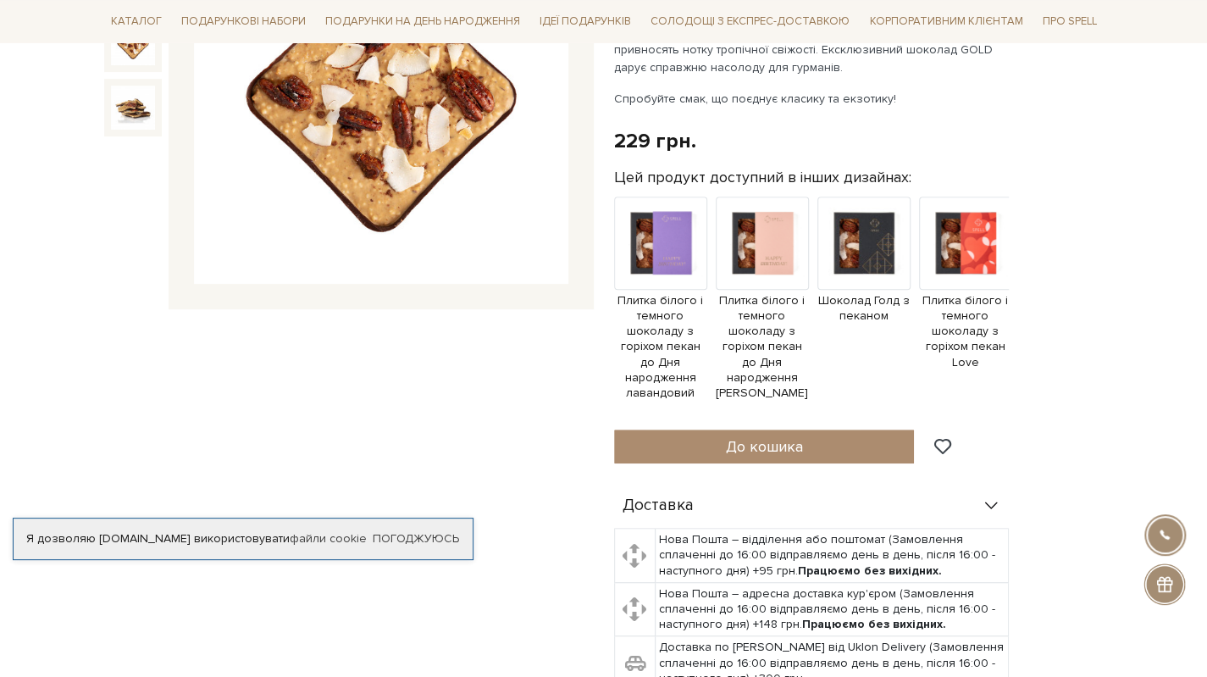
scroll to position [169, 0]
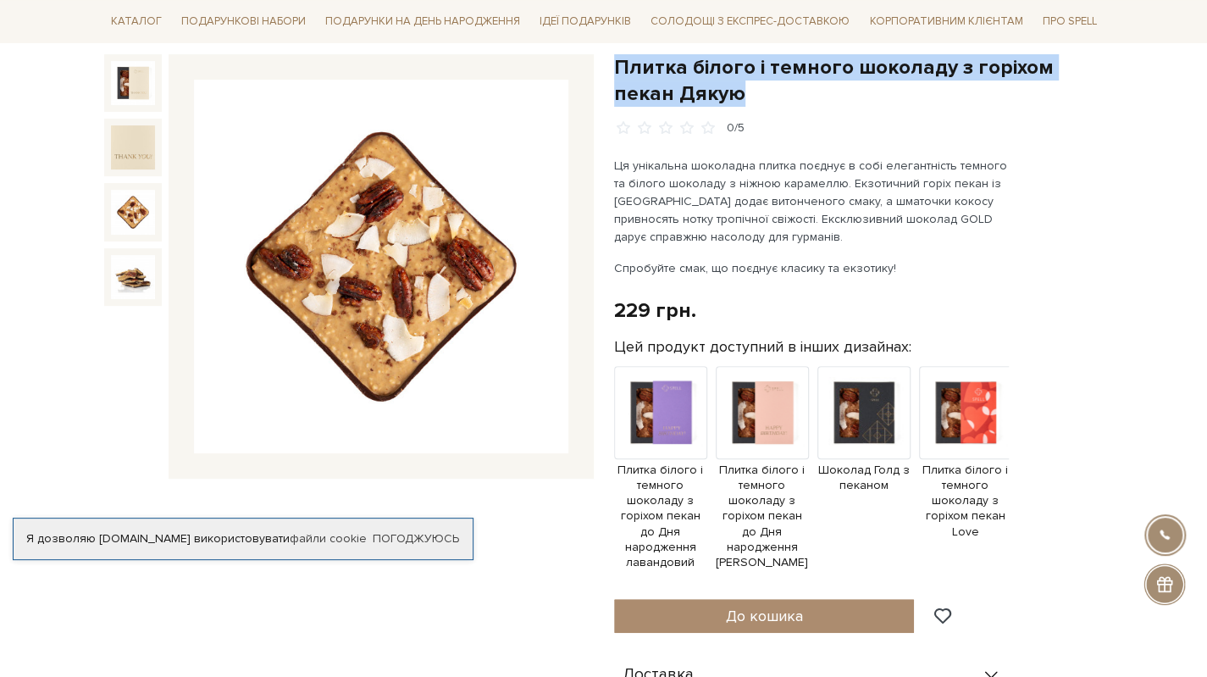
drag, startPoint x: 616, startPoint y: 62, endPoint x: 713, endPoint y: 96, distance: 102.3
click at [713, 96] on h1 "Плитка білого і темного шоколаду з горіхом пекан Дякую" at bounding box center [858, 80] width 489 height 52
copy h1 "Плитка білого і темного шоколаду з горіхом пекан Дякую"
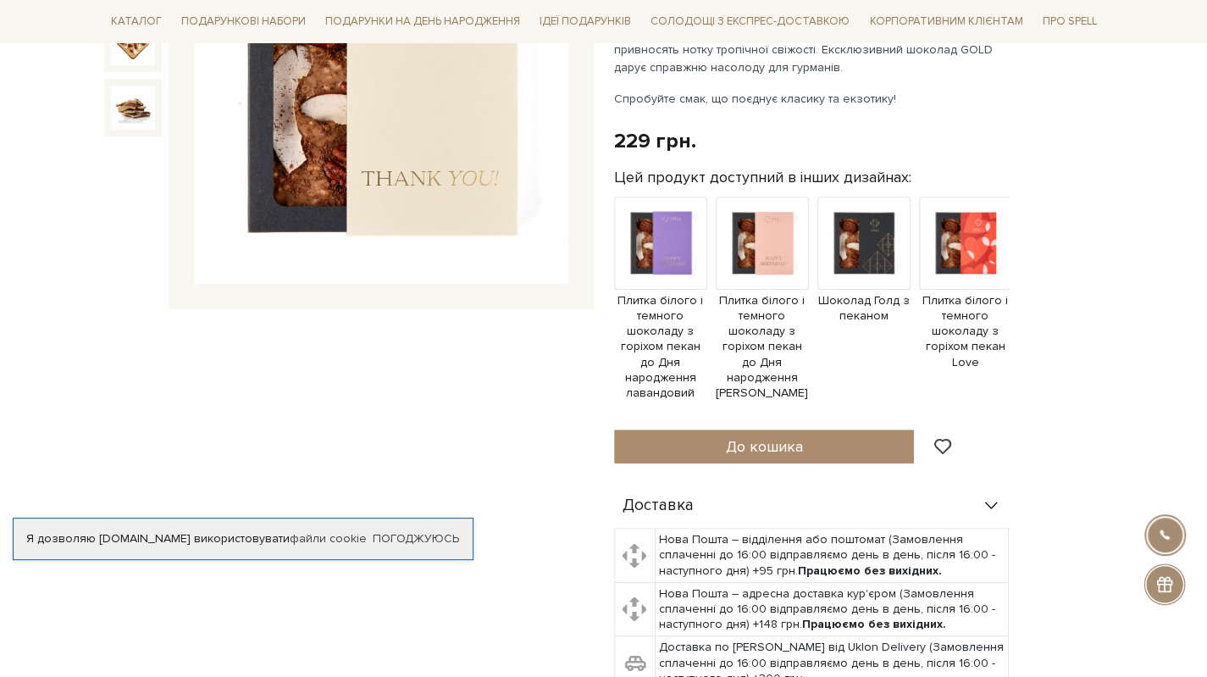
scroll to position [677, 0]
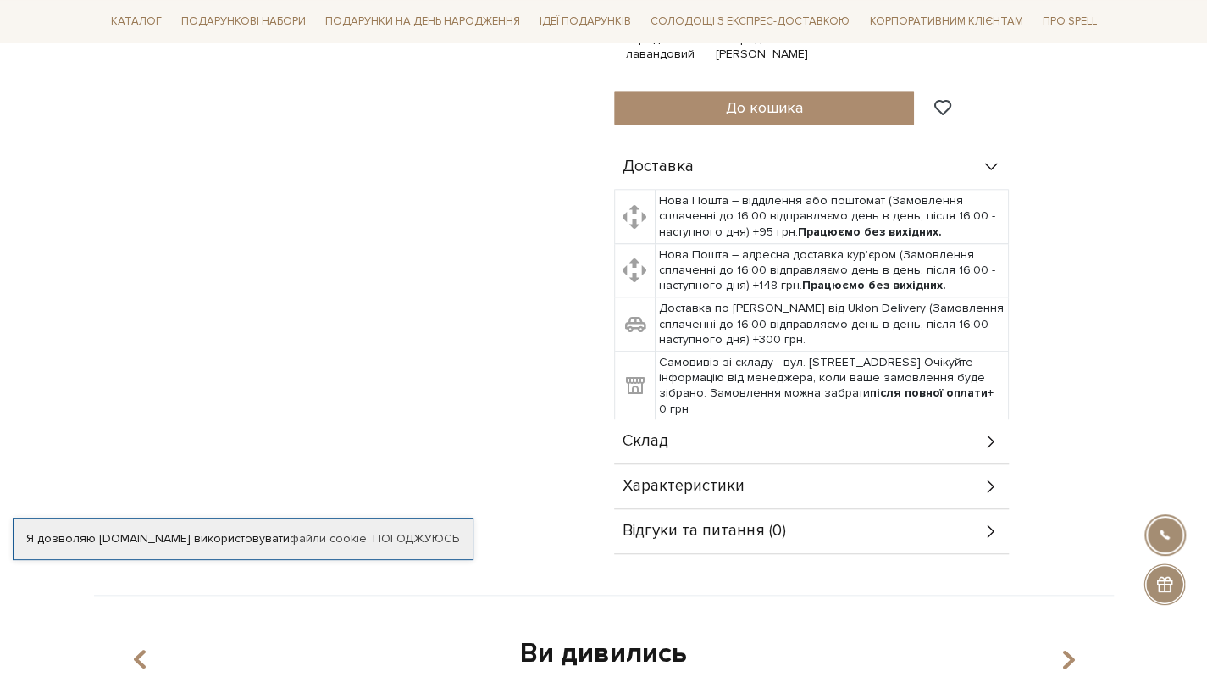
click at [669, 443] on div "Склад" at bounding box center [811, 441] width 395 height 44
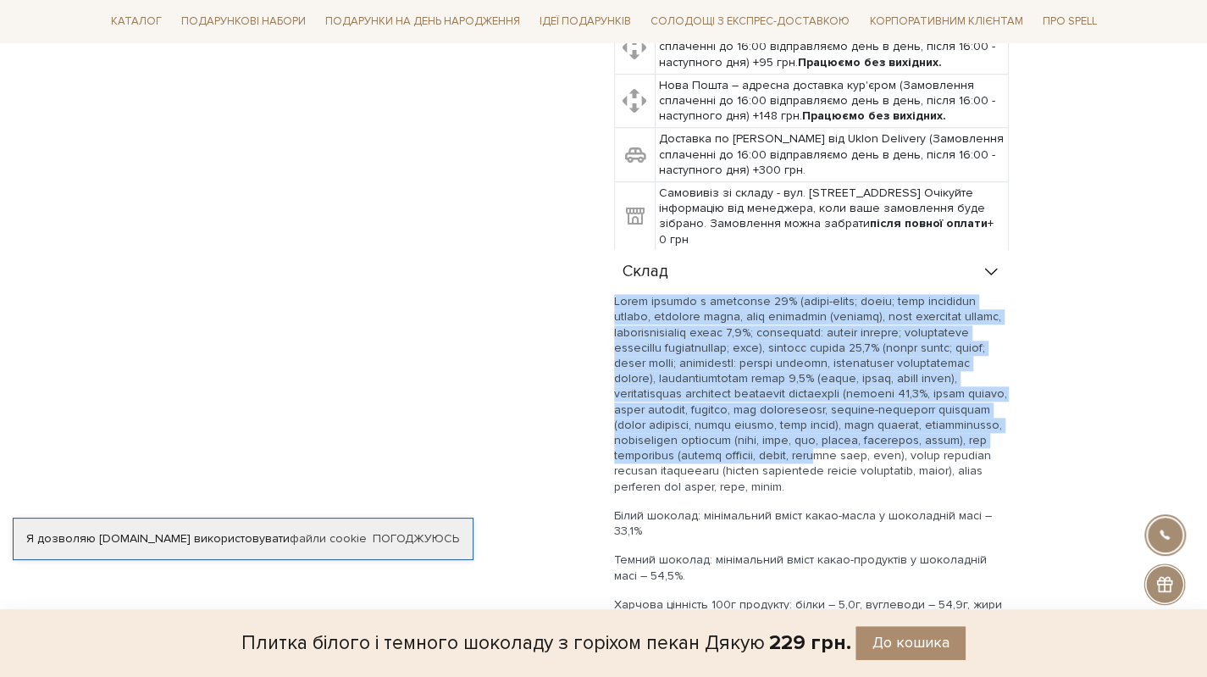
scroll to position [1016, 0]
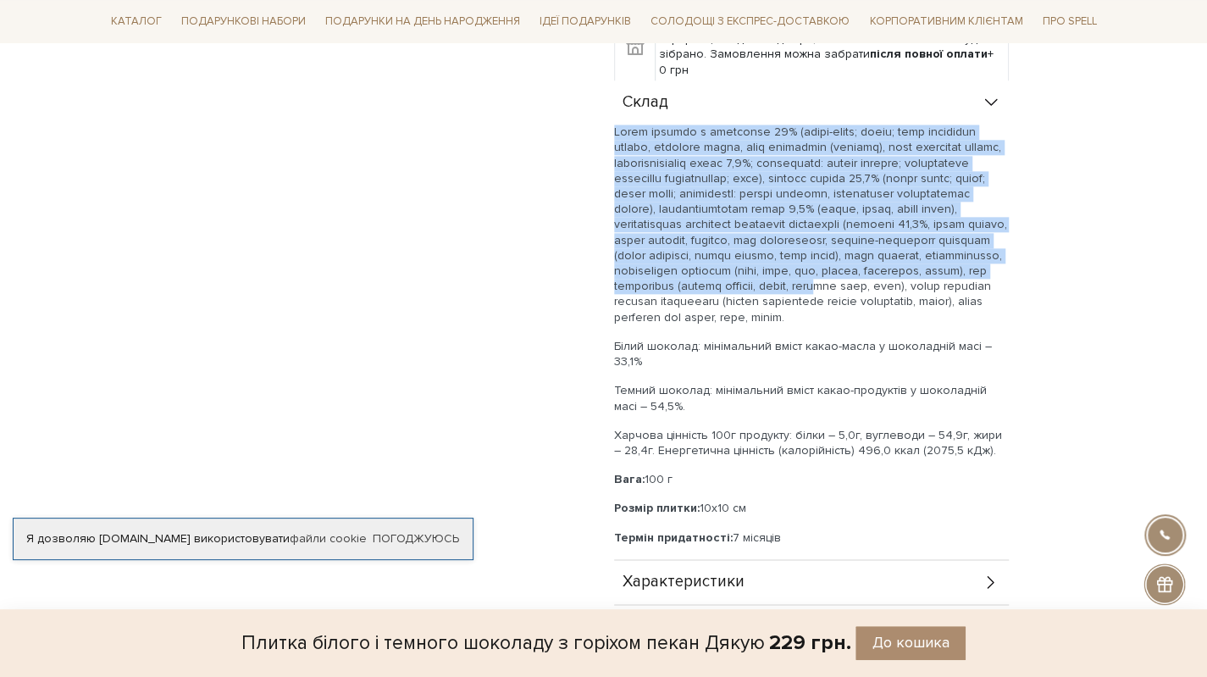
drag, startPoint x: 616, startPoint y: 301, endPoint x: 1006, endPoint y: 465, distance: 423.2
click at [1008, 461] on div "Білий шоколад: мінімальний вміст какао-масла у шоколадній масі – 33,1% Темний ш…" at bounding box center [811, 334] width 395 height 420
copy div "Lorem ipsumdo s ametconse 33% (adipi-elits; doeiu; temp incididun utlabo, etdol…"
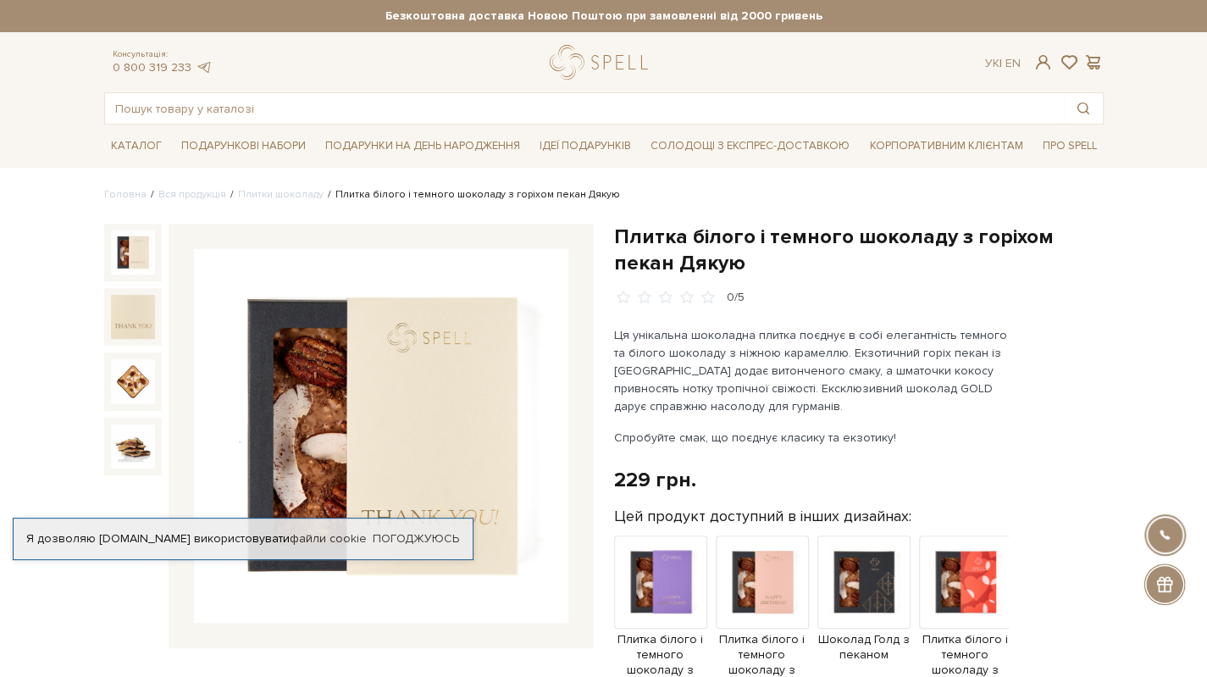
scroll to position [169, 0]
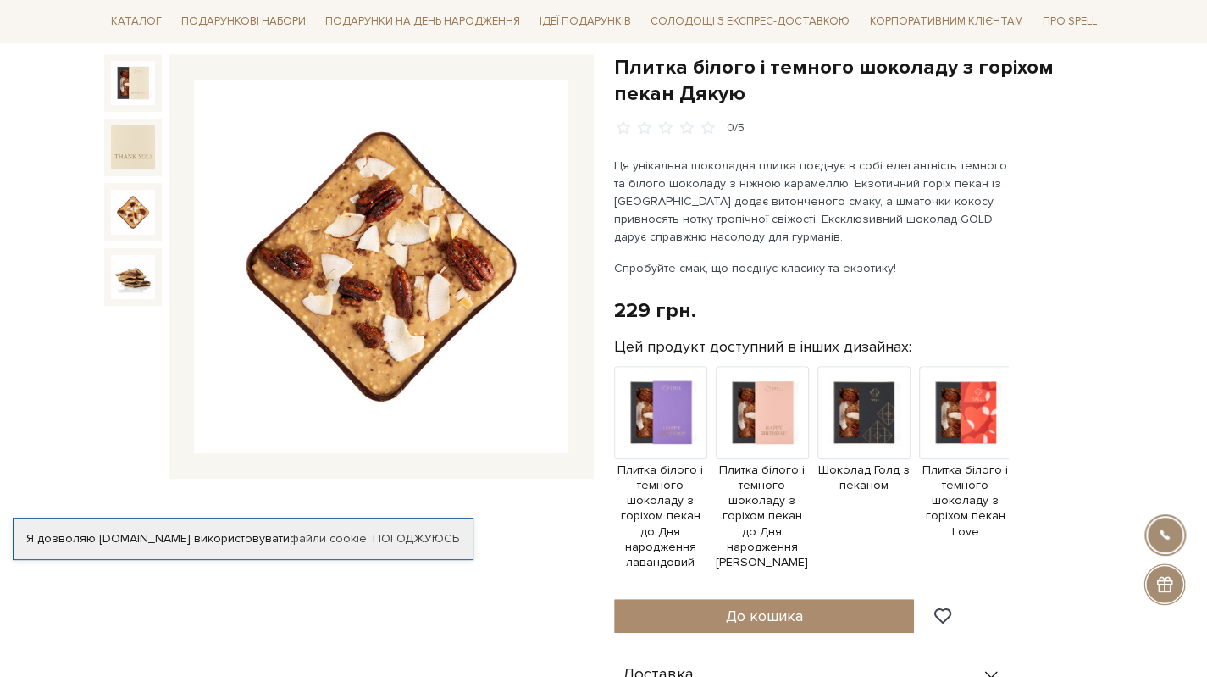
click at [137, 209] on img at bounding box center [133, 212] width 44 height 44
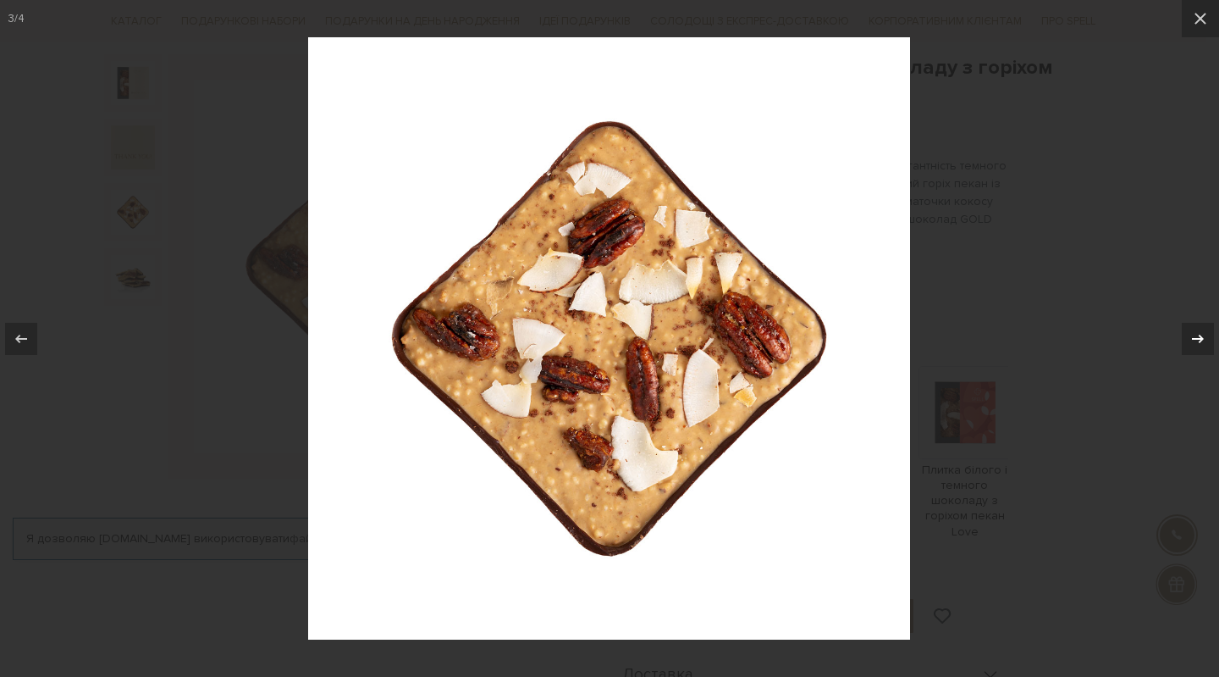
click at [1202, 344] on icon at bounding box center [1198, 339] width 20 height 20
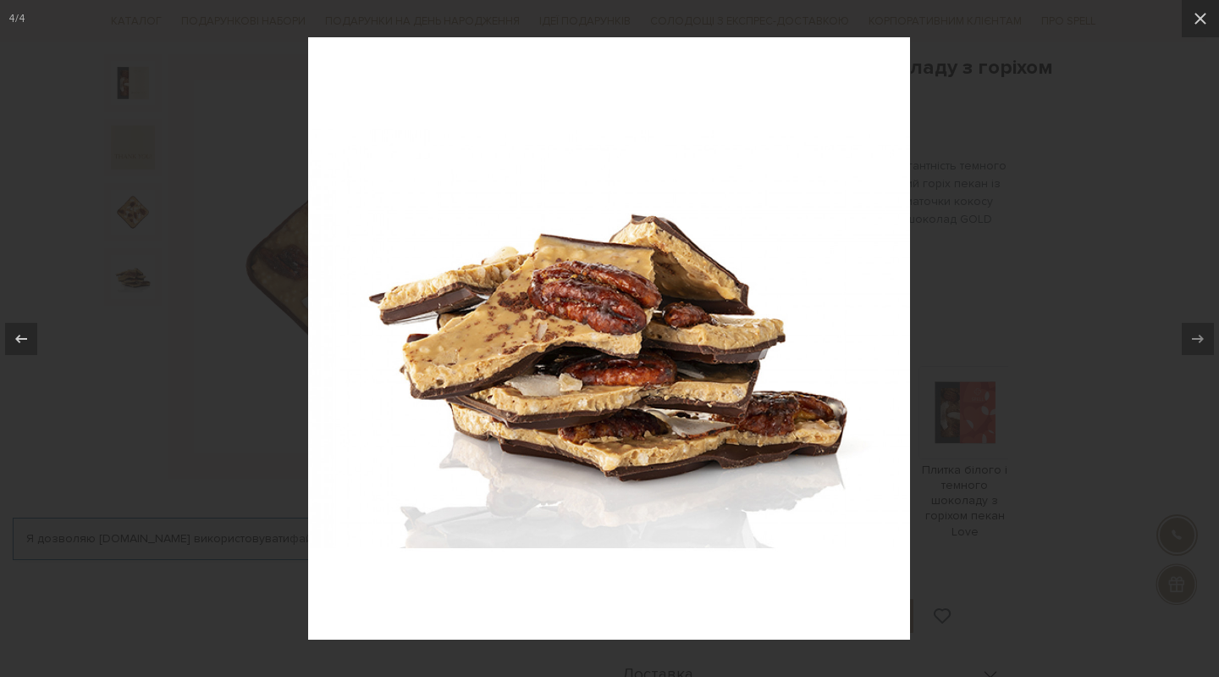
click at [196, 390] on div at bounding box center [609, 338] width 1219 height 677
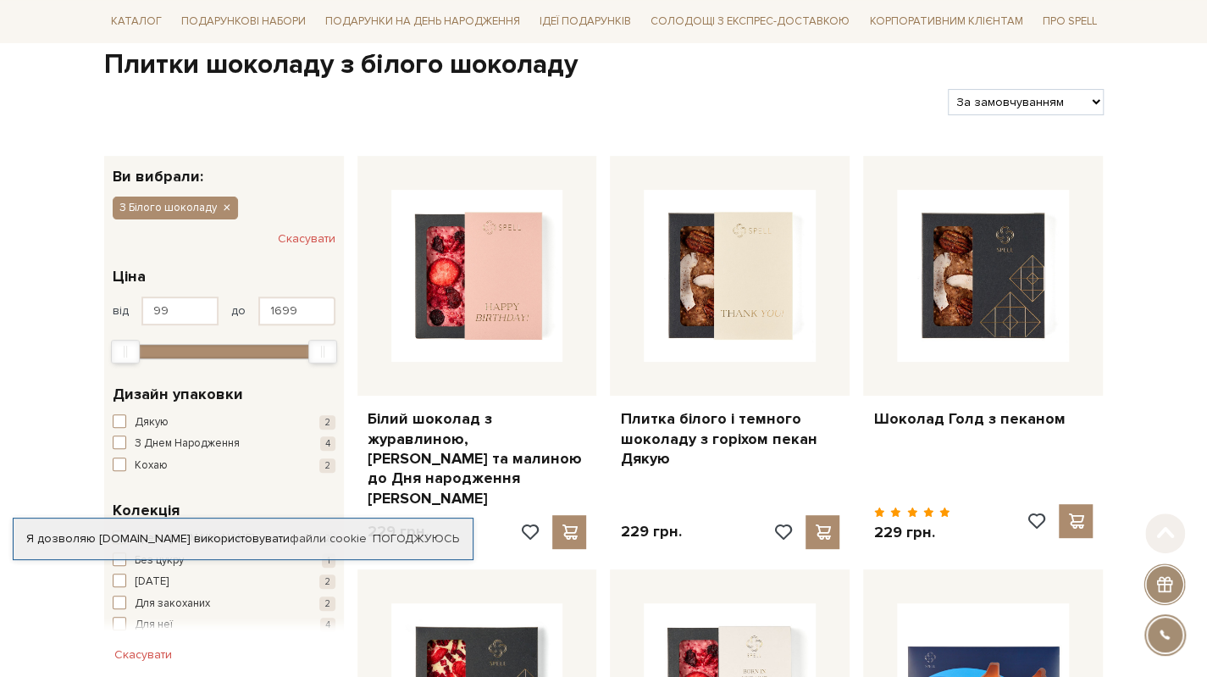
scroll to position [339, 0]
